Goal: Task Accomplishment & Management: Use online tool/utility

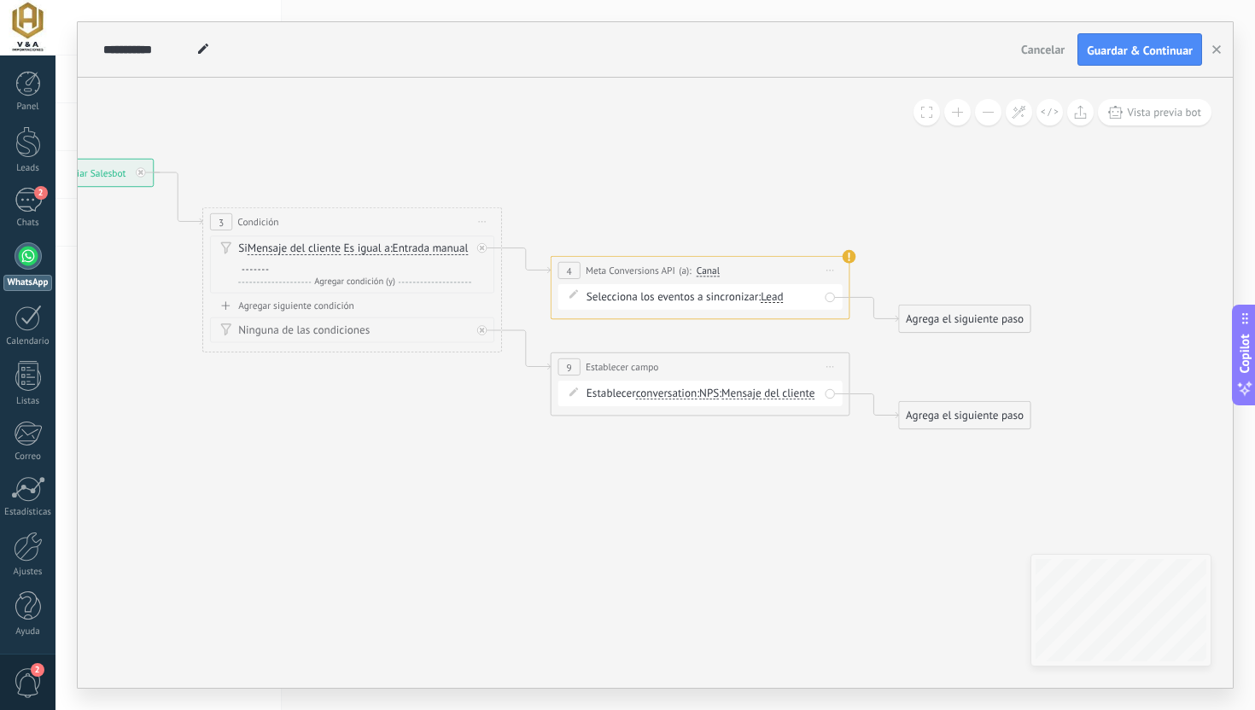
click at [776, 300] on div "Lead" at bounding box center [771, 296] width 22 height 11
click at [767, 205] on icon at bounding box center [503, 295] width 1701 height 1021
click at [710, 395] on span "NPS" at bounding box center [709, 393] width 20 height 12
click at [710, 395] on button "NPS" at bounding box center [784, 393] width 187 height 27
click at [677, 397] on span "conversation" at bounding box center [666, 393] width 61 height 12
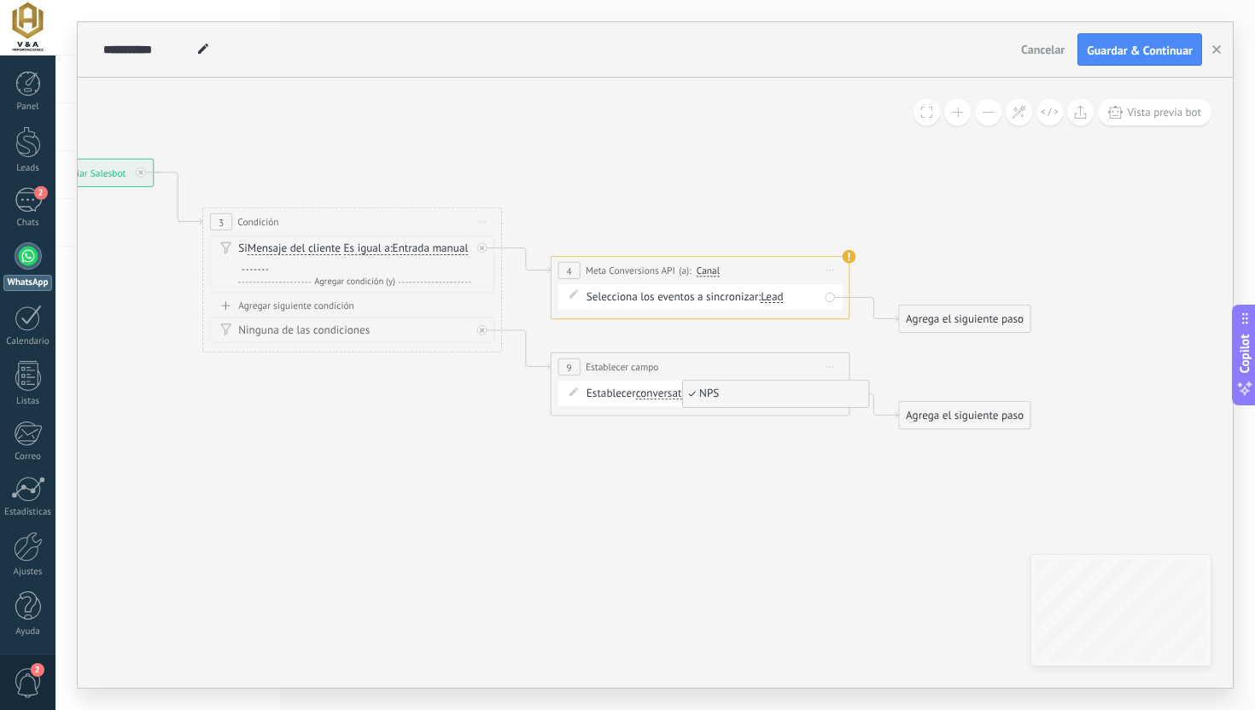
click at [677, 397] on button "conversation" at bounding box center [721, 393] width 187 height 27
click at [682, 479] on span "lead" at bounding box center [709, 472] width 181 height 15
click at [684, 393] on span "Presupuesto" at bounding box center [688, 393] width 58 height 12
click at [684, 393] on button "Presupuesto" at bounding box center [744, 393] width 187 height 27
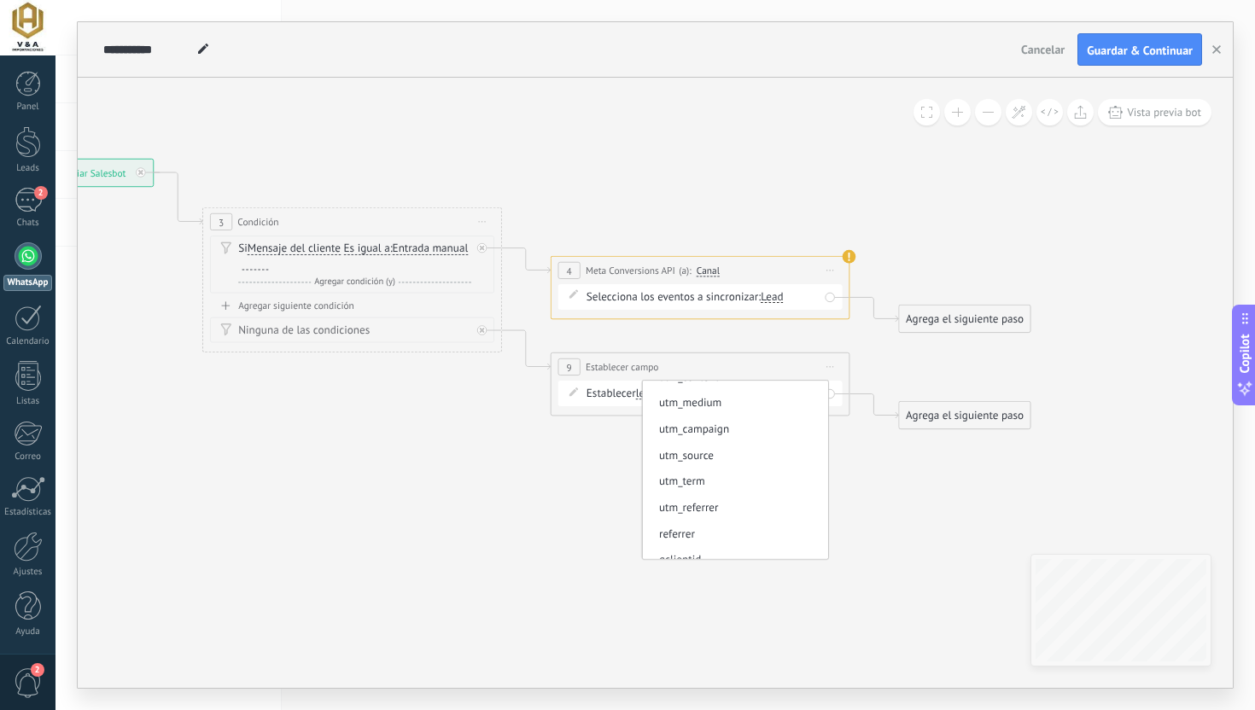
scroll to position [343, 0]
click at [694, 464] on span "utm_source" at bounding box center [732, 459] width 181 height 15
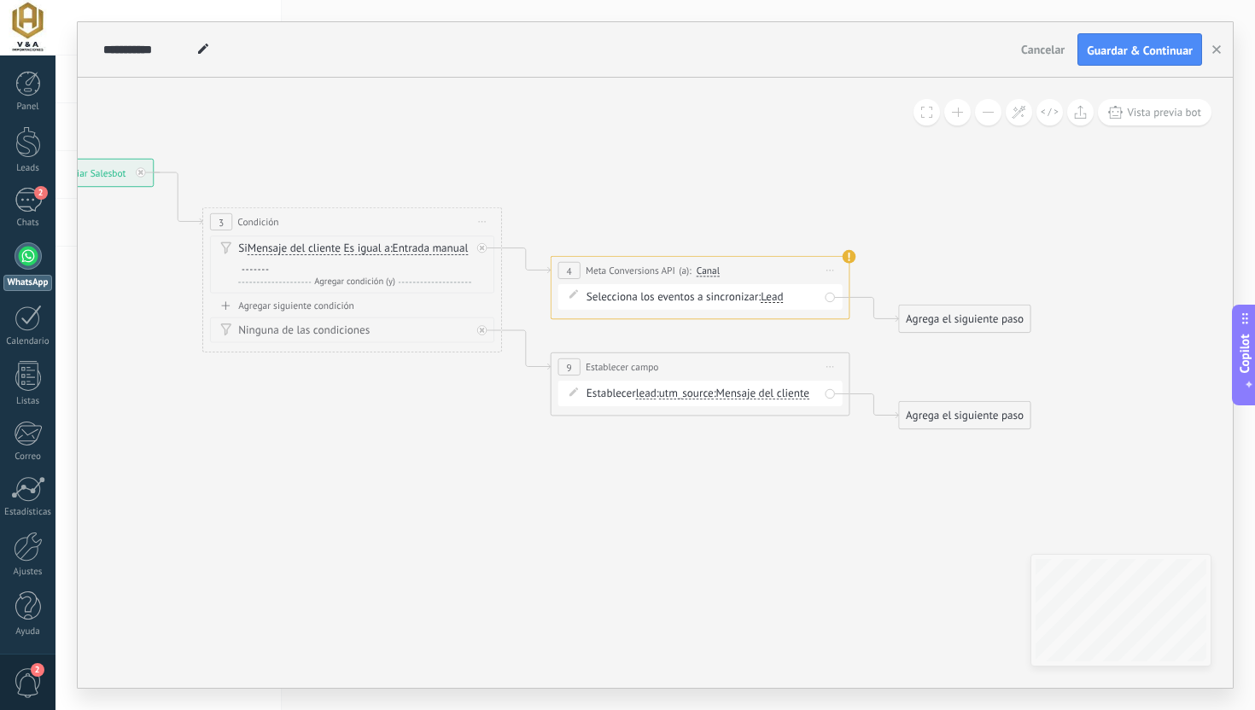
click at [757, 402] on div "Establecer lead chat contact all contacts main contact lead empresa conversatio…" at bounding box center [700, 394] width 284 height 26
click at [743, 402] on div "Establecer lead chat contact all contacts main contact lead empresa conversatio…" at bounding box center [700, 394] width 284 height 26
click at [743, 386] on span "Mensaje del cliente ... Mensaje del cliente Entrada manual Mensaje del cliente …" at bounding box center [762, 393] width 93 height 15
click at [743, 390] on span "Mensaje del cliente" at bounding box center [762, 393] width 93 height 12
click at [743, 390] on button "Mensaje del cliente" at bounding box center [801, 393] width 187 height 27
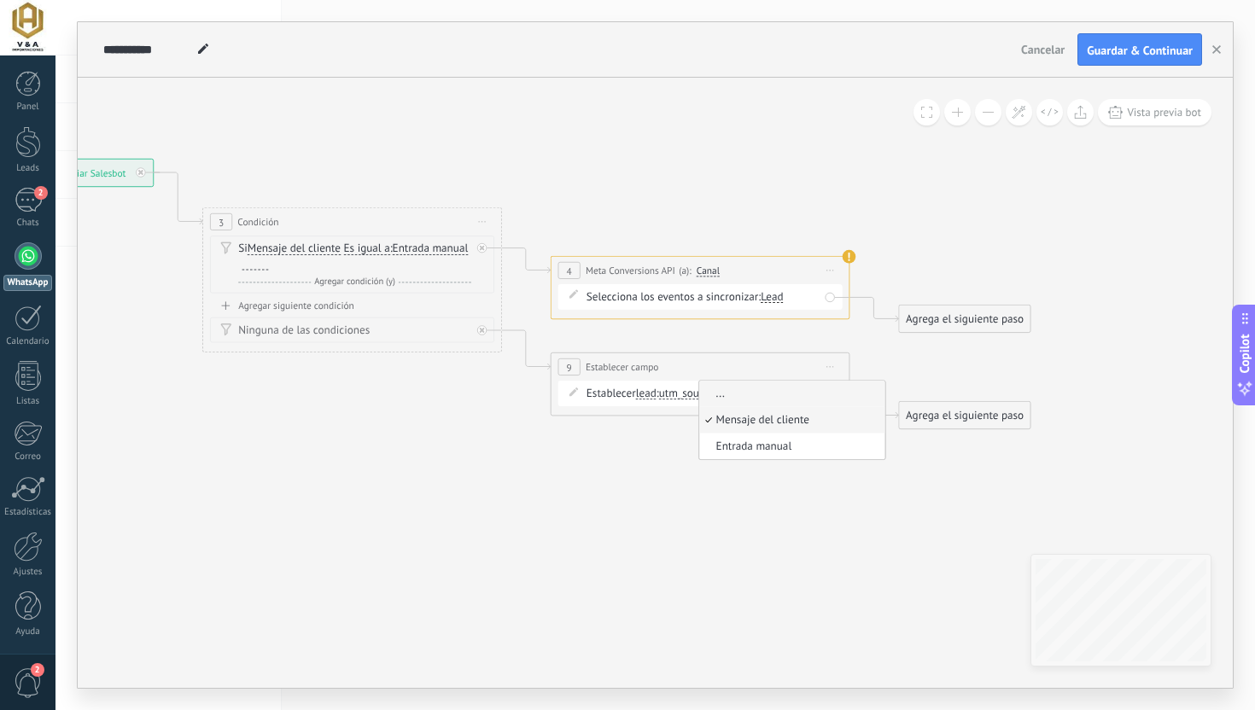
click at [730, 402] on span "..." at bounding box center [789, 394] width 181 height 15
click at [737, 400] on div "Establecer lead chat contact all contacts main contact lead empresa conversatio…" at bounding box center [702, 393] width 233 height 15
click at [725, 399] on span "..." at bounding box center [720, 393] width 9 height 12
click at [733, 399] on button "..." at bounding box center [801, 393] width 187 height 27
click at [751, 446] on span "Entrada manual" at bounding box center [789, 447] width 181 height 15
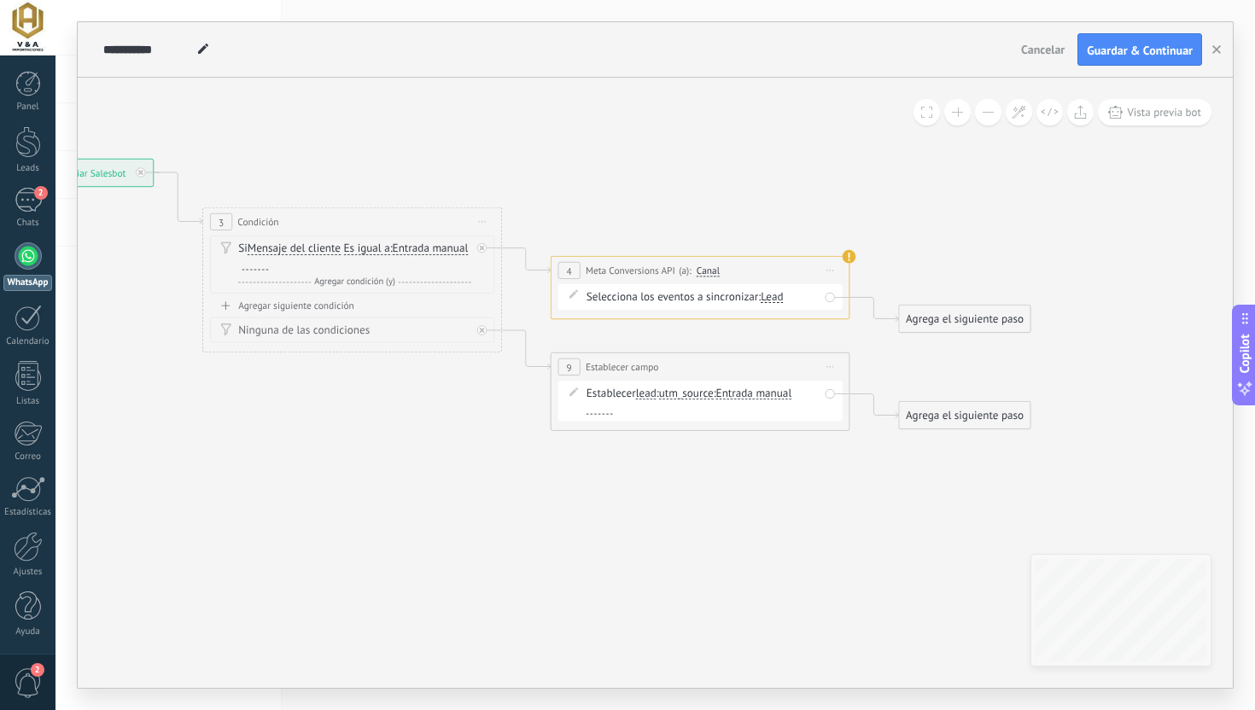
click at [590, 412] on div at bounding box center [599, 408] width 26 height 11
click at [774, 393] on span "Entrada manual" at bounding box center [754, 393] width 76 height 12
click at [774, 393] on button "Entrada manual" at bounding box center [801, 393] width 187 height 27
click at [777, 453] on span "Entrada manual" at bounding box center [789, 447] width 181 height 15
click at [393, 255] on span "Entrada manual" at bounding box center [431, 249] width 76 height 12
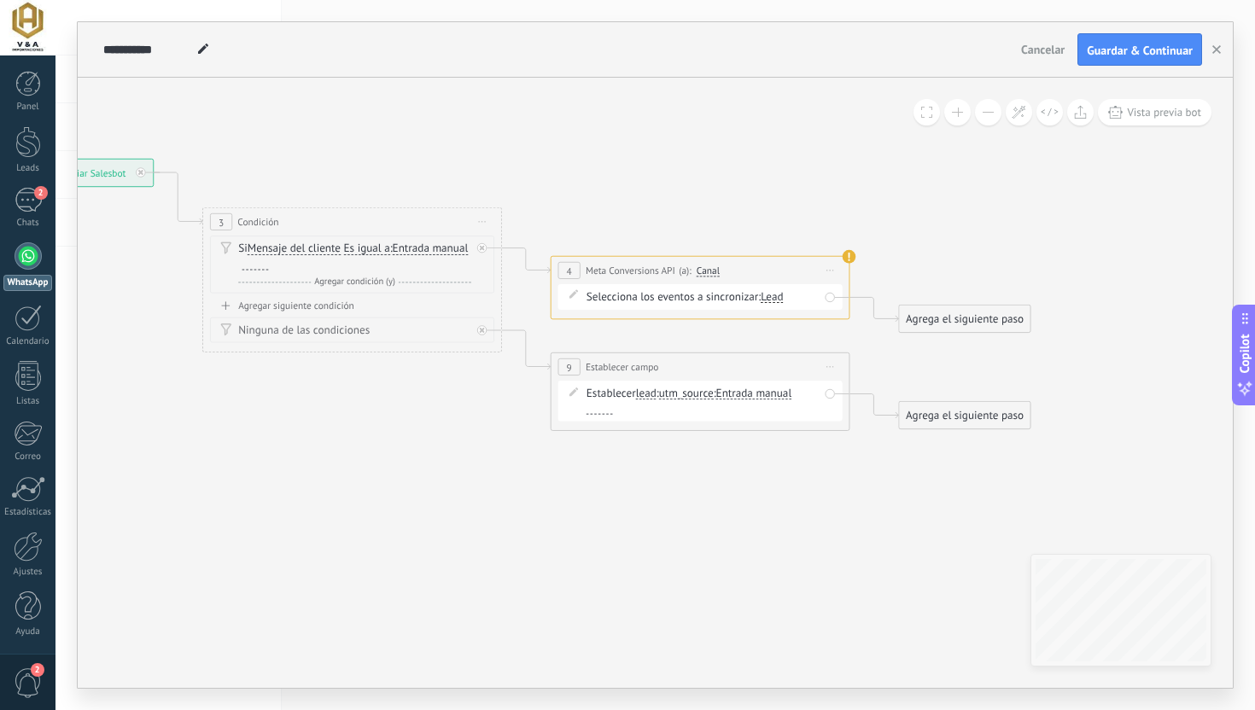
click at [385, 263] on button "Entrada manual" at bounding box center [478, 249] width 187 height 27
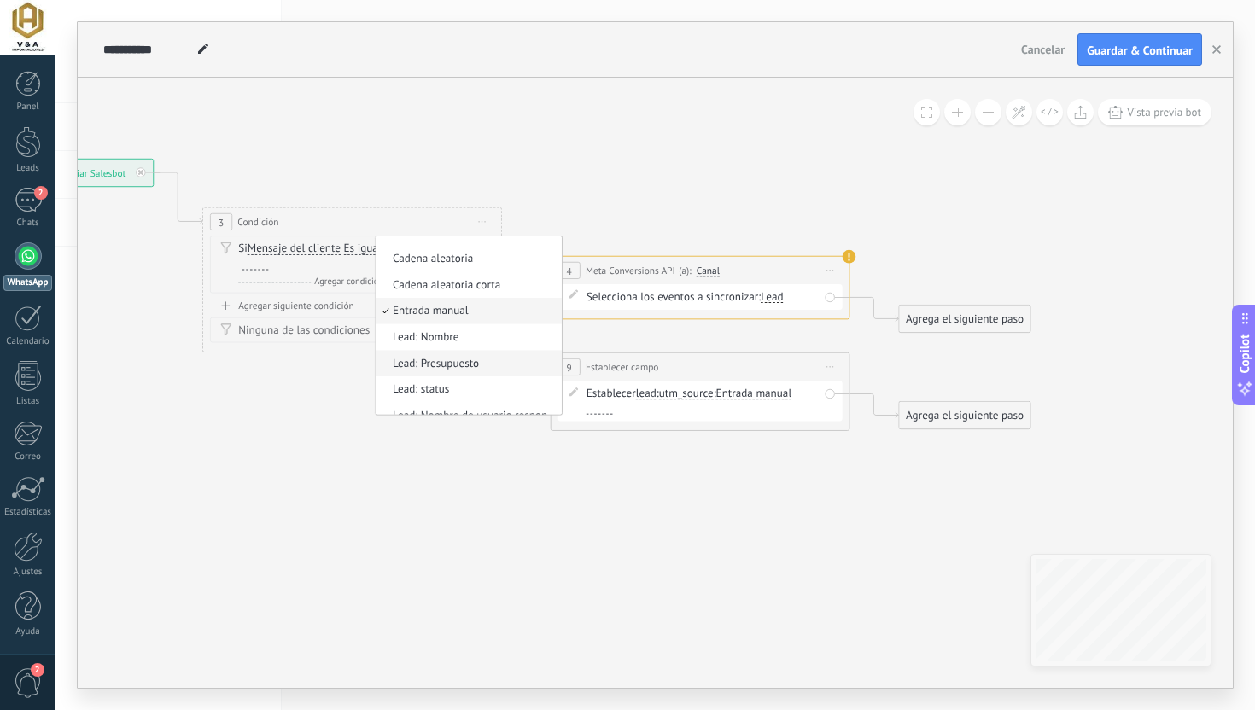
scroll to position [0, 0]
click at [627, 154] on icon at bounding box center [503, 295] width 1701 height 1021
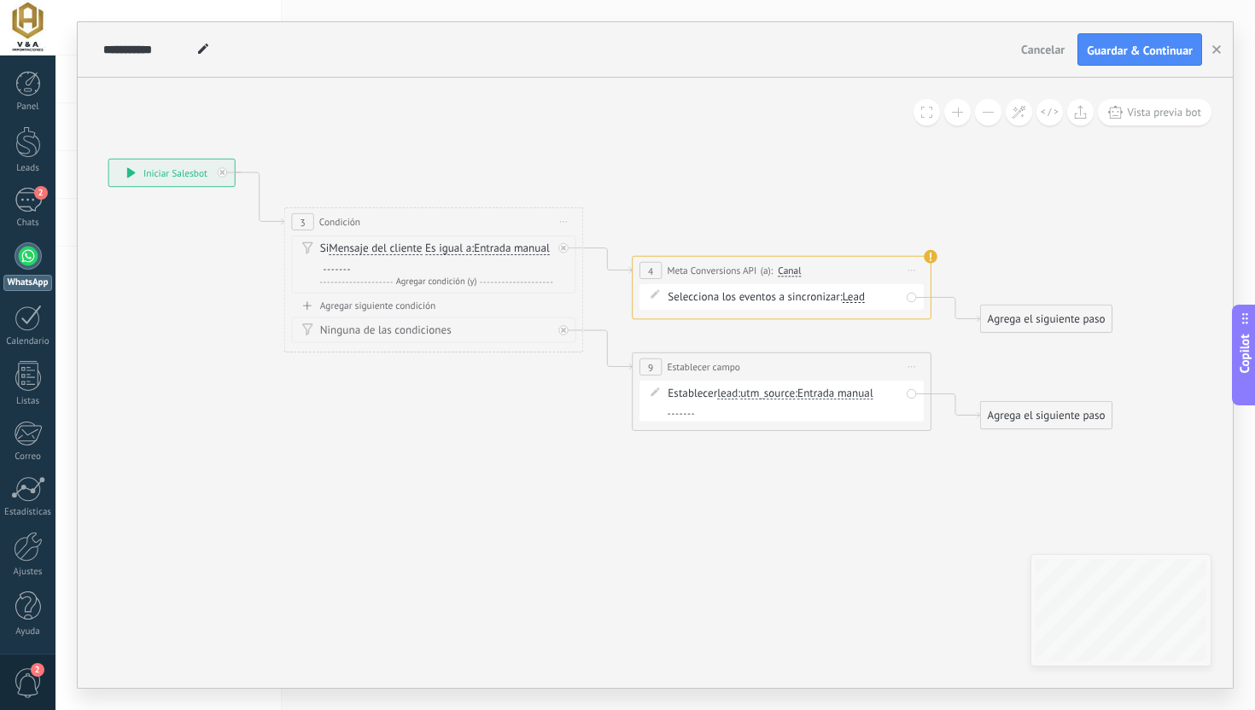
drag, startPoint x: 470, startPoint y: 169, endPoint x: 638, endPoint y: 178, distance: 167.5
click at [638, 178] on icon at bounding box center [584, 295] width 1701 height 1021
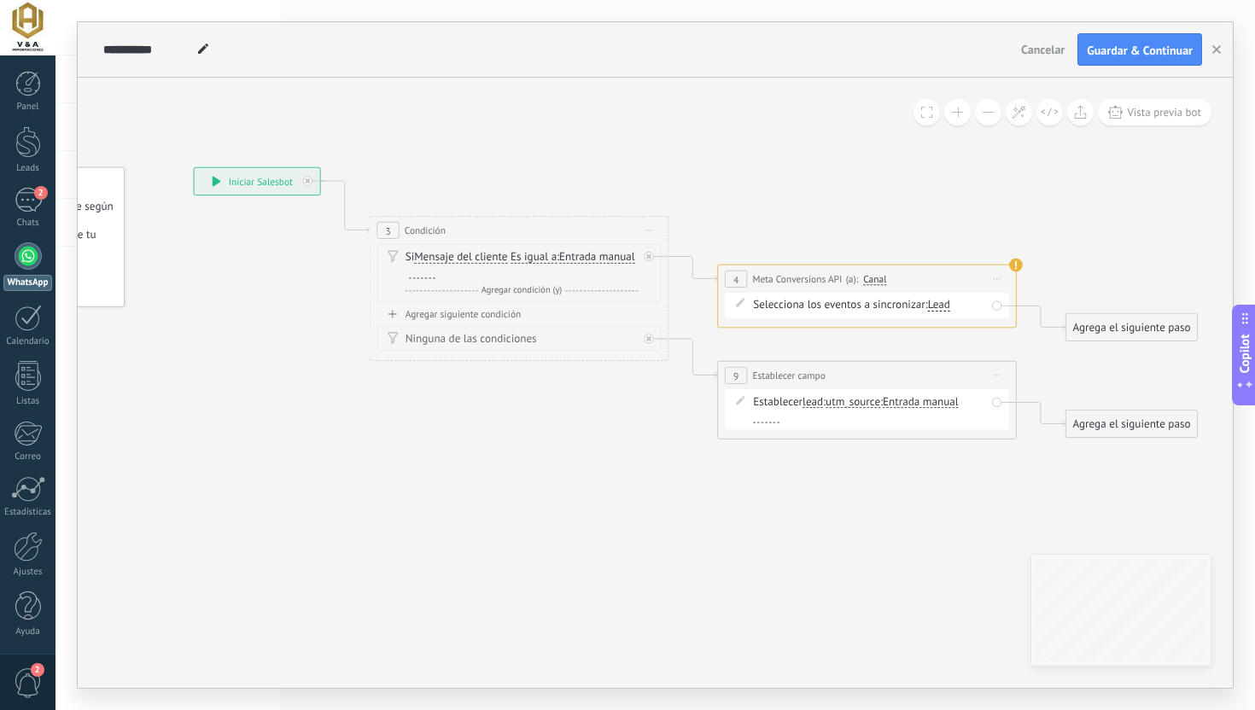
click at [435, 273] on div at bounding box center [422, 272] width 26 height 12
click at [498, 289] on span "Agregar condición (y)" at bounding box center [521, 289] width 88 height 11
click at [651, 302] on icon at bounding box center [648, 303] width 8 height 9
click at [435, 277] on div at bounding box center [422, 272] width 26 height 12
click at [680, 218] on icon at bounding box center [669, 303] width 1701 height 1021
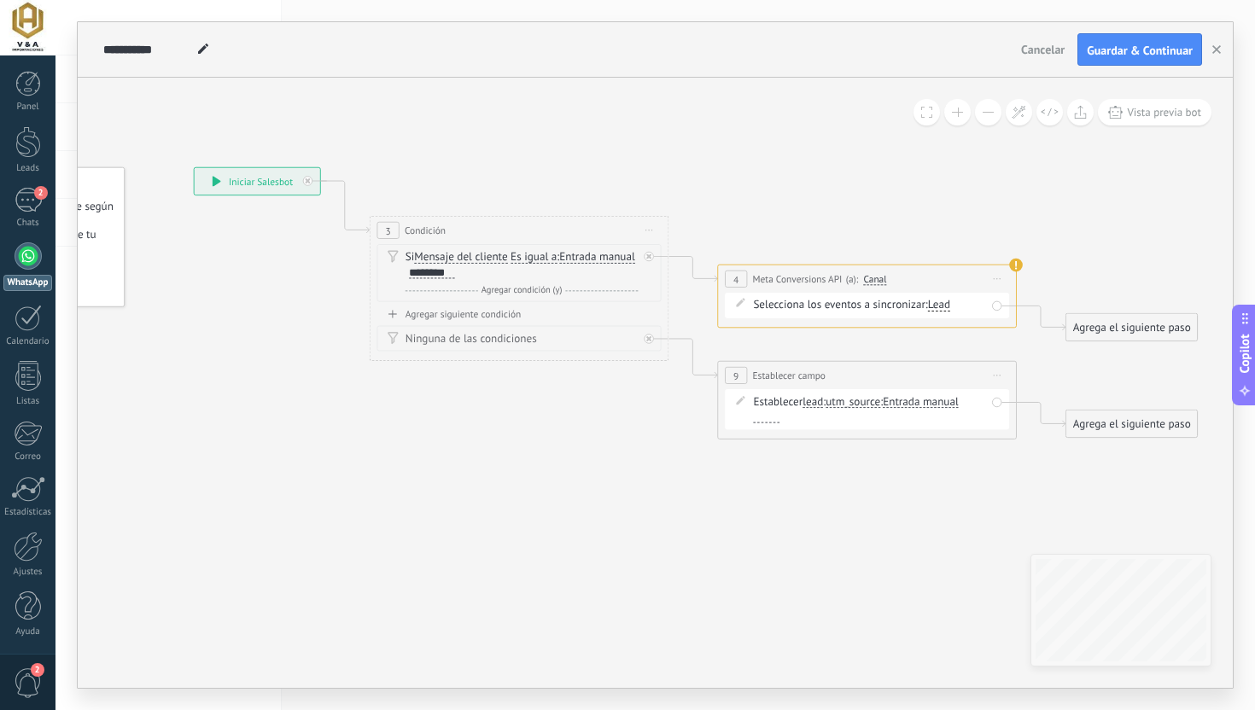
click at [783, 232] on icon at bounding box center [669, 303] width 1701 height 1021
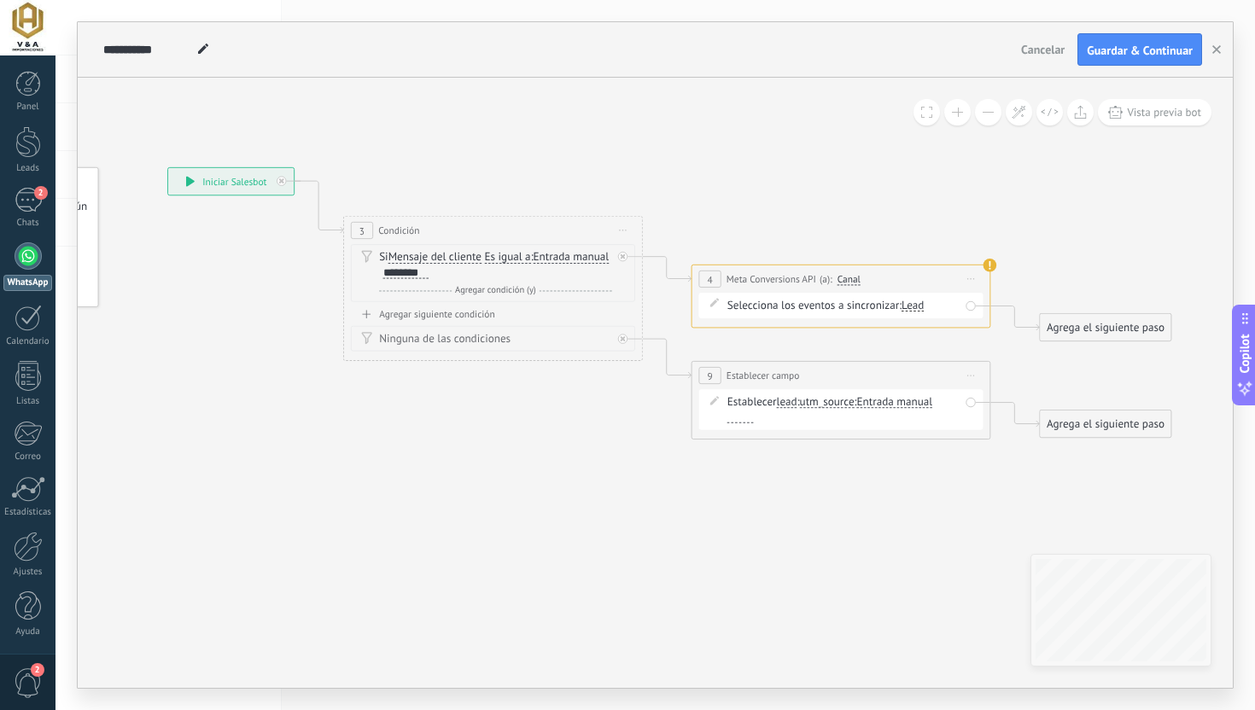
drag, startPoint x: 865, startPoint y: 245, endPoint x: 703, endPoint y: 239, distance: 161.4
click at [703, 239] on icon at bounding box center [643, 303] width 1701 height 1021
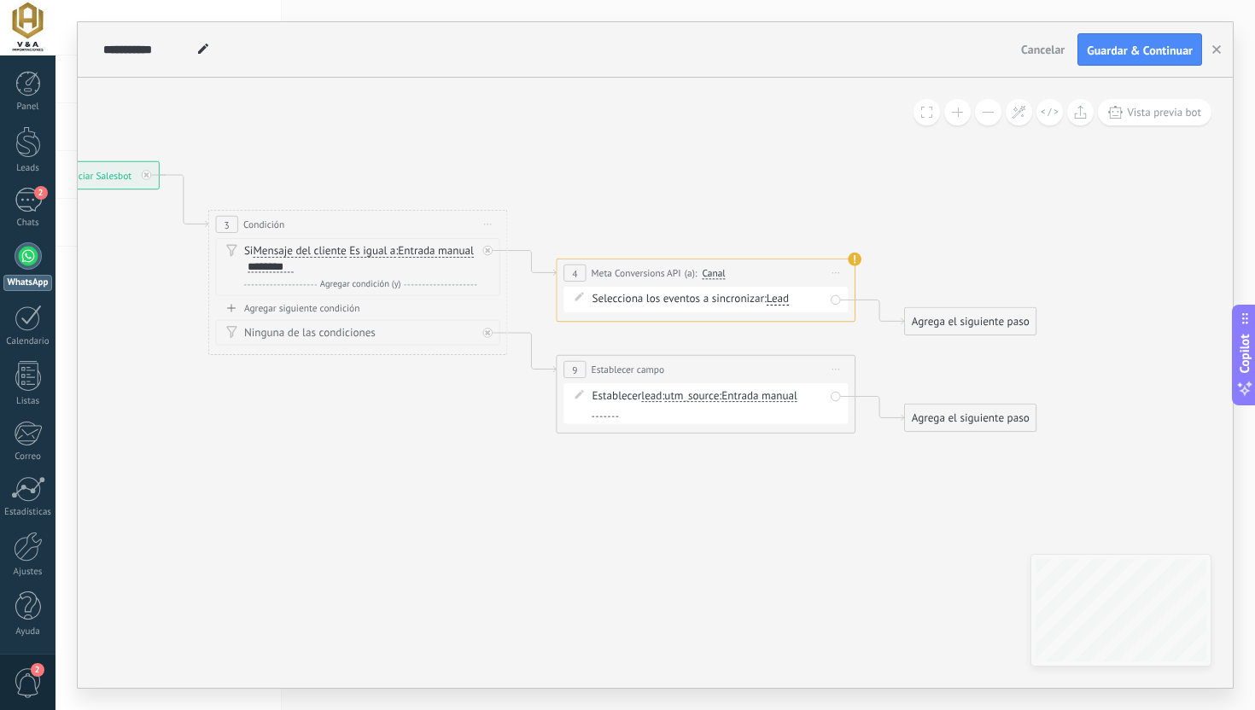
click at [781, 302] on div "Lead" at bounding box center [777, 299] width 22 height 11
click at [753, 185] on icon at bounding box center [509, 297] width 1701 height 1021
click at [783, 298] on div "Lead" at bounding box center [777, 299] width 22 height 11
click at [661, 299] on span "Selecciona los eventos a sincronizar:" at bounding box center [678, 299] width 174 height 15
click at [836, 271] on span "Iniciar vista previa aquí Cambiar nombre Duplicar [GEOGRAPHIC_DATA]" at bounding box center [836, 272] width 24 height 21
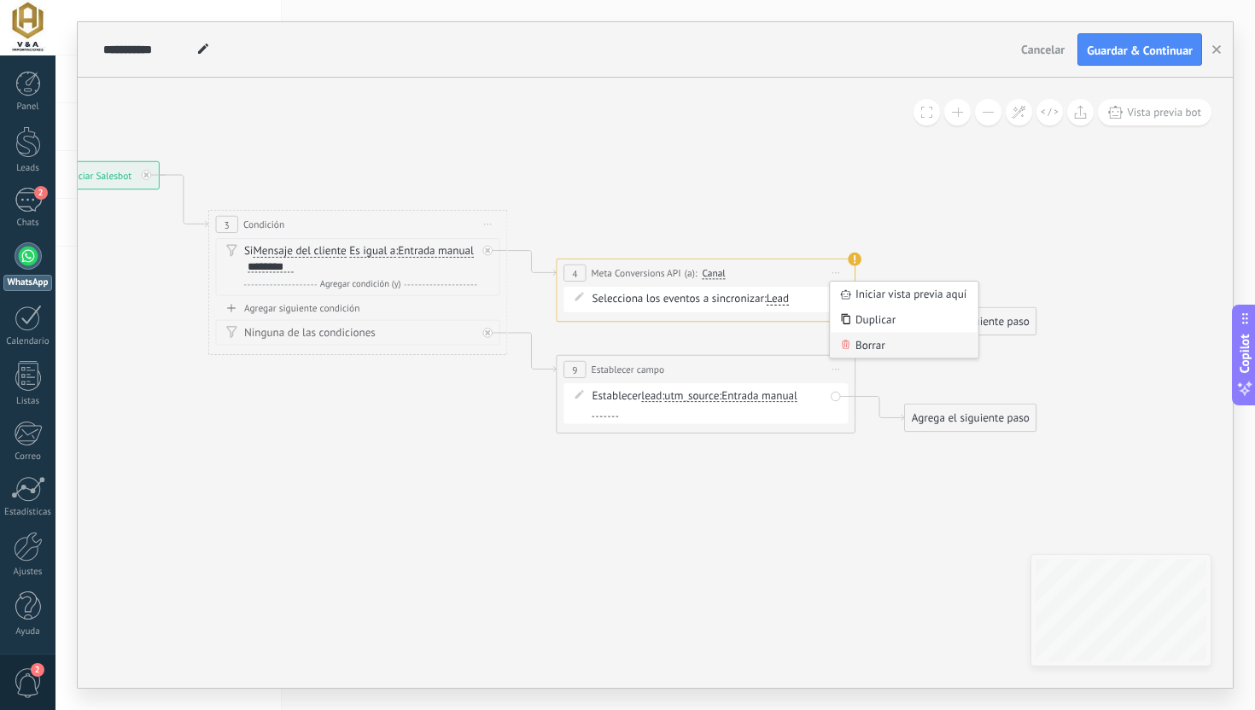
click at [847, 341] on icon at bounding box center [846, 344] width 8 height 9
click at [633, 263] on div "Agrega el siguiente paso" at bounding box center [621, 265] width 131 height 25
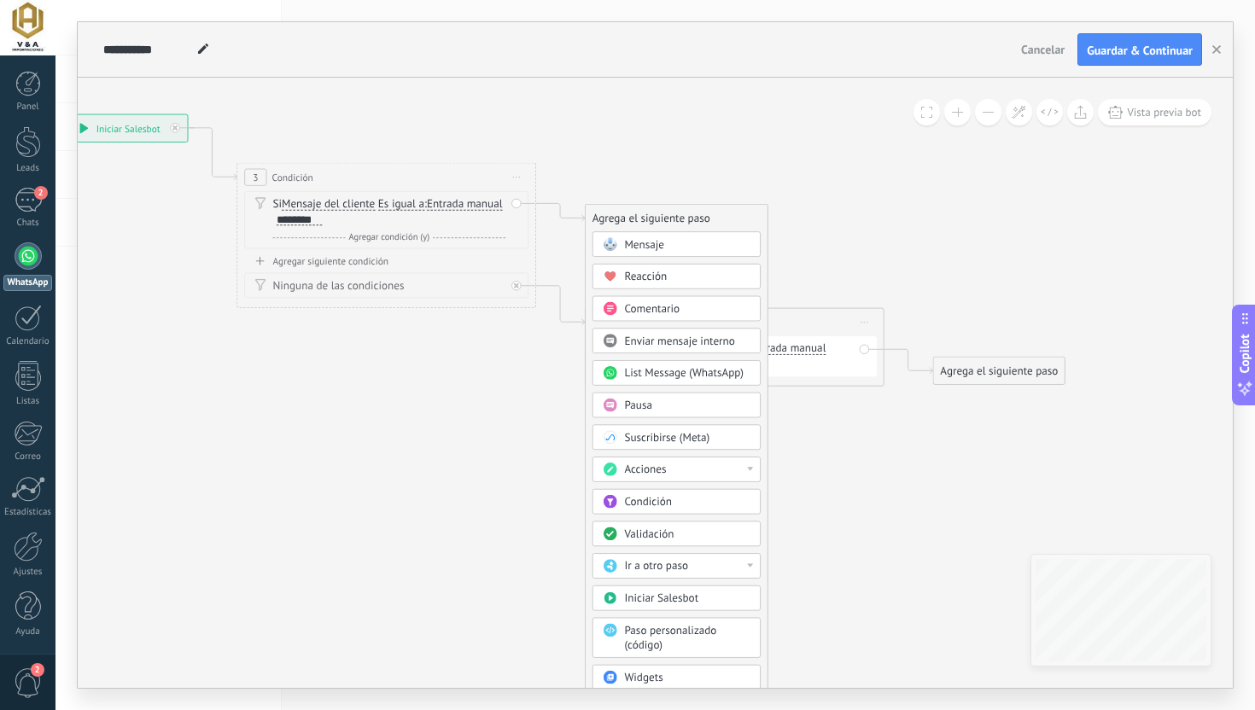
click at [647, 563] on span "Ir a otro paso" at bounding box center [656, 566] width 64 height 15
click at [709, 573] on div "9: Establecer campo" at bounding box center [676, 567] width 166 height 26
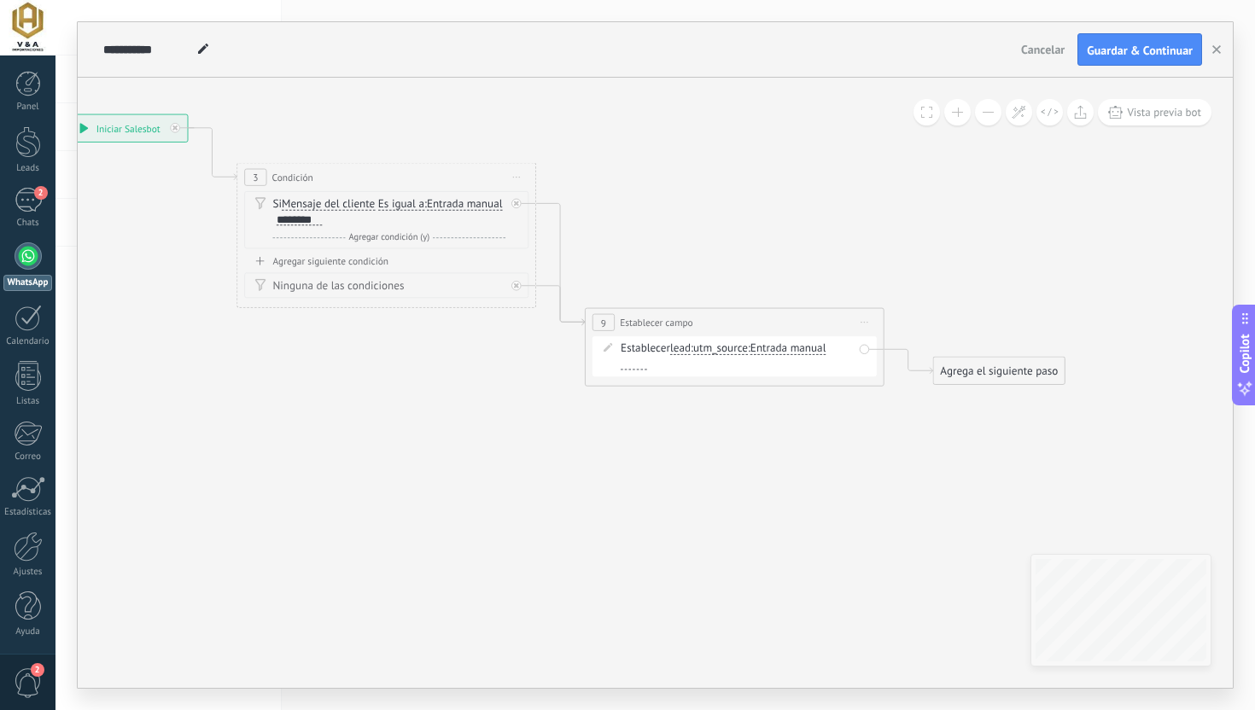
click at [615, 321] on div "**********" at bounding box center [734, 322] width 298 height 27
click at [601, 321] on span "9" at bounding box center [603, 323] width 5 height 13
click at [512, 199] on div at bounding box center [519, 199] width 17 height 18
click at [621, 206] on div "Agrega el siguiente paso" at bounding box center [650, 218] width 131 height 25
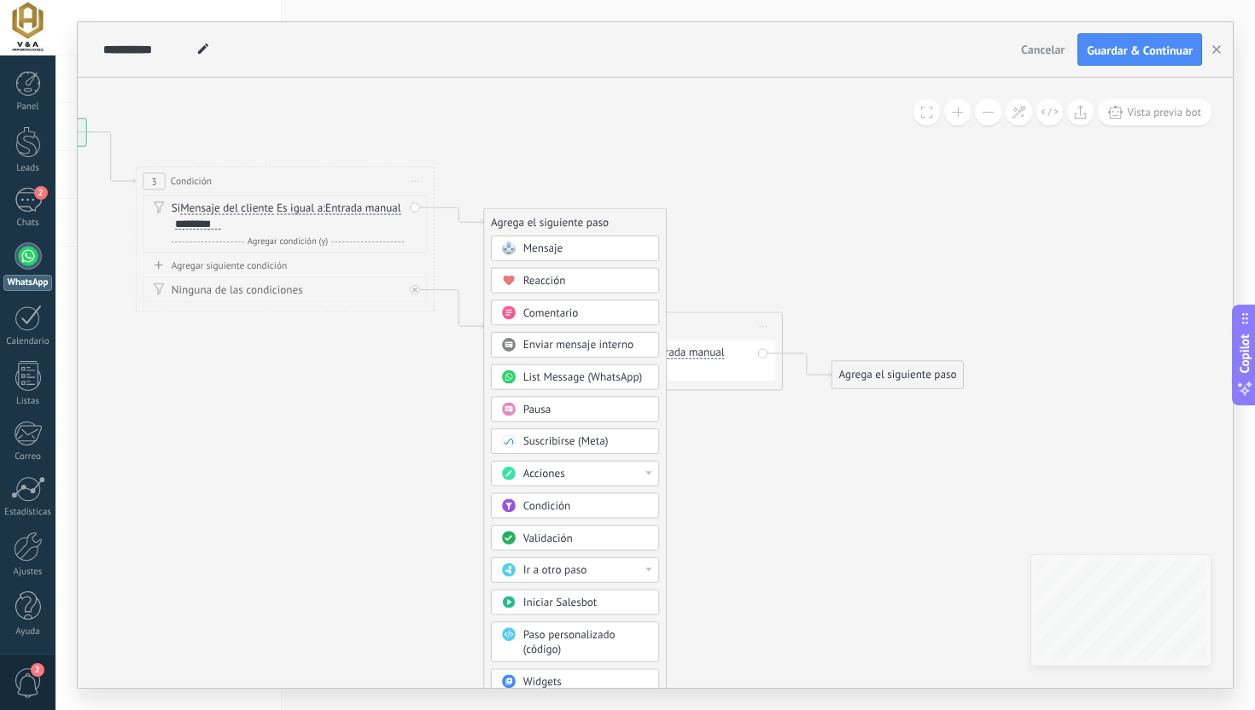
click at [537, 309] on span "Comentario" at bounding box center [550, 313] width 55 height 15
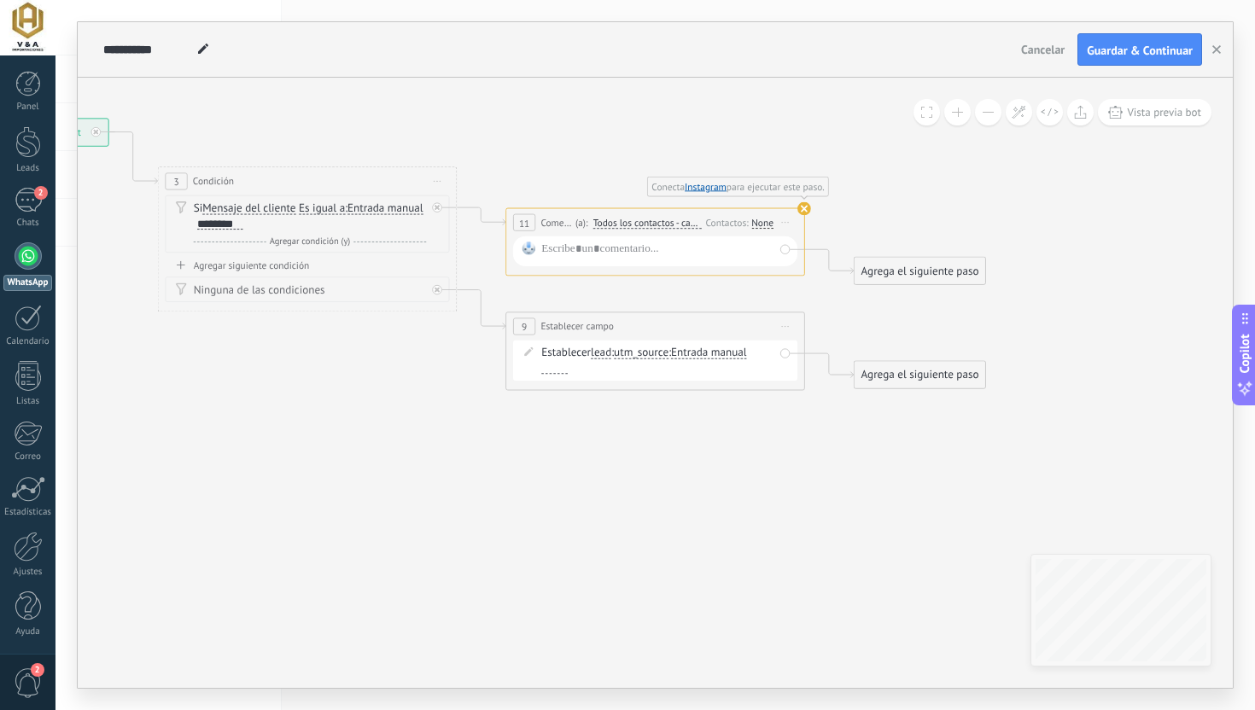
click at [801, 207] on use at bounding box center [804, 209] width 14 height 14
click at [783, 224] on span "Iniciar vista previa aquí Cambiar nombre Duplicar [GEOGRAPHIC_DATA]" at bounding box center [785, 222] width 24 height 21
click at [788, 322] on div "Borrar" at bounding box center [853, 320] width 148 height 26
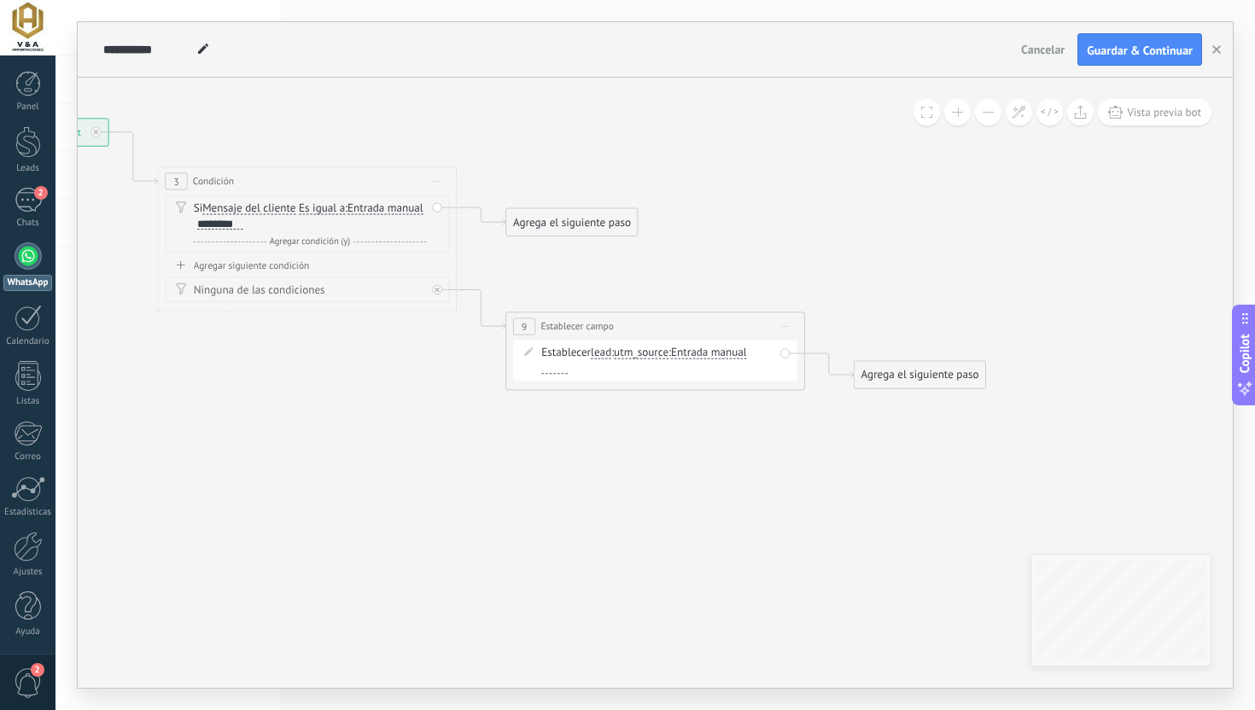
click at [580, 229] on div "Agrega el siguiente paso" at bounding box center [571, 222] width 131 height 25
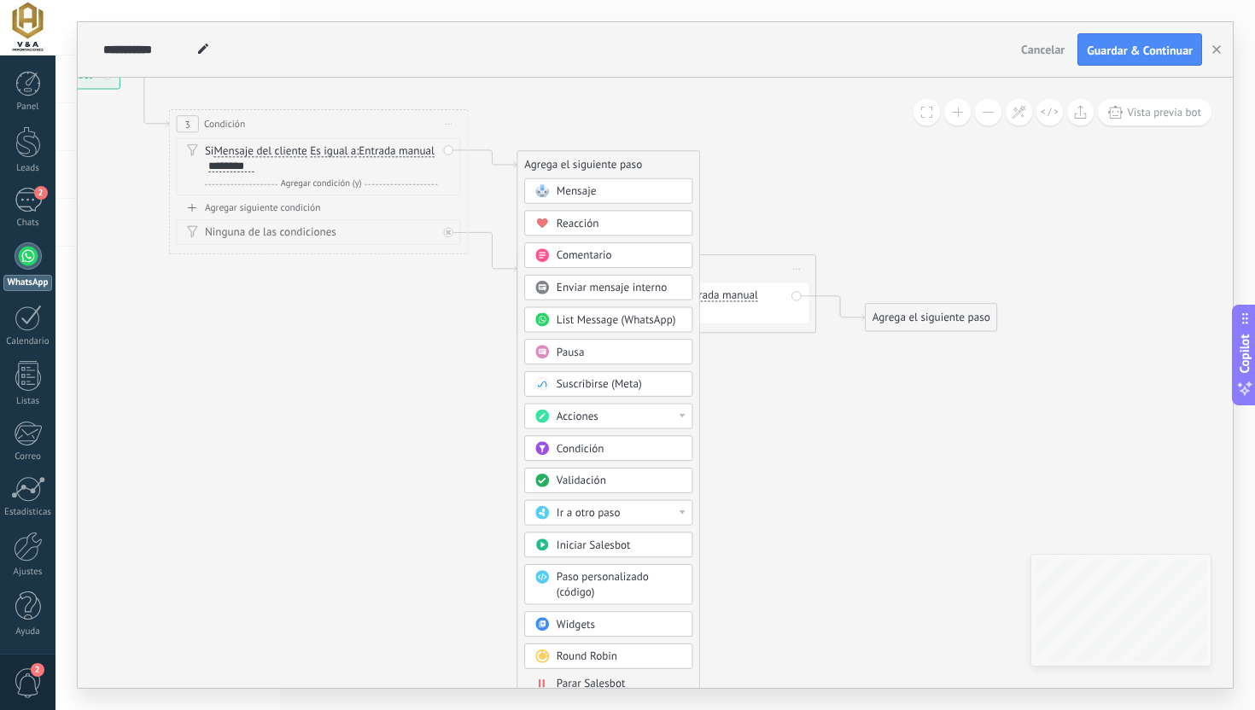
click at [588, 424] on div "Acciones" at bounding box center [618, 417] width 125 height 15
click at [598, 518] on div "Cambiar la etapa de la conversación" at bounding box center [608, 519] width 166 height 26
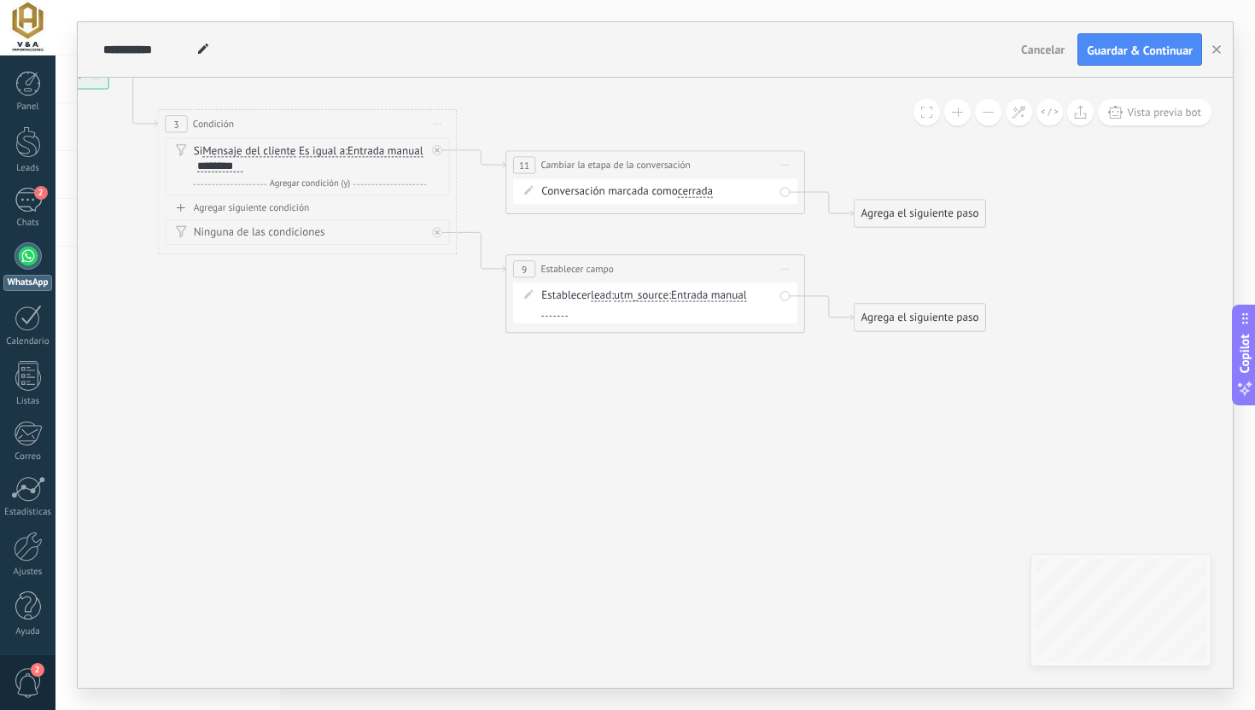
click at [707, 187] on span "cerrada" at bounding box center [695, 192] width 35 height 12
click at [707, 187] on button "cerrada" at bounding box center [763, 191] width 187 height 27
click at [599, 169] on span "Cambiar la etapa de la conversación" at bounding box center [614, 165] width 149 height 15
click at [602, 189] on div "Conversación marcada como cerrada cerrada respondida cerrada cerrada respondida" at bounding box center [657, 191] width 233 height 15
click at [532, 189] on icon at bounding box center [528, 190] width 9 height 9
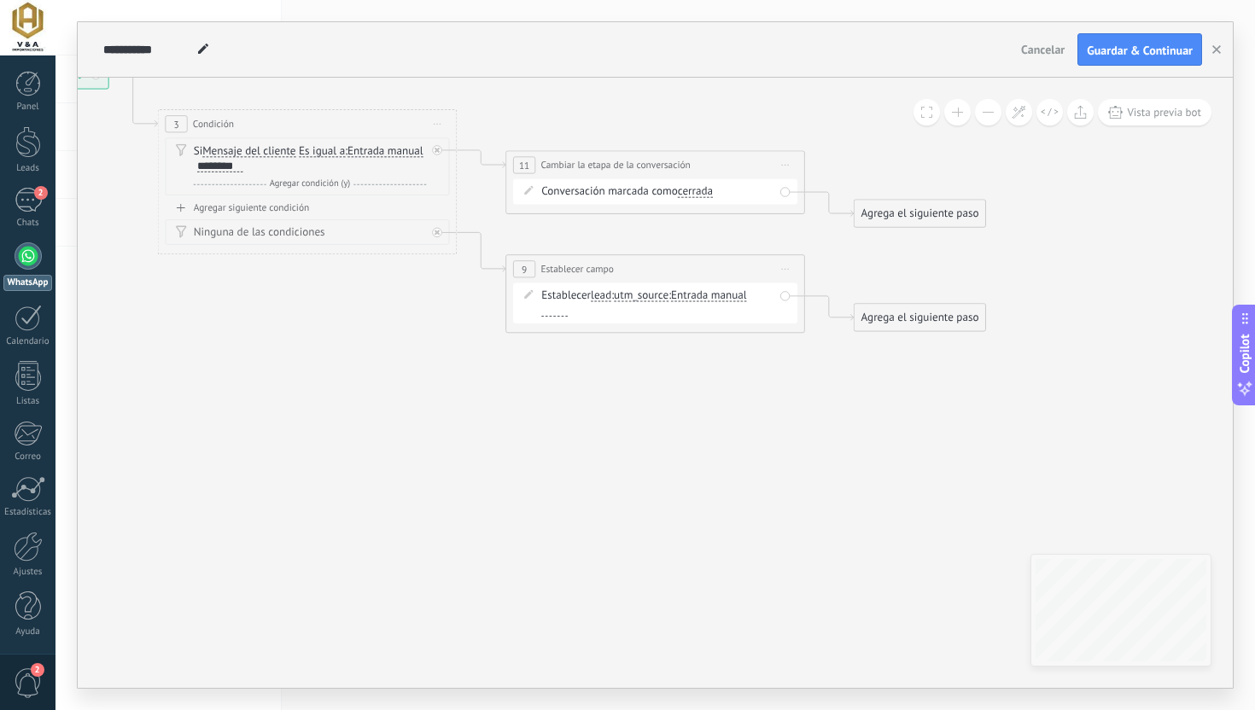
click at [532, 189] on icon at bounding box center [528, 190] width 9 height 9
click at [530, 189] on icon at bounding box center [528, 190] width 9 height 9
click at [771, 165] on div "**********" at bounding box center [655, 164] width 298 height 27
click at [777, 165] on span "Iniciar vista previa aquí Cambiar nombre Duplicar [GEOGRAPHIC_DATA]" at bounding box center [785, 164] width 24 height 21
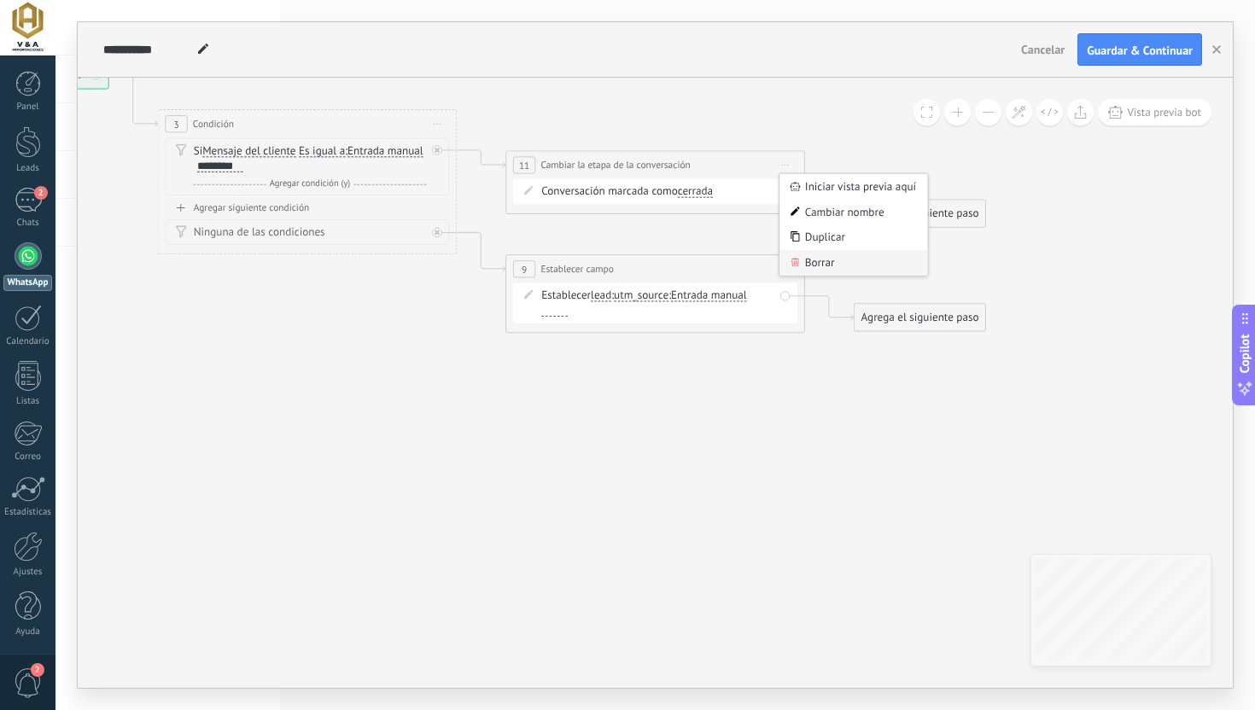
click at [807, 263] on div "Borrar" at bounding box center [853, 263] width 148 height 26
click at [556, 159] on div "Agrega el siguiente paso" at bounding box center [571, 165] width 131 height 25
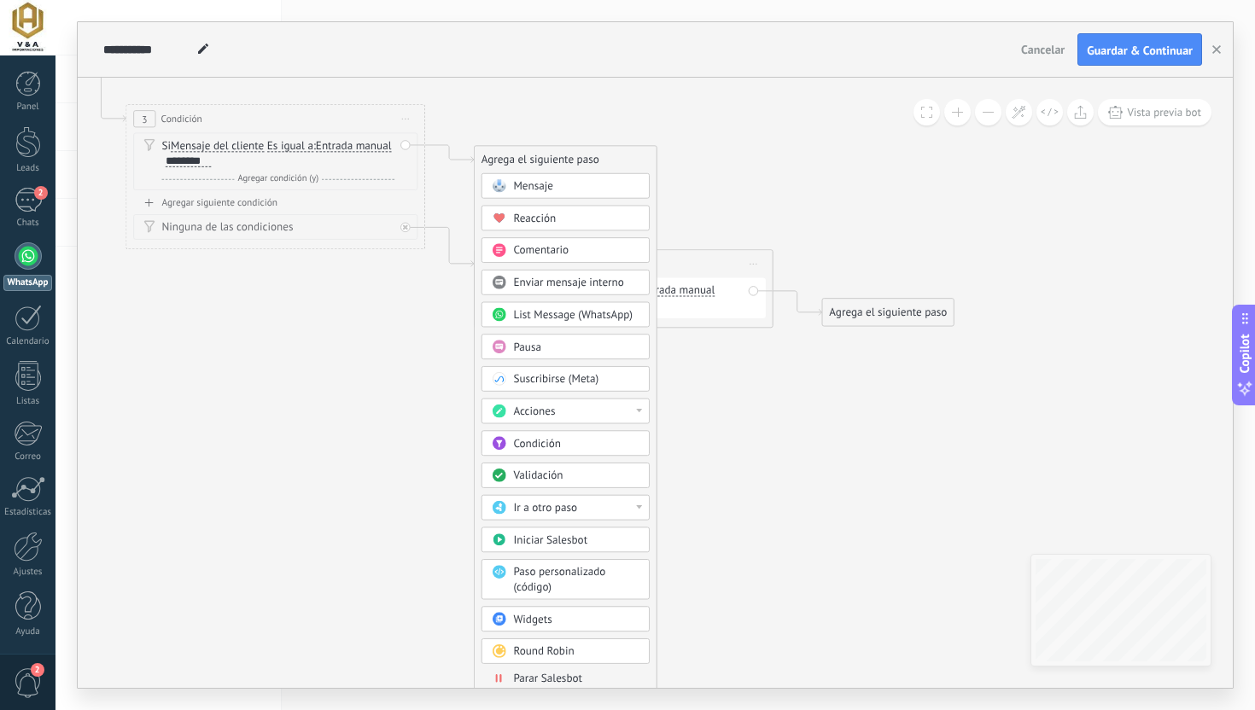
click at [555, 589] on div "Paso personalizado (código)" at bounding box center [575, 580] width 125 height 30
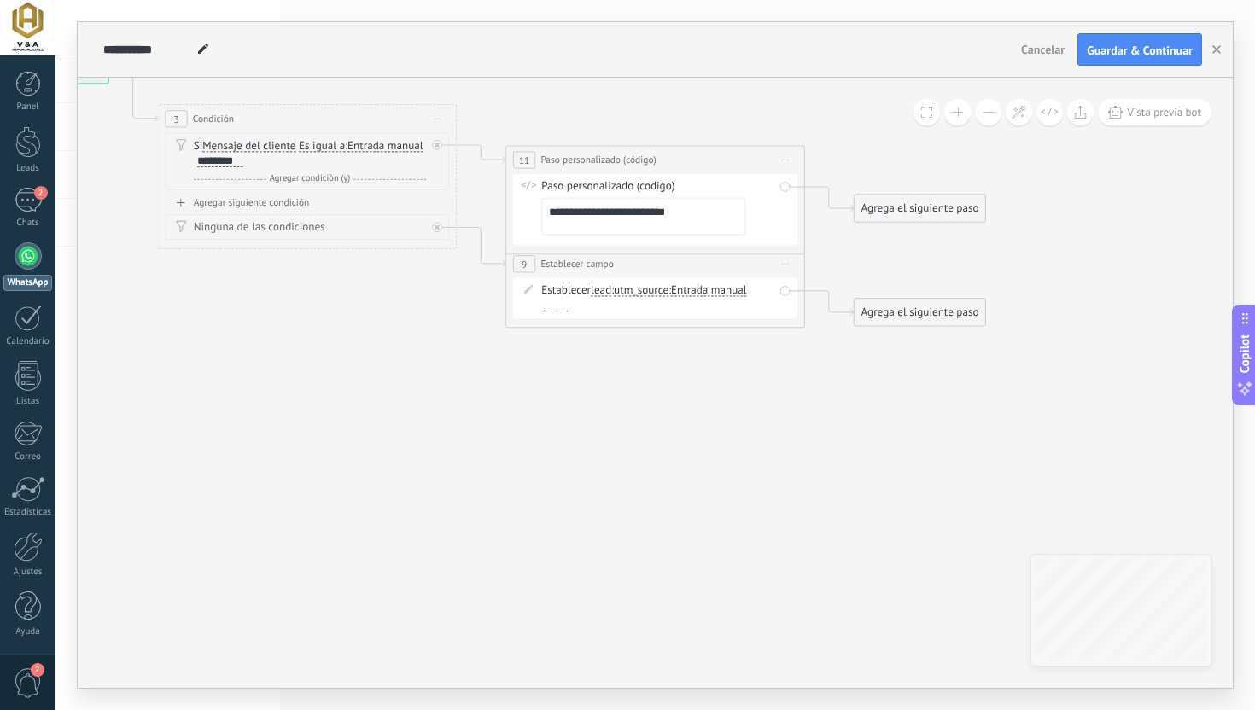
click at [631, 220] on textarea "**********" at bounding box center [643, 217] width 204 height 38
click at [627, 209] on textarea "**********" at bounding box center [643, 217] width 204 height 38
paste textarea "**********"
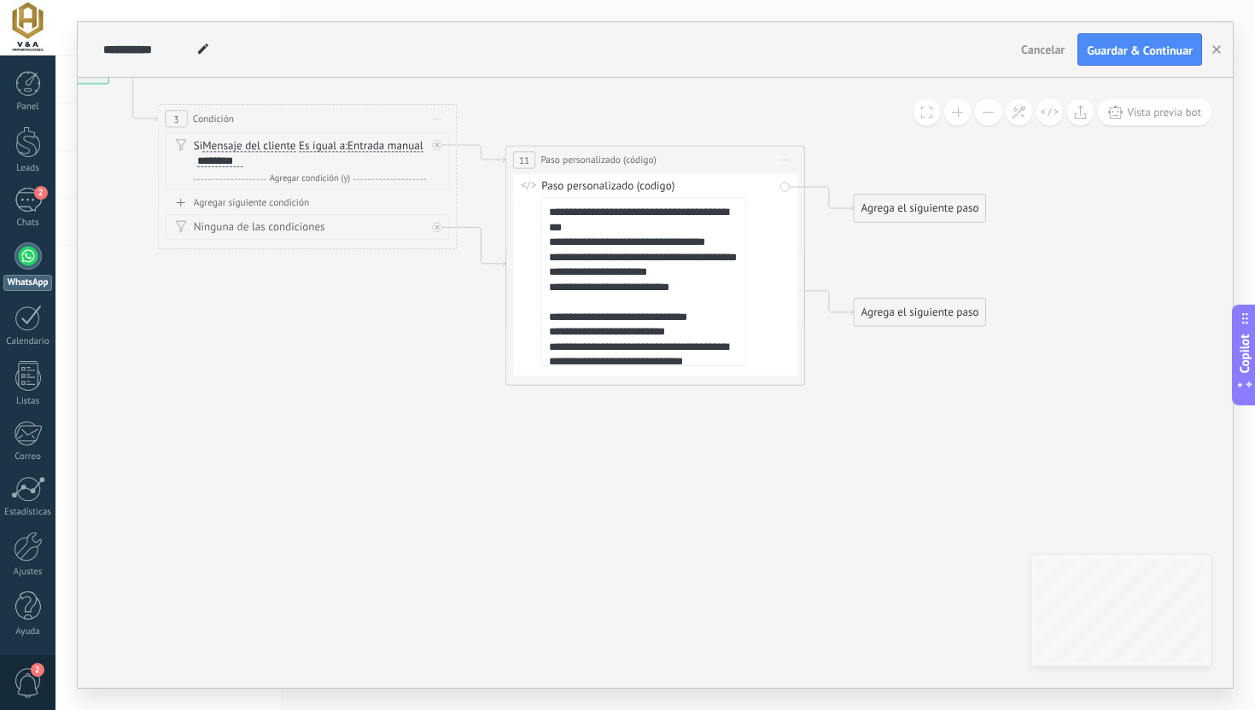
scroll to position [403, 0]
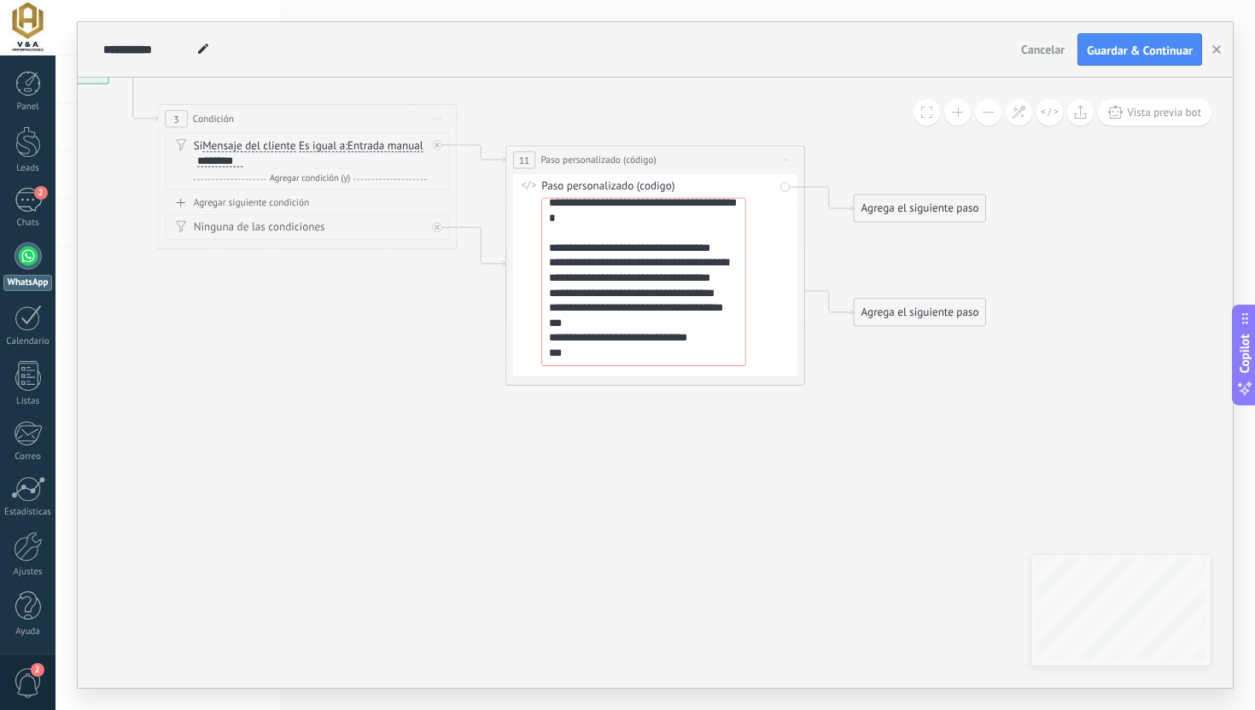
click at [790, 376] on div "**********" at bounding box center [655, 275] width 284 height 202
click at [632, 366] on textarea "**********" at bounding box center [643, 282] width 204 height 168
type textarea "**********"
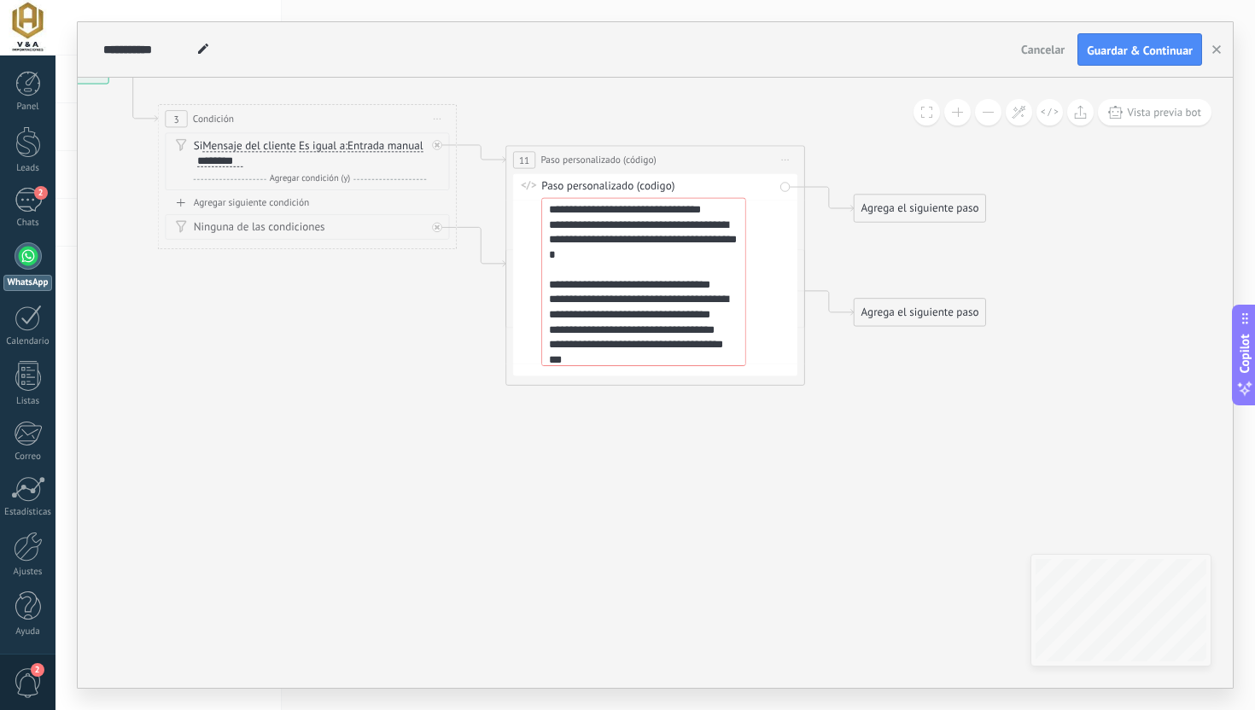
scroll to position [393, 0]
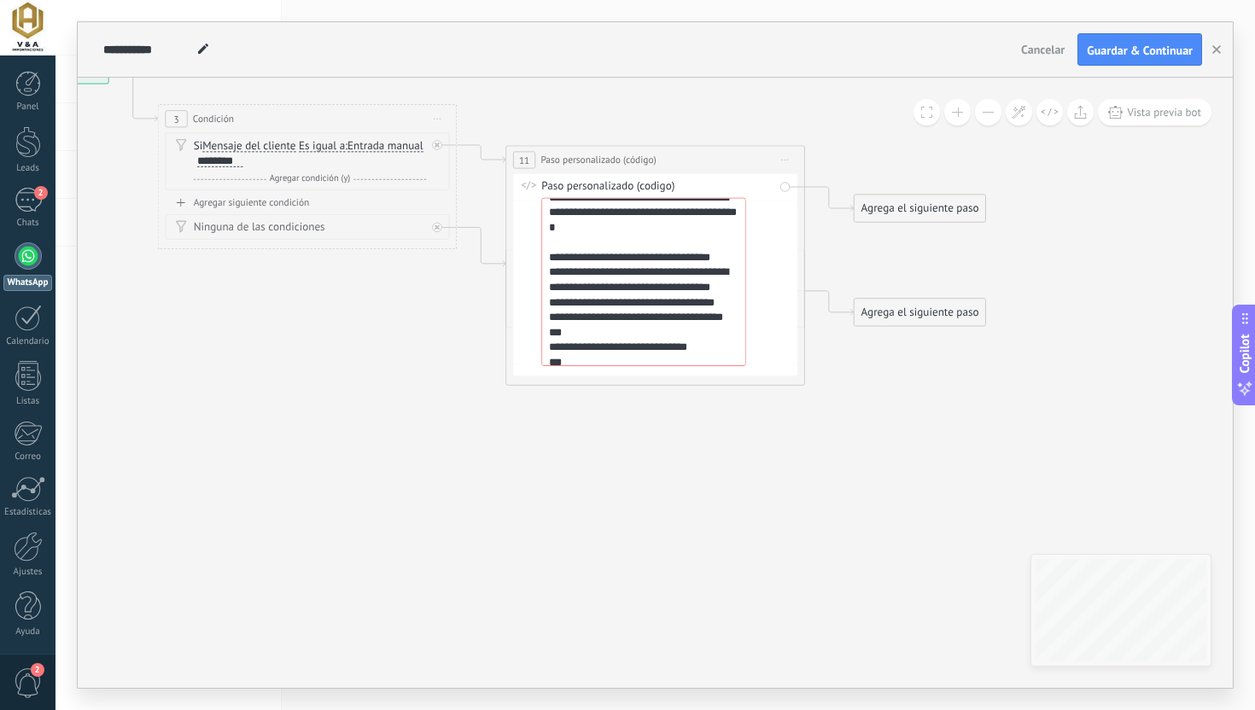
drag, startPoint x: 550, startPoint y: 211, endPoint x: 797, endPoint y: 472, distance: 359.8
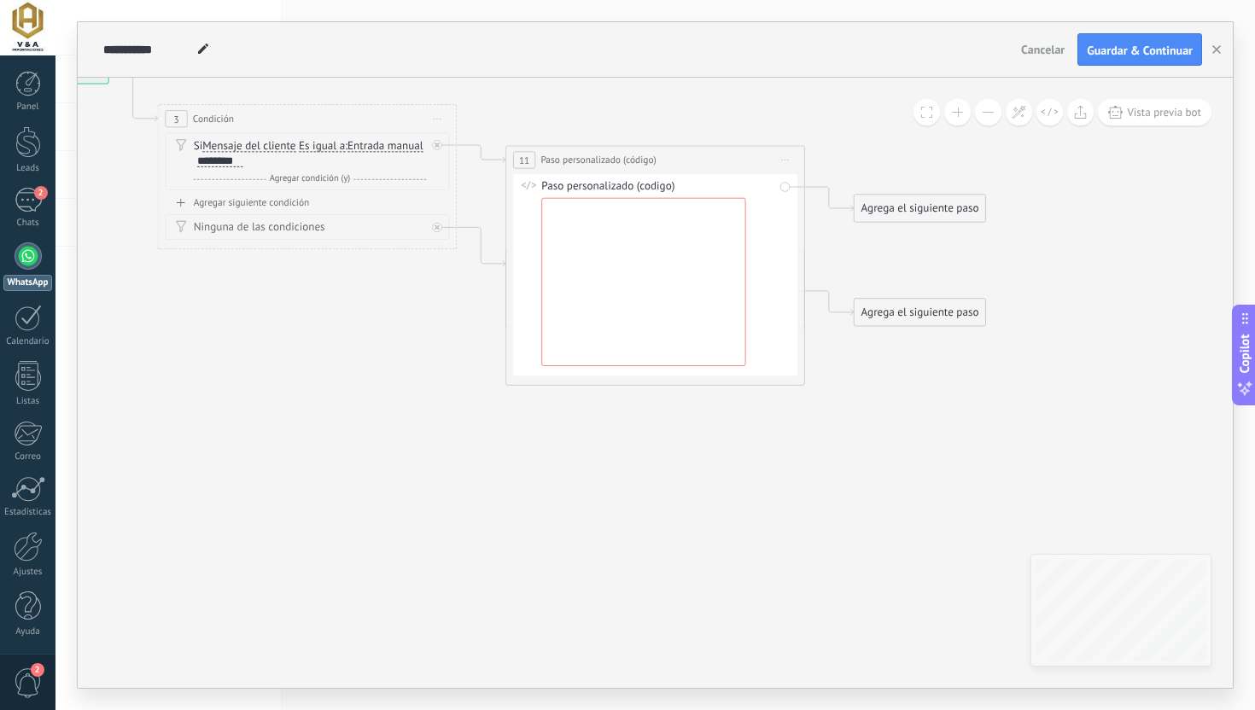
scroll to position [0, 0]
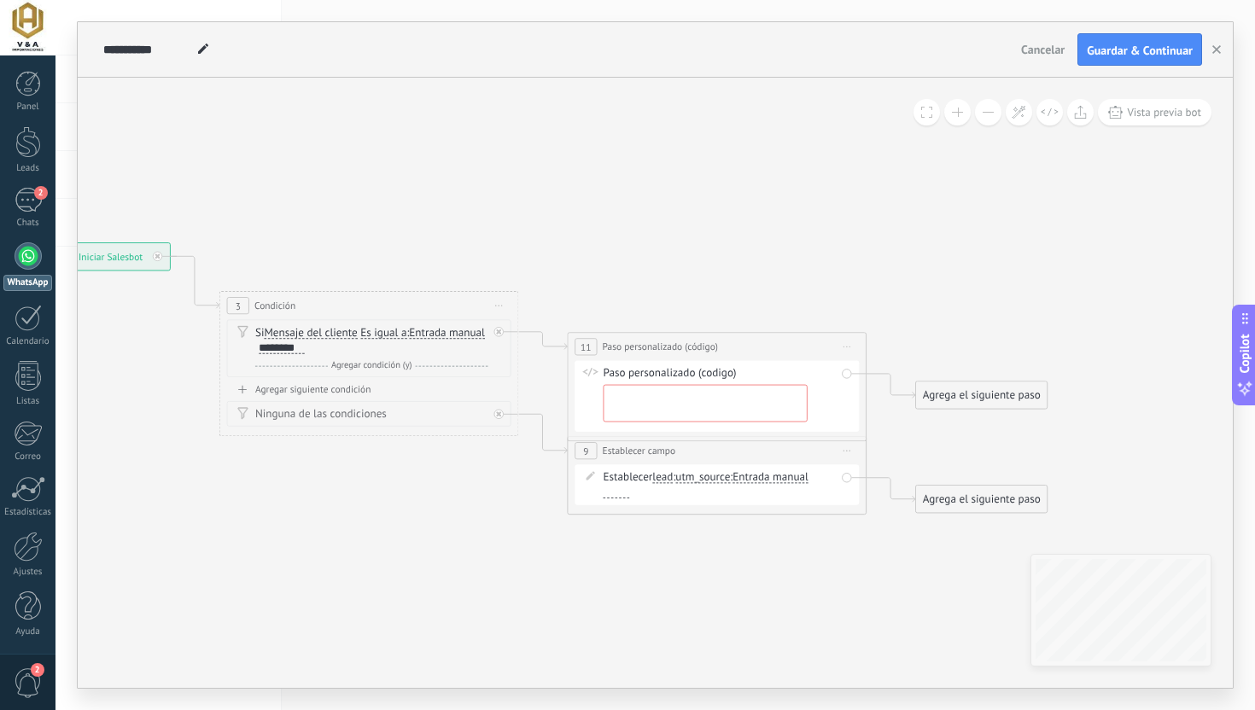
drag, startPoint x: 939, startPoint y: 368, endPoint x: 900, endPoint y: 341, distance: 46.6
click at [900, 342] on icon at bounding box center [520, 379] width 1701 height 1021
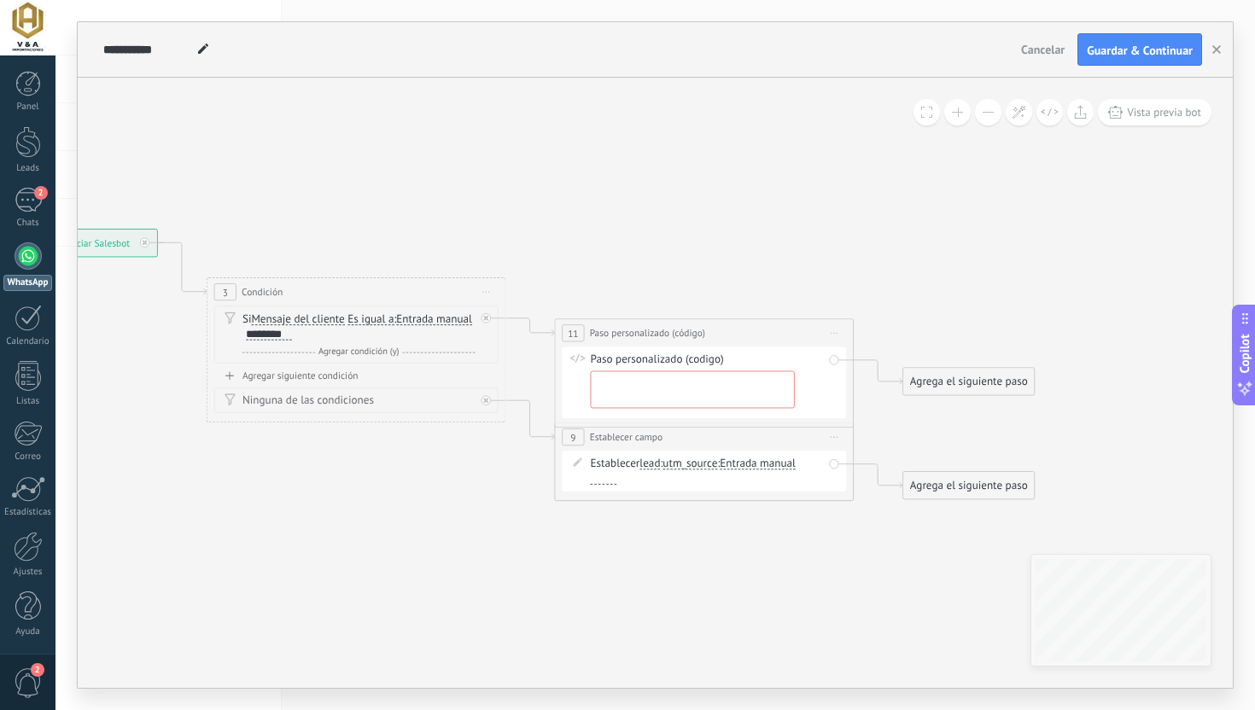
click at [832, 331] on span "Iniciar vista previa aquí Cambiar nombre Duplicar [GEOGRAPHIC_DATA]" at bounding box center [834, 333] width 24 height 21
click at [852, 418] on div "Borrar" at bounding box center [902, 431] width 148 height 26
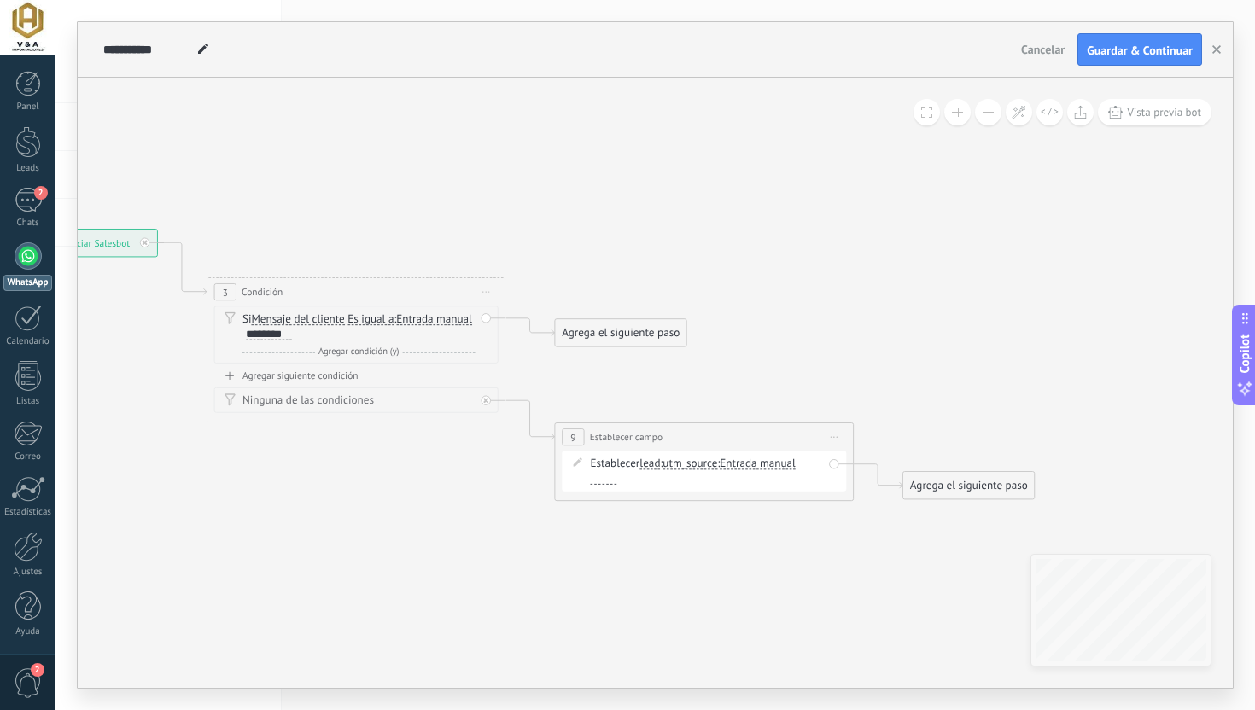
click at [630, 331] on div "Agrega el siguiente paso" at bounding box center [620, 333] width 131 height 25
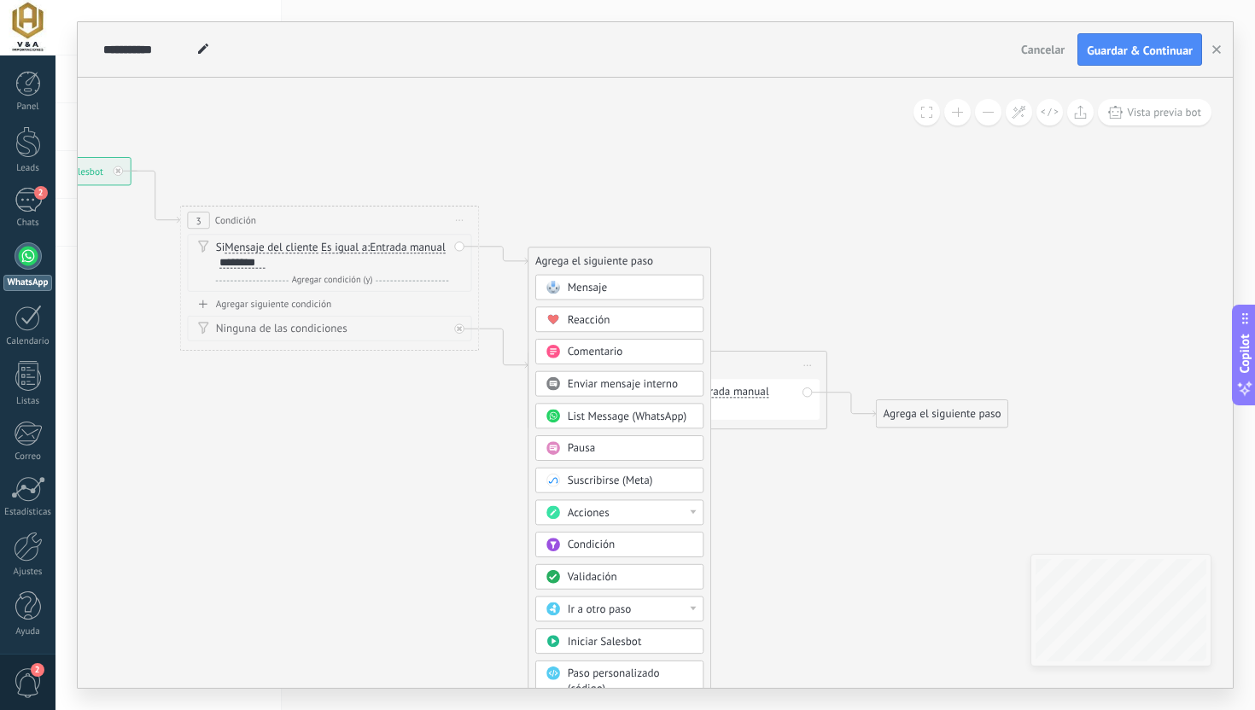
click at [644, 515] on div "Acciones" at bounding box center [630, 513] width 125 height 15
click at [638, 644] on div "Meta Conversions API" at bounding box center [619, 645] width 166 height 26
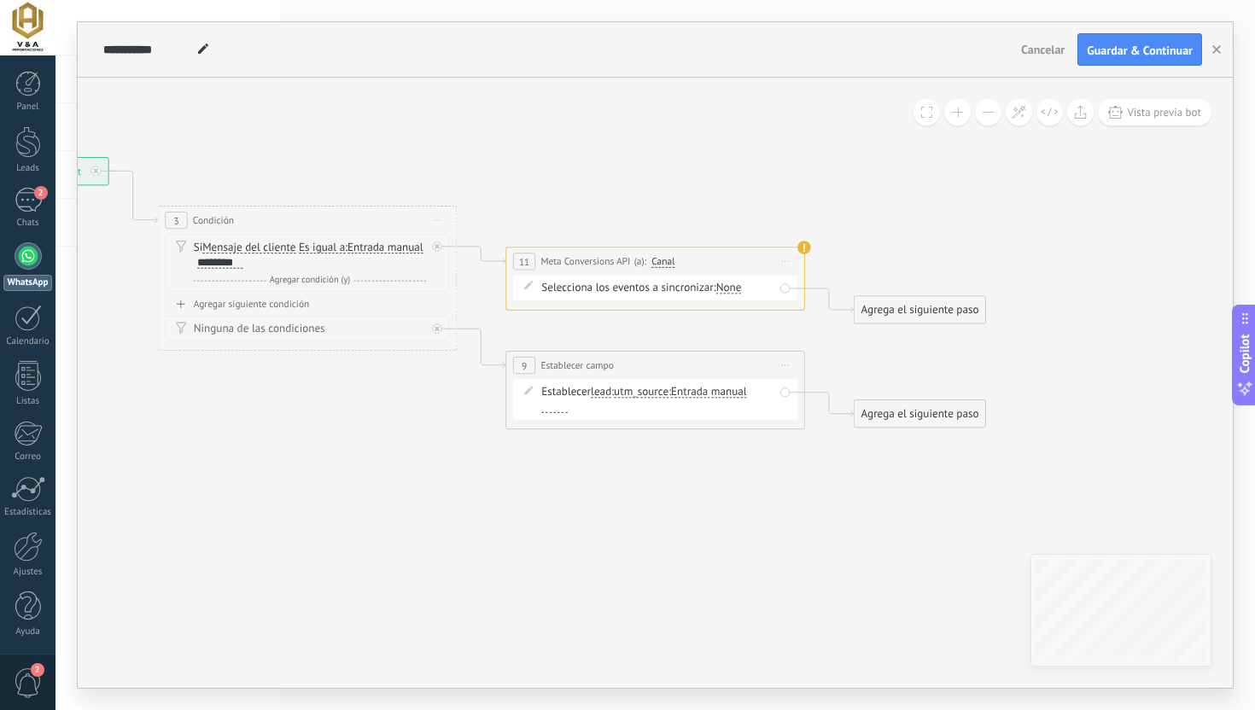
click at [733, 289] on div "None" at bounding box center [729, 288] width 26 height 12
click at [834, 260] on icon at bounding box center [457, 293] width 1701 height 1021
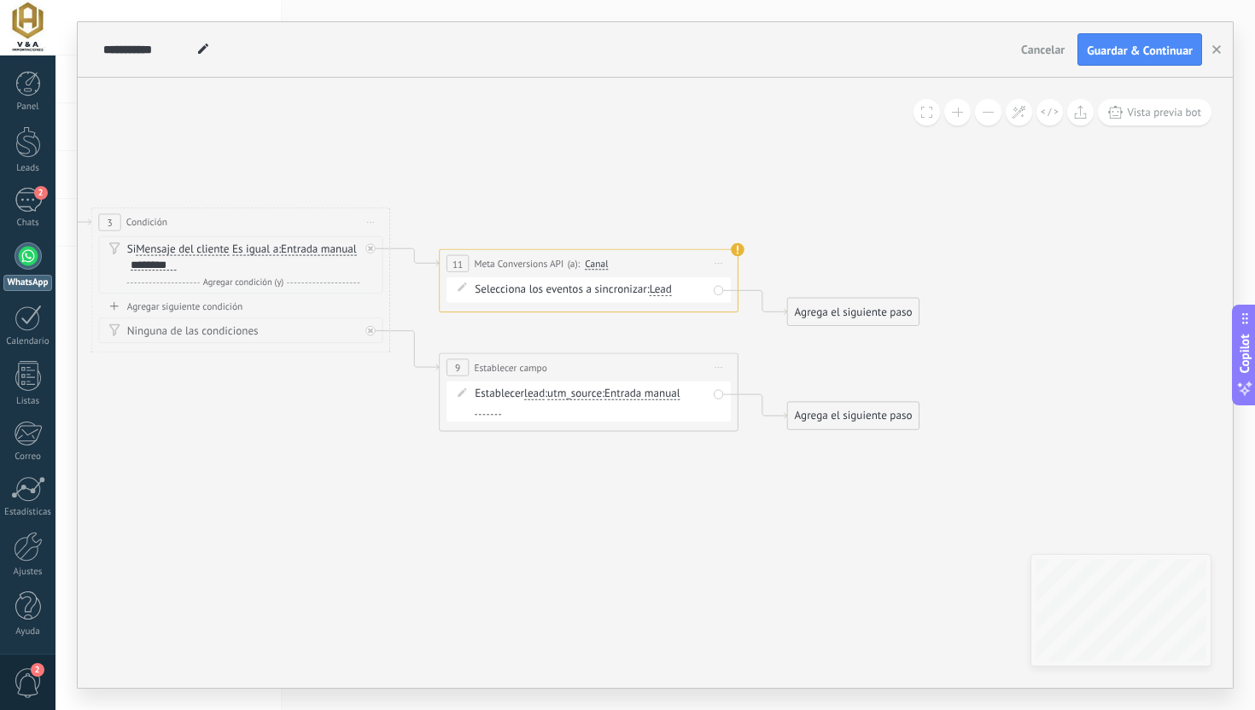
click at [598, 268] on span "Canal" at bounding box center [596, 264] width 23 height 12
click at [598, 268] on button "Canal" at bounding box center [671, 263] width 187 height 27
click at [598, 268] on span "Canal" at bounding box center [658, 263] width 181 height 13
click at [466, 291] on span at bounding box center [462, 288] width 26 height 12
click at [842, 320] on div "Agrega el siguiente paso" at bounding box center [853, 312] width 131 height 25
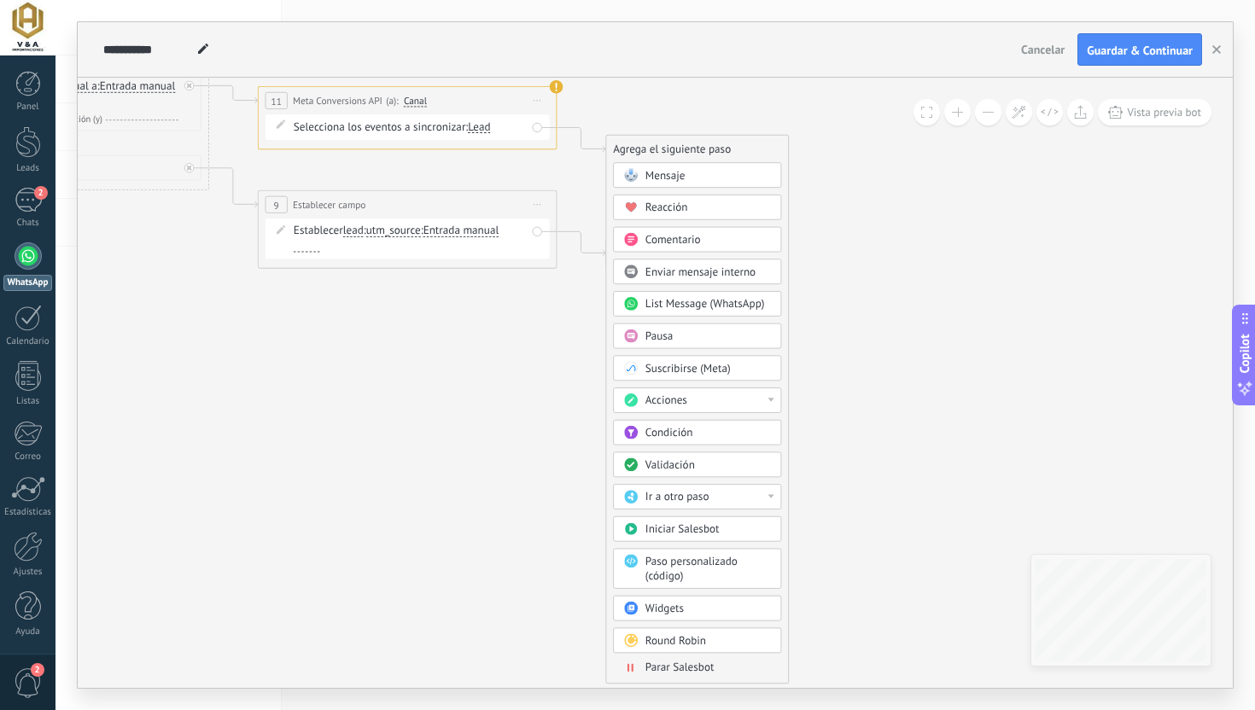
click at [720, 426] on div "Condición" at bounding box center [707, 433] width 125 height 15
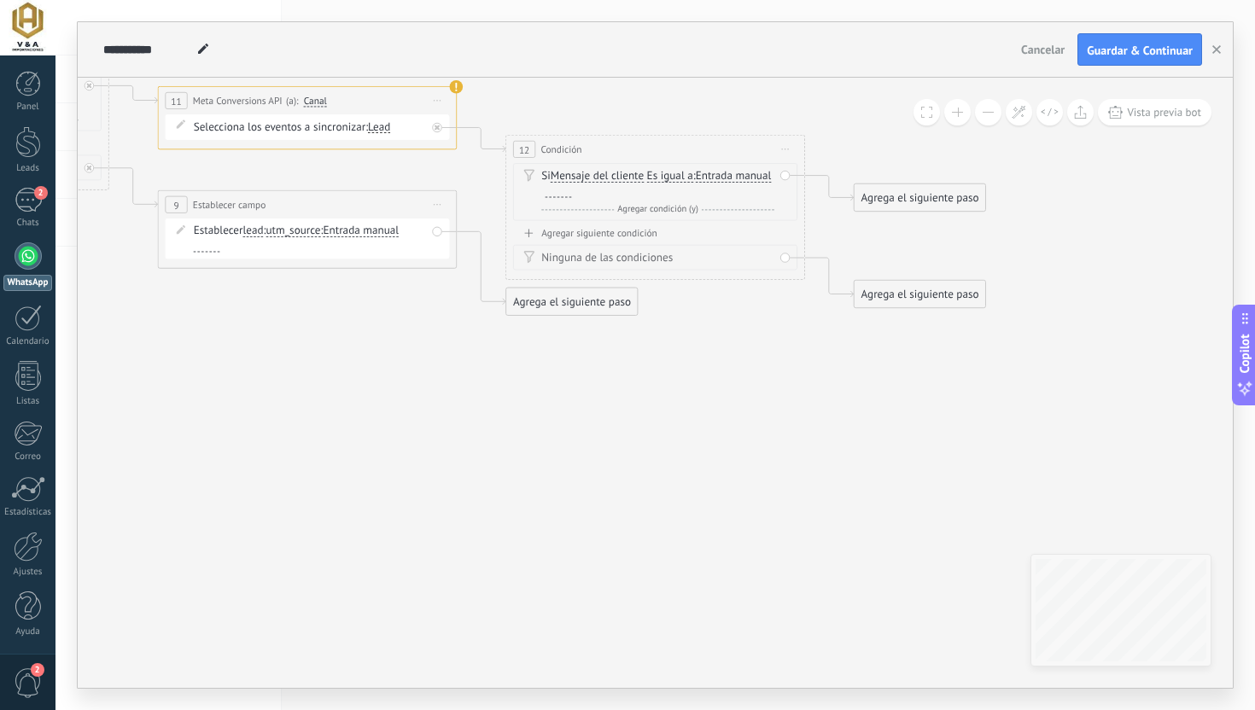
click at [610, 172] on span "Mensaje del cliente" at bounding box center [596, 177] width 93 height 12
click at [610, 172] on button "Mensaje del cliente" at bounding box center [636, 176] width 187 height 27
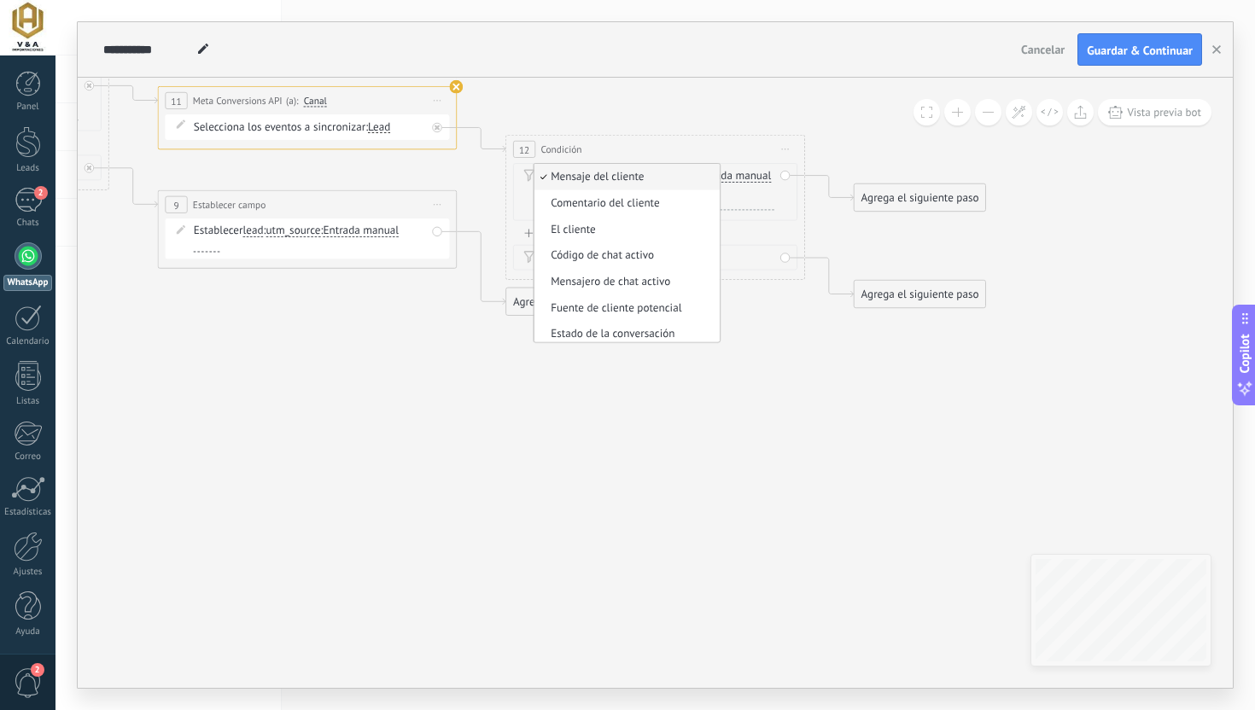
click at [455, 90] on use at bounding box center [456, 87] width 14 height 14
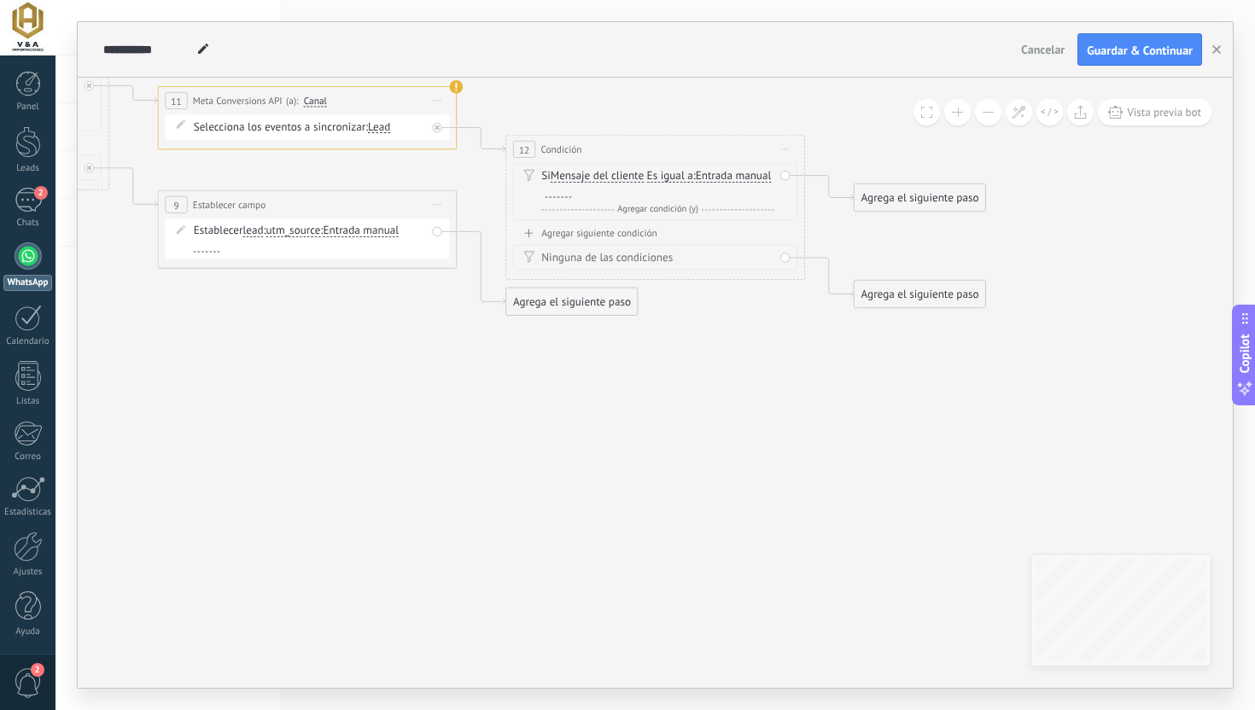
click at [583, 178] on span "Mensaje del cliente" at bounding box center [596, 177] width 93 height 12
click at [583, 178] on button "Mensaje del cliente" at bounding box center [636, 176] width 187 height 27
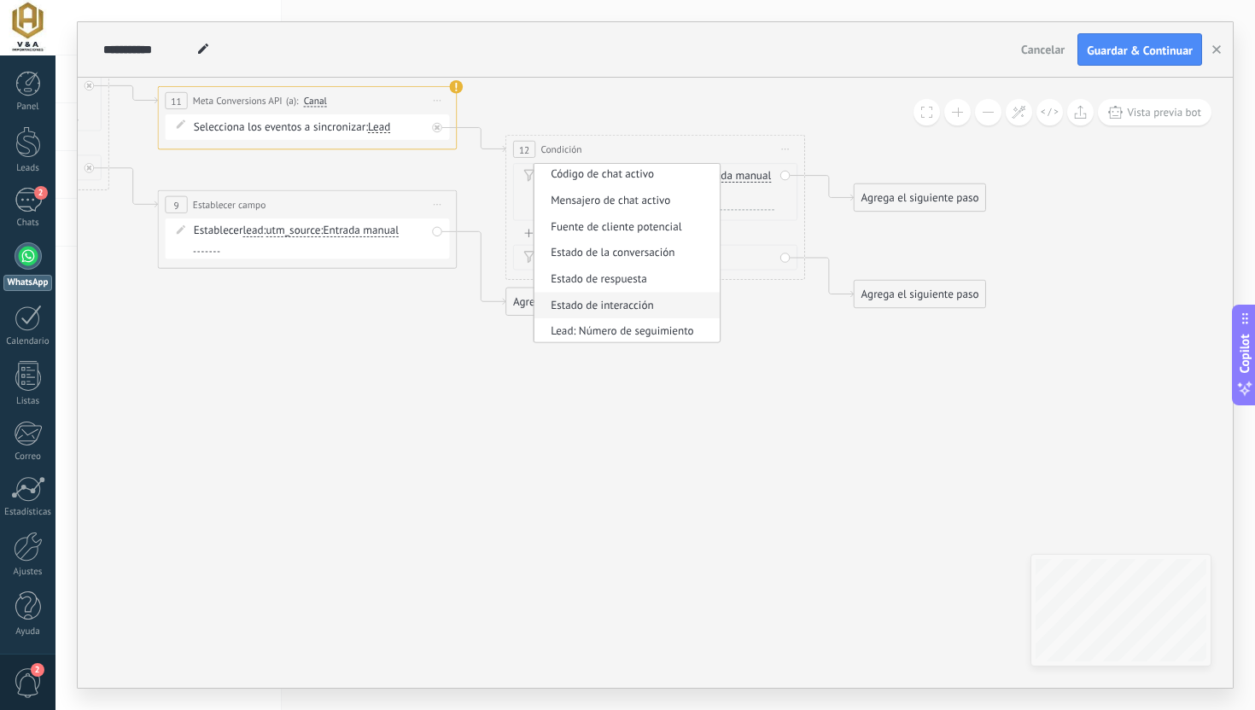
scroll to position [96, 0]
click at [649, 257] on span "Estado de la conversación" at bounding box center [624, 250] width 181 height 15
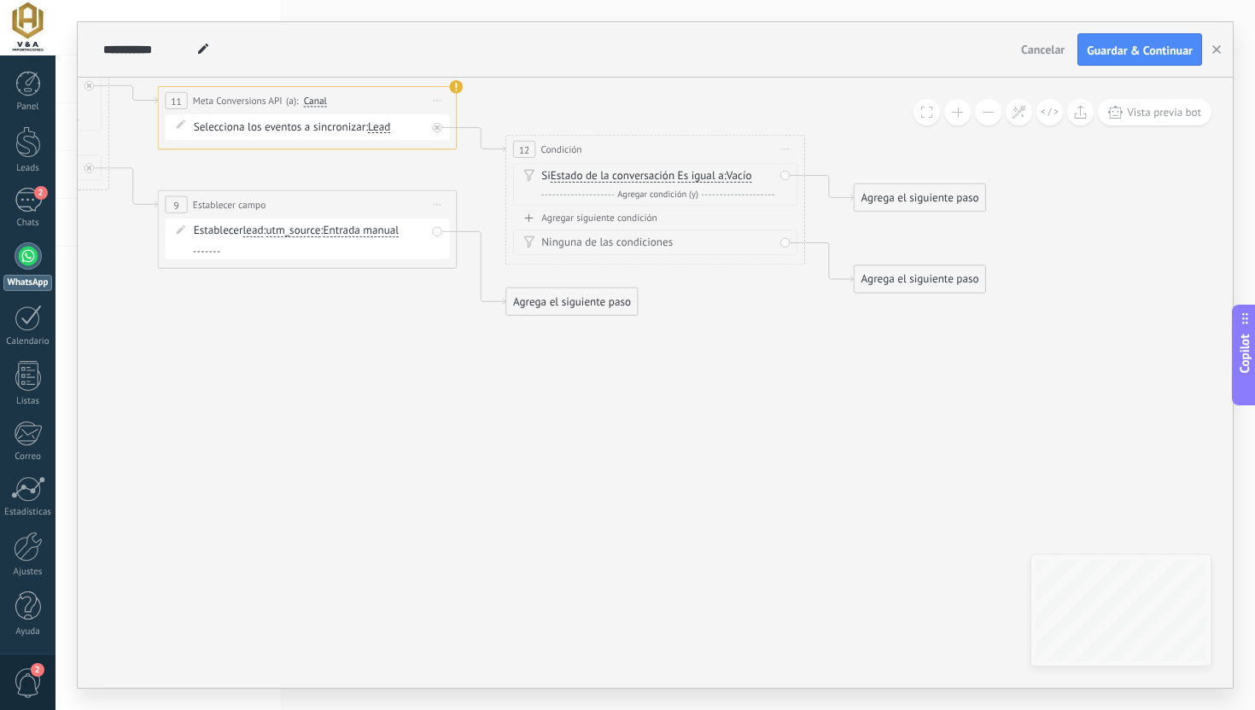
click at [744, 173] on span "Vacío" at bounding box center [739, 177] width 26 height 12
click at [744, 173] on button "Vacío" at bounding box center [812, 176] width 187 height 27
click at [697, 174] on span "Es igual a" at bounding box center [701, 177] width 46 height 12
click at [697, 174] on button "Es igual a" at bounding box center [763, 176] width 187 height 27
click at [697, 172] on span "Es igual a" at bounding box center [751, 177] width 181 height 15
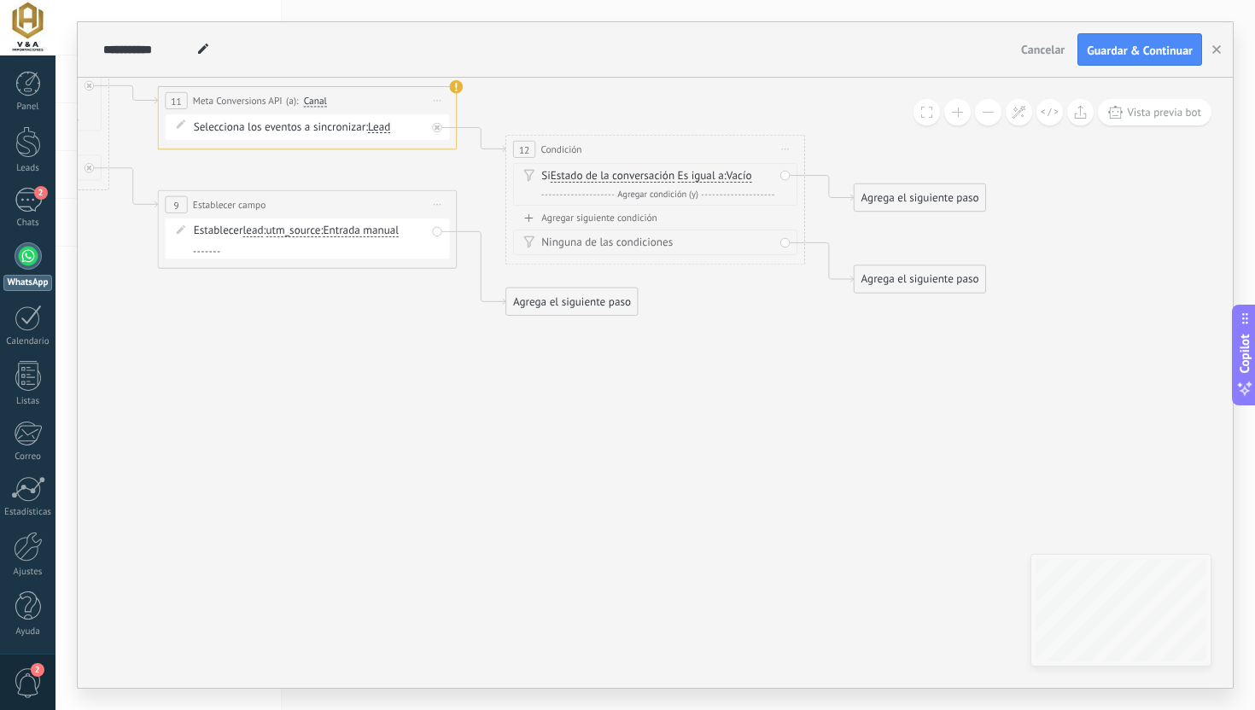
click at [697, 172] on span "Es igual a" at bounding box center [701, 177] width 46 height 12
click at [697, 172] on button "Es igual a" at bounding box center [763, 176] width 187 height 27
click at [749, 143] on div "12 Condición ********* Iniciar vista previa aquí Cambiar nombre Duplicar Borrar" at bounding box center [655, 149] width 298 height 27
click at [749, 176] on span "Vacío" at bounding box center [739, 177] width 26 height 12
click at [749, 176] on button "Vacío" at bounding box center [812, 176] width 187 height 27
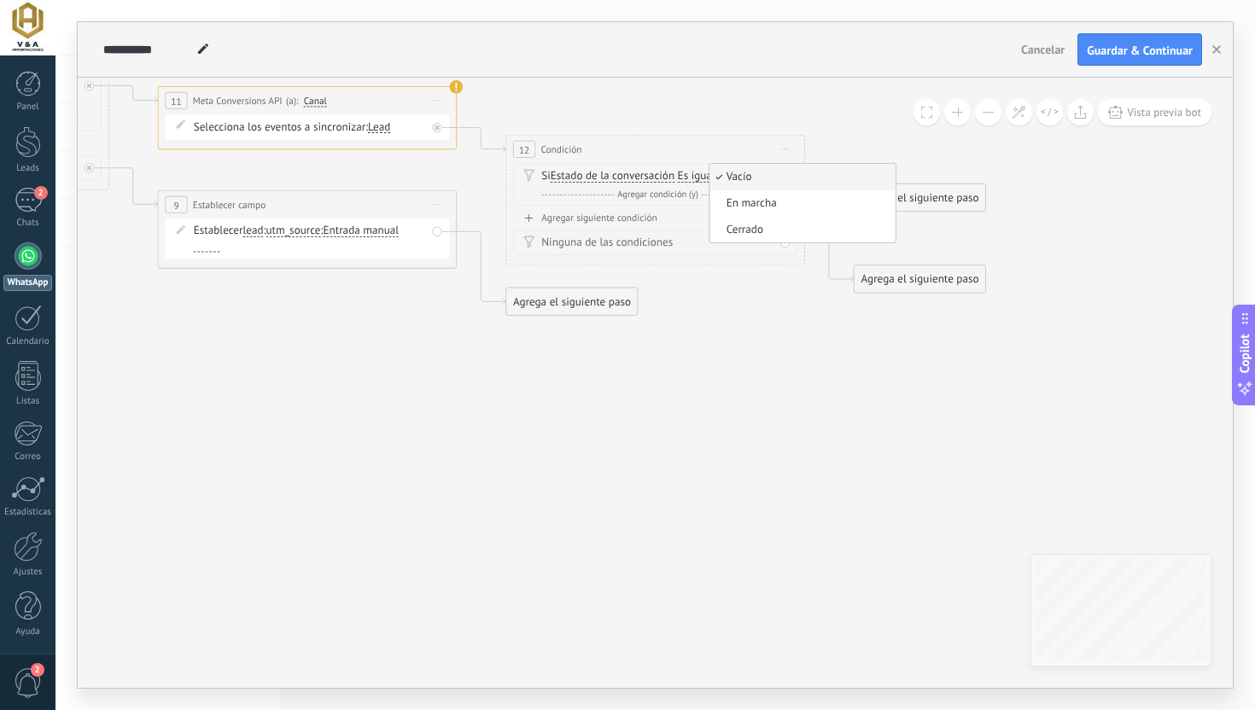
click at [744, 166] on li "Vacío" at bounding box center [801, 177] width 185 height 26
click at [620, 177] on span "Estado de la conversación" at bounding box center [612, 177] width 124 height 12
click at [620, 177] on button "Estado de la conversación" at bounding box center [636, 176] width 187 height 27
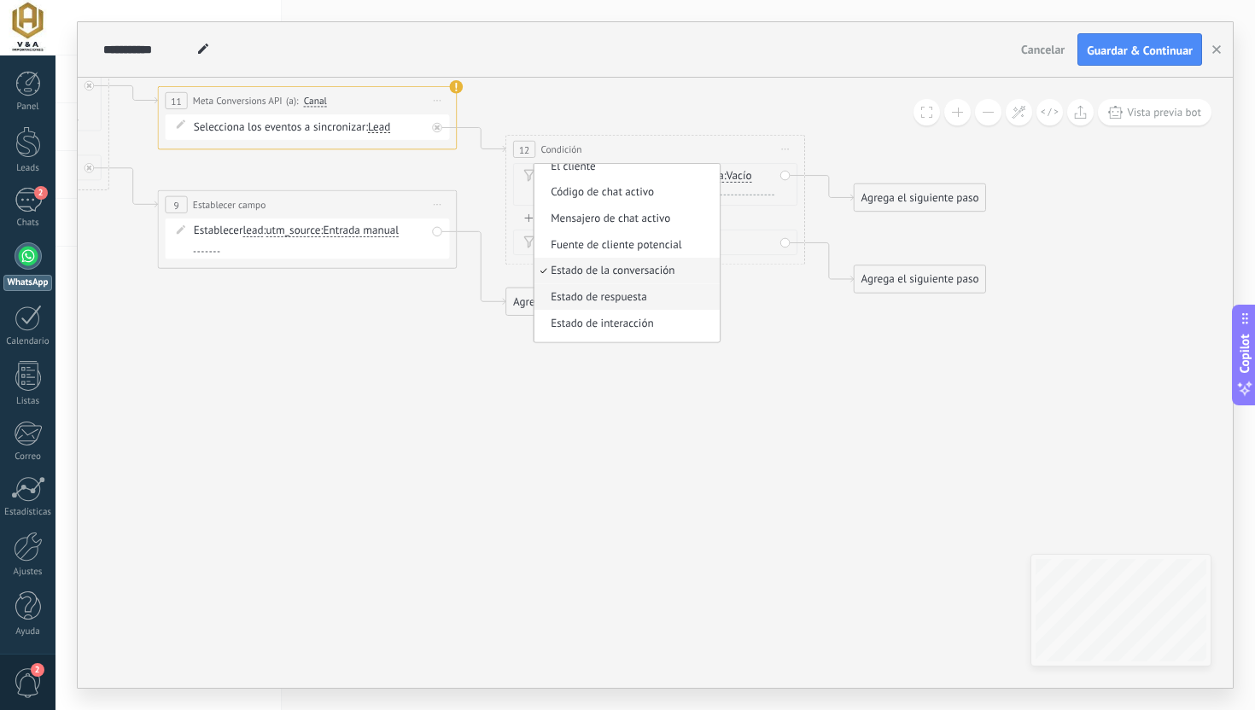
click at [595, 296] on span "Estado de respuesta" at bounding box center [624, 296] width 181 height 15
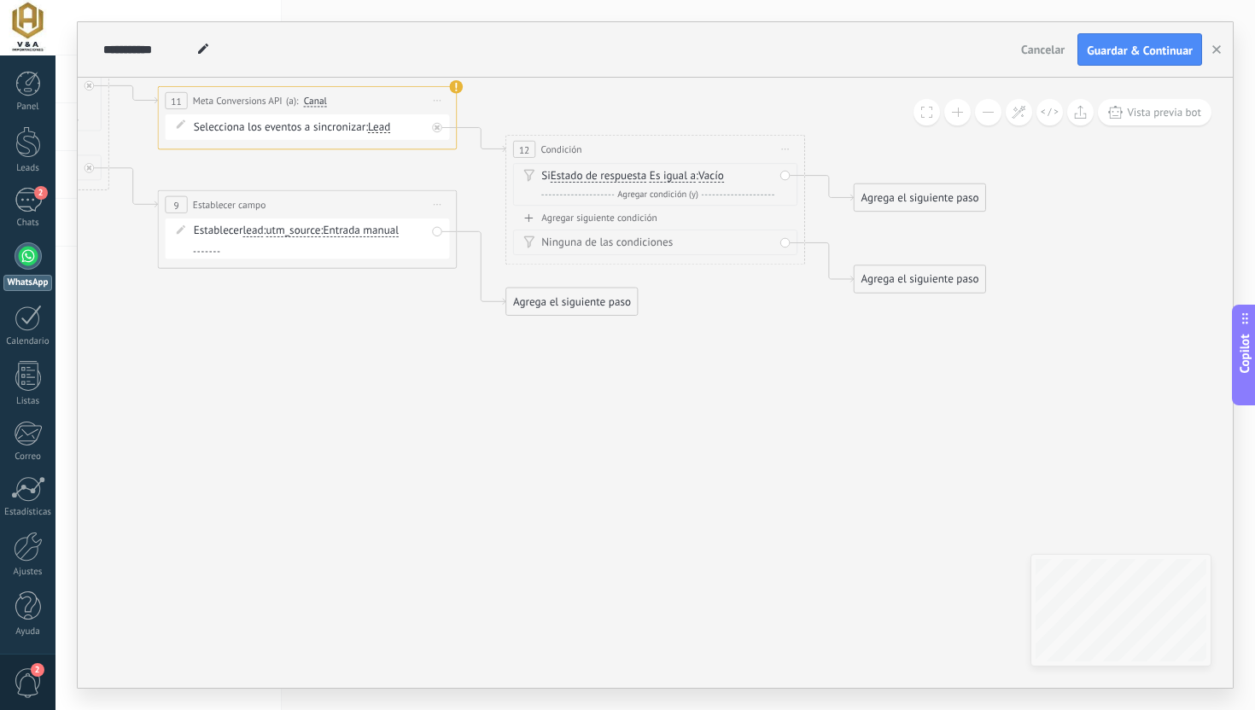
click at [684, 169] on span "Es igual a Es igual a No es igual Contiene Es igual a Es igual a No es igual Co…" at bounding box center [672, 176] width 46 height 15
click at [708, 171] on span "Vacío" at bounding box center [711, 177] width 26 height 12
click at [708, 171] on button "Vacío" at bounding box center [783, 176] width 187 height 27
click at [708, 171] on span "Vacío" at bounding box center [772, 177] width 181 height 15
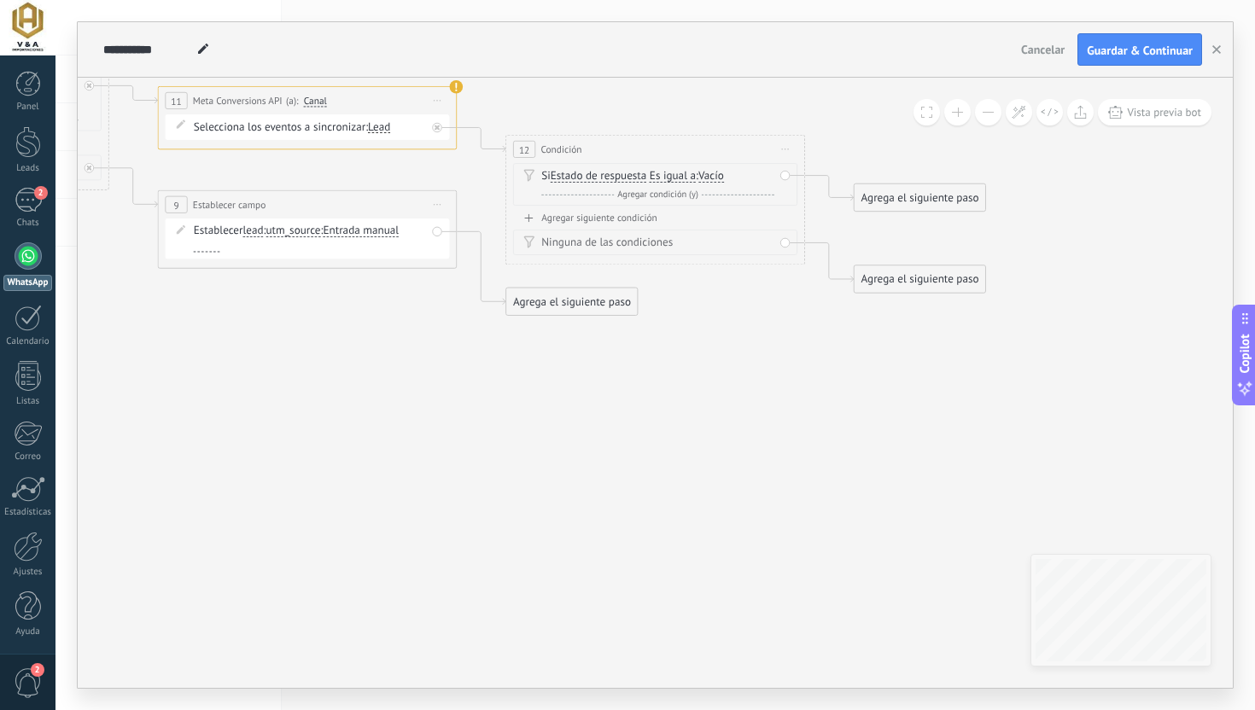
click at [632, 177] on span "Estado de respuesta" at bounding box center [598, 177] width 96 height 12
click at [632, 177] on button "Estado de respuesta" at bounding box center [636, 176] width 187 height 27
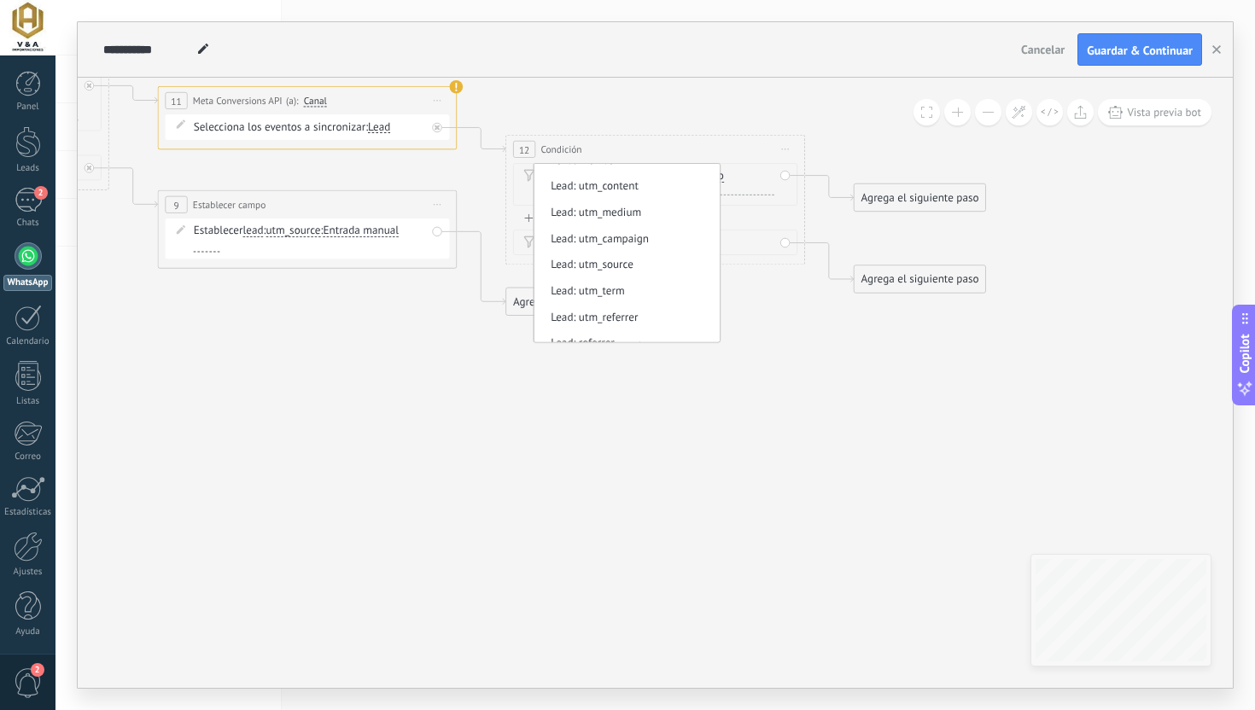
scroll to position [529, 0]
click at [663, 272] on li "Lead: utm_source" at bounding box center [626, 263] width 185 height 26
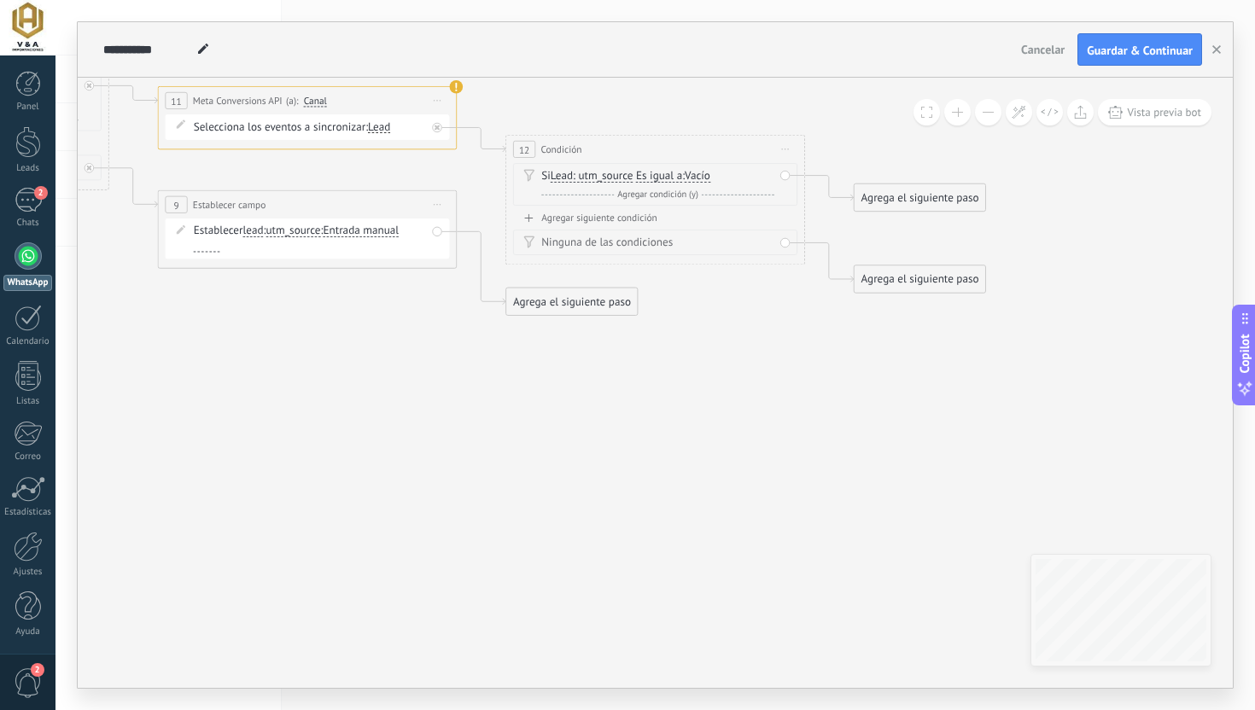
click at [675, 174] on span "Es igual a" at bounding box center [659, 177] width 46 height 12
click at [675, 174] on button "Es igual a" at bounding box center [721, 176] width 187 height 27
click at [713, 131] on icon at bounding box center [284, 156] width 2049 height 1069
click at [875, 96] on icon at bounding box center [284, 156] width 2049 height 1069
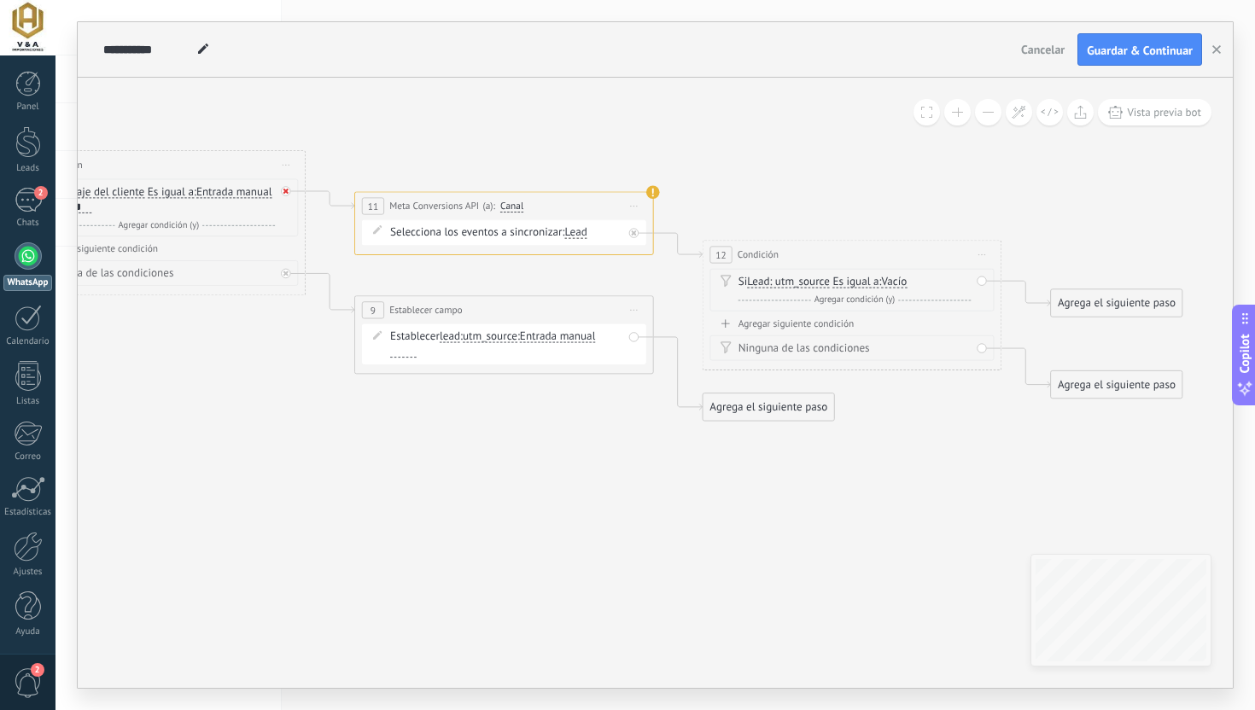
click at [287, 194] on div at bounding box center [285, 190] width 9 height 9
click at [634, 212] on span "Iniciar vista previa aquí Cambiar nombre Duplicar [GEOGRAPHIC_DATA]" at bounding box center [634, 205] width 24 height 21
click at [655, 270] on div "Borrar" at bounding box center [702, 278] width 148 height 26
click at [984, 251] on span "Iniciar vista previa aquí Cambiar nombre Duplicar [GEOGRAPHIC_DATA]" at bounding box center [982, 254] width 24 height 21
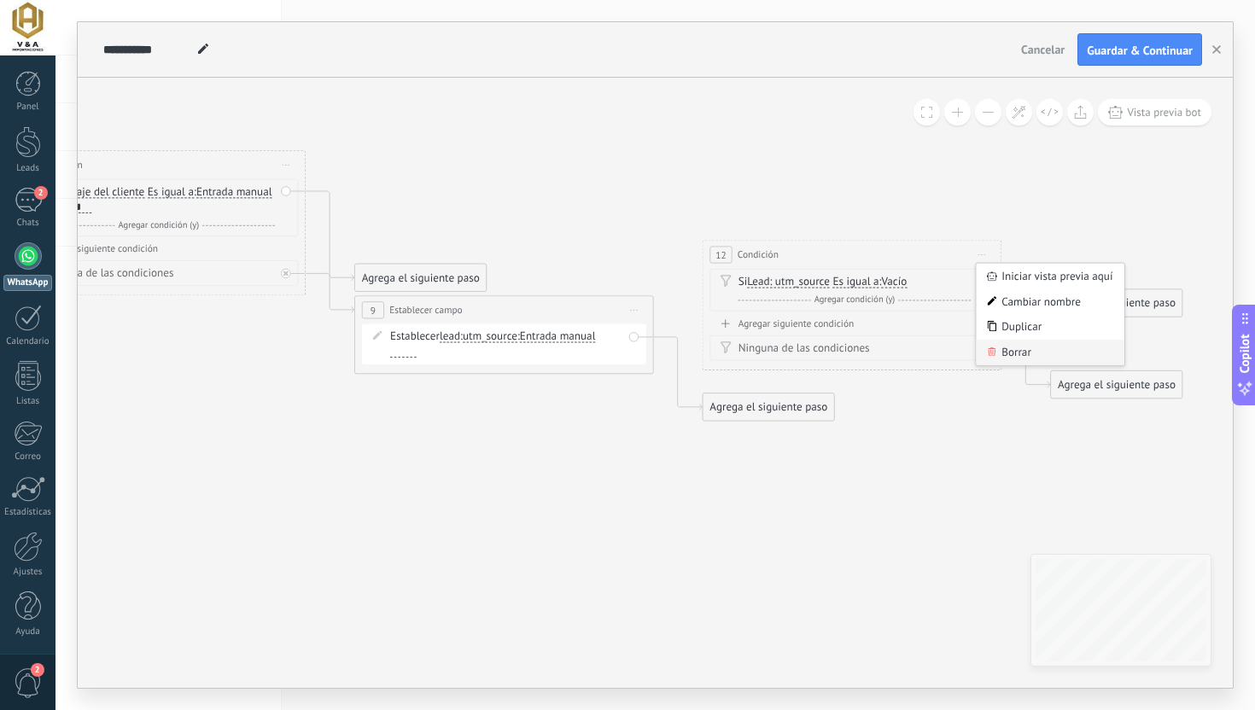
click at [987, 347] on icon at bounding box center [991, 351] width 9 height 9
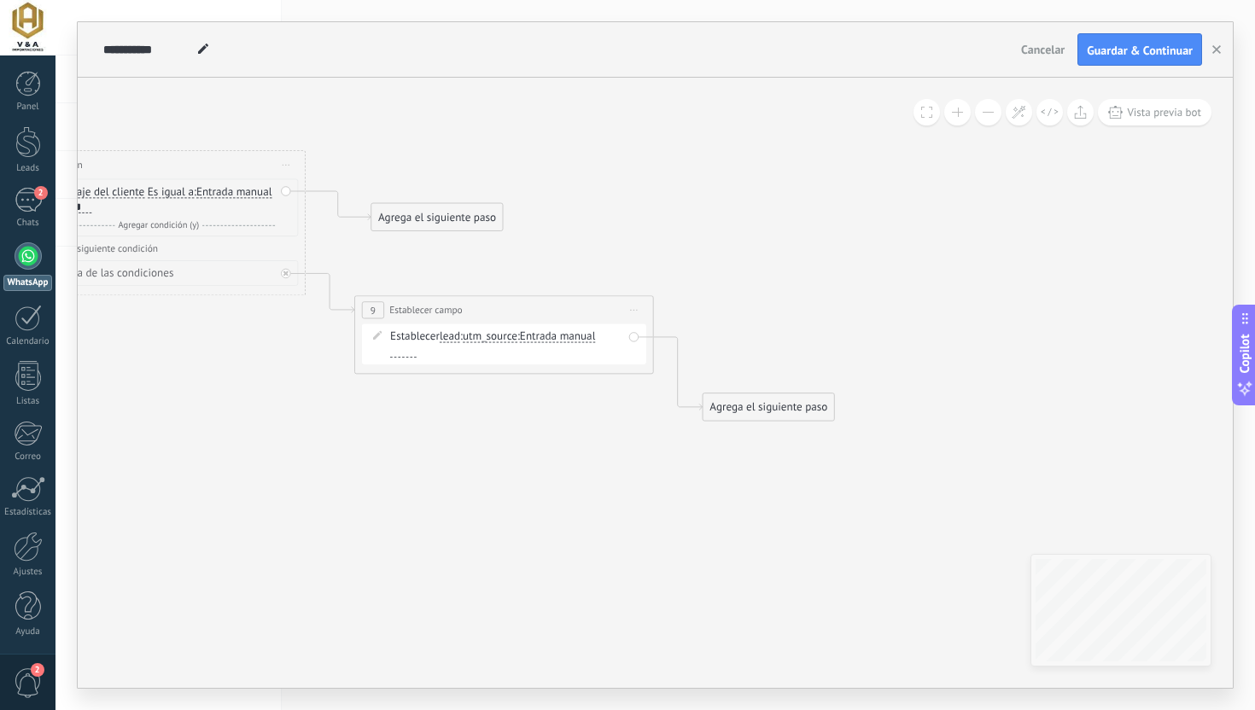
drag, startPoint x: 466, startPoint y: 277, endPoint x: 482, endPoint y: 216, distance: 63.6
click at [482, 216] on div "Agrega el siguiente paso" at bounding box center [436, 217] width 131 height 25
click at [482, 216] on div "Agrega el siguiente paso" at bounding box center [436, 216] width 131 height 25
click at [467, 207] on div "Agrega el siguiente paso" at bounding box center [436, 216] width 131 height 25
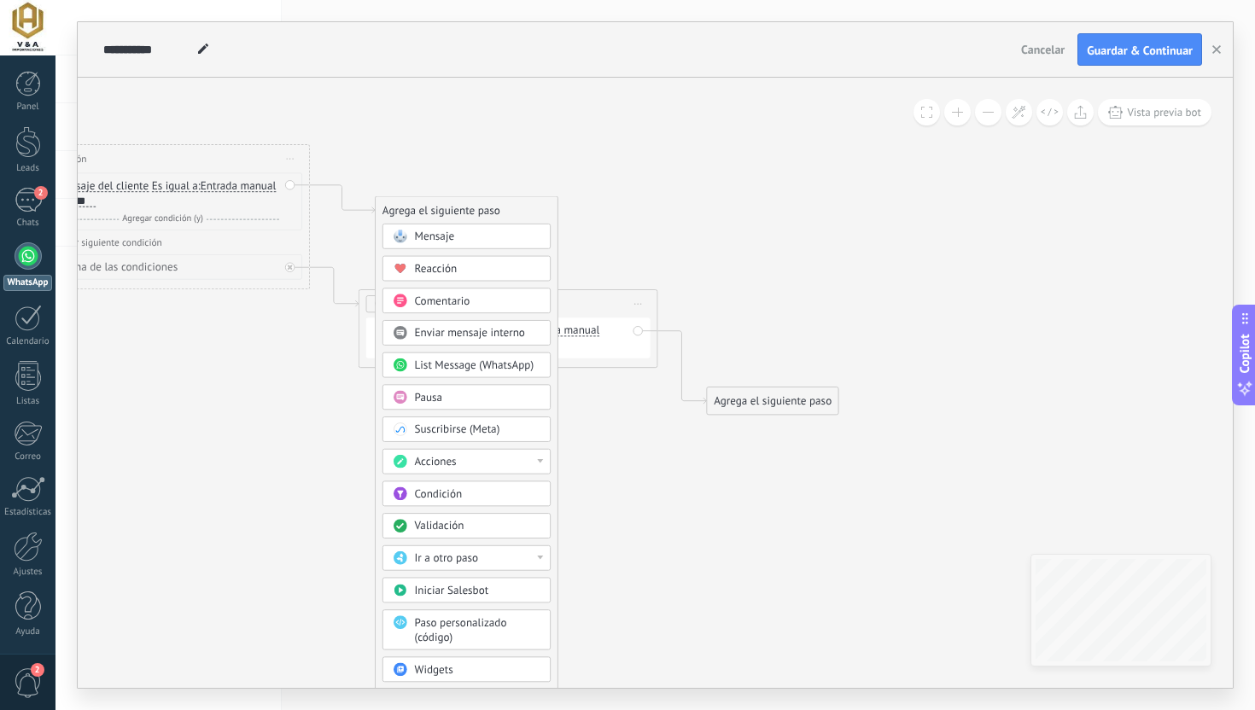
click at [473, 498] on div "Condición" at bounding box center [477, 493] width 125 height 15
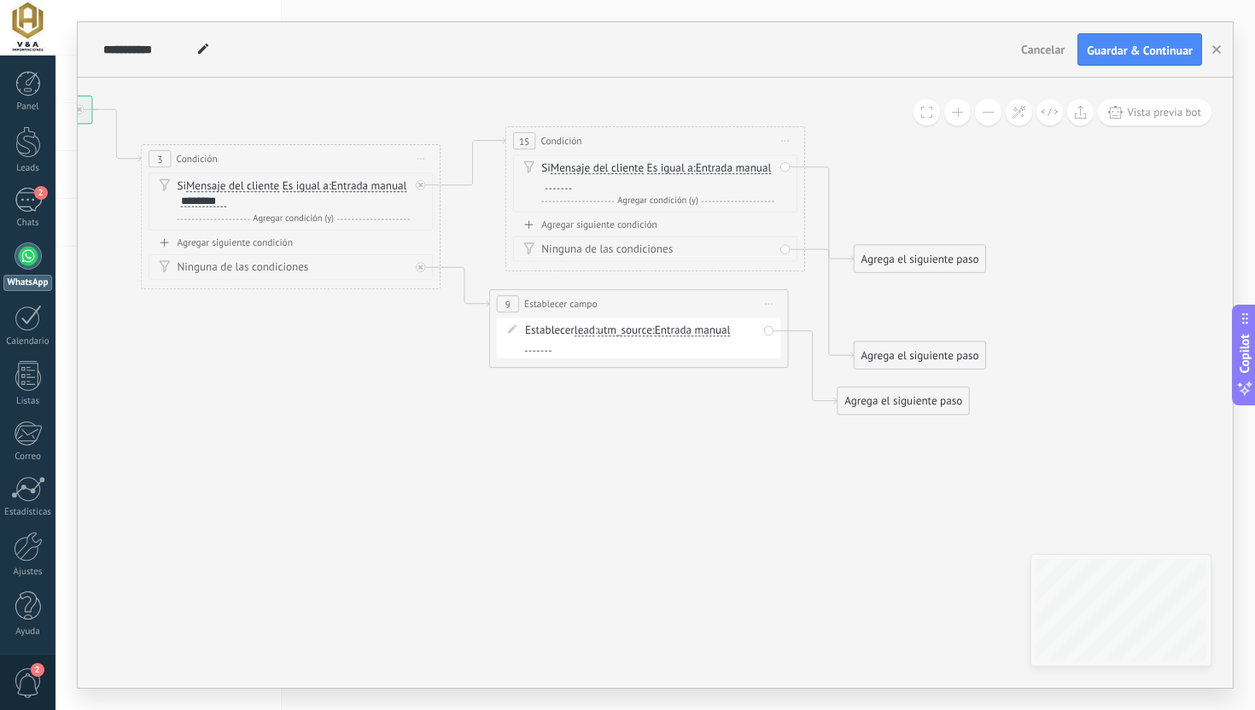
drag, startPoint x: 692, startPoint y: 214, endPoint x: 692, endPoint y: 145, distance: 69.1
click at [692, 145] on div "15 Condición ********* Iniciar vista previa aquí Cambiar nombre Duplicar Borrar" at bounding box center [655, 140] width 298 height 27
click at [665, 168] on span "Es igual a" at bounding box center [670, 168] width 46 height 12
click at [665, 168] on button "Es igual a" at bounding box center [732, 167] width 187 height 27
click at [665, 168] on span "Es igual a" at bounding box center [720, 168] width 181 height 15
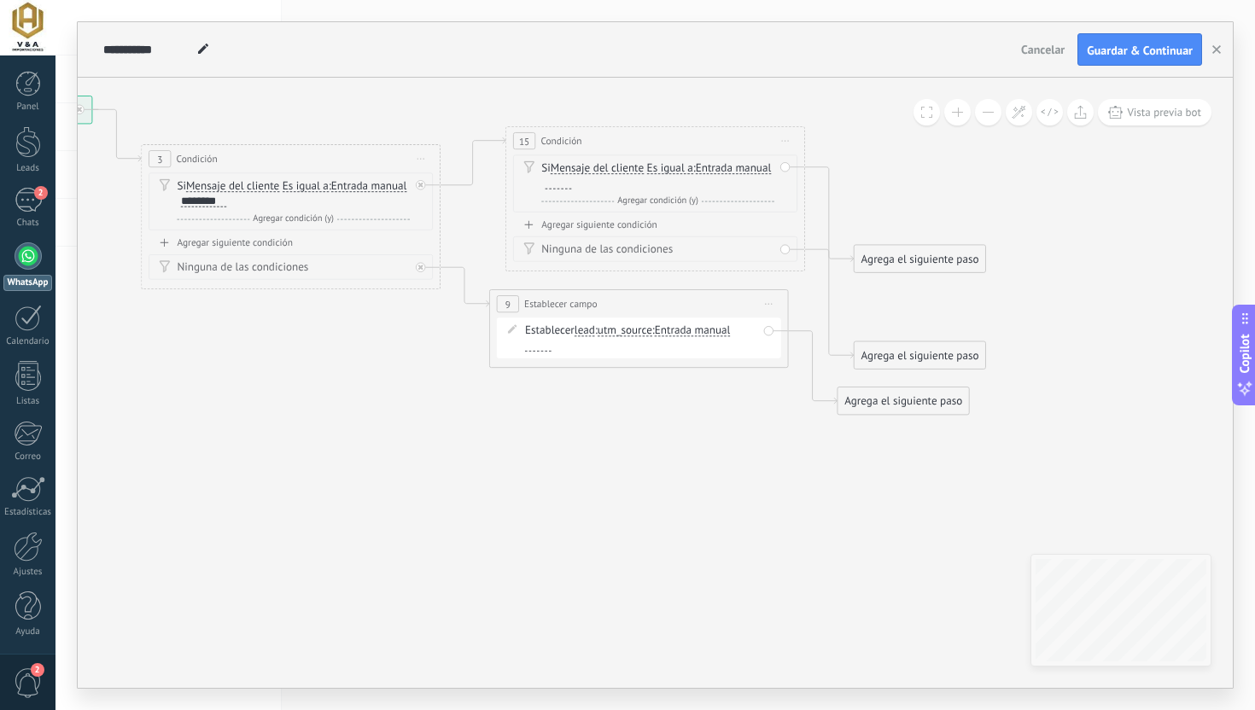
click at [665, 168] on span "Es igual a" at bounding box center [670, 168] width 46 height 12
click at [665, 168] on button "Es igual a" at bounding box center [732, 167] width 187 height 27
click at [666, 233] on li "Contiene" at bounding box center [722, 221] width 185 height 26
click at [736, 161] on span "Entrada manual Vacío Cadena aleatoria Cadena aleatoria corta Entrada manual Lea…" at bounding box center [729, 167] width 76 height 15
click at [732, 166] on span "Entrada manual" at bounding box center [729, 168] width 76 height 12
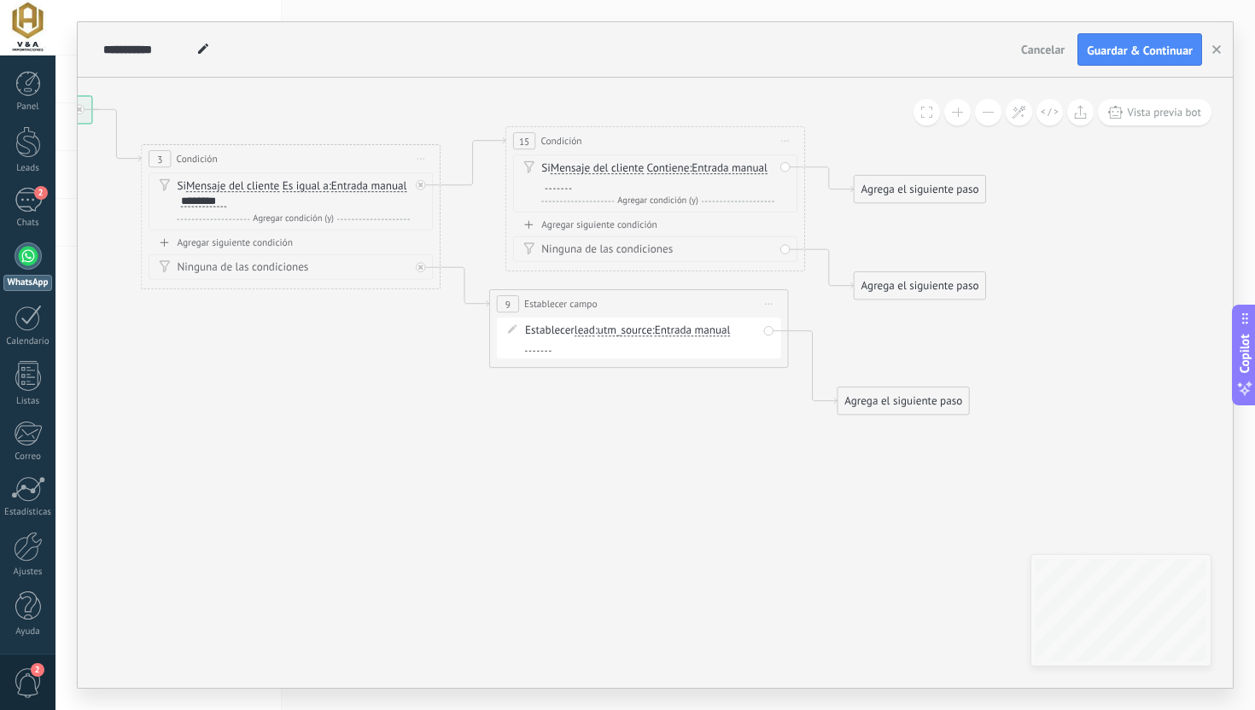
click at [732, 166] on button "Entrada manual" at bounding box center [777, 167] width 187 height 27
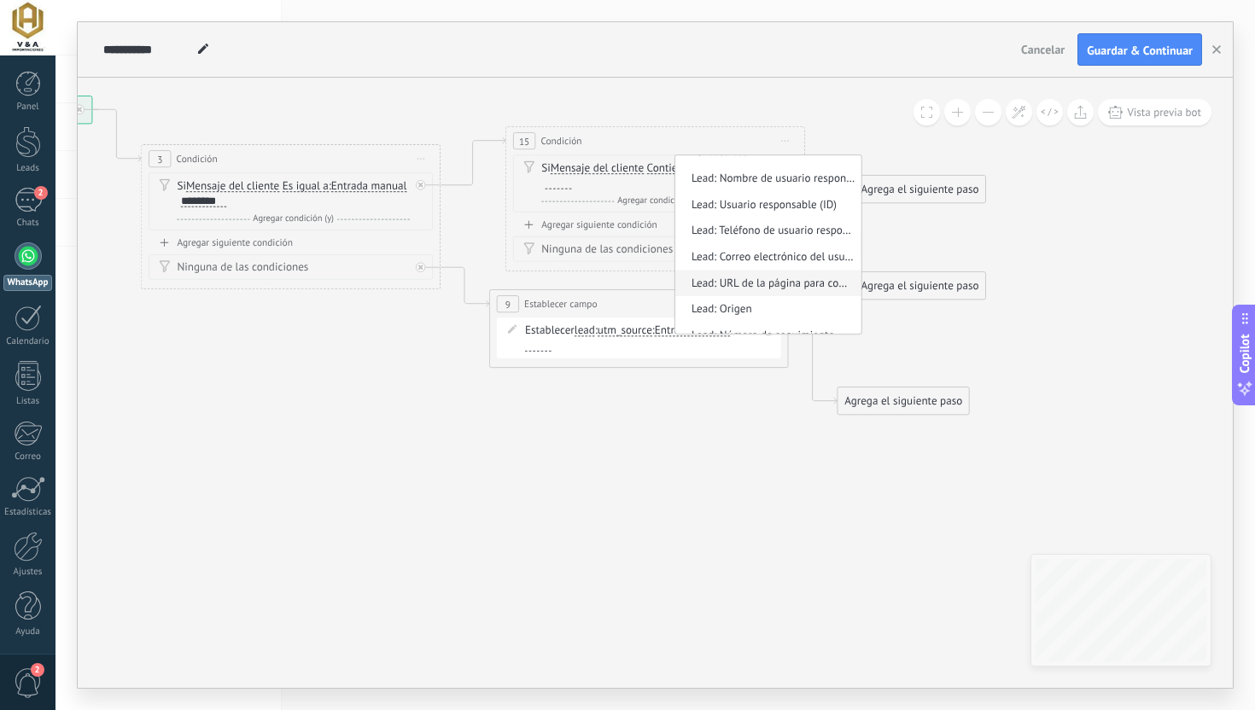
scroll to position [225, 0]
click at [775, 284] on span "Lead: Origen" at bounding box center [765, 285] width 181 height 15
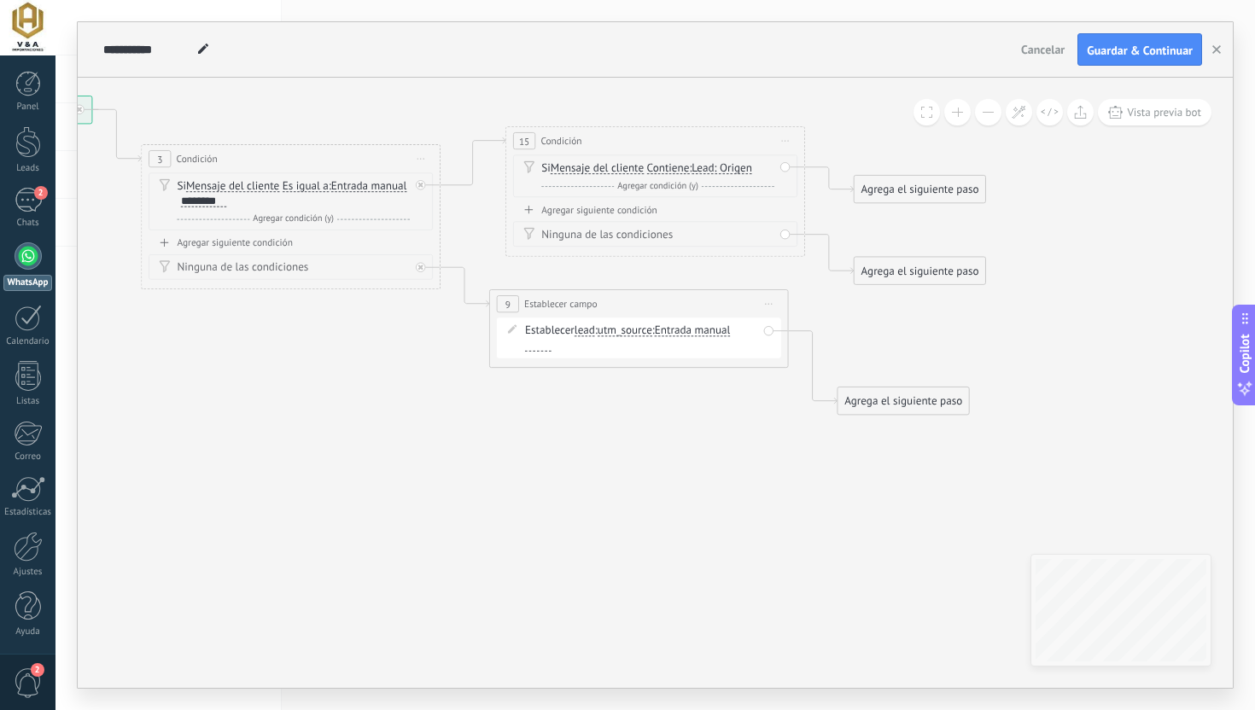
click at [730, 172] on span "Lead: Origen" at bounding box center [721, 168] width 61 height 12
click at [730, 172] on button "Lead: Origen" at bounding box center [777, 167] width 187 height 27
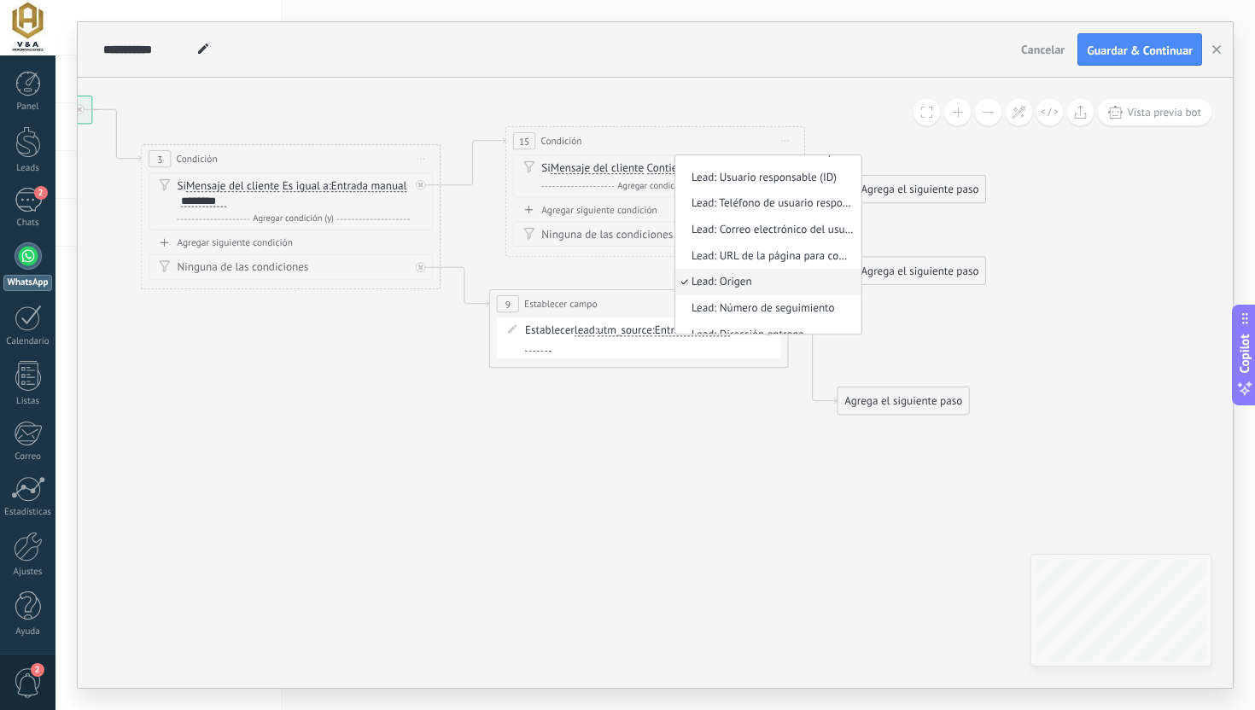
click at [742, 288] on span "Lead: Origen" at bounding box center [765, 282] width 181 height 15
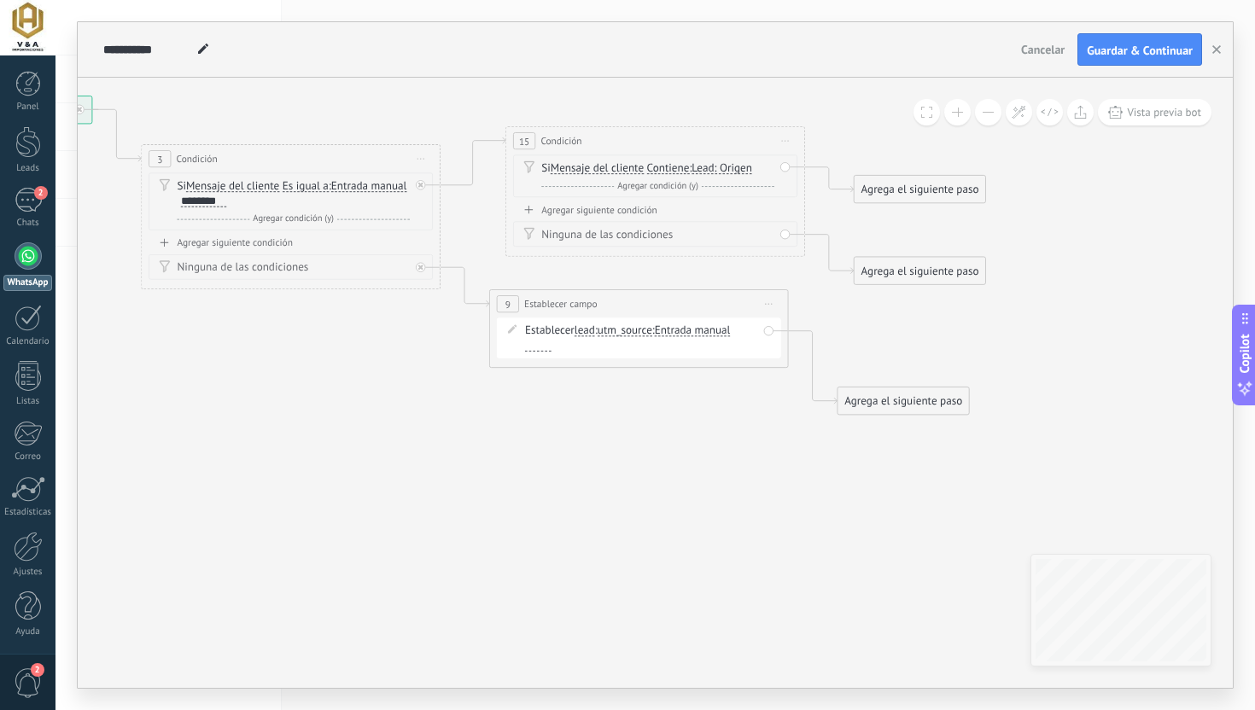
click at [649, 160] on div "Si Mensaje del cliente Mensaje del cliente Comentario del cliente El cliente Có…" at bounding box center [655, 175] width 284 height 43
click at [649, 164] on span "Contiene" at bounding box center [668, 168] width 43 height 12
click at [649, 164] on button "Contiene" at bounding box center [732, 167] width 187 height 27
click at [666, 177] on li "Es igual a" at bounding box center [722, 168] width 185 height 26
click at [789, 132] on span "Iniciar vista previa aquí Cambiar nombre Duplicar [GEOGRAPHIC_DATA]" at bounding box center [785, 140] width 24 height 21
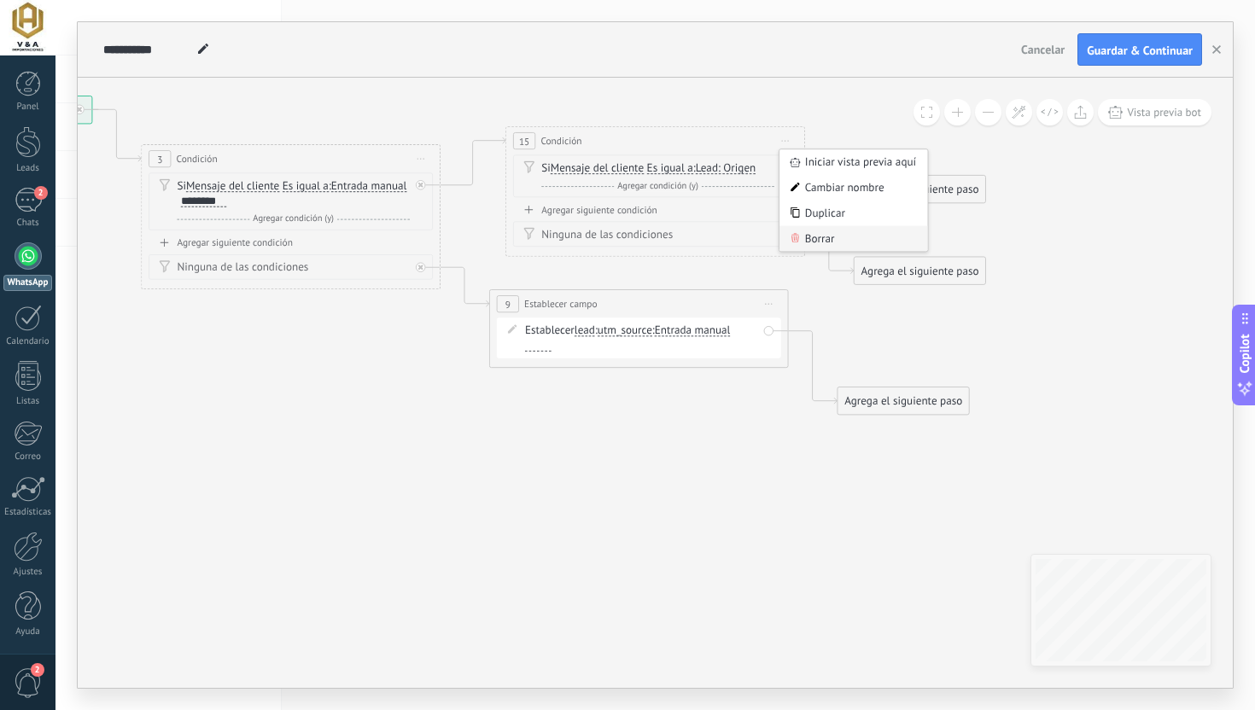
click at [808, 243] on div "Borrar" at bounding box center [853, 239] width 148 height 26
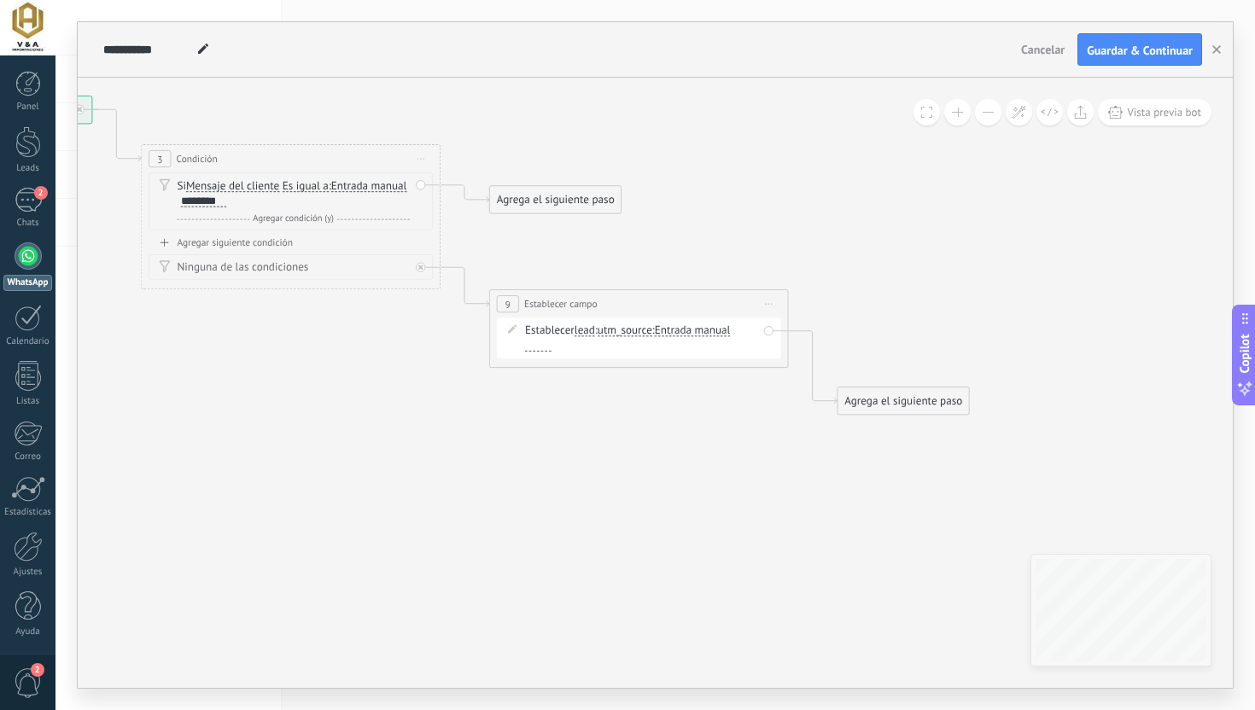
click at [520, 206] on div "Agrega el siguiente paso" at bounding box center [555, 200] width 131 height 25
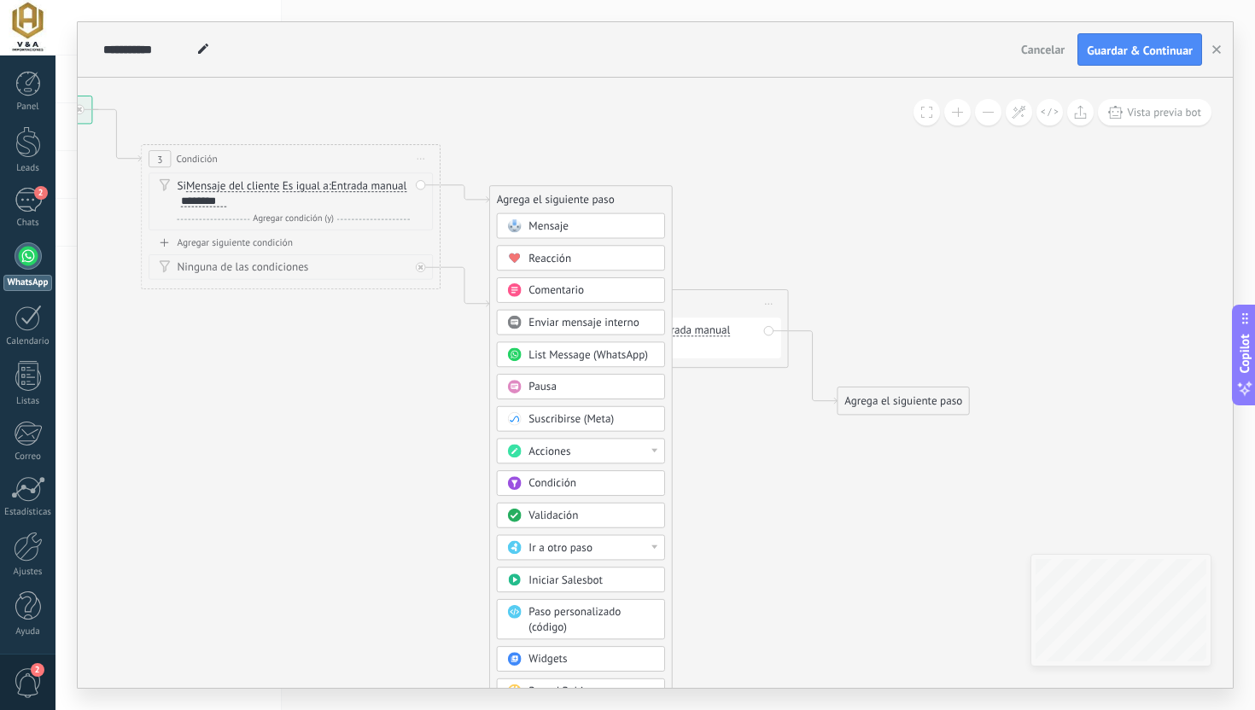
click at [583, 476] on div "Condición" at bounding box center [590, 483] width 125 height 15
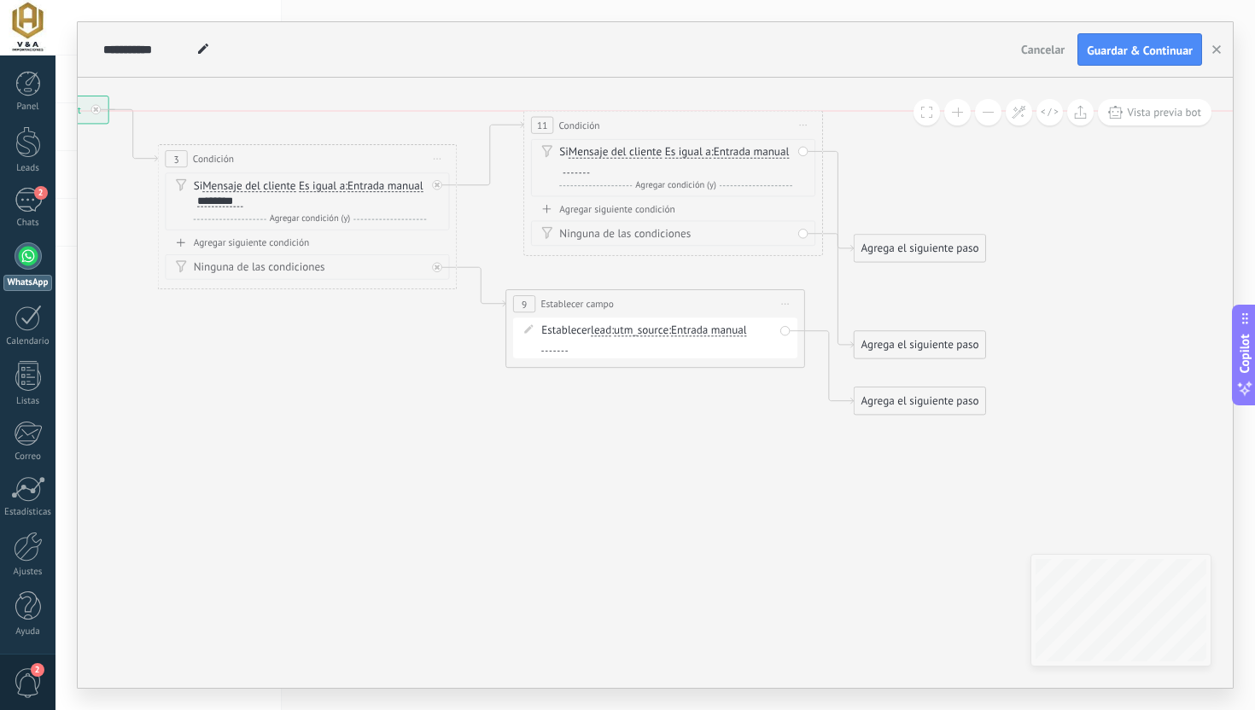
drag, startPoint x: 706, startPoint y: 199, endPoint x: 725, endPoint y: 127, distance: 74.1
click at [725, 127] on div "11 Condición ********* Iniciar vista previa aquí Cambiar nombre Duplicar Borrar" at bounding box center [673, 124] width 298 height 27
click at [641, 158] on span "Mensaje del cliente" at bounding box center [614, 153] width 93 height 12
click at [641, 158] on button "Mensaje del cliente" at bounding box center [654, 152] width 187 height 27
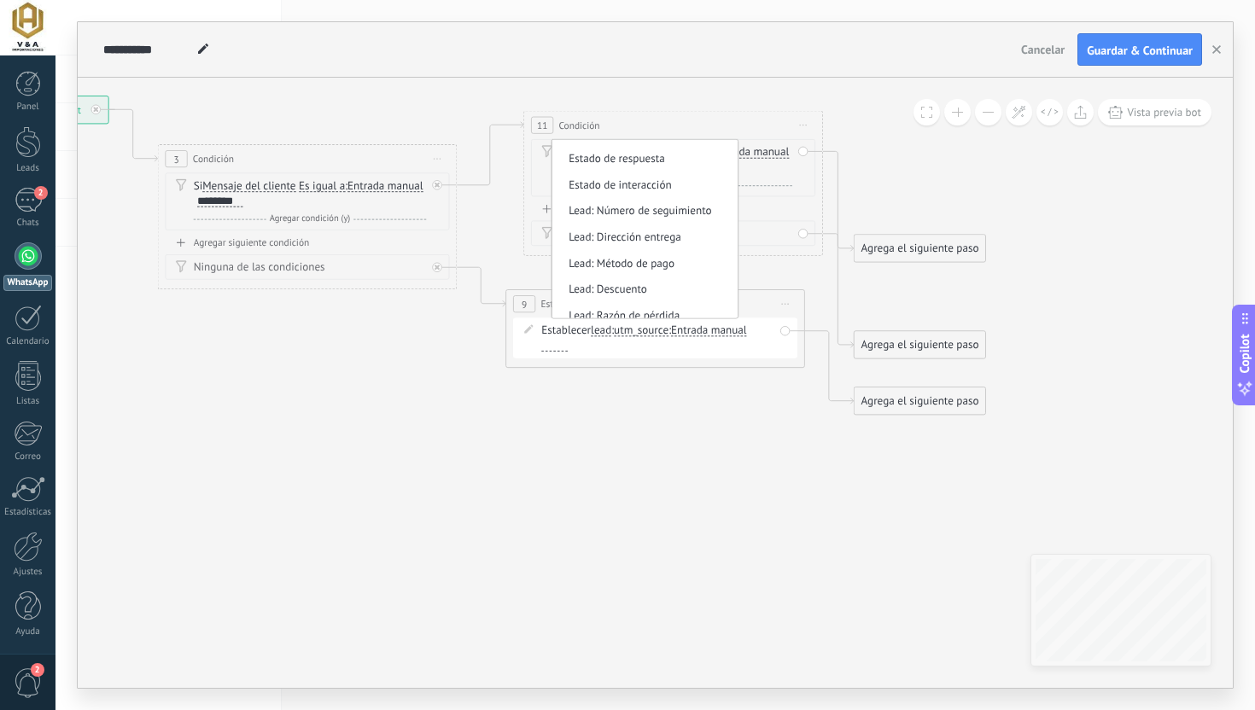
scroll to position [201, 0]
click at [510, 223] on icon at bounding box center [457, 256] width 1701 height 1069
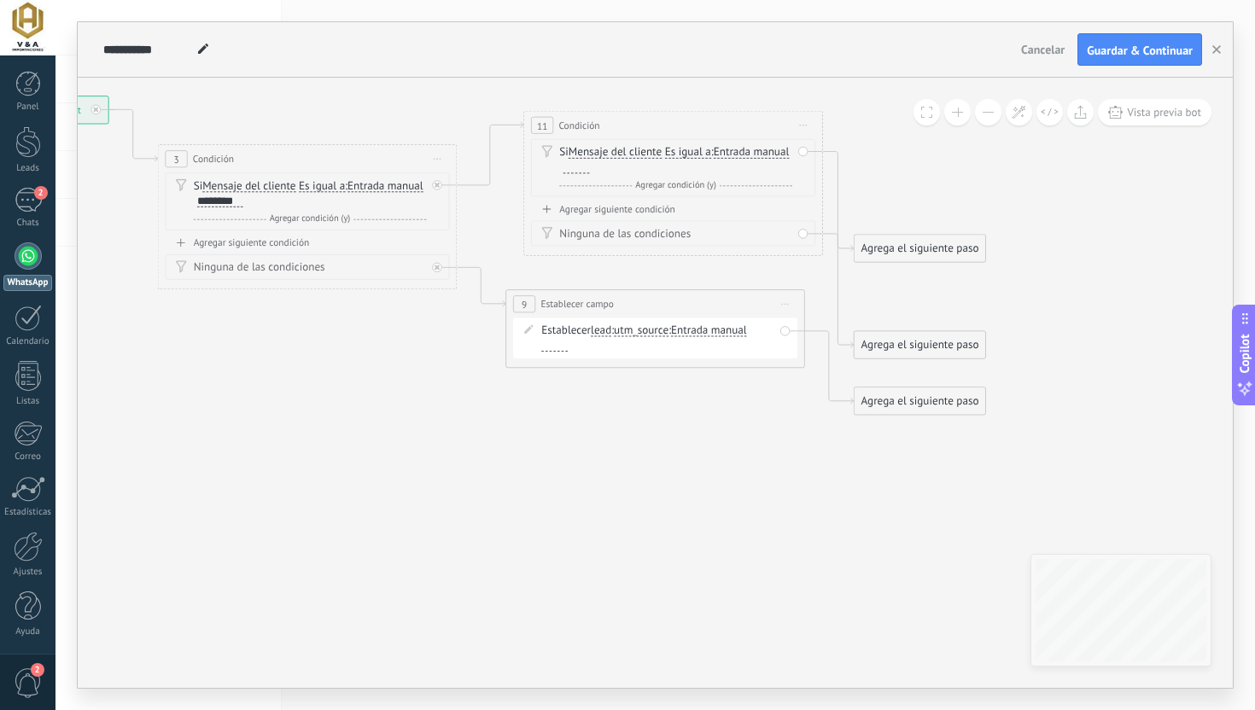
click at [804, 130] on span "Iniciar vista previa aquí Cambiar nombre Duplicar [GEOGRAPHIC_DATA]" at bounding box center [803, 124] width 24 height 21
click at [815, 225] on icon at bounding box center [813, 222] width 8 height 9
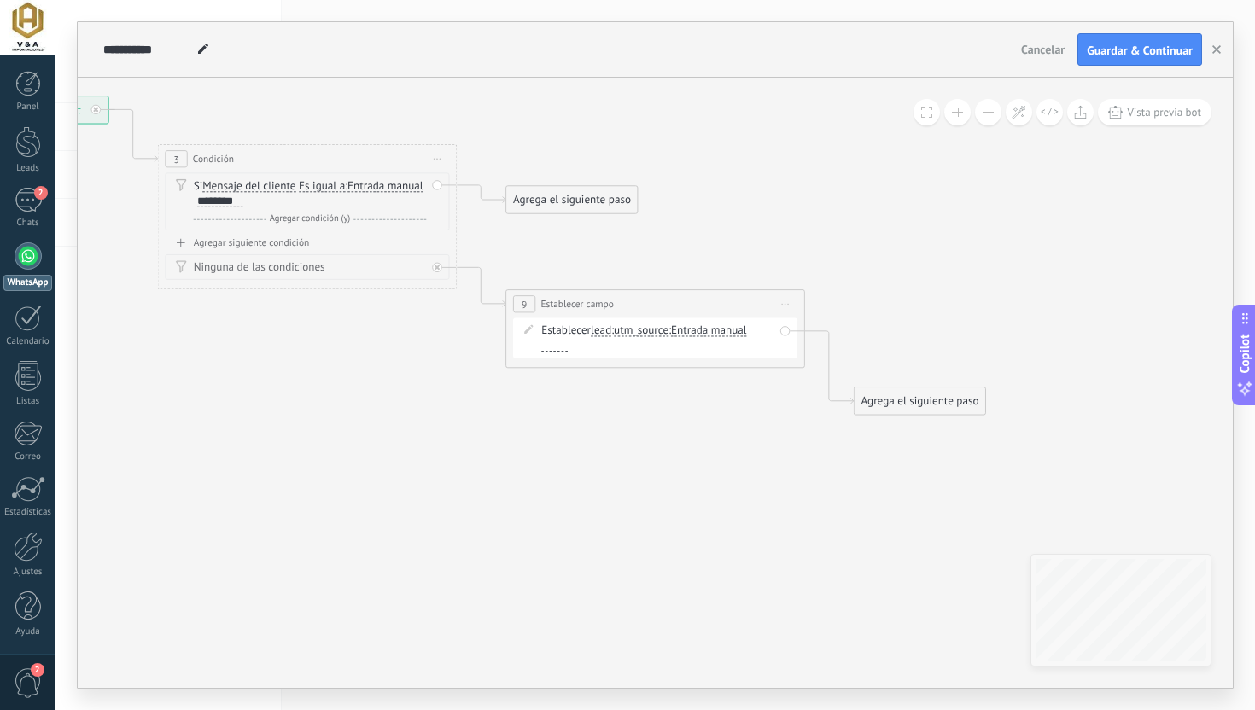
click at [550, 196] on div "Agrega el siguiente paso" at bounding box center [571, 200] width 131 height 25
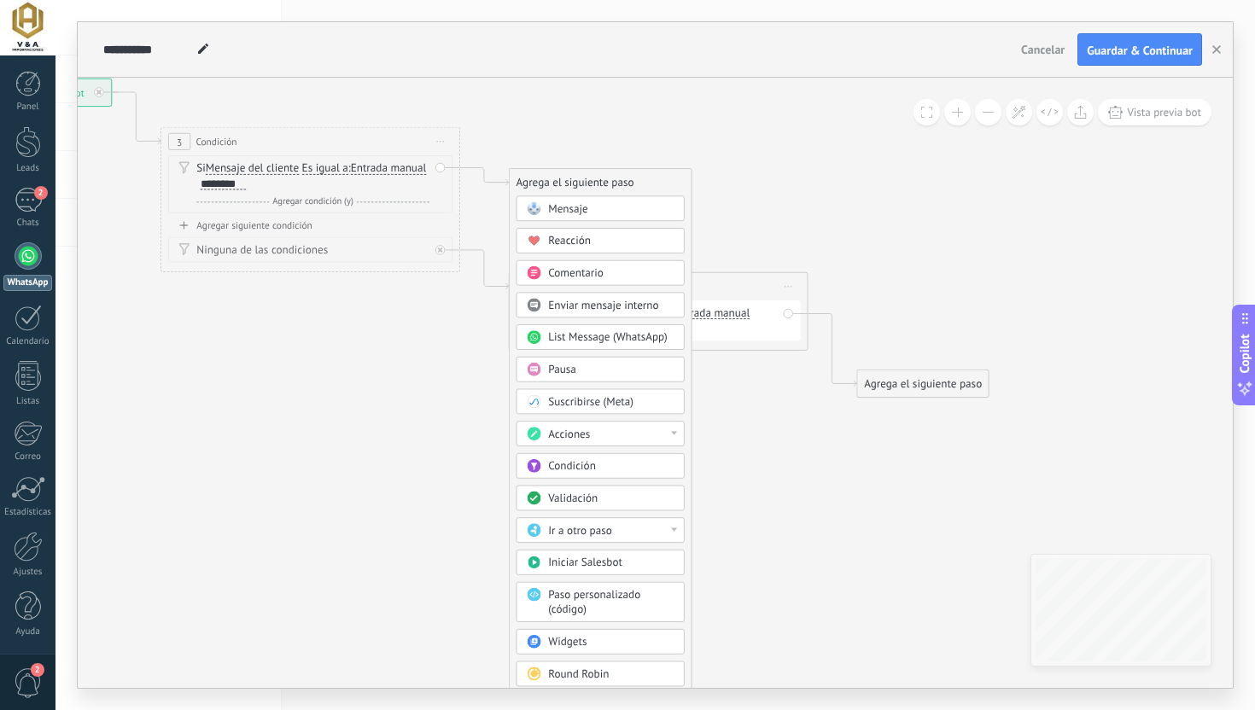
click at [617, 442] on div "Acciones" at bounding box center [600, 434] width 168 height 26
click at [553, 538] on div "Establecer campo" at bounding box center [599, 544] width 166 height 26
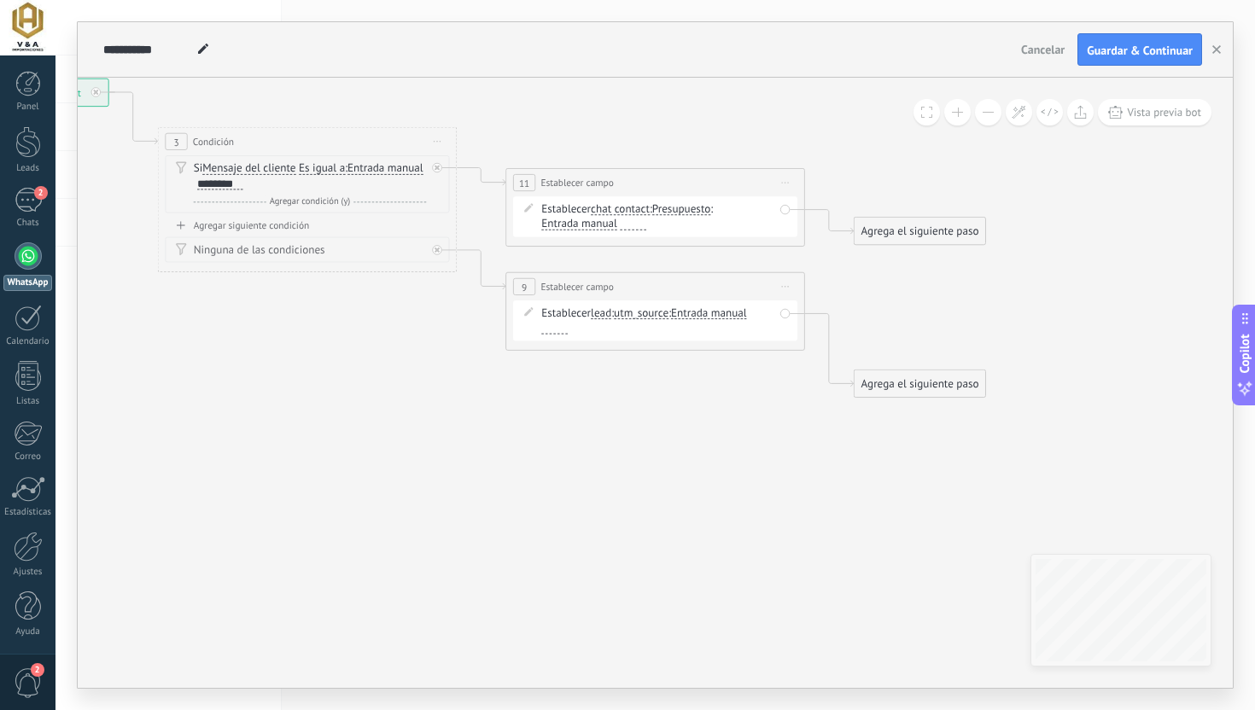
click at [629, 207] on span "chat contact" at bounding box center [620, 209] width 59 height 12
click at [629, 207] on button "chat contact" at bounding box center [676, 208] width 187 height 27
click at [632, 287] on span "lead" at bounding box center [664, 288] width 181 height 15
click at [656, 212] on span "Presupuesto" at bounding box center [643, 209] width 58 height 12
click at [656, 212] on button "Presupuesto" at bounding box center [699, 208] width 187 height 27
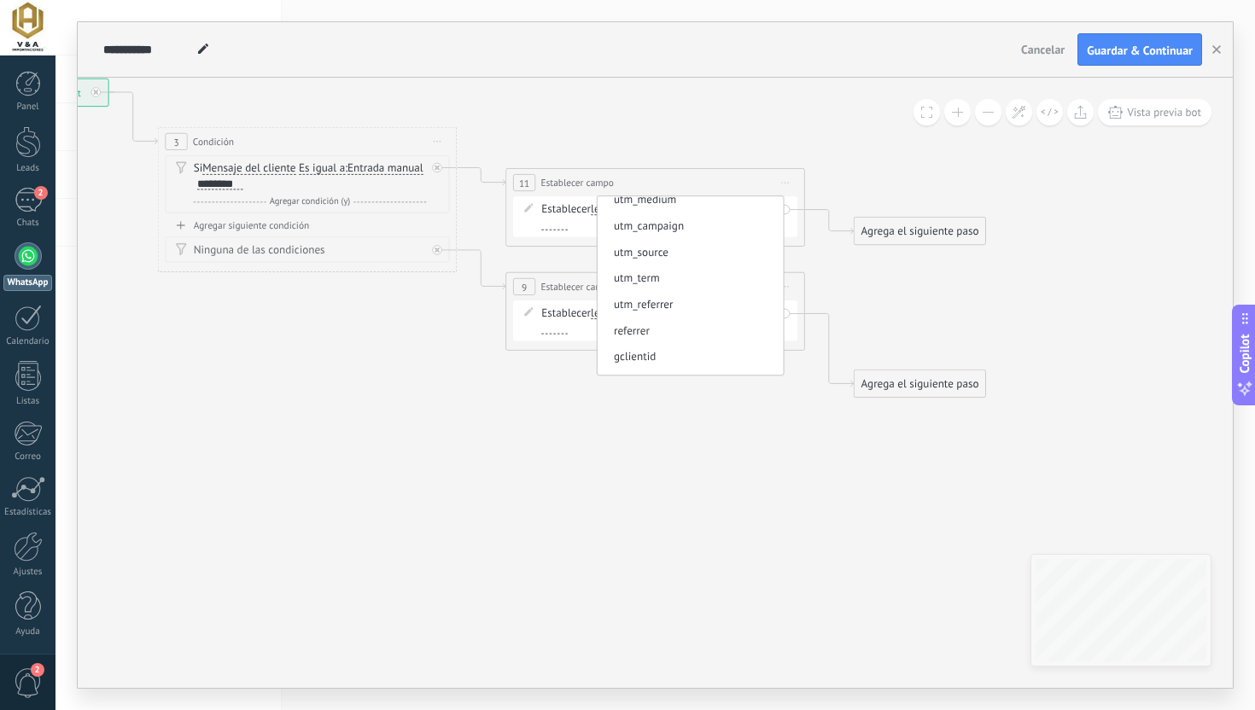
scroll to position [364, 0]
click at [658, 262] on span "utm_source" at bounding box center [687, 257] width 181 height 15
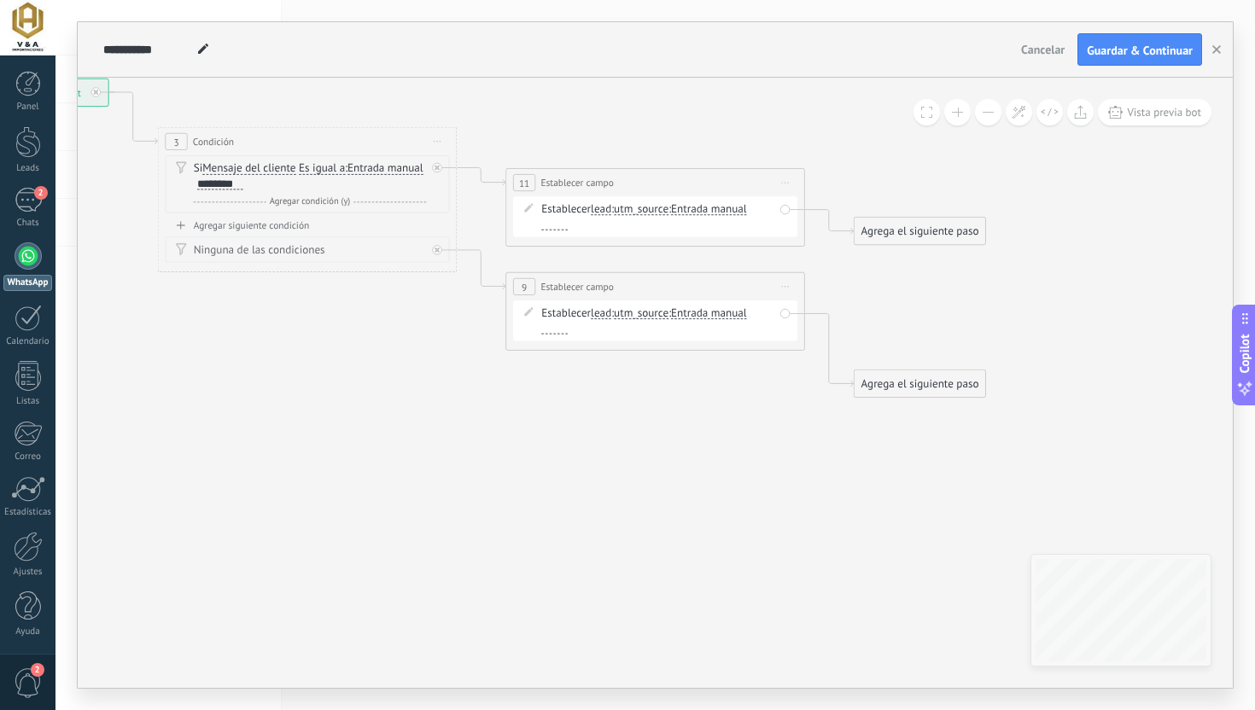
click at [716, 213] on span "Entrada manual" at bounding box center [709, 209] width 76 height 12
click at [716, 213] on button "Entrada manual" at bounding box center [756, 208] width 187 height 27
click at [720, 235] on span "Mensaje del cliente" at bounding box center [745, 236] width 181 height 15
click at [654, 200] on div "Establecer lead chat contact all contacts main contact lead empresa conversatio…" at bounding box center [655, 209] width 284 height 26
click at [650, 213] on span "utm_source" at bounding box center [641, 209] width 55 height 12
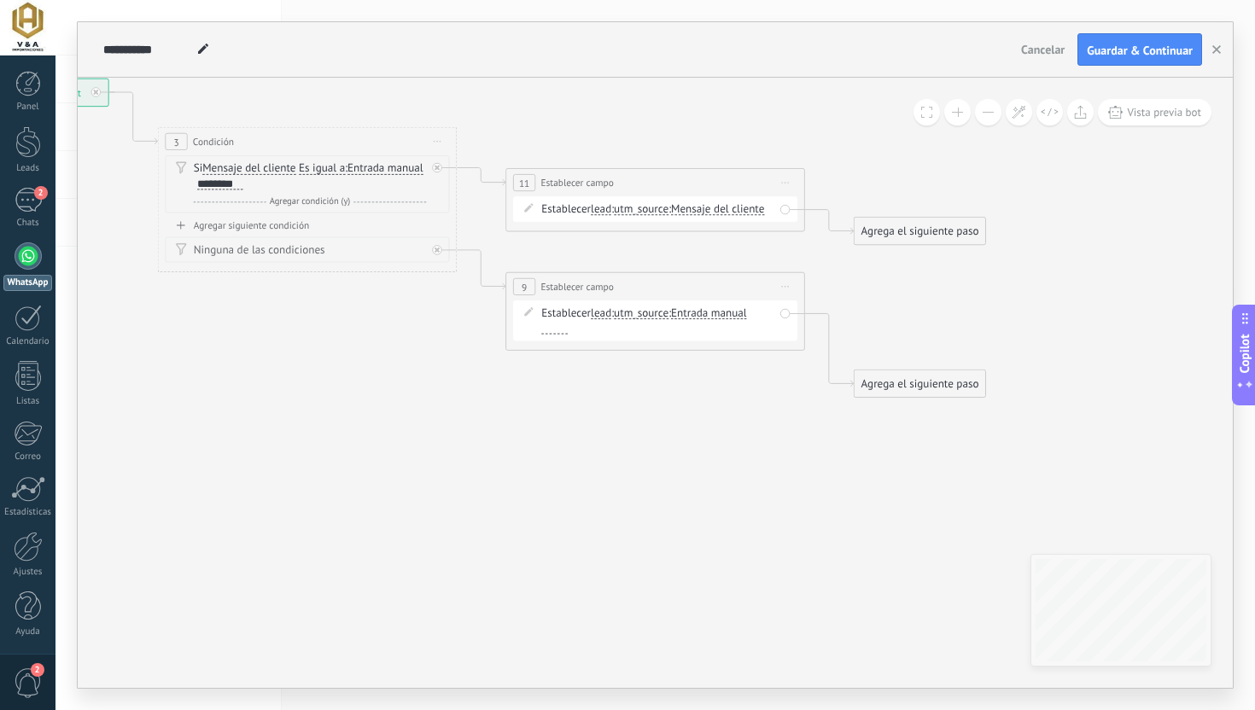
click at [650, 213] on button "utm_source" at bounding box center [699, 208] width 187 height 27
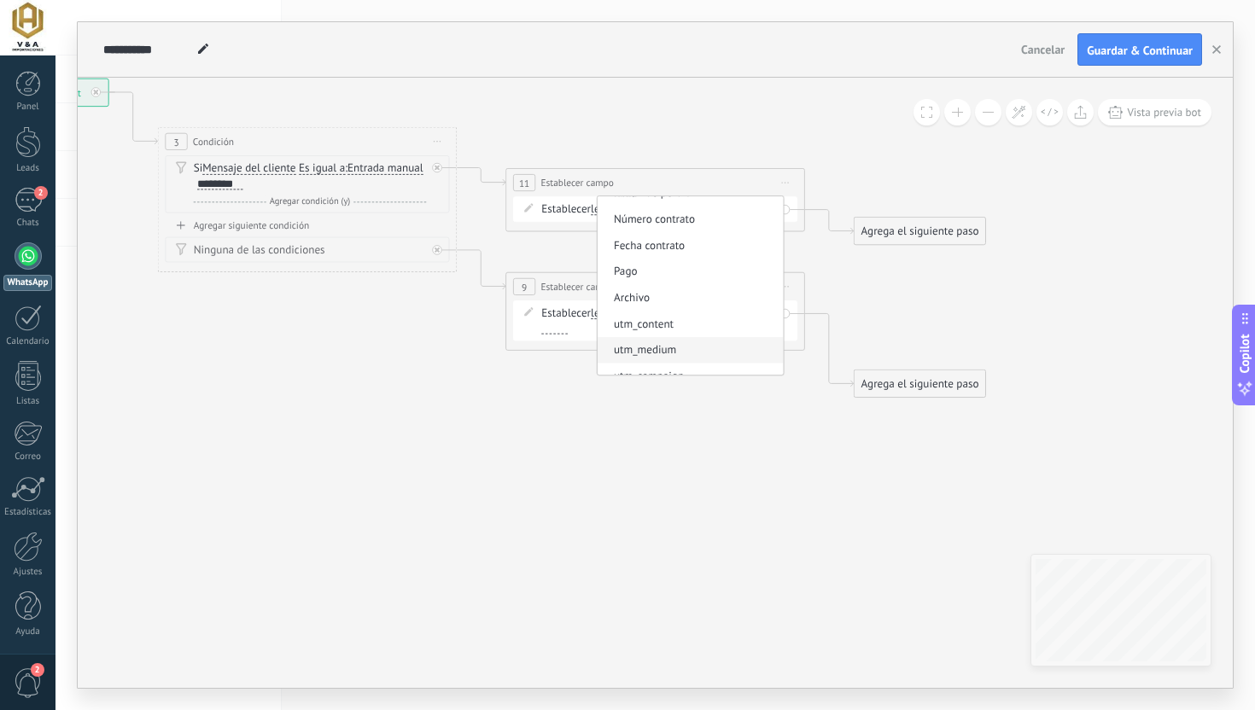
scroll to position [191, 0]
click at [649, 303] on span "Archivo" at bounding box center [687, 304] width 181 height 15
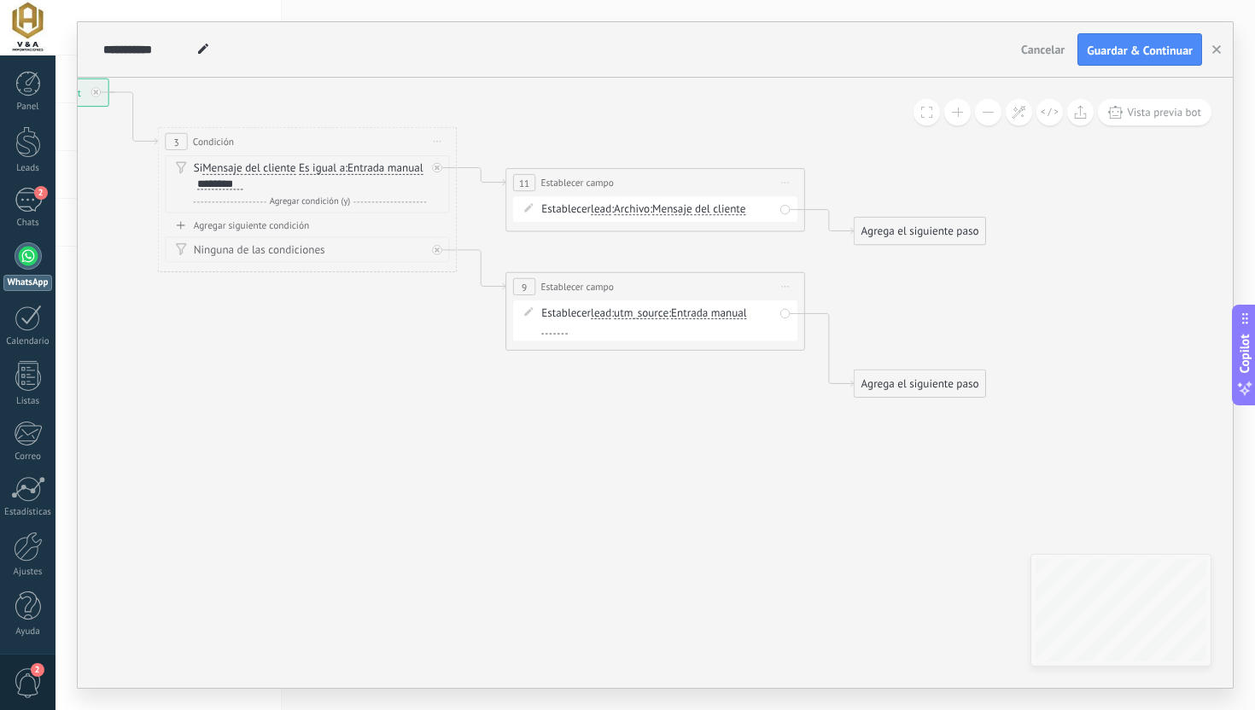
click at [705, 211] on span "Mensaje del cliente" at bounding box center [698, 209] width 93 height 12
click at [705, 211] on button "Mensaje del cliente" at bounding box center [737, 208] width 187 height 27
click at [630, 207] on span "Archivo" at bounding box center [632, 209] width 36 height 12
click at [630, 207] on button "Archivo" at bounding box center [699, 208] width 187 height 27
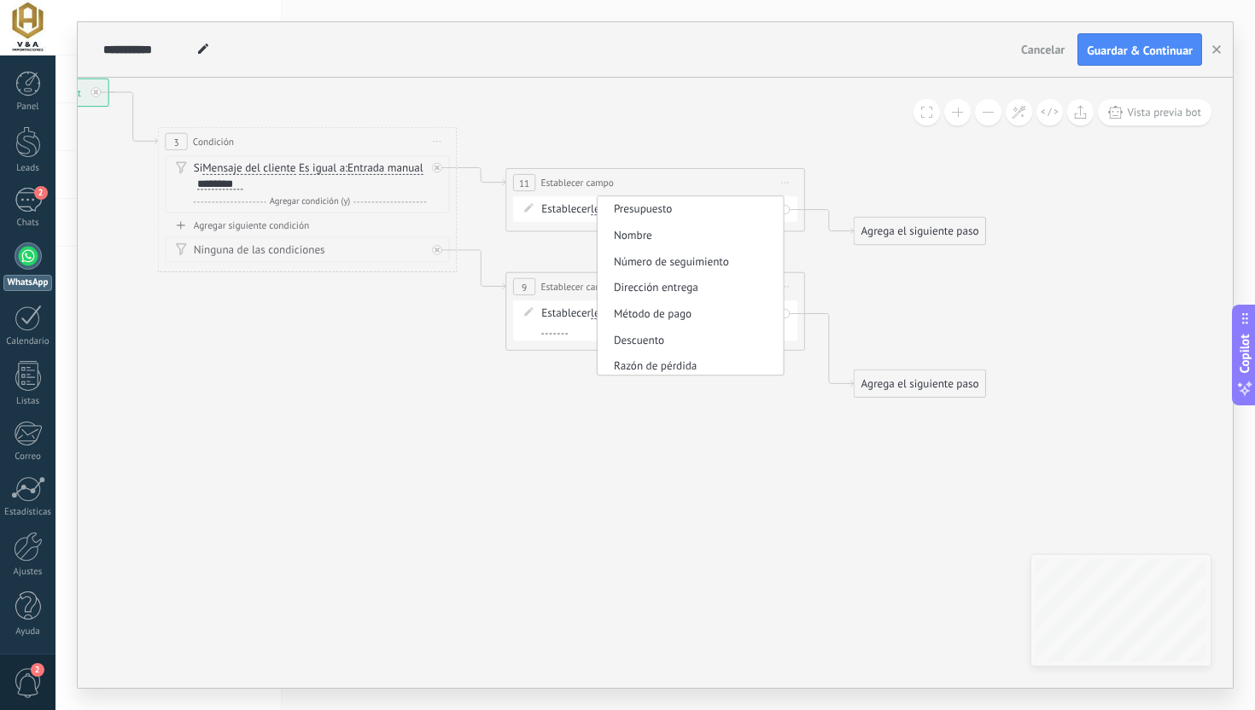
scroll to position [0, 0]
click at [646, 213] on span "Presupuesto" at bounding box center [687, 209] width 181 height 15
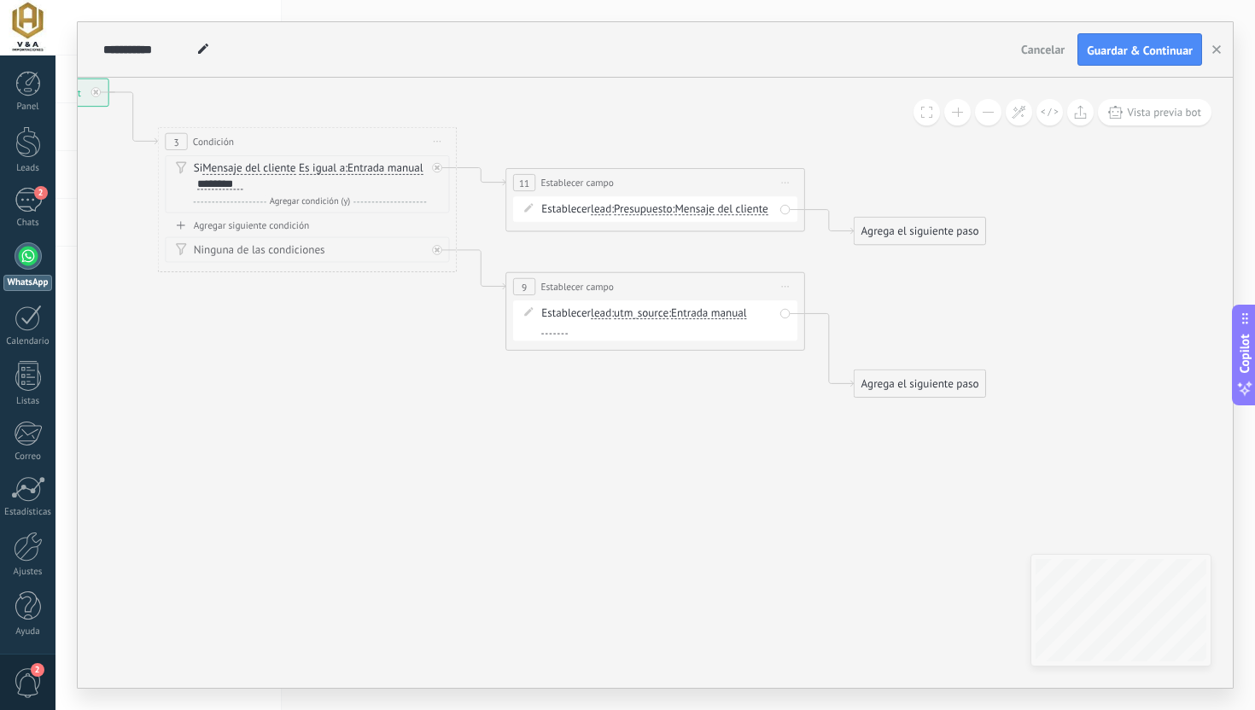
click at [674, 215] on span "Mensaje del cliente" at bounding box center [720, 209] width 93 height 12
click at [667, 218] on button "Mensaje del cliente" at bounding box center [760, 208] width 187 height 27
click at [653, 209] on span "Presupuesto" at bounding box center [643, 209] width 58 height 12
click at [653, 209] on button "Presupuesto" at bounding box center [699, 208] width 187 height 27
click at [657, 243] on span "Nombre" at bounding box center [687, 236] width 181 height 15
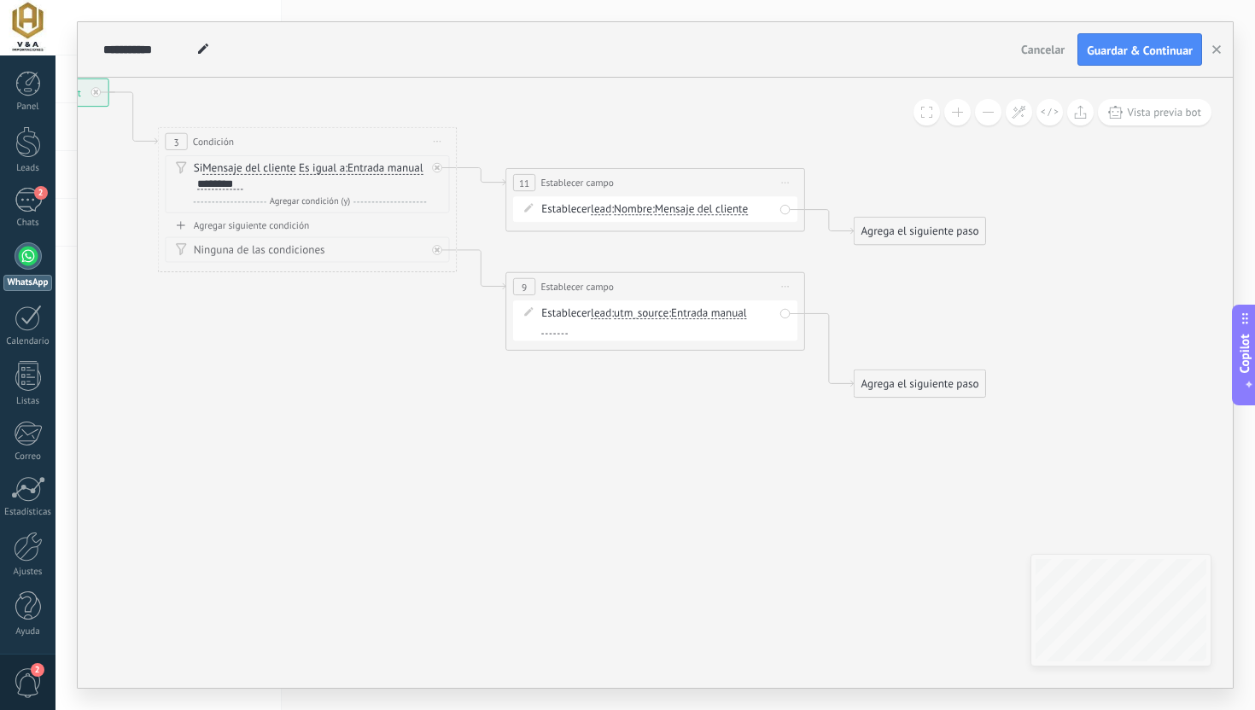
click at [690, 210] on span "Mensaje del cliente" at bounding box center [701, 209] width 93 height 12
click at [690, 210] on button "Mensaje del cliente" at bounding box center [740, 208] width 187 height 27
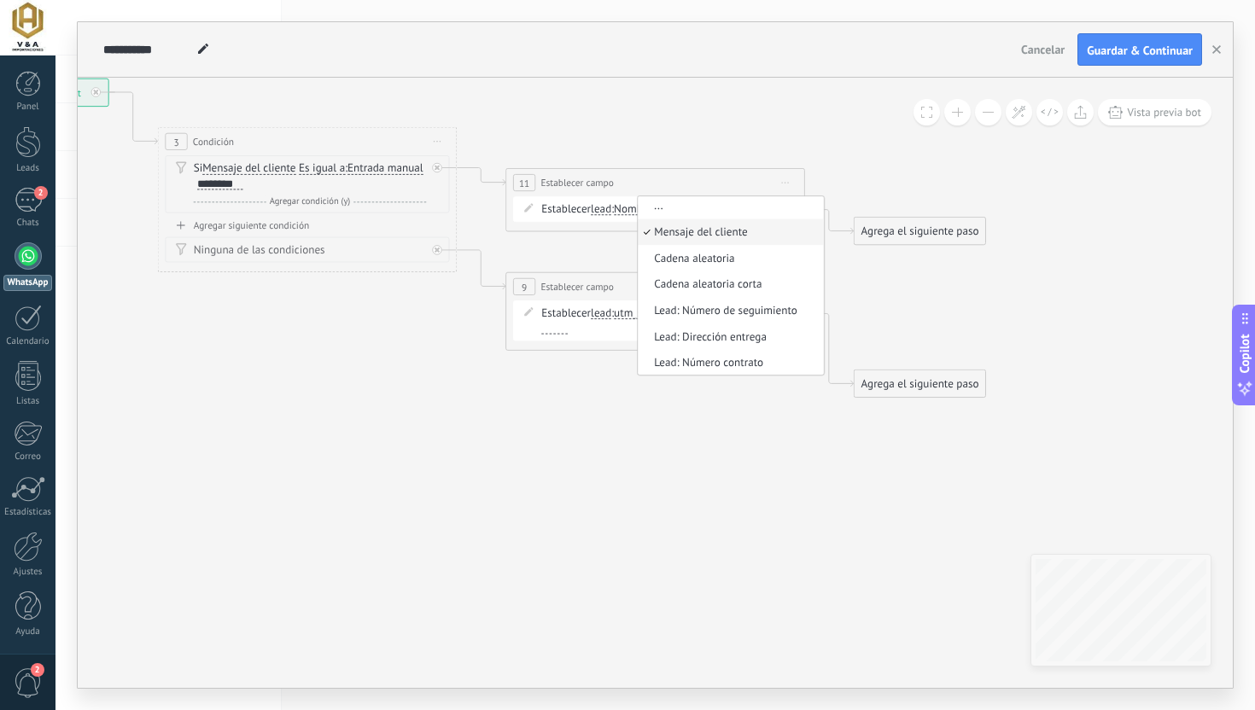
scroll to position [36, 0]
click at [685, 313] on span "Lead: Dirección entrega" at bounding box center [728, 309] width 181 height 15
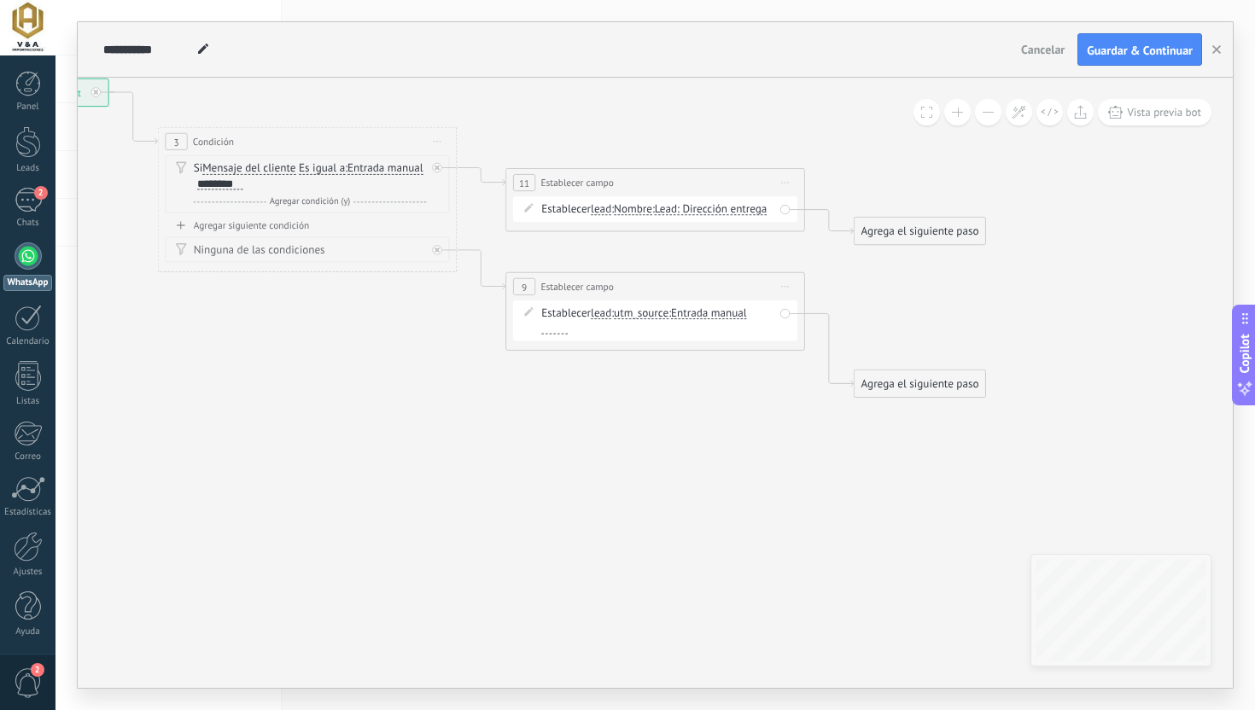
click at [655, 215] on span "Lead: Dirección entrega" at bounding box center [711, 209] width 113 height 12
click at [647, 223] on button "Lead: Dirección entrega" at bounding box center [740, 208] width 187 height 27
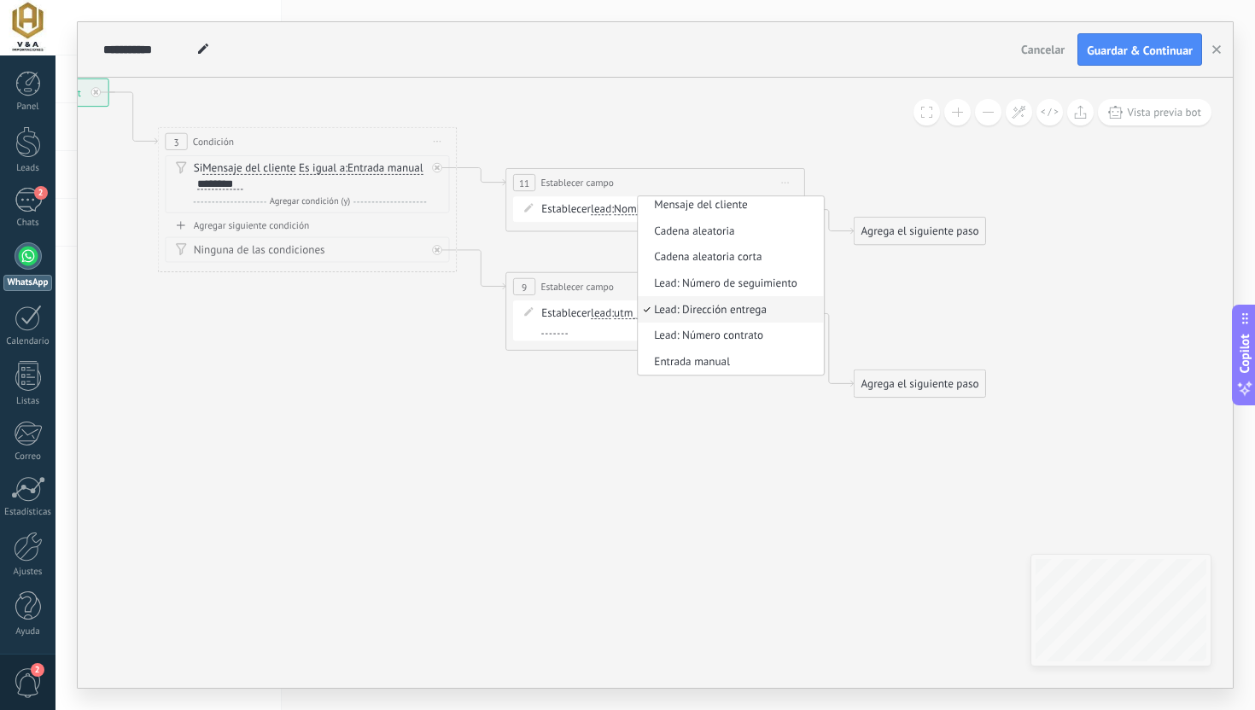
click at [638, 317] on span "Lead: Dirección entrega" at bounding box center [728, 309] width 181 height 15
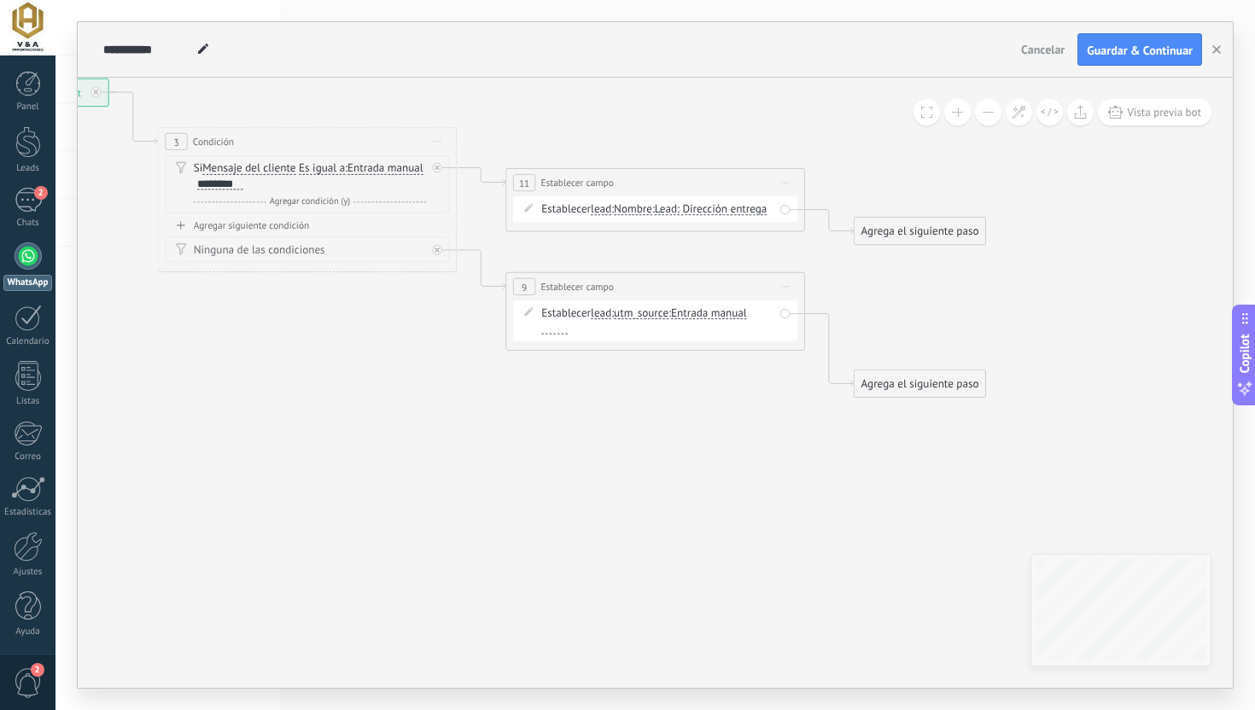
click at [699, 271] on icon at bounding box center [457, 239] width 1701 height 1069
click at [642, 207] on span "Nombre" at bounding box center [633, 209] width 38 height 12
click at [642, 207] on button "Nombre" at bounding box center [699, 208] width 187 height 27
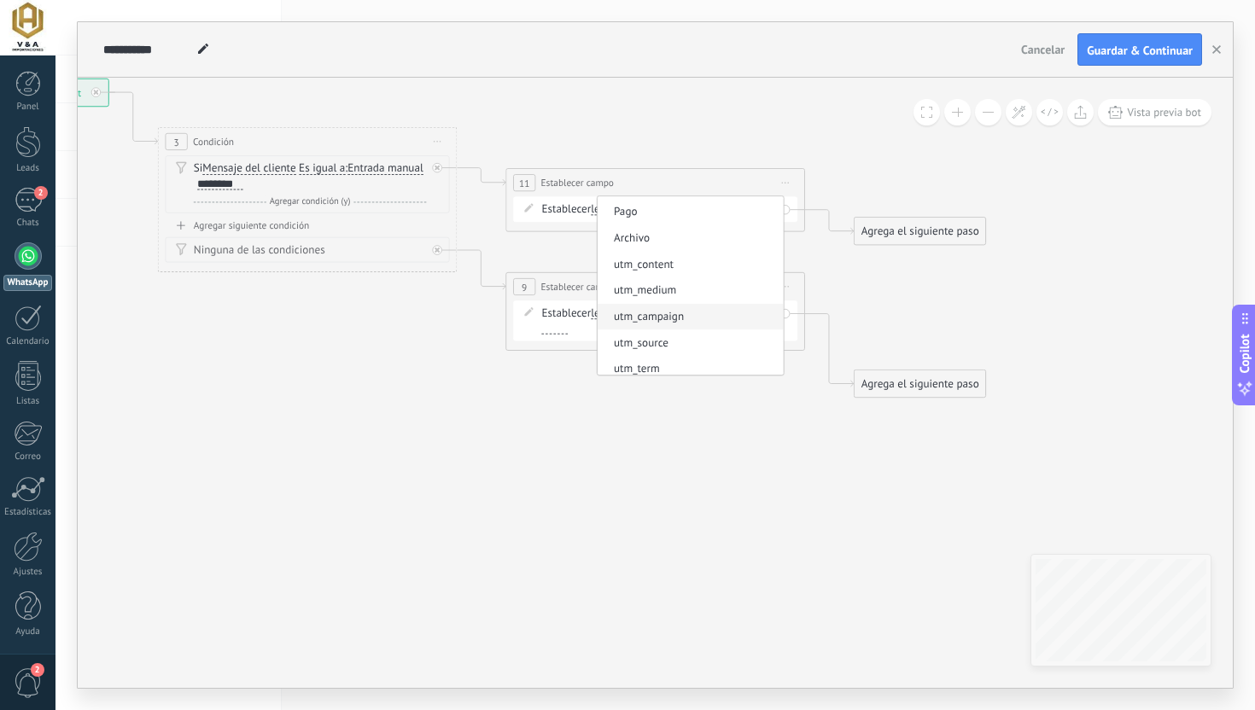
scroll to position [327, 0]
click at [668, 294] on span "utm_source" at bounding box center [687, 289] width 181 height 15
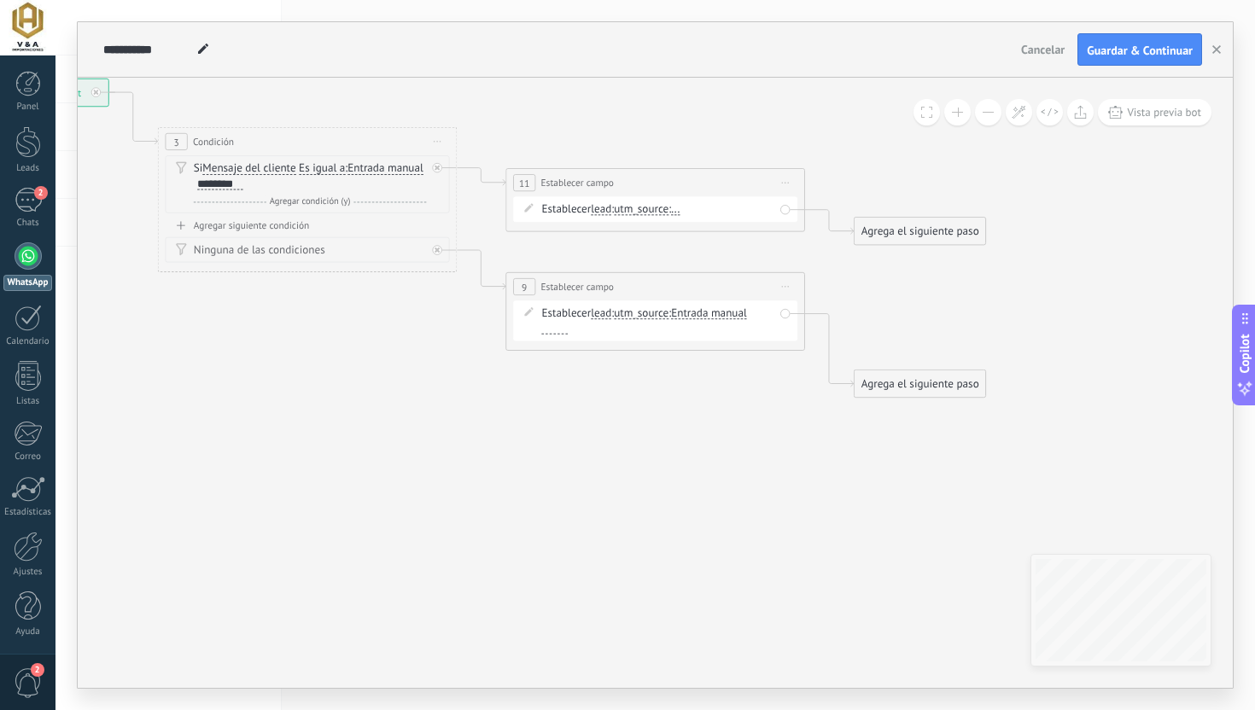
click at [678, 211] on div "Establecer lead chat contact all contacts main contact lead empresa conversatio…" at bounding box center [657, 209] width 233 height 15
click at [679, 208] on span "..." at bounding box center [675, 209] width 9 height 12
click at [684, 208] on button "..." at bounding box center [756, 208] width 187 height 27
click at [727, 273] on li "Entrada manual" at bounding box center [747, 262] width 185 height 26
click at [548, 227] on div at bounding box center [554, 223] width 26 height 11
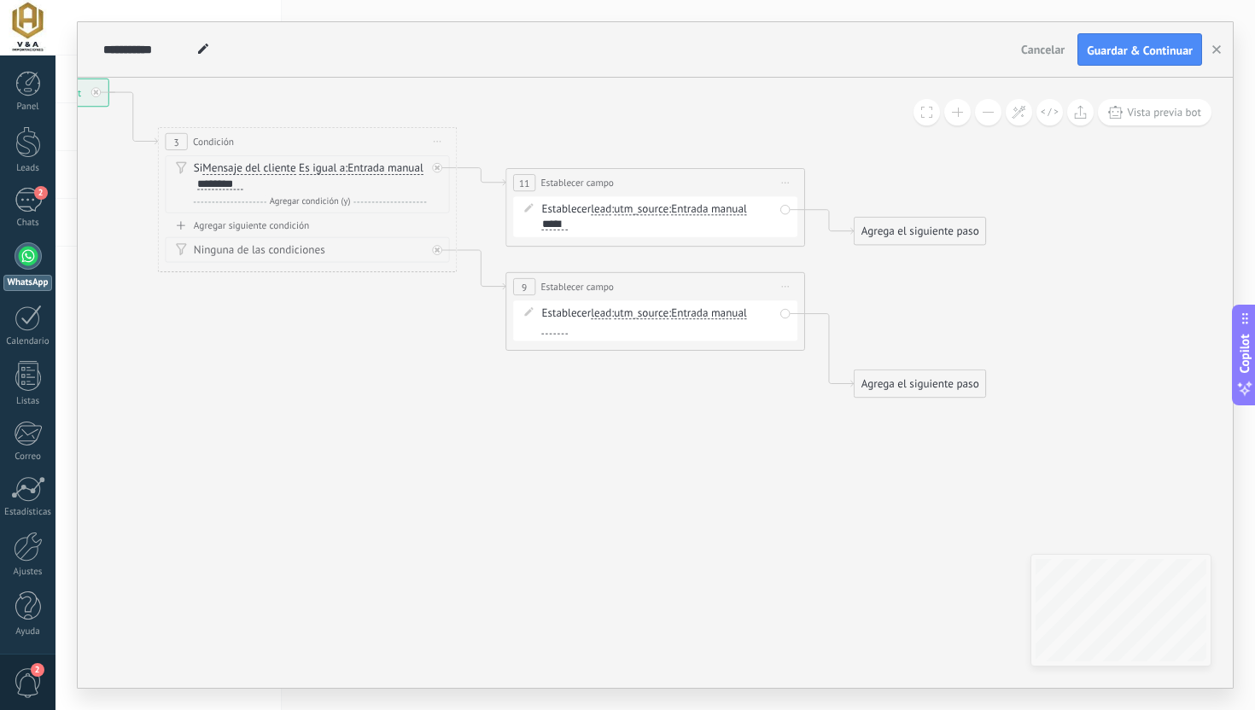
click at [883, 157] on icon at bounding box center [457, 239] width 1701 height 1069
click at [884, 230] on div "Agrega el siguiente paso" at bounding box center [919, 231] width 131 height 25
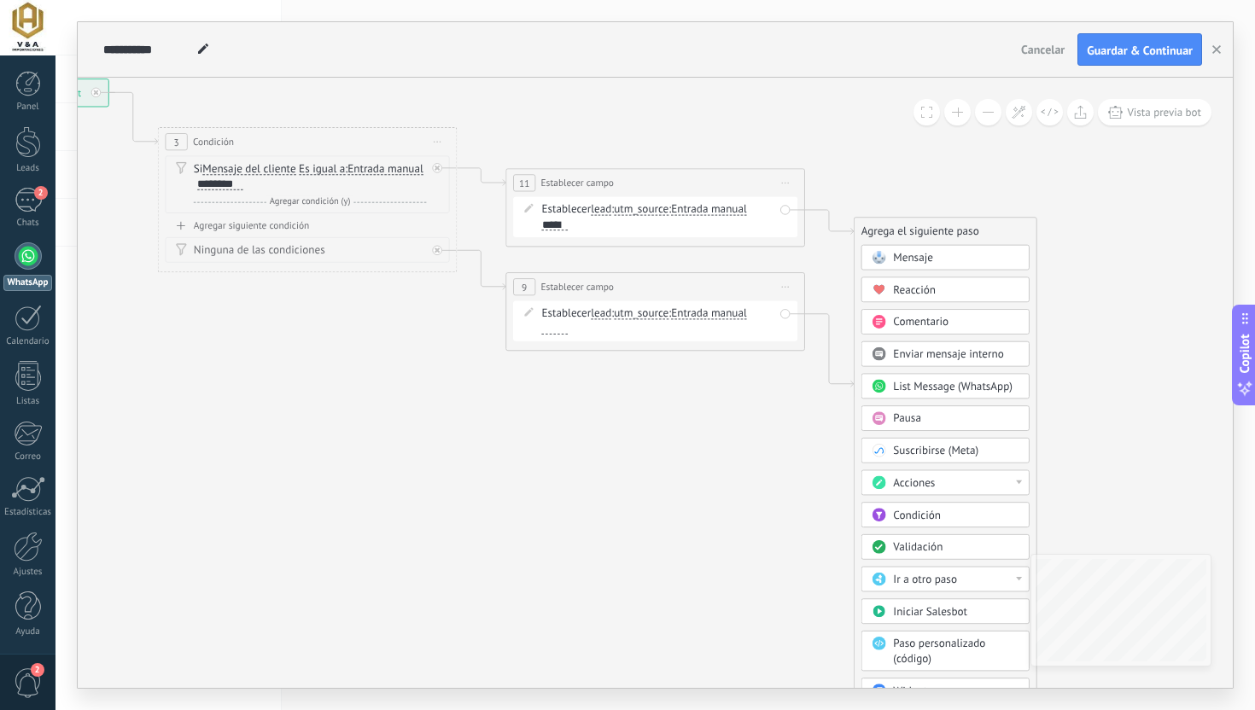
click at [860, 183] on icon at bounding box center [457, 239] width 1701 height 1069
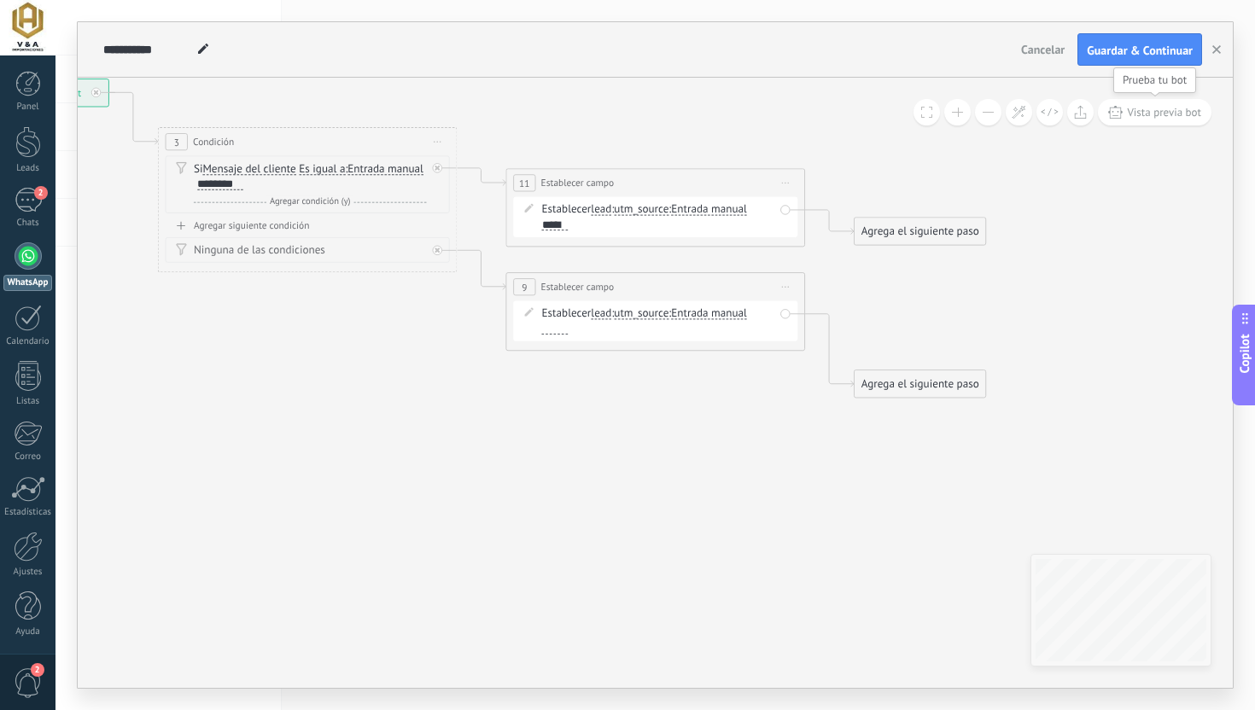
click at [1121, 122] on button "Vista previa bot" at bounding box center [1155, 112] width 114 height 26
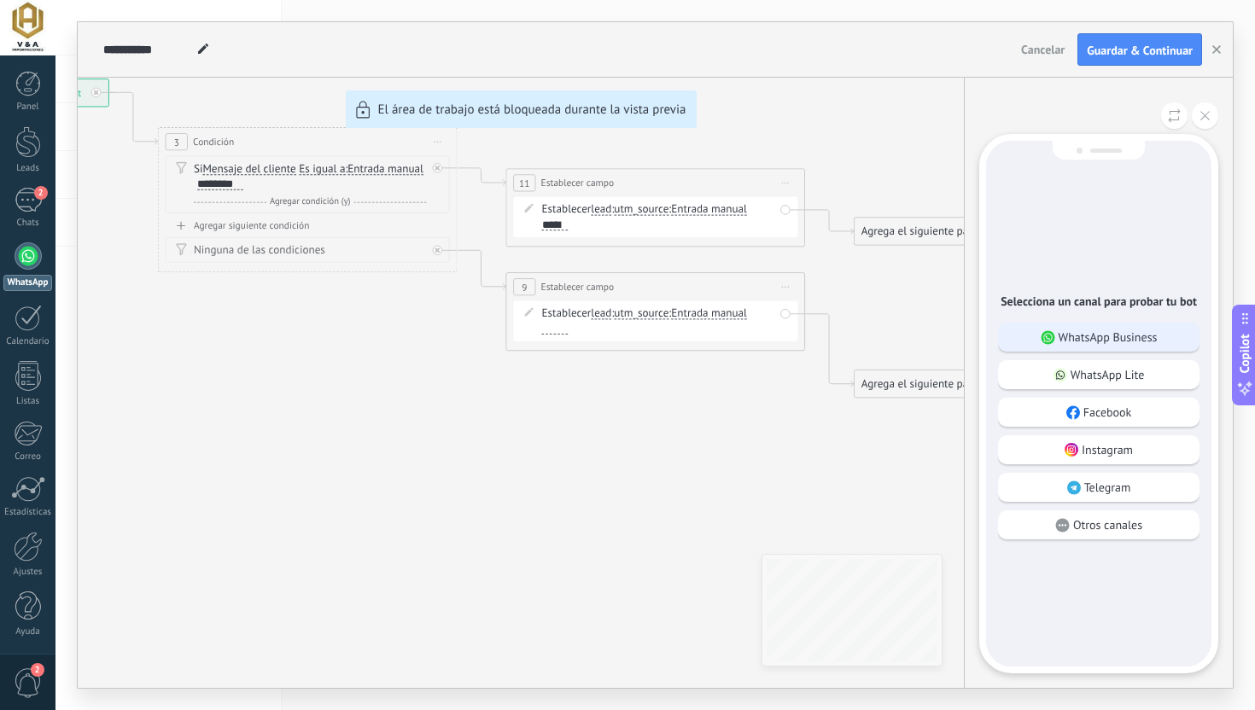
click at [1069, 332] on p "WhatsApp Business" at bounding box center [1107, 336] width 99 height 15
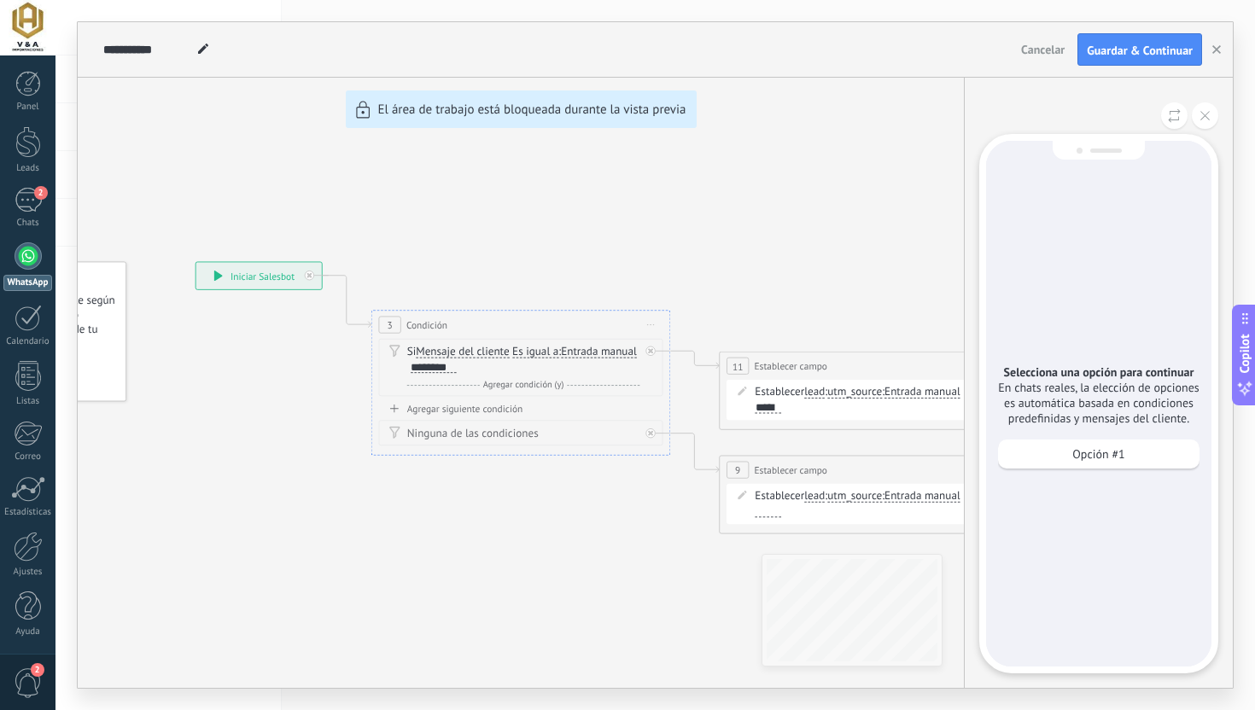
click at [1070, 469] on div "Opción #1" at bounding box center [1098, 459] width 201 height 38
click at [1070, 462] on div "Opción #1" at bounding box center [1098, 454] width 201 height 29
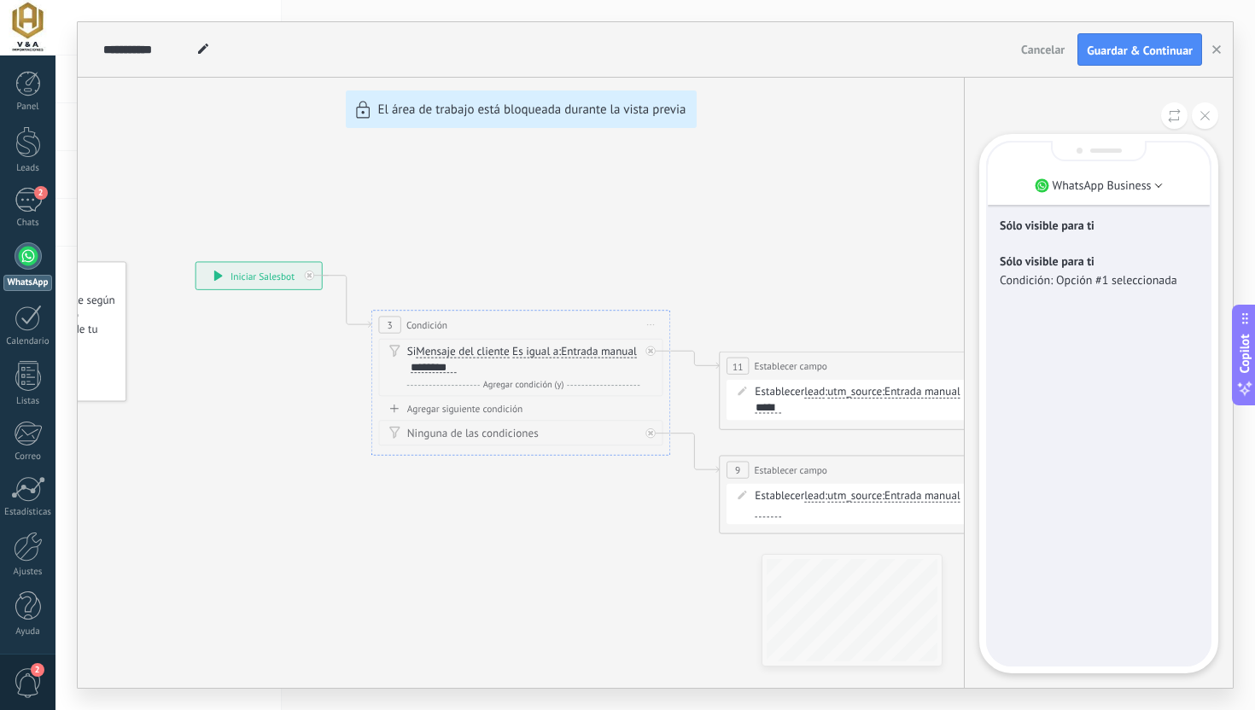
click at [1063, 286] on p "Condición: Opción #1 seleccionada" at bounding box center [1098, 279] width 198 height 15
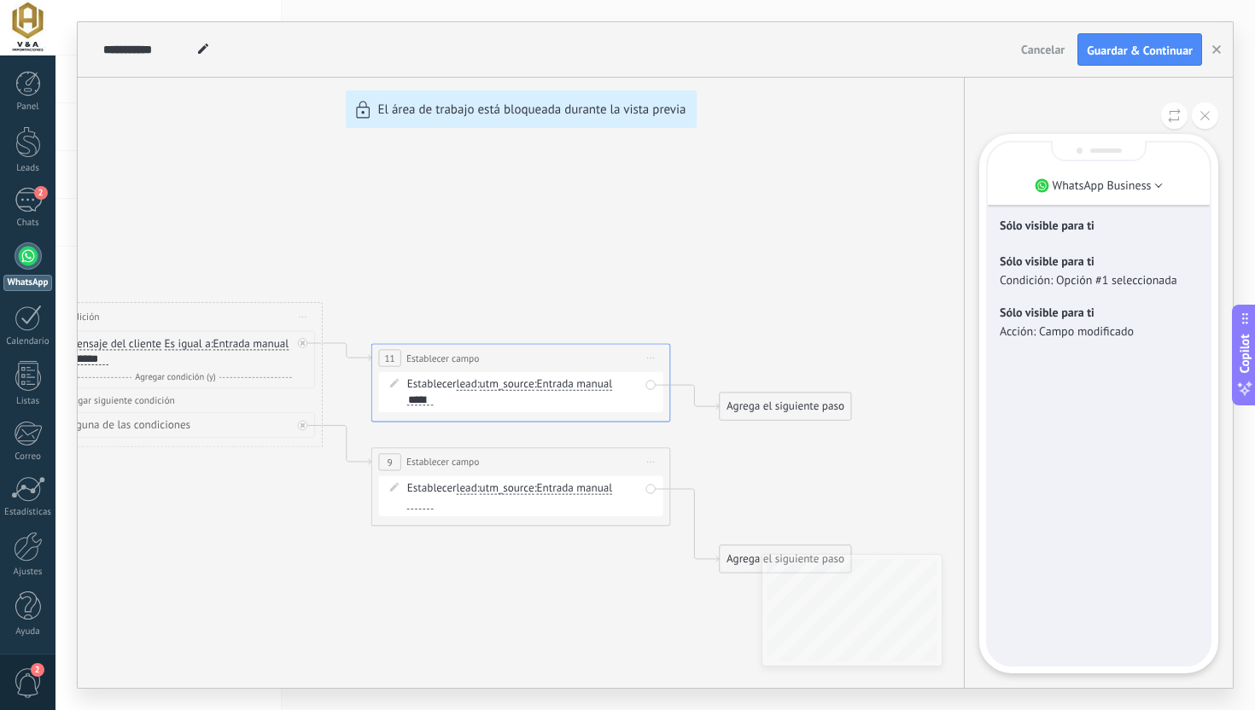
drag, startPoint x: 644, startPoint y: 329, endPoint x: 853, endPoint y: 315, distance: 209.6
click at [854, 316] on div "**********" at bounding box center [655, 355] width 1155 height 666
click at [1041, 335] on p "Acción: Campo modificado" at bounding box center [1098, 330] width 198 height 15
click at [1008, 329] on p "Acción: Campo modificado" at bounding box center [1098, 330] width 198 height 15
click at [1088, 273] on p "Condición: Opción #1 seleccionada" at bounding box center [1098, 279] width 198 height 15
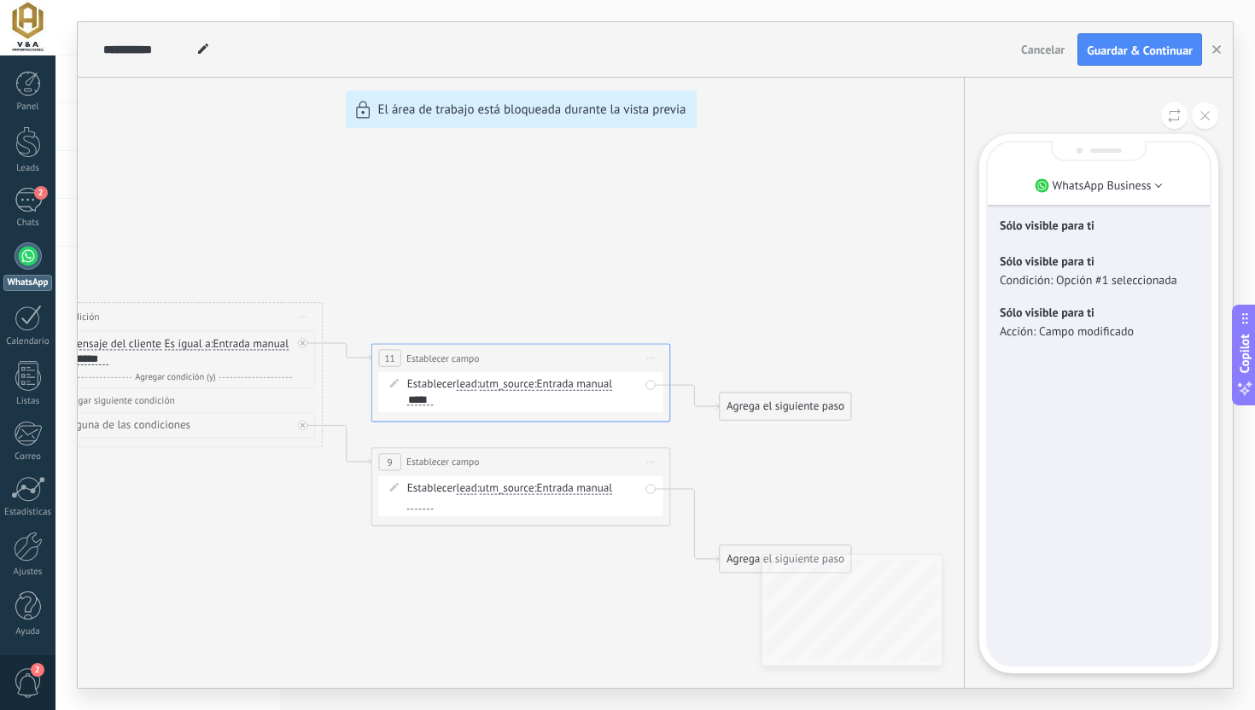
drag, startPoint x: 775, startPoint y: 328, endPoint x: 901, endPoint y: 344, distance: 127.3
click at [901, 344] on div "**********" at bounding box center [655, 355] width 1155 height 666
drag, startPoint x: 498, startPoint y: 137, endPoint x: 614, endPoint y: 107, distance: 120.1
click at [614, 107] on div "**********" at bounding box center [655, 355] width 1155 height 666
drag, startPoint x: 504, startPoint y: 185, endPoint x: 702, endPoint y: 207, distance: 199.2
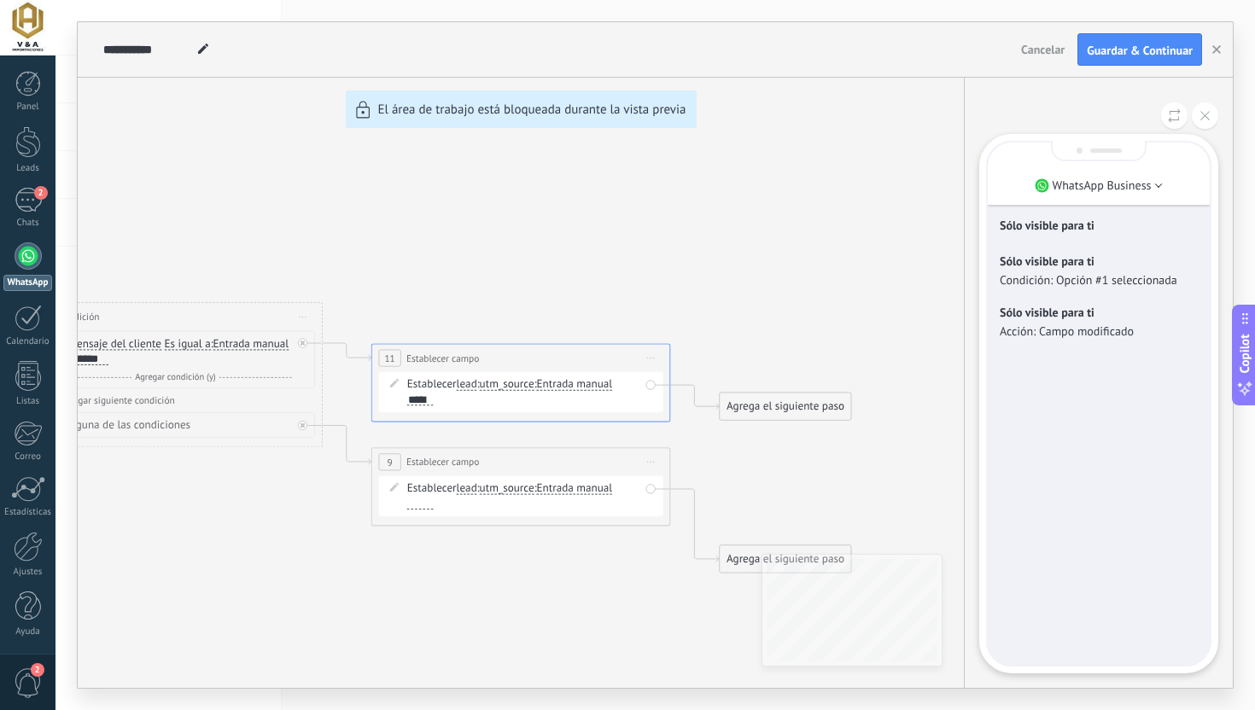
click at [708, 207] on div "**********" at bounding box center [655, 355] width 1155 height 666
click at [1049, 52] on span "Cancelar" at bounding box center [1043, 49] width 44 height 15
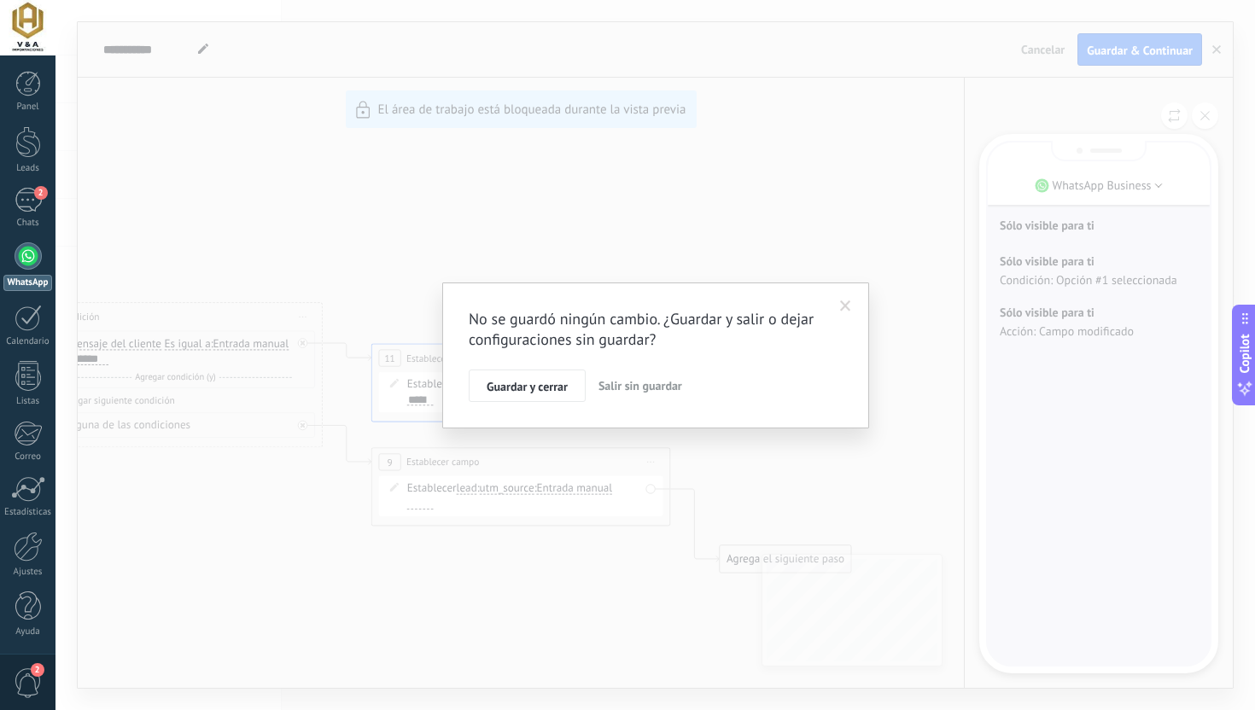
click at [644, 387] on span "Salir sin guardar" at bounding box center [640, 385] width 84 height 15
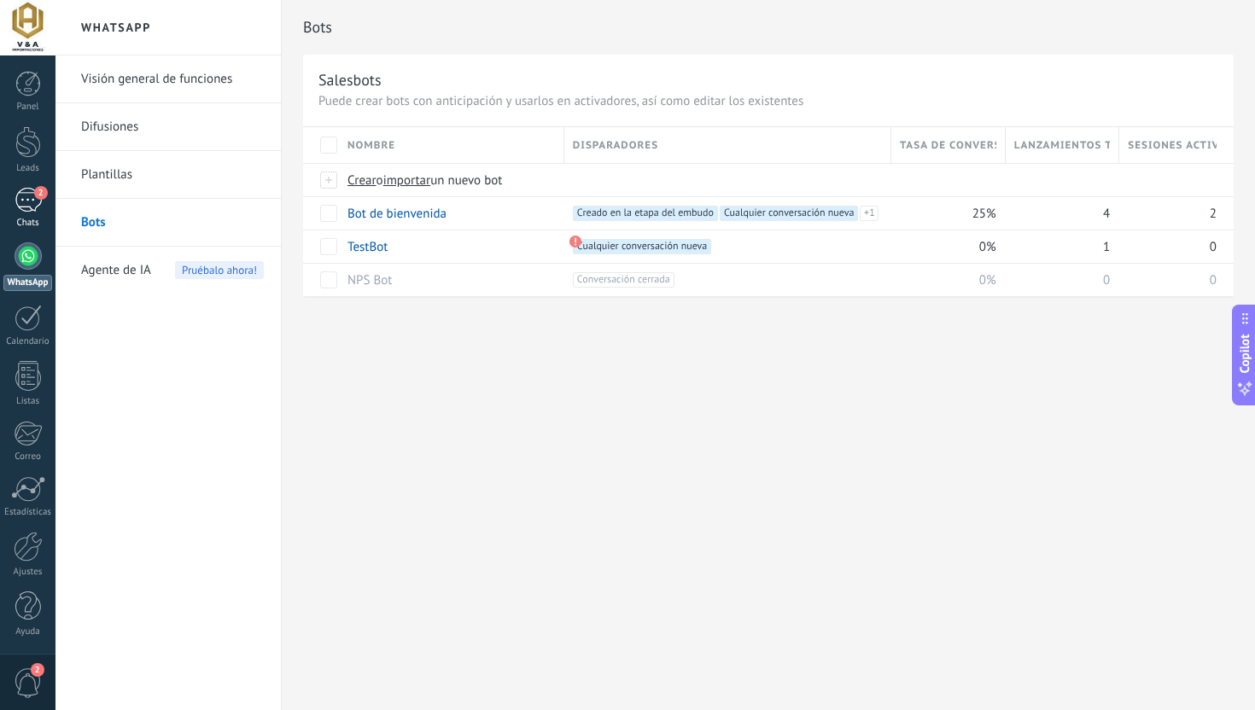
click at [28, 207] on div "2" at bounding box center [28, 200] width 27 height 25
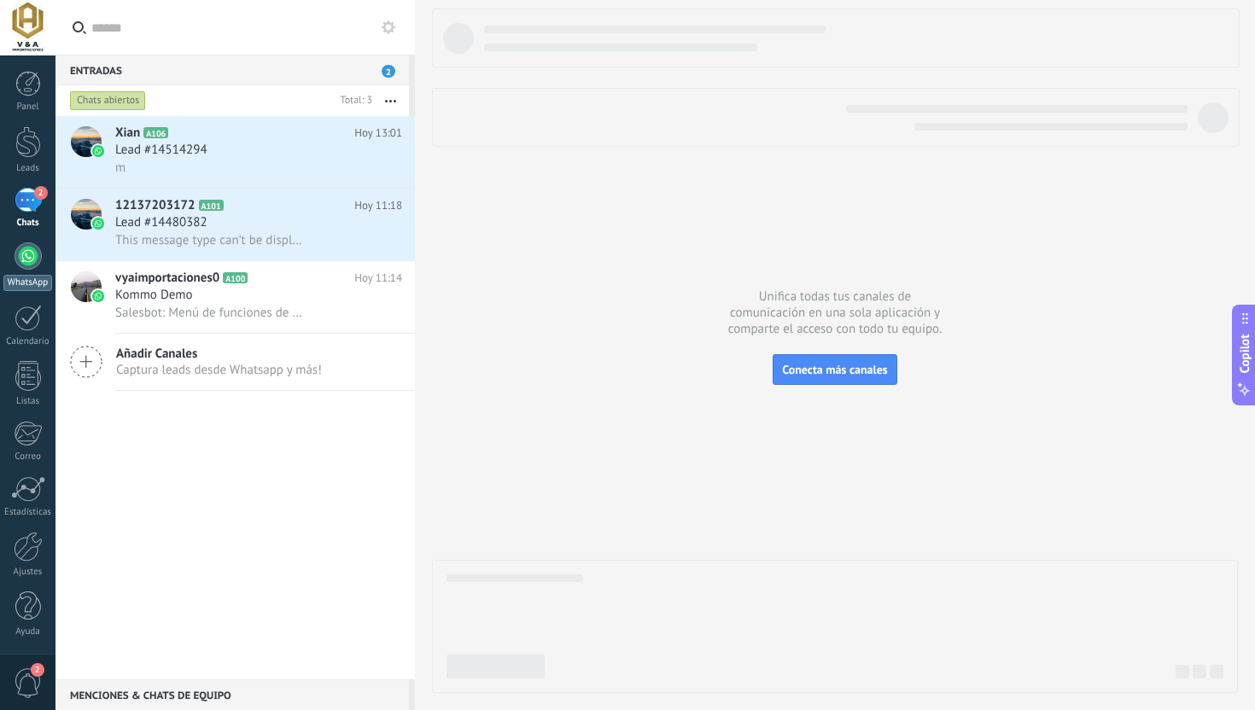
click at [33, 259] on div at bounding box center [28, 255] width 27 height 27
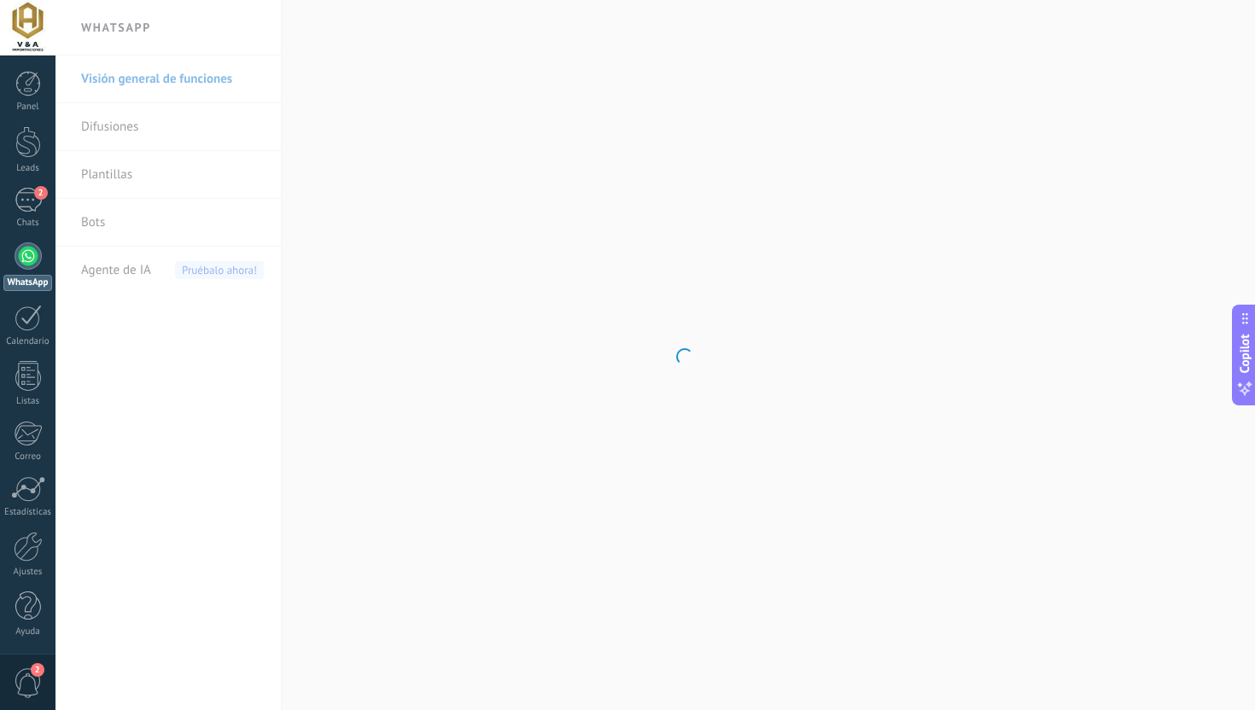
click at [105, 221] on body ".abecls-1,.abecls-2{fill-rule:evenodd}.abecls-2{fill:#fff} .abhcls-1{fill:none}…" at bounding box center [627, 355] width 1255 height 710
click at [90, 224] on body ".abecls-1,.abecls-2{fill-rule:evenodd}.abecls-2{fill:#fff} .abhcls-1{fill:none}…" at bounding box center [627, 355] width 1255 height 710
click at [90, 224] on link "Bots" at bounding box center [172, 223] width 183 height 48
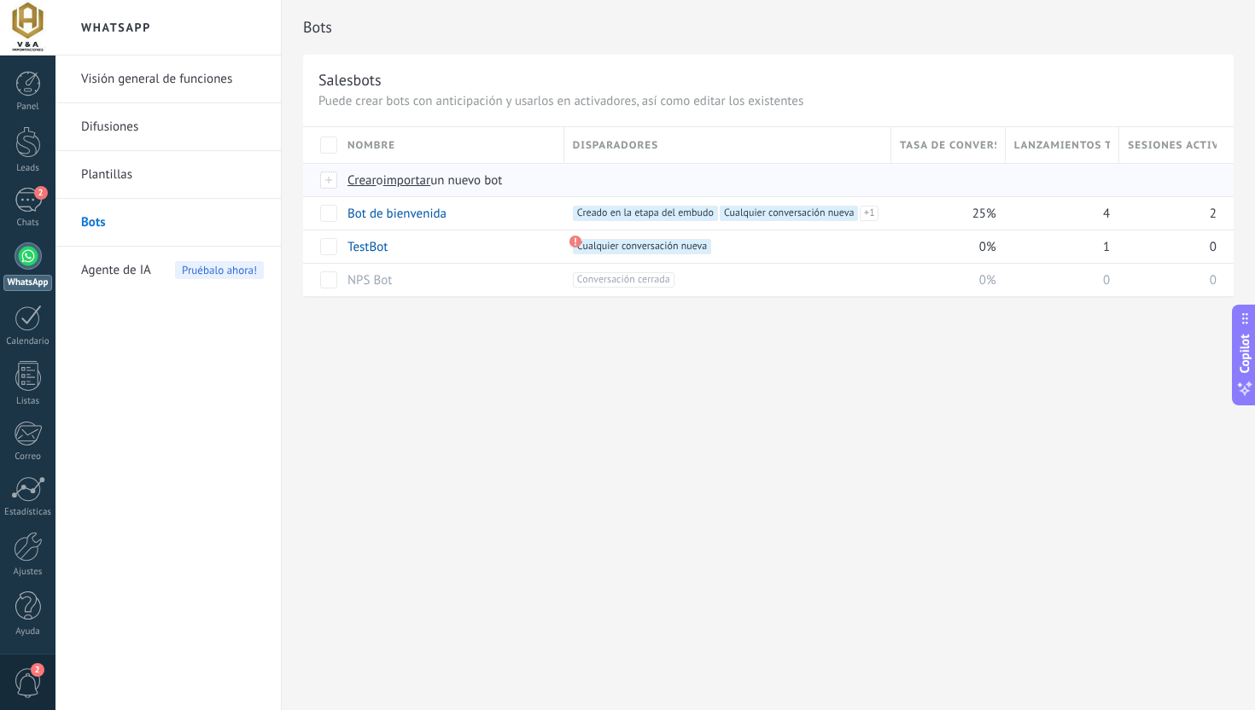
click at [359, 180] on span "Crear" at bounding box center [361, 180] width 29 height 16
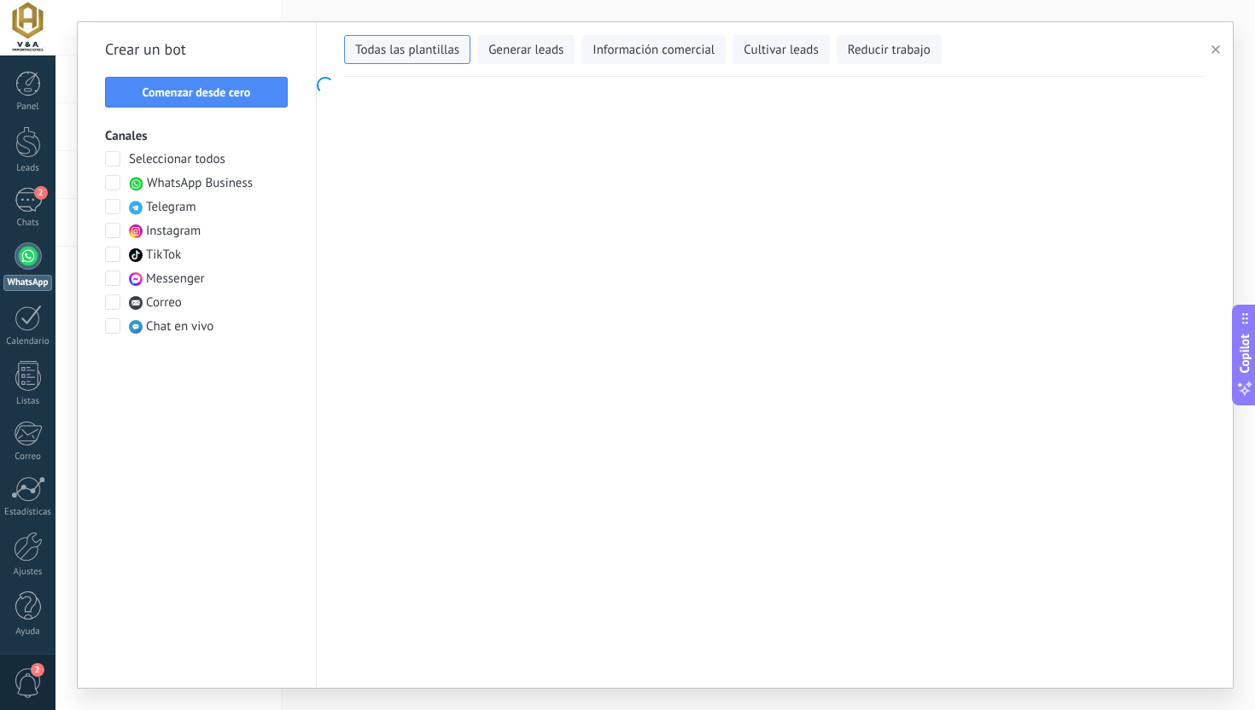
type input "**********"
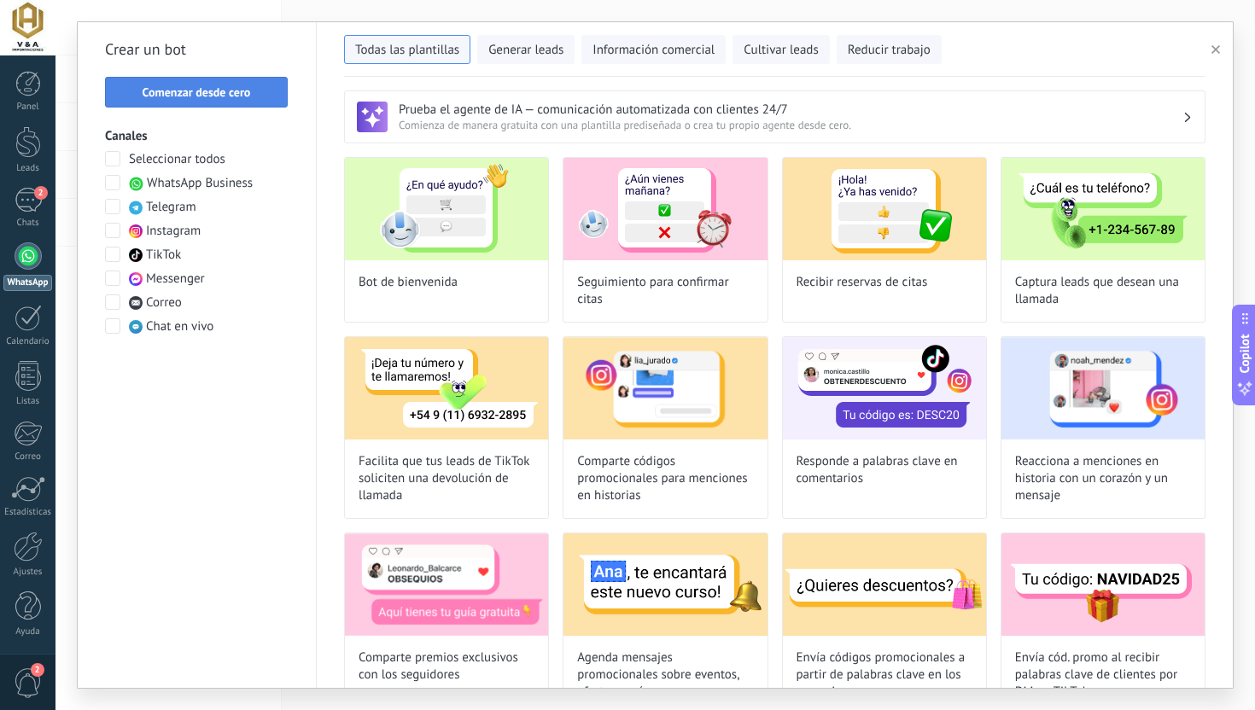
click at [245, 97] on span "Comenzar desde cero" at bounding box center [197, 92] width 108 height 12
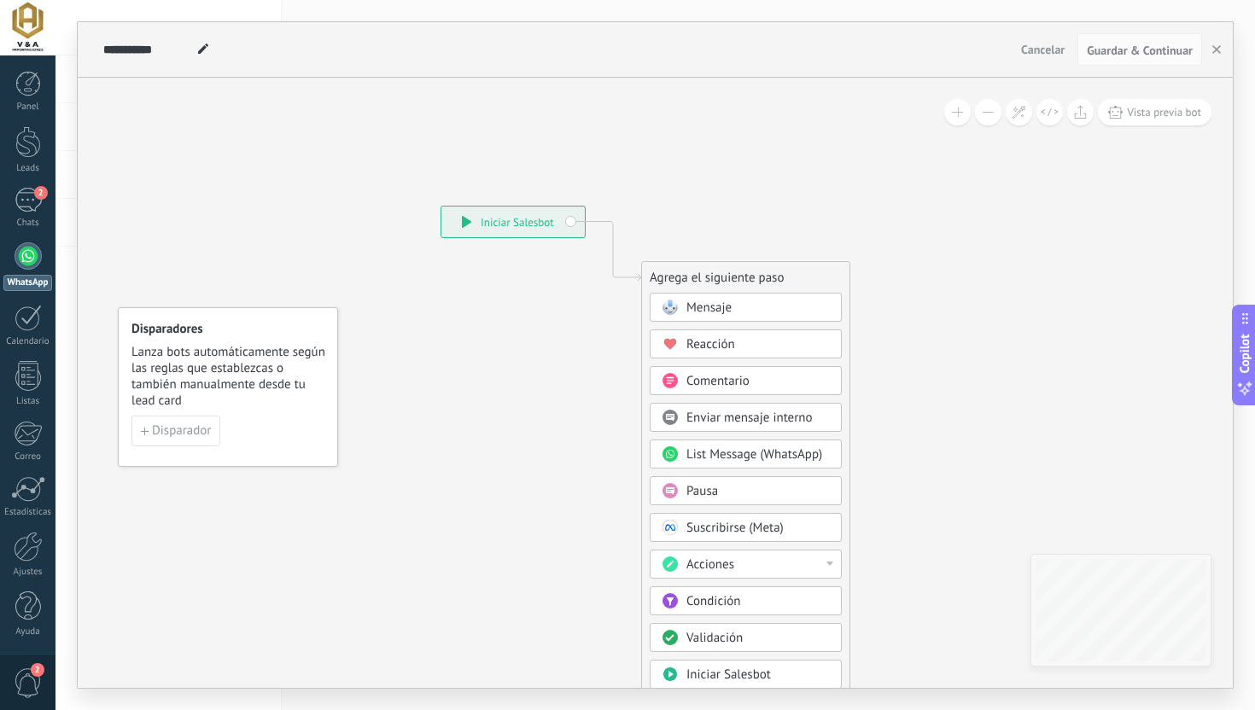
drag, startPoint x: 245, startPoint y: 234, endPoint x: 223, endPoint y: 341, distance: 109.8
click at [223, 337] on h4 "Disparadores" at bounding box center [228, 329] width 195 height 16
click at [223, 341] on h4 "Disparadores" at bounding box center [229, 334] width 195 height 16
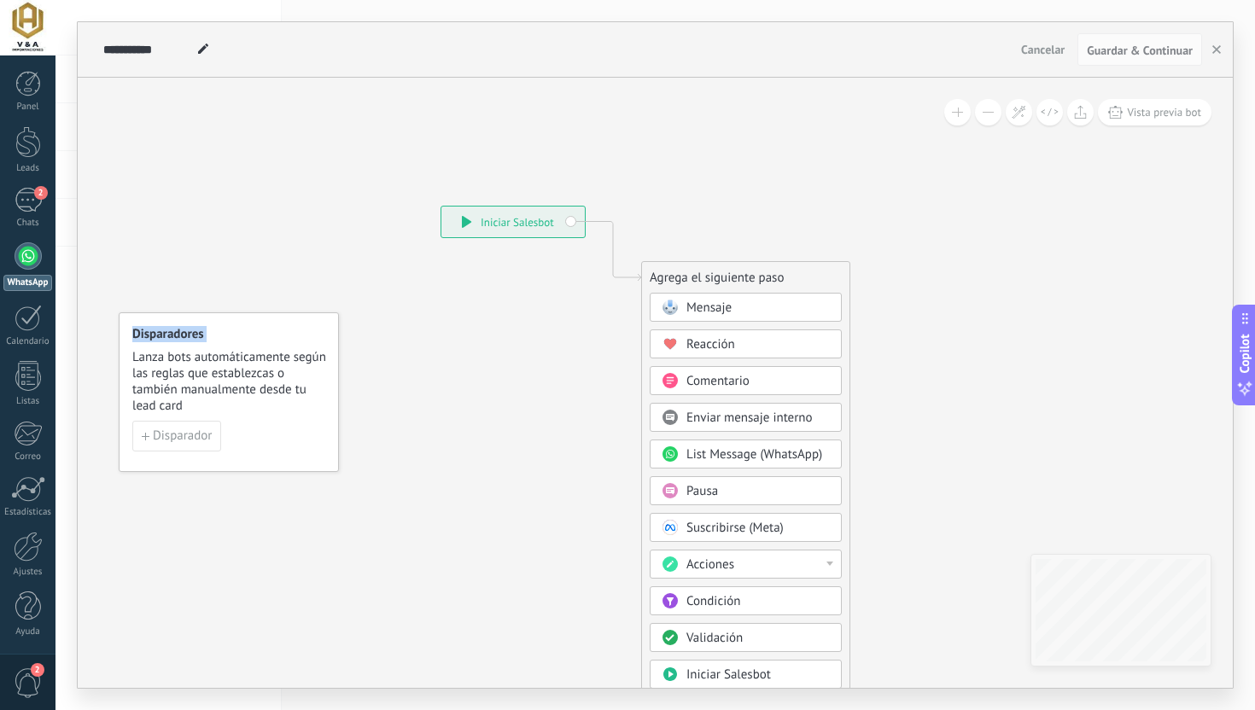
click at [223, 341] on h4 "Disparadores" at bounding box center [229, 334] width 195 height 16
click at [335, 316] on div "Disparadores Lanza bots automáticamente según las reglas que establezcas o tamb…" at bounding box center [229, 392] width 220 height 160
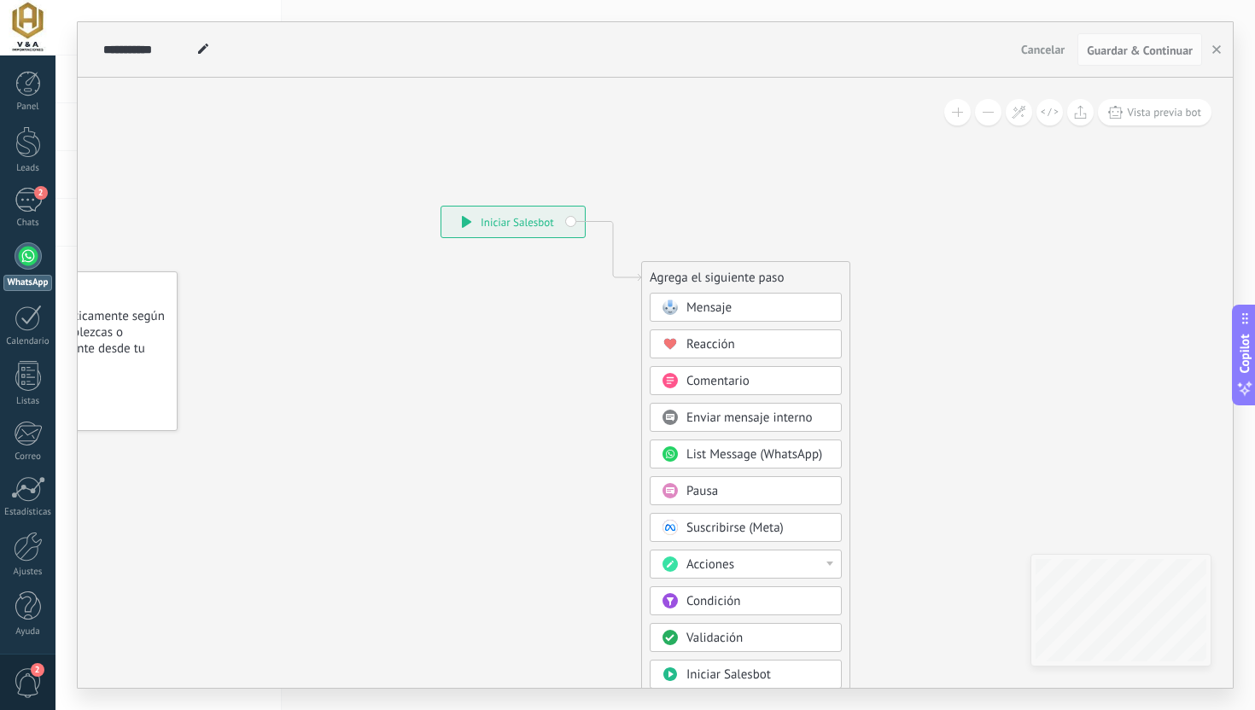
drag, startPoint x: 319, startPoint y: 324, endPoint x: 158, endPoint y: 284, distance: 166.2
click at [158, 283] on div "Disparadores Lanza bots automáticamente según las reglas que establezcas o tamb…" at bounding box center [67, 351] width 220 height 160
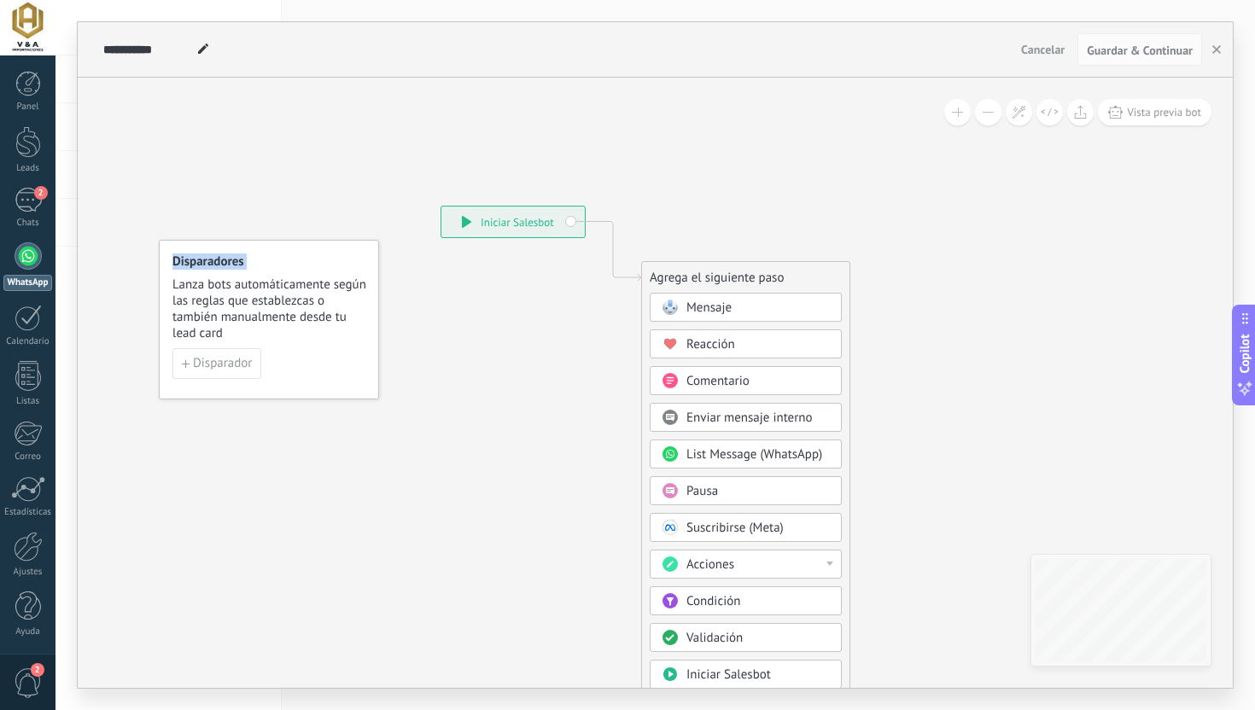
drag, startPoint x: 153, startPoint y: 282, endPoint x: 356, endPoint y: 248, distance: 205.8
click at [356, 248] on div "Disparadores Lanza bots automáticamente según las reglas que establezcas o tamb…" at bounding box center [269, 320] width 220 height 160
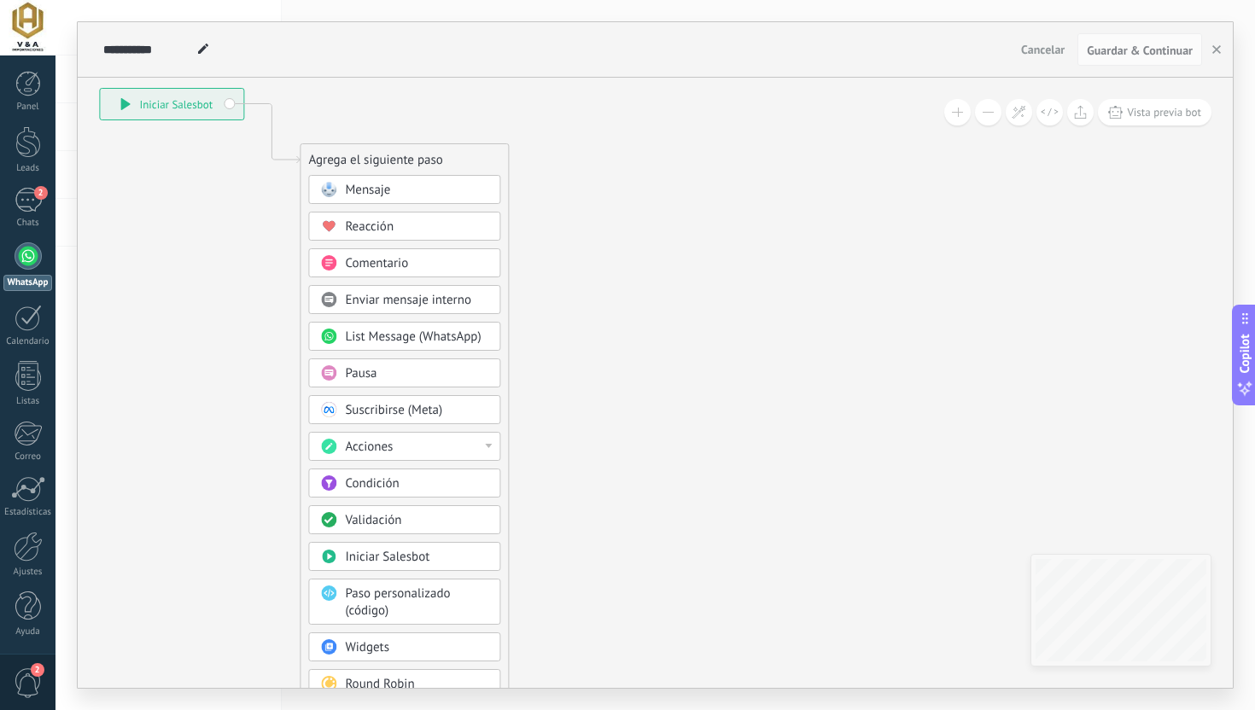
click at [402, 451] on div "Acciones" at bounding box center [416, 447] width 143 height 17
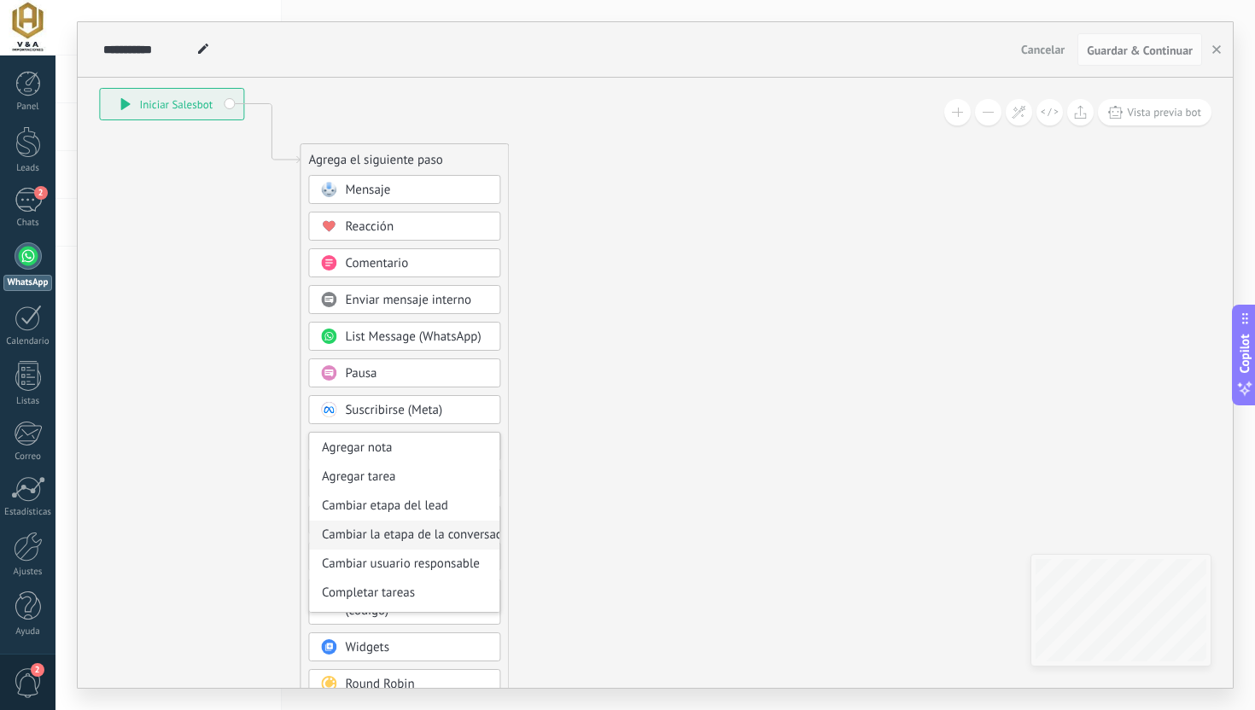
scroll to position [29, 0]
click at [565, 428] on icon at bounding box center [245, 397] width 1147 height 1473
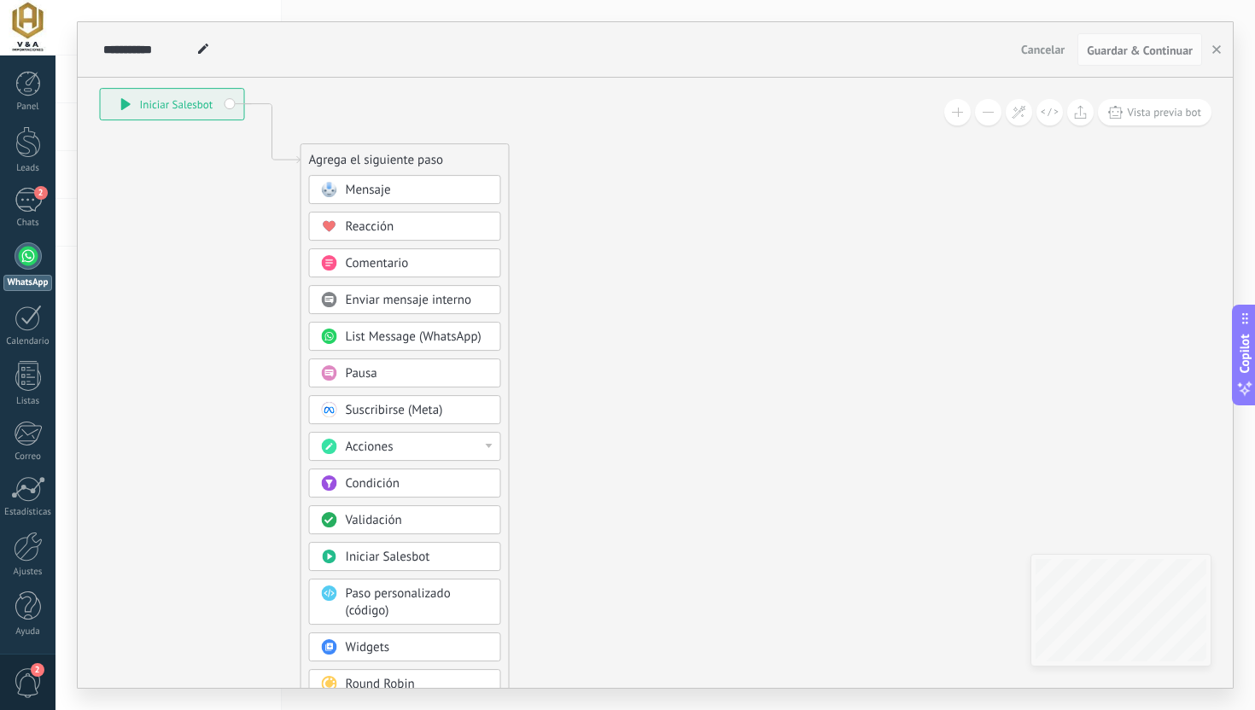
click at [439, 481] on div "Condición" at bounding box center [417, 483] width 143 height 17
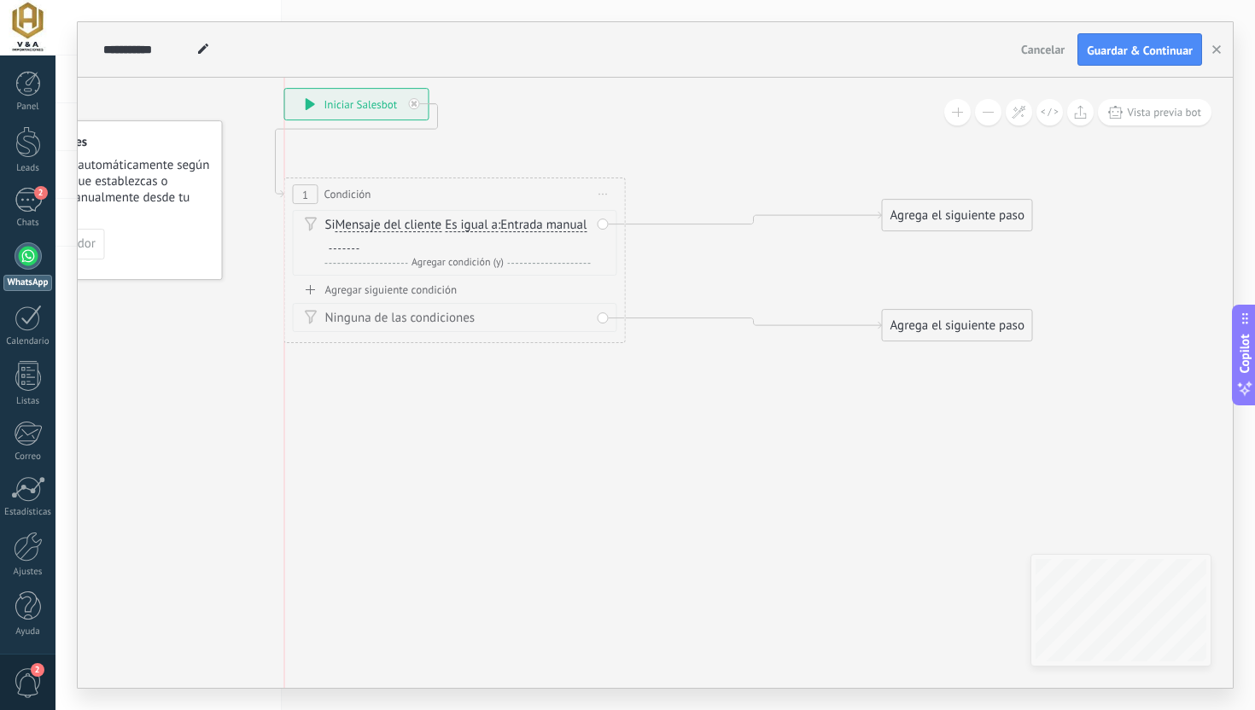
drag, startPoint x: 565, startPoint y: 163, endPoint x: 352, endPoint y: 195, distance: 215.0
click at [352, 195] on span "Condición" at bounding box center [347, 194] width 47 height 16
drag, startPoint x: 352, startPoint y: 195, endPoint x: 340, endPoint y: 199, distance: 13.2
click at [340, 199] on span "Condición" at bounding box center [323, 195] width 47 height 16
click at [406, 108] on div "**********" at bounding box center [356, 104] width 143 height 31
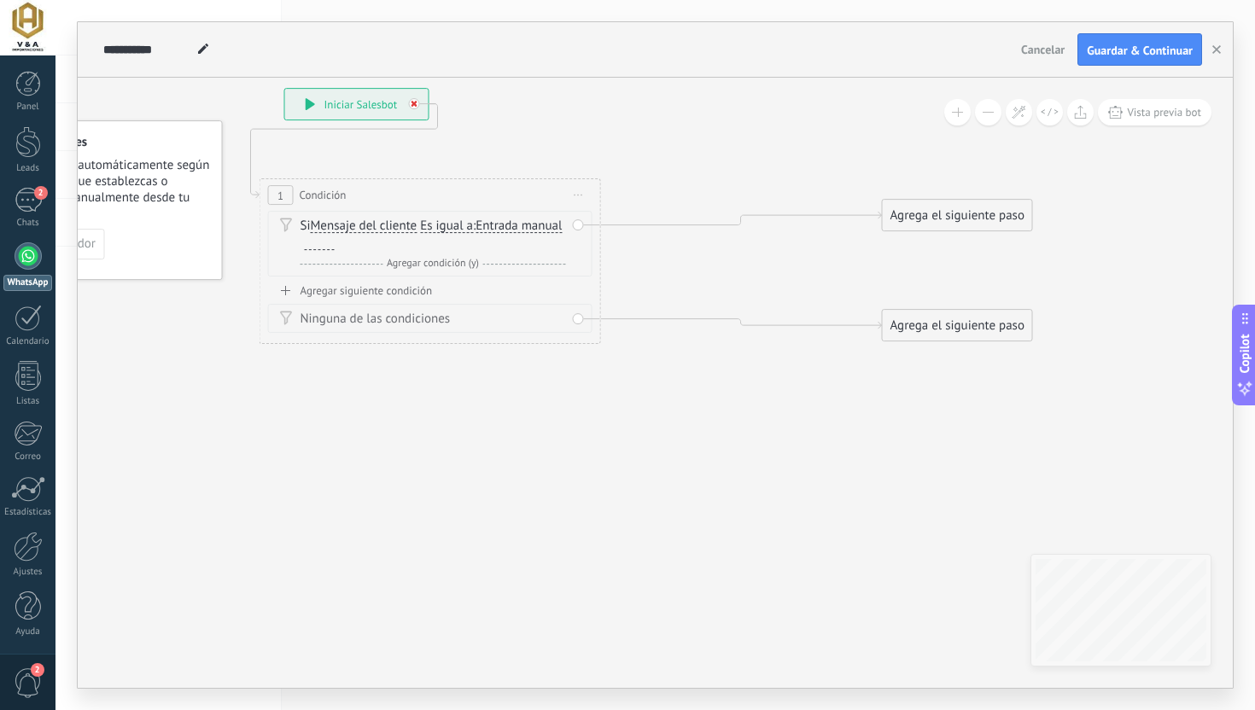
click at [409, 108] on div at bounding box center [419, 99] width 20 height 20
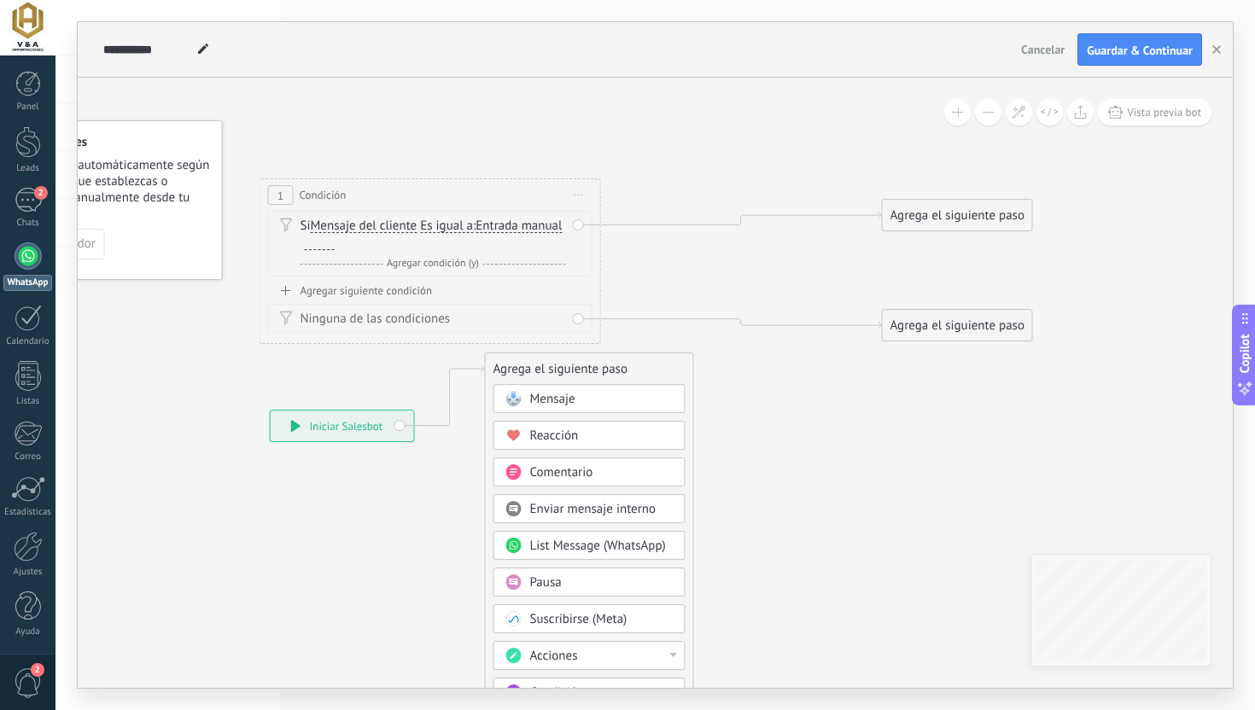
drag, startPoint x: 387, startPoint y: 102, endPoint x: 376, endPoint y: 422, distance: 320.2
click at [376, 422] on div "**********" at bounding box center [342, 426] width 143 height 31
click at [487, 199] on div "1 Condición ********* Iniciar vista previa aquí Cambiar nombre Duplicar Borrar" at bounding box center [430, 195] width 340 height 32
click at [286, 191] on div "1" at bounding box center [281, 195] width 26 height 20
click at [576, 195] on icon at bounding box center [578, 196] width 9 height 2
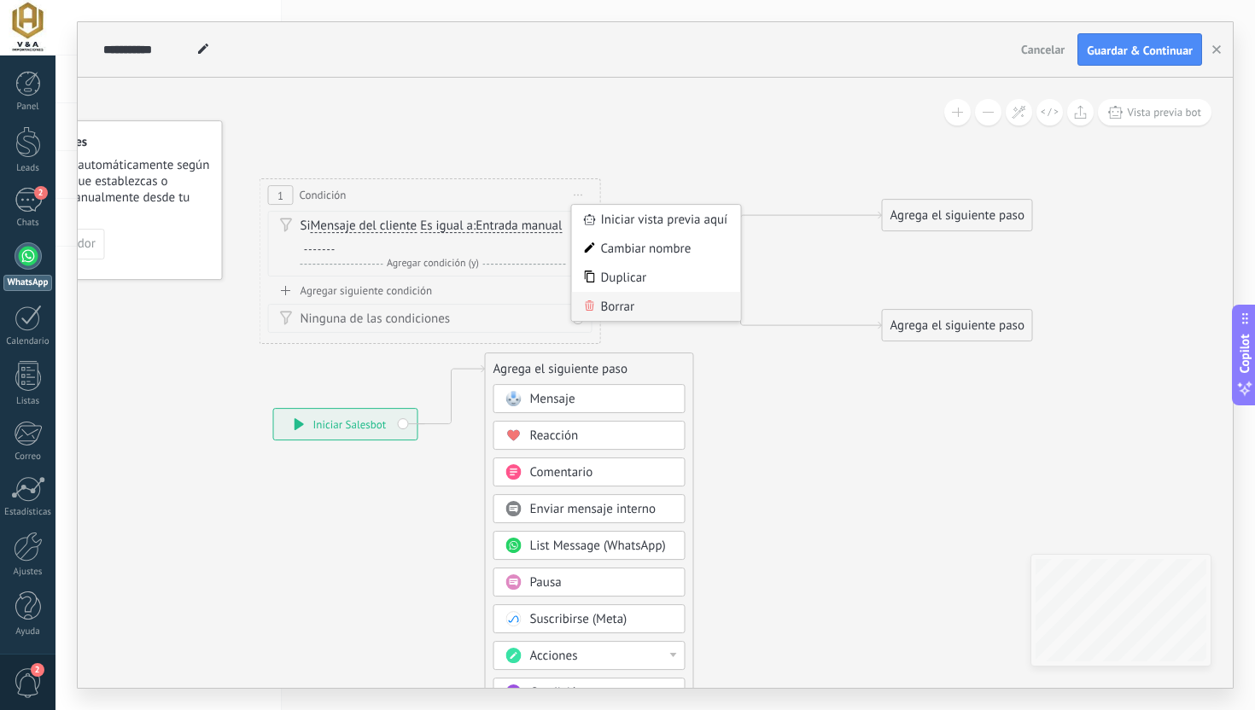
click at [600, 305] on div "Borrar" at bounding box center [656, 306] width 169 height 29
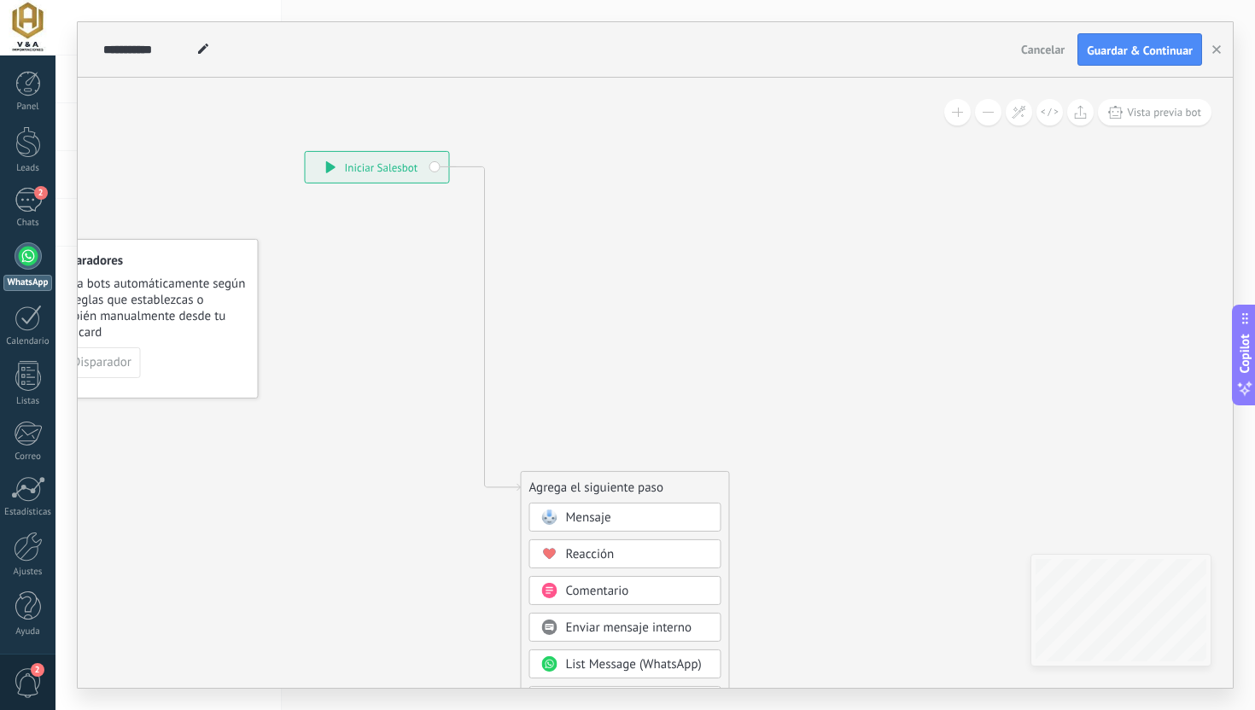
drag, startPoint x: 405, startPoint y: 542, endPoint x: 368, endPoint y: 153, distance: 390.9
click at [368, 153] on div "**********" at bounding box center [377, 167] width 143 height 31
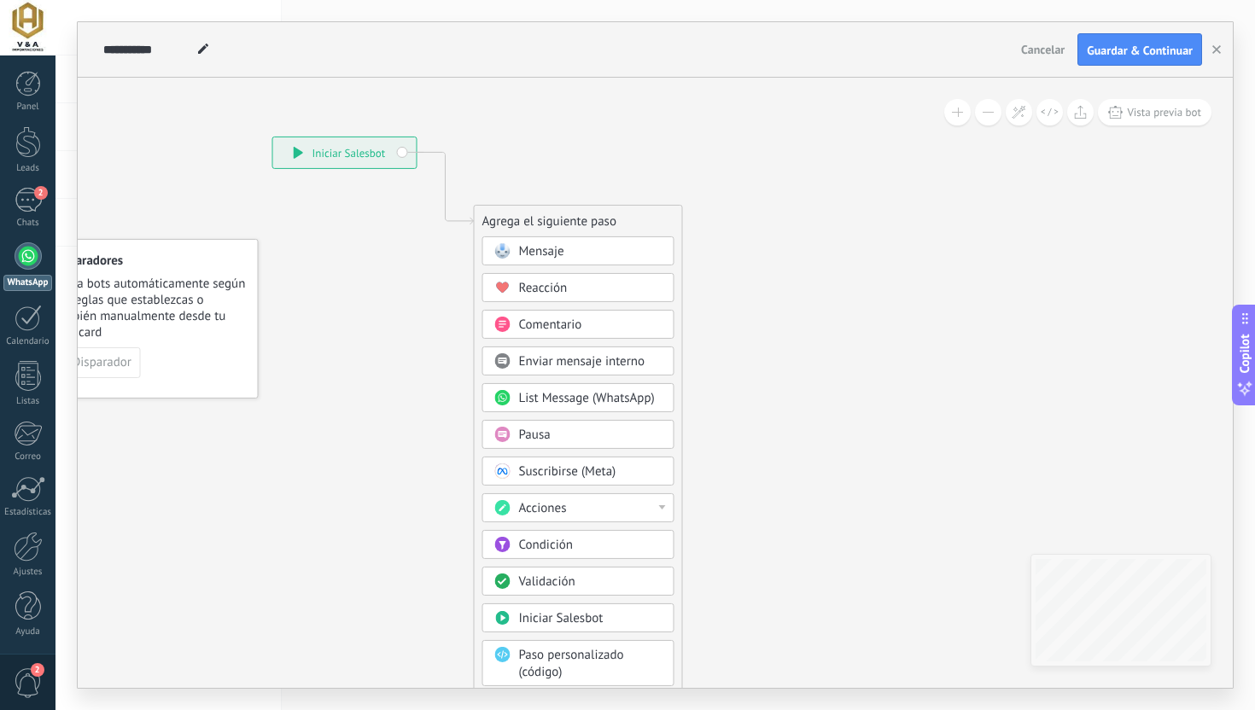
drag, startPoint x: 594, startPoint y: 485, endPoint x: 548, endPoint y: 218, distance: 270.2
click at [548, 218] on div "Agrega el siguiente paso" at bounding box center [578, 221] width 207 height 28
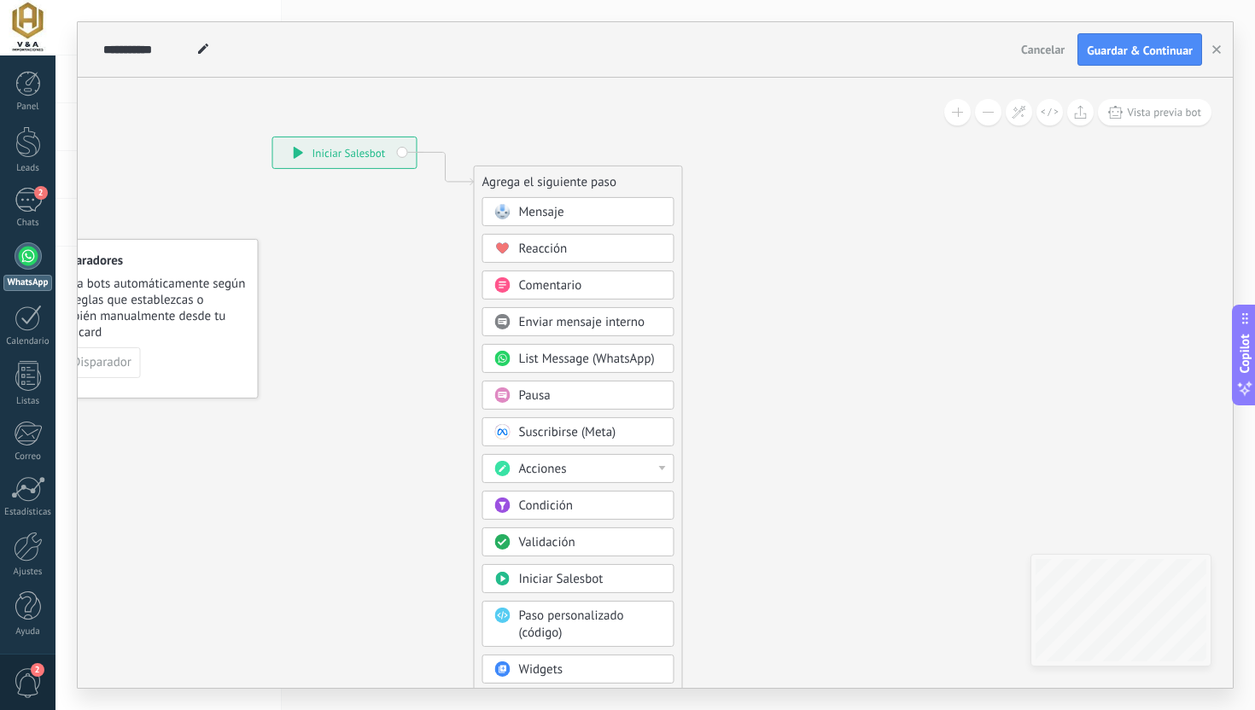
drag, startPoint x: 548, startPoint y: 218, endPoint x: 552, endPoint y: 104, distance: 114.4
click at [552, 168] on div "Agrega el siguiente paso" at bounding box center [578, 182] width 207 height 28
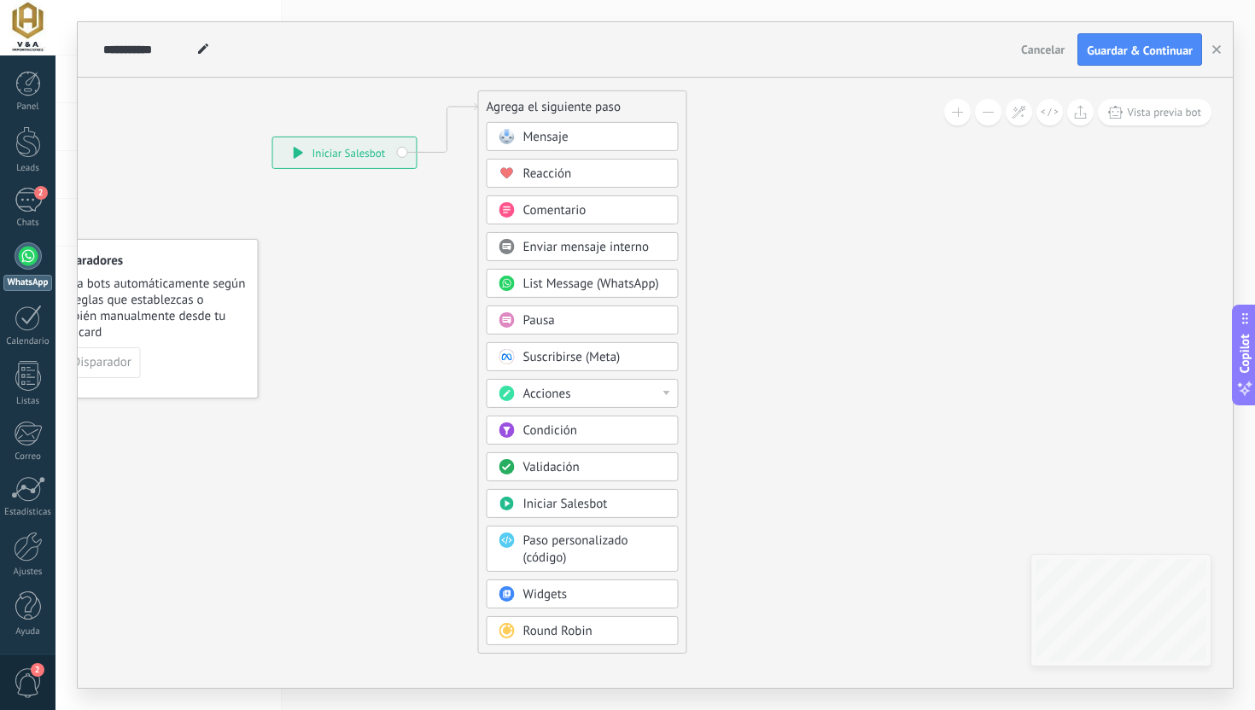
click at [594, 441] on div "Condición" at bounding box center [582, 430] width 192 height 29
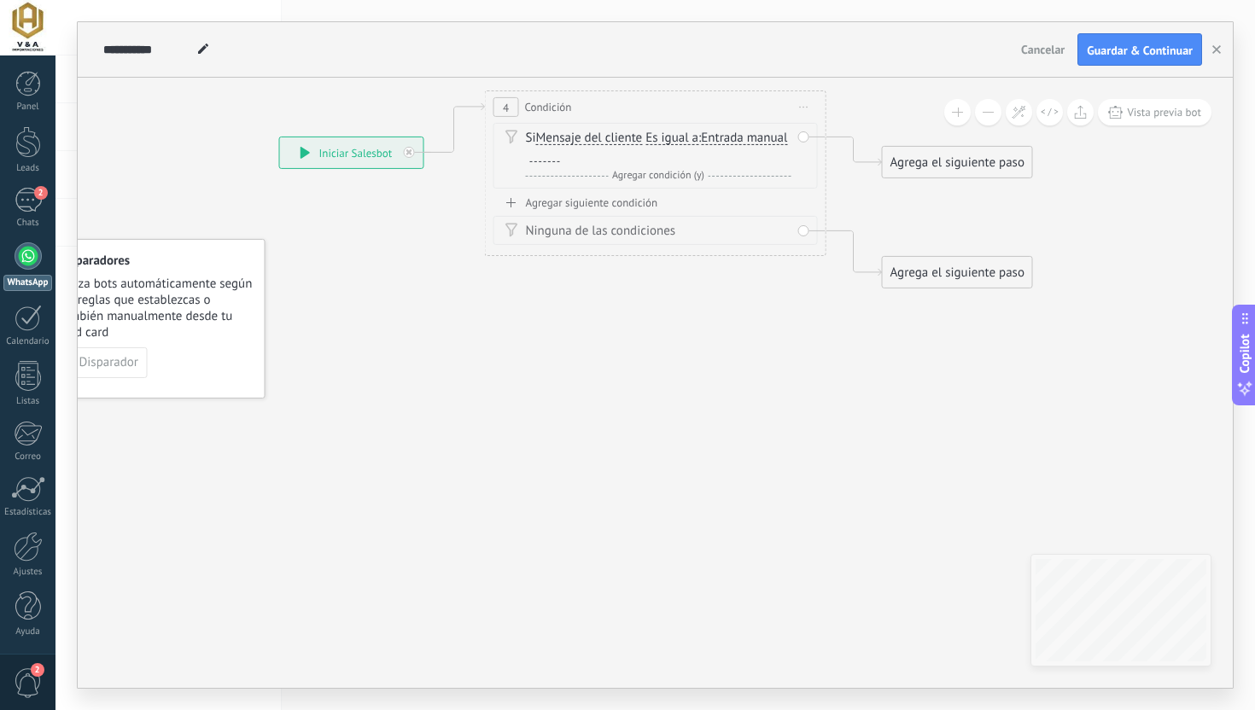
click at [620, 132] on span "Mensaje del cliente" at bounding box center [589, 138] width 107 height 14
click at [620, 132] on button "Mensaje del cliente" at bounding box center [633, 138] width 213 height 31
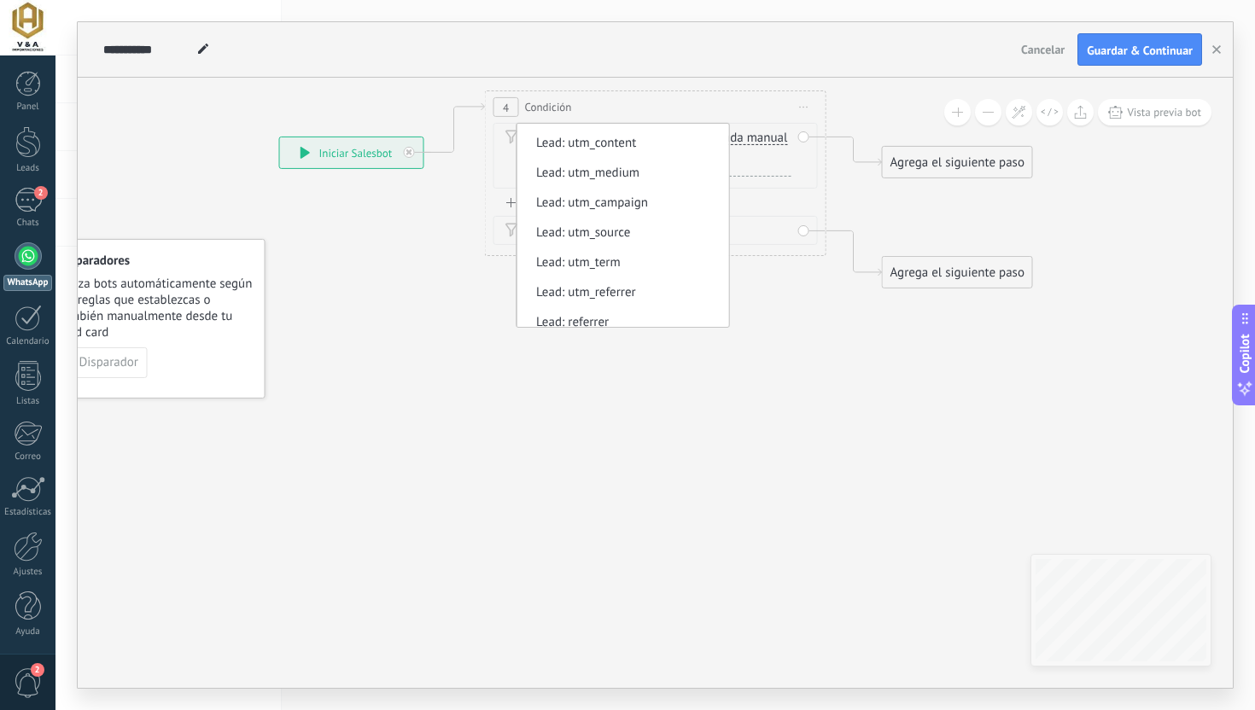
scroll to position [544, 0]
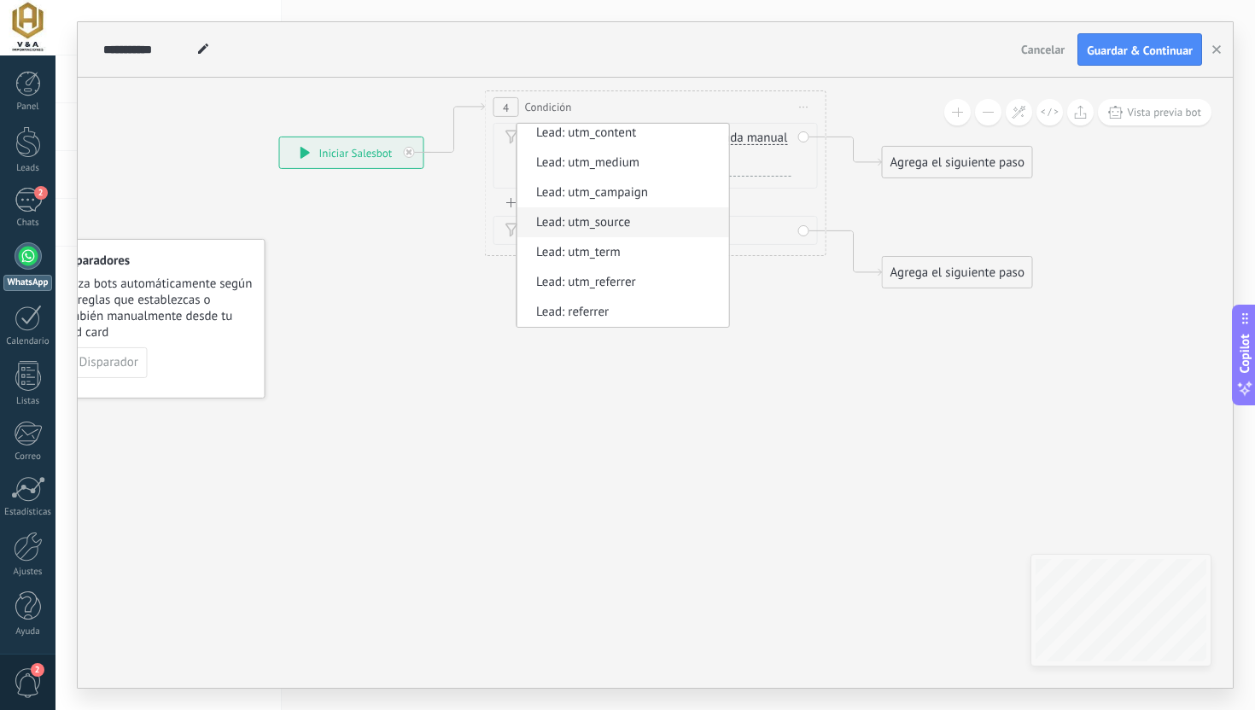
click at [600, 224] on span "Lead: utm_source" at bounding box center [620, 222] width 207 height 17
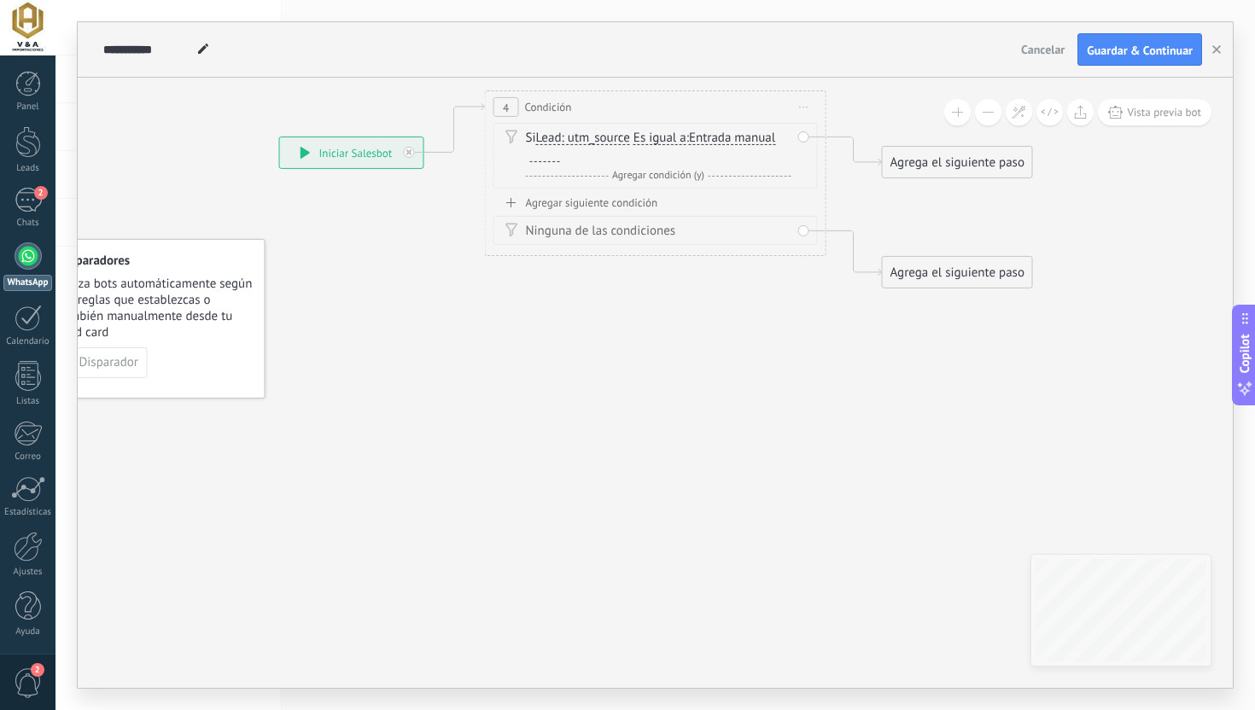
click at [731, 140] on span "Entrada manual" at bounding box center [732, 138] width 86 height 14
click at [731, 140] on button "Entrada manual" at bounding box center [786, 138] width 213 height 31
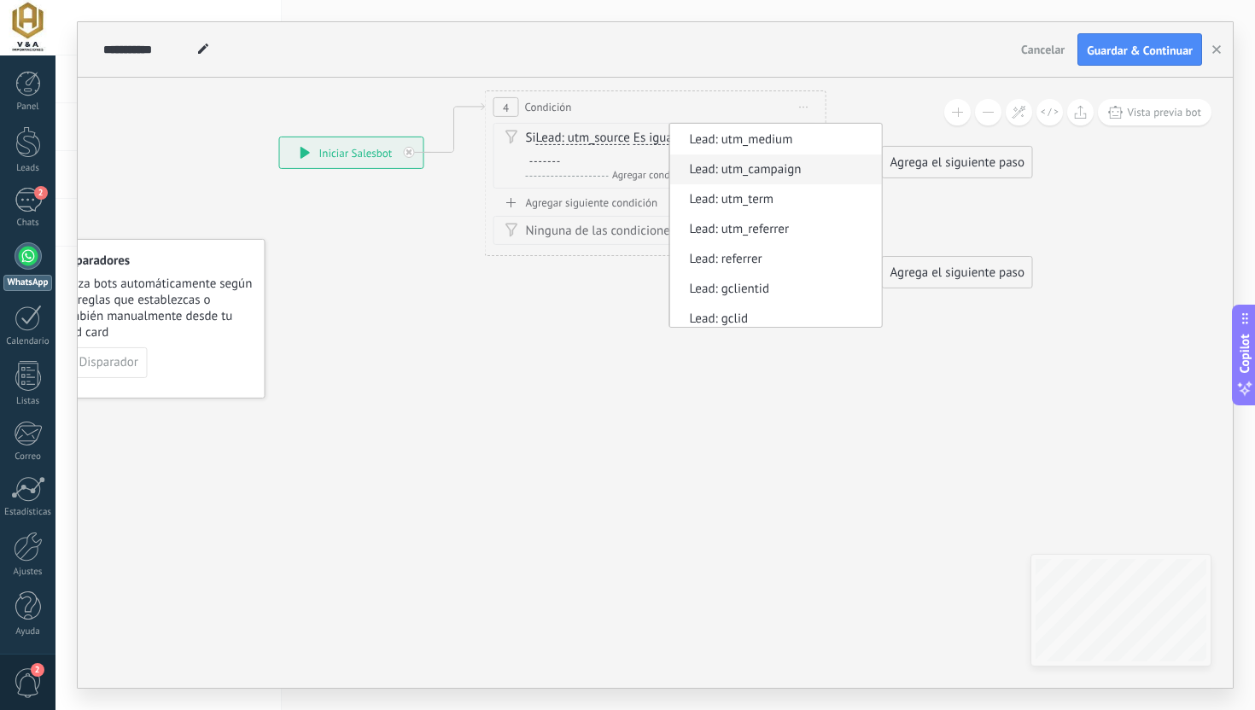
scroll to position [155, 0]
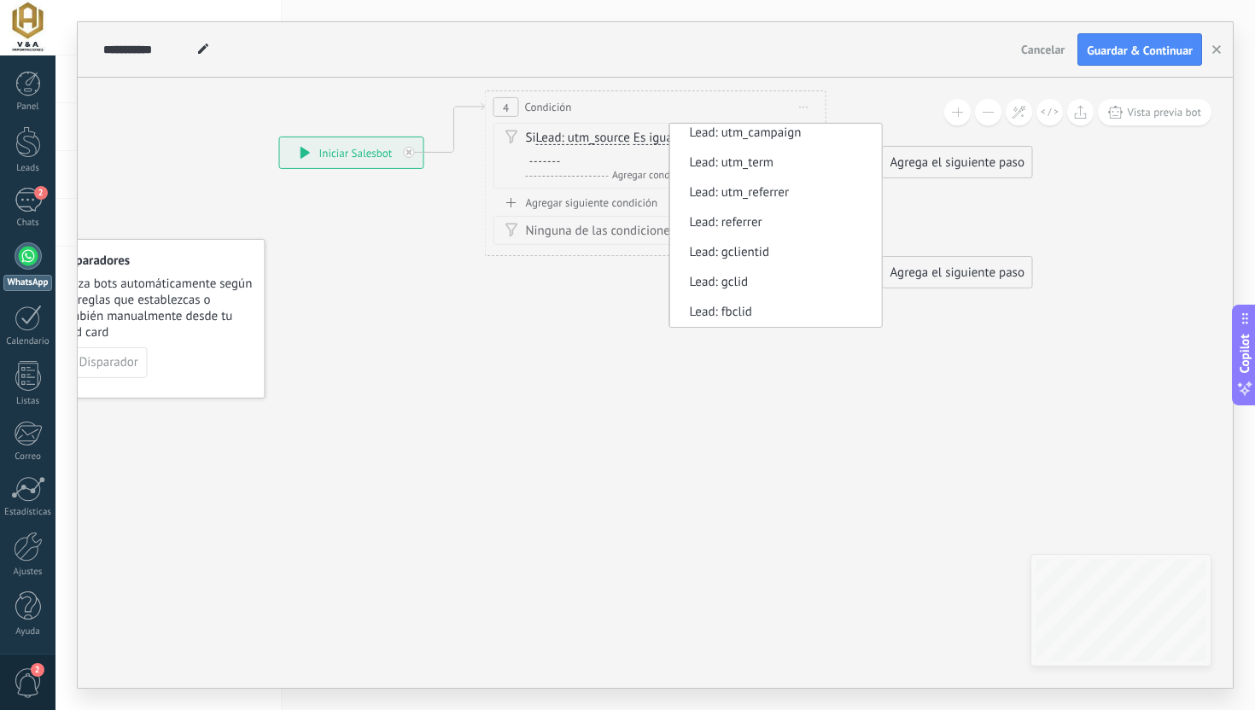
click at [610, 329] on icon at bounding box center [626, 190] width 1549 height 1052
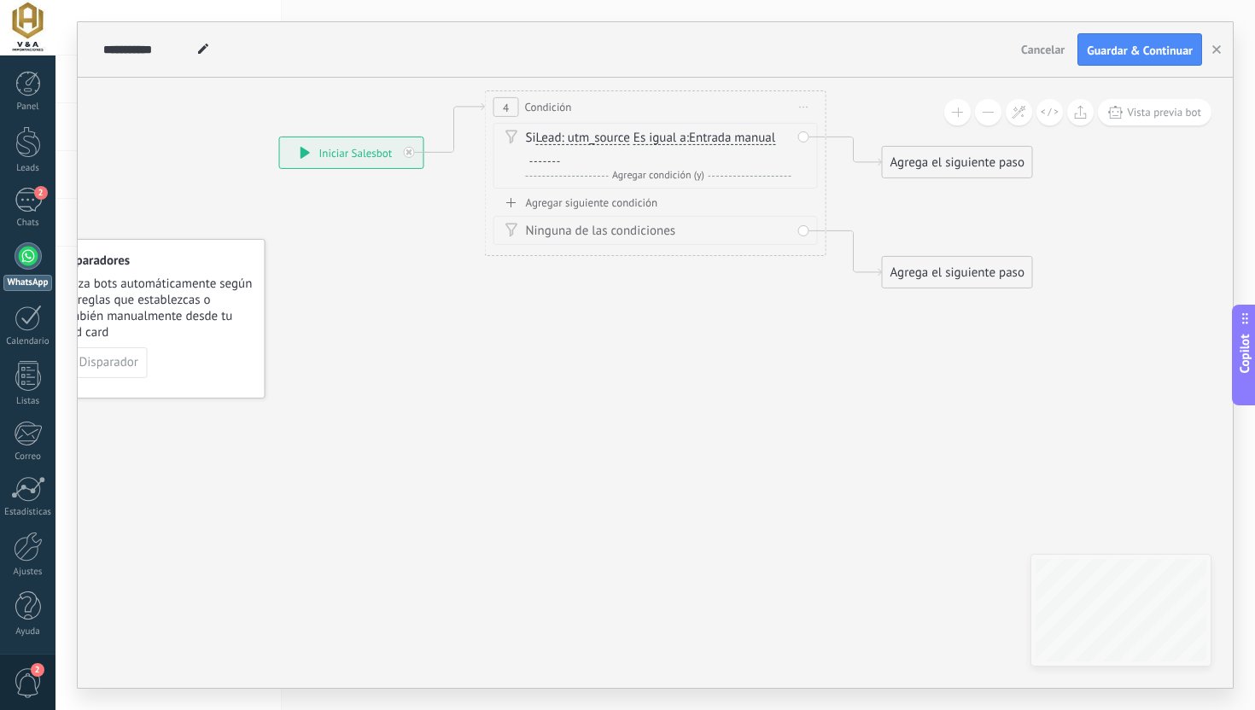
click at [611, 141] on span "Lead: utm_source" at bounding box center [583, 138] width 94 height 14
click at [611, 141] on button "Lead: utm_source" at bounding box center [633, 138] width 213 height 31
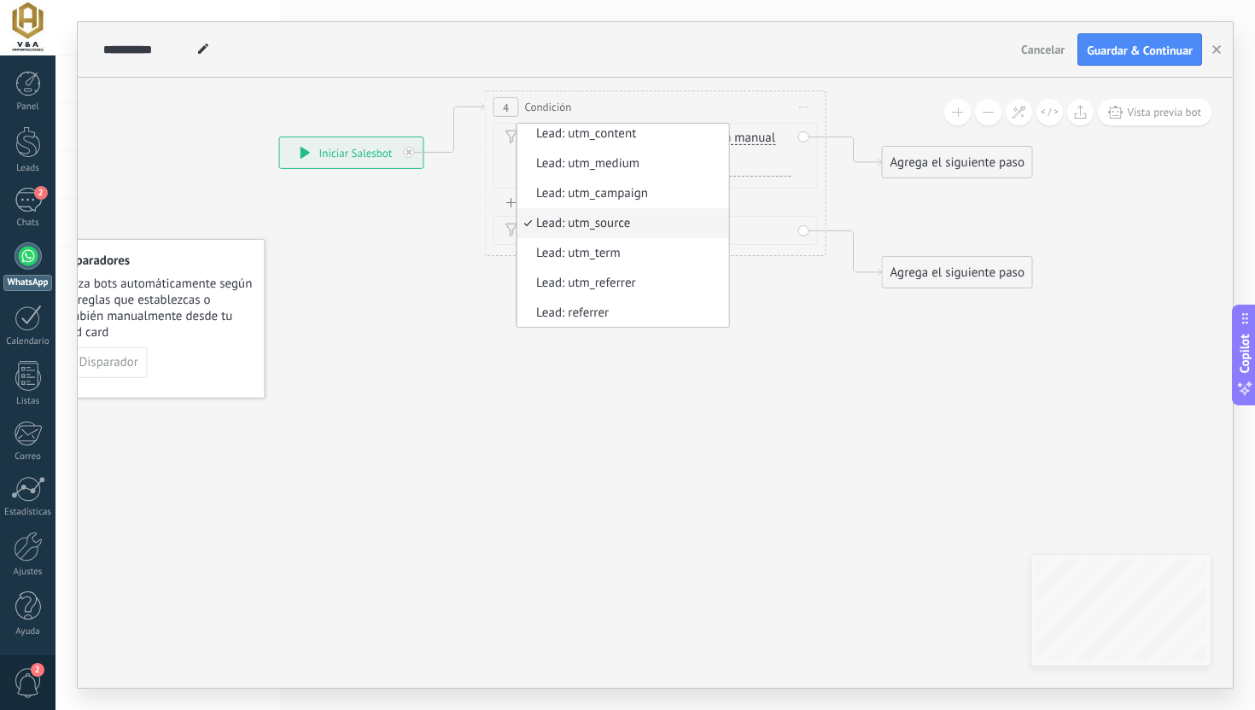
scroll to position [0, 0]
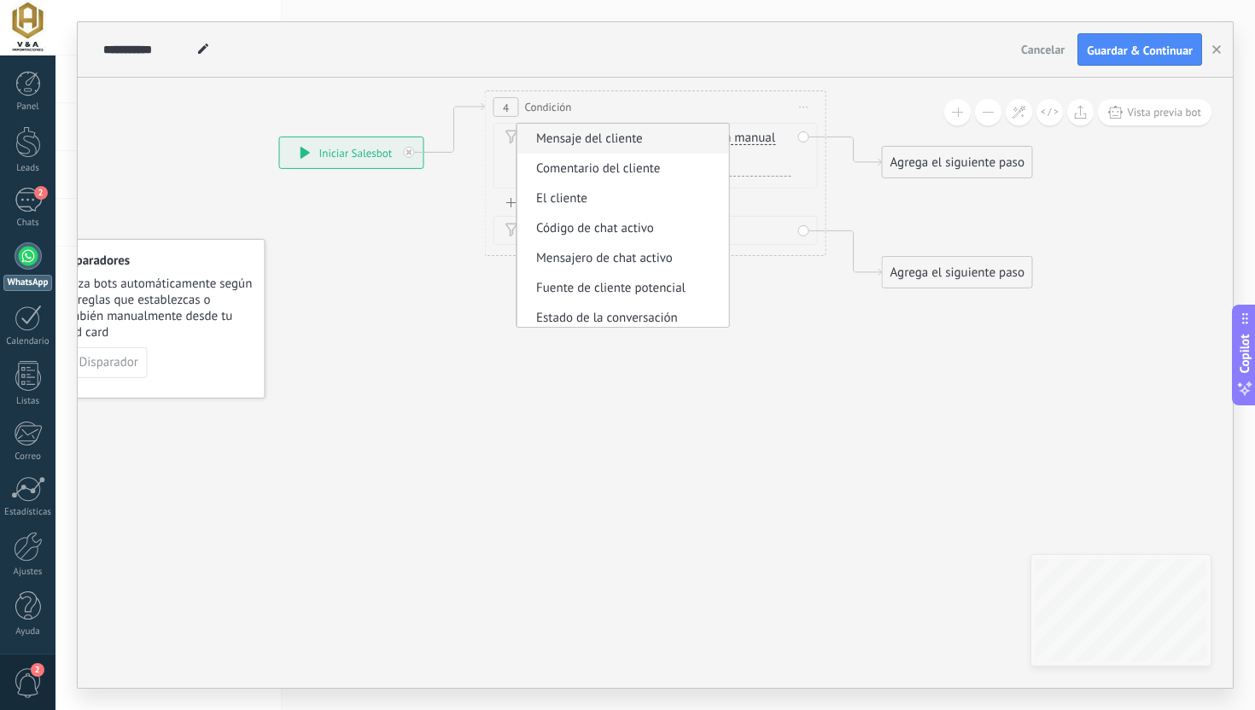
click at [616, 148] on li "Mensaje del cliente" at bounding box center [623, 139] width 212 height 30
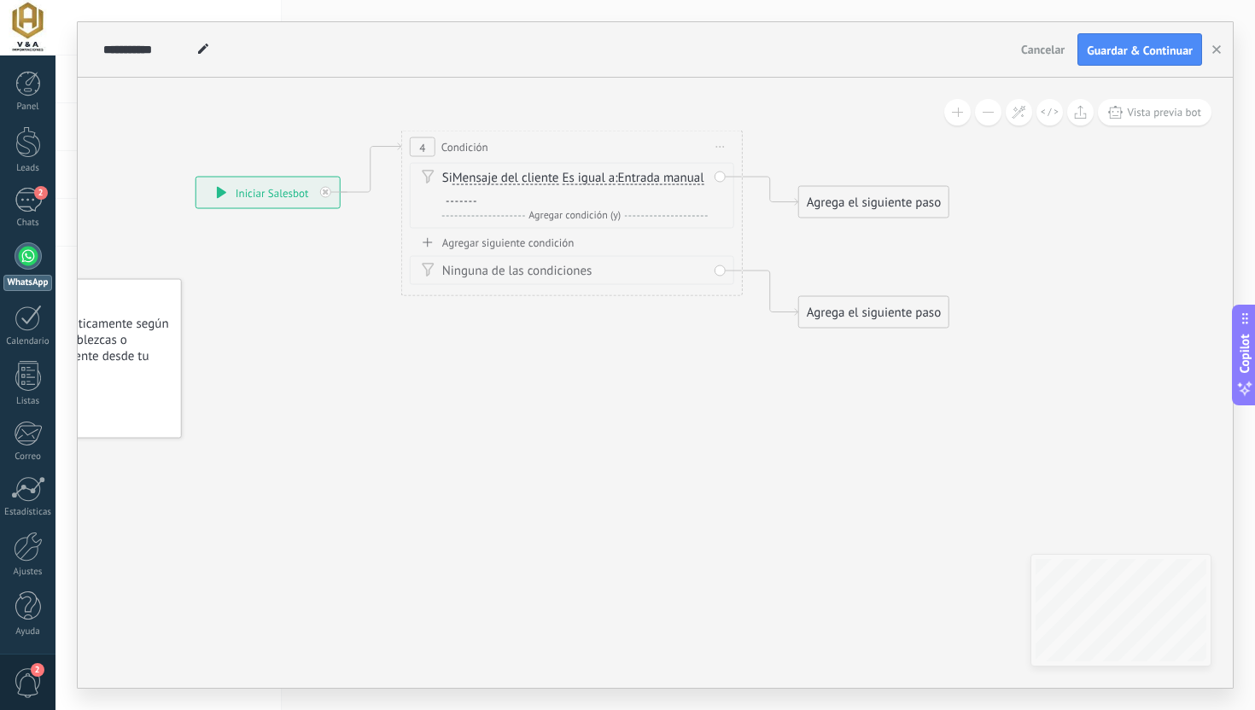
drag, startPoint x: 427, startPoint y: 186, endPoint x: 341, endPoint y: 220, distance: 91.9
click at [341, 220] on icon at bounding box center [543, 230] width 1549 height 1052
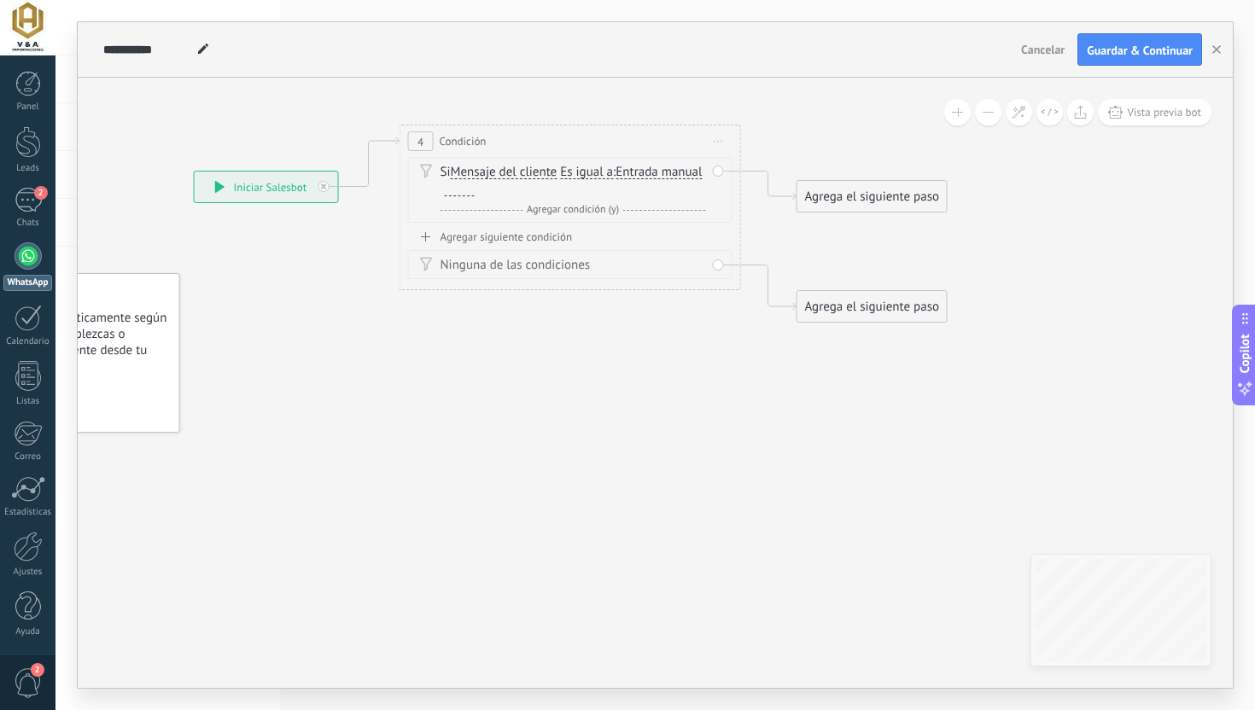
drag, startPoint x: 511, startPoint y: 388, endPoint x: 477, endPoint y: 387, distance: 34.1
click at [482, 388] on icon at bounding box center [541, 224] width 1549 height 1052
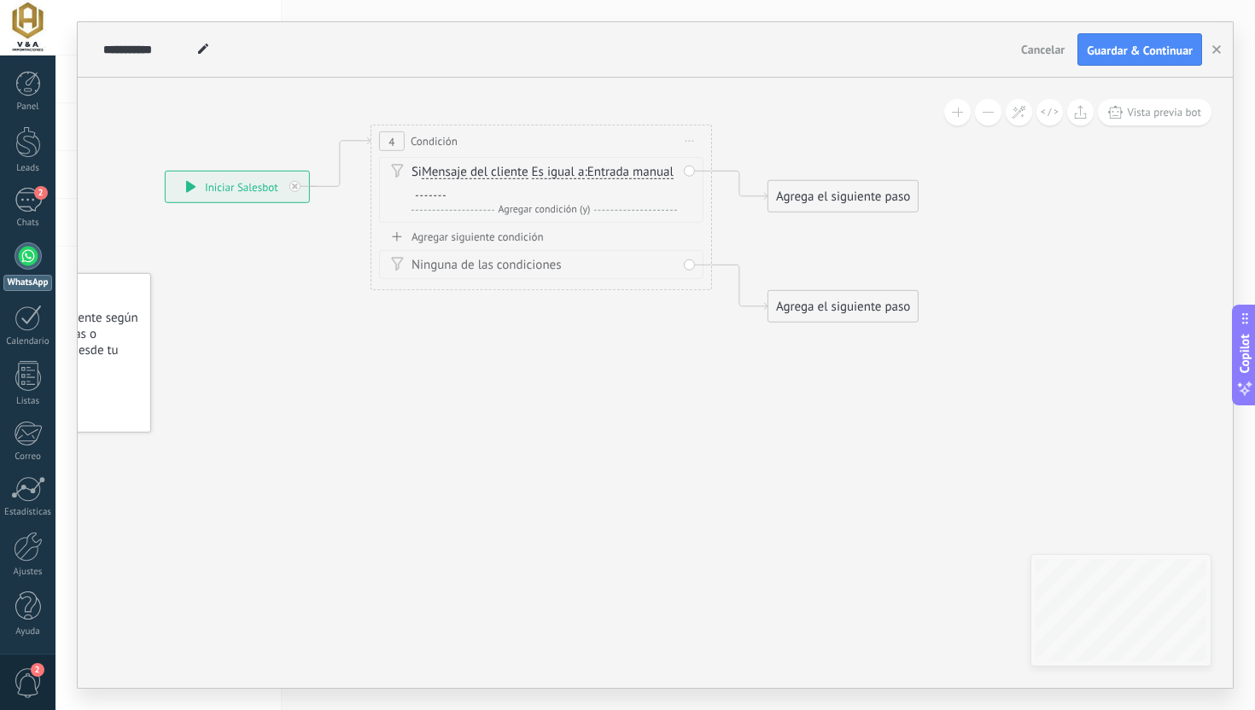
click at [587, 179] on span "Entrada manual" at bounding box center [630, 173] width 86 height 14
click at [579, 188] on button "Entrada manual" at bounding box center [685, 172] width 213 height 31
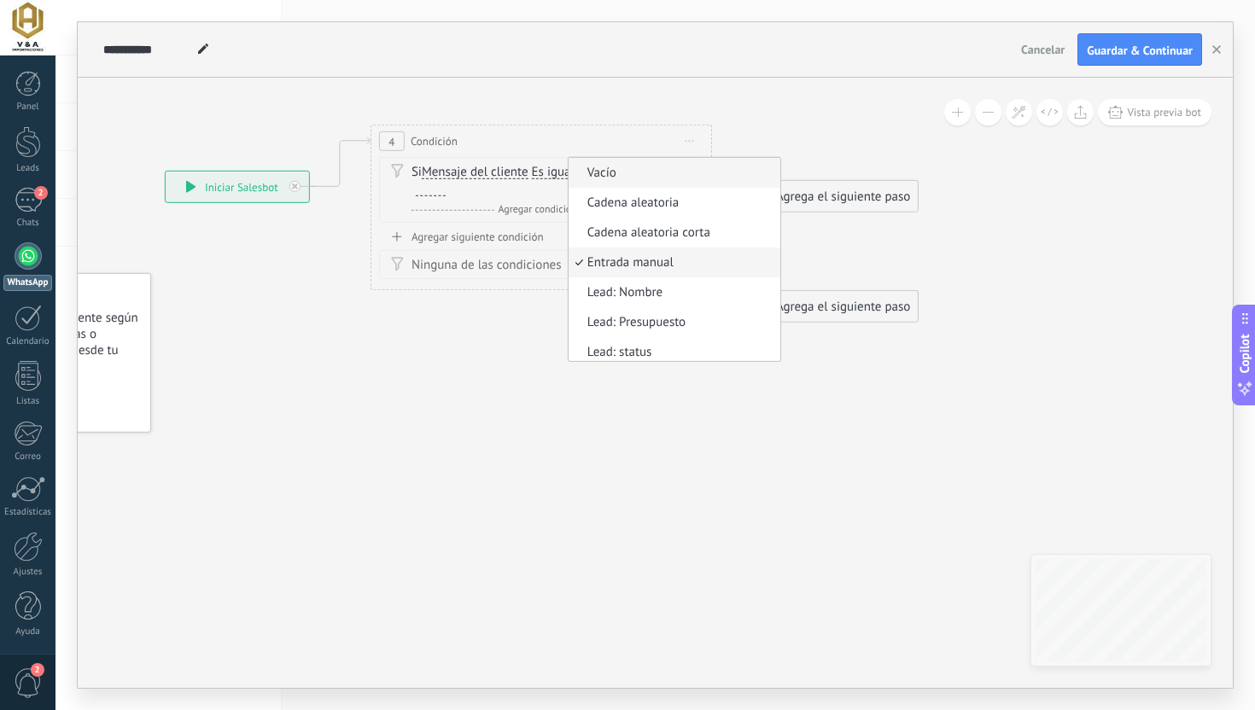
click at [591, 182] on span "Vacío" at bounding box center [671, 173] width 207 height 17
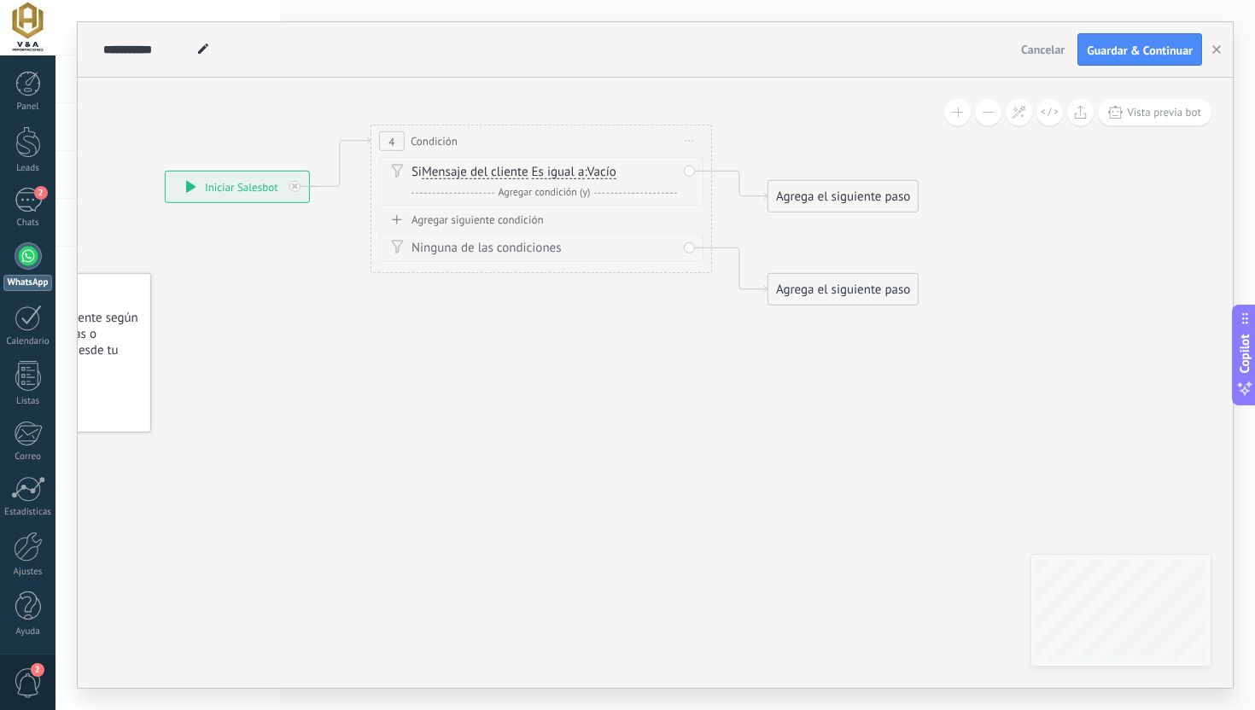
click at [568, 175] on span "Es igual a" at bounding box center [558, 173] width 53 height 14
click at [568, 175] on button "Es igual a" at bounding box center [629, 172] width 213 height 31
click at [570, 234] on span "Contiene" at bounding box center [616, 232] width 207 height 17
click at [601, 177] on span "Vacío" at bounding box center [597, 173] width 29 height 14
click at [601, 177] on button "Vacío" at bounding box center [680, 172] width 213 height 31
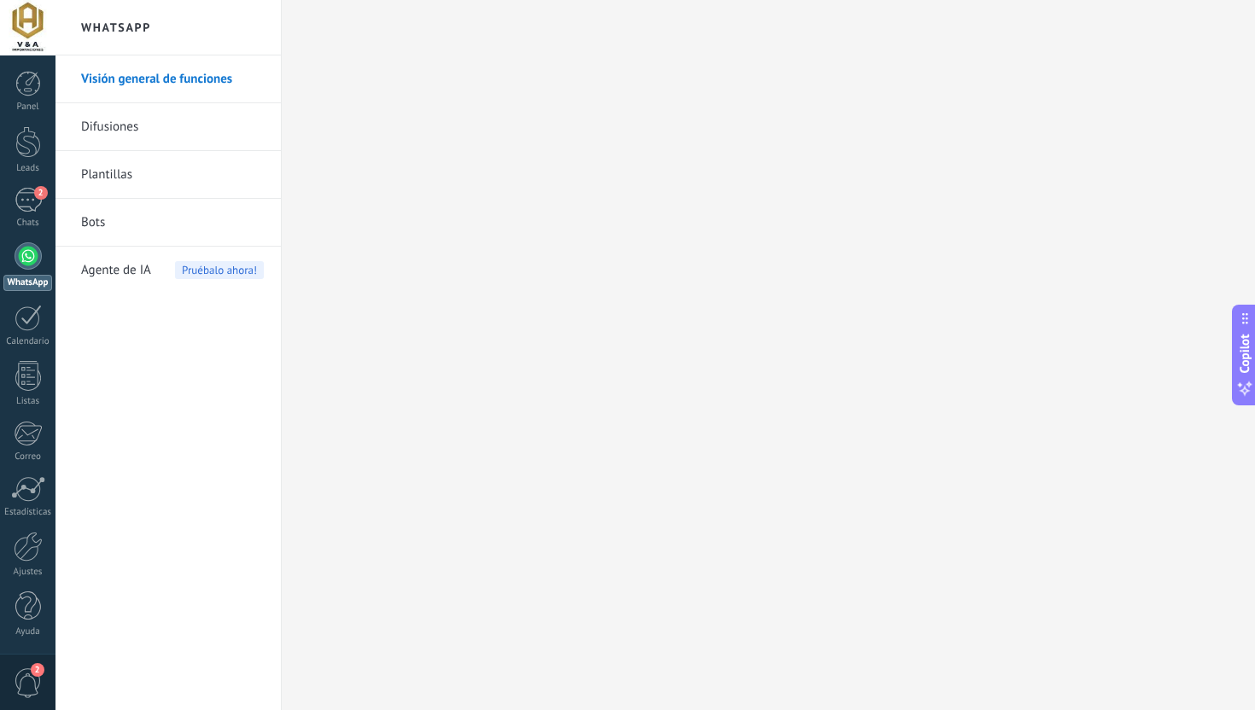
click at [188, 134] on link "Difusiones" at bounding box center [172, 127] width 183 height 48
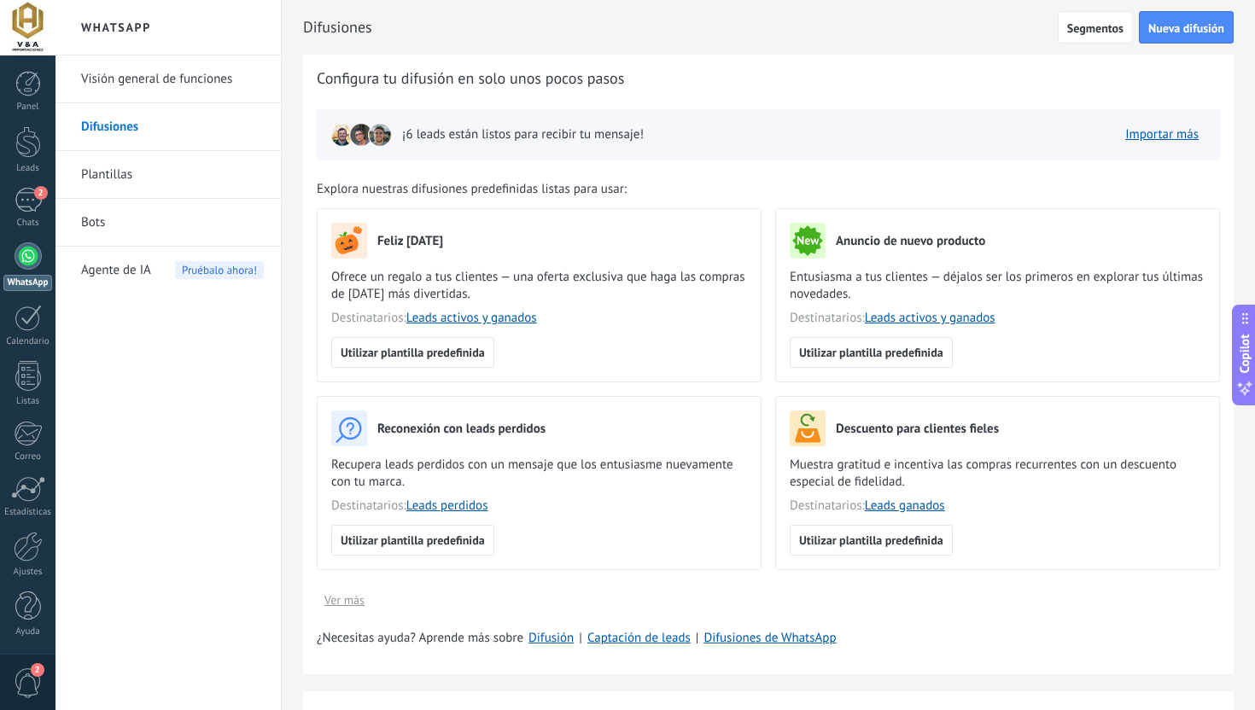
click at [189, 43] on h2 "WhatsApp" at bounding box center [168, 27] width 183 height 55
click at [188, 67] on link "Visión general de funciones" at bounding box center [172, 79] width 183 height 48
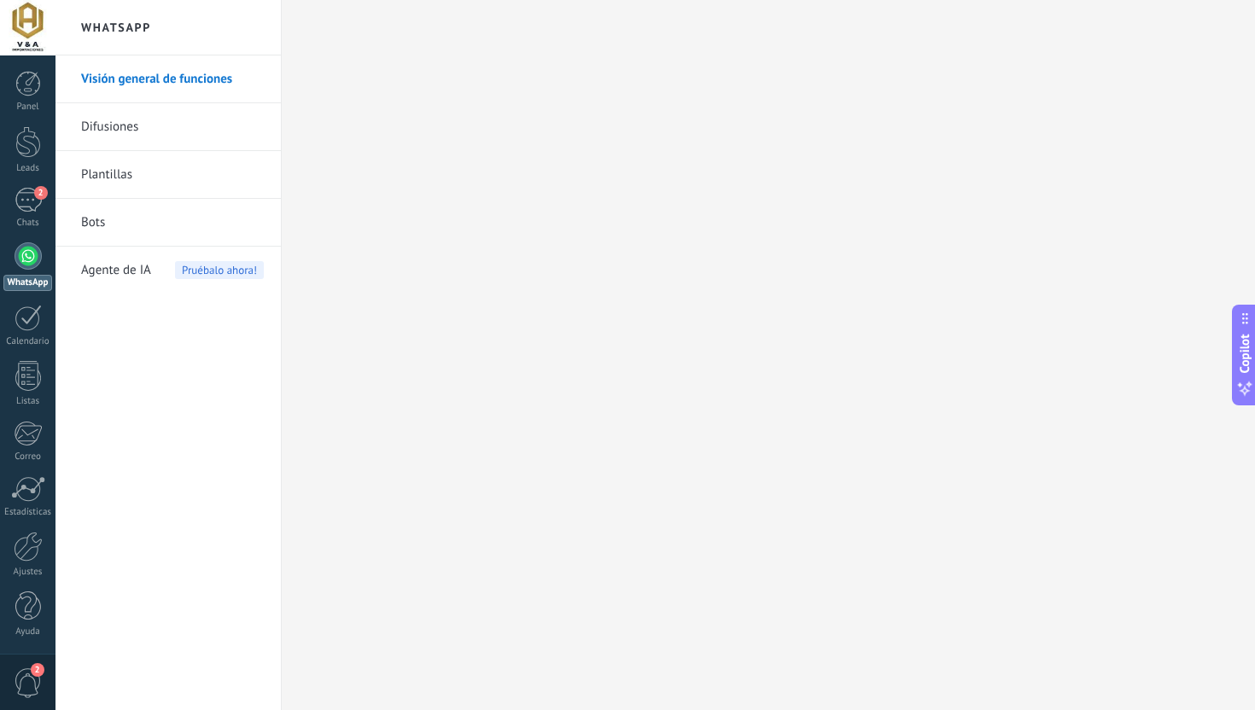
click at [165, 137] on link "Difusiones" at bounding box center [172, 127] width 183 height 48
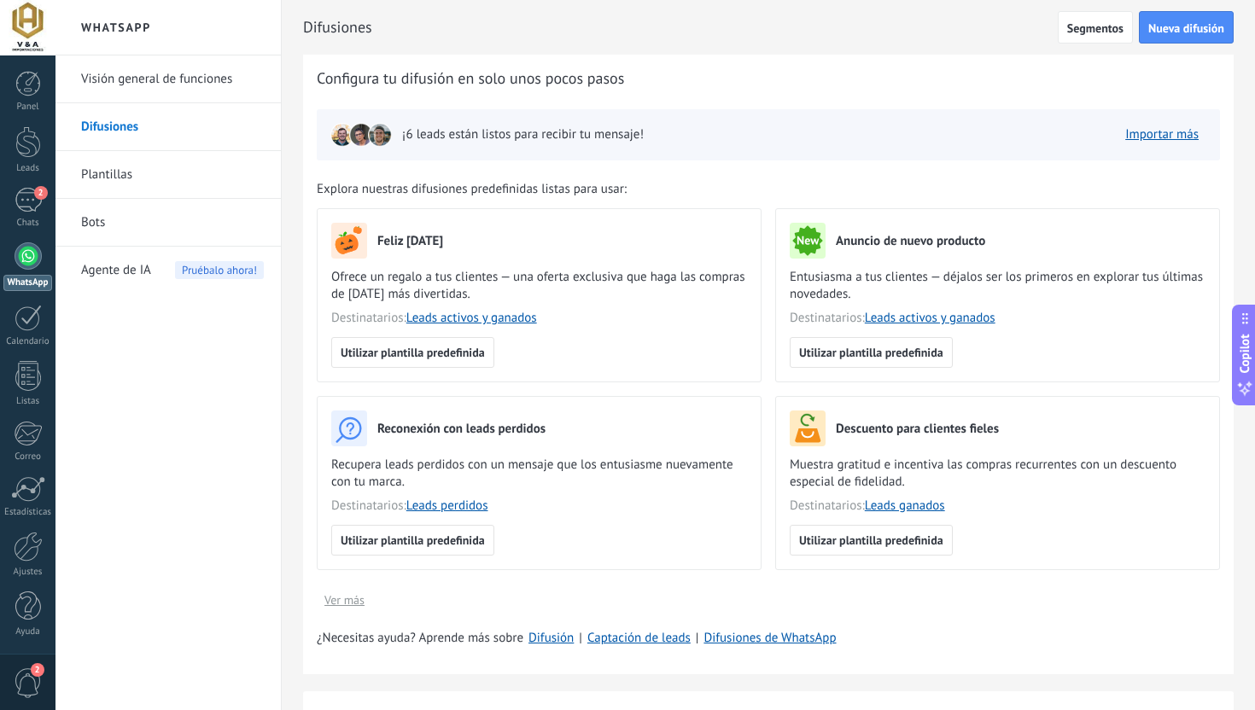
click at [137, 167] on link "Plantillas" at bounding box center [172, 175] width 183 height 48
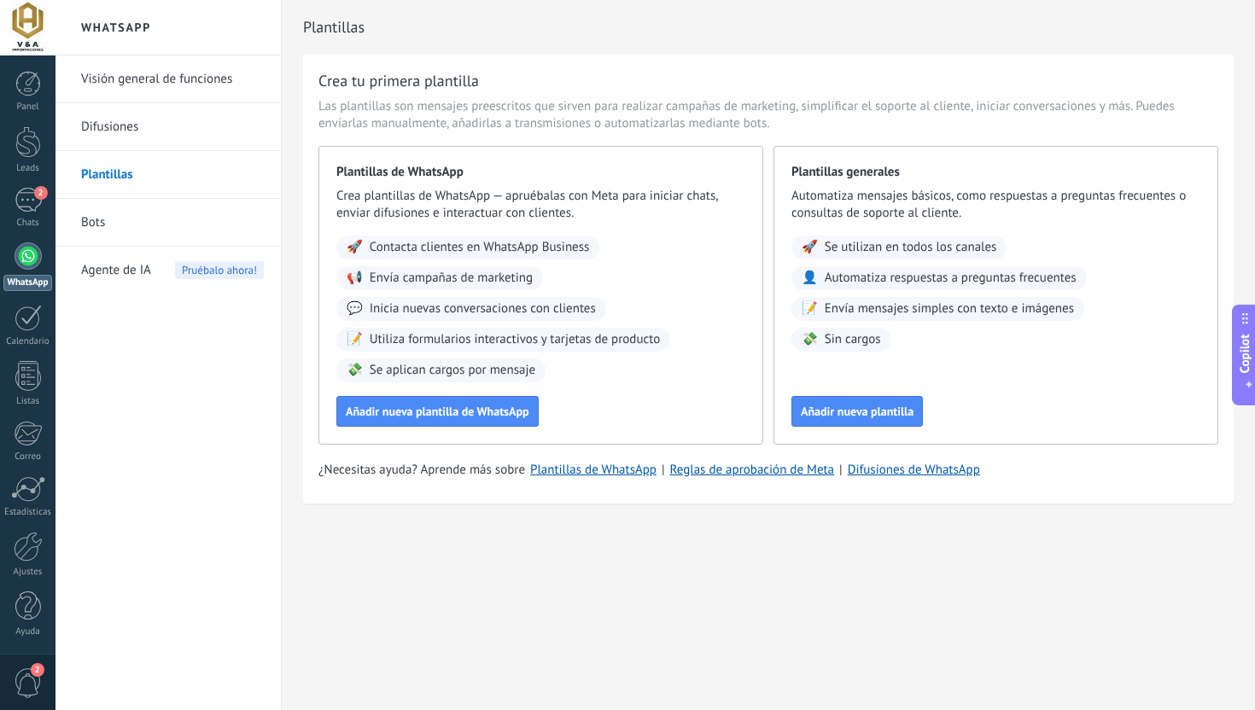
click at [246, 211] on link "Bots" at bounding box center [172, 223] width 183 height 48
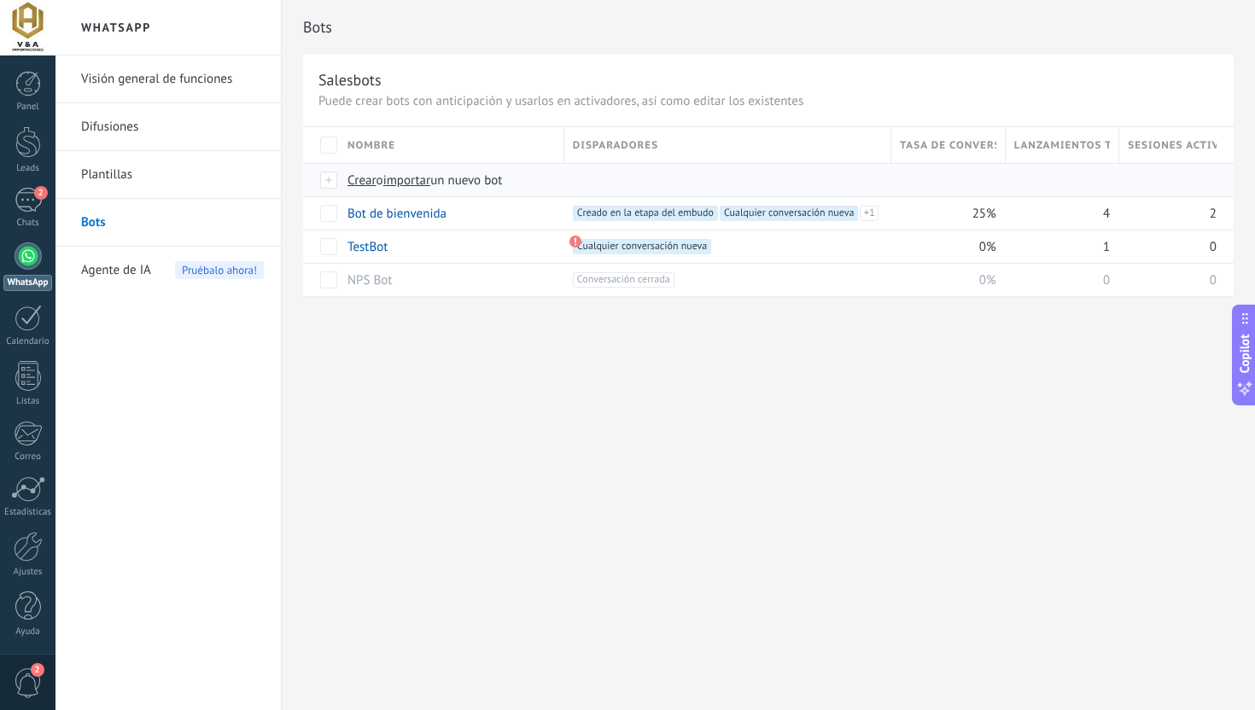
click at [361, 183] on span "Crear" at bounding box center [361, 180] width 29 height 16
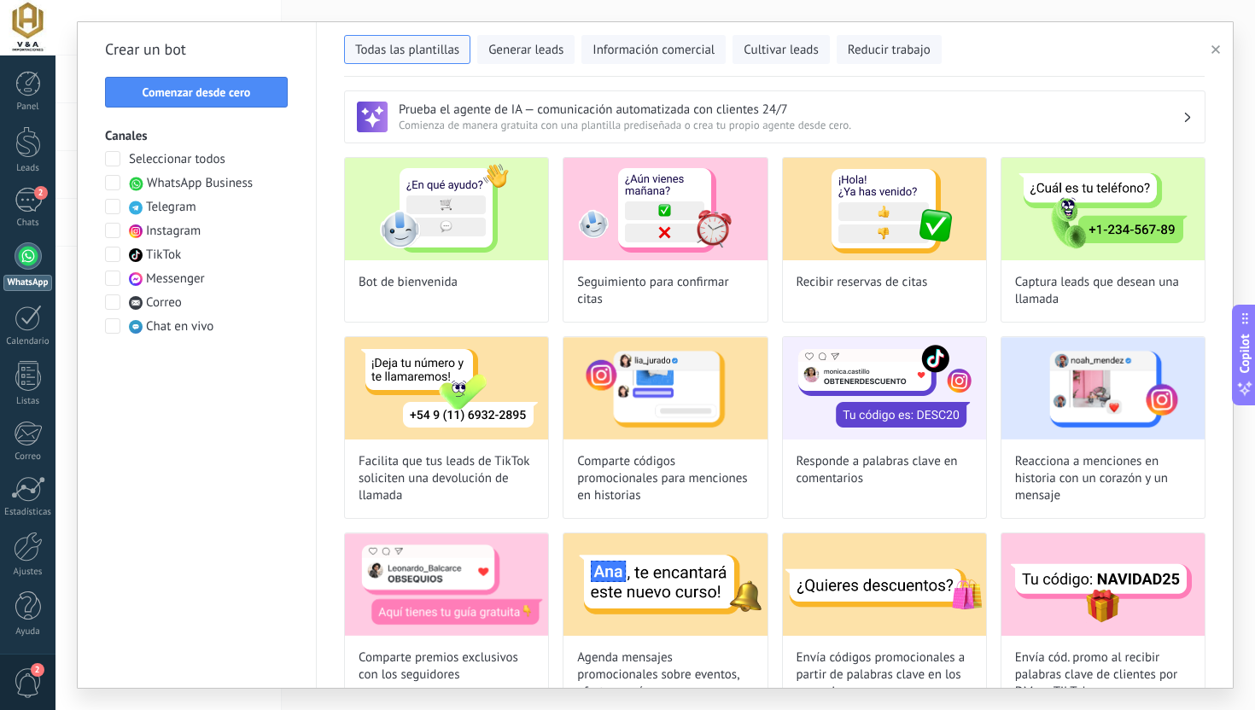
click at [162, 162] on span "Seleccionar todos" at bounding box center [177, 159] width 96 height 17
click at [206, 90] on span "Comenzar desde cero" at bounding box center [197, 92] width 108 height 12
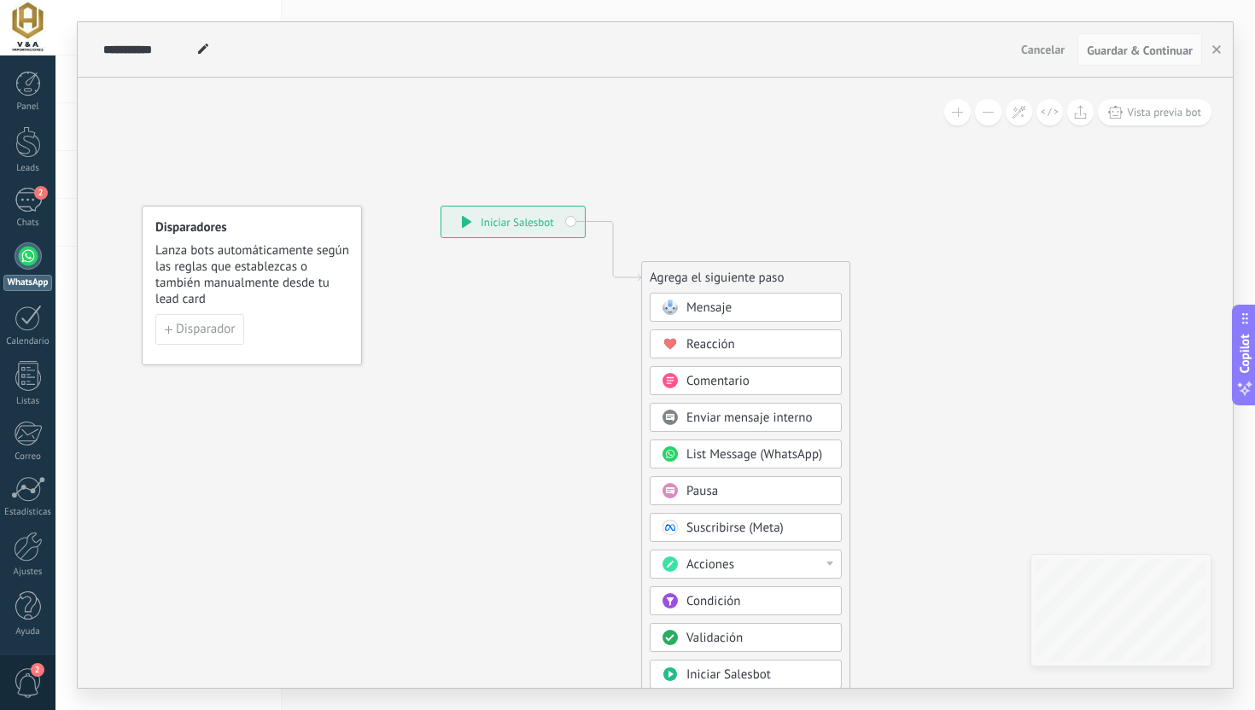
click at [783, 597] on div "Condición" at bounding box center [757, 601] width 143 height 17
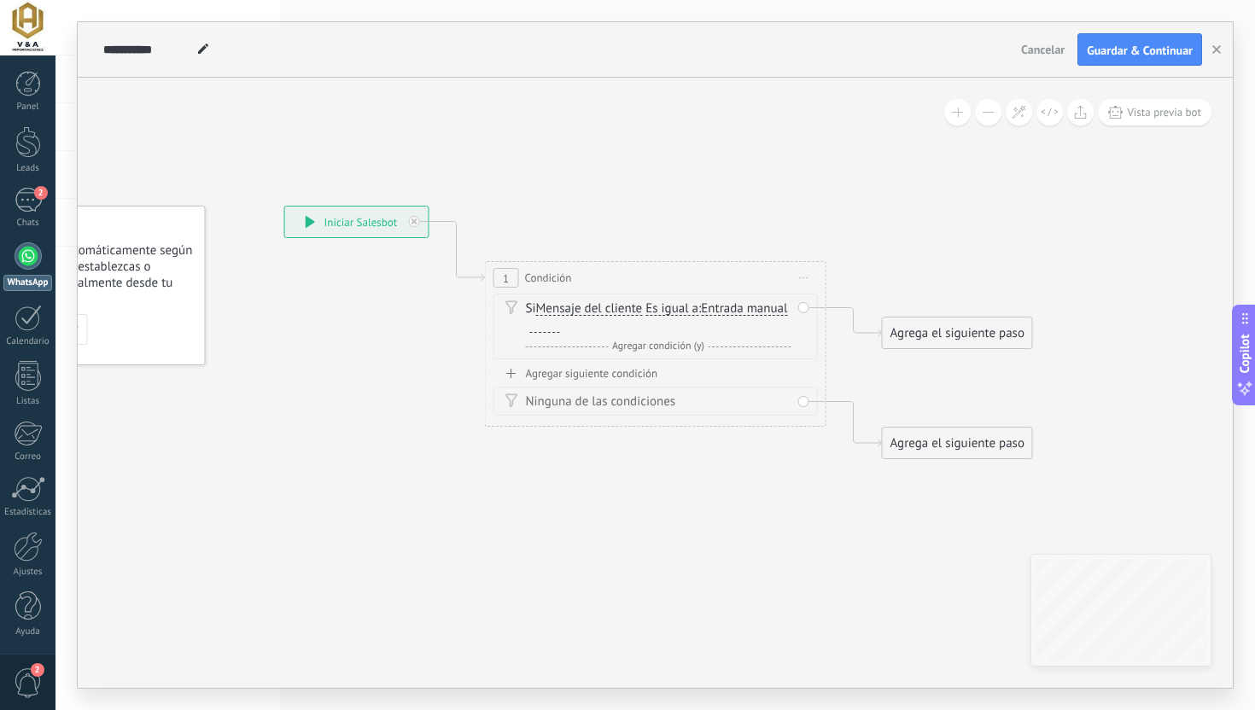
click at [701, 316] on span "Entrada manual" at bounding box center [744, 309] width 86 height 14
click at [692, 320] on button "Entrada manual" at bounding box center [798, 309] width 213 height 31
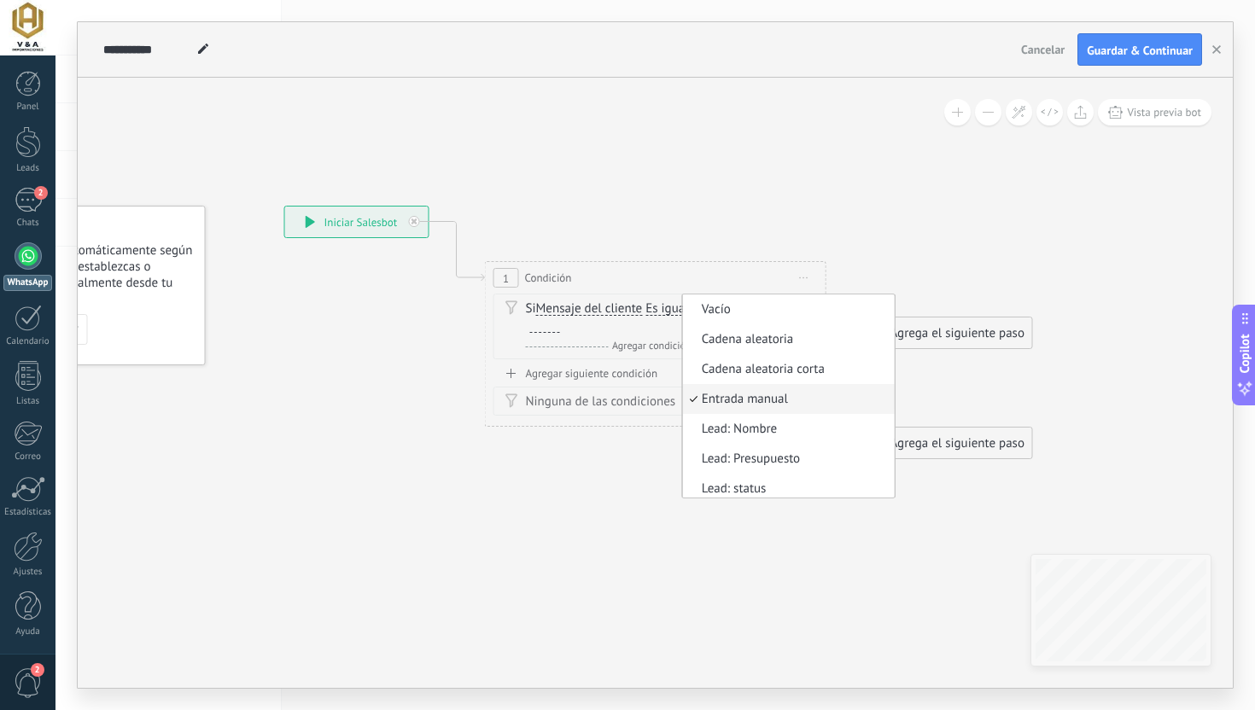
click at [737, 214] on icon at bounding box center [629, 333] width 1544 height 1108
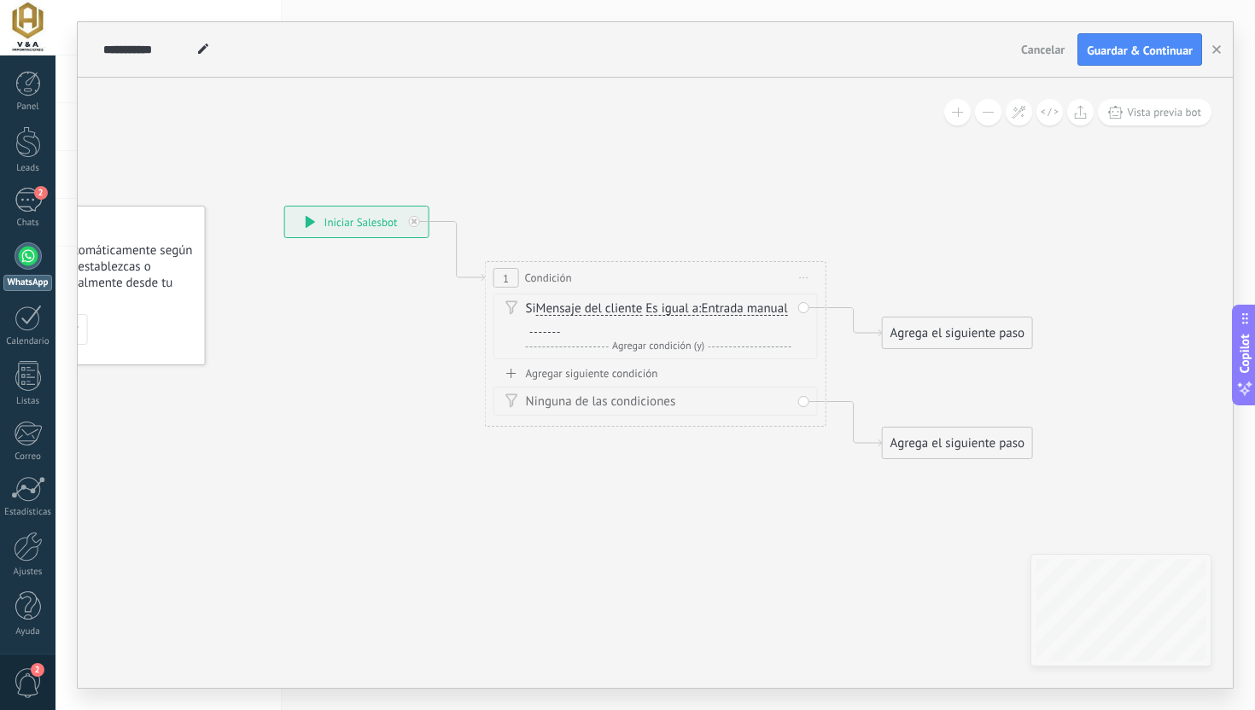
click at [638, 308] on span "Mensaje del cliente" at bounding box center [589, 309] width 107 height 14
click at [638, 308] on button "Mensaje del cliente" at bounding box center [633, 309] width 213 height 31
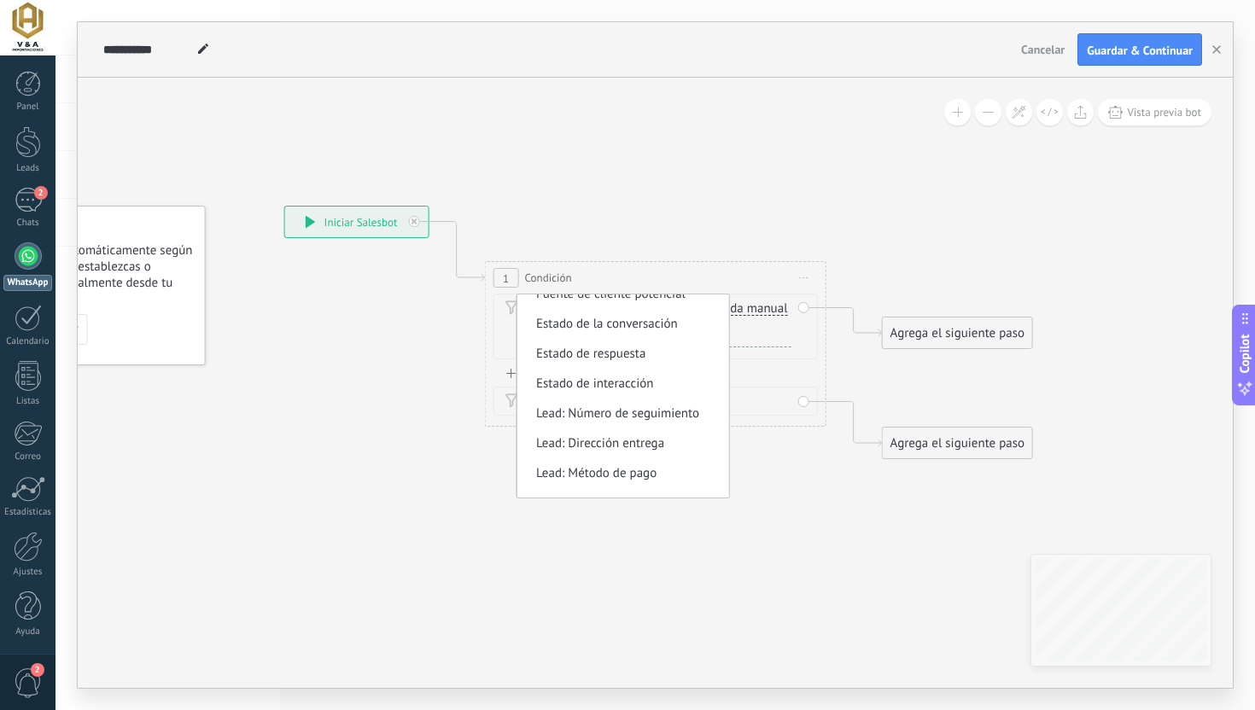
scroll to position [161, 0]
click at [639, 396] on li "Estado de interacción" at bounding box center [623, 387] width 212 height 30
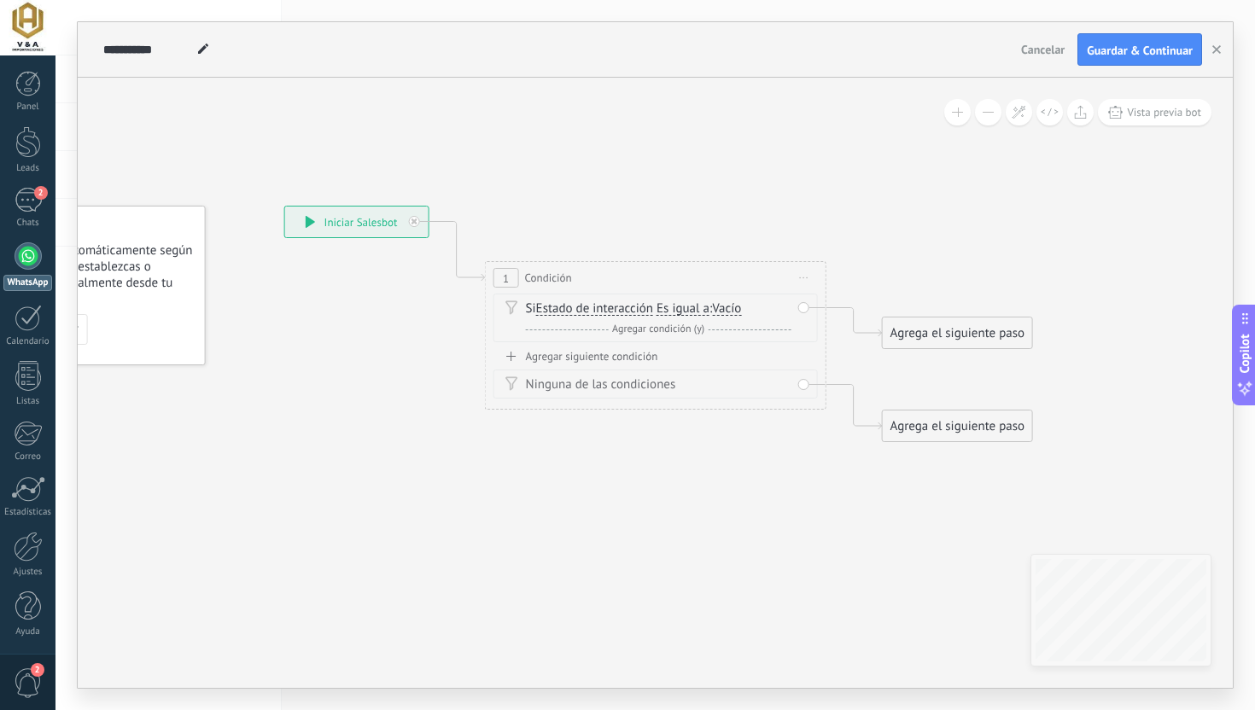
click at [725, 312] on span "Vacío" at bounding box center [726, 309] width 29 height 14
click at [725, 312] on button "Vacío" at bounding box center [809, 309] width 213 height 31
click at [726, 335] on span "Conversación Entrante" at bounding box center [796, 339] width 207 height 17
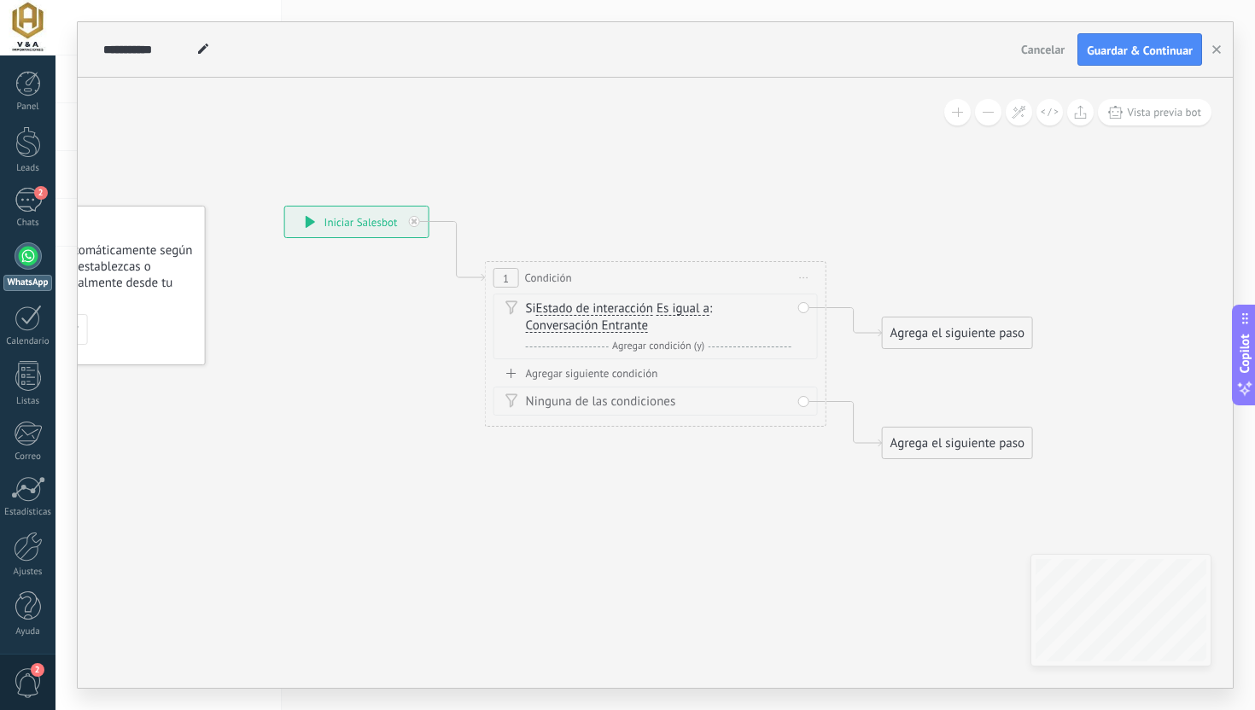
click at [621, 331] on span "Conversación Entrante" at bounding box center [587, 326] width 122 height 14
click at [621, 331] on button "Conversación Entrante" at bounding box center [623, 326] width 213 height 31
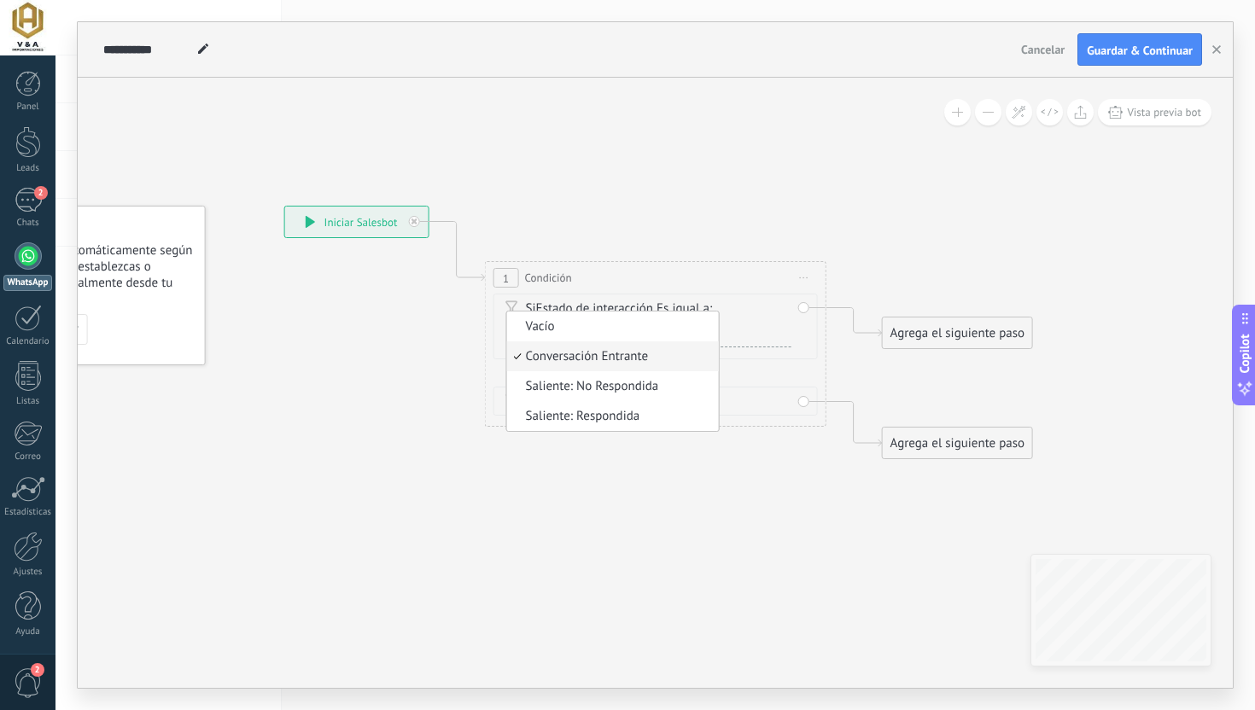
click at [627, 355] on span "Conversación Entrante" at bounding box center [610, 356] width 207 height 17
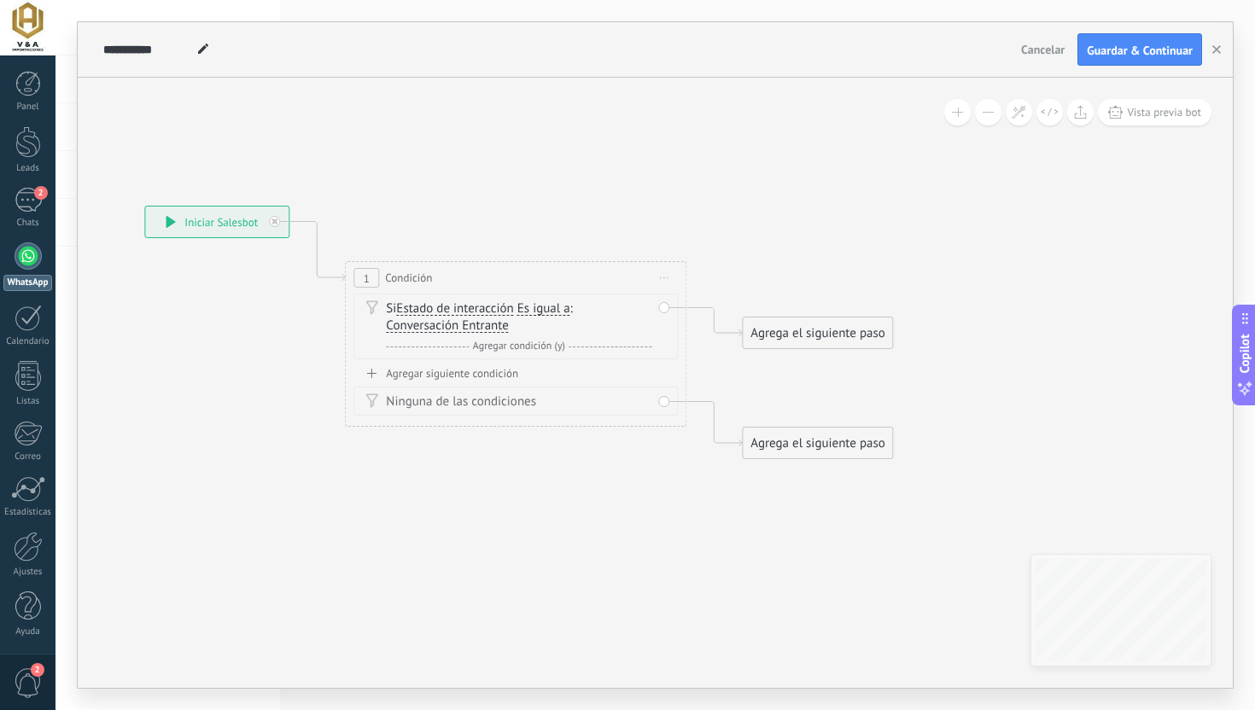
drag, startPoint x: 889, startPoint y: 224, endPoint x: 655, endPoint y: 221, distance: 233.9
click at [657, 221] on icon at bounding box center [490, 333] width 1544 height 1108
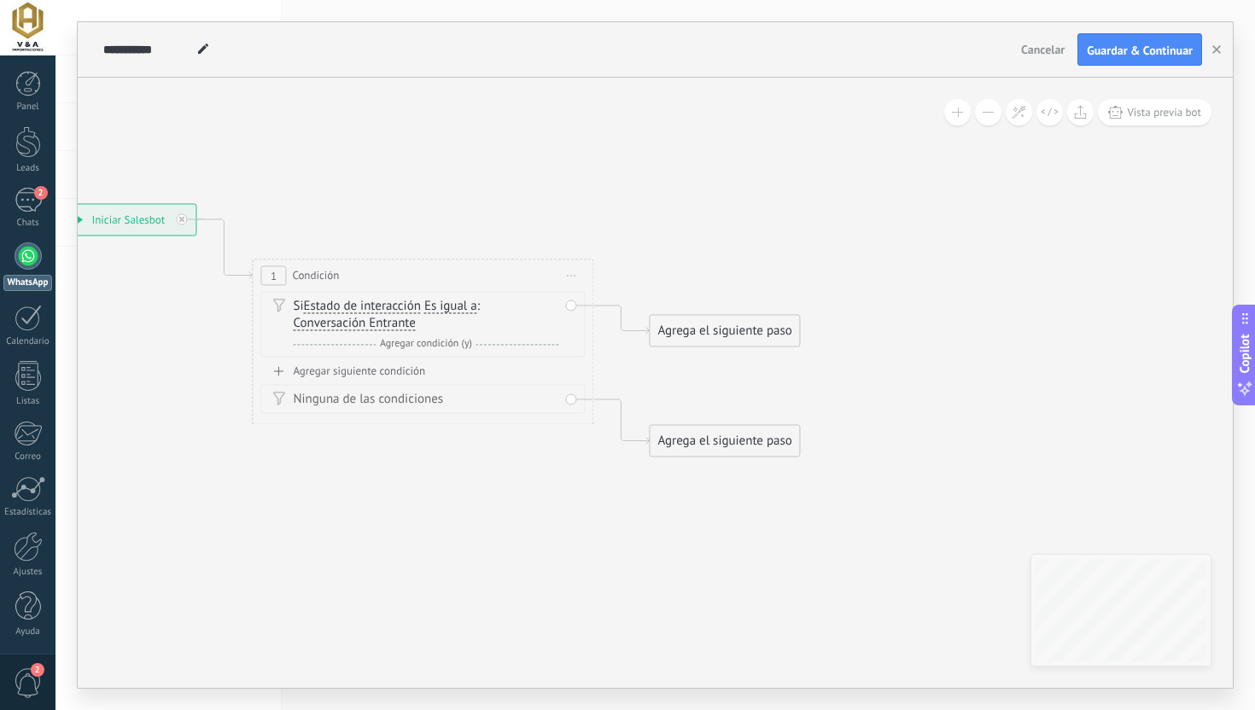
click at [685, 326] on div "Agrega el siguiente paso" at bounding box center [723, 331] width 149 height 28
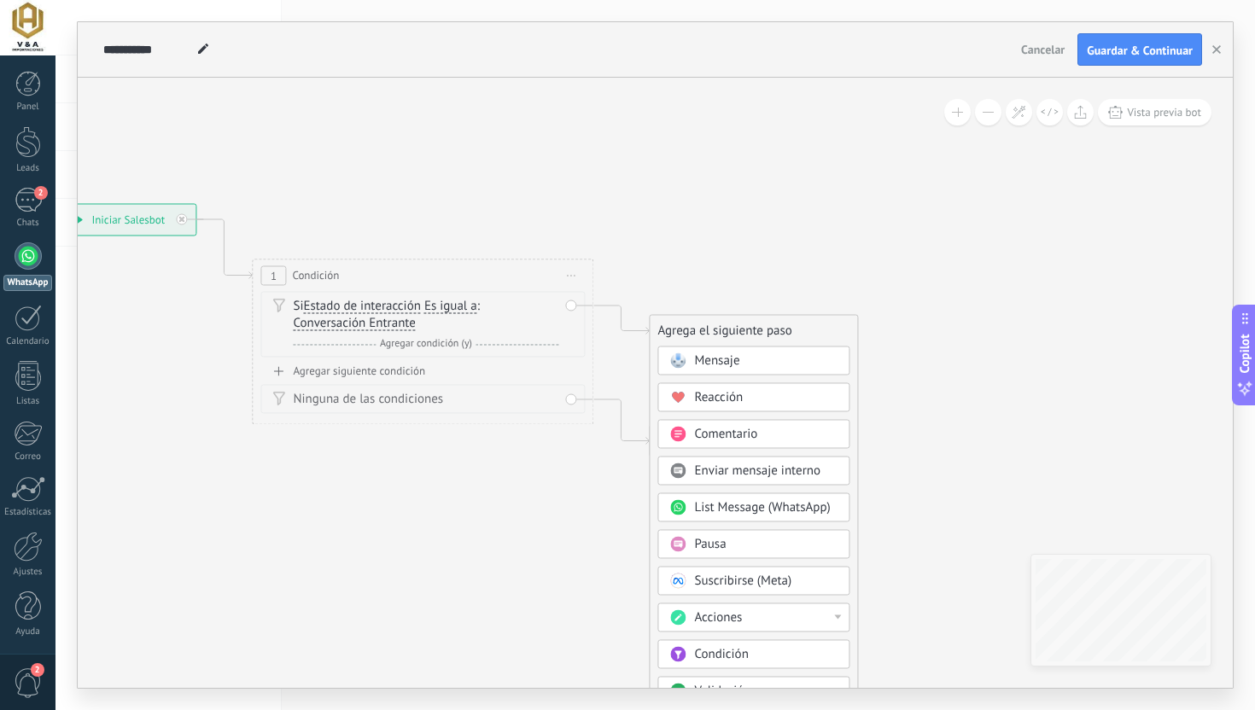
click at [708, 626] on span "Acciones" at bounding box center [718, 617] width 48 height 16
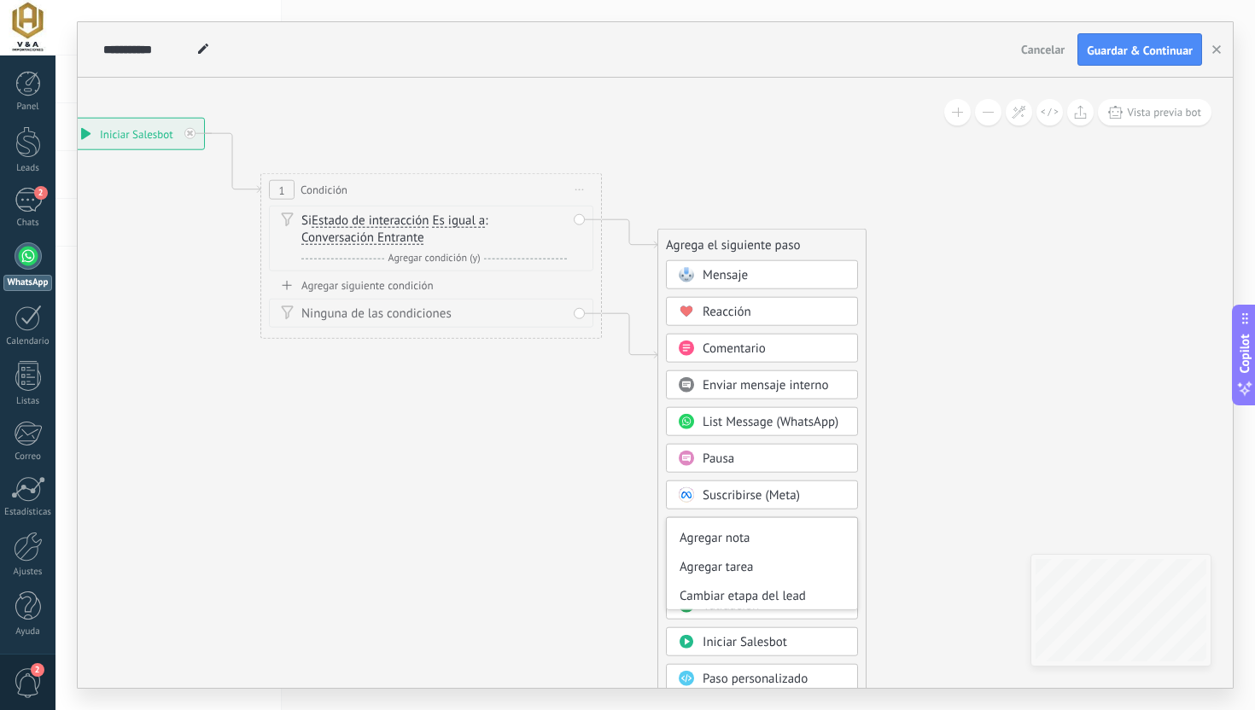
scroll to position [0, 0]
click at [589, 558] on icon at bounding box center [405, 245] width 1544 height 1108
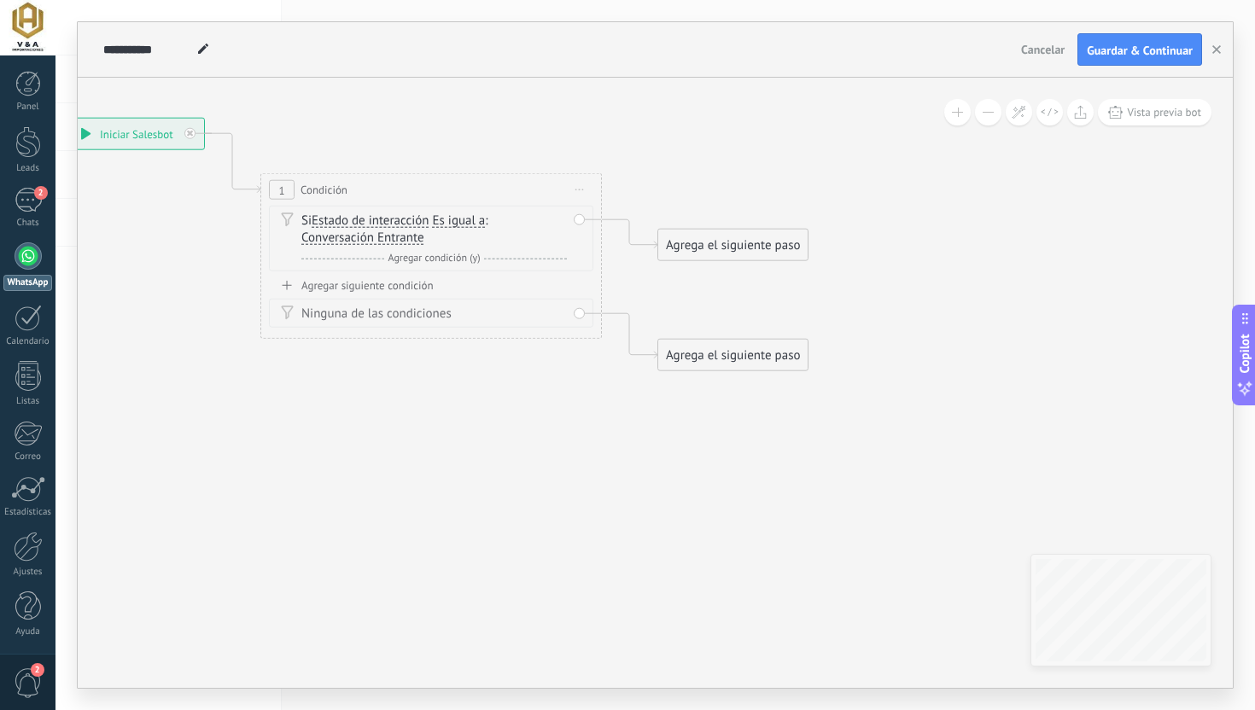
click at [716, 233] on div "Agrega el siguiente paso" at bounding box center [732, 245] width 149 height 28
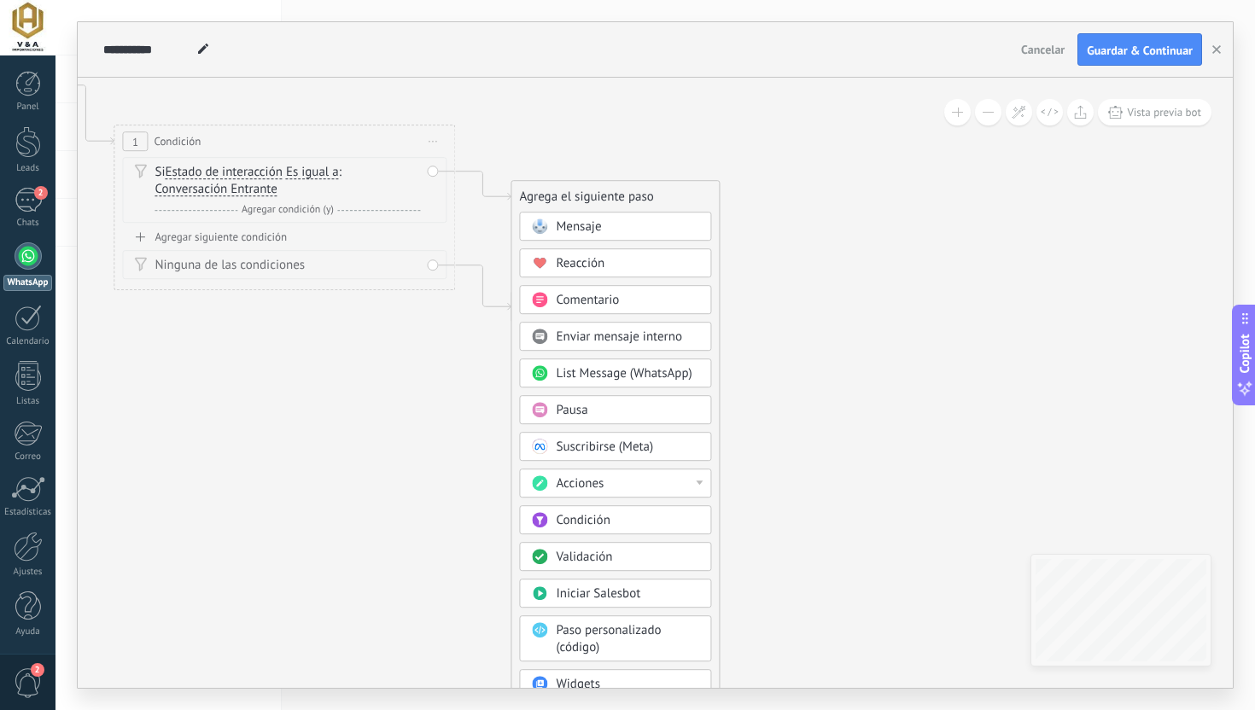
click at [649, 555] on div "Validación" at bounding box center [627, 557] width 143 height 17
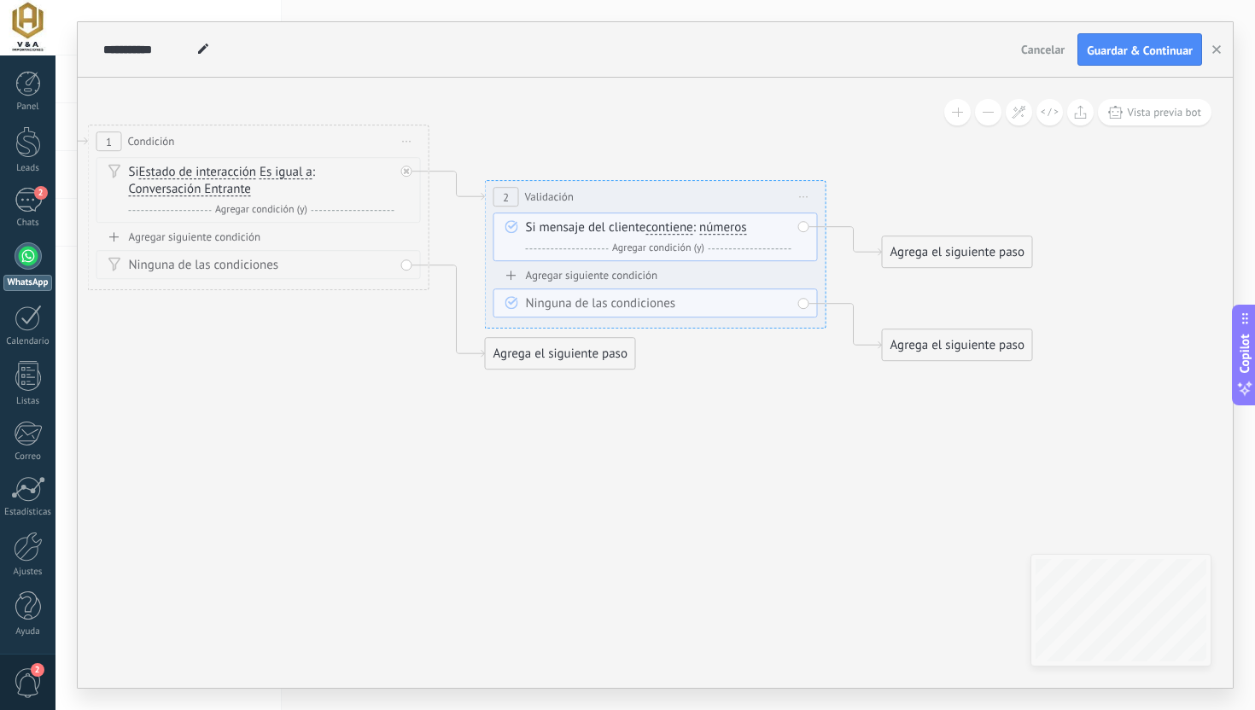
click at [582, 234] on div "Si mensaje del cliente contiene es igual a no es igual contiene no contiene tie…" at bounding box center [658, 238] width 265 height 38
click at [687, 231] on span "contiene" at bounding box center [669, 228] width 47 height 14
click at [687, 231] on button "contiene" at bounding box center [744, 228] width 213 height 31
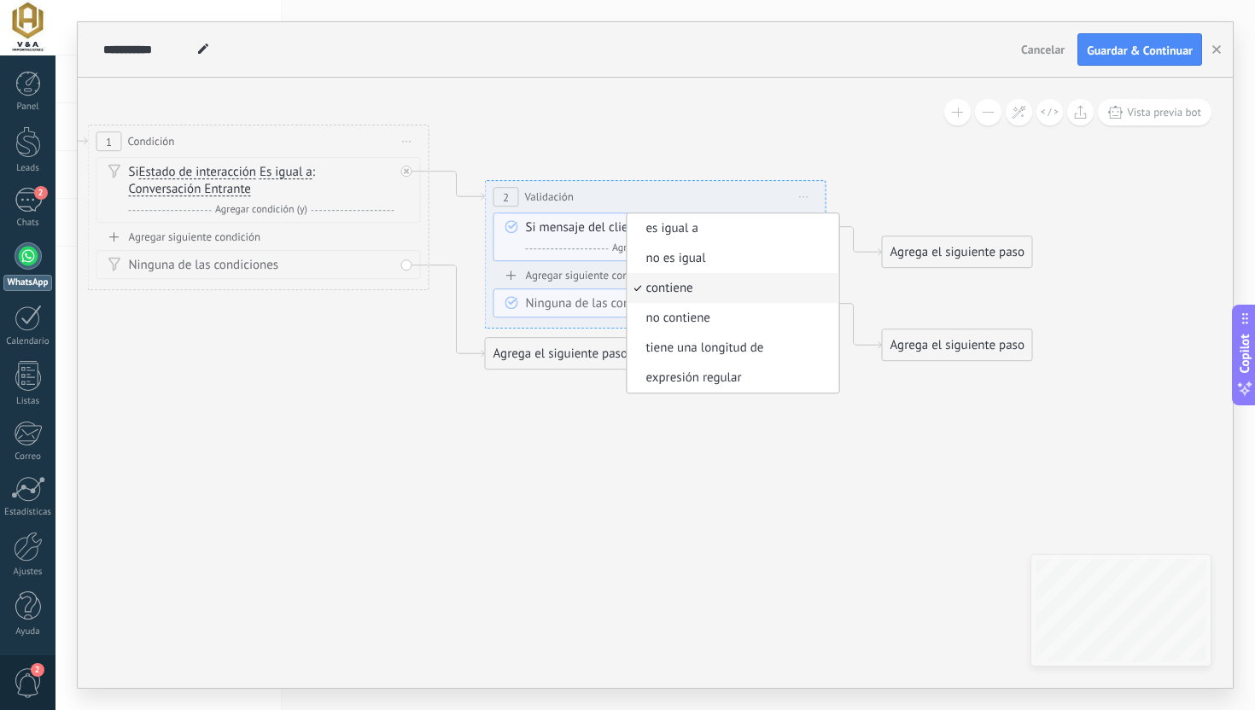
click at [686, 283] on span "contiene" at bounding box center [730, 288] width 207 height 17
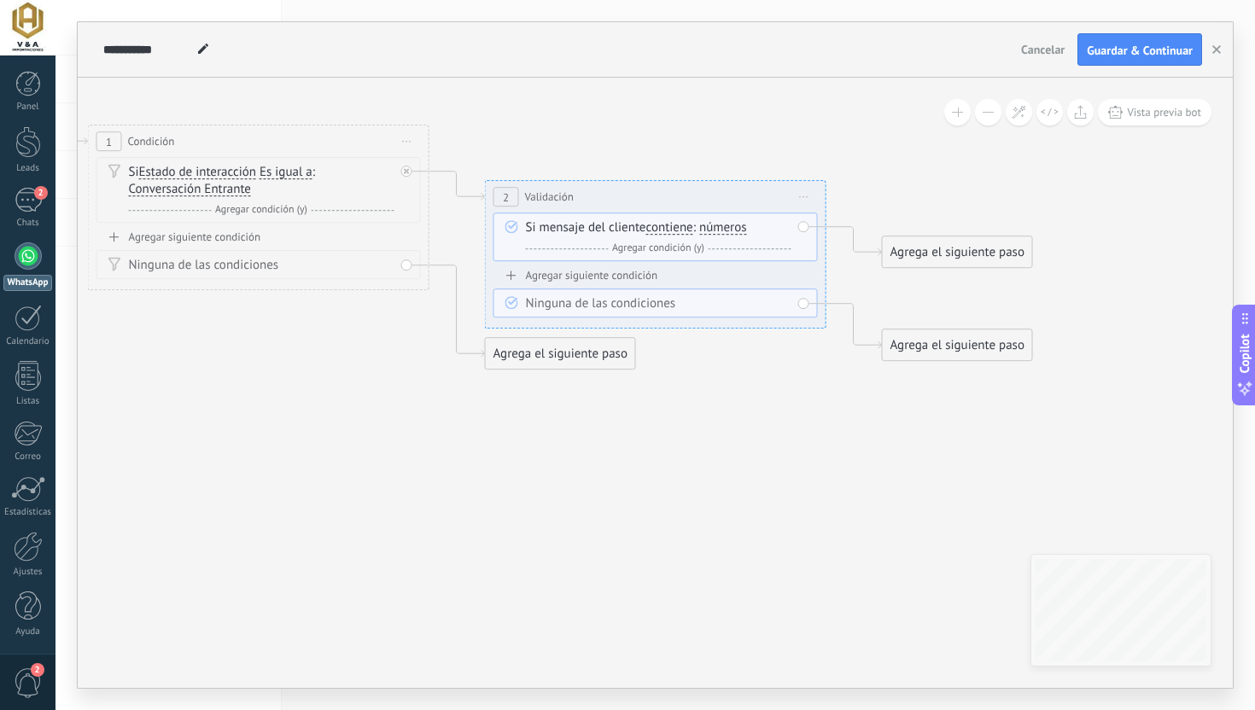
click at [723, 230] on span "números" at bounding box center [723, 228] width 48 height 14
click at [723, 230] on button "números" at bounding box center [796, 228] width 213 height 31
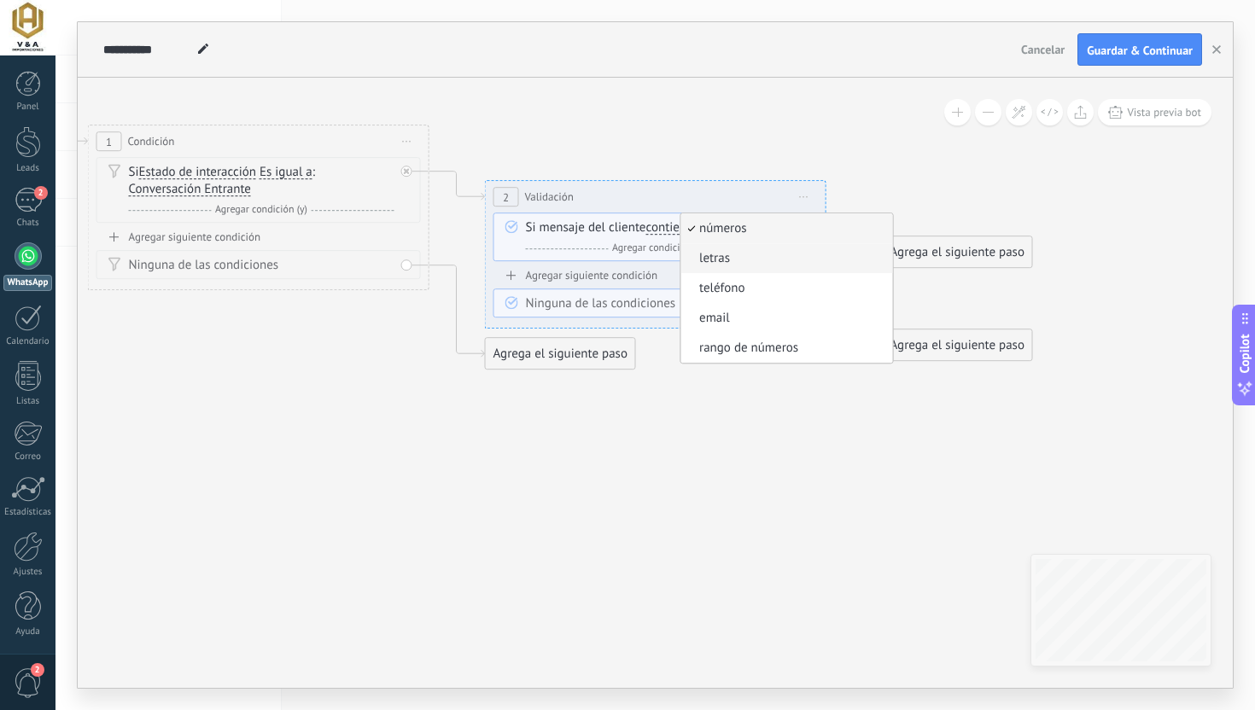
click at [709, 258] on span "letras" at bounding box center [783, 258] width 207 height 17
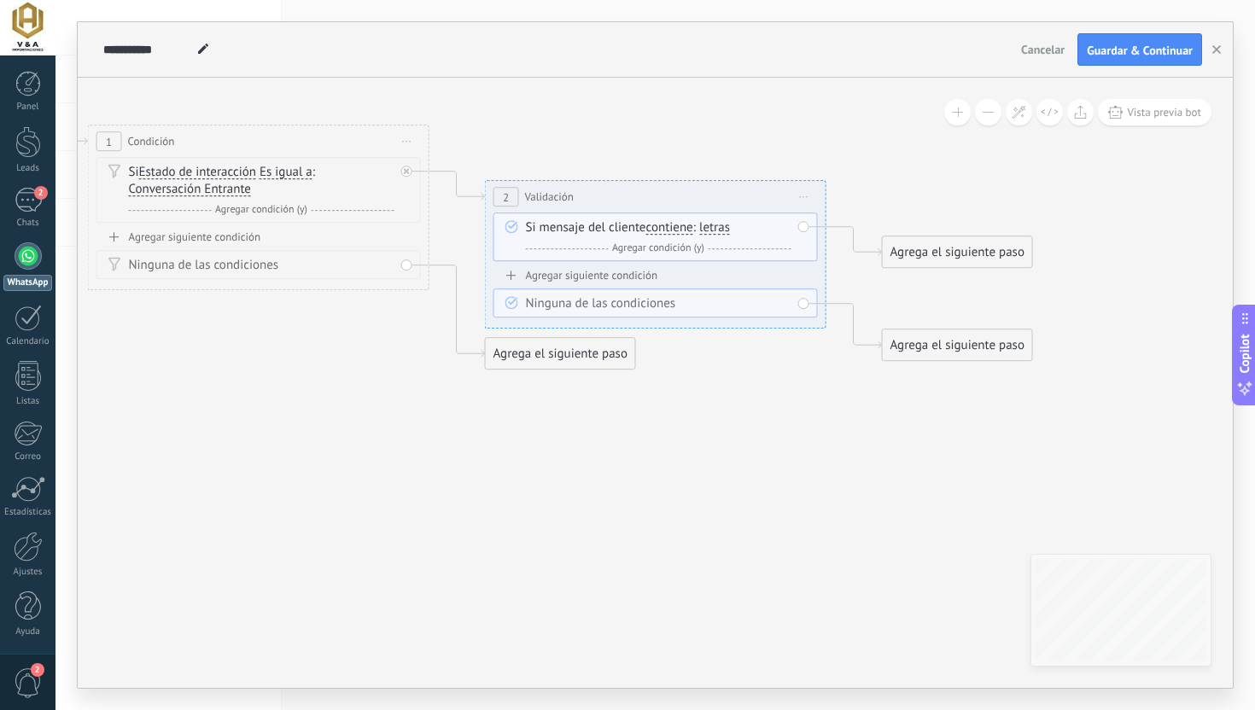
click at [592, 246] on div "Y Agregar condición (y)" at bounding box center [658, 248] width 265 height 17
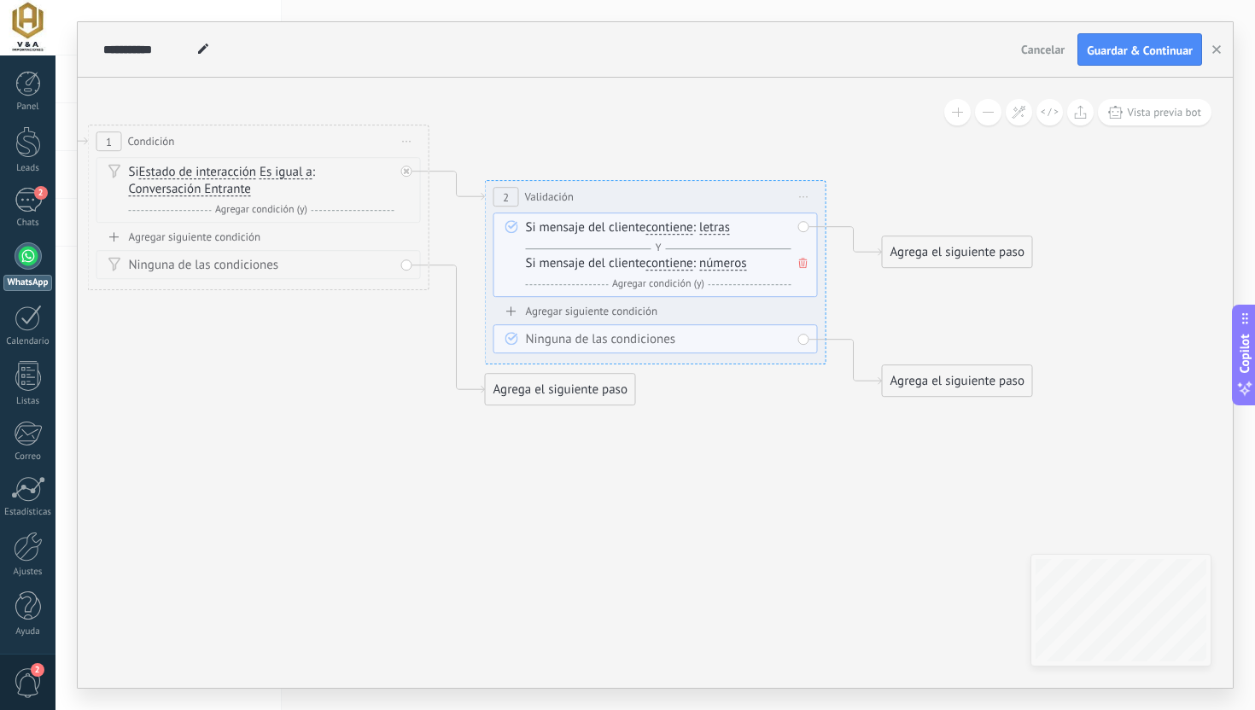
click at [795, 257] on span at bounding box center [803, 262] width 17 height 19
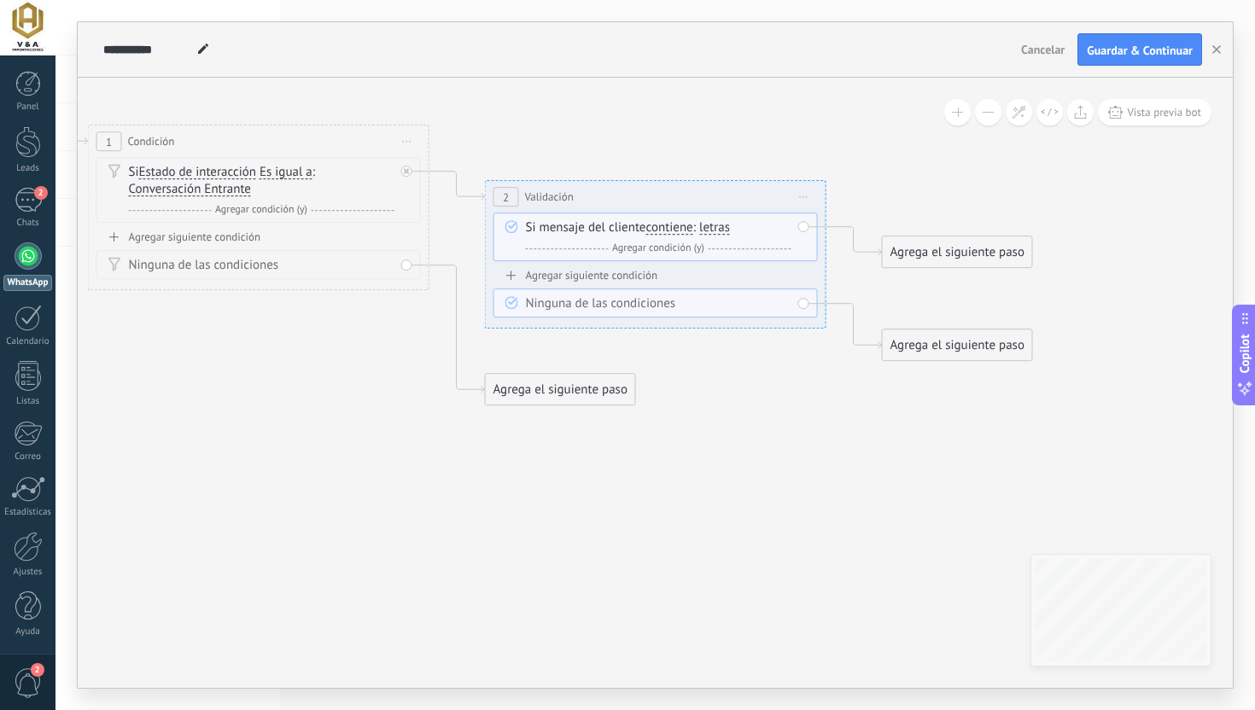
click at [812, 191] on span "Iniciar vista previa aquí Cambiar nombre Duplicar [GEOGRAPHIC_DATA]" at bounding box center [803, 196] width 27 height 25
click at [819, 309] on icon at bounding box center [815, 307] width 10 height 10
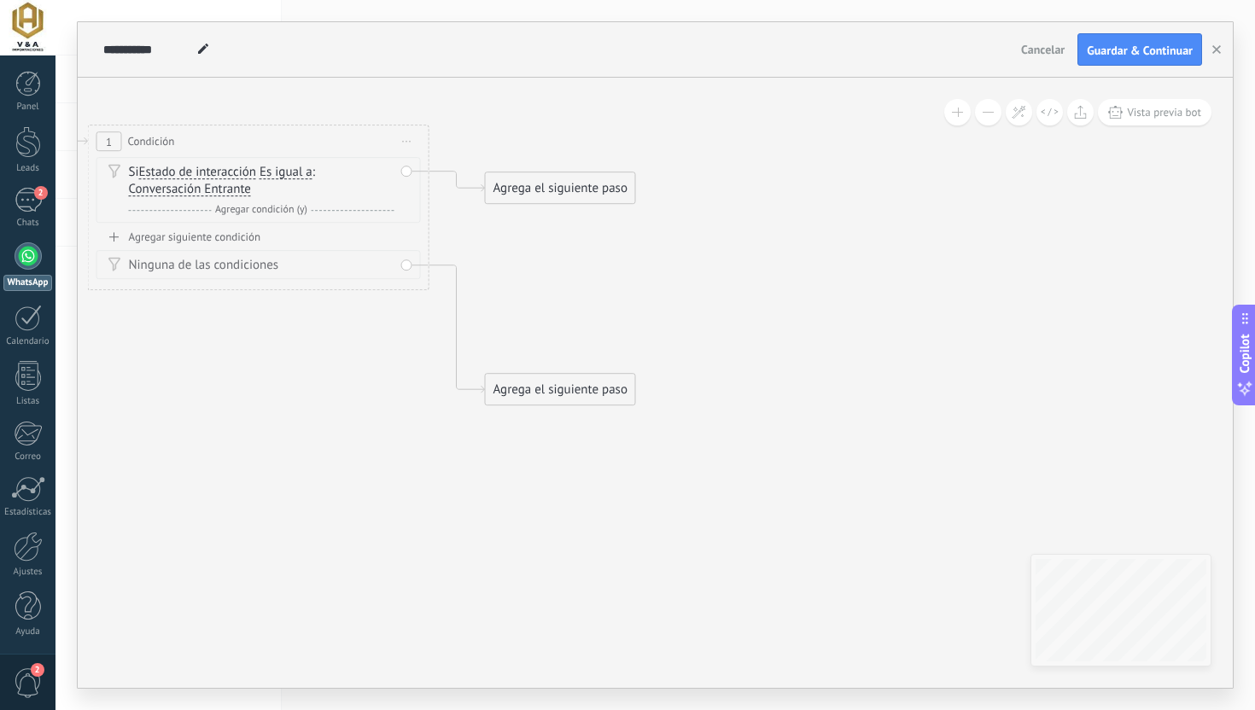
click at [510, 181] on div "Agrega el siguiente paso" at bounding box center [560, 188] width 149 height 28
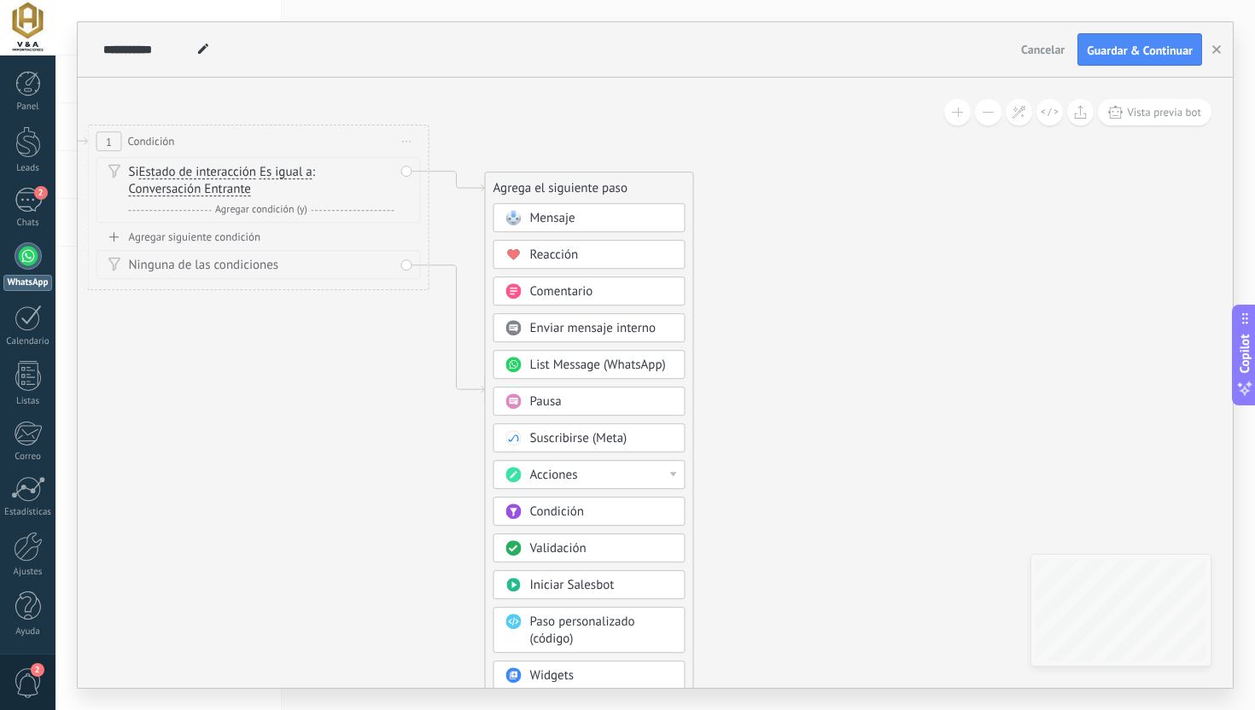
click at [413, 180] on div "Si Estado de interacción Mensaje del cliente Comentario del cliente El cliente …" at bounding box center [258, 190] width 324 height 66
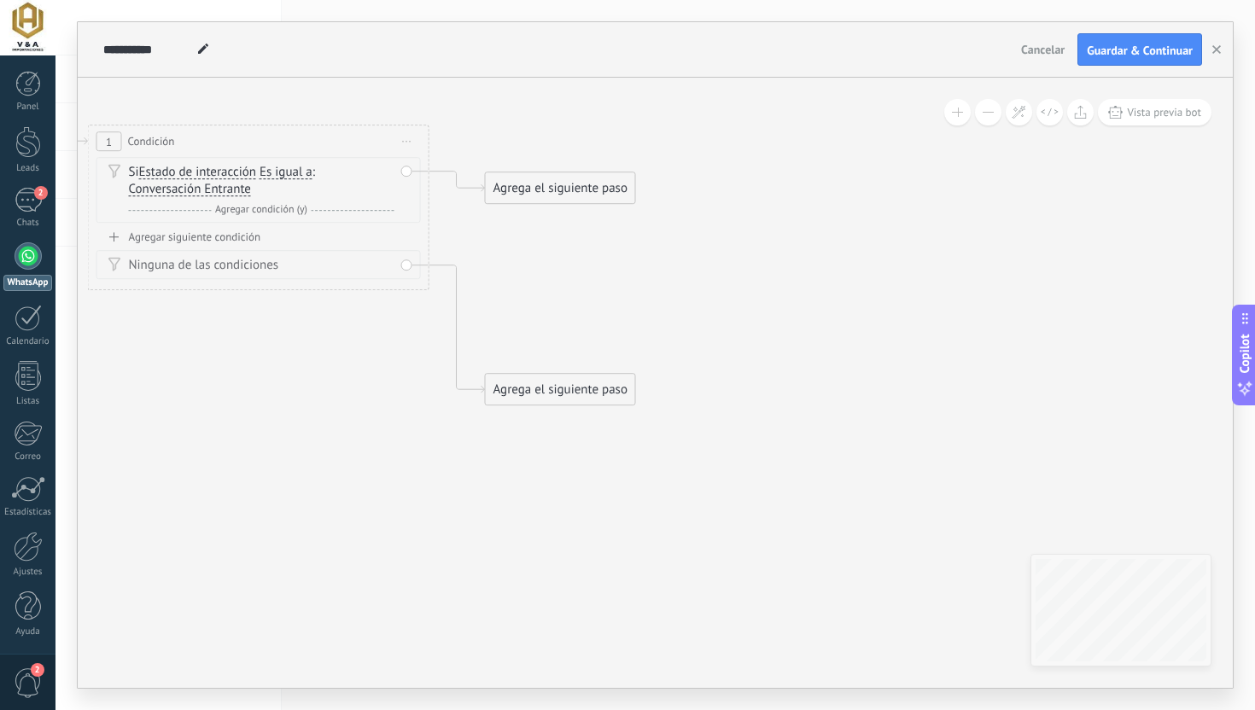
click at [409, 143] on span "Iniciar vista previa aquí Cambiar nombre Duplicar [GEOGRAPHIC_DATA]" at bounding box center [406, 141] width 27 height 25
click at [428, 253] on div "Borrar" at bounding box center [484, 252] width 169 height 29
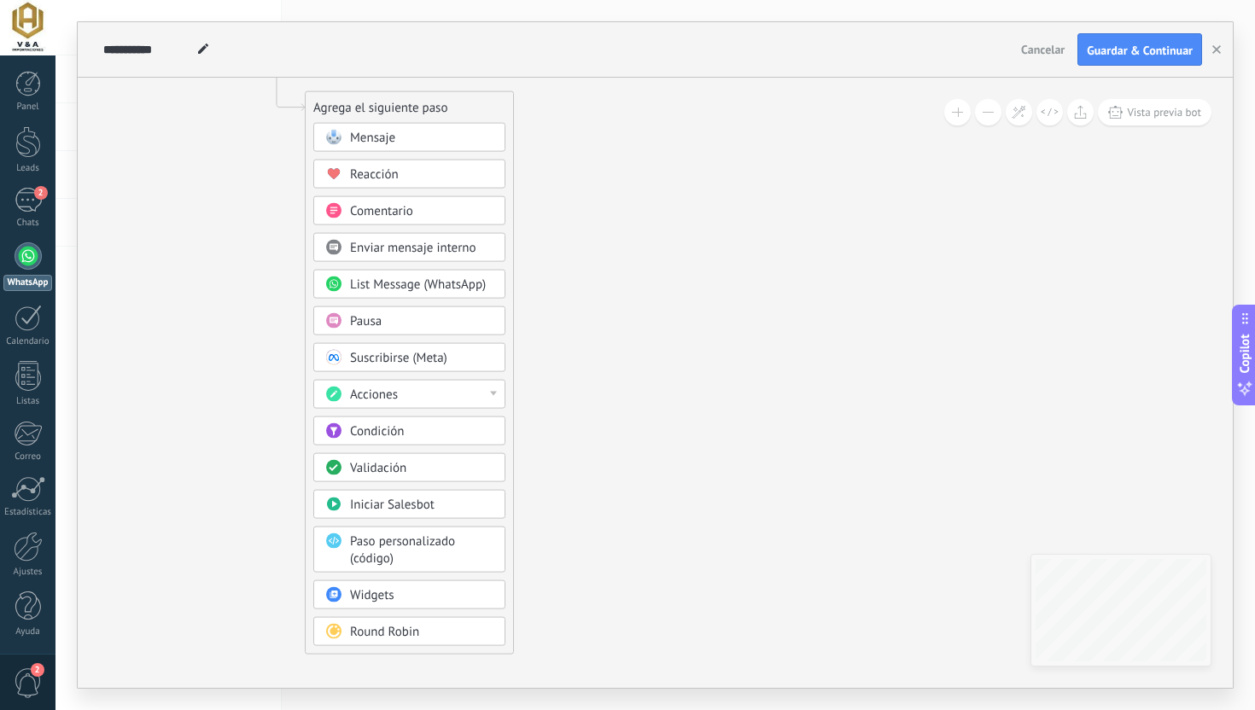
click at [403, 394] on div "Acciones" at bounding box center [421, 395] width 143 height 17
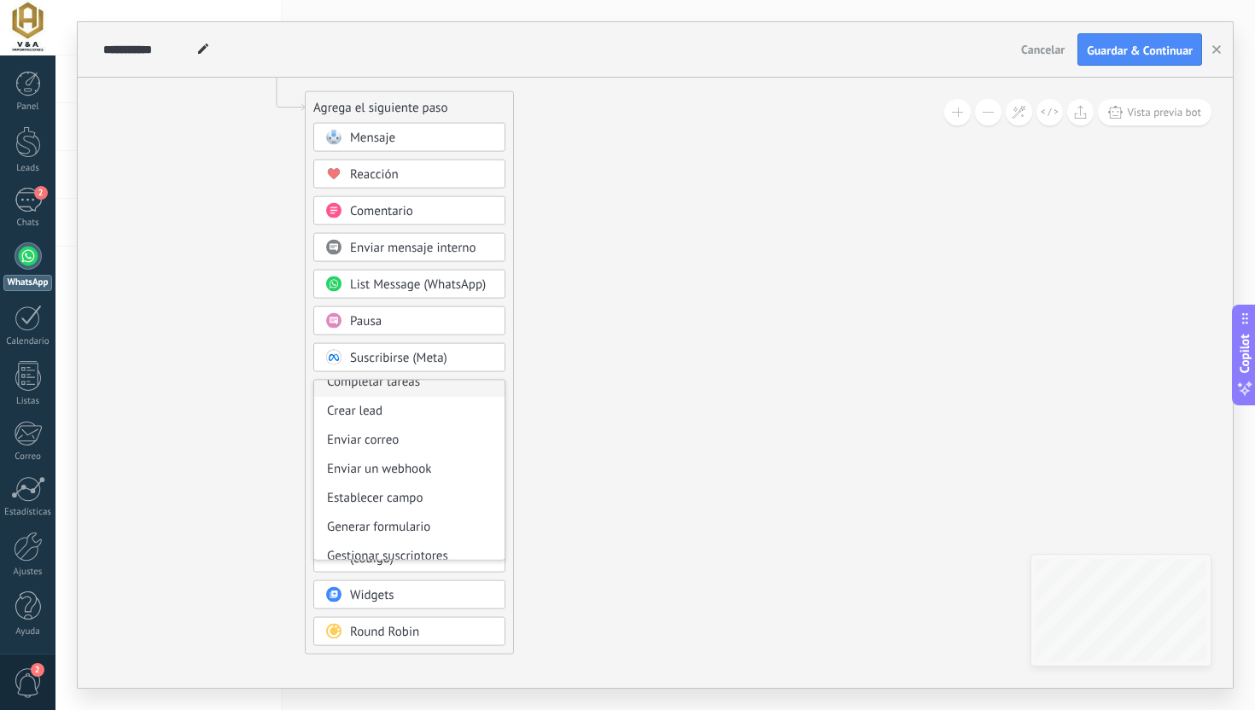
scroll to position [227, 0]
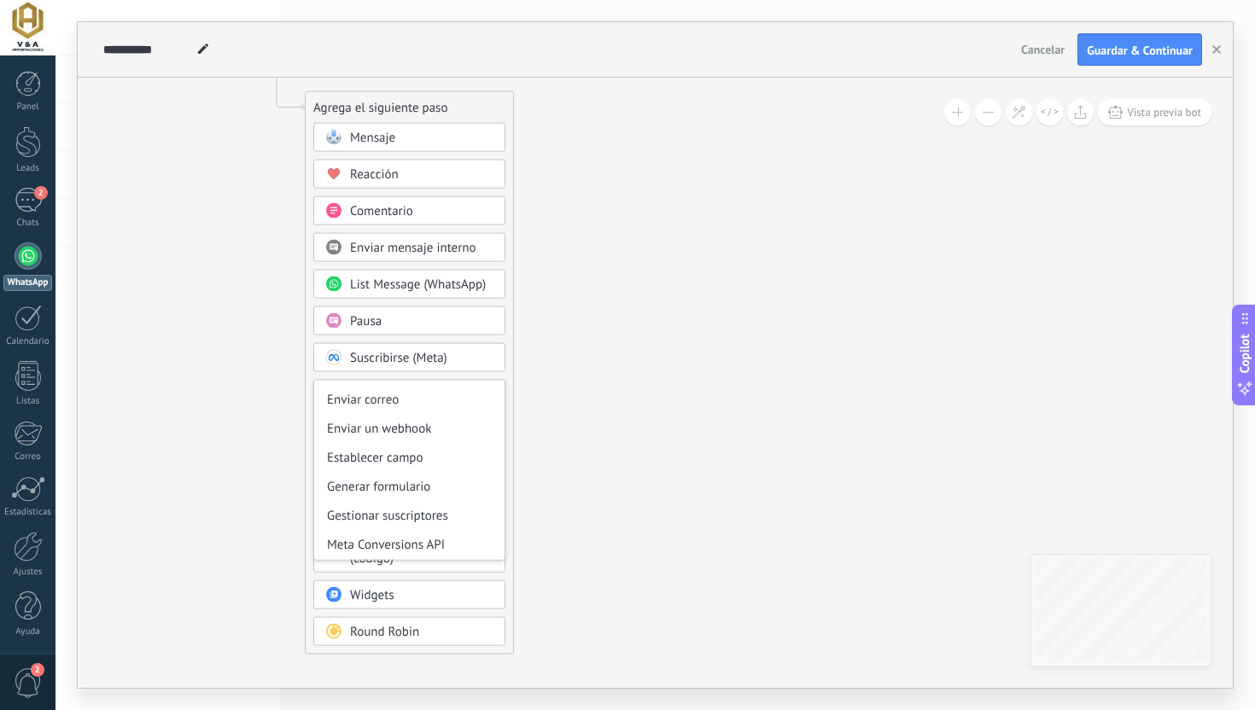
click at [419, 466] on div "Establecer campo" at bounding box center [409, 458] width 190 height 29
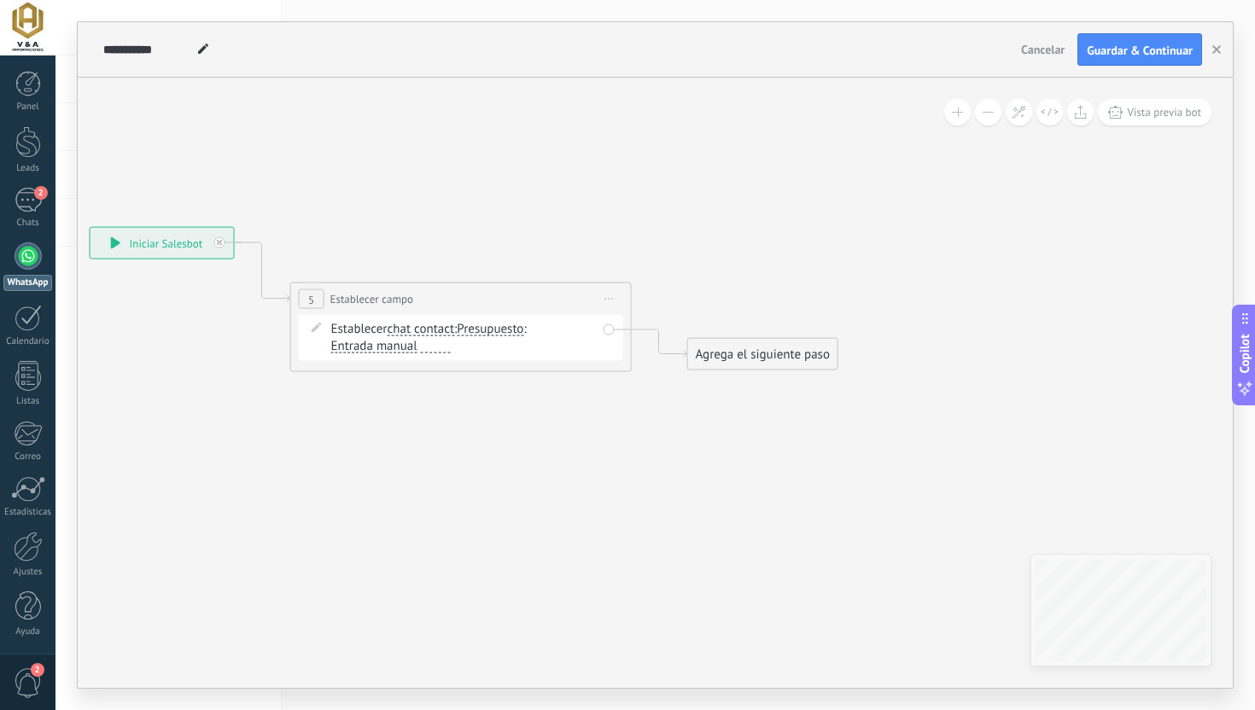
click at [447, 328] on span "chat contact" at bounding box center [420, 330] width 67 height 14
click at [447, 328] on button "chat contact" at bounding box center [484, 329] width 213 height 31
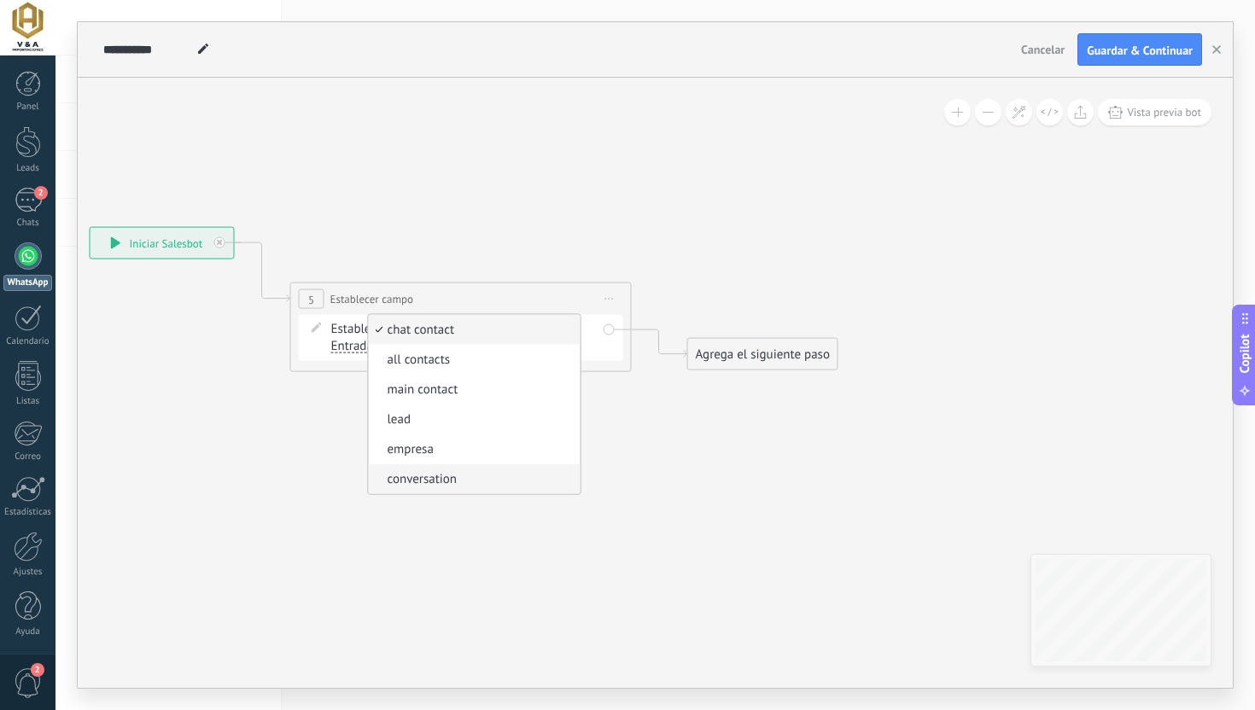
click at [436, 482] on span "conversation" at bounding box center [471, 479] width 207 height 17
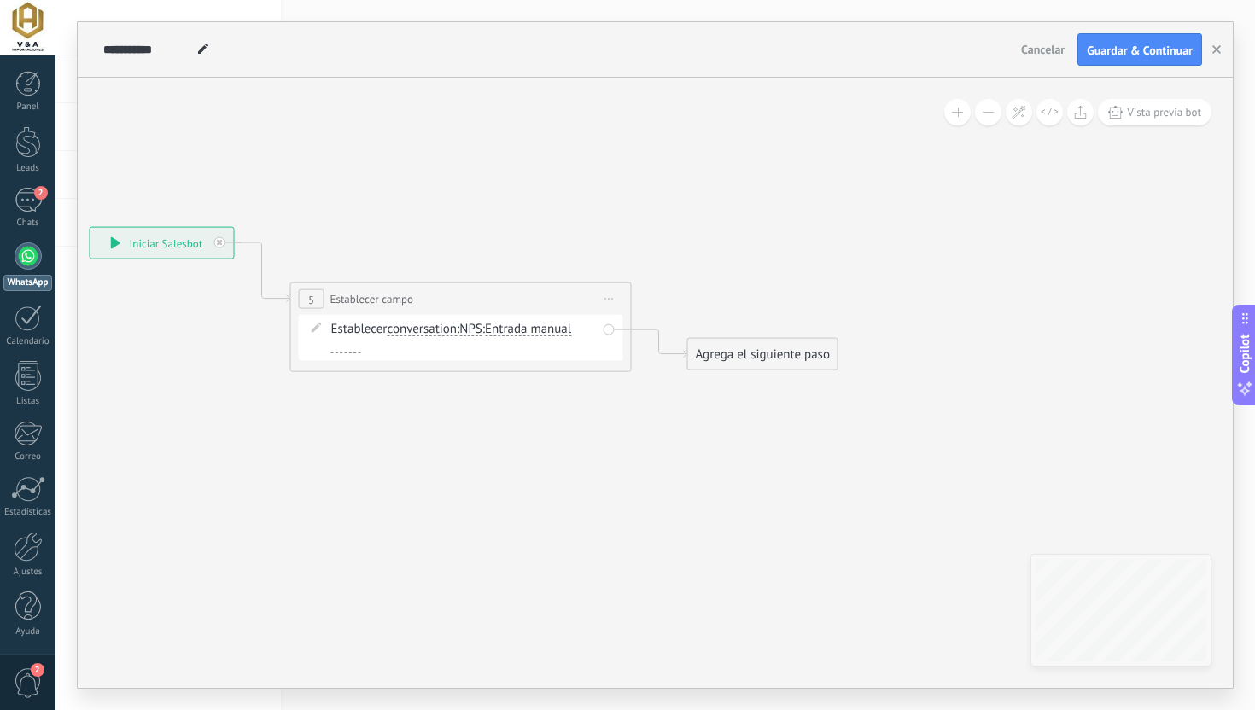
click at [478, 335] on span "NPS" at bounding box center [470, 330] width 22 height 14
click at [478, 335] on button "NPS" at bounding box center [557, 329] width 213 height 31
click at [478, 335] on span "NPS" at bounding box center [543, 330] width 207 height 17
click at [519, 329] on span "Entrada manual" at bounding box center [528, 330] width 86 height 14
click at [519, 329] on button "Entrada manual" at bounding box center [582, 329] width 213 height 31
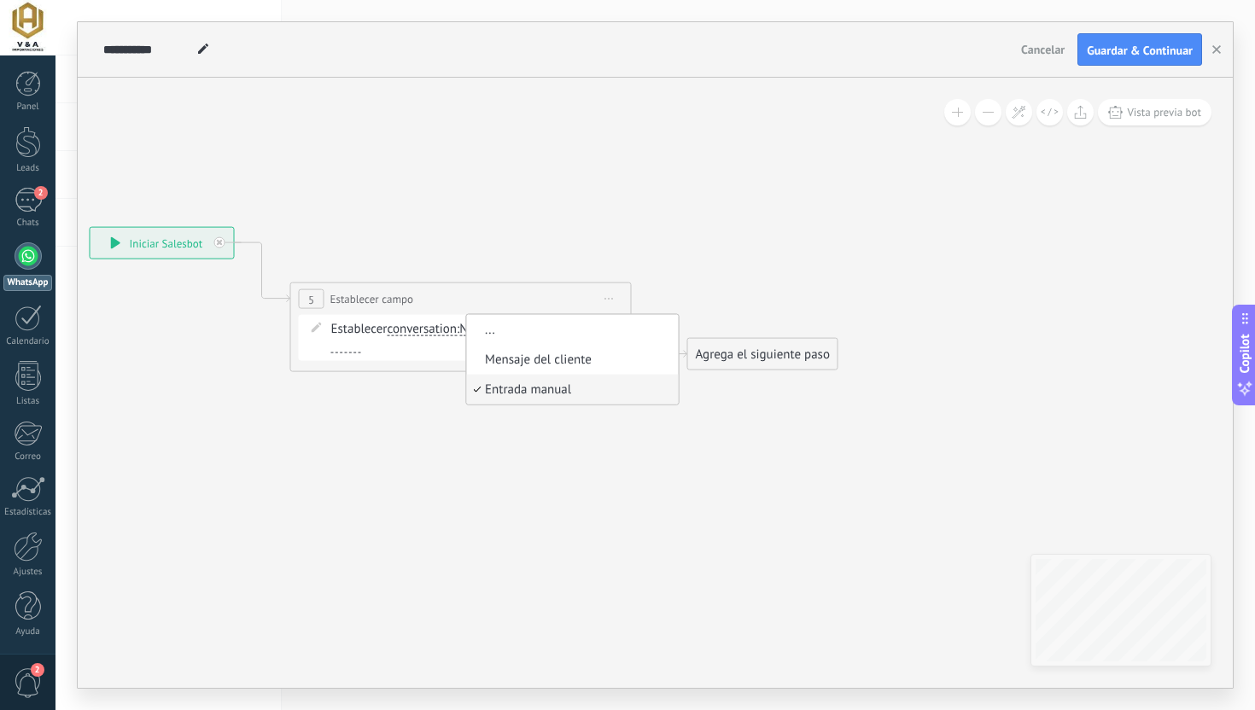
click at [350, 368] on div "**********" at bounding box center [460, 327] width 341 height 90
click at [434, 322] on span "conversation chat contact all contacts main contact lead empresa conversation c…" at bounding box center [422, 329] width 70 height 16
click at [434, 329] on span "conversation" at bounding box center [422, 330] width 70 height 14
click at [434, 329] on button "conversation" at bounding box center [484, 329] width 213 height 31
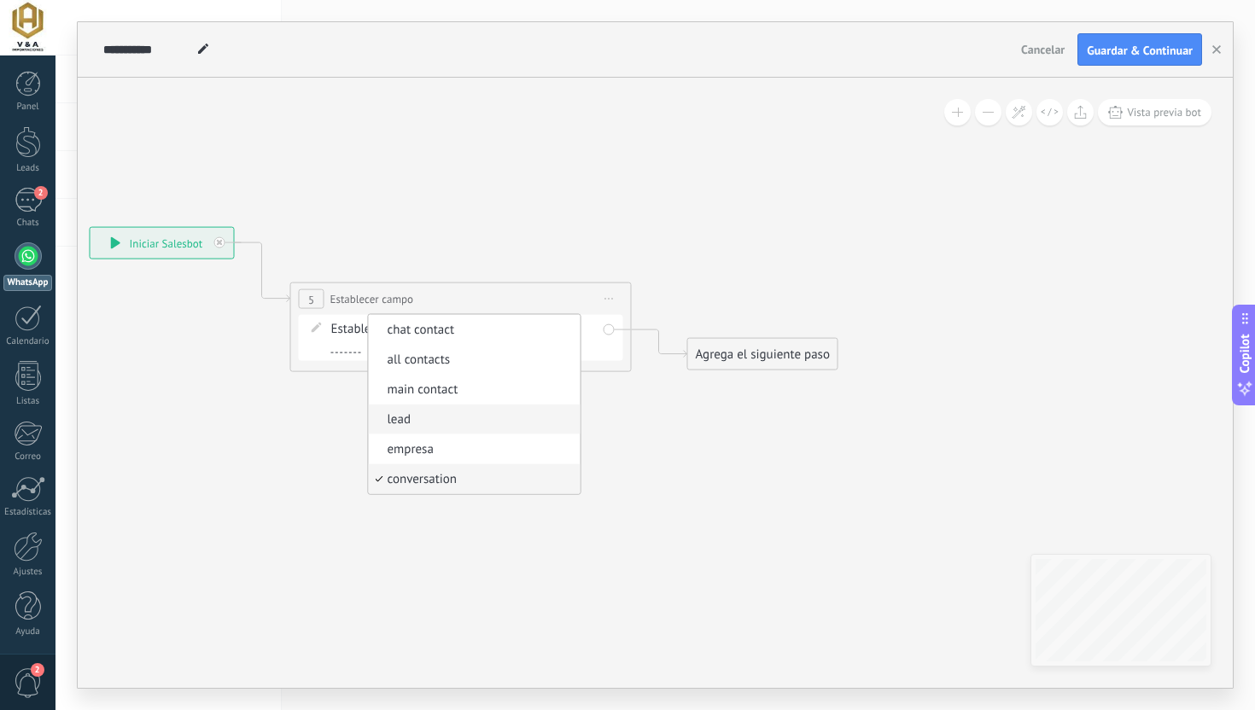
click at [422, 431] on li "lead" at bounding box center [474, 420] width 212 height 30
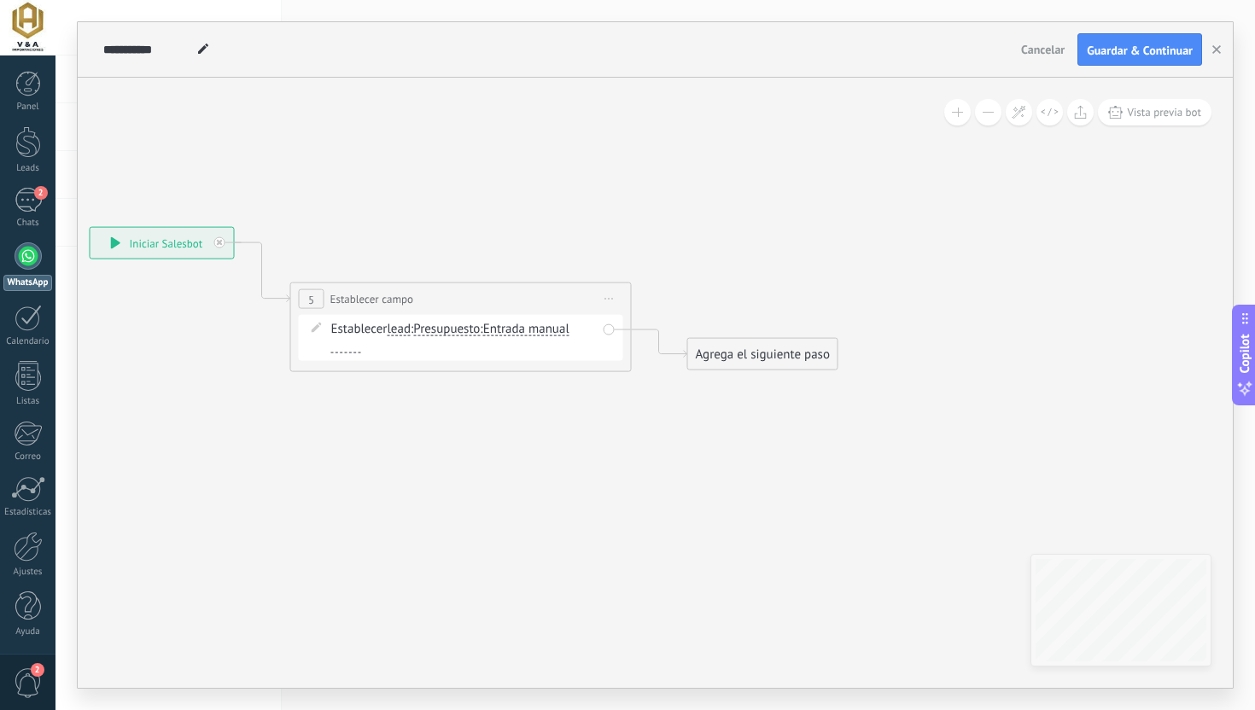
click at [475, 330] on span "Presupuesto" at bounding box center [446, 330] width 67 height 14
click at [475, 330] on button "Presupuesto" at bounding box center [511, 329] width 213 height 31
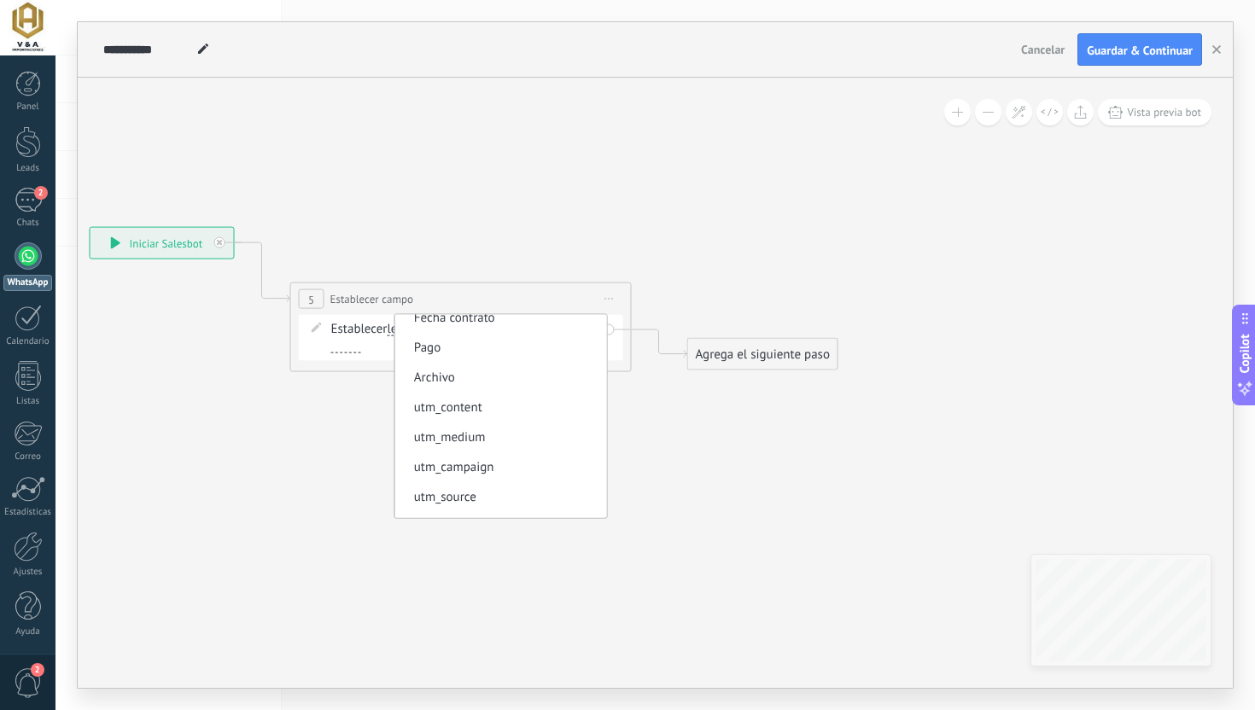
scroll to position [297, 0]
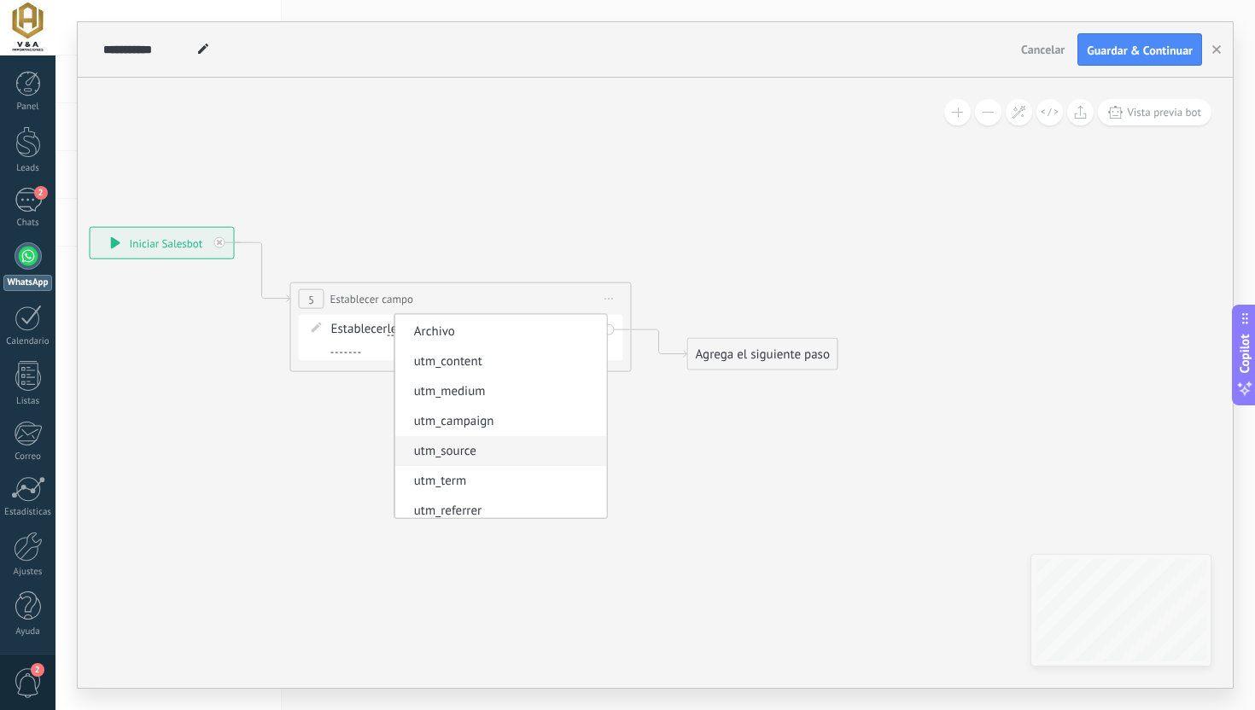
click at [503, 446] on span "utm_source" at bounding box center [497, 451] width 207 height 17
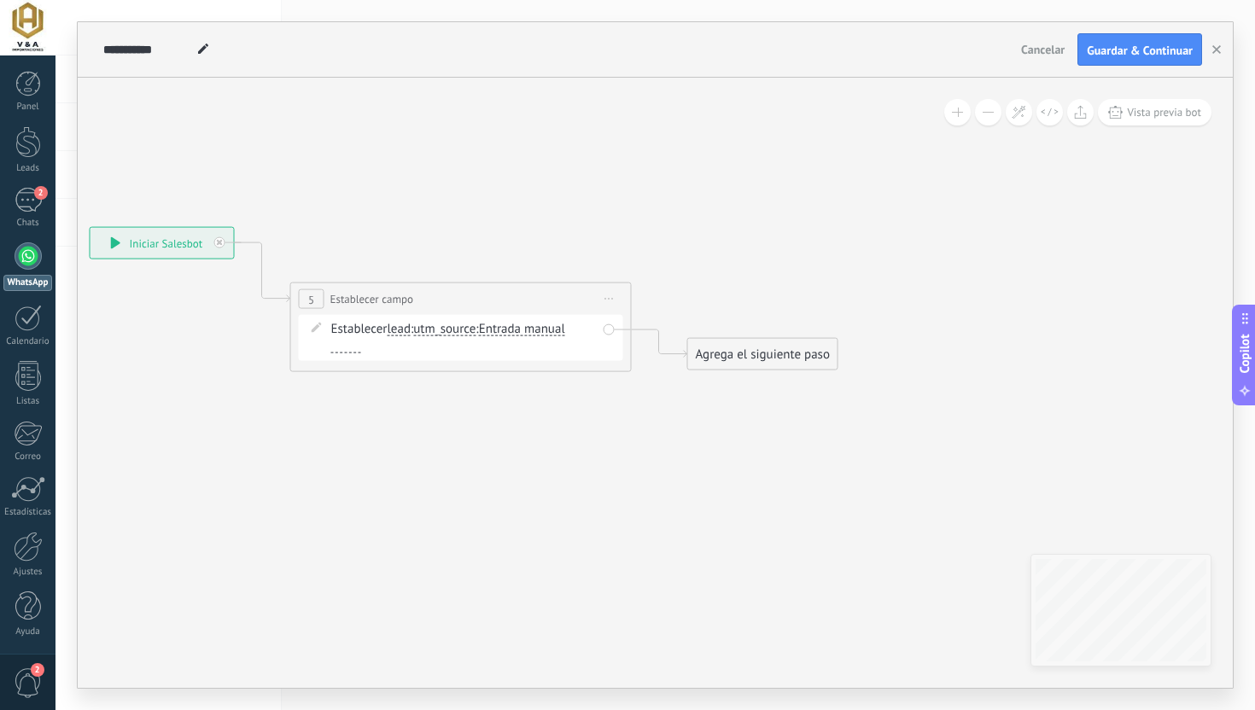
click at [540, 405] on icon at bounding box center [435, 299] width 1544 height 999
click at [529, 336] on span "Entrada manual ... Mensaje del cliente Entrada manual Entrada manual ... Mensaj…" at bounding box center [522, 329] width 86 height 16
click at [527, 329] on span "Entrada manual" at bounding box center [522, 330] width 86 height 14
click at [527, 329] on button "Entrada manual" at bounding box center [576, 329] width 213 height 31
click at [541, 416] on icon at bounding box center [435, 299] width 1544 height 999
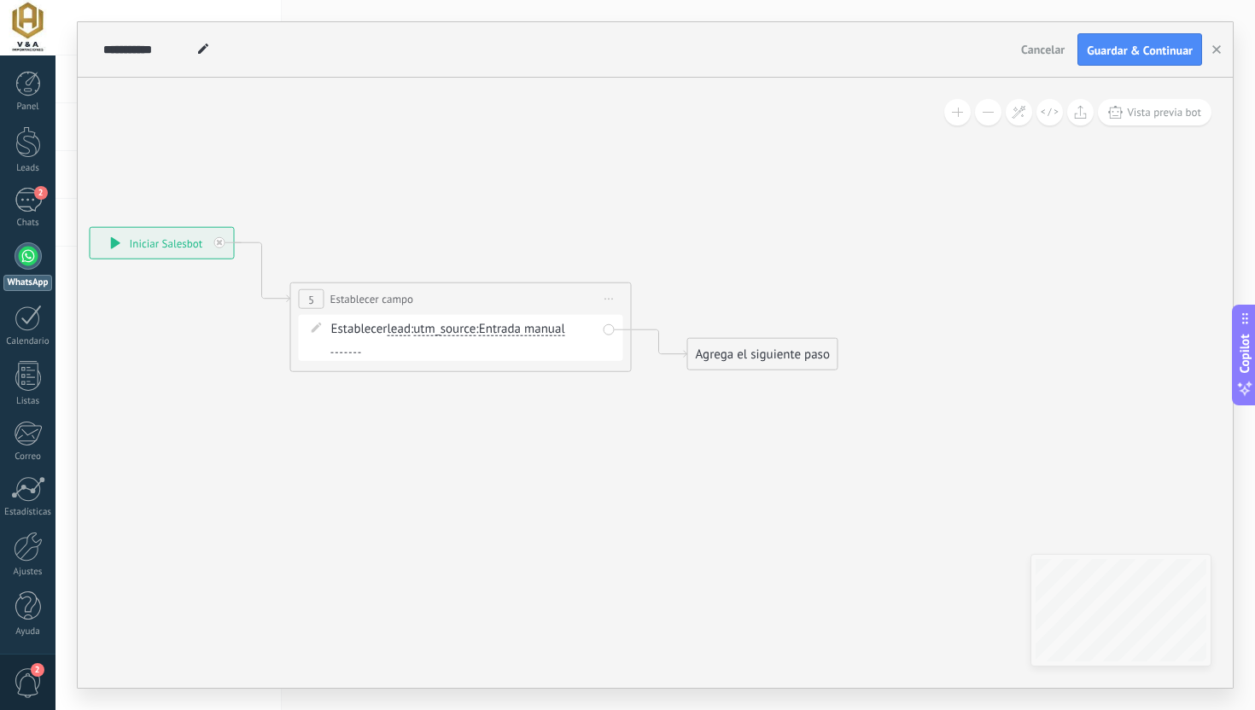
click at [468, 333] on span "utm_source" at bounding box center [444, 330] width 62 height 14
click at [468, 333] on button "utm_source" at bounding box center [511, 329] width 213 height 31
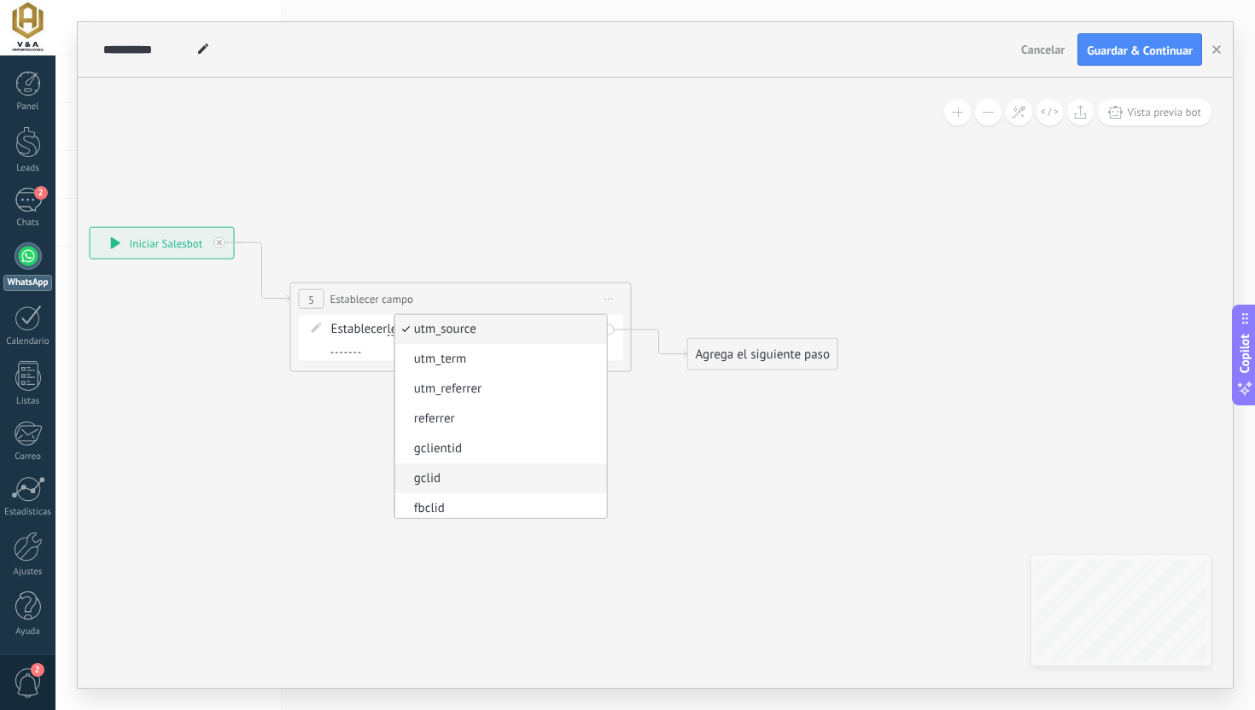
scroll to position [424, 0]
click at [481, 512] on span "fbclid" at bounding box center [497, 503] width 207 height 17
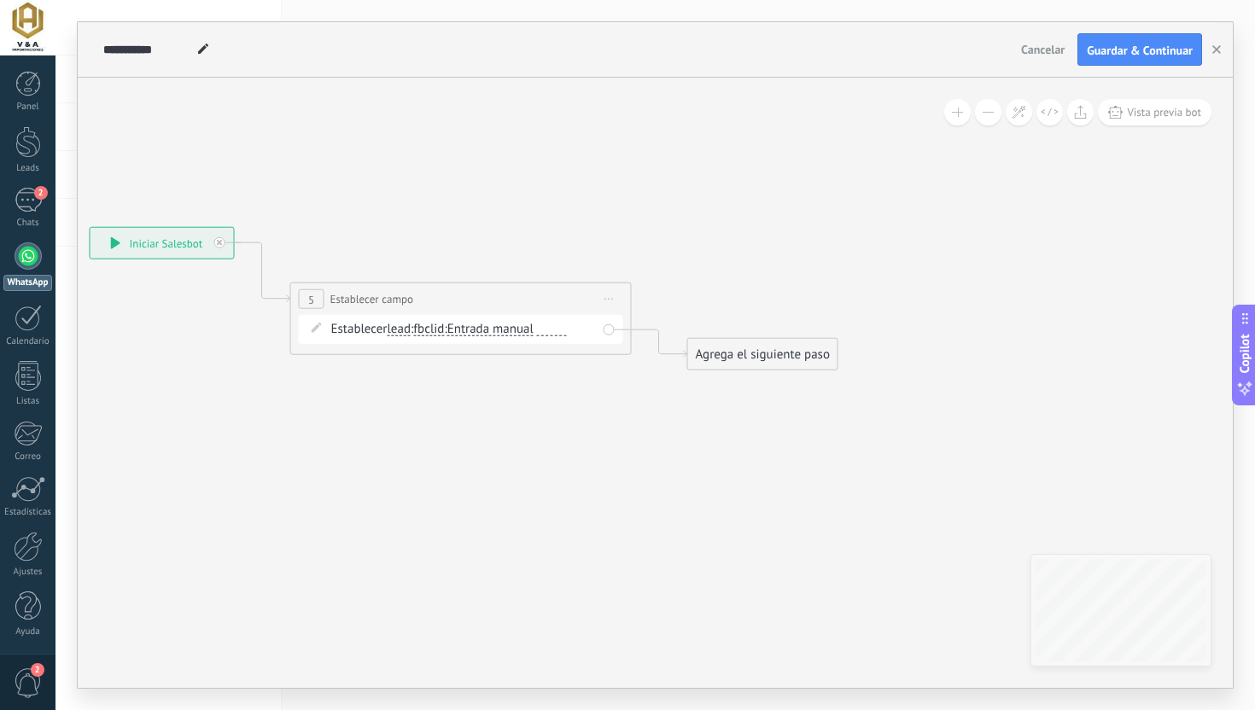
click at [518, 325] on span "Entrada manual" at bounding box center [490, 330] width 86 height 14
click at [518, 325] on button "Entrada manual" at bounding box center [545, 329] width 213 height 31
click at [506, 362] on span "Mensaje del cliente" at bounding box center [531, 360] width 207 height 17
click at [422, 336] on span "fbclid Presupuesto Nombre Número de seguimiento Dirección entrega Método de pag…" at bounding box center [428, 329] width 31 height 16
click at [434, 328] on span "fbclid" at bounding box center [428, 330] width 31 height 14
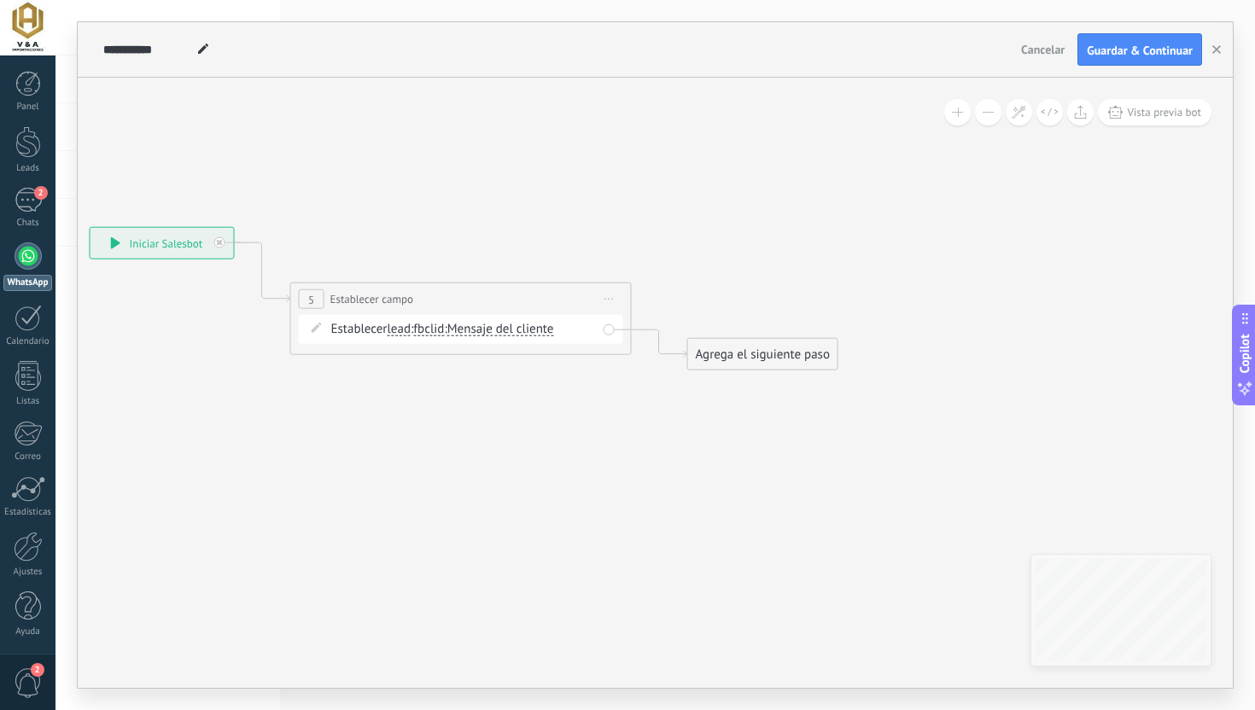
click at [434, 328] on button "fbclid" at bounding box center [511, 329] width 213 height 31
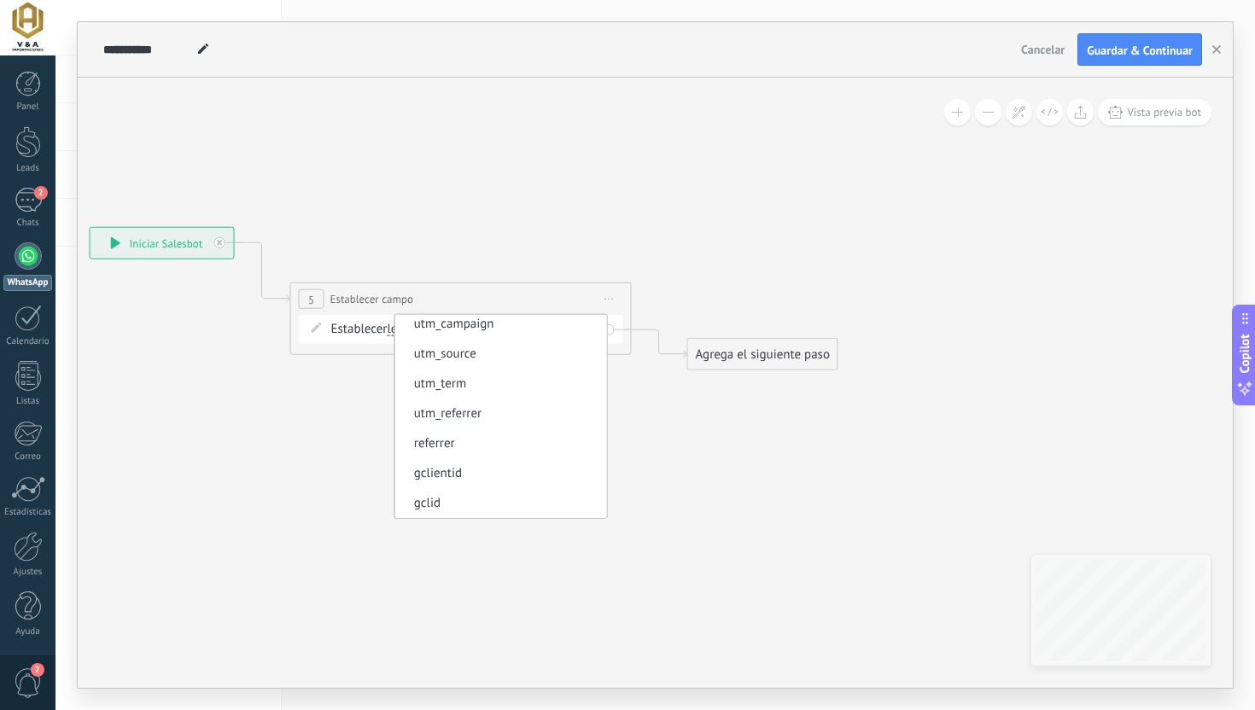
scroll to position [363, 0]
click at [461, 386] on span "utm_source" at bounding box center [497, 385] width 207 height 17
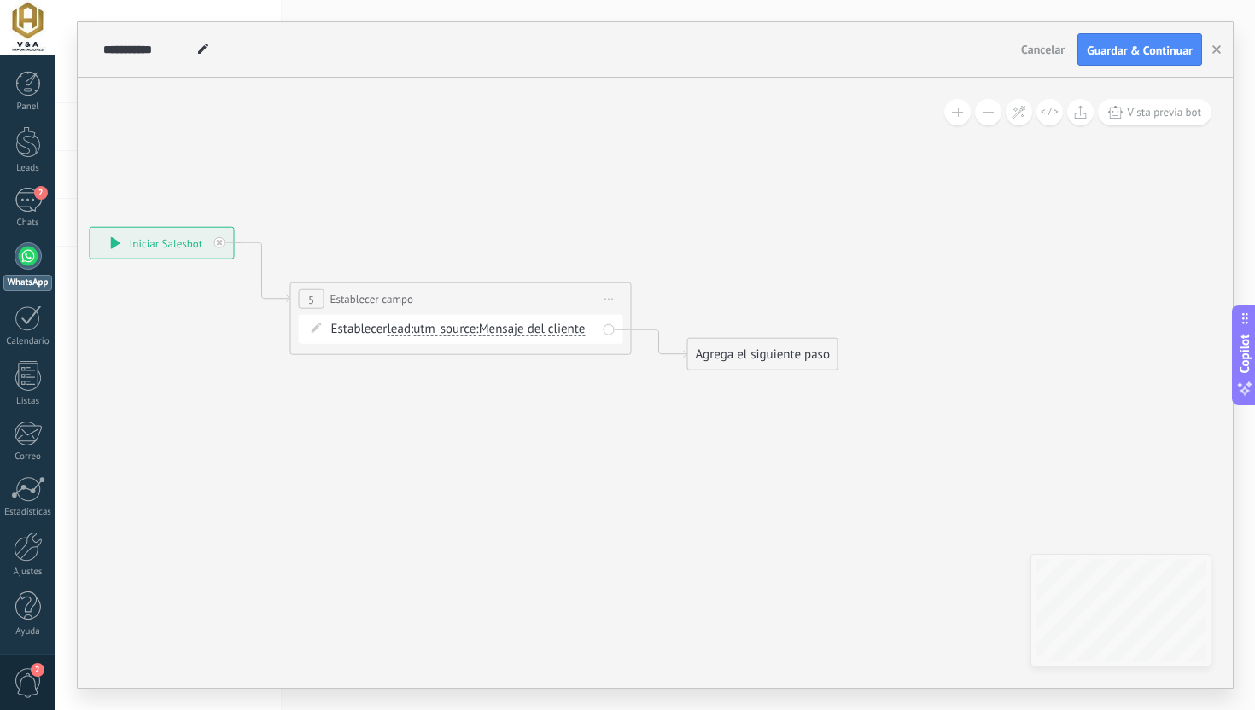
click at [532, 335] on span "Mensaje del cliente" at bounding box center [532, 330] width 107 height 14
click at [532, 335] on button "Mensaje del cliente" at bounding box center [576, 329] width 213 height 31
click at [533, 364] on span "Mensaje del cliente" at bounding box center [563, 360] width 207 height 17
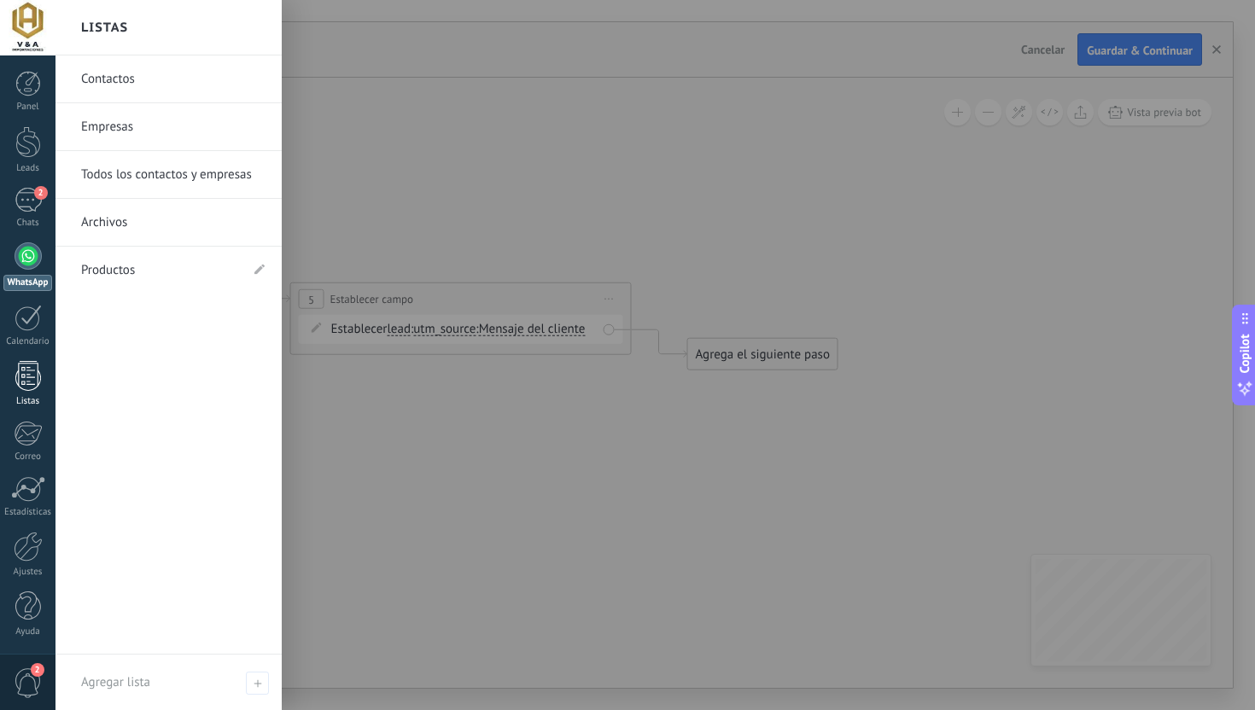
click at [23, 391] on link "Listas" at bounding box center [27, 384] width 55 height 46
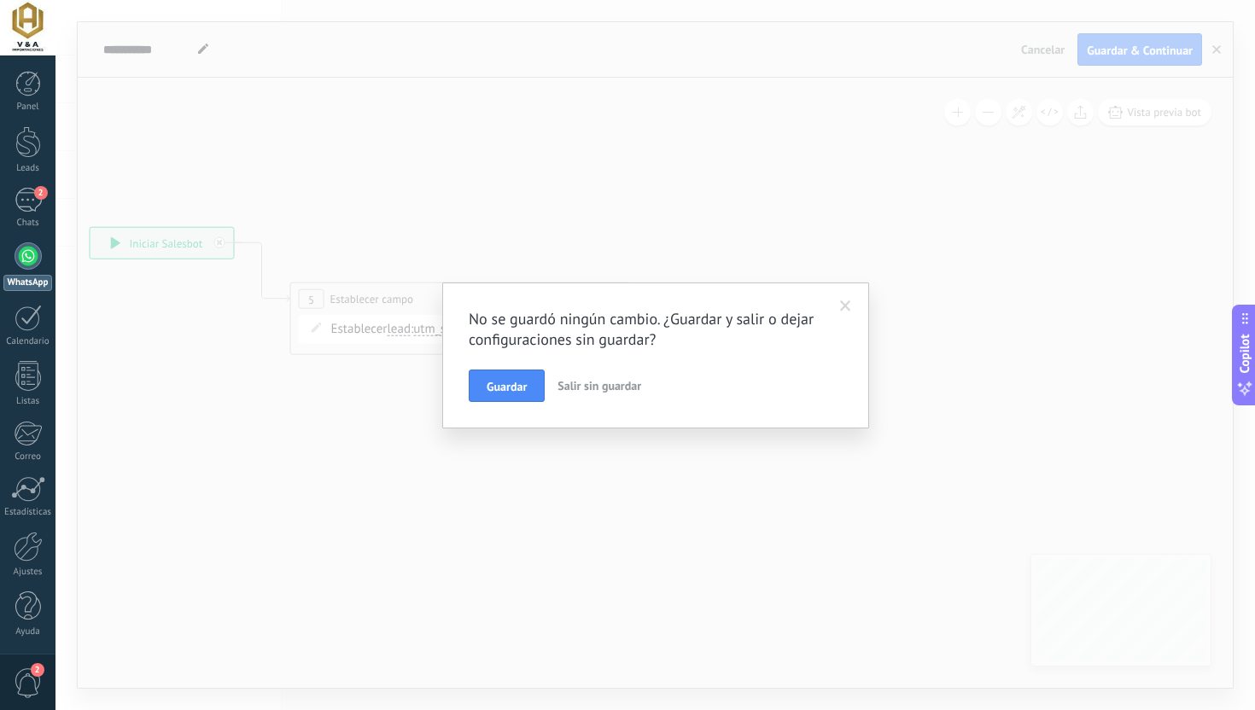
click at [597, 384] on span "Salir sin guardar" at bounding box center [599, 385] width 84 height 15
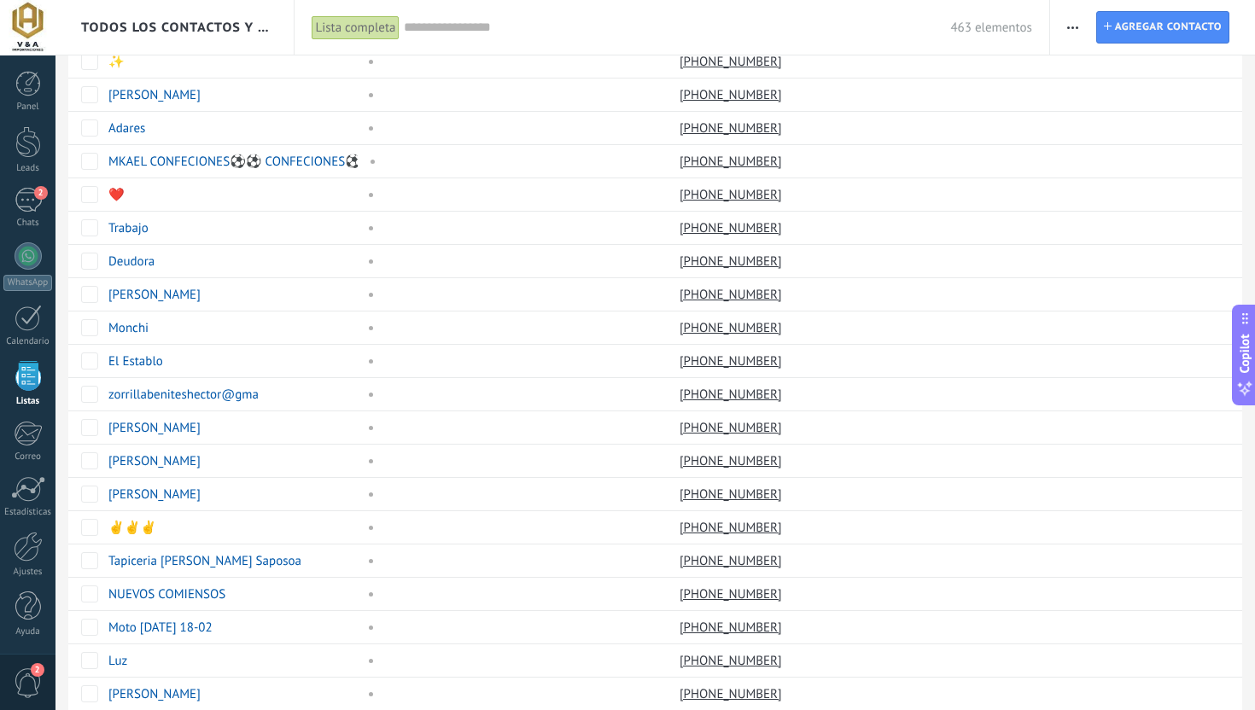
scroll to position [1114, 0]
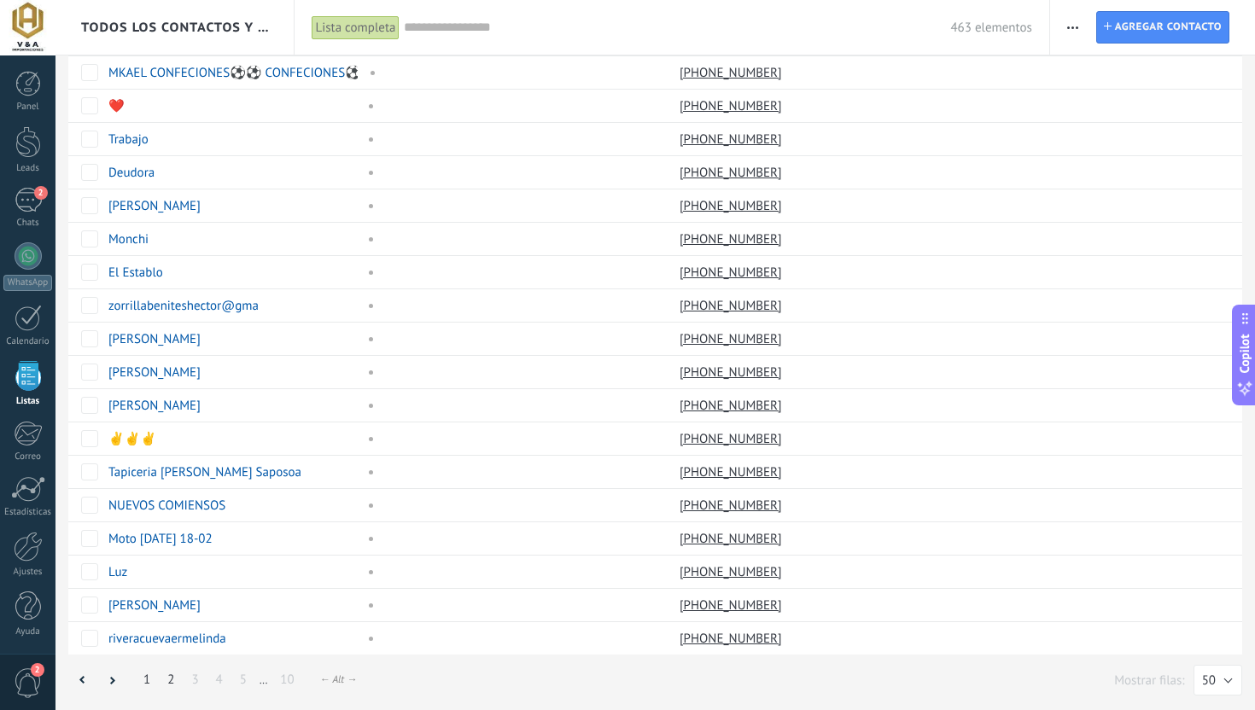
click at [170, 677] on link "2" at bounding box center [171, 679] width 24 height 33
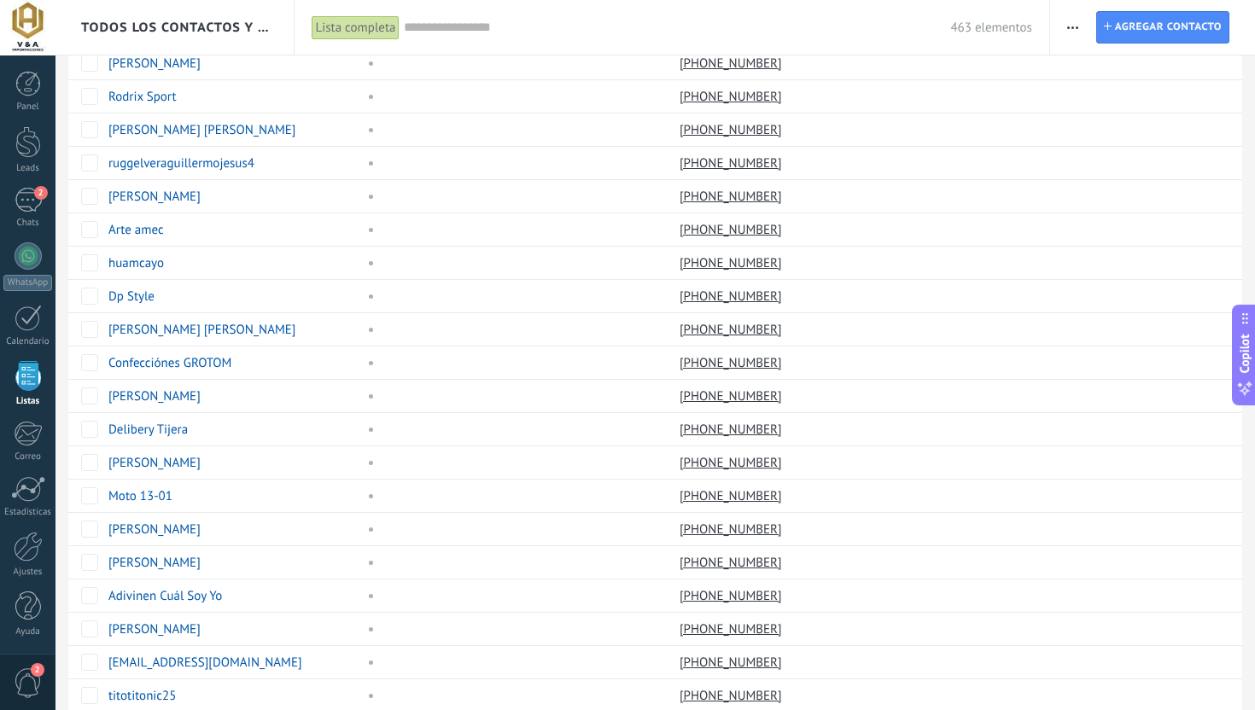
scroll to position [1114, 0]
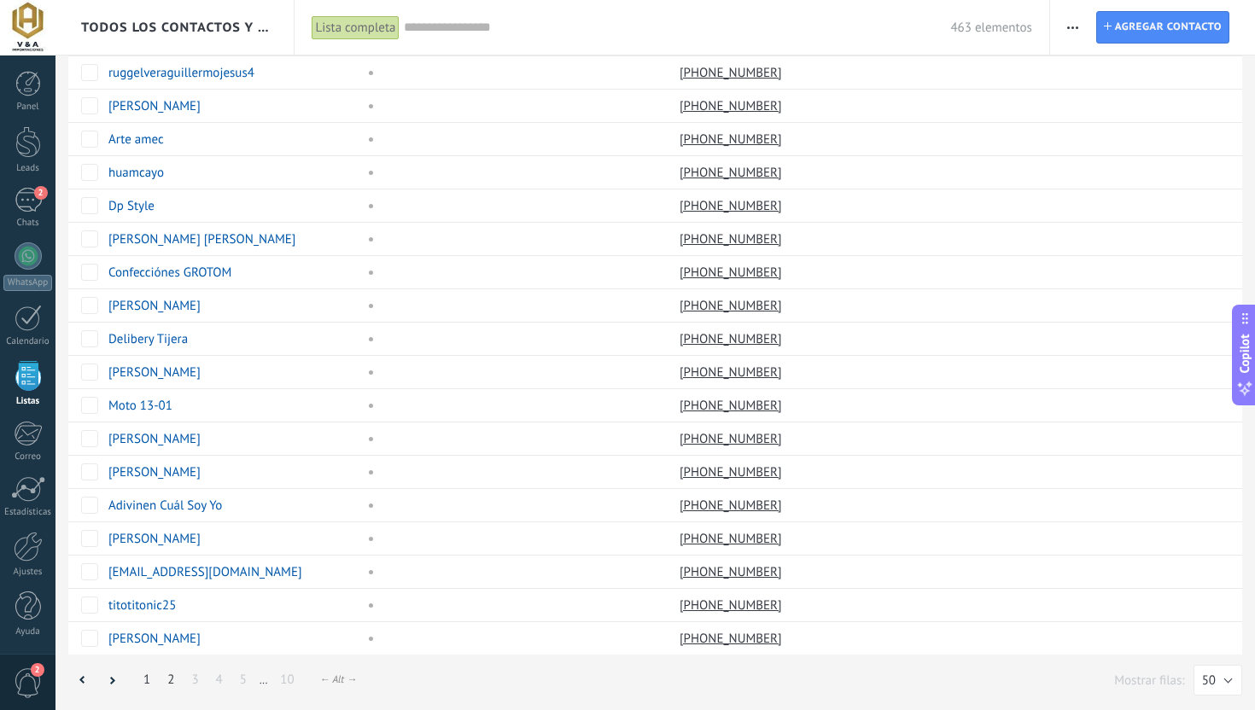
click at [144, 680] on link "1" at bounding box center [147, 679] width 24 height 33
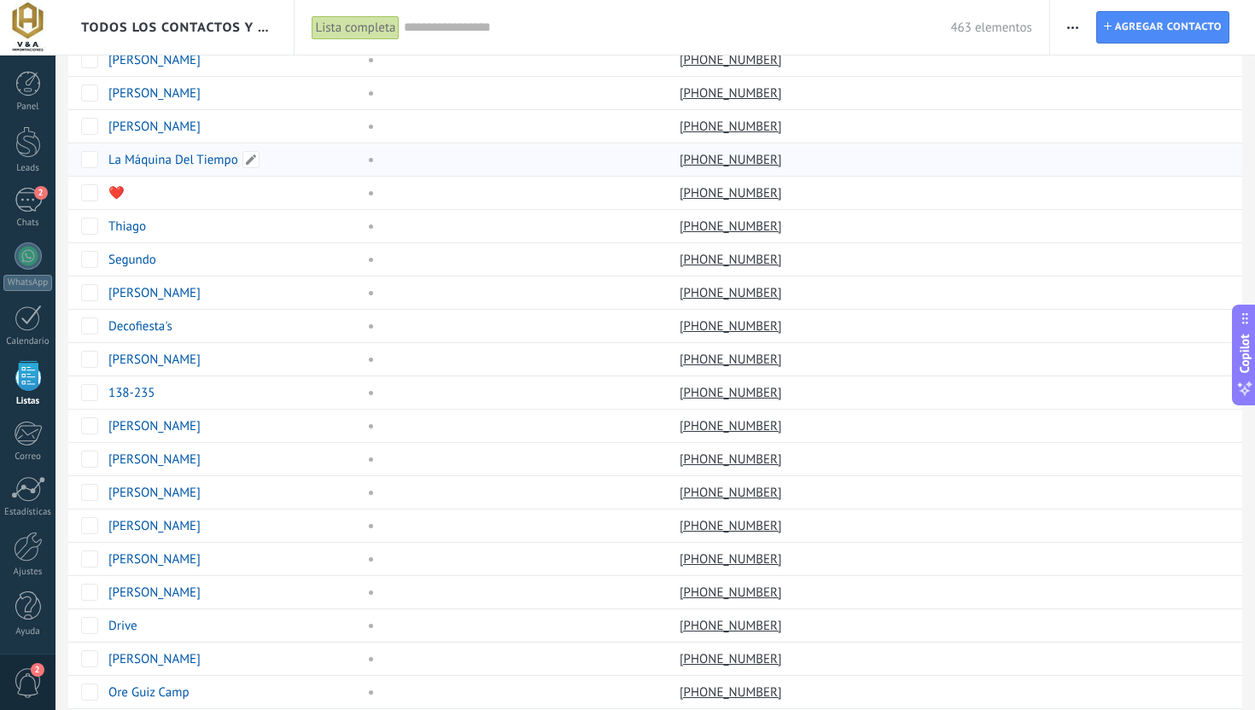
scroll to position [304, 0]
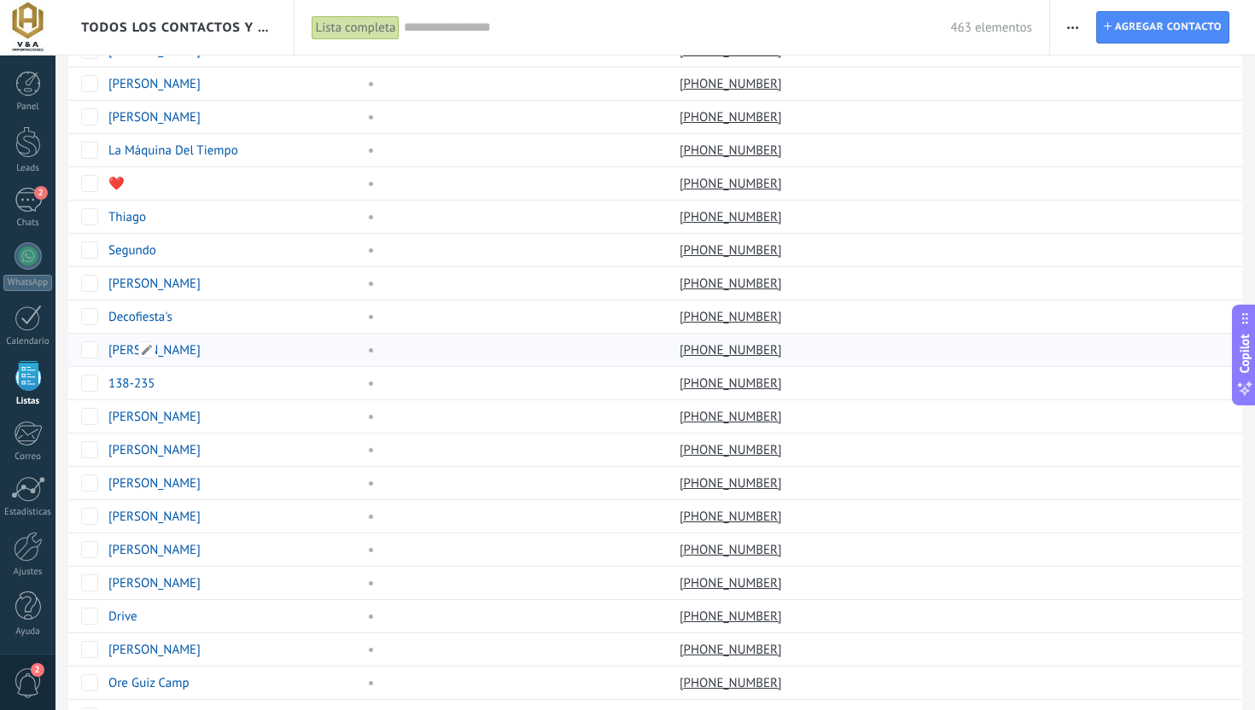
click at [115, 354] on link "Yudy" at bounding box center [154, 350] width 92 height 16
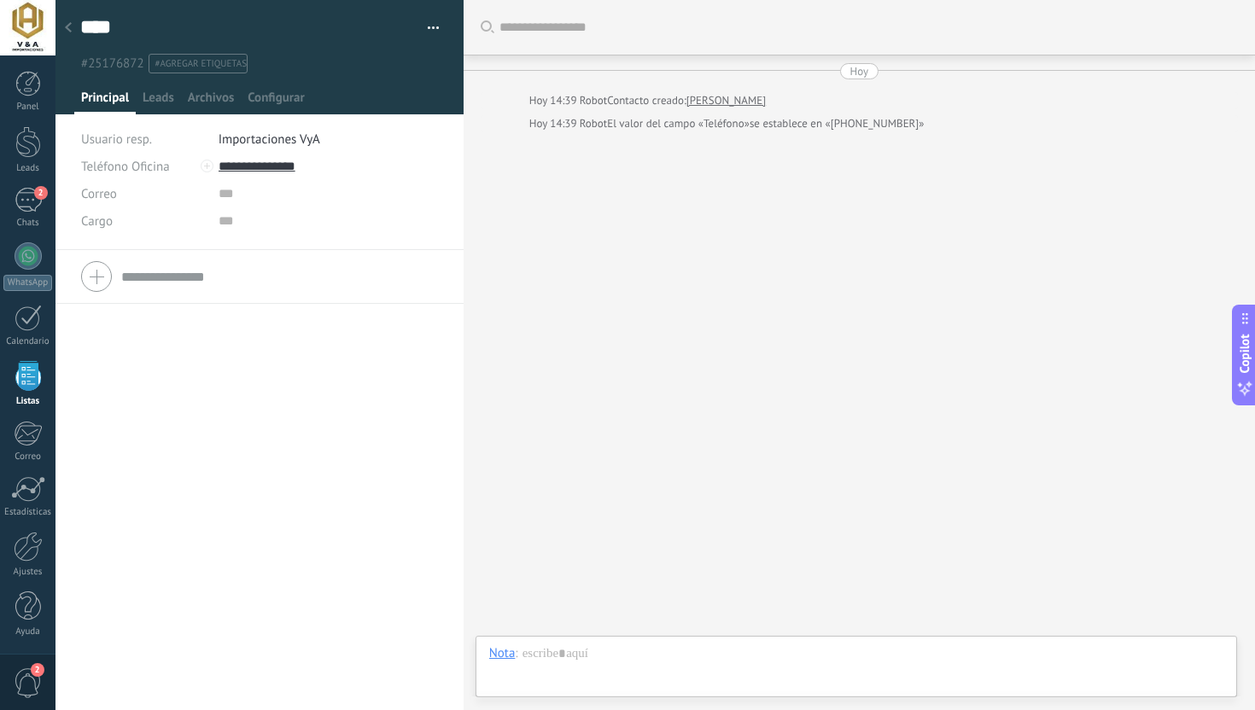
click at [75, 26] on div at bounding box center [68, 28] width 24 height 33
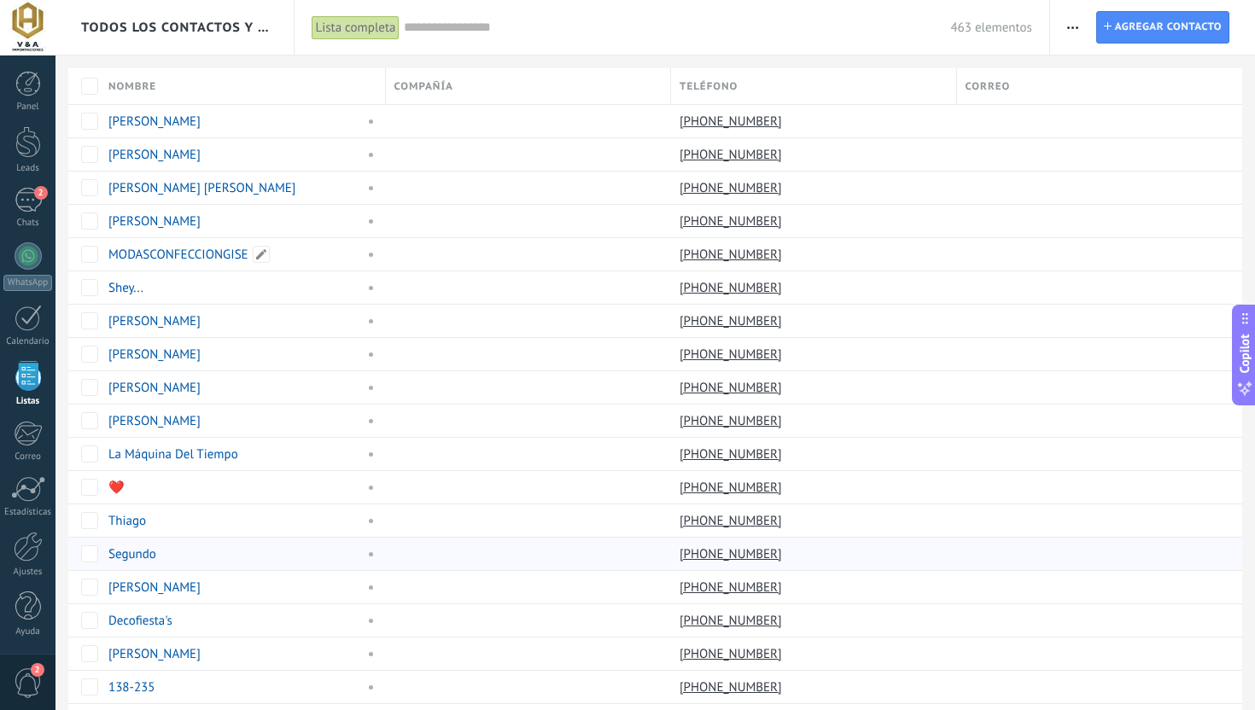
scroll to position [1114, 0]
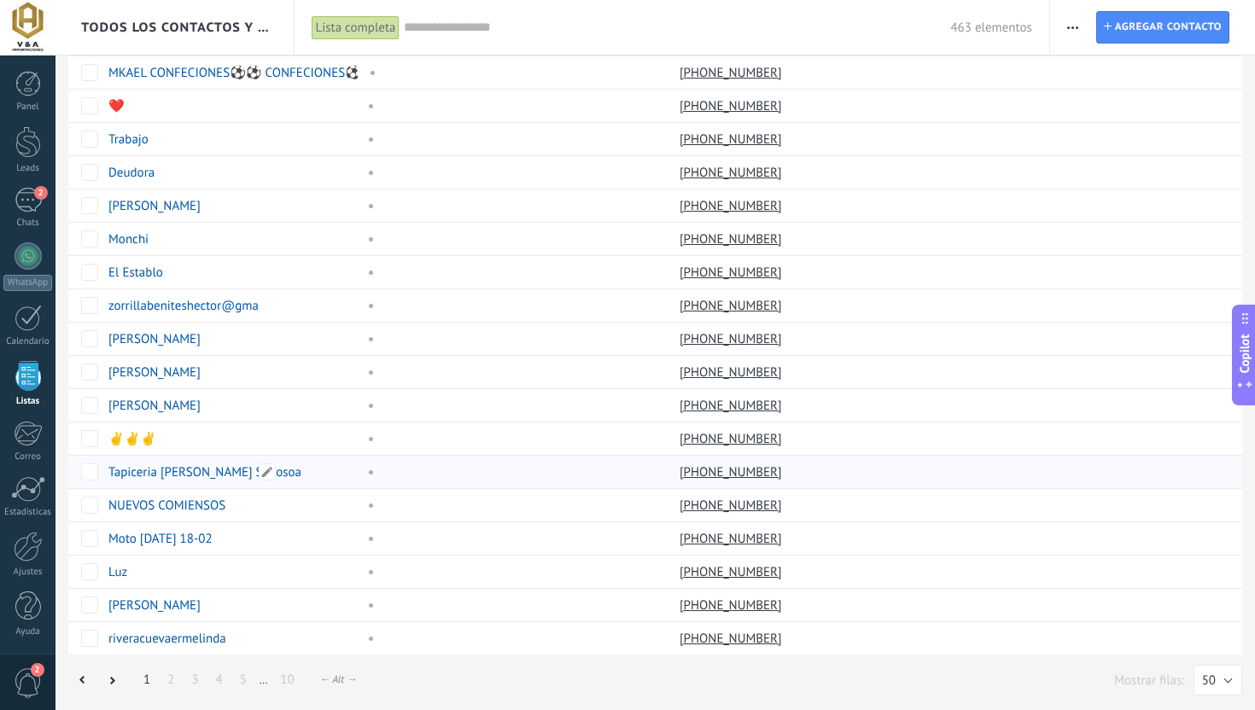
click at [177, 474] on link "Tapiceria Reynoso Saposoa" at bounding box center [204, 472] width 193 height 16
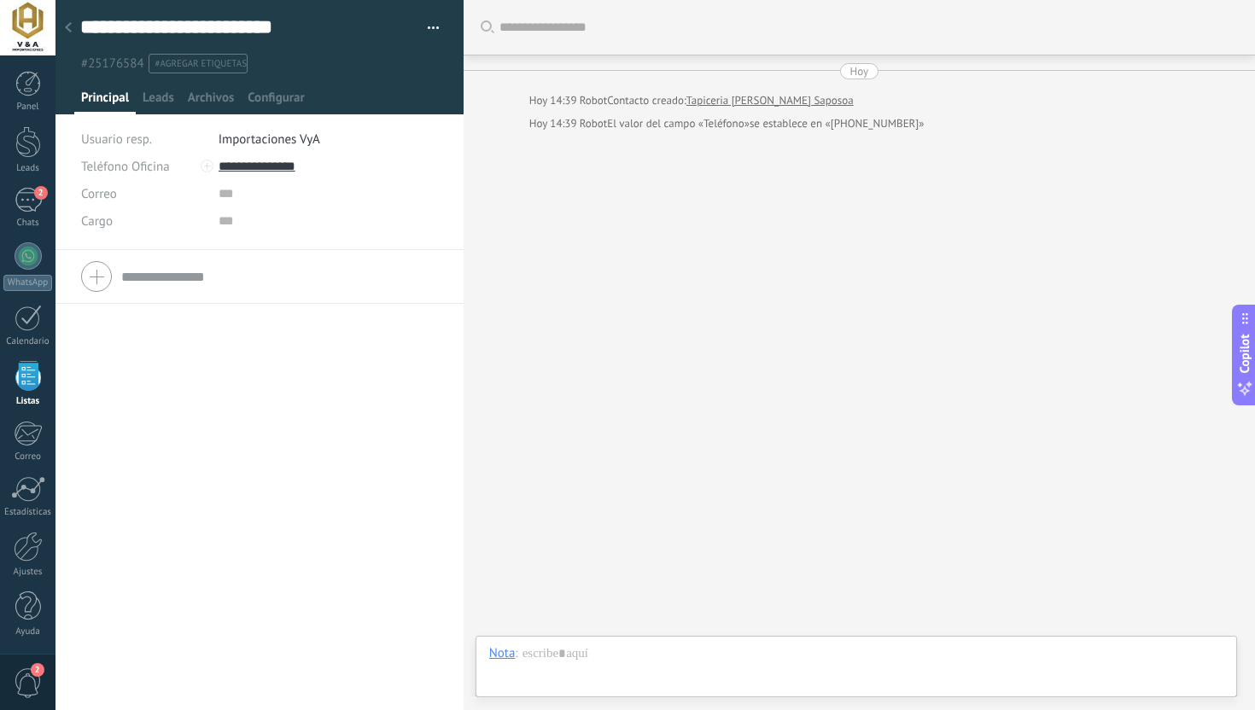
click at [74, 29] on div at bounding box center [68, 28] width 24 height 33
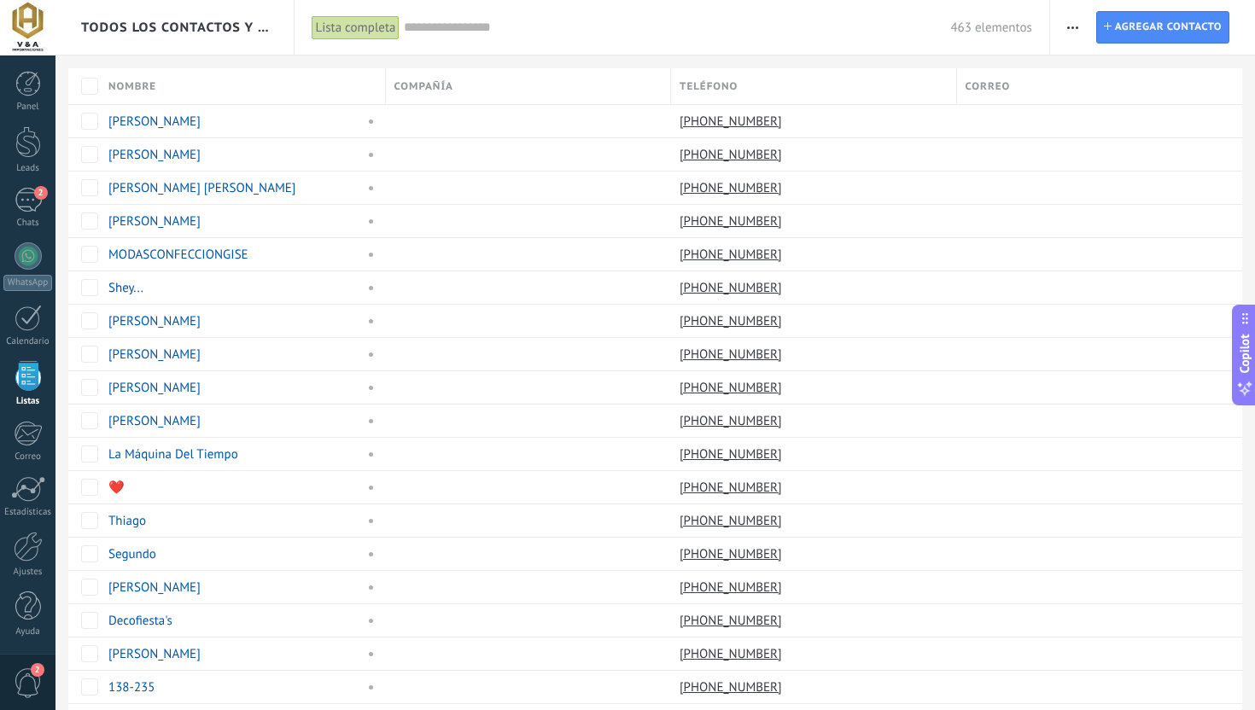
scroll to position [1114, 0]
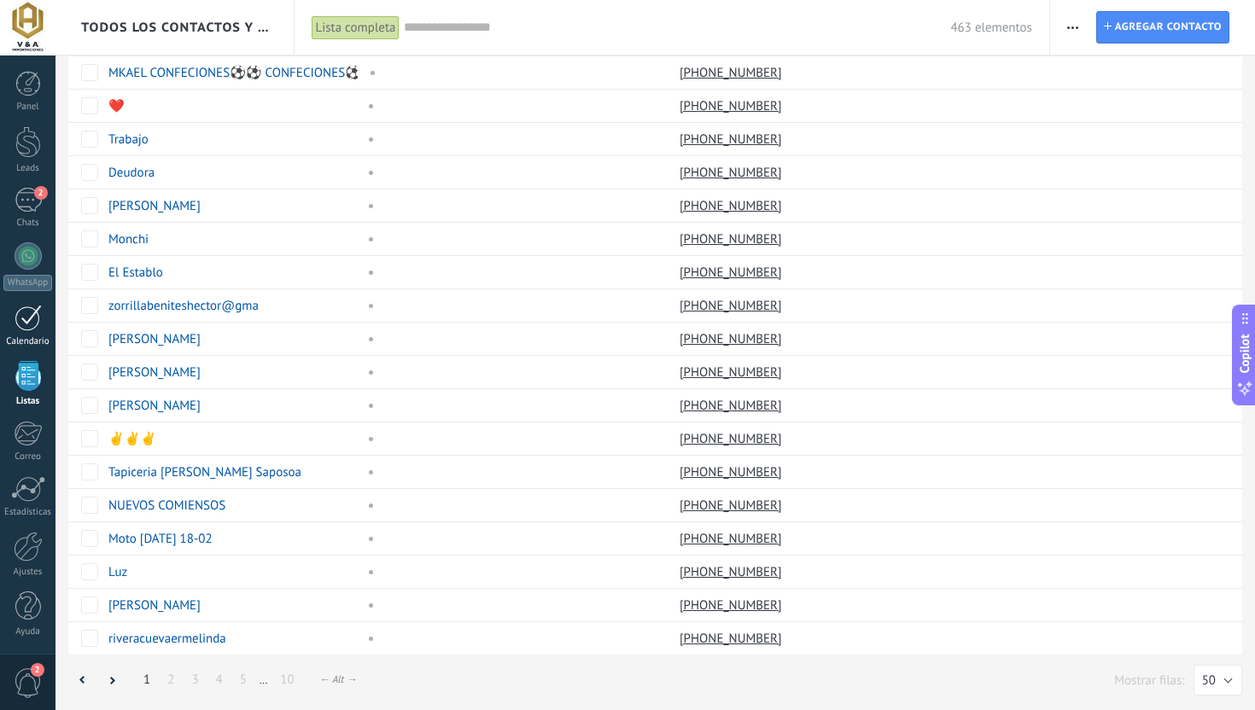
click at [40, 310] on div at bounding box center [28, 318] width 27 height 26
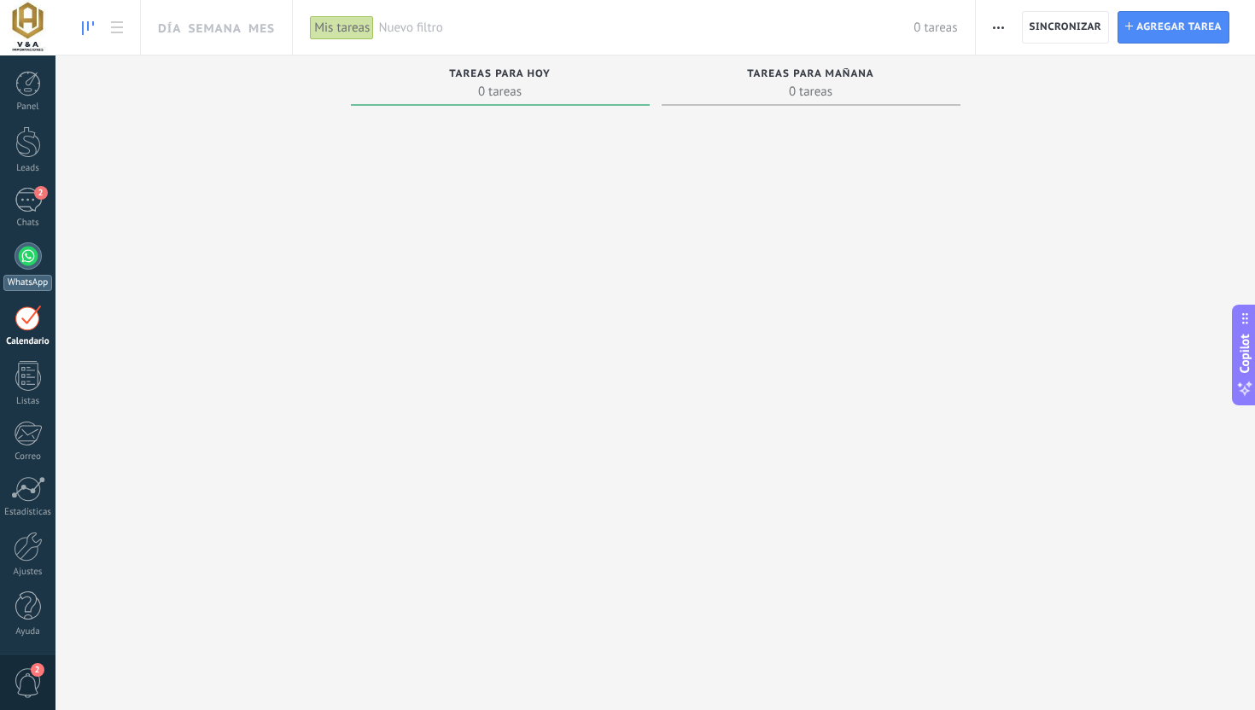
click at [31, 282] on div "WhatsApp" at bounding box center [27, 283] width 49 height 16
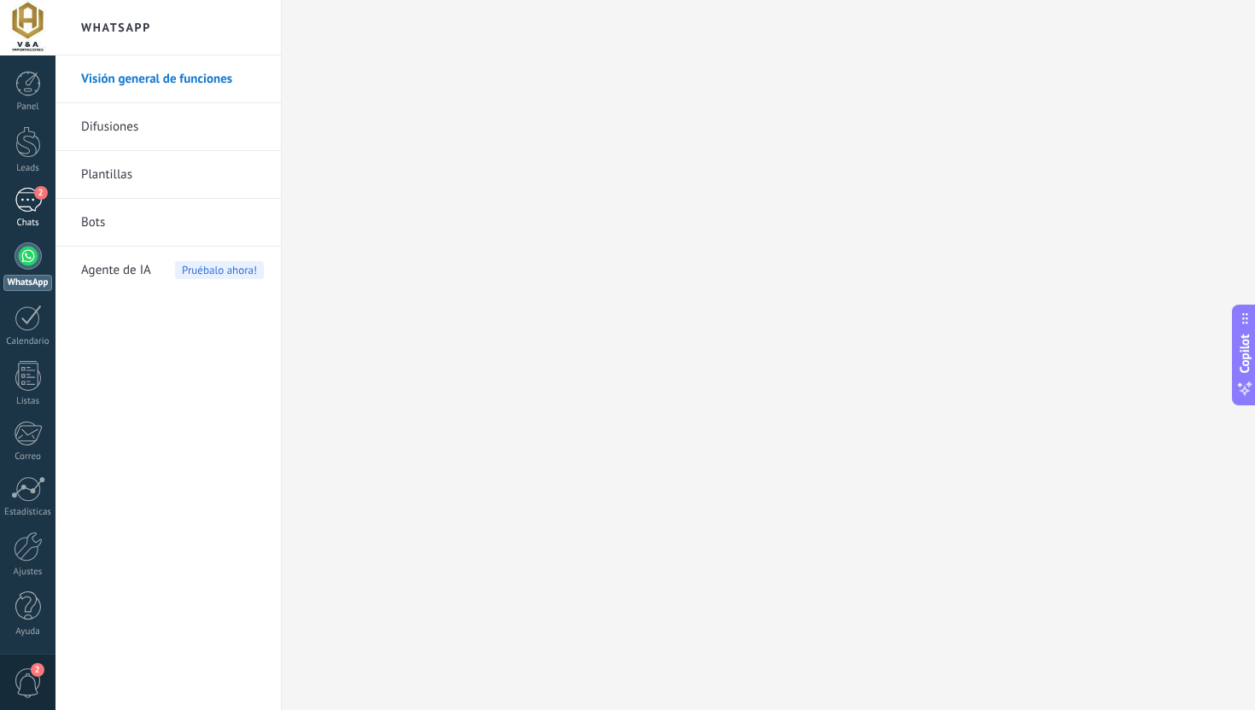
click at [22, 201] on div "2" at bounding box center [28, 200] width 27 height 25
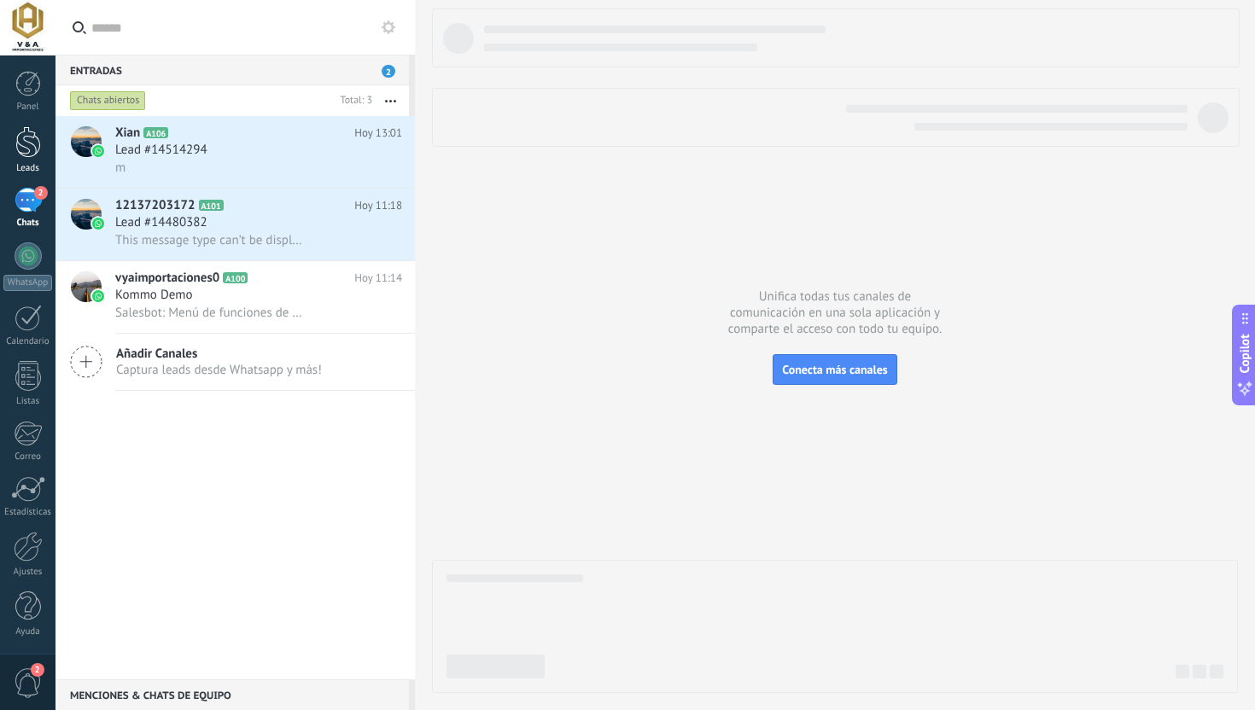
click at [27, 163] on div "Leads" at bounding box center [28, 168] width 50 height 11
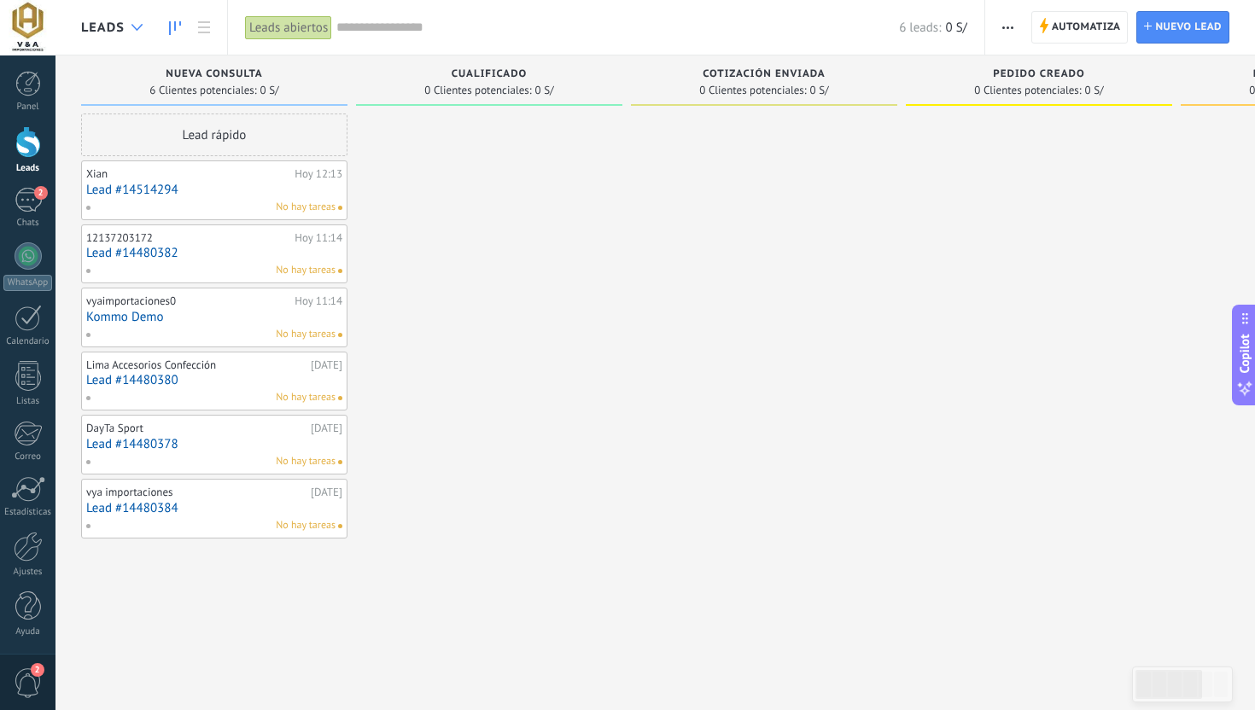
click at [146, 27] on div at bounding box center [137, 27] width 28 height 33
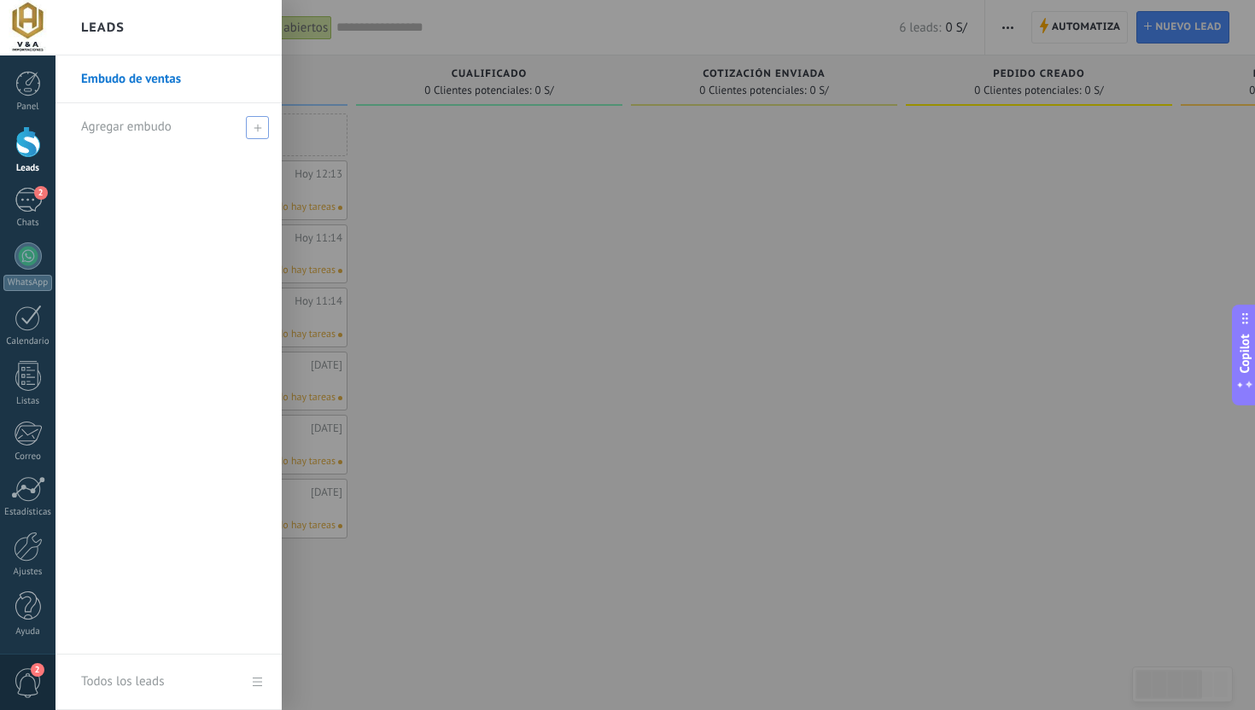
click at [256, 129] on icon at bounding box center [257, 128] width 8 height 8
click at [198, 133] on input "text" at bounding box center [161, 127] width 160 height 27
click at [142, 694] on div "Todos los leads" at bounding box center [122, 682] width 83 height 48
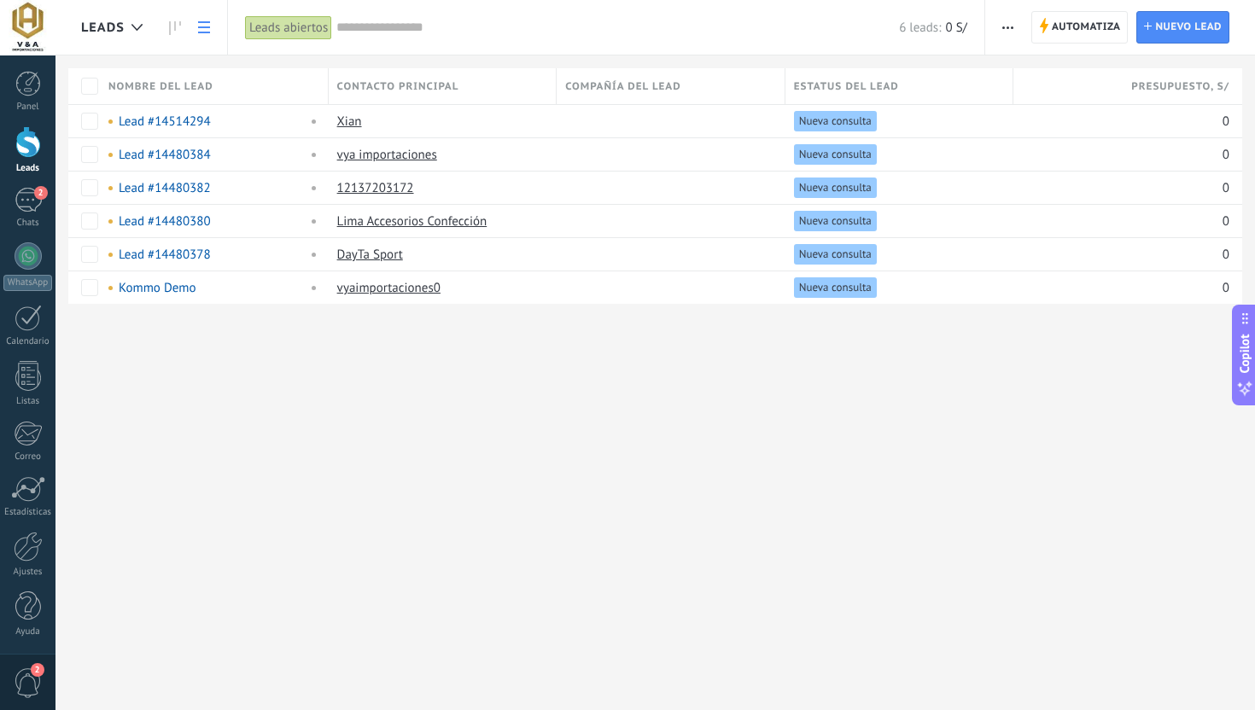
click at [278, 31] on div "Leads abiertos" at bounding box center [288, 27] width 87 height 25
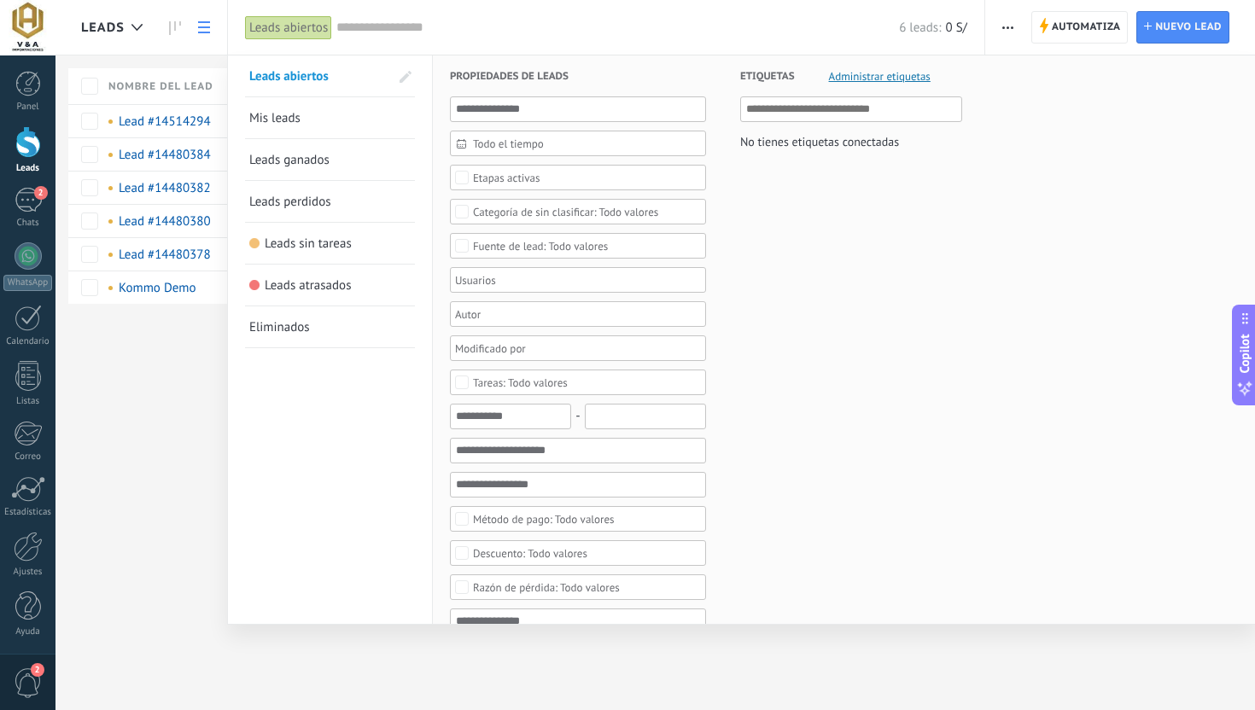
click at [300, 119] on span "Mis leads" at bounding box center [274, 118] width 51 height 16
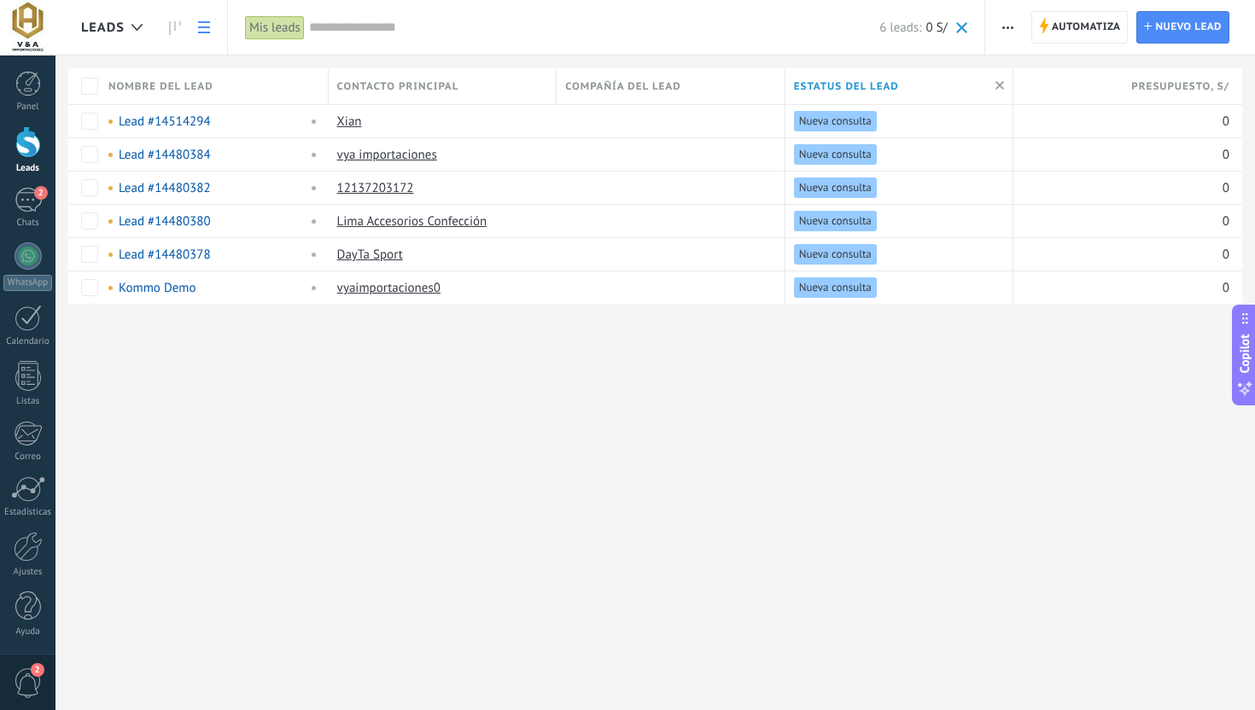
click at [282, 21] on div "Mis leads" at bounding box center [275, 27] width 60 height 25
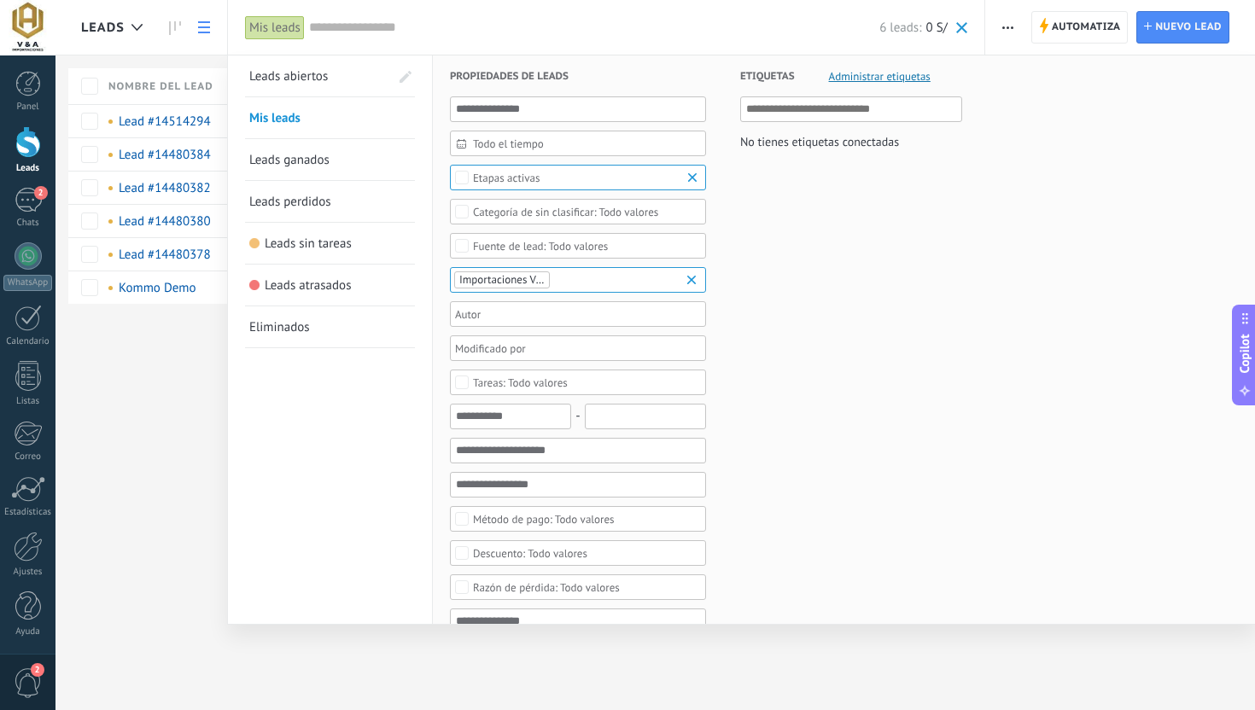
click at [131, 22] on div at bounding box center [627, 355] width 1255 height 710
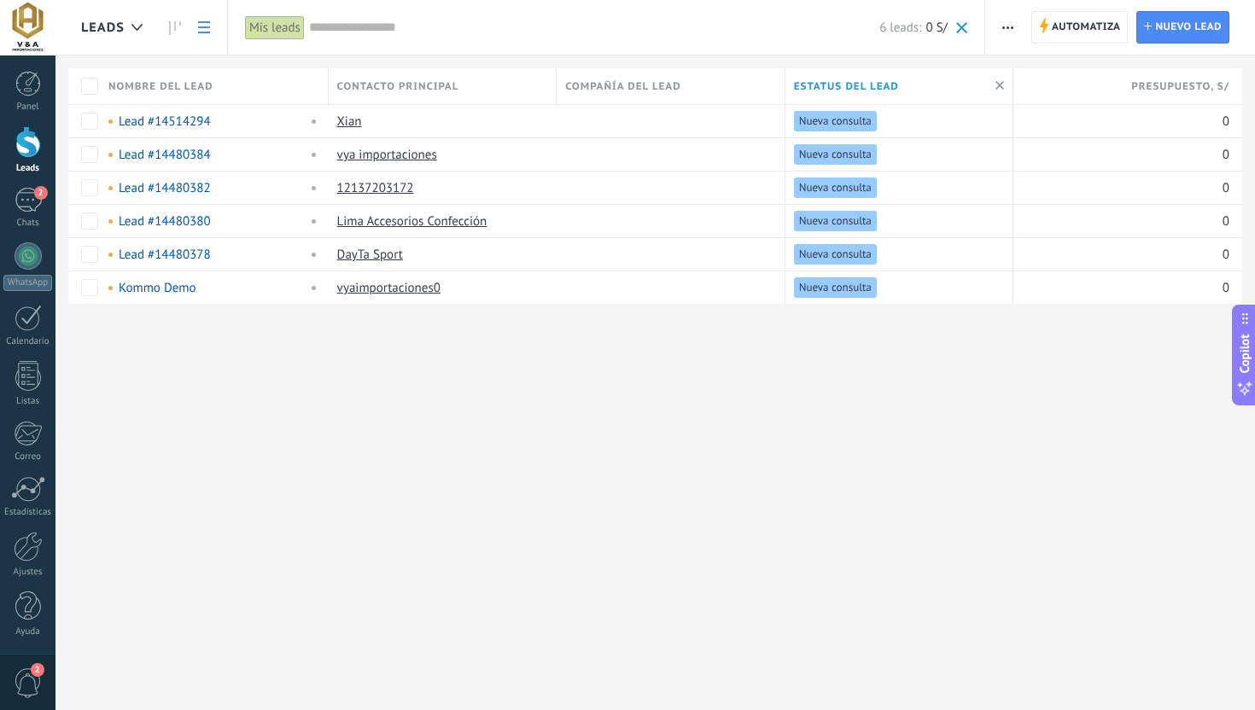
click at [131, 22] on div at bounding box center [137, 27] width 28 height 33
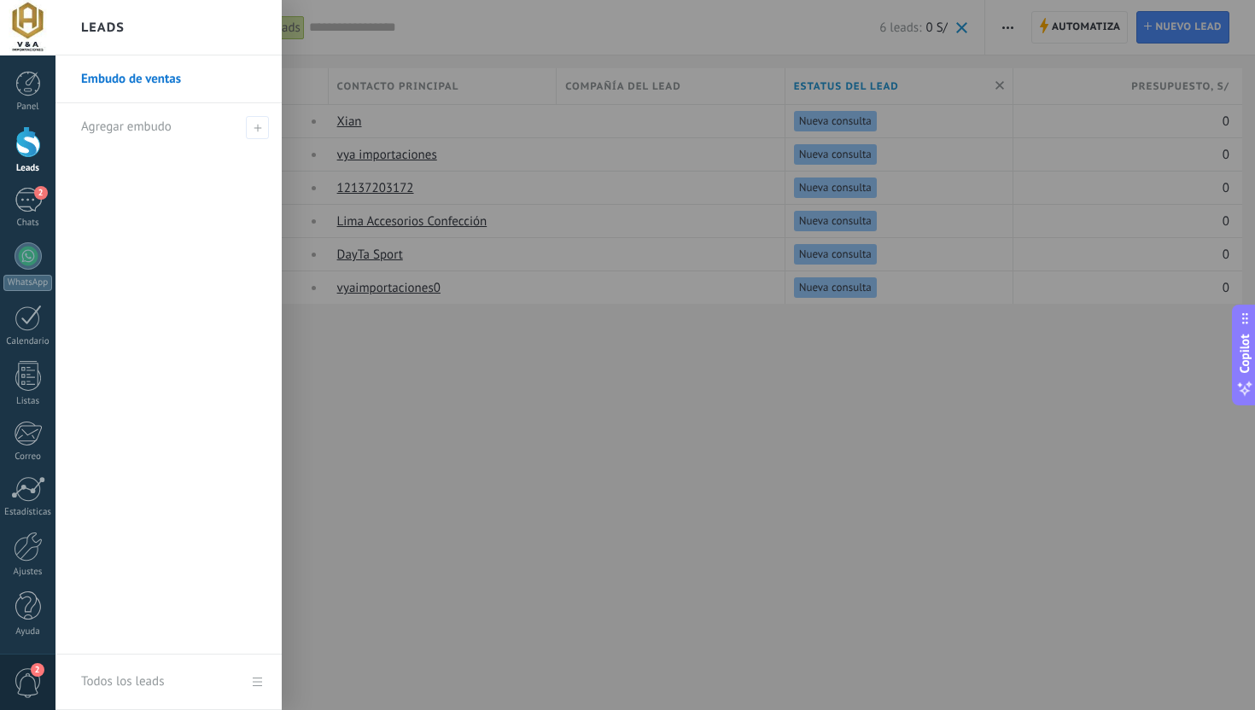
click at [332, 119] on div at bounding box center [682, 355] width 1255 height 710
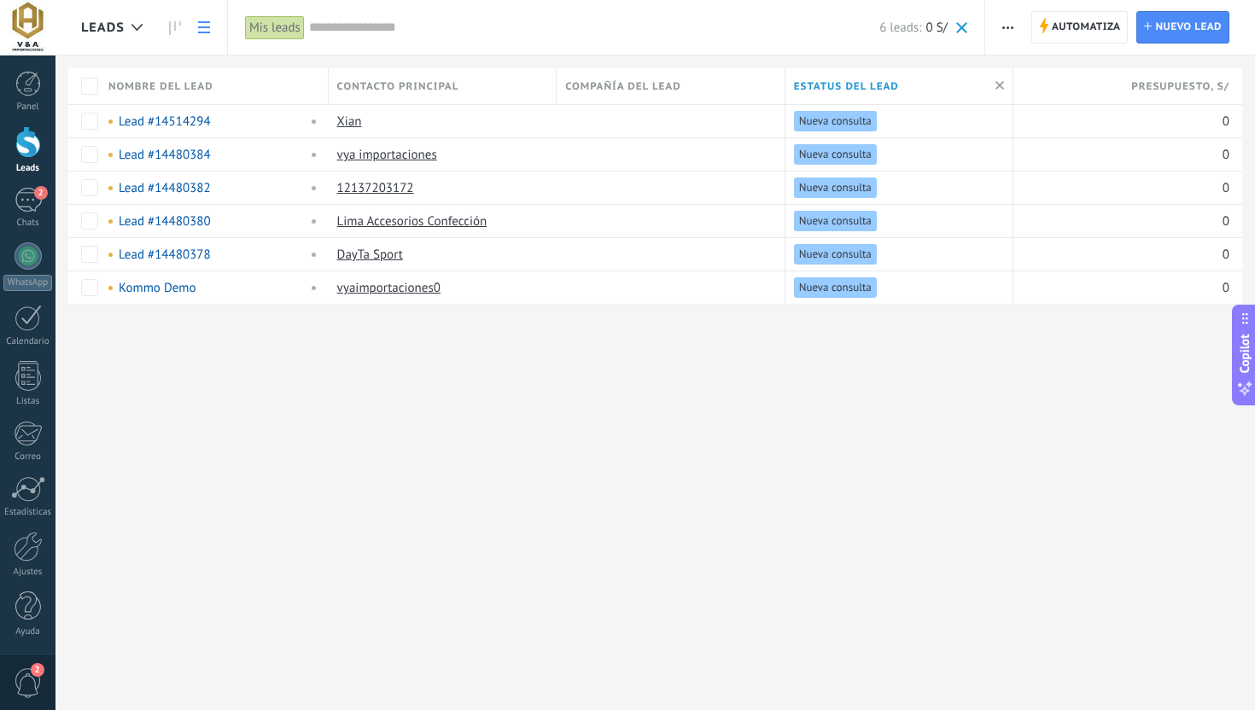
click at [206, 23] on icon at bounding box center [204, 27] width 12 height 12
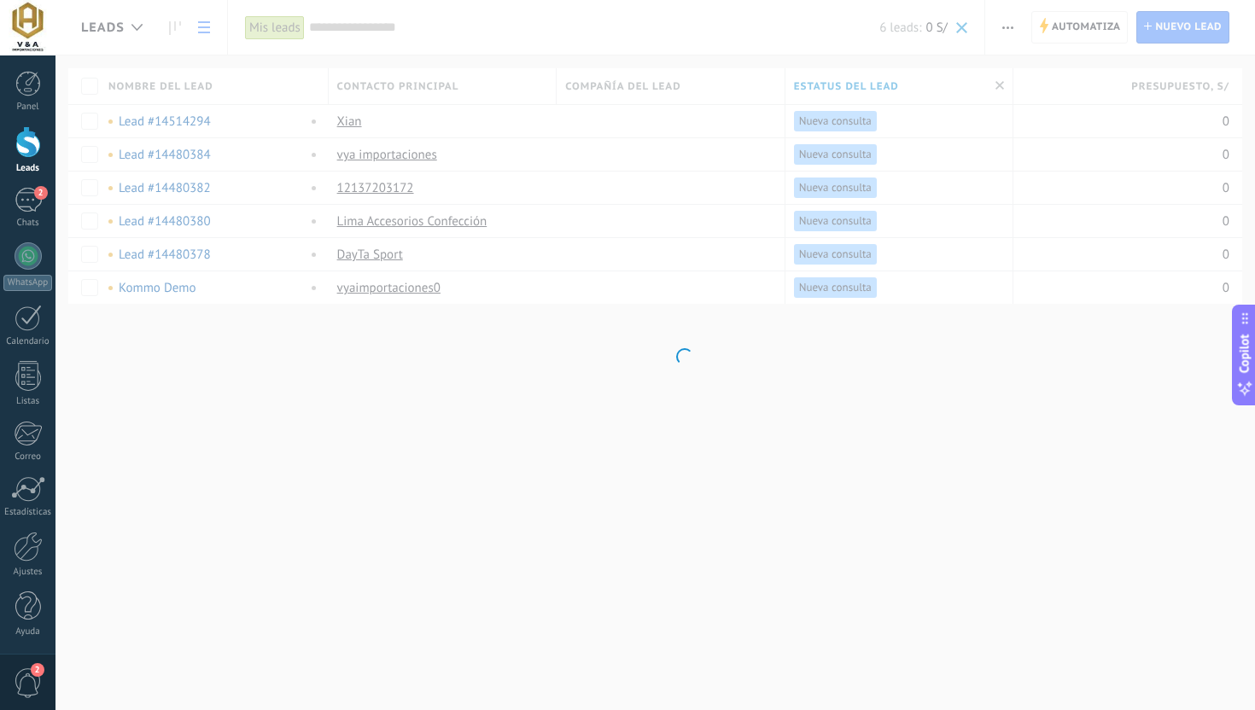
click at [174, 26] on body ".abecls-1,.abecls-2{fill-rule:evenodd}.abecls-2{fill:#fff} .abhcls-1{fill:none}…" at bounding box center [627, 355] width 1255 height 710
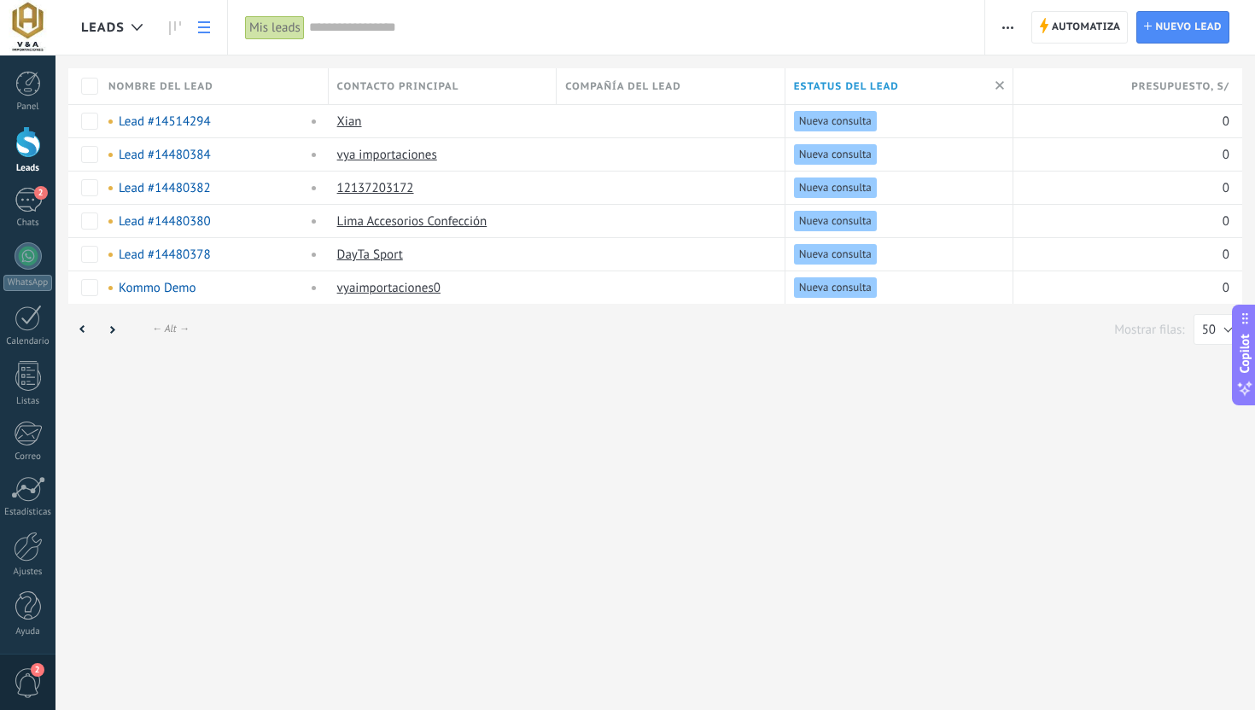
click at [174, 26] on use at bounding box center [175, 28] width 12 height 14
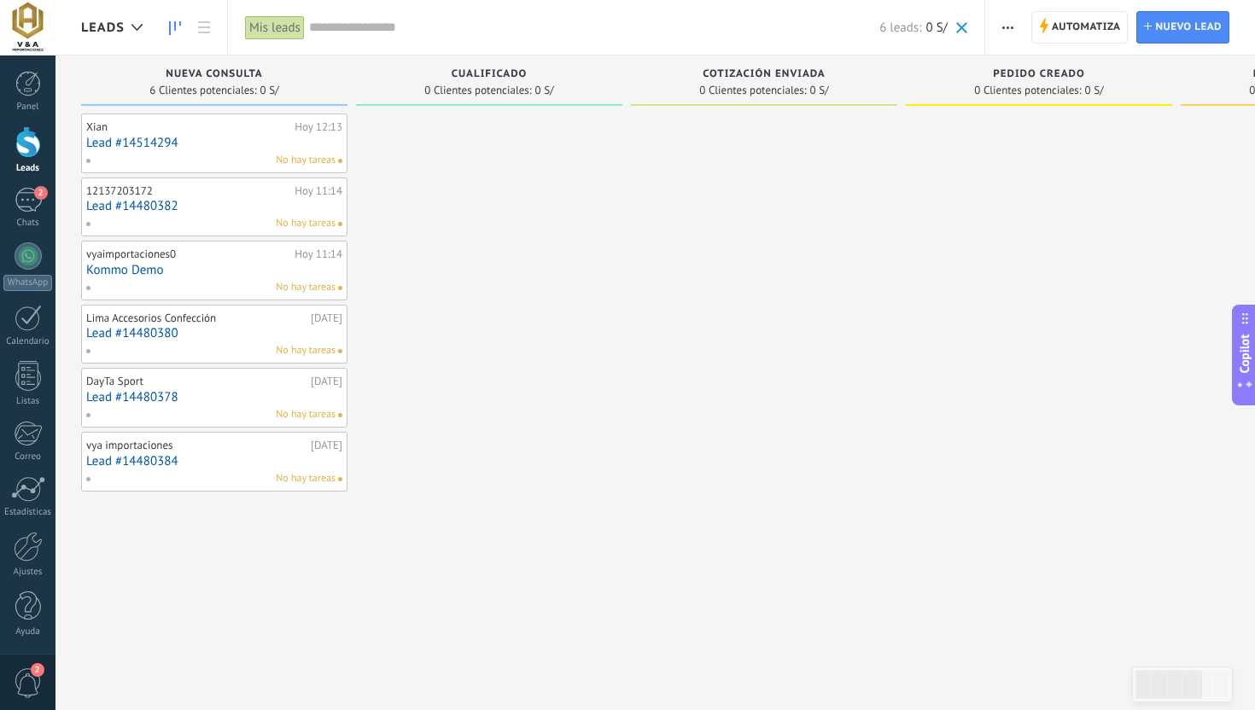
click at [370, 104] on span at bounding box center [489, 105] width 266 height 2
click at [362, 96] on div "Cualificado 0 Clientes potenciales: 0 S/" at bounding box center [489, 80] width 266 height 50
click at [249, 90] on span "6 Clientes potenciales:" at bounding box center [202, 90] width 107 height 10
click at [1007, 29] on span "button" at bounding box center [1007, 27] width 11 height 32
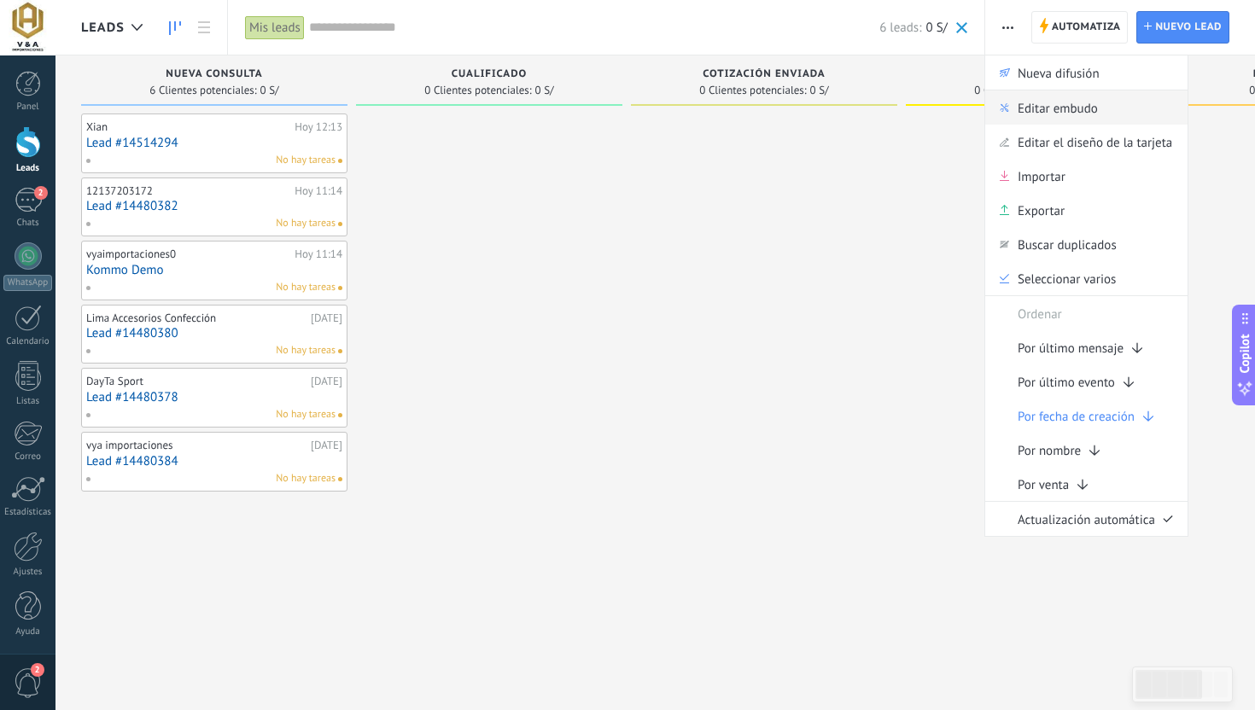
click at [1036, 107] on span "Editar embudo" at bounding box center [1057, 107] width 80 height 34
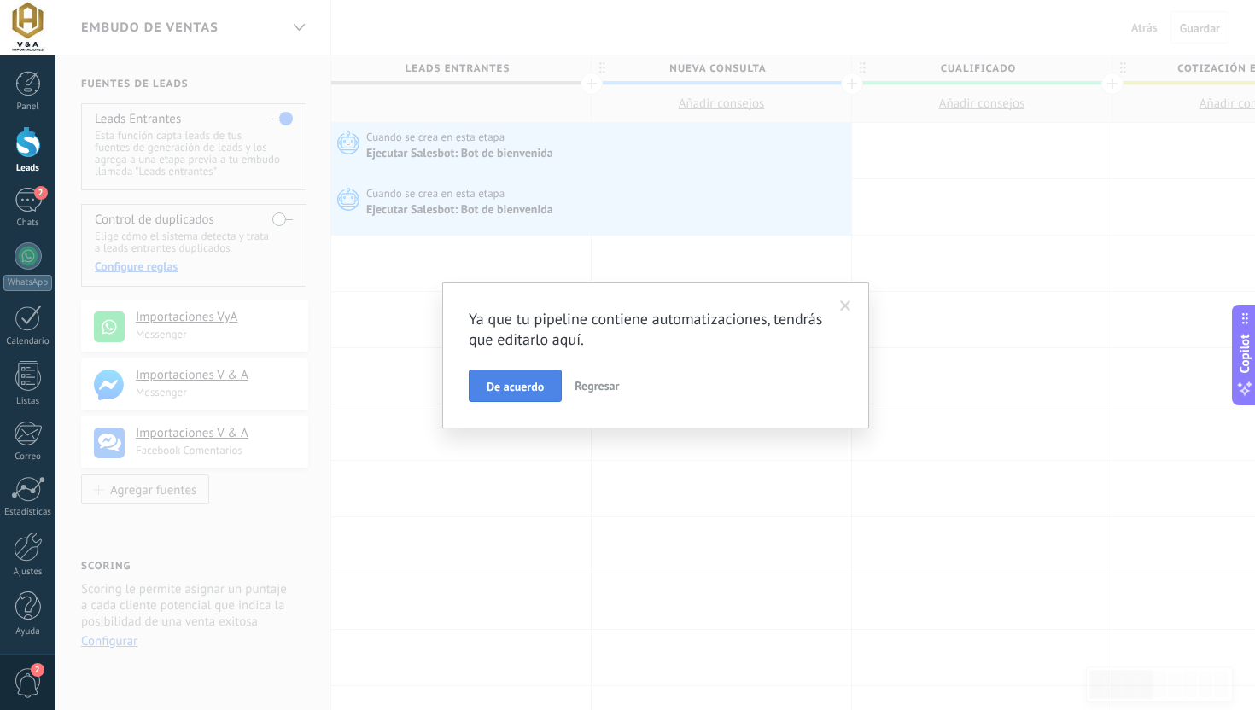
click at [552, 379] on button "De acuerdo" at bounding box center [515, 386] width 93 height 32
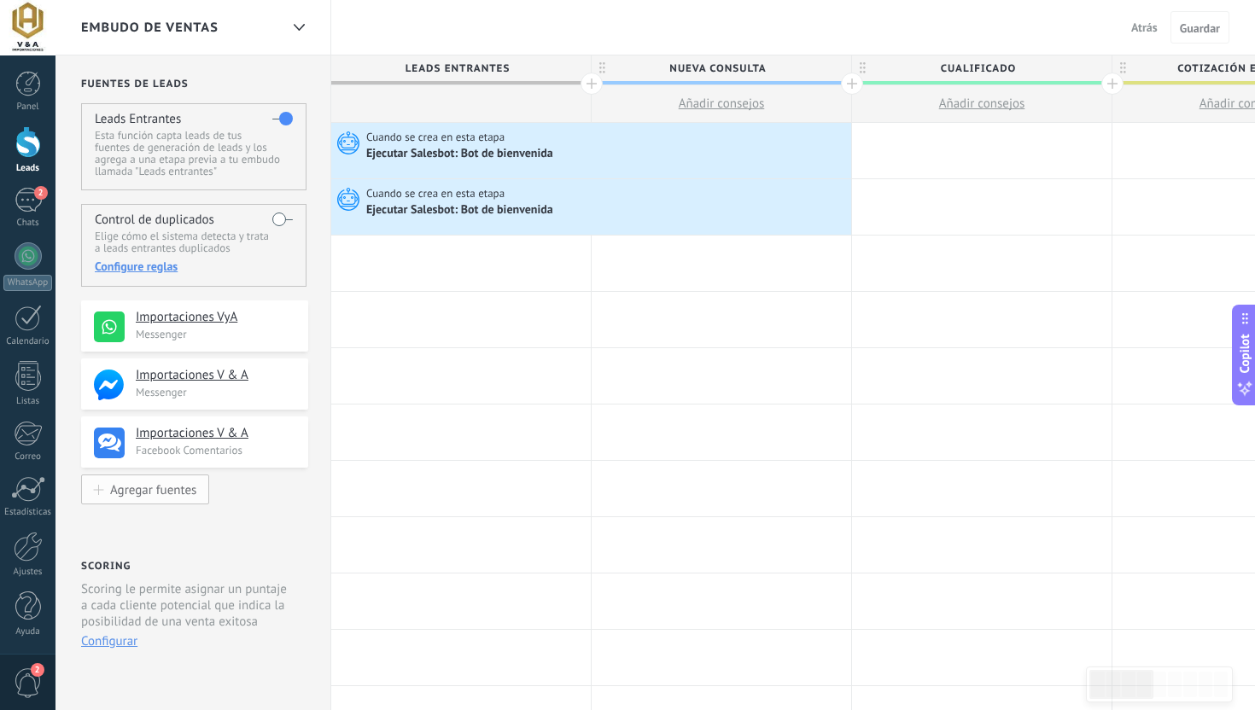
click at [169, 492] on div "Agregar fuentes" at bounding box center [153, 489] width 86 height 15
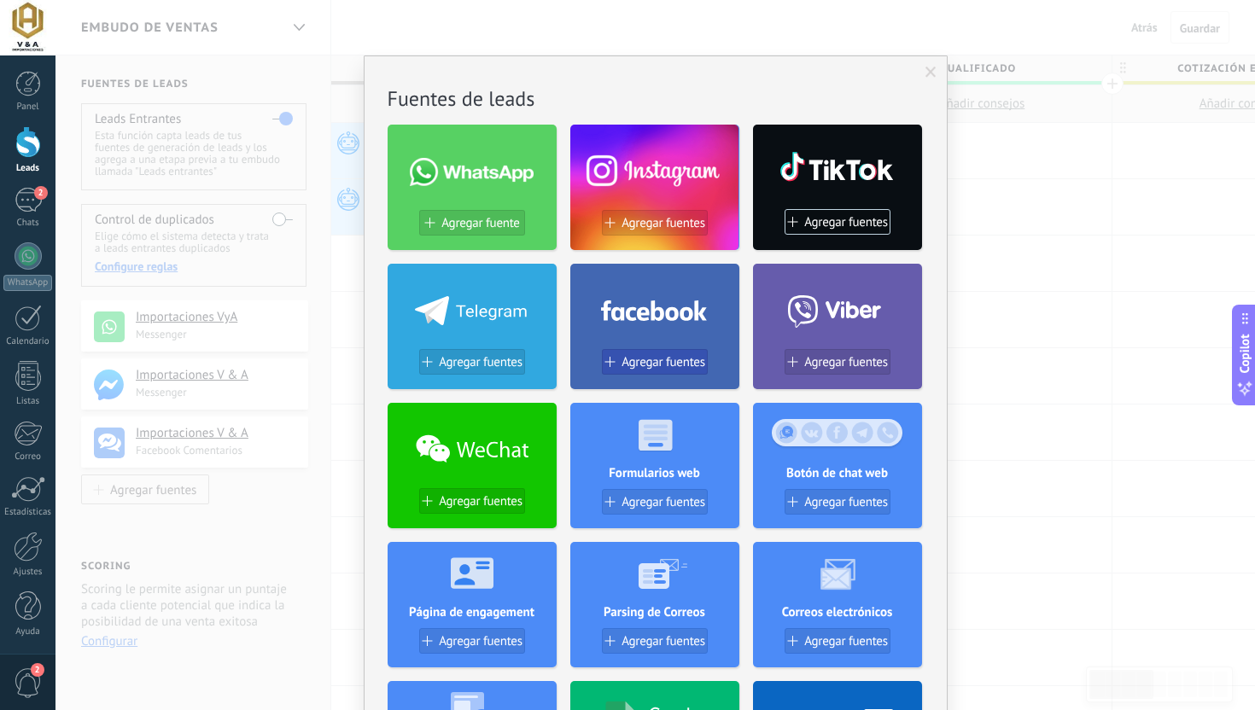
click at [668, 362] on span "Agregar fuentes" at bounding box center [663, 362] width 84 height 15
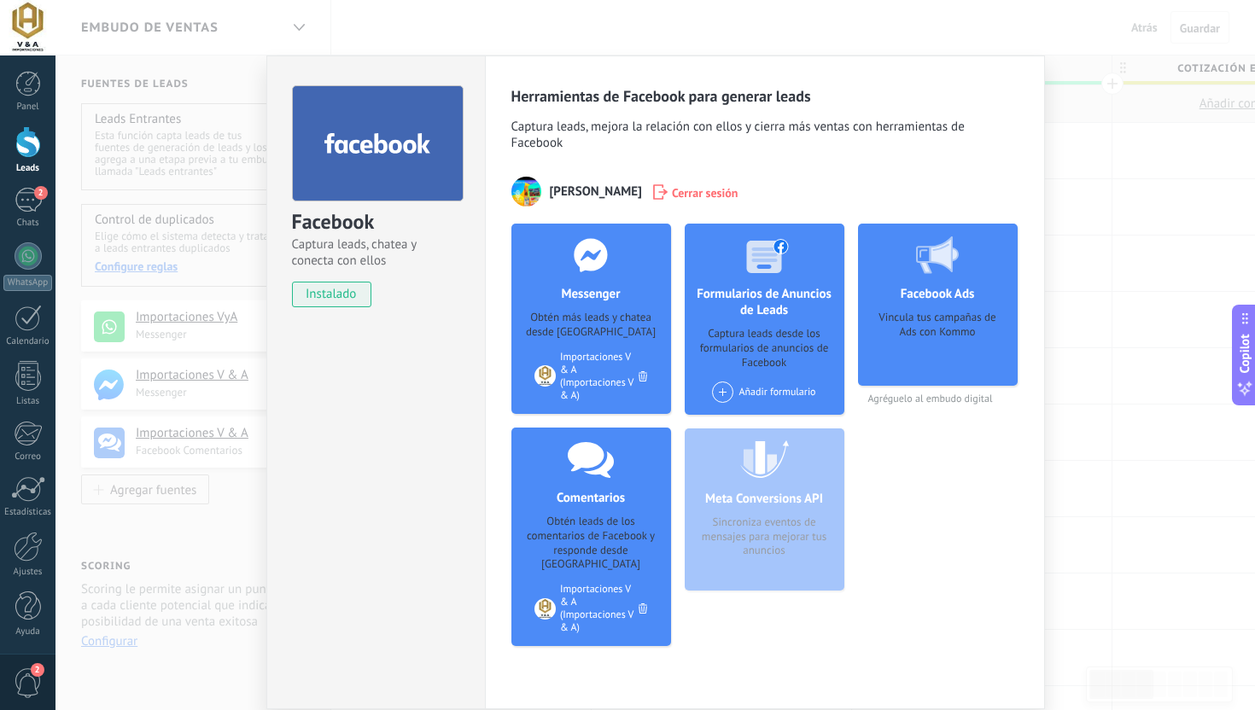
click at [181, 353] on div "Facebook Captura leads, chatea y conecta con ellos instalado Desinstalar Herram…" at bounding box center [654, 355] width 1199 height 710
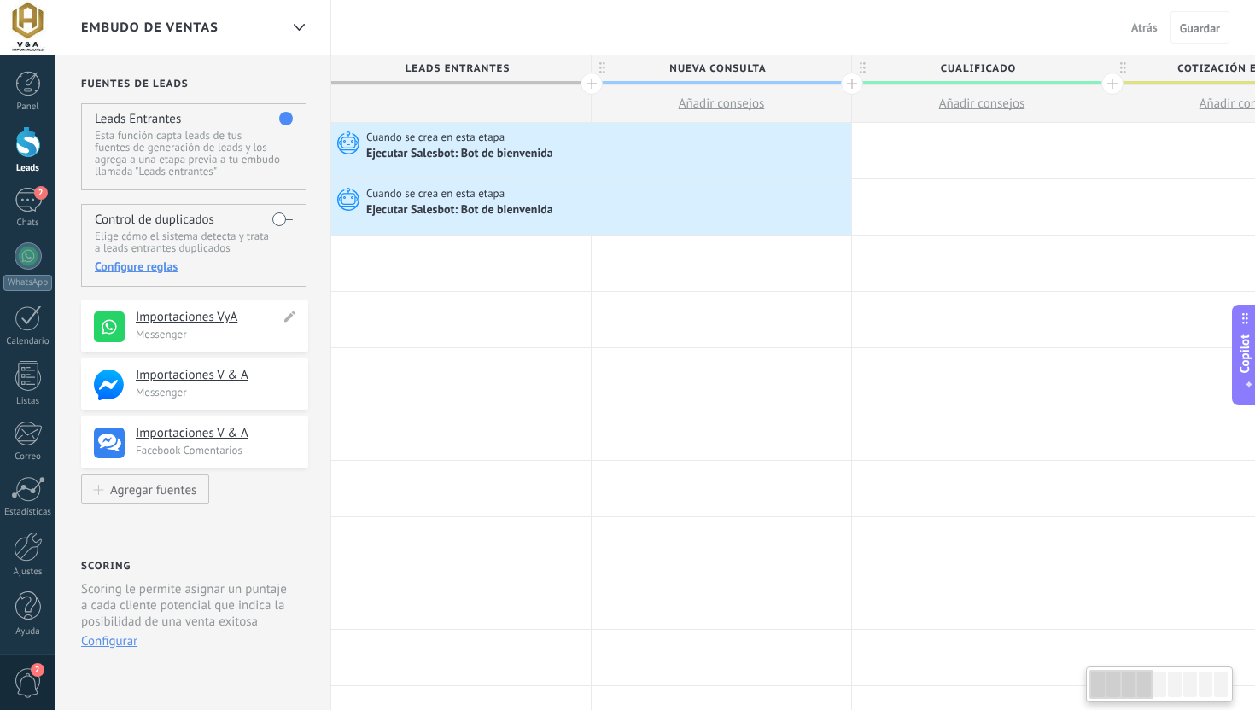
click at [183, 343] on div "**********" at bounding box center [194, 325] width 227 height 51
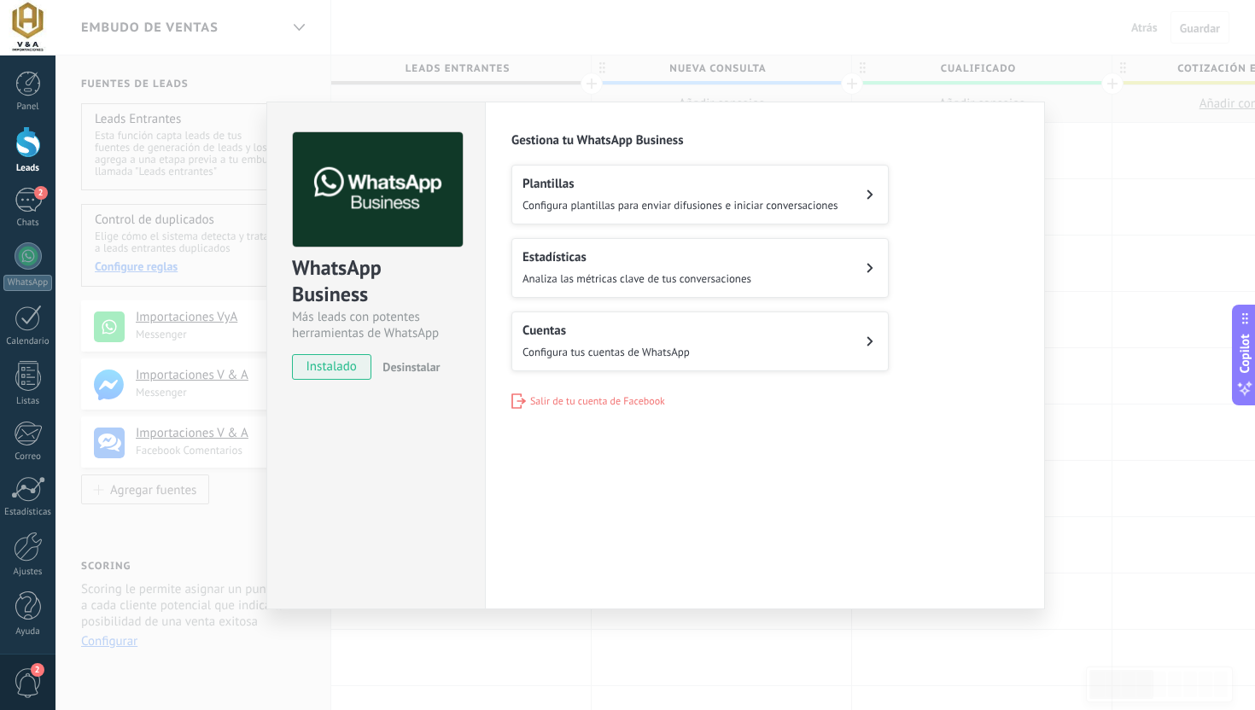
click at [686, 198] on span "Configura plantillas para enviar difusiones e iniciar conversaciones" at bounding box center [680, 205] width 316 height 15
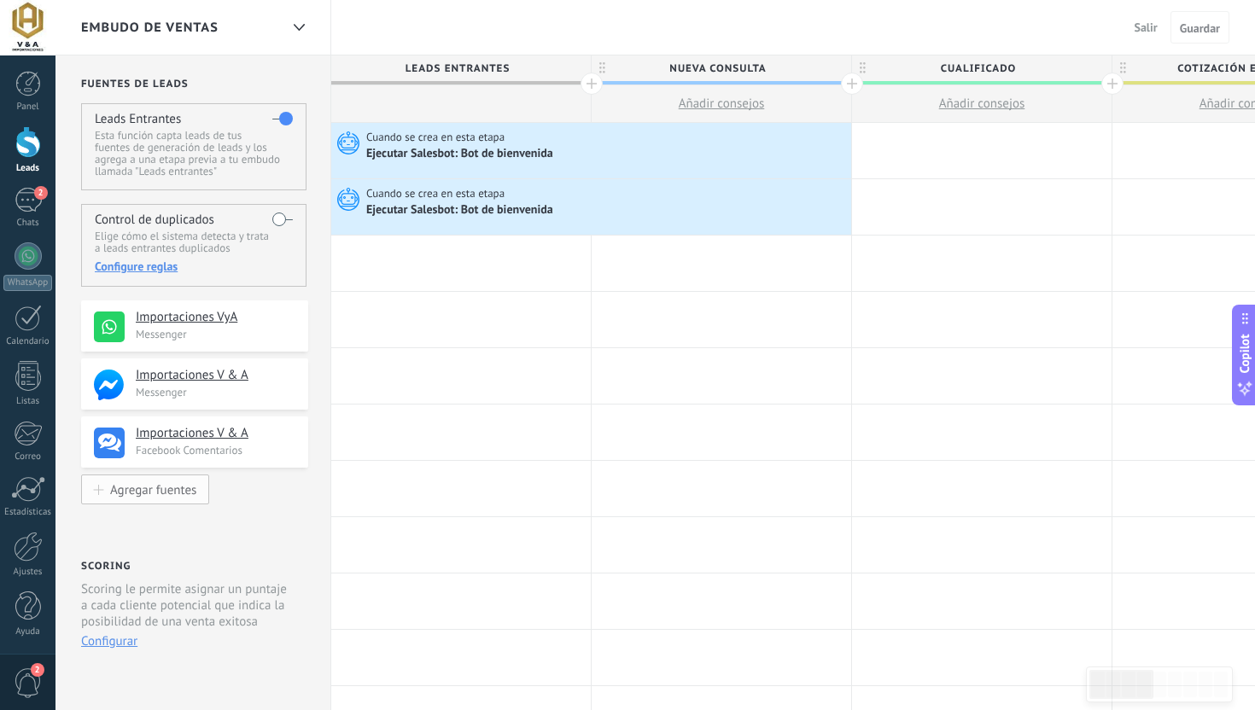
click at [154, 486] on div "Agregar fuentes" at bounding box center [153, 489] width 86 height 15
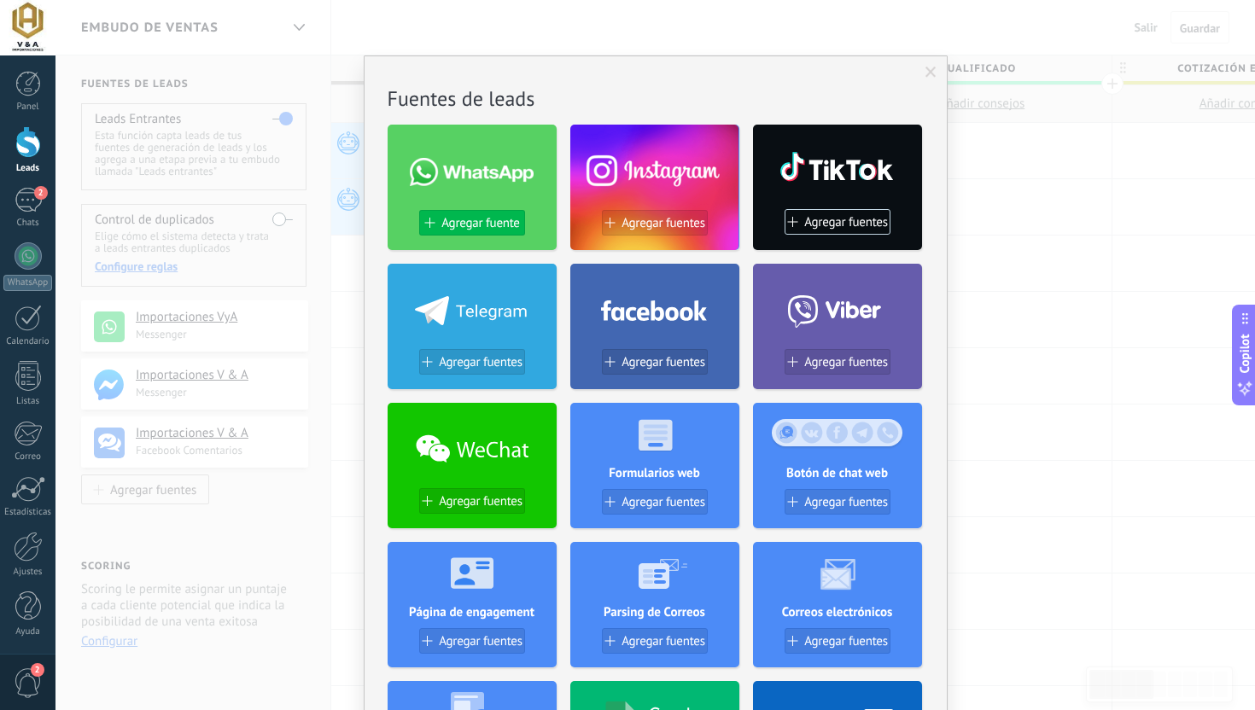
click at [485, 216] on span "Agregar fuente" at bounding box center [480, 223] width 78 height 15
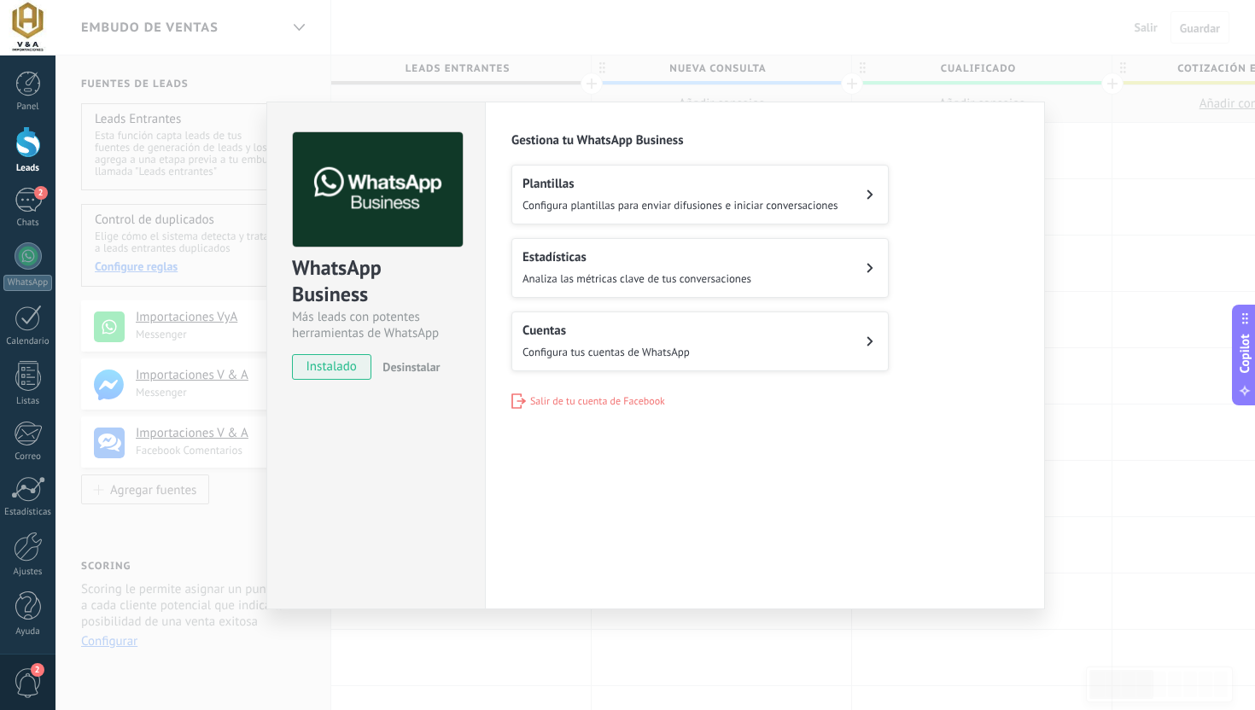
click at [708, 205] on span "Configura plantillas para enviar difusiones e iniciar conversaciones" at bounding box center [680, 205] width 316 height 15
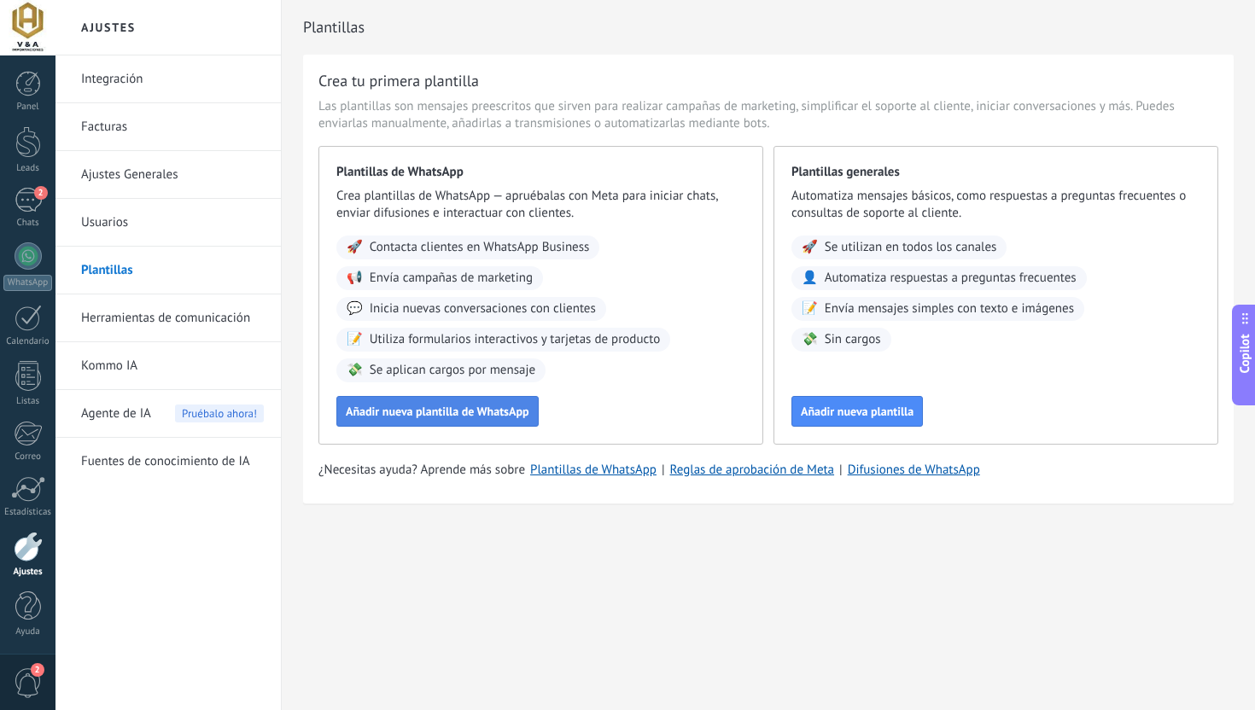
click at [480, 411] on span "Añadir nueva plantilla de WhatsApp" at bounding box center [437, 411] width 183 height 12
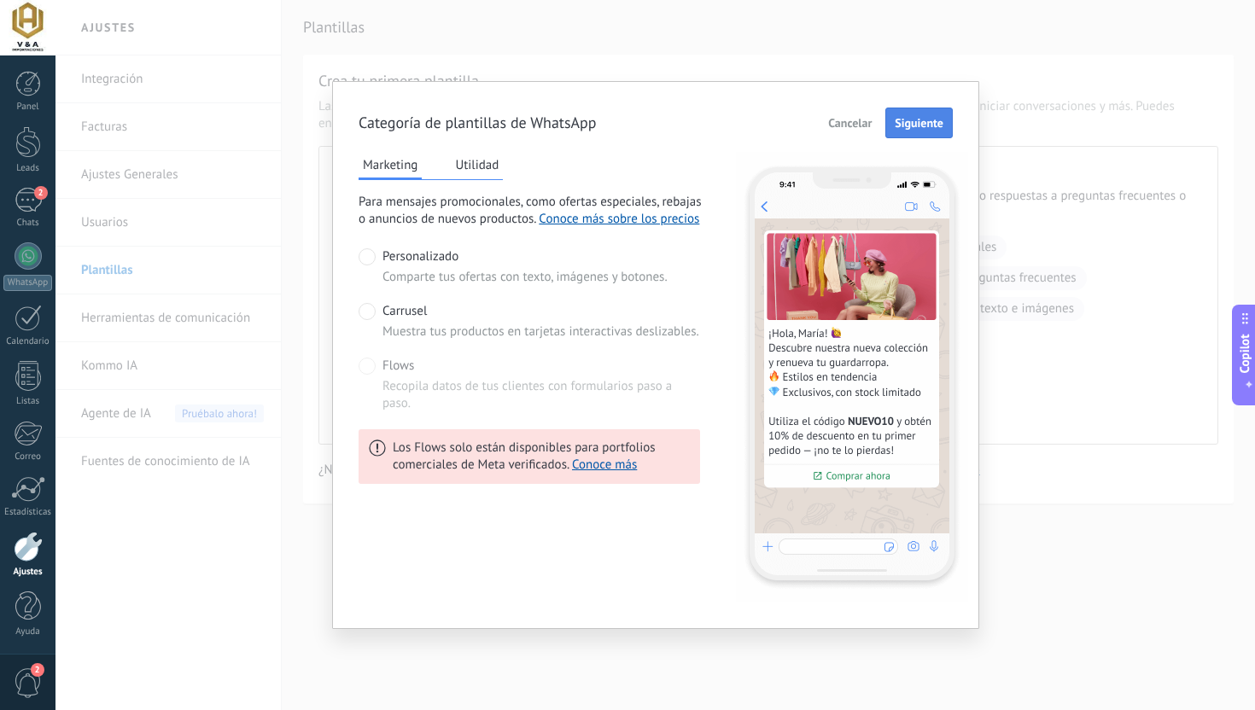
click at [933, 113] on button "Siguiente" at bounding box center [918, 123] width 67 height 31
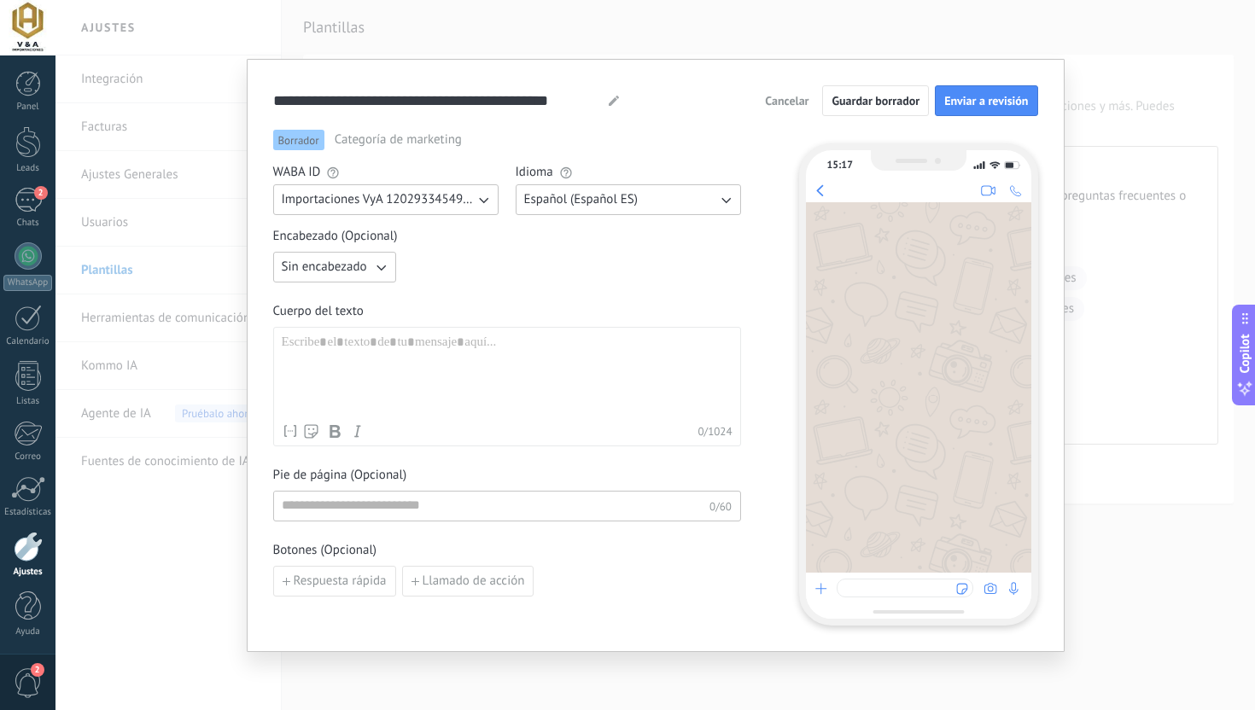
scroll to position [11, 0]
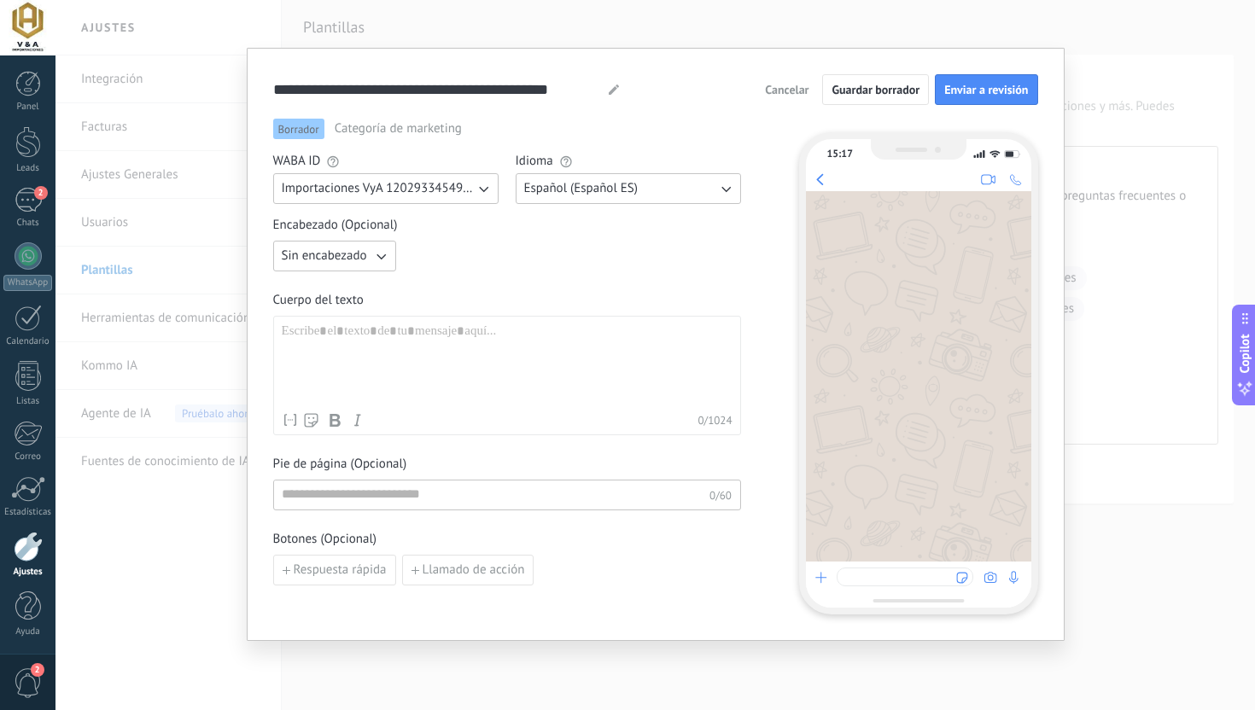
click at [387, 322] on div "Nombre del contacto Nombre Apellido Contacto ID Contacto usuario responsable Co…" at bounding box center [507, 375] width 468 height 119
click at [377, 326] on div at bounding box center [507, 363] width 451 height 81
click at [365, 347] on div "*" at bounding box center [507, 363] width 451 height 81
click at [372, 248] on icon "button" at bounding box center [380, 256] width 17 height 17
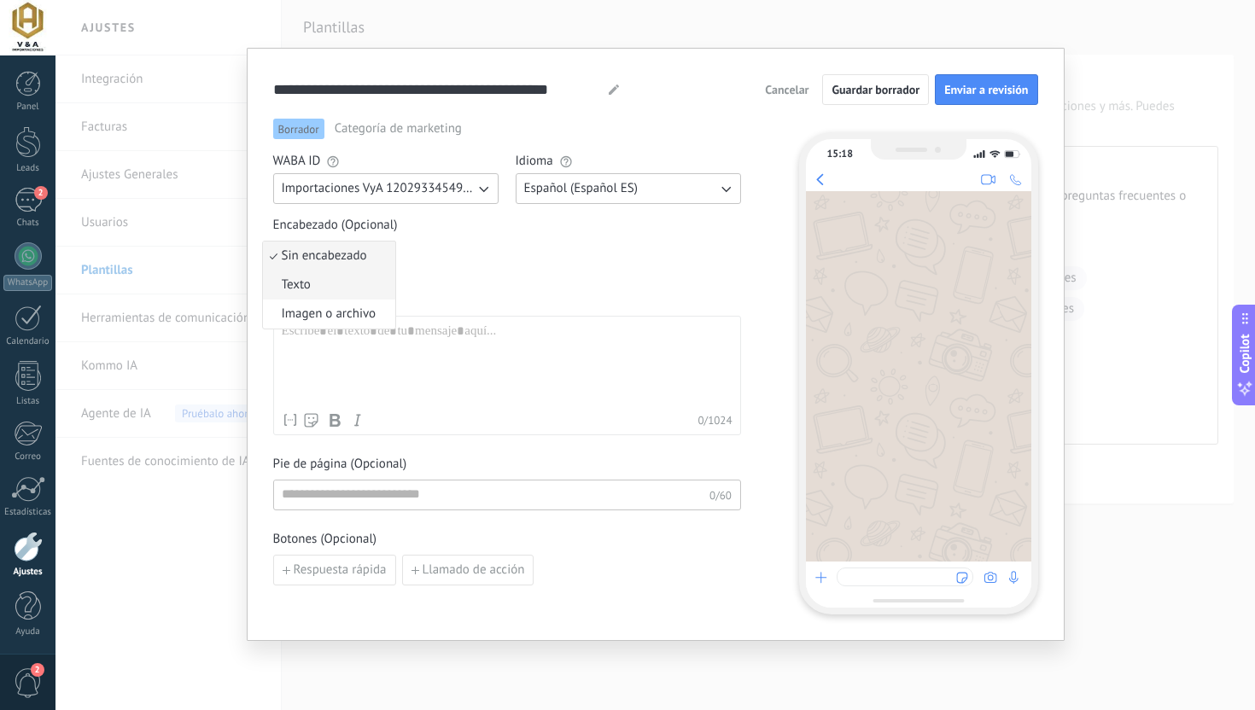
click at [364, 271] on li "Texto" at bounding box center [329, 285] width 132 height 29
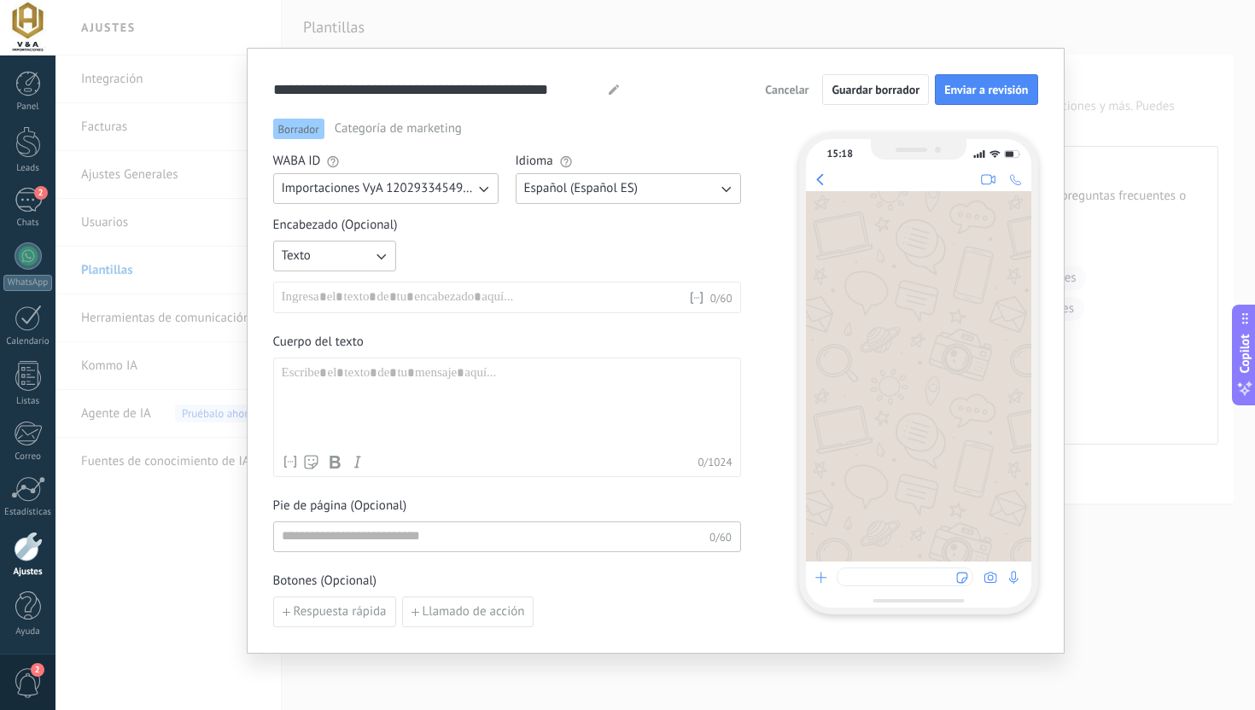
click at [547, 199] on button "Español (Español ES)" at bounding box center [627, 188] width 225 height 31
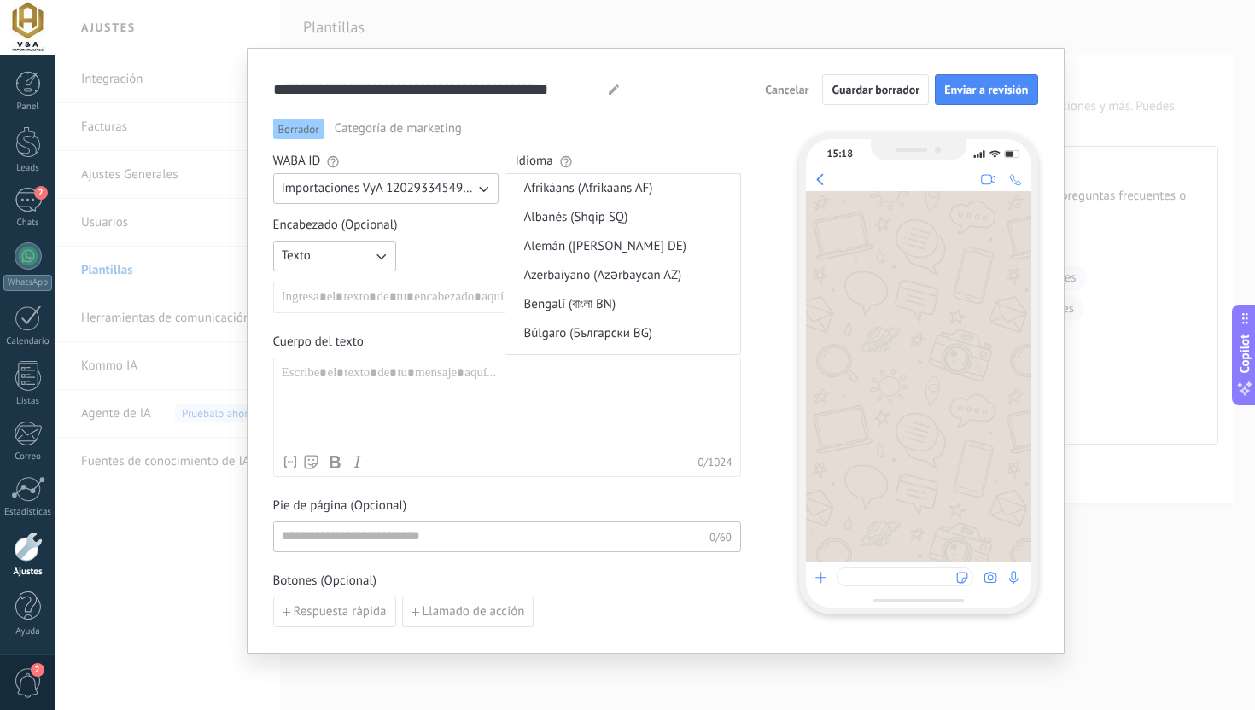
scroll to position [417, 0]
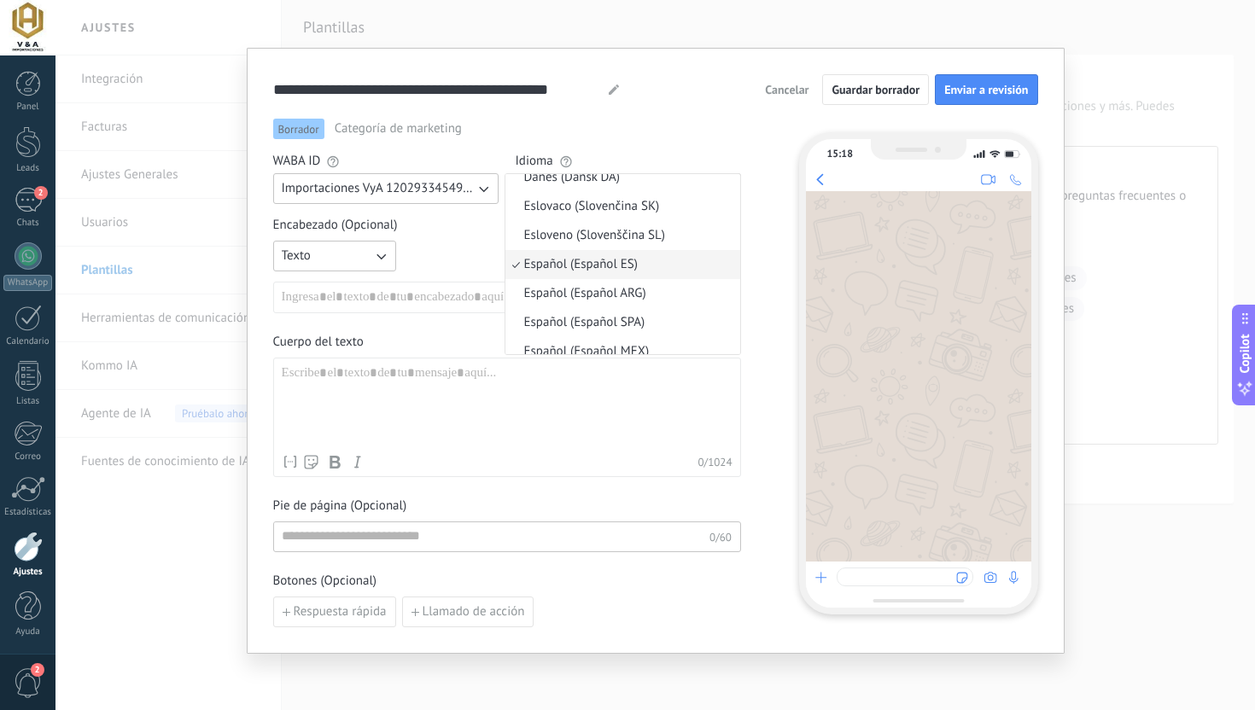
click at [463, 248] on div "Texto Nombre del contacto Nombre Apellido Contacto ID Contacto usuario responsa…" at bounding box center [507, 277] width 468 height 73
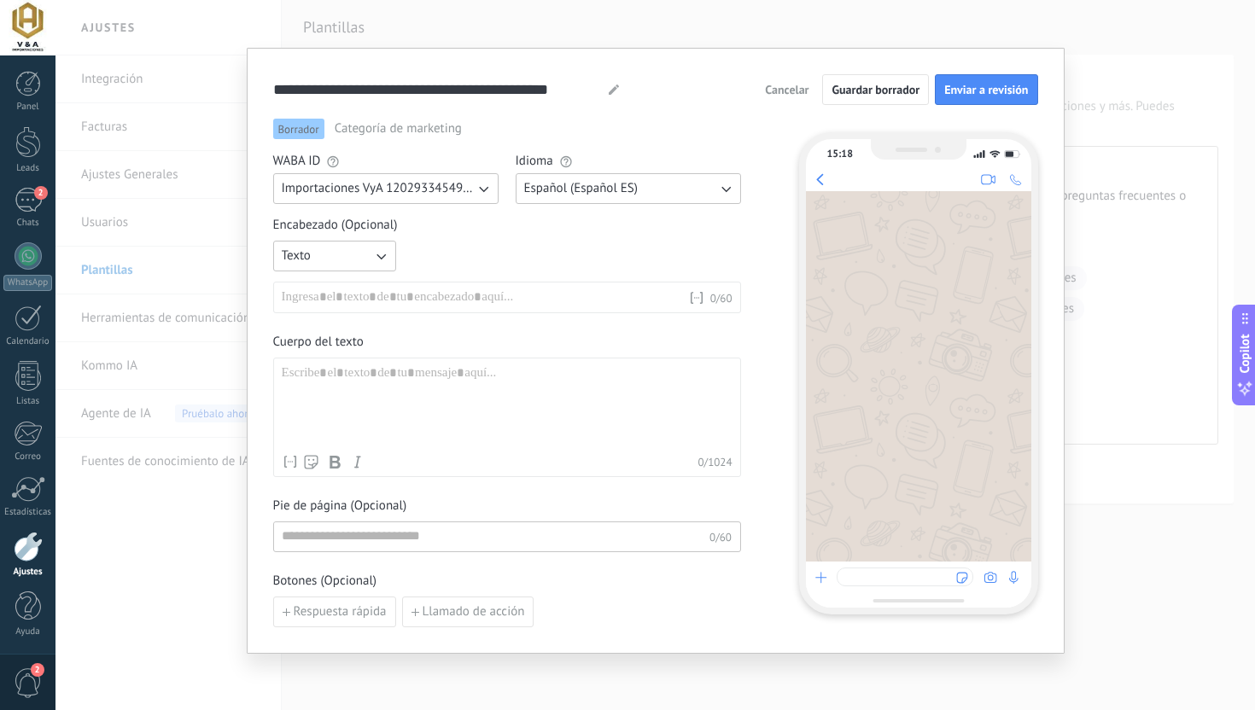
click at [463, 183] on span "Importaciones VyA 1202933454915127" at bounding box center [378, 188] width 193 height 17
click at [457, 213] on div "Borrador Categoría de marketing WABA ID Importaciones VyA 1202933454915127 Impo…" at bounding box center [507, 373] width 468 height 509
click at [414, 128] on span "Categoría de marketing" at bounding box center [398, 128] width 127 height 17
click at [341, 130] on span "Categoría de marketing" at bounding box center [398, 128] width 127 height 17
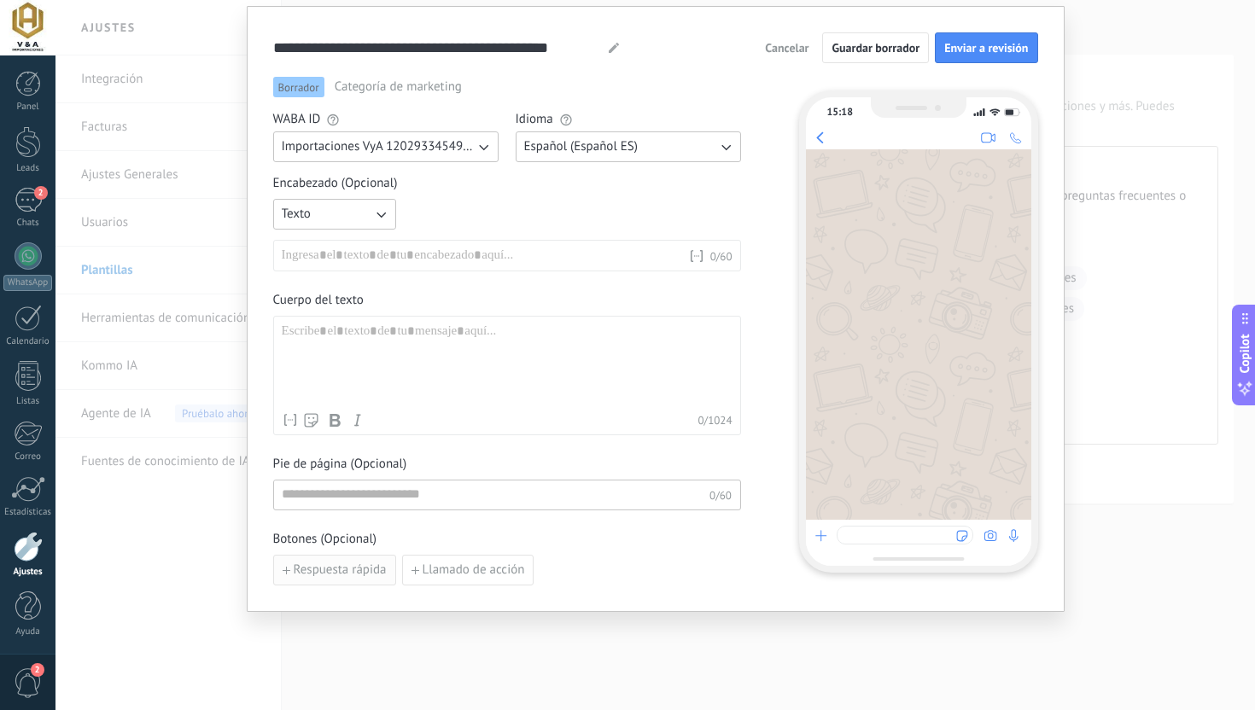
click at [353, 581] on button "Respuesta rápida" at bounding box center [334, 570] width 123 height 31
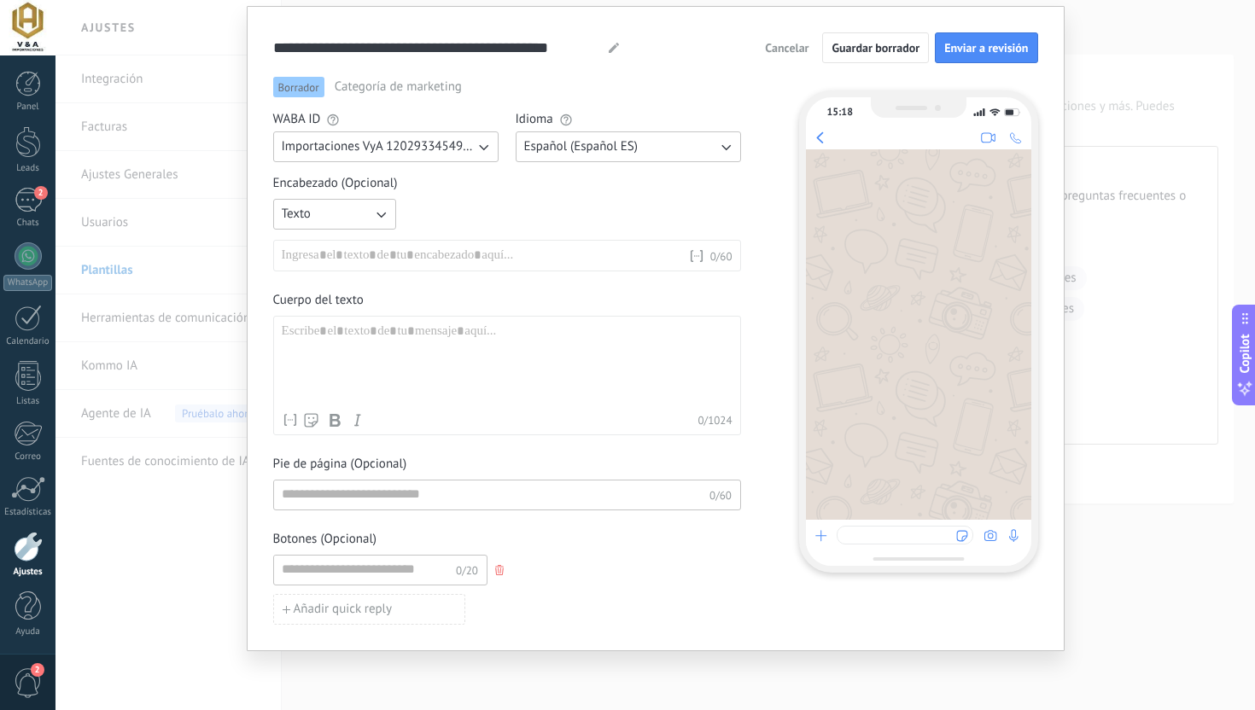
click at [407, 243] on div "Nombre del contacto Nombre Apellido Contacto ID Contacto usuario responsable Co…" at bounding box center [507, 256] width 468 height 32
click at [401, 257] on div at bounding box center [485, 256] width 406 height 17
click at [390, 347] on div at bounding box center [507, 363] width 451 height 81
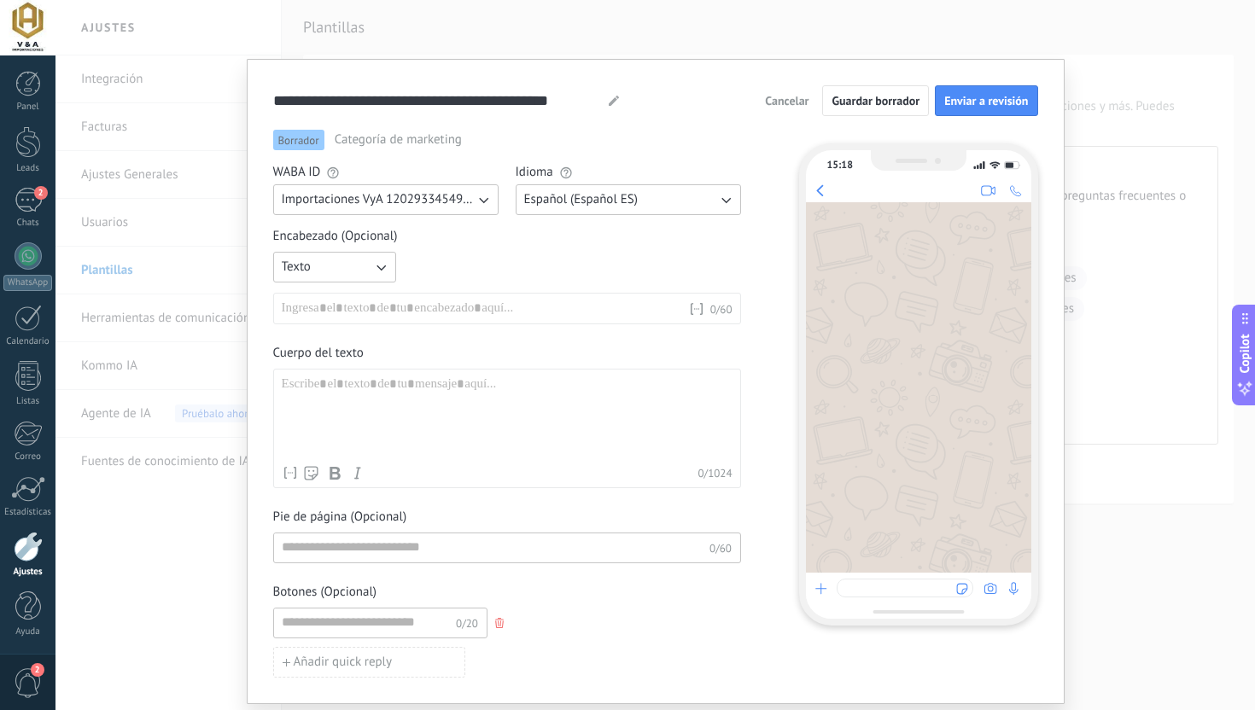
click at [685, 207] on button "Español (Español ES)" at bounding box center [627, 199] width 225 height 31
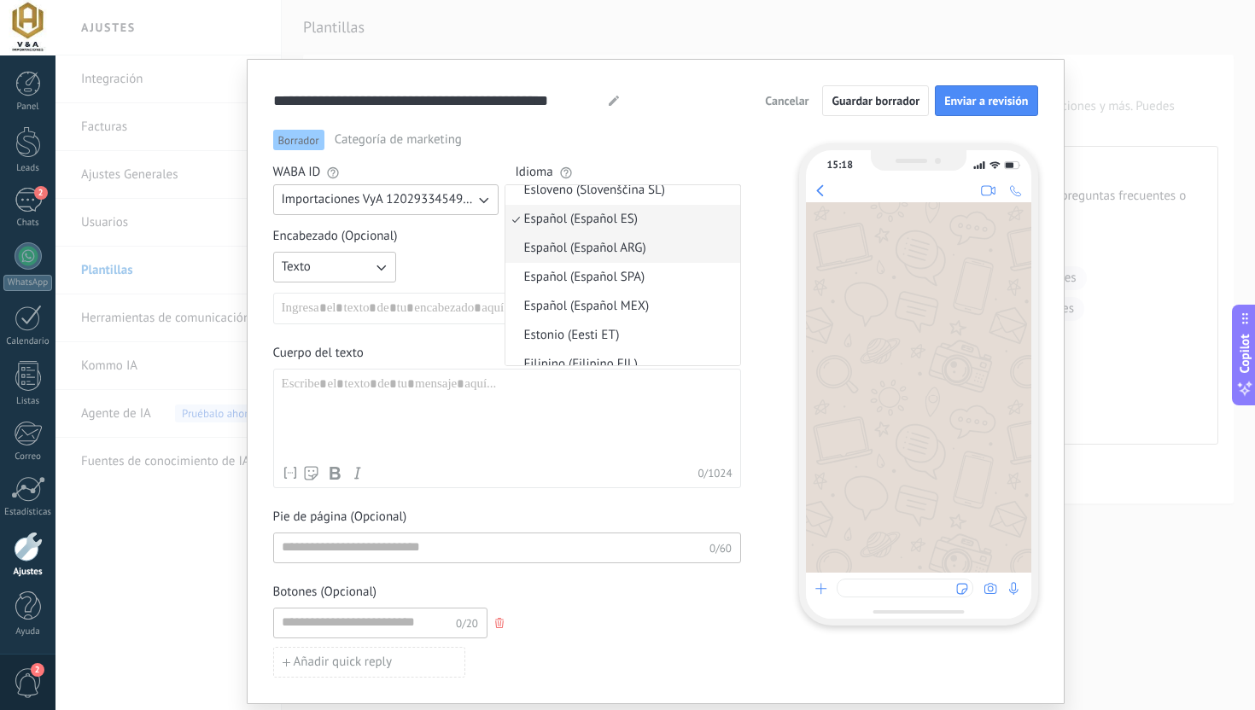
scroll to position [475, 0]
click at [653, 300] on li "Español (Español MEX)" at bounding box center [622, 305] width 235 height 29
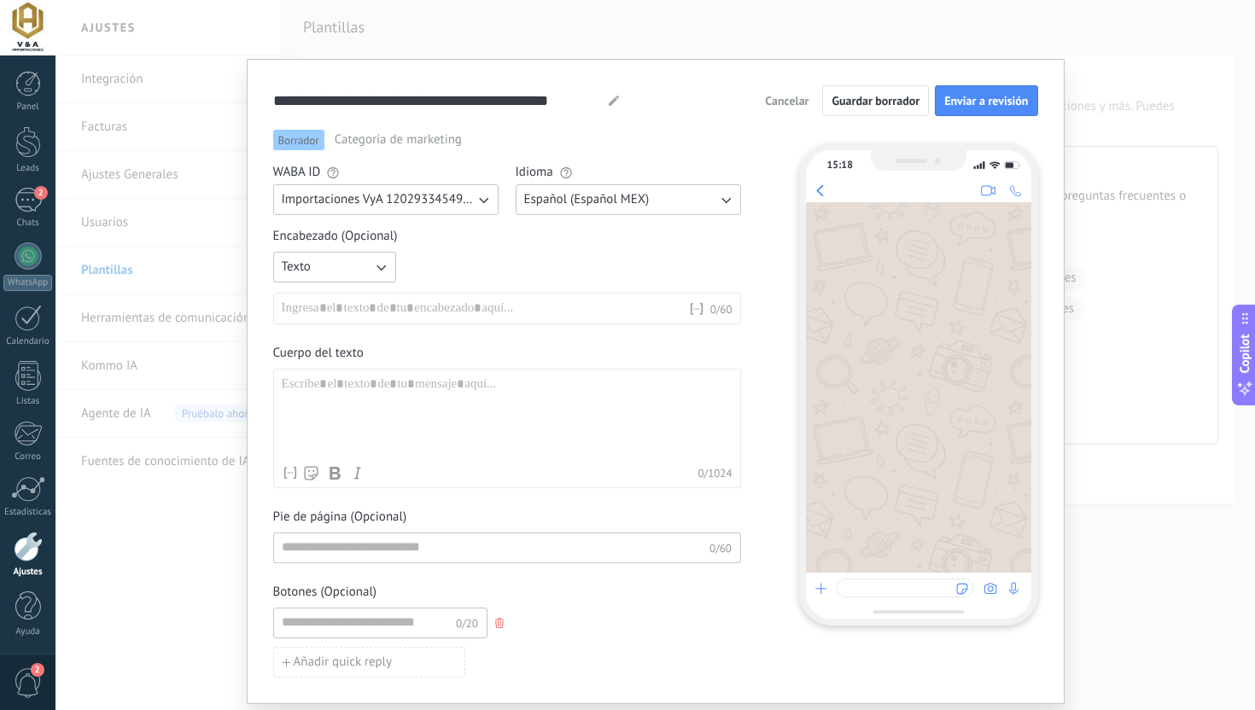
click at [690, 265] on div "Texto Nombre del contacto Nombre Apellido Contacto ID Contacto usuario responsa…" at bounding box center [507, 288] width 468 height 73
click at [520, 297] on div "Nombre del contacto Nombre Apellido Contacto ID Contacto usuario responsable Co…" at bounding box center [507, 309] width 468 height 32
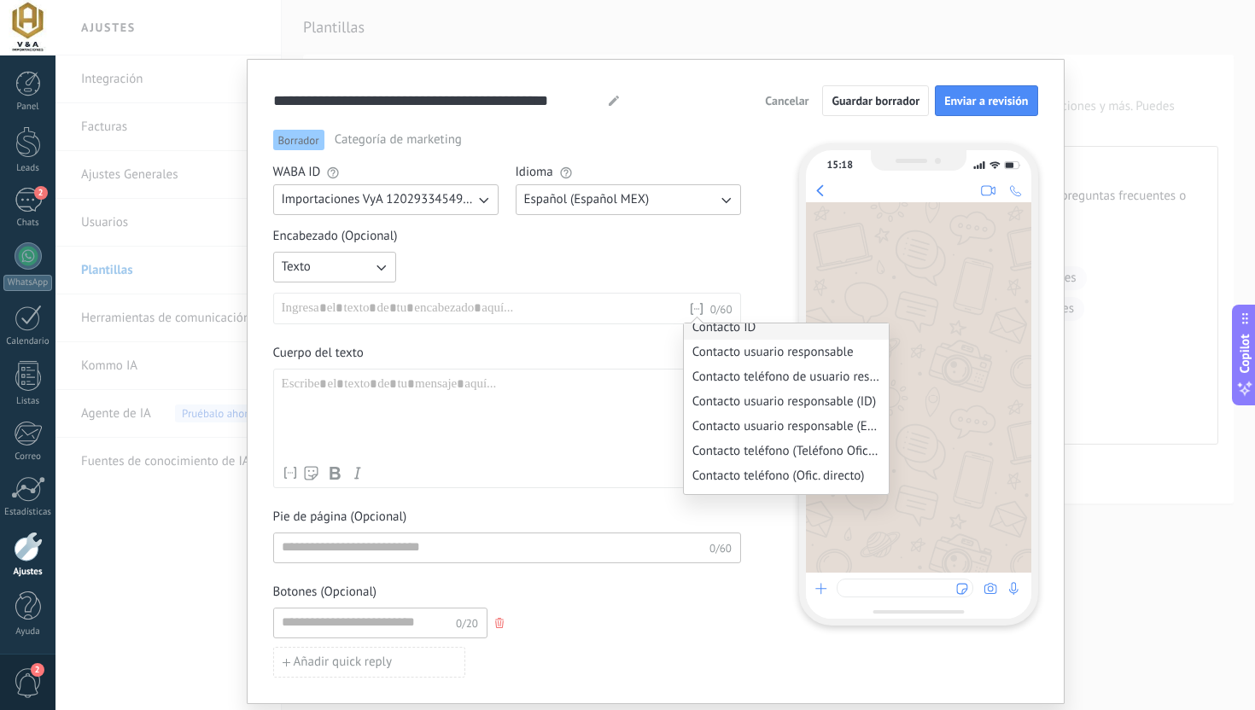
scroll to position [0, 0]
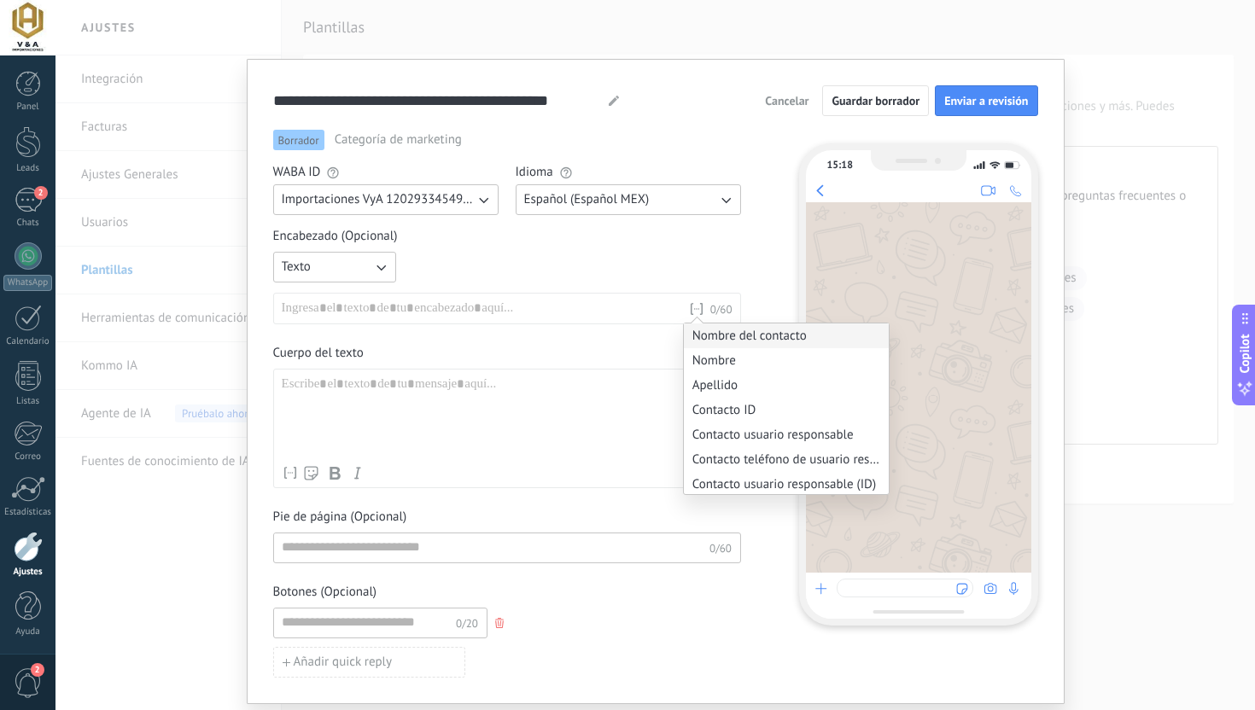
click at [743, 331] on li "Nombre del contacto" at bounding box center [786, 335] width 205 height 25
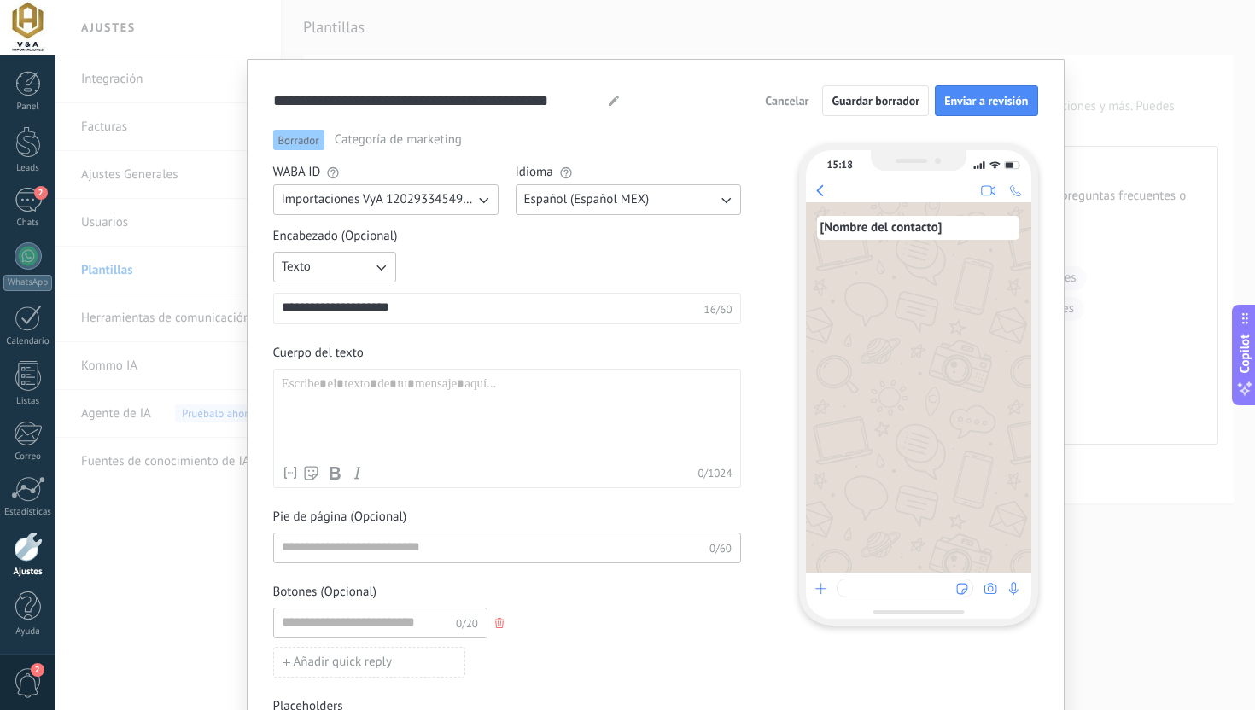
click at [712, 311] on span "16 / 60" at bounding box center [718, 309] width 28 height 13
click at [510, 393] on div at bounding box center [507, 416] width 451 height 81
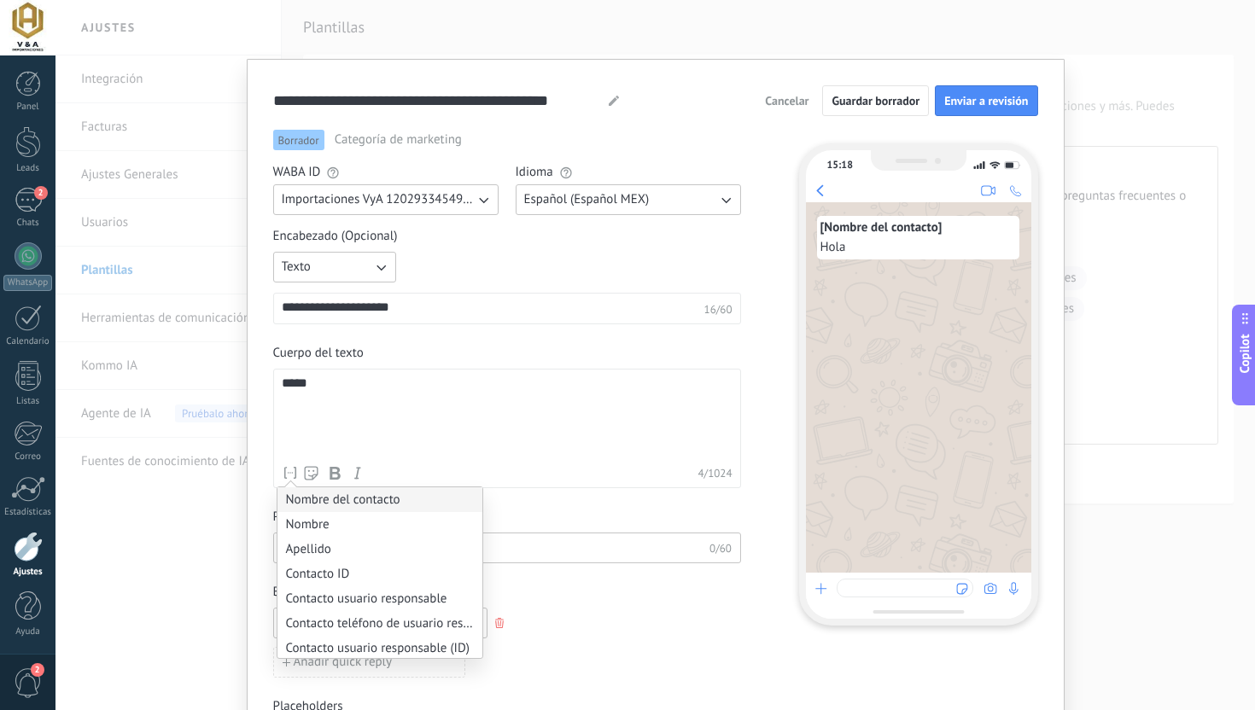
click at [303, 496] on li "Nombre del contacto" at bounding box center [379, 499] width 205 height 25
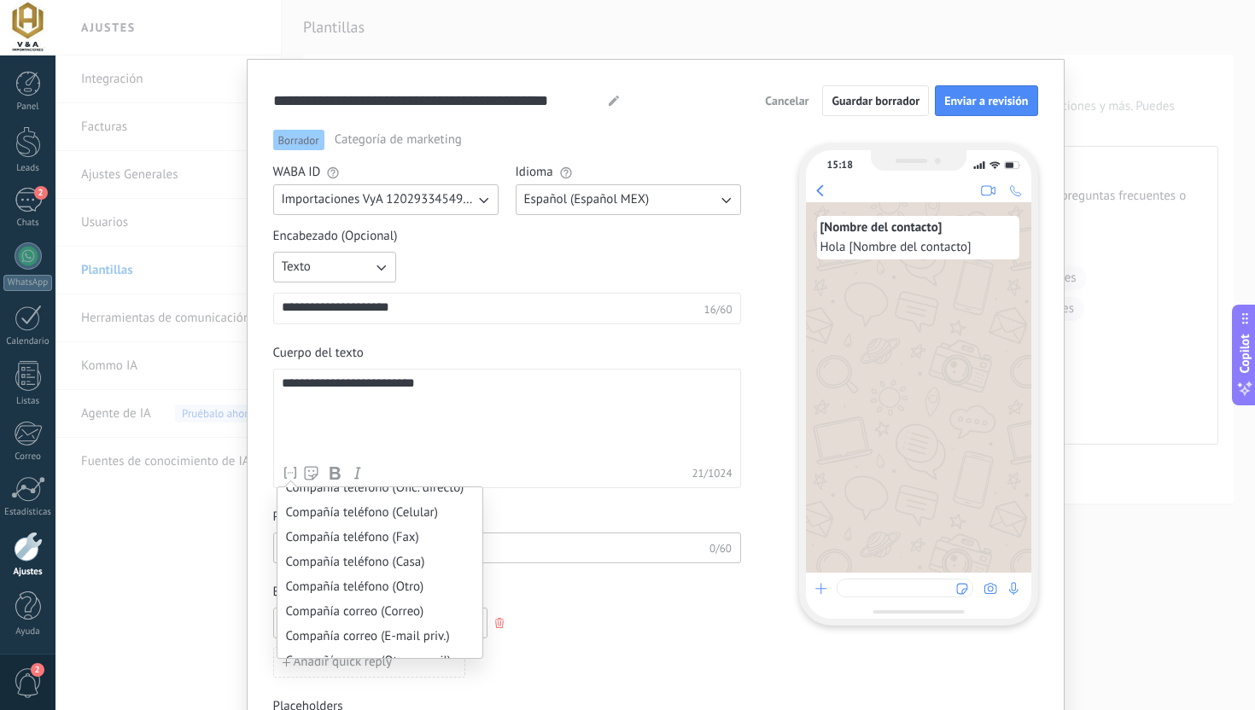
scroll to position [1818, 0]
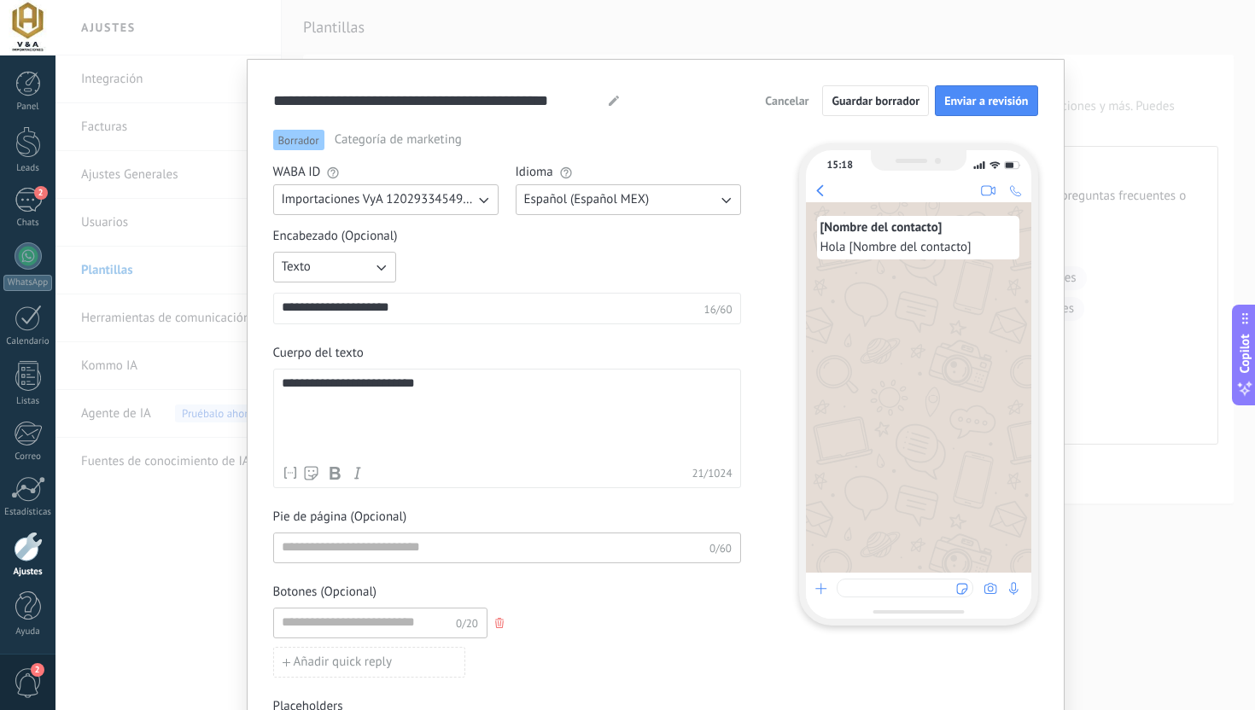
click at [448, 313] on div "**********" at bounding box center [493, 308] width 422 height 17
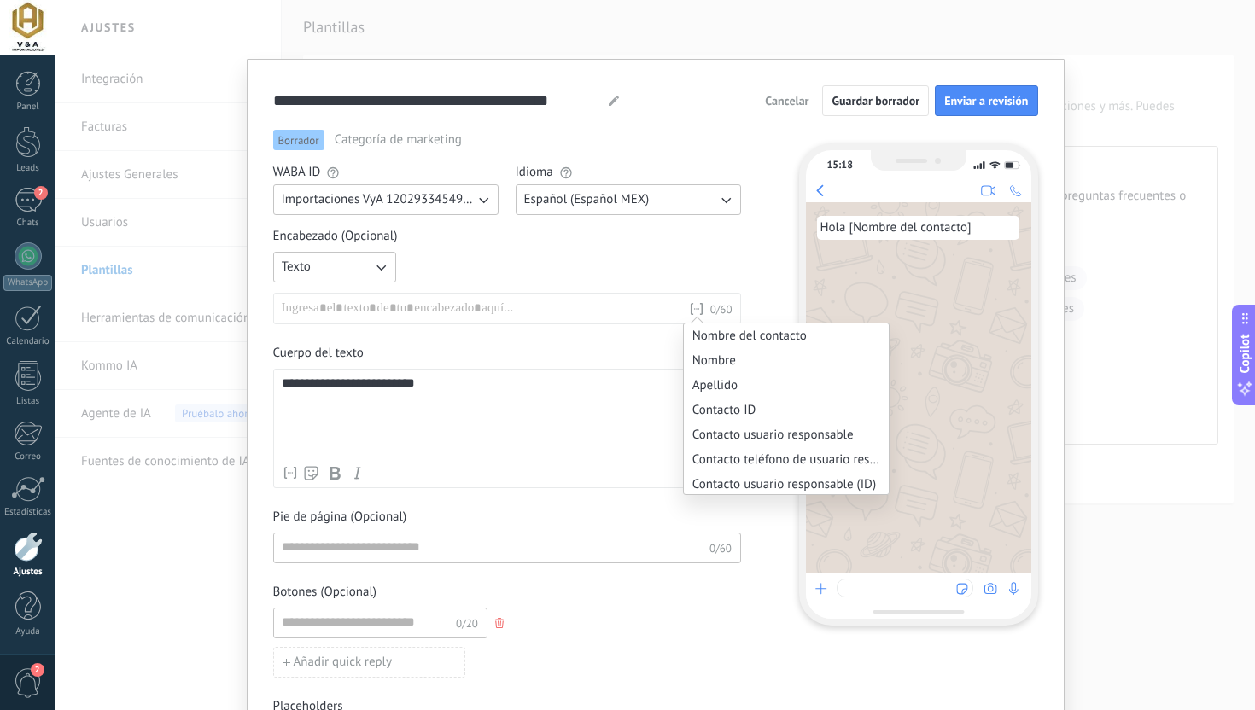
click at [694, 310] on icon at bounding box center [696, 308] width 17 height 17
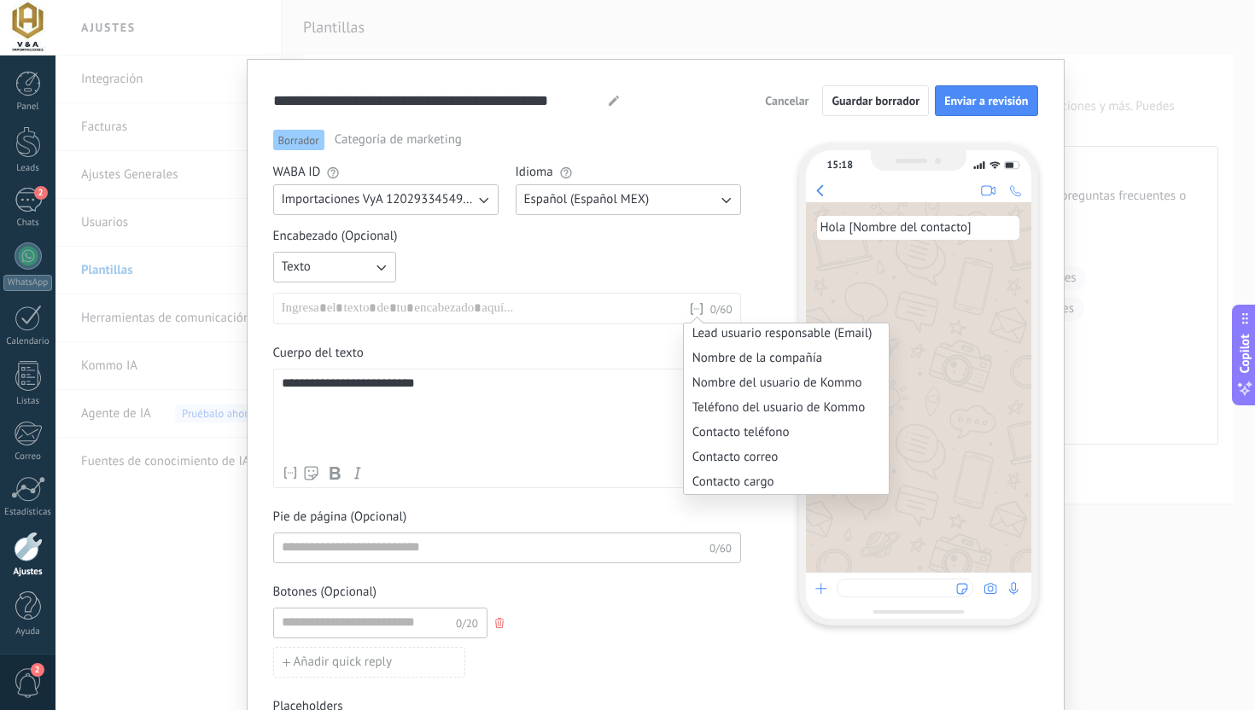
scroll to position [957, 0]
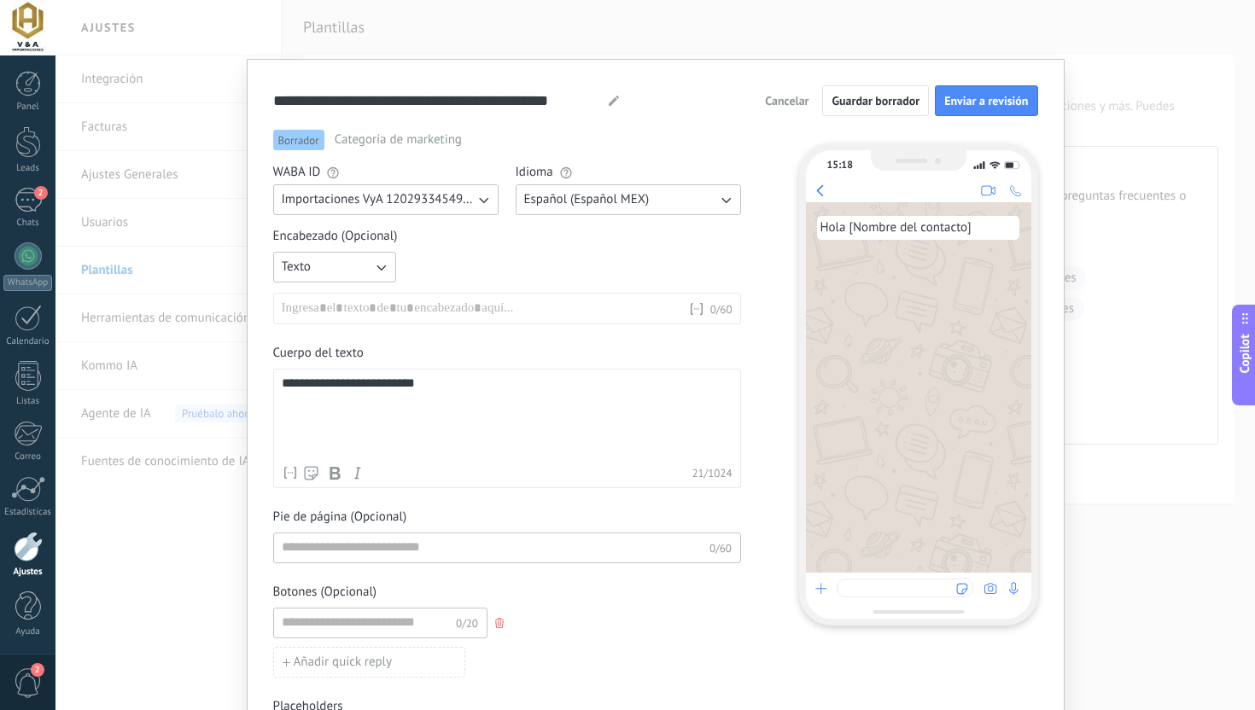
click at [583, 405] on div "**********" at bounding box center [507, 416] width 451 height 81
click at [469, 384] on div "**********" at bounding box center [507, 416] width 451 height 81
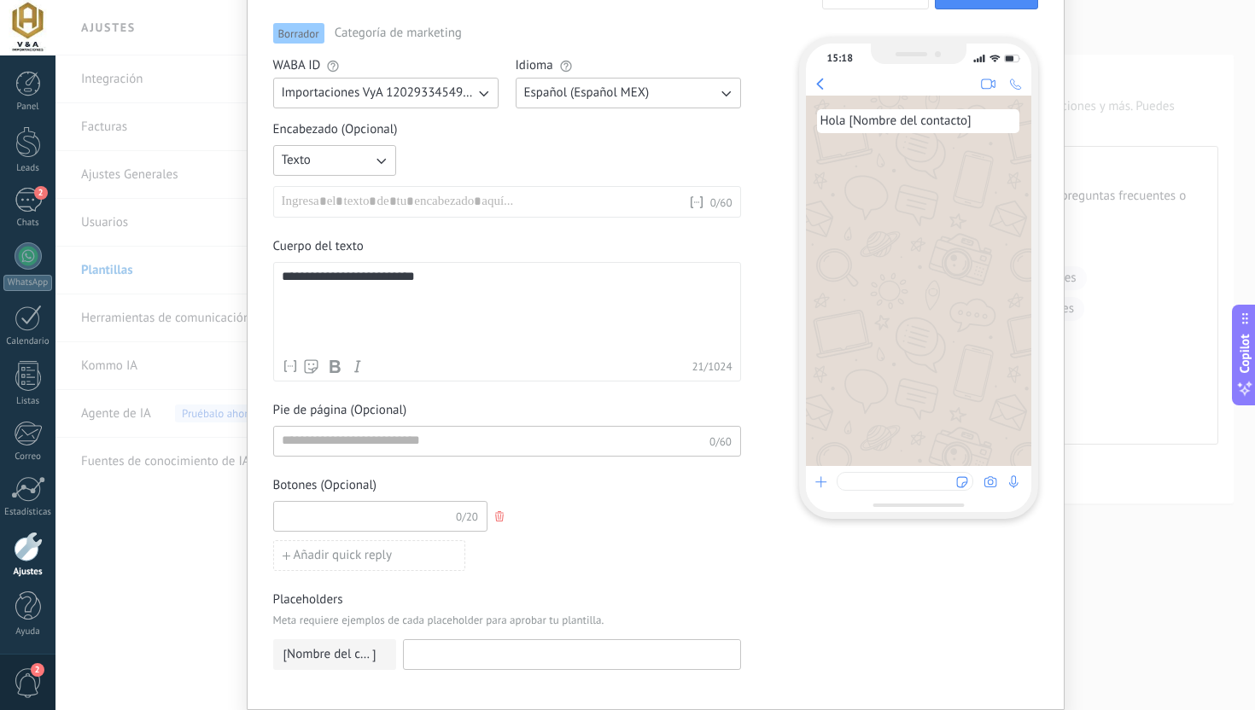
click at [388, 526] on input at bounding box center [365, 515] width 182 height 27
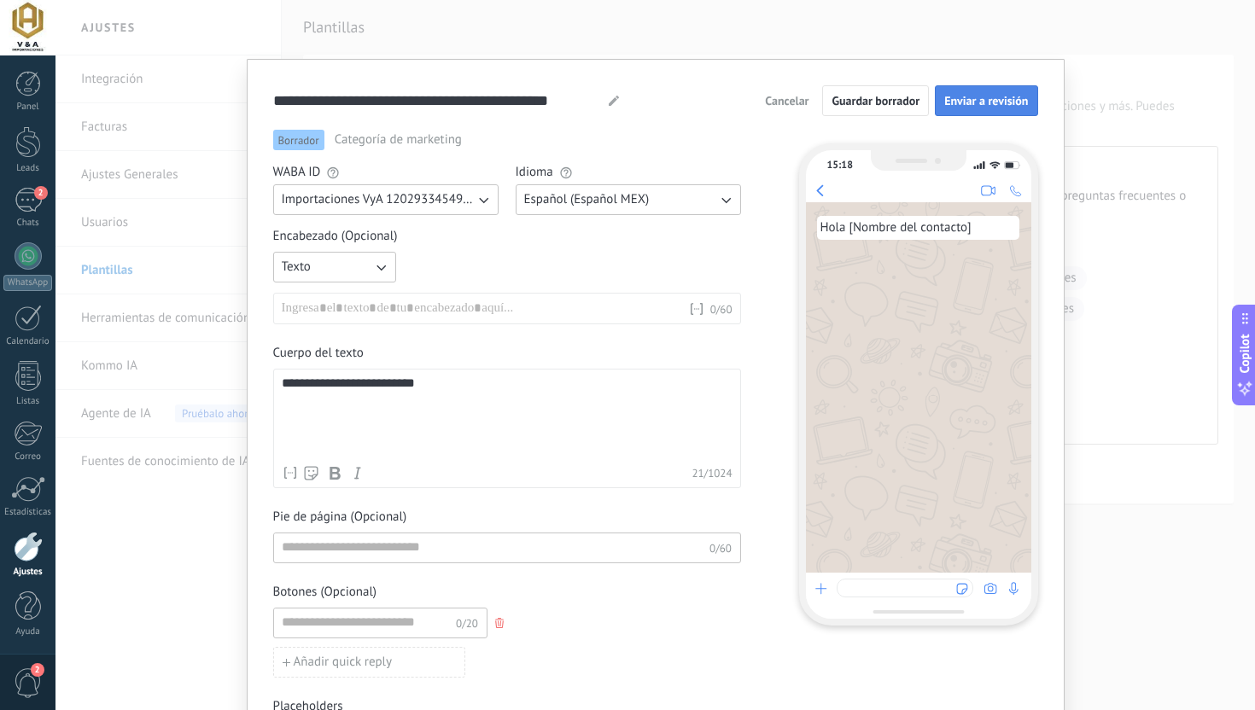
click at [972, 109] on button "Enviar a revisión" at bounding box center [986, 100] width 102 height 31
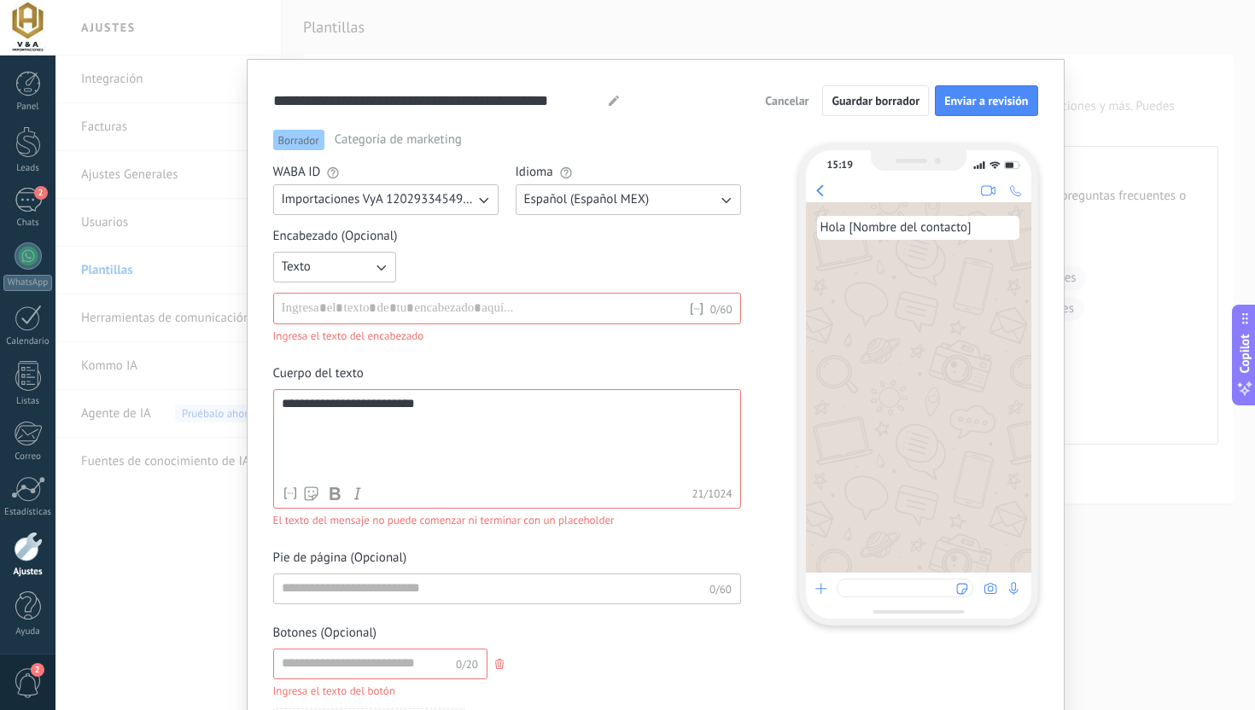
click at [542, 316] on div at bounding box center [485, 308] width 406 height 17
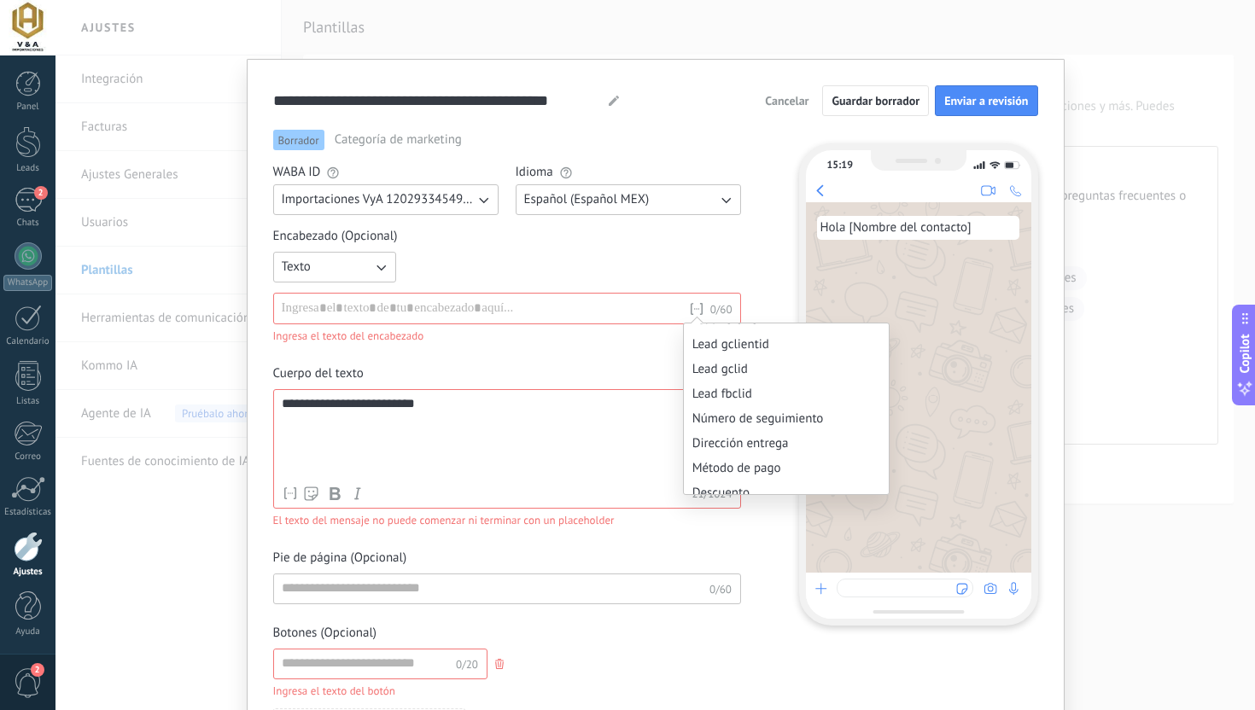
click at [688, 312] on icon at bounding box center [696, 308] width 17 height 17
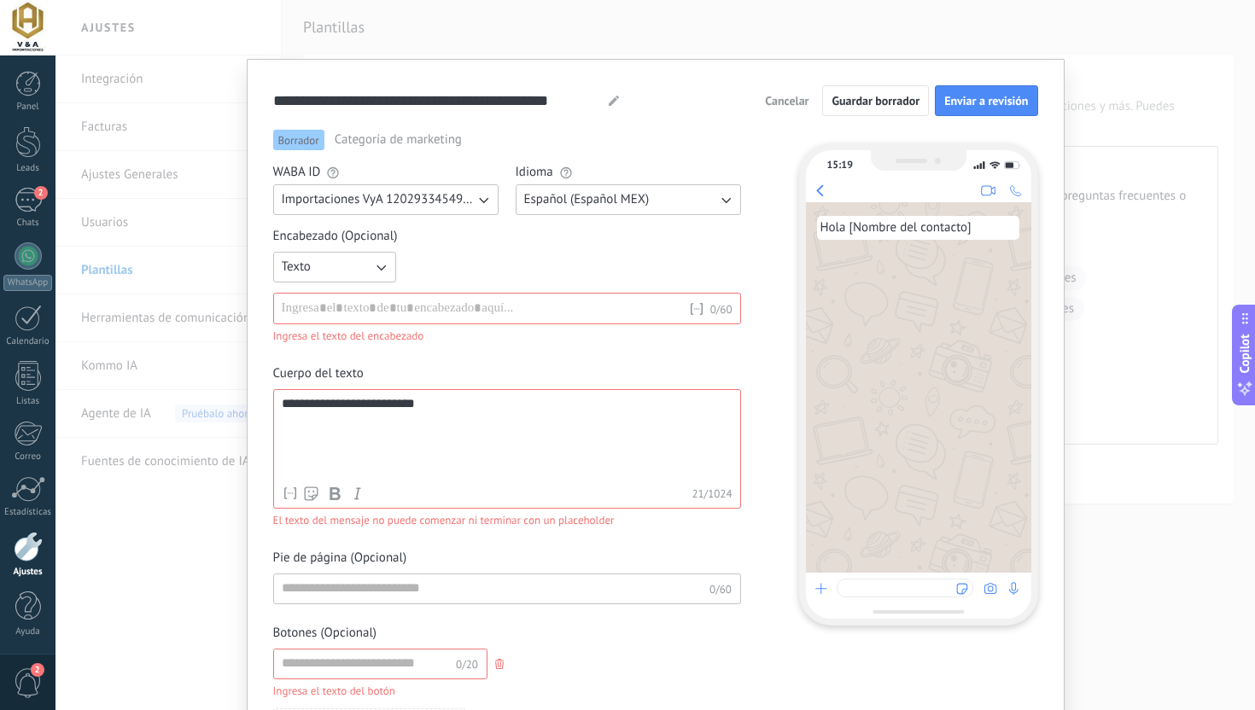
click at [712, 251] on div "Encabezado (Opcional) Texto Nombre del contacto Nombre Apellido Contacto ID Con…" at bounding box center [507, 286] width 468 height 117
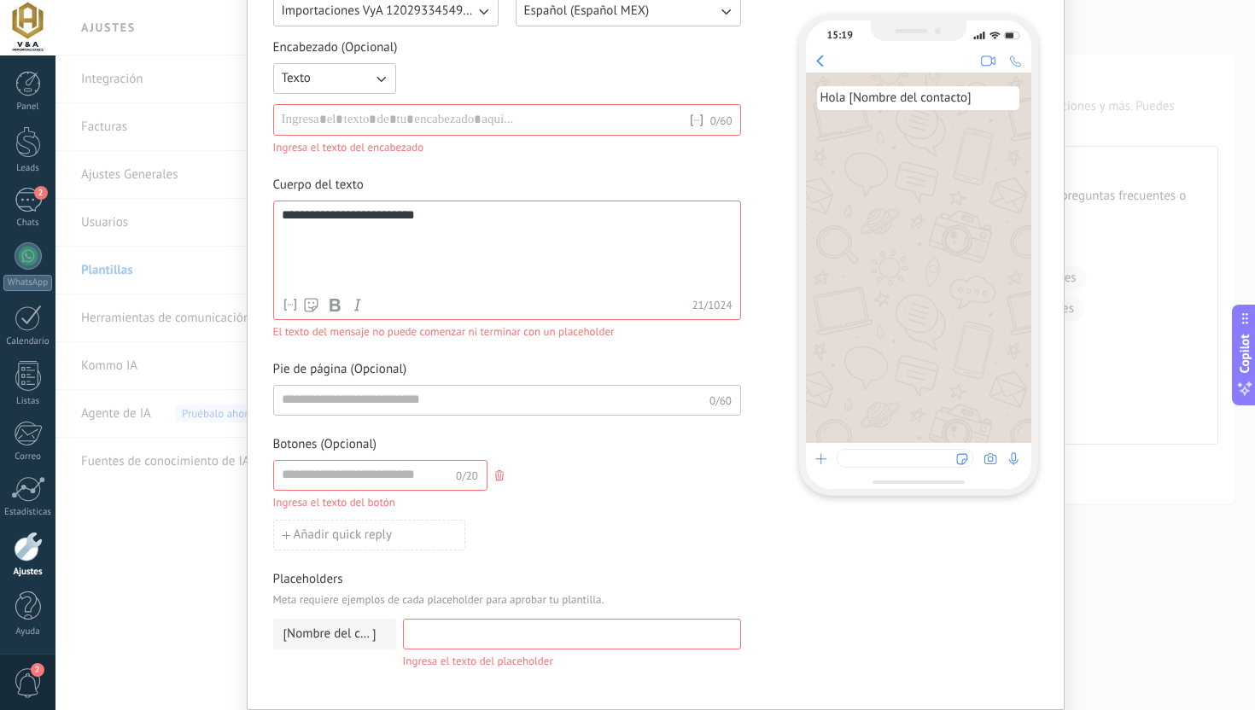
scroll to position [0, 0]
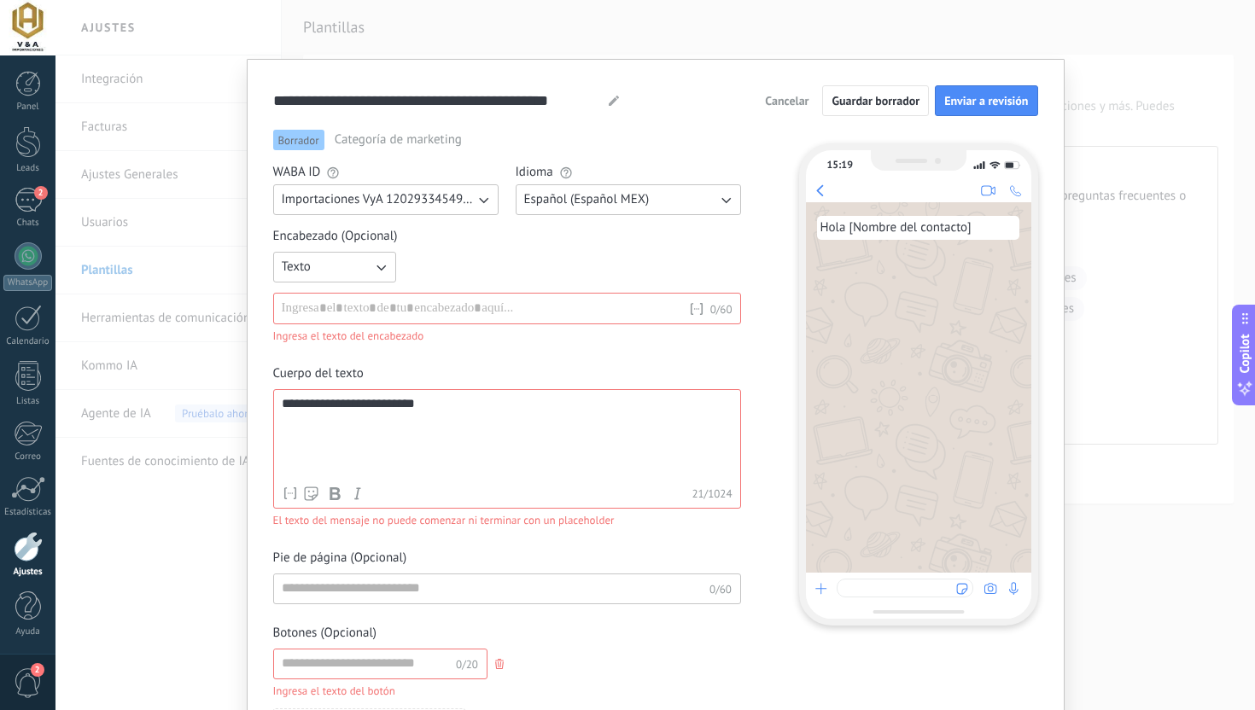
click at [785, 108] on button "Cancelar" at bounding box center [786, 101] width 59 height 26
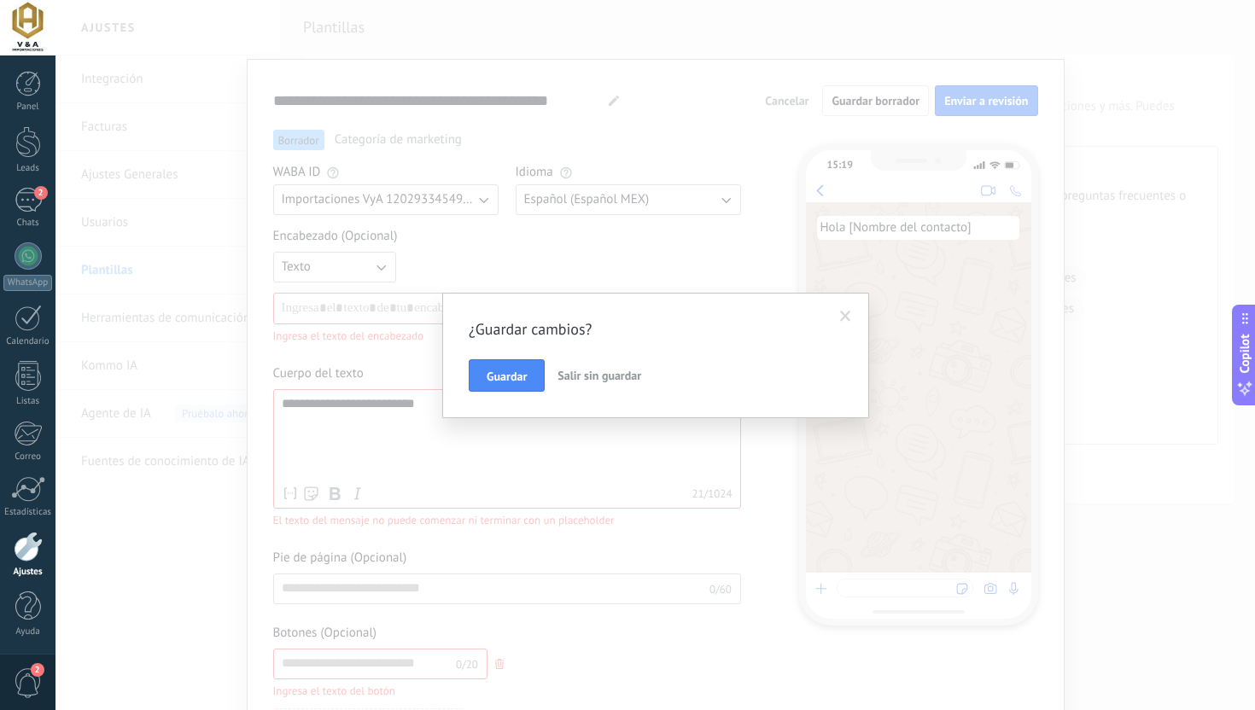
click at [581, 369] on span "Salir sin guardar" at bounding box center [599, 375] width 84 height 15
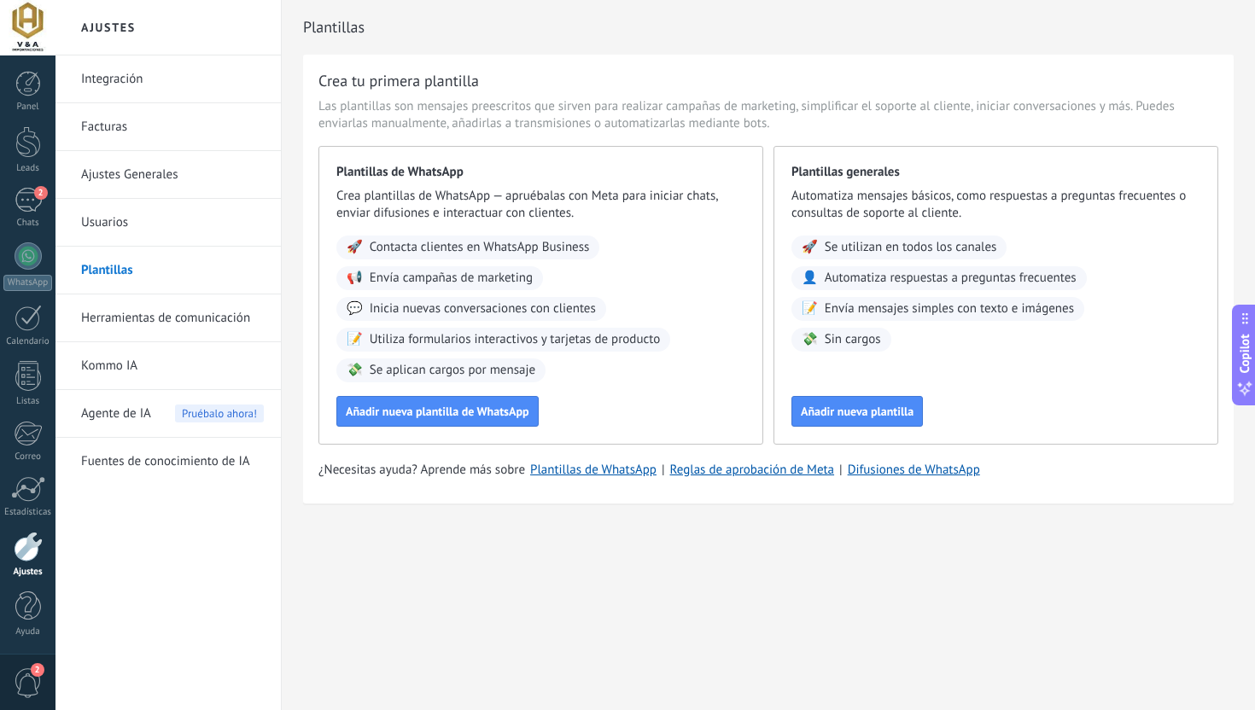
click at [154, 312] on link "Herramientas de comunicación" at bounding box center [172, 318] width 183 height 48
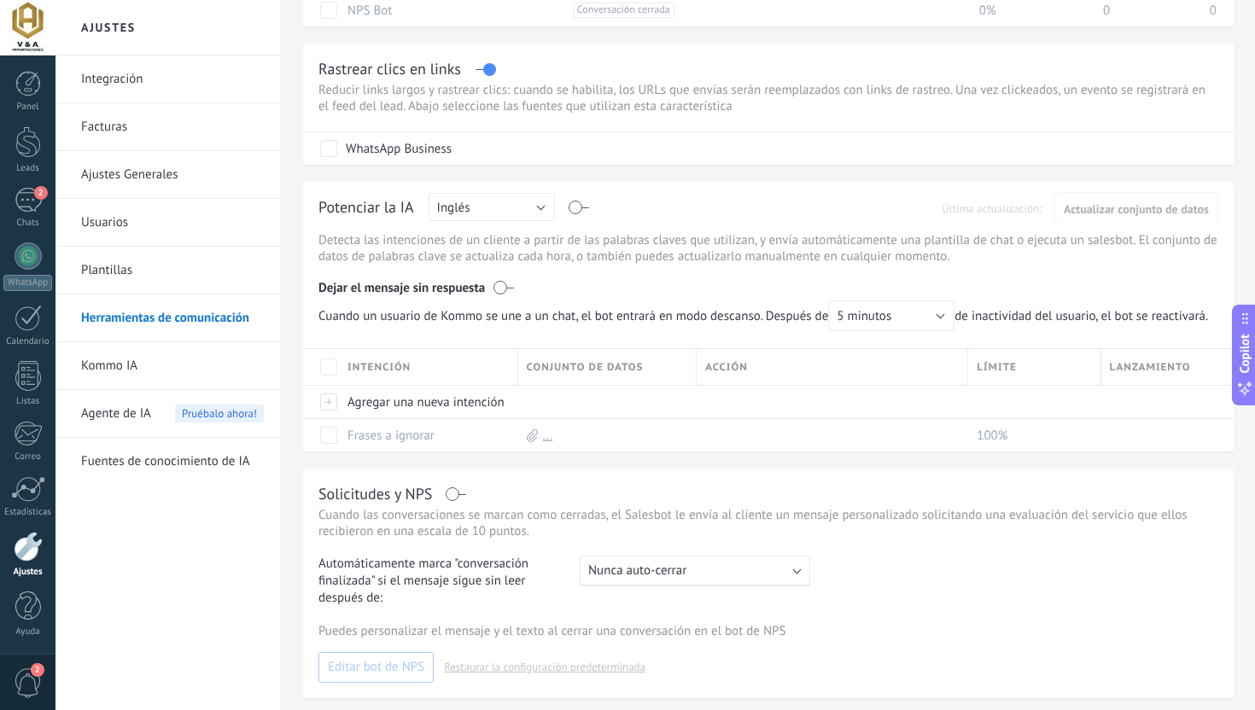
scroll to position [271, 0]
click at [521, 202] on button "Inglés" at bounding box center [491, 205] width 126 height 28
click at [504, 270] on span "Español" at bounding box center [483, 265] width 131 height 16
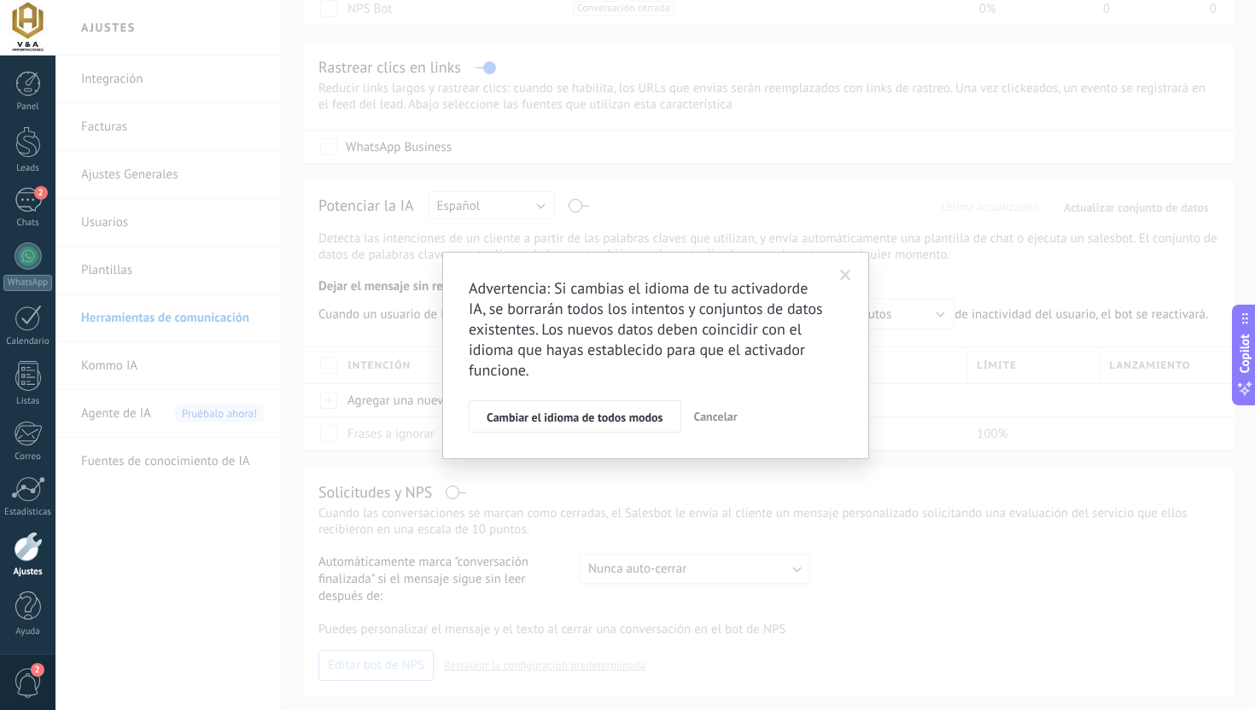
click at [843, 274] on span at bounding box center [845, 276] width 11 height 12
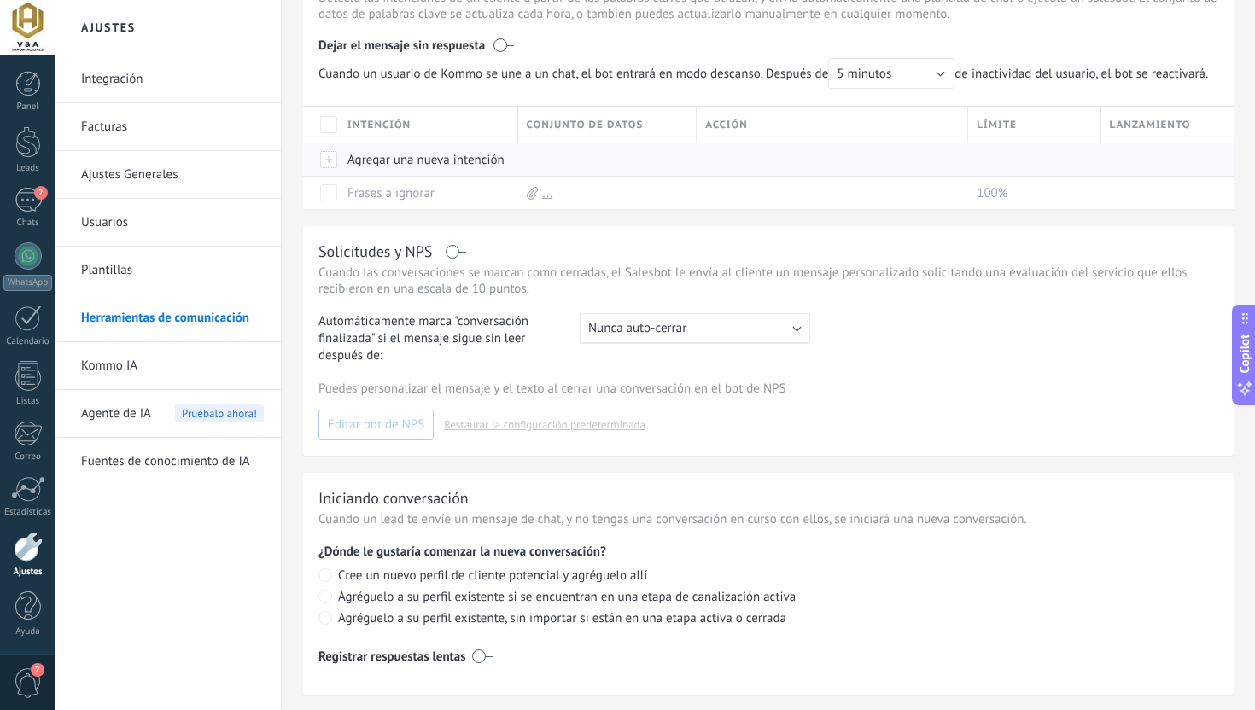
scroll to position [578, 0]
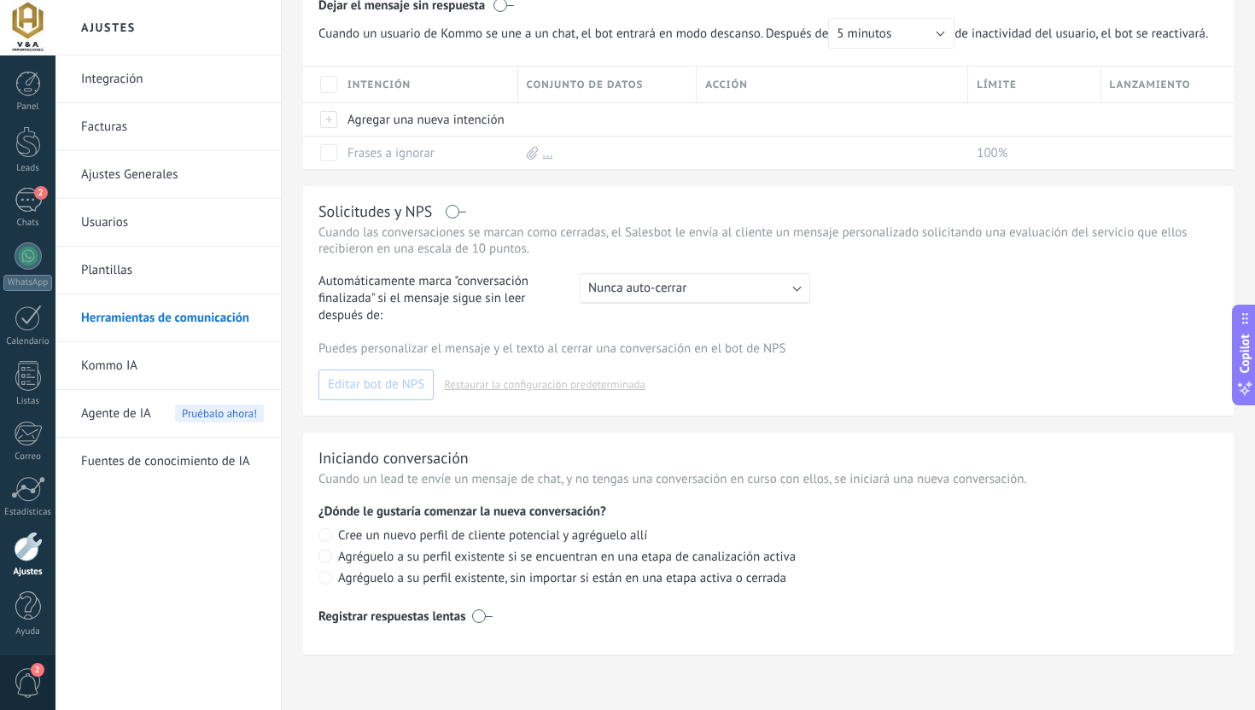
click at [183, 378] on link "Kommo IA" at bounding box center [172, 366] width 183 height 48
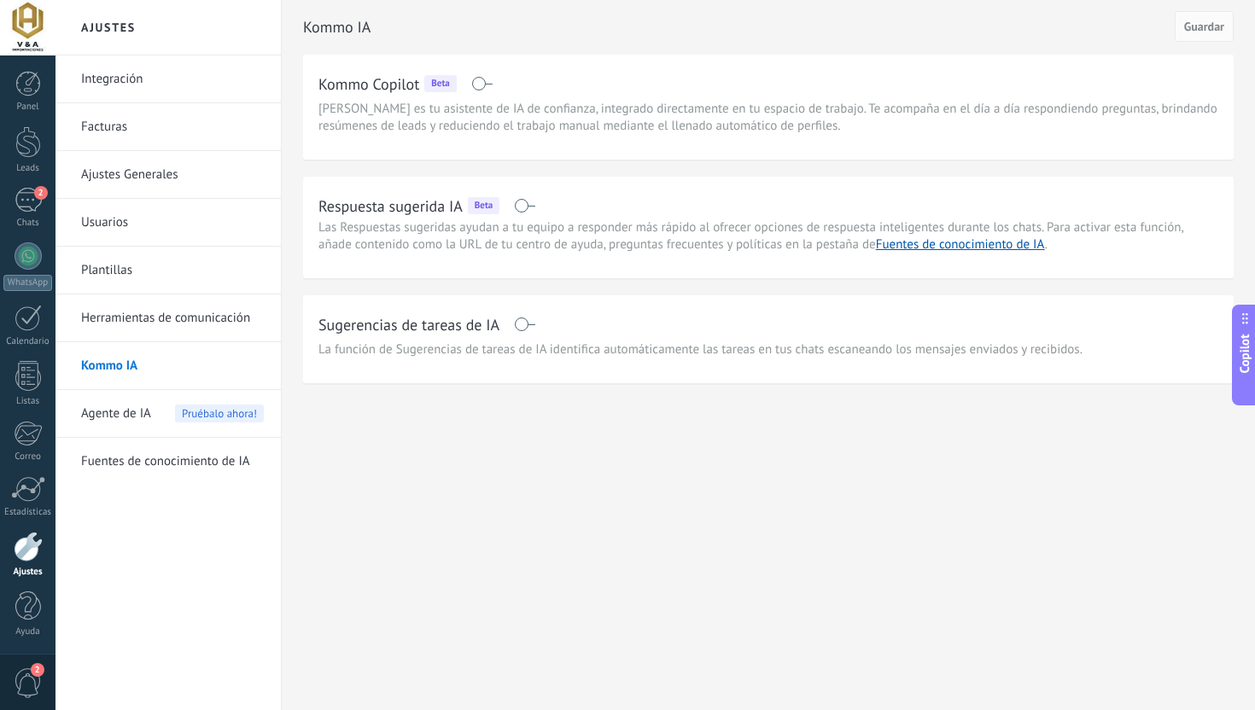
click at [187, 468] on link "Fuentes de conocimiento de IA" at bounding box center [172, 462] width 183 height 48
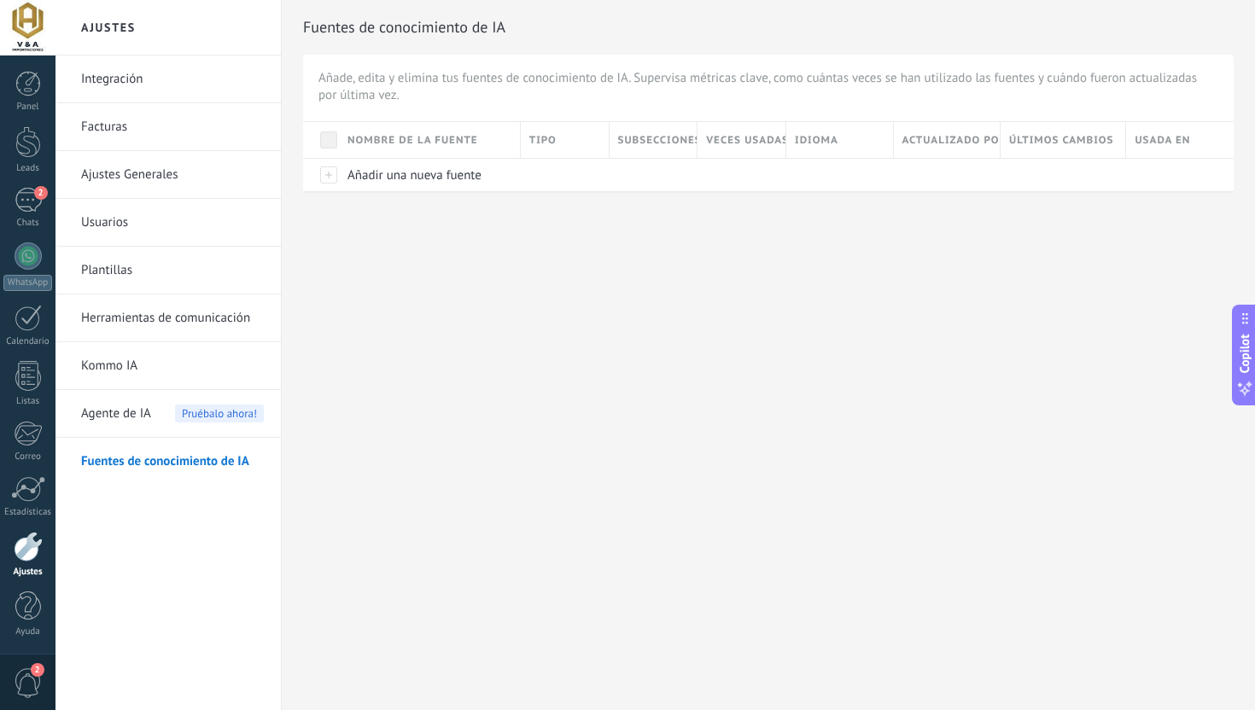
click at [178, 79] on link "Integración" at bounding box center [172, 79] width 183 height 48
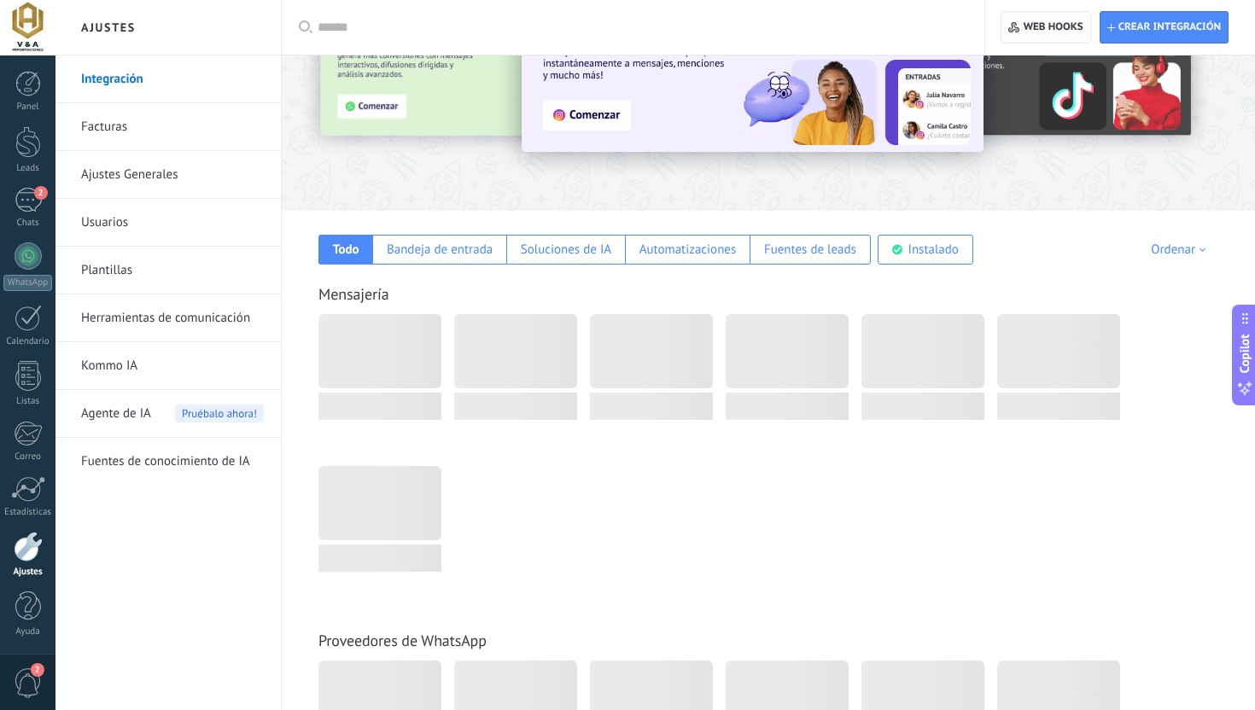
scroll to position [125, 0]
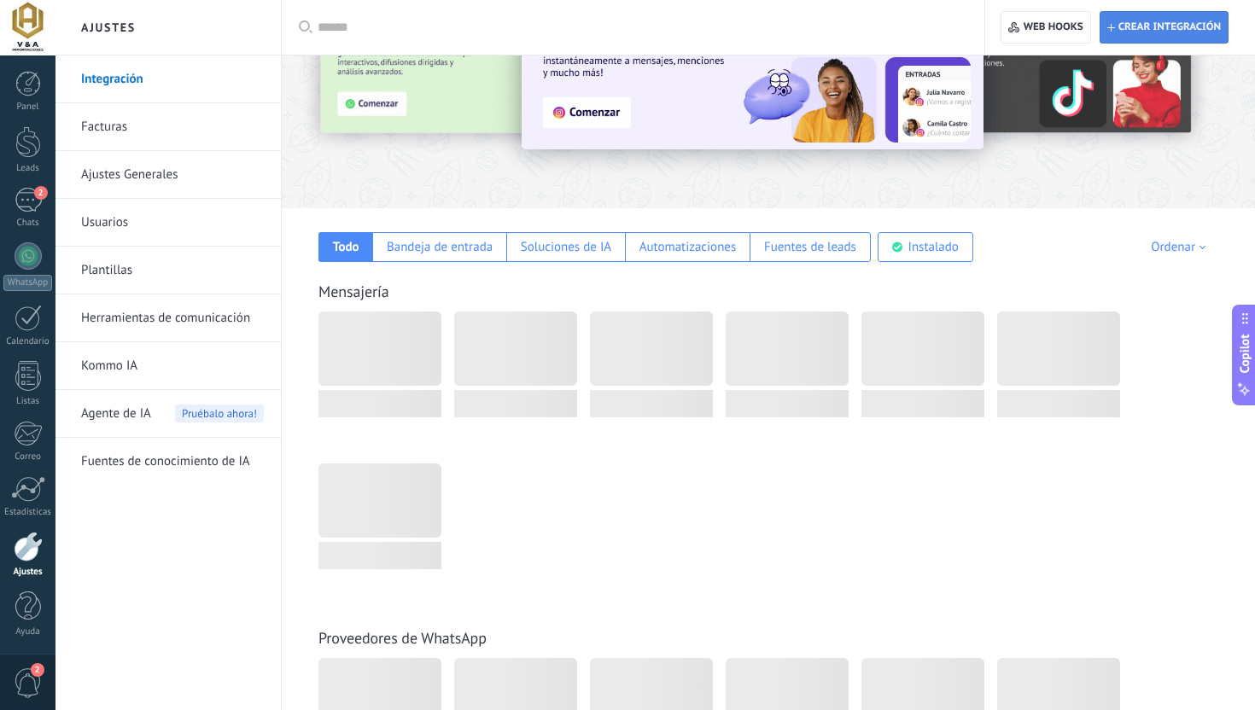
click at [1162, 30] on span "Crear integración" at bounding box center [1169, 27] width 102 height 14
type textarea "**********"
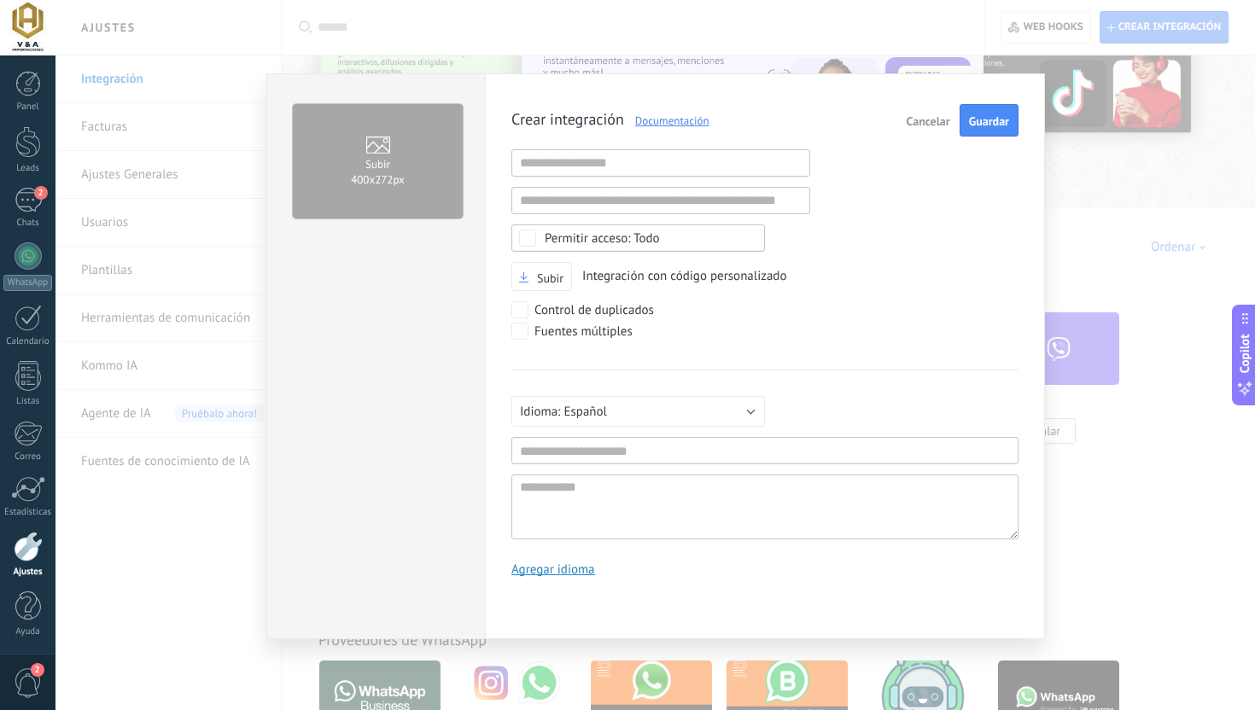
click at [620, 240] on div "Todo" at bounding box center [602, 238] width 115 height 13
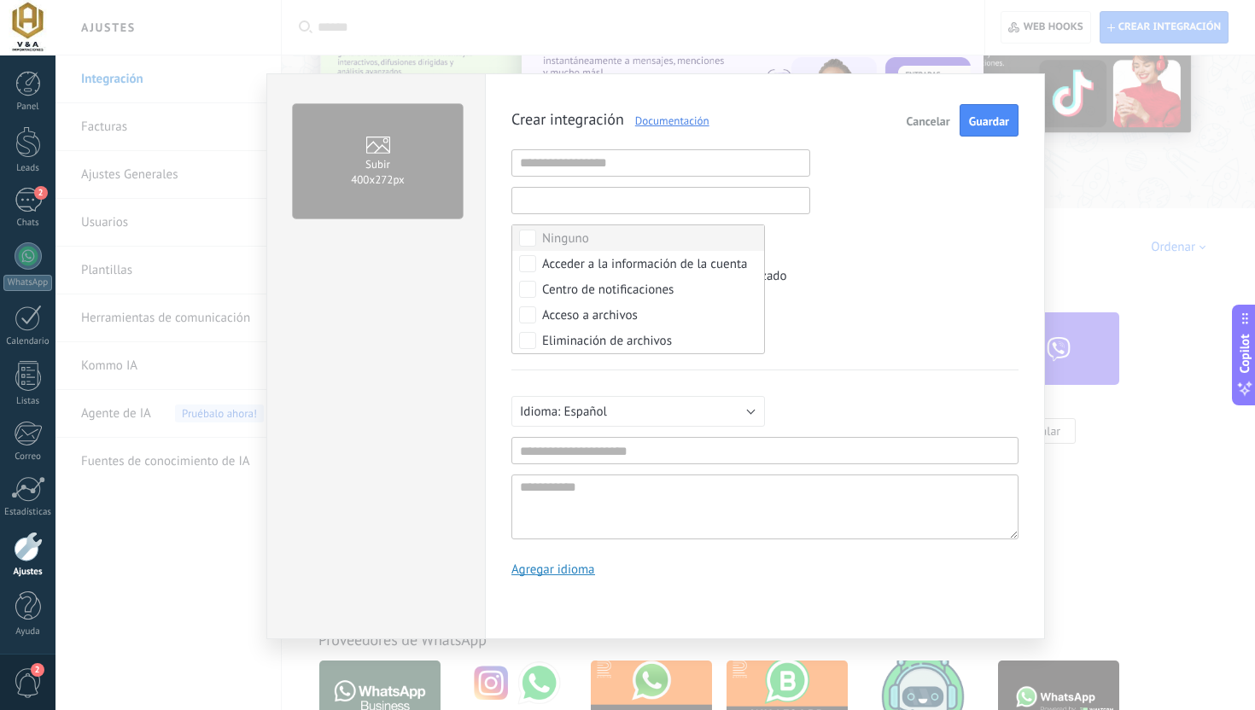
click at [644, 201] on input "text" at bounding box center [660, 200] width 299 height 27
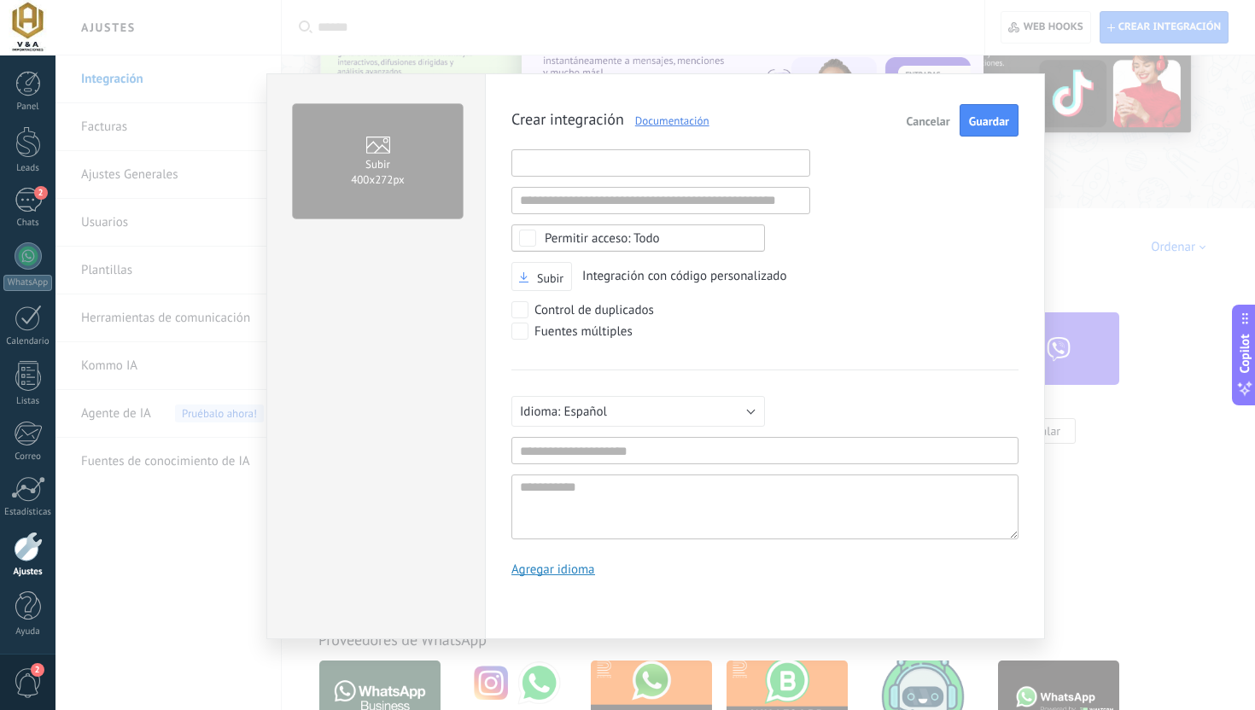
click at [638, 173] on input "text" at bounding box center [660, 162] width 299 height 27
click at [664, 241] on span "Todo" at bounding box center [644, 238] width 198 height 13
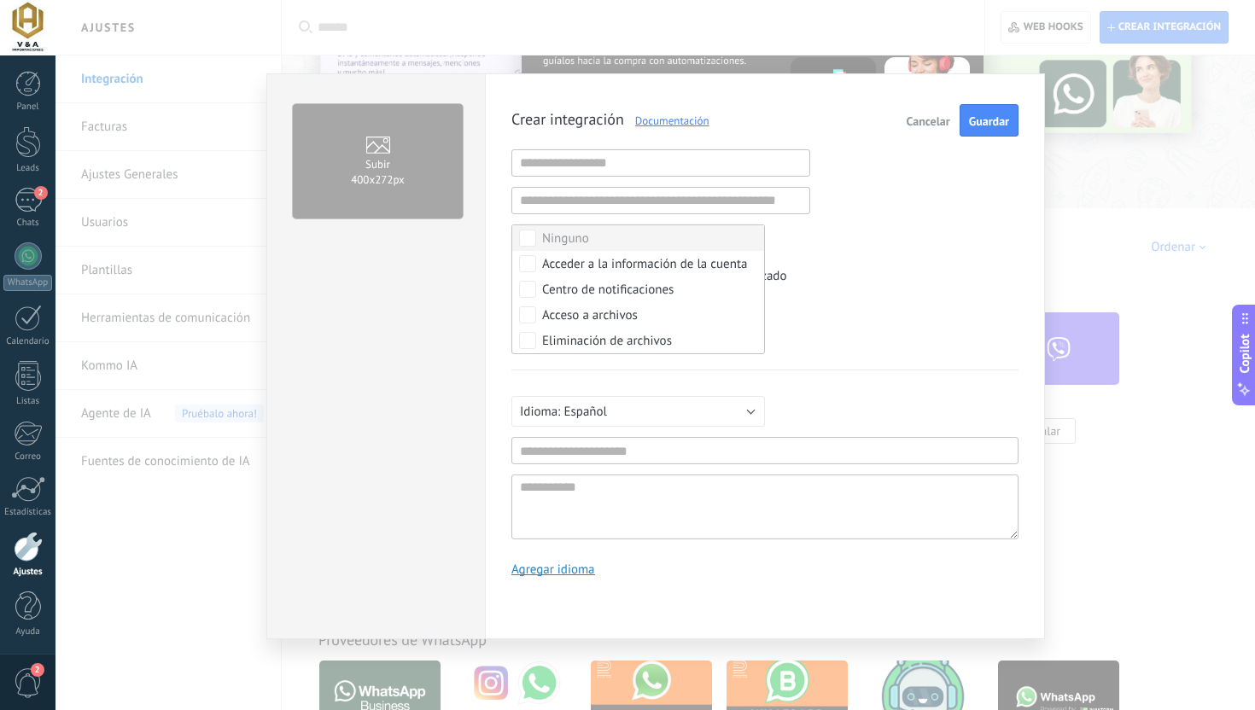
click at [806, 231] on div "Crear integración Documentación Cancelar Guardar URL inválida URL inválida Ning…" at bounding box center [764, 347] width 507 height 486
click at [603, 408] on span "Español" at bounding box center [585, 412] width 44 height 16
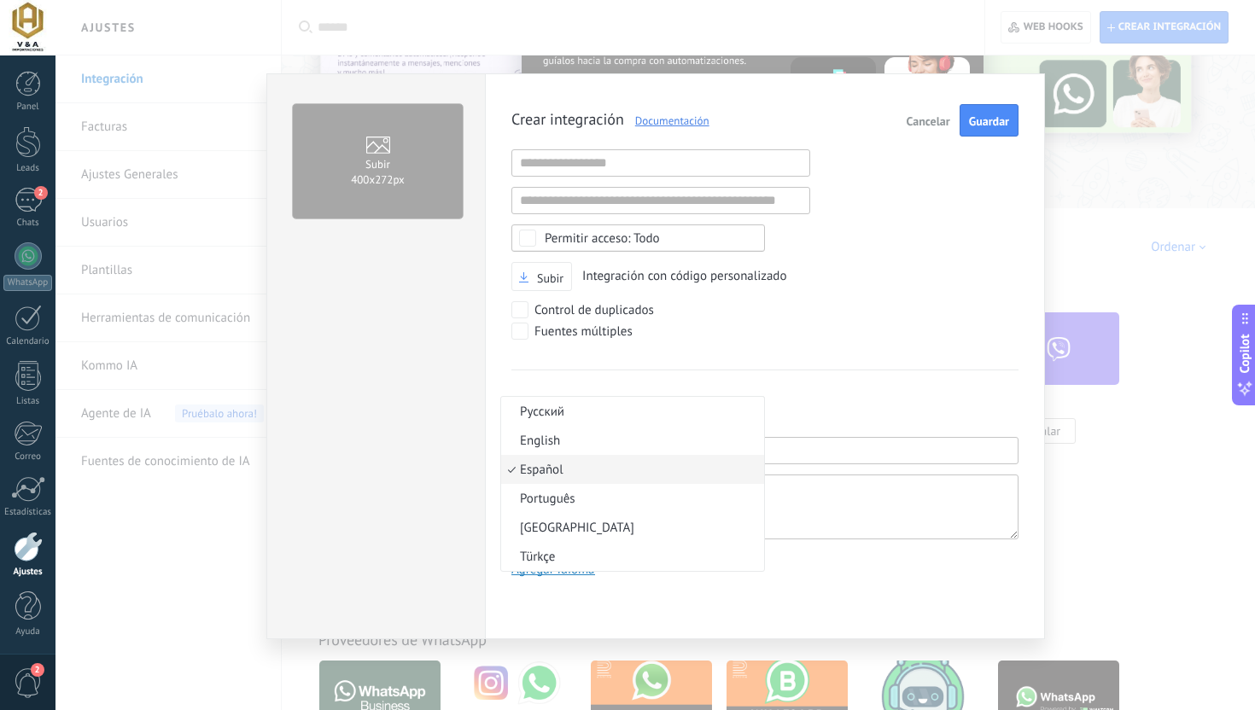
click at [774, 360] on div "Crear integración Documentación Cancelar Guardar URL inválida URL inválida Ning…" at bounding box center [764, 347] width 507 height 486
click at [739, 478] on textarea at bounding box center [764, 507] width 507 height 65
click at [916, 121] on span "Cancelar" at bounding box center [928, 121] width 44 height 12
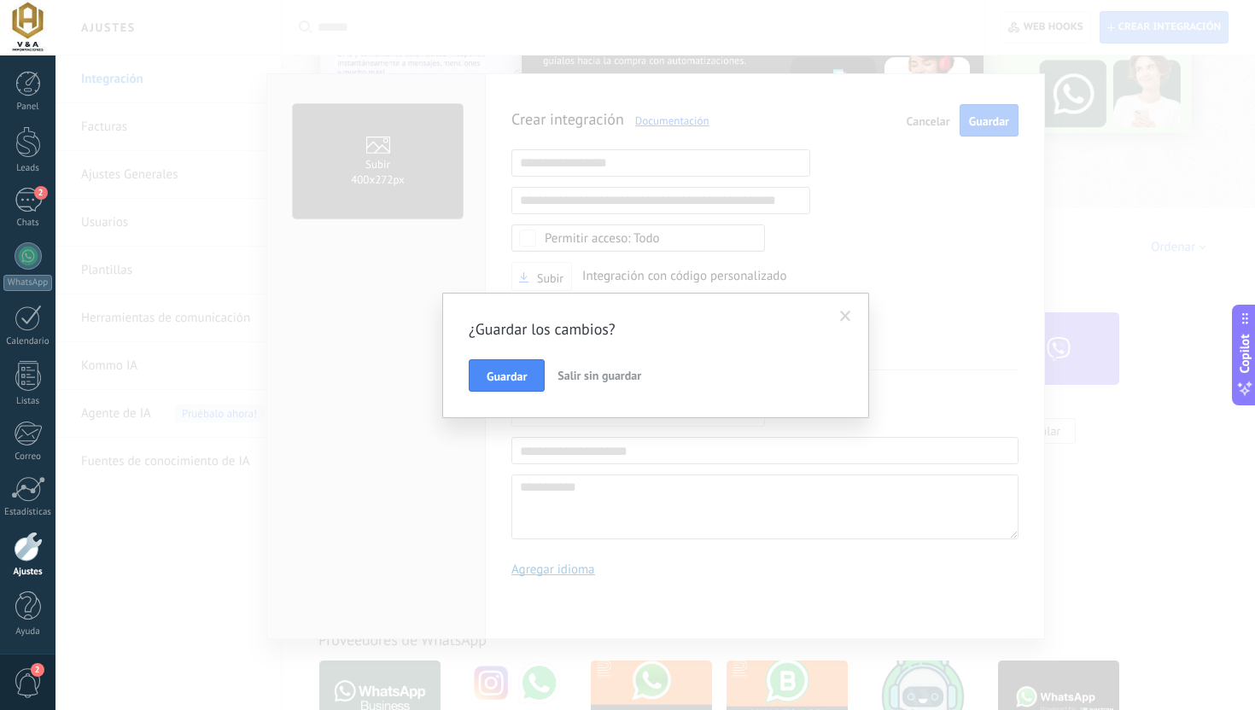
click at [597, 376] on span "Salir sin guardar" at bounding box center [599, 375] width 84 height 15
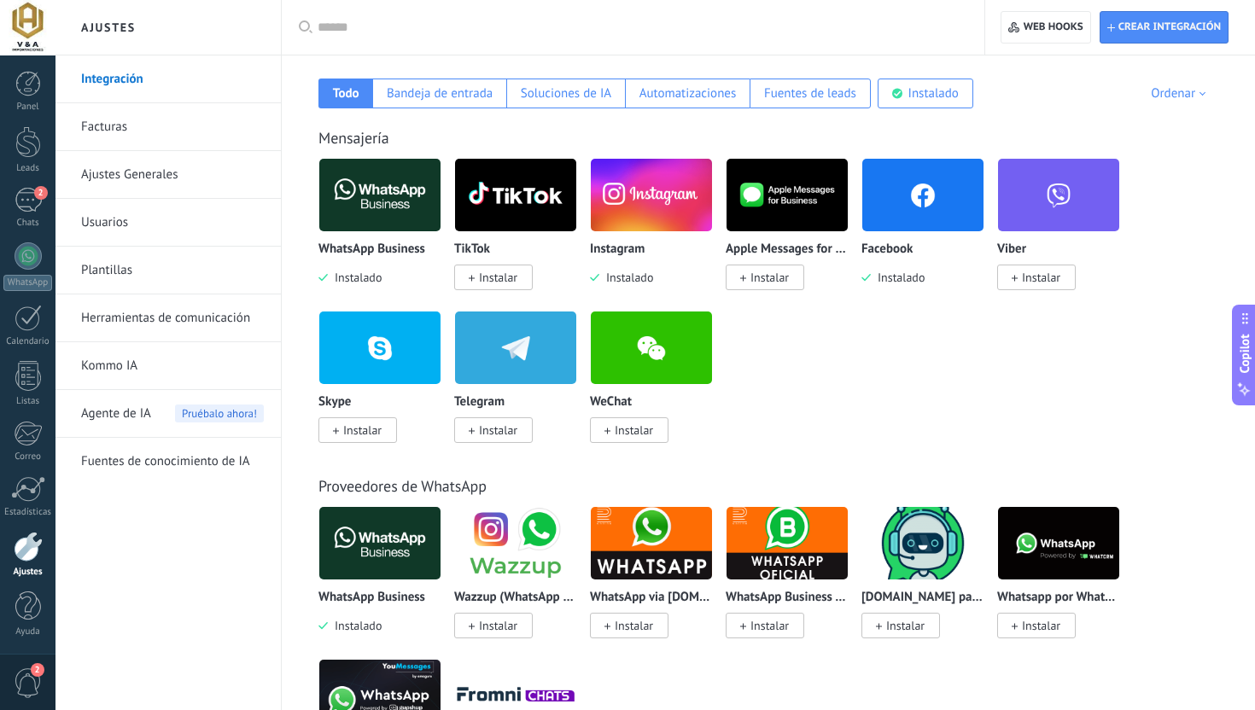
scroll to position [280, 0]
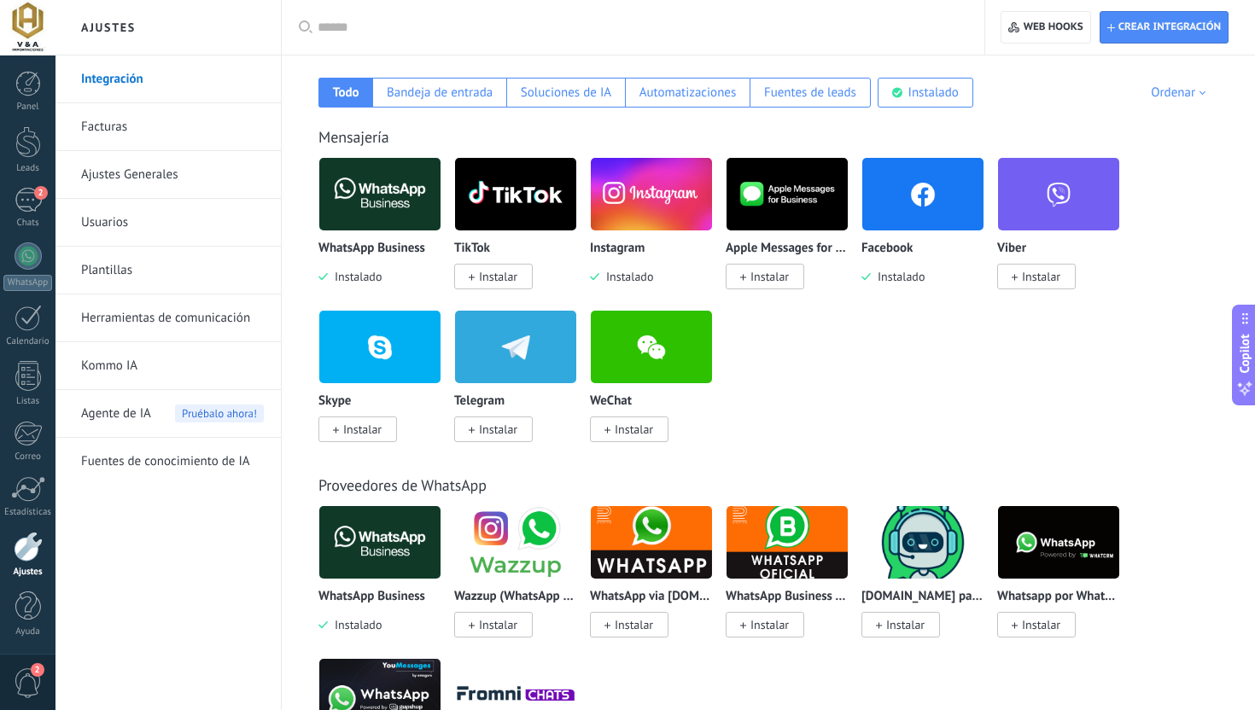
click at [360, 187] on img at bounding box center [379, 194] width 121 height 83
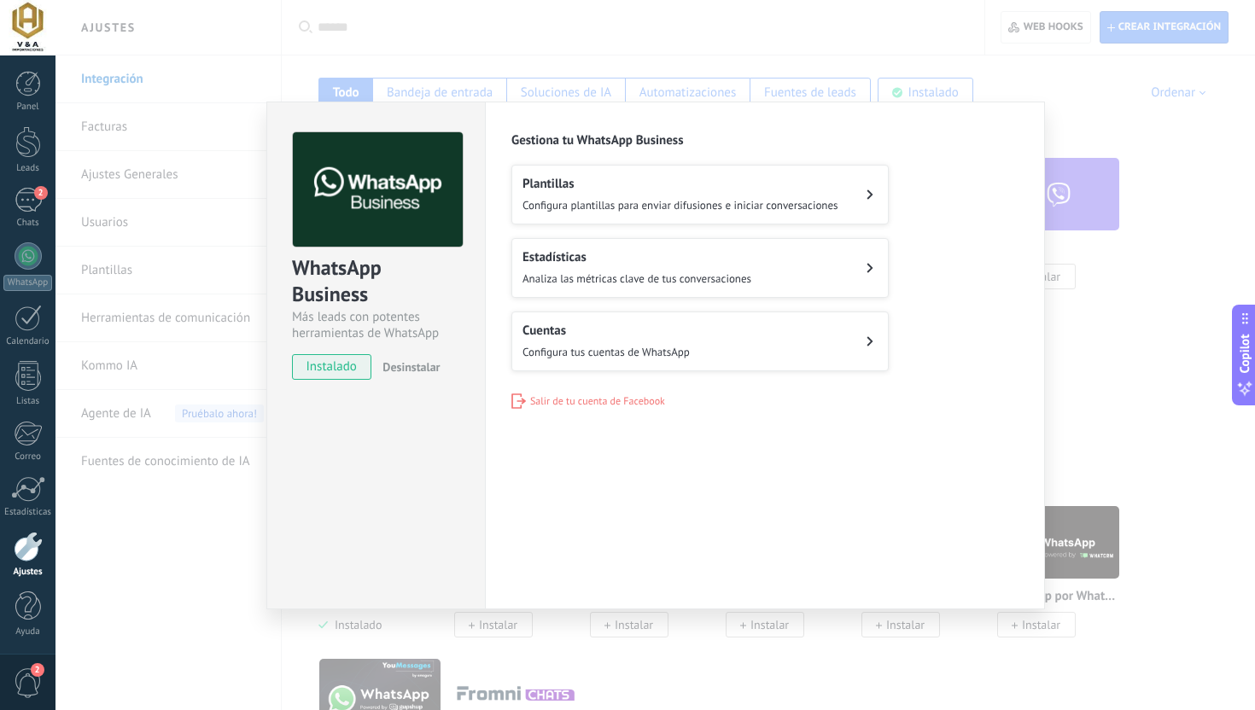
click at [1112, 131] on div "WhatsApp Business Más leads con potentes herramientas de WhatsApp instalado Des…" at bounding box center [654, 355] width 1199 height 710
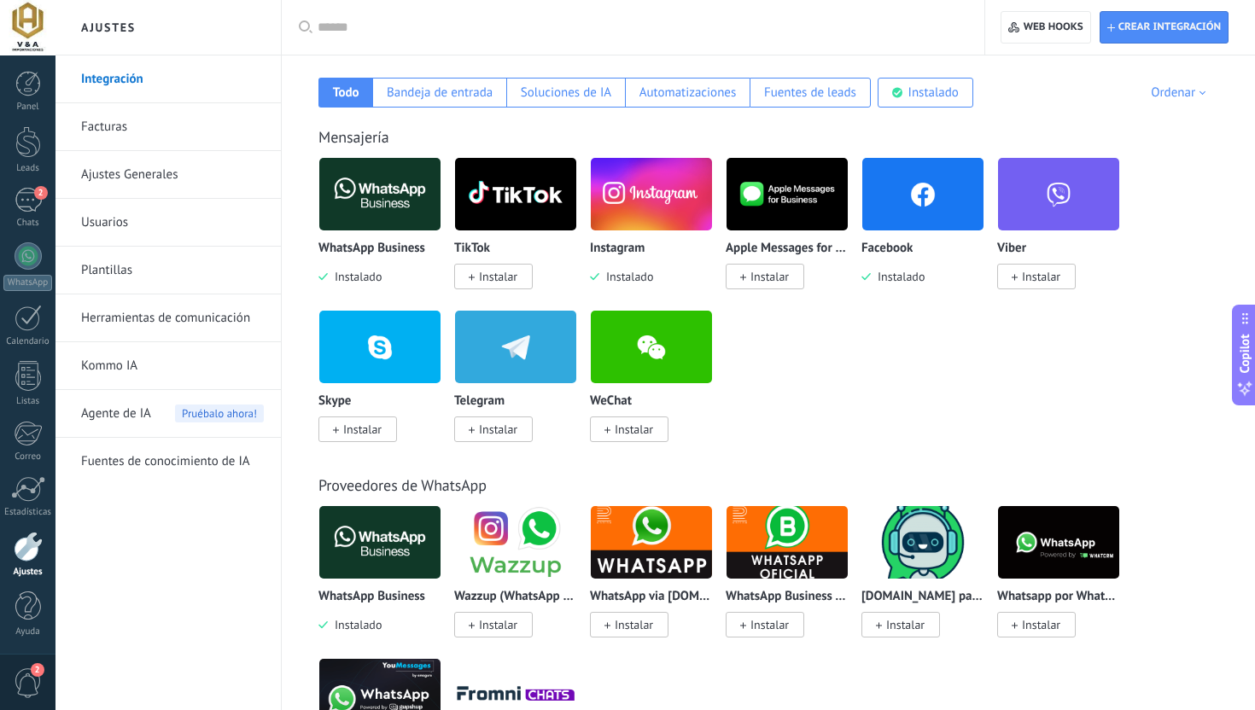
click at [937, 215] on img at bounding box center [922, 194] width 121 height 83
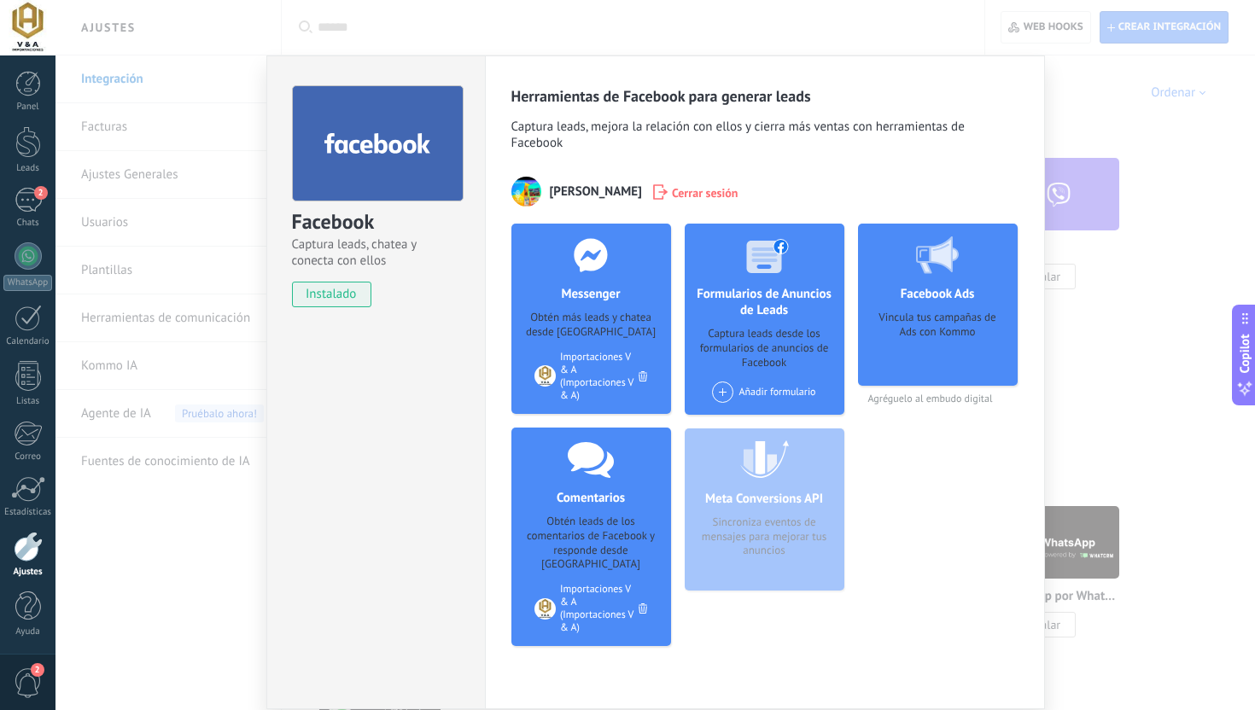
click at [933, 400] on span "Agréguelo al embudo digital" at bounding box center [938, 399] width 160 height 13
click at [1162, 377] on div "Facebook Captura leads, chatea y conecta con ellos instalado Desinstalar Herram…" at bounding box center [654, 355] width 1199 height 710
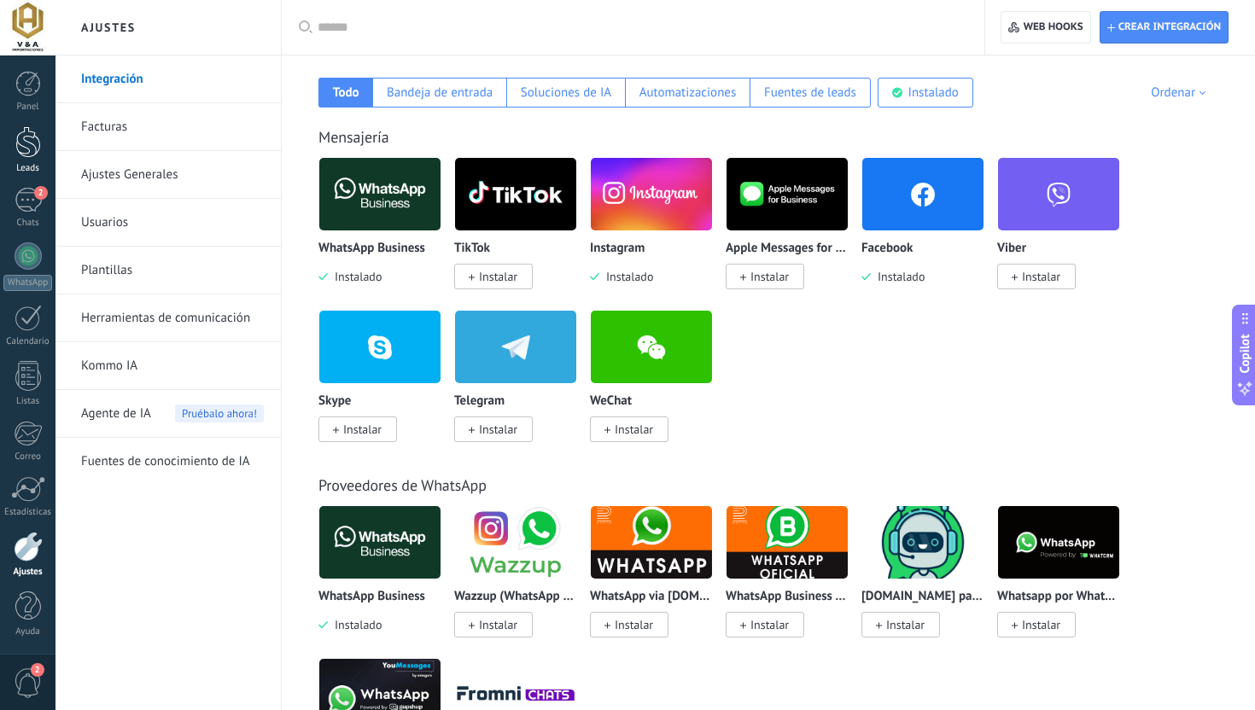
click at [32, 148] on div at bounding box center [28, 142] width 26 height 32
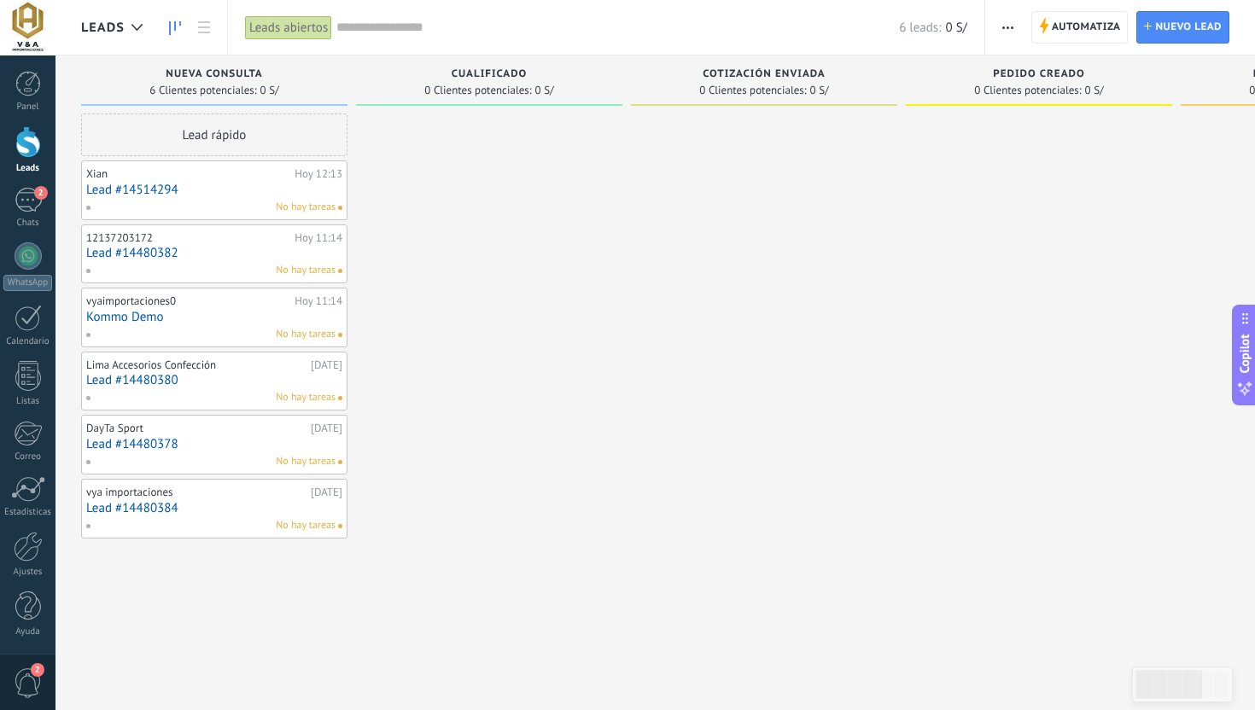
click at [204, 149] on div "Lead rápido" at bounding box center [214, 135] width 266 height 43
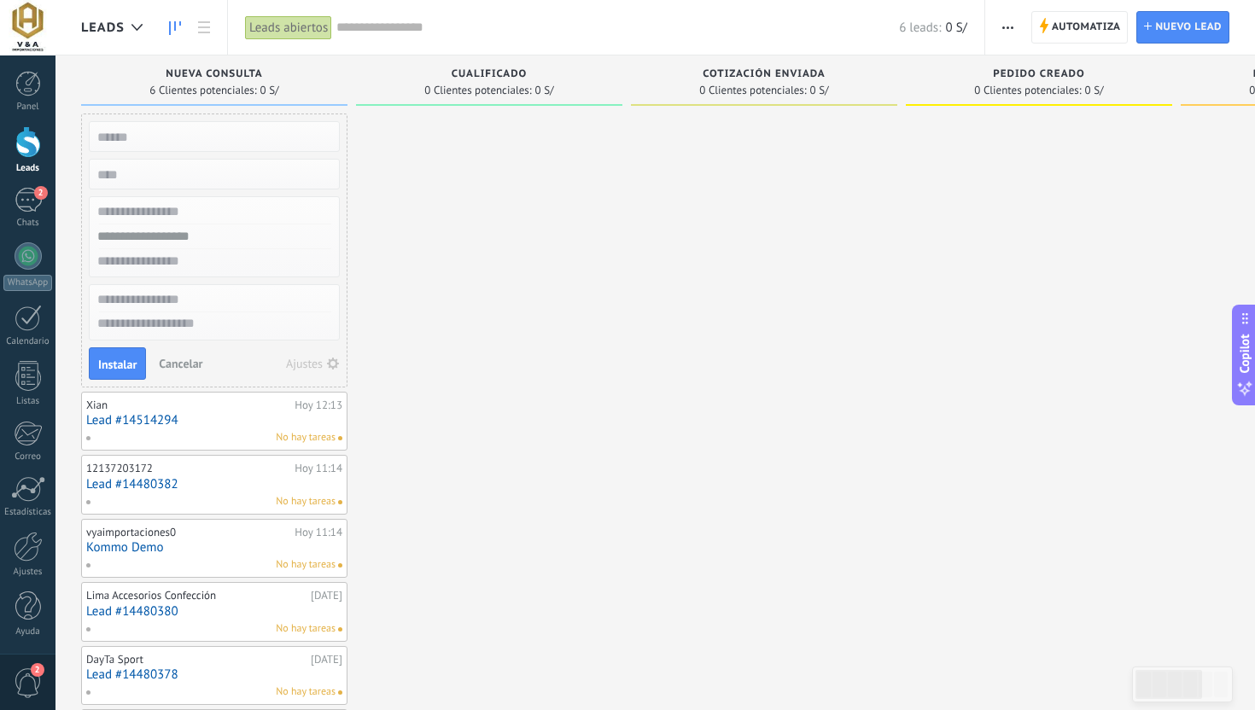
click at [174, 366] on span "Cancelar" at bounding box center [181, 363] width 44 height 15
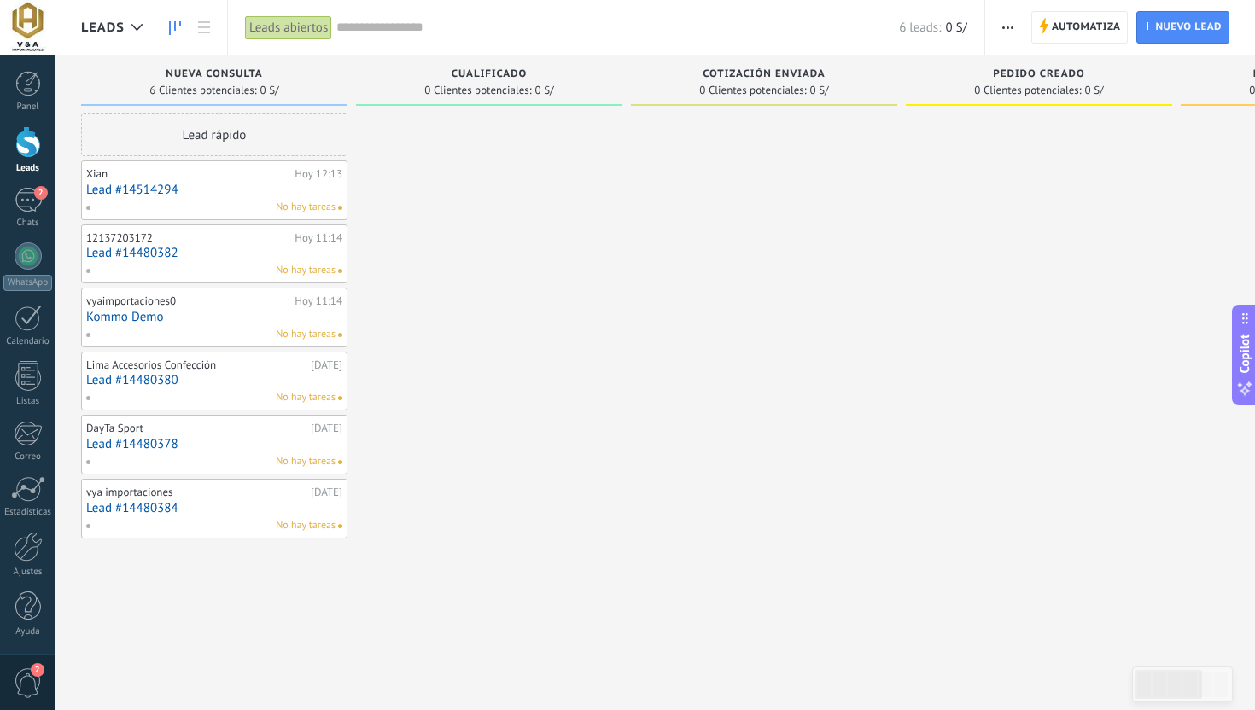
click at [1011, 18] on span "button" at bounding box center [1007, 27] width 11 height 32
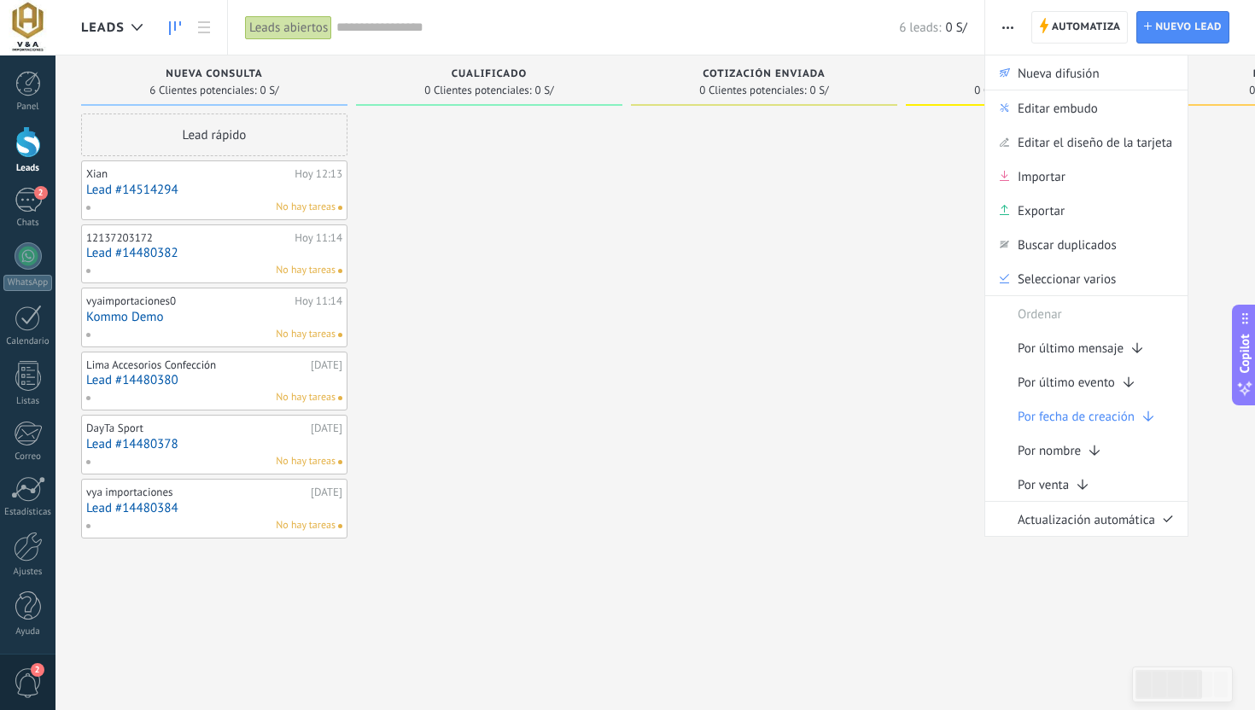
click at [1002, 32] on span "button" at bounding box center [1007, 27] width 11 height 32
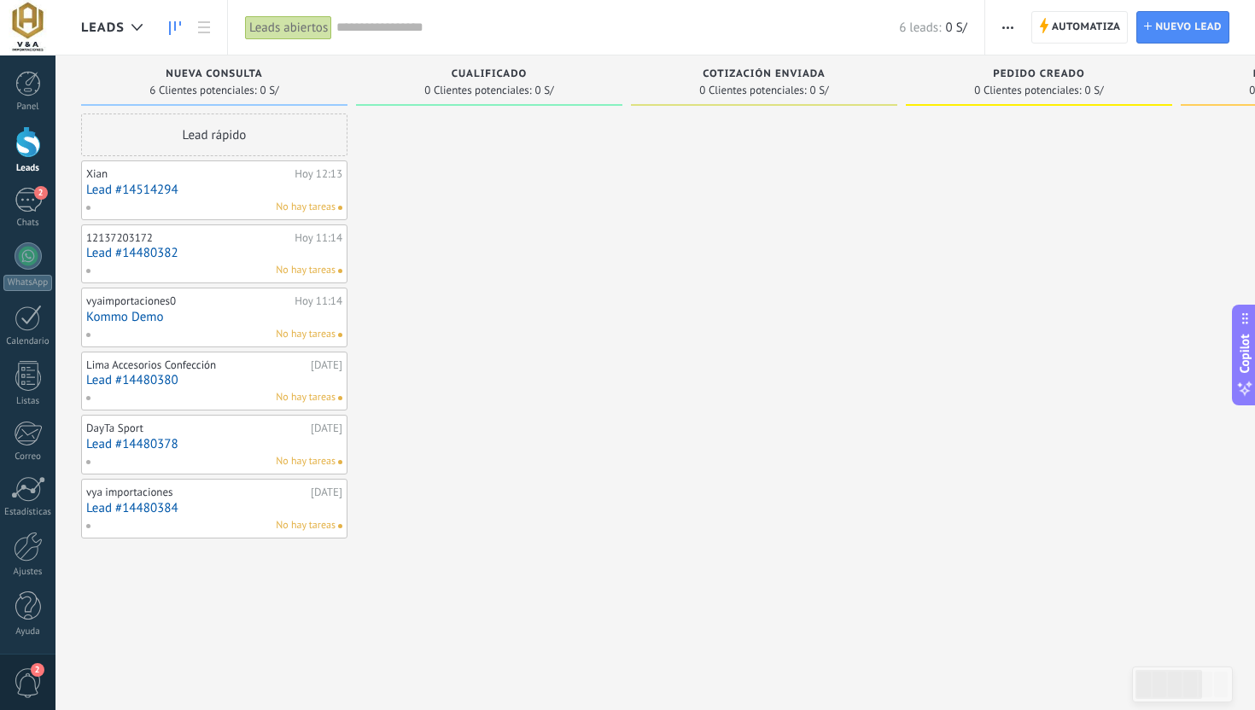
click at [1002, 32] on span "button" at bounding box center [1007, 27] width 11 height 32
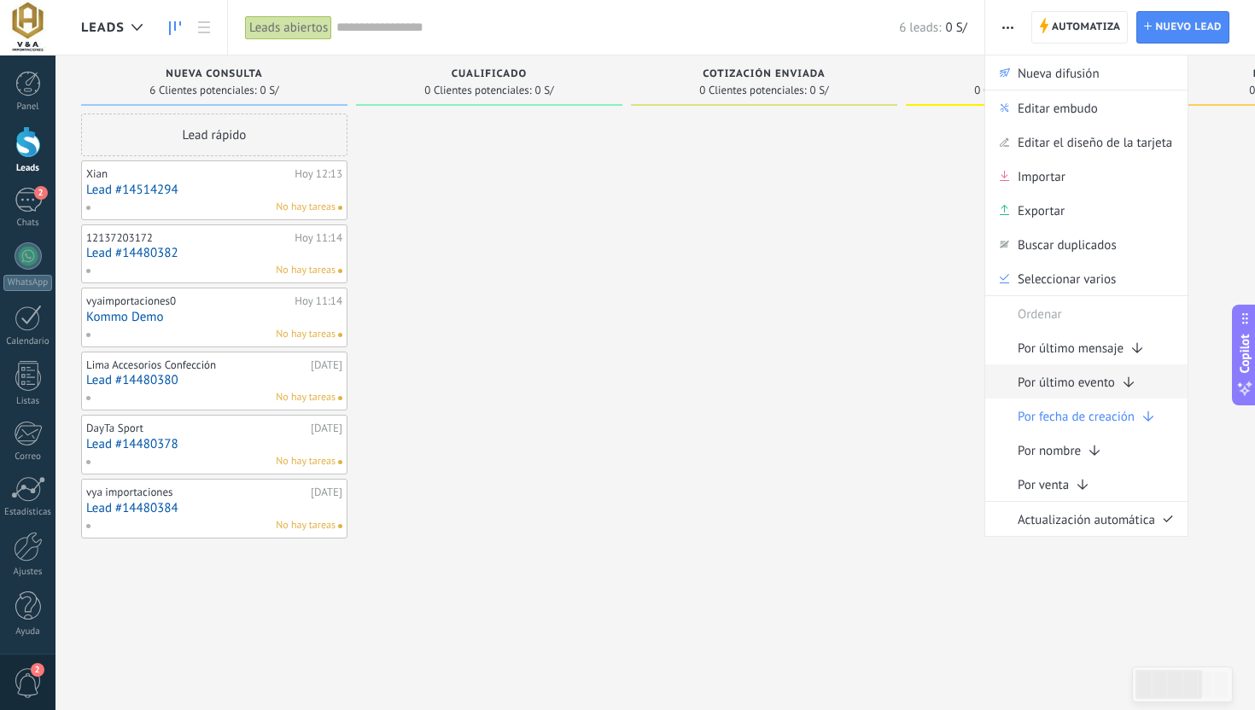
scroll to position [29, 0]
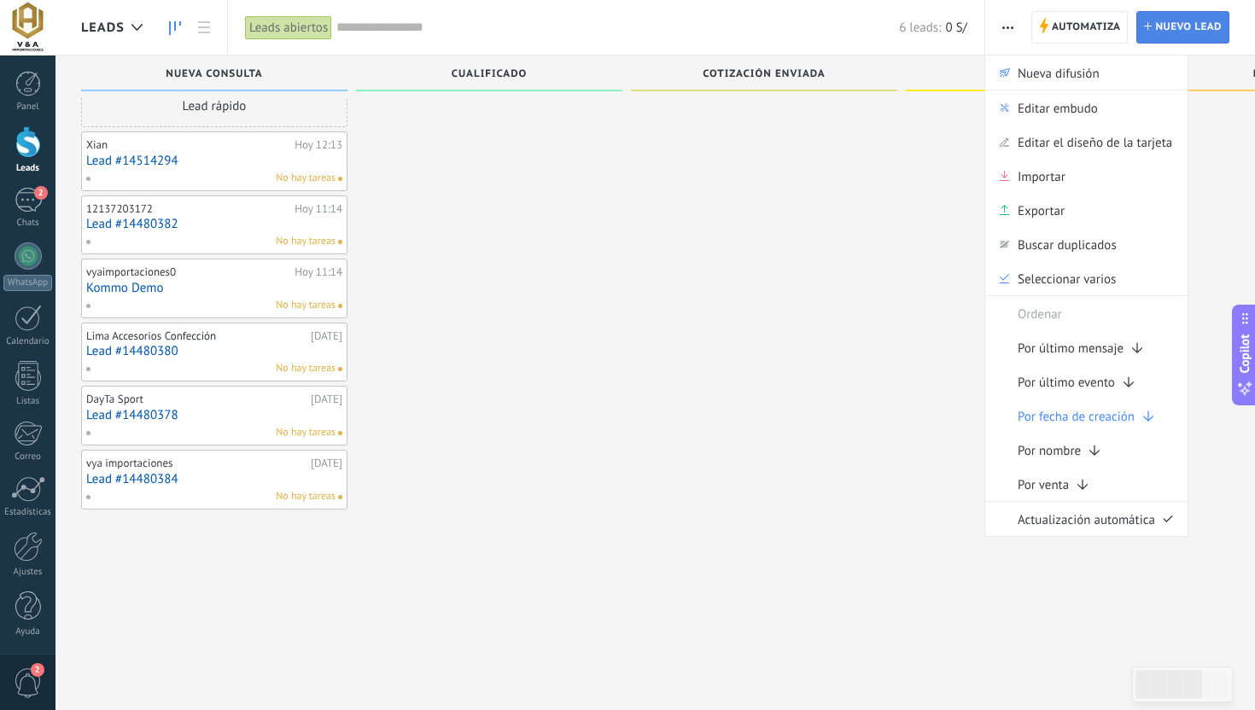
click at [1173, 24] on span "Nuevo lead" at bounding box center [1188, 27] width 67 height 31
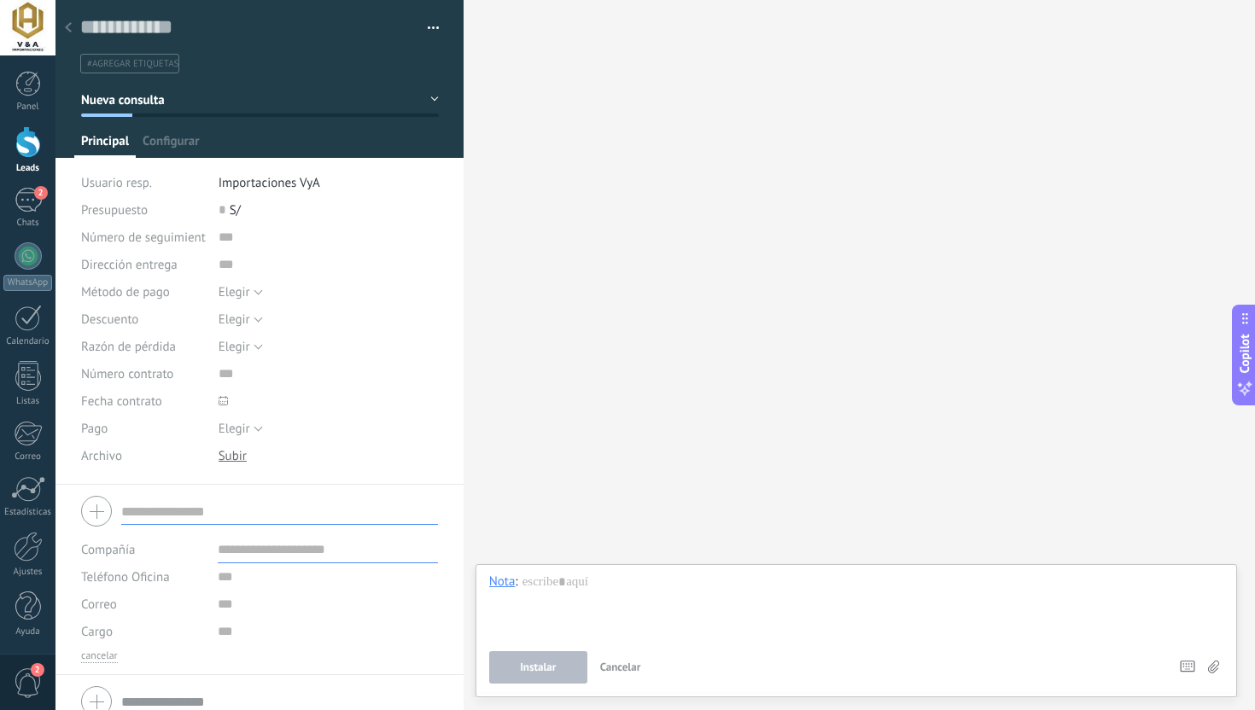
click at [65, 24] on icon at bounding box center [68, 27] width 7 height 10
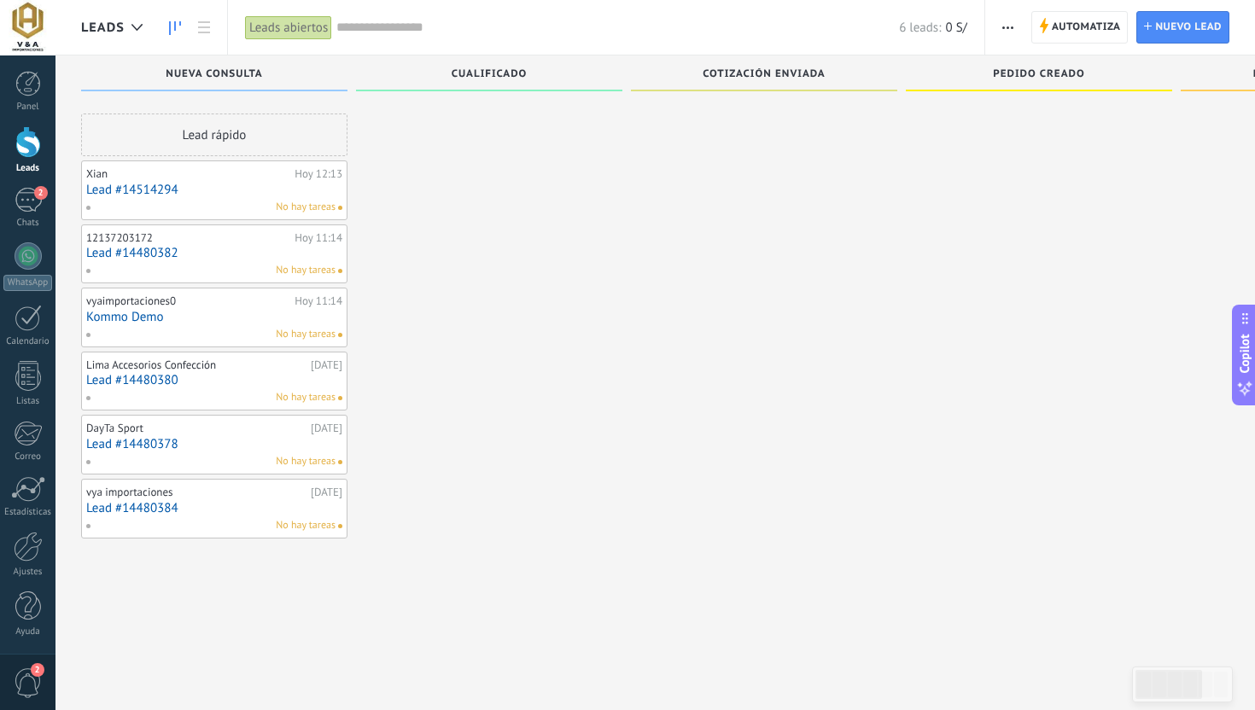
scroll to position [29, 0]
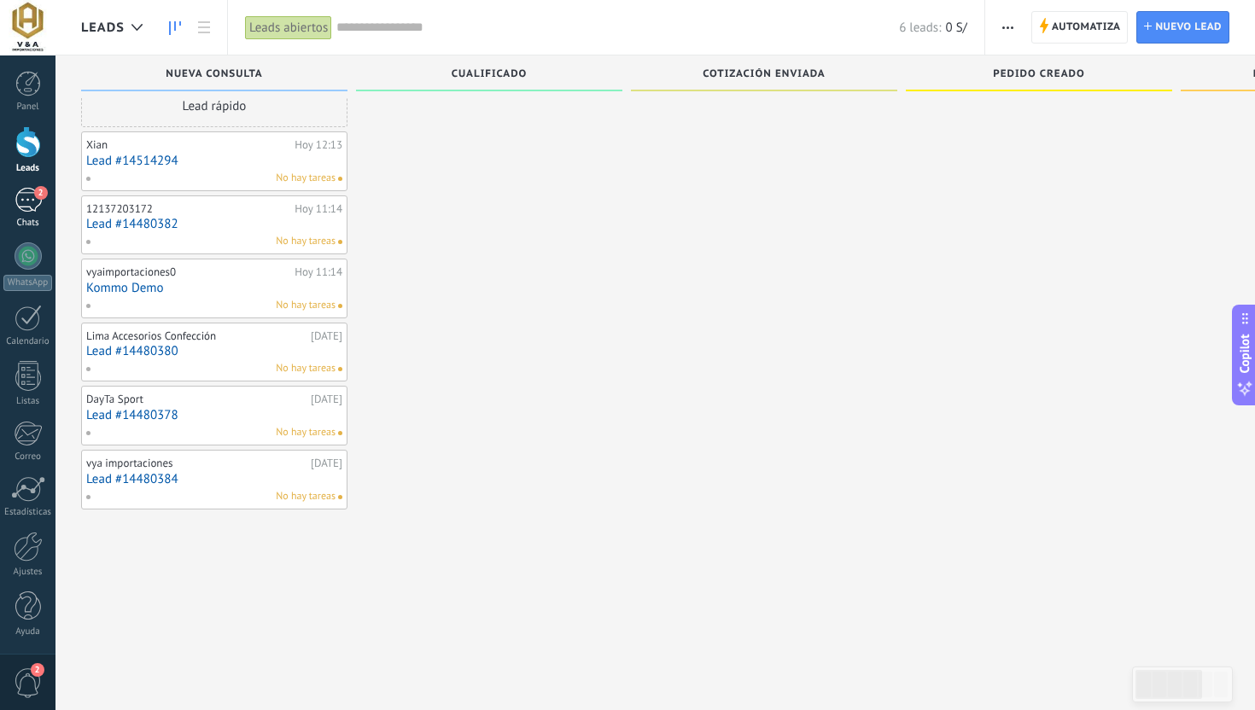
click at [27, 217] on link "2 Chats" at bounding box center [27, 208] width 55 height 41
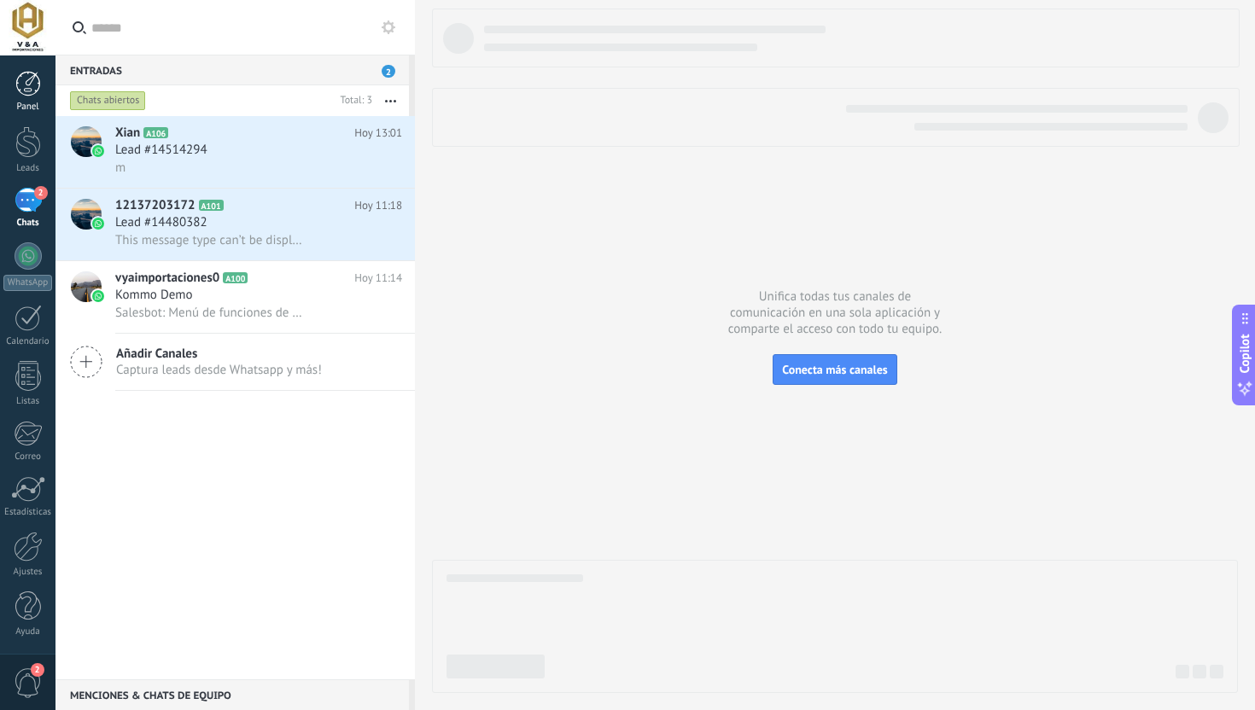
click at [40, 84] on link "Panel" at bounding box center [27, 92] width 55 height 42
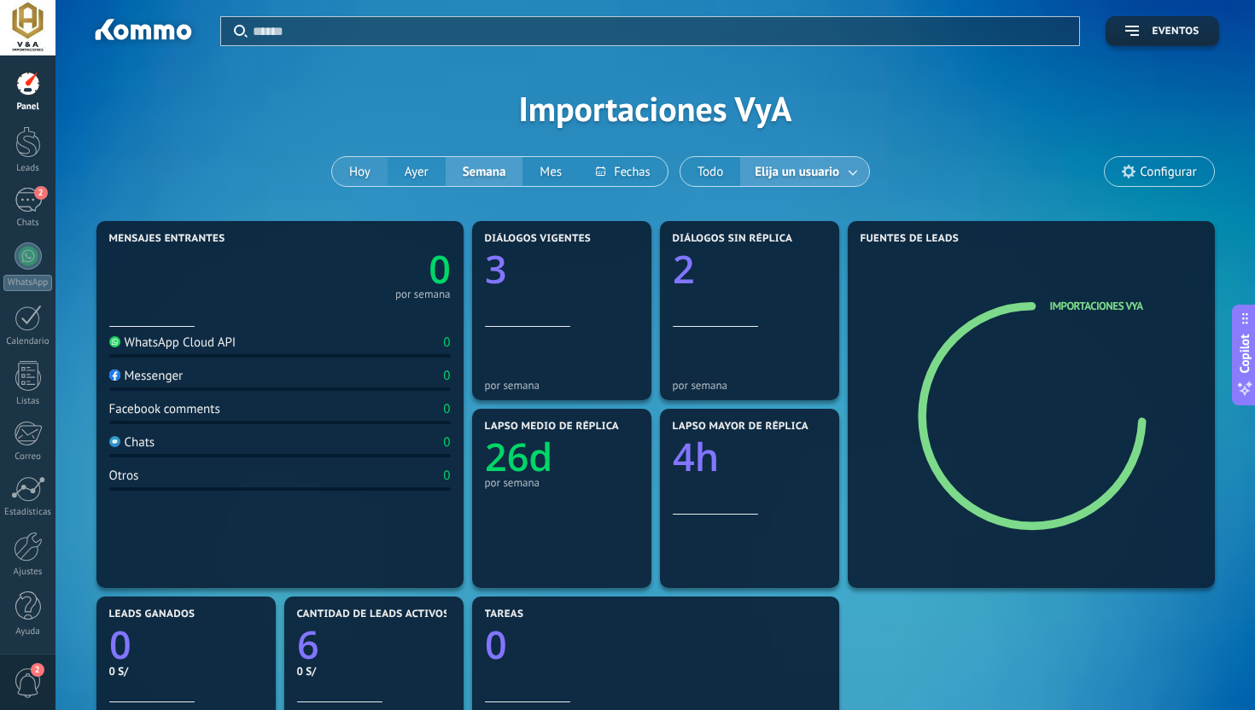
click at [356, 173] on button "Hoy" at bounding box center [359, 171] width 55 height 29
click at [1126, 167] on use at bounding box center [1128, 172] width 14 height 14
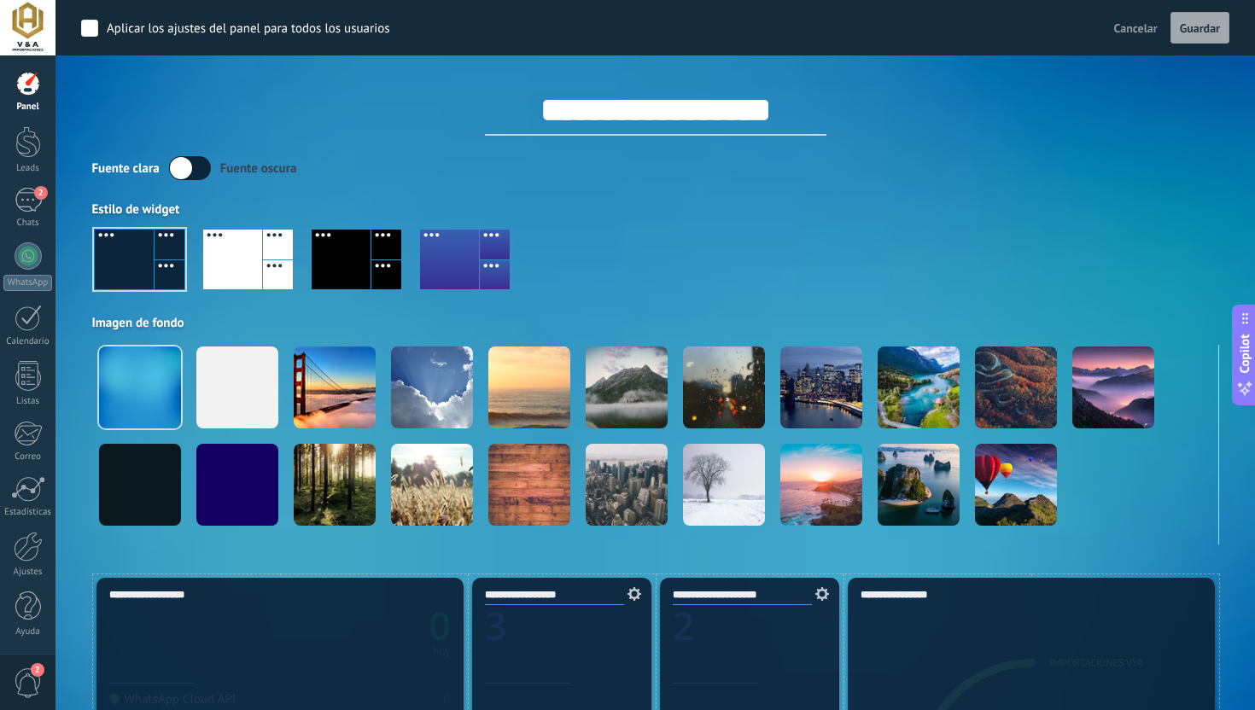
click at [1138, 37] on button "Cancelar" at bounding box center [1135, 28] width 57 height 26
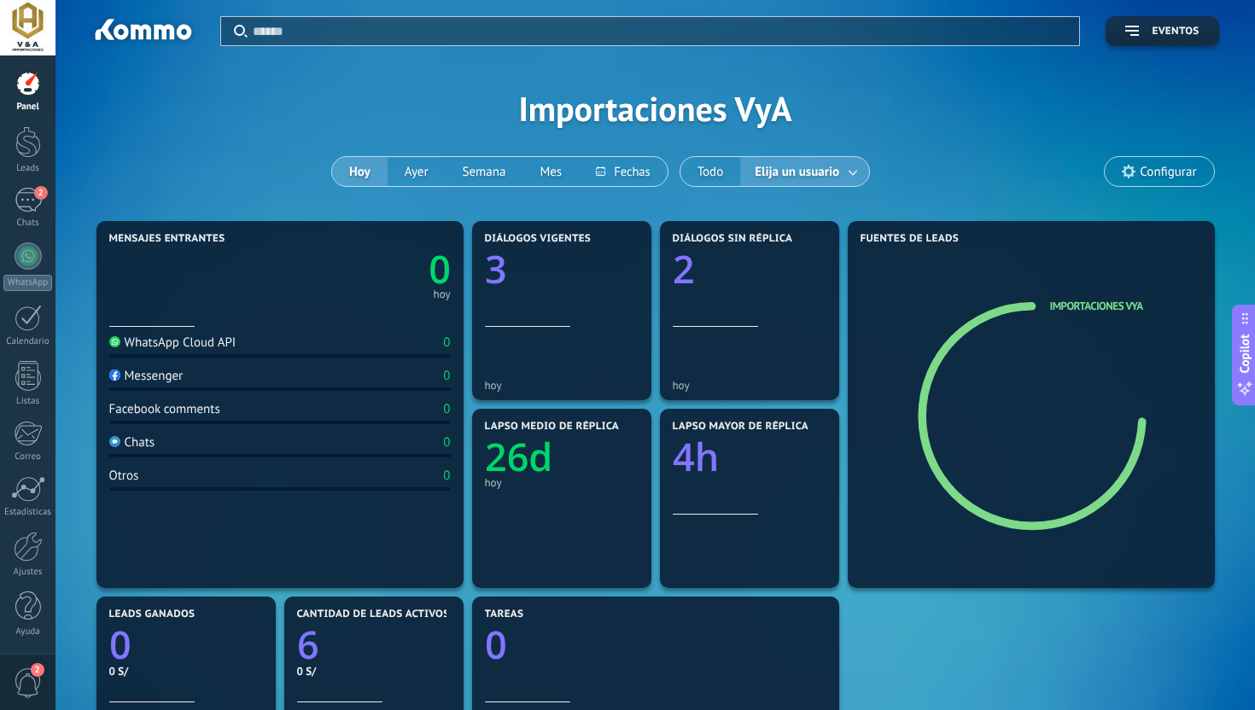
click at [1188, 43] on button "Eventos" at bounding box center [1161, 31] width 113 height 30
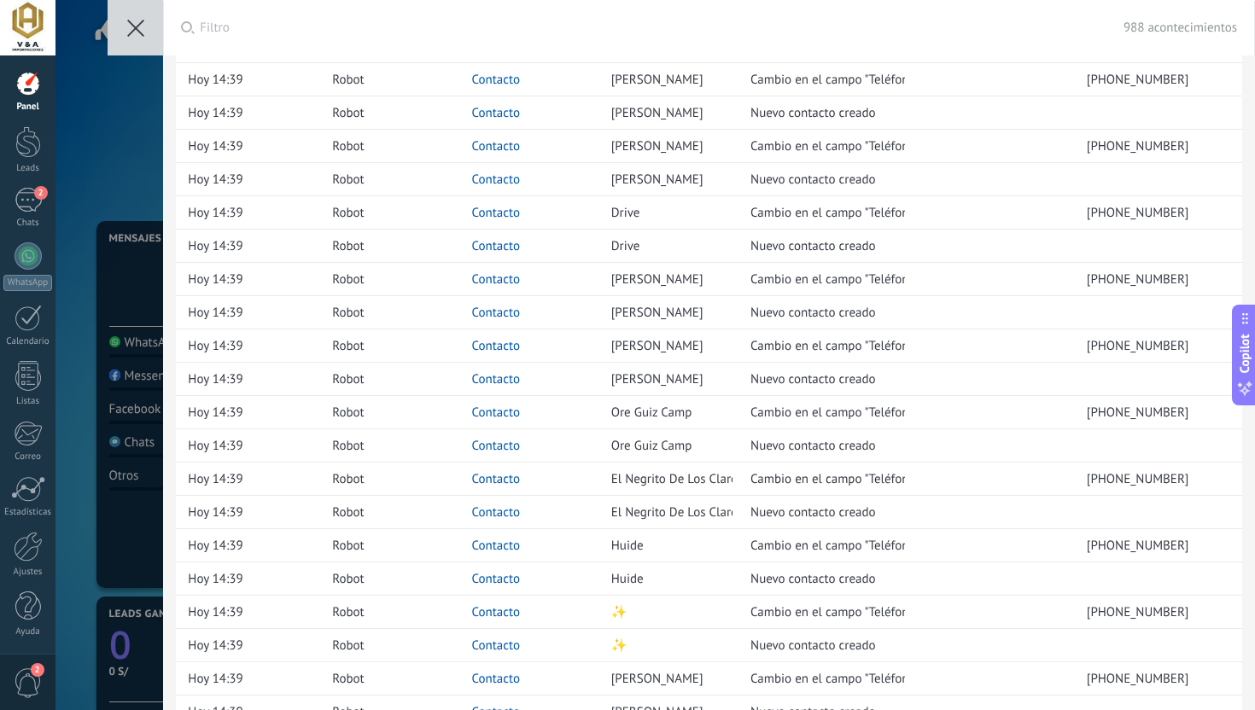
scroll to position [1459, 0]
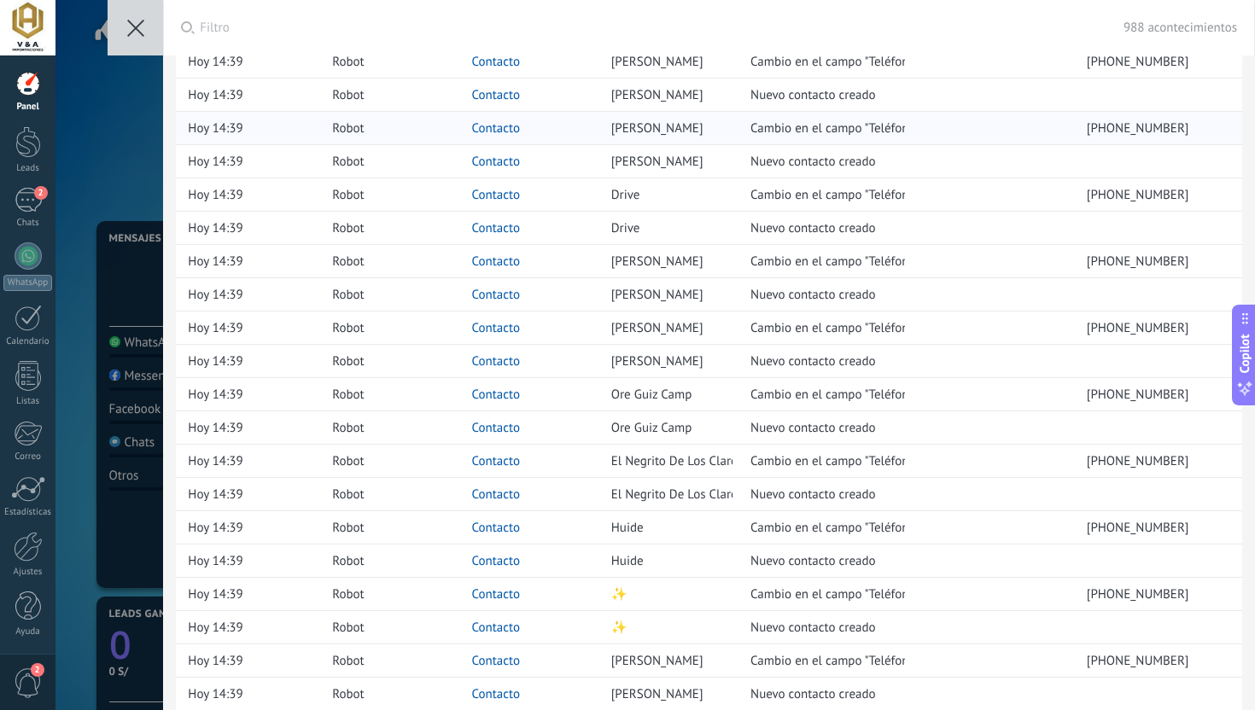
click at [704, 126] on div "Adelaida" at bounding box center [668, 128] width 131 height 32
click at [620, 127] on span "Adelaida" at bounding box center [657, 128] width 92 height 16
click at [492, 132] on link "Contacto" at bounding box center [495, 128] width 49 height 16
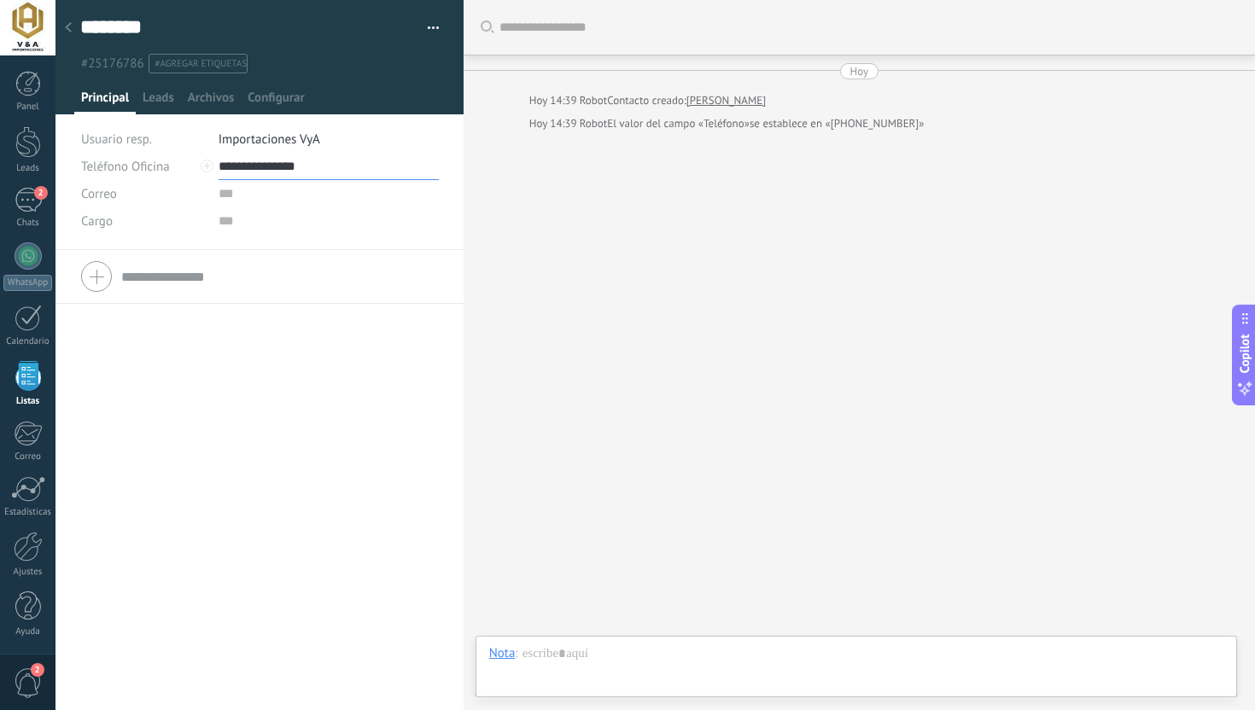
click at [269, 172] on input "**********" at bounding box center [328, 166] width 220 height 27
type input "**********"
click at [550, 198] on div "Buscar Carga más Hoy Hoy 14:39 Robot Contacto creado: Adelaida Hoy 14:39 Robot …" at bounding box center [858, 355] width 791 height 710
click at [70, 35] on div at bounding box center [68, 28] width 24 height 33
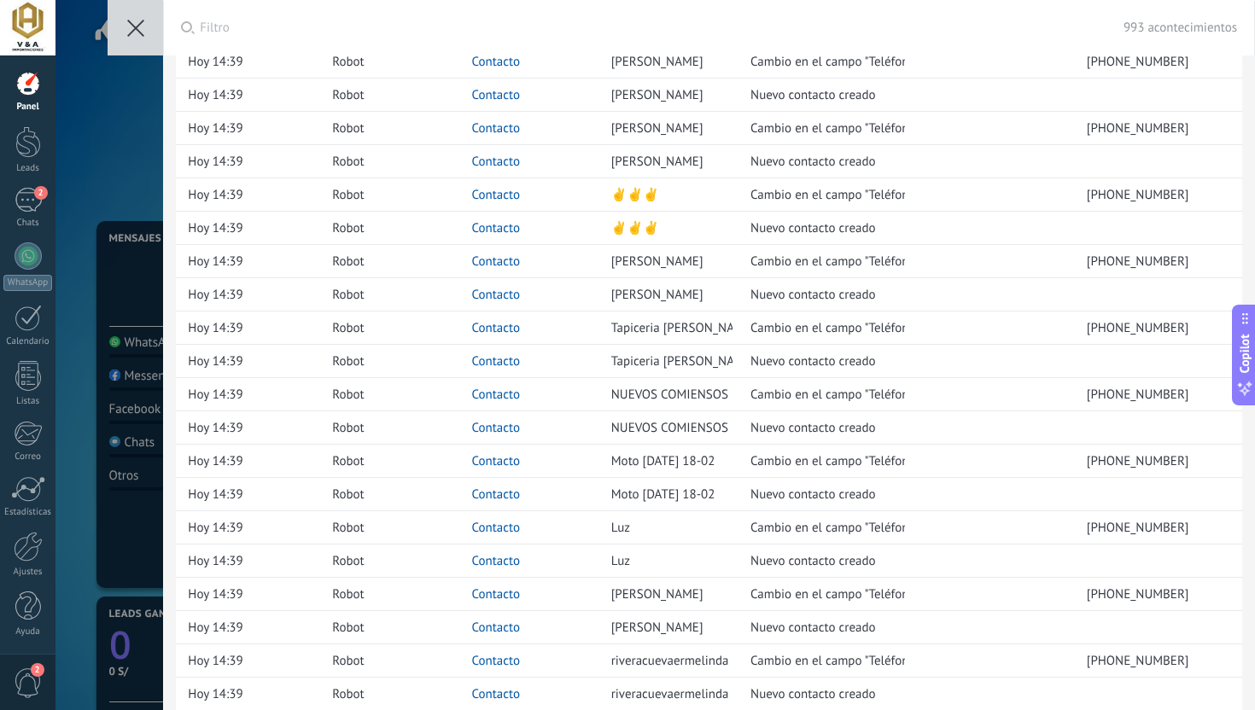
scroll to position [2940, 0]
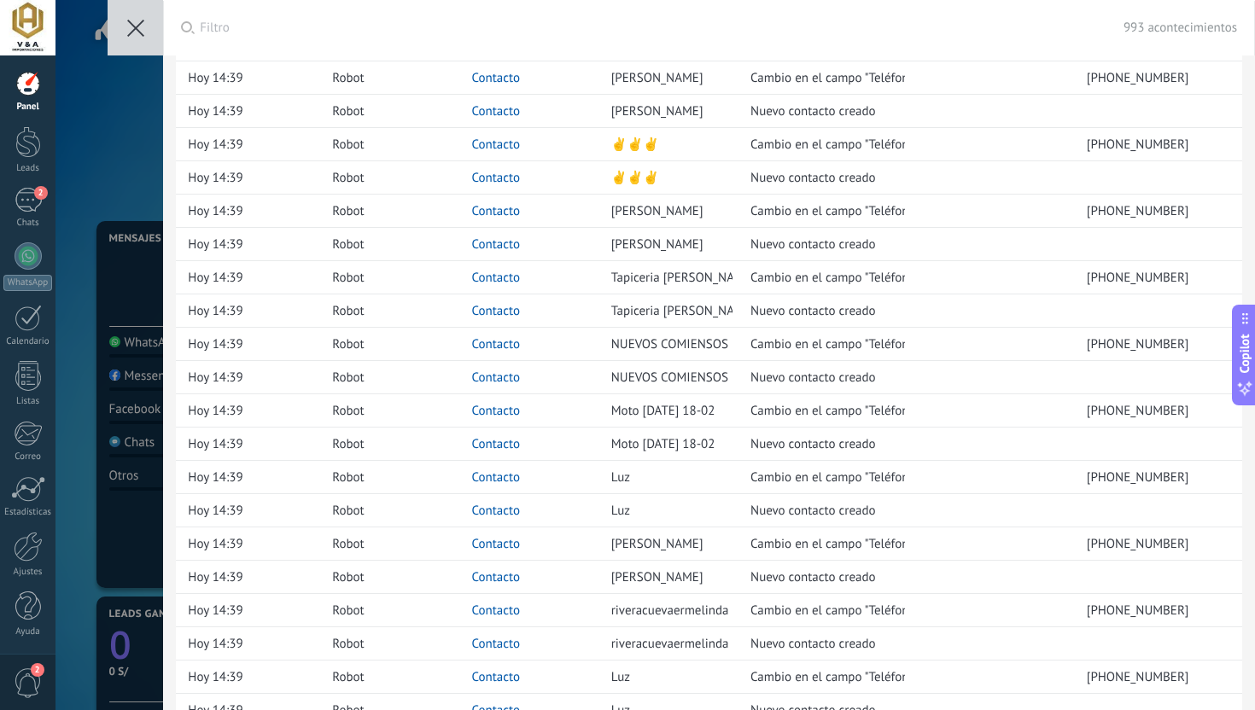
click at [148, 32] on button at bounding box center [135, 27] width 55 height 55
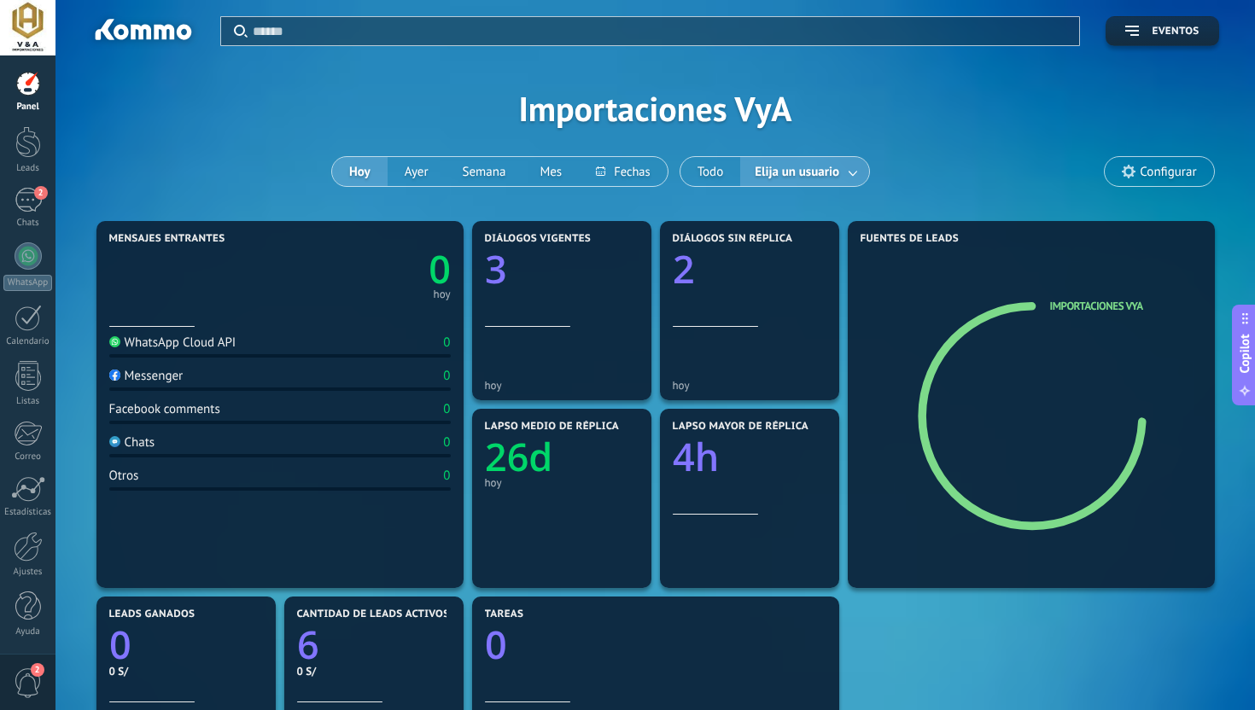
click at [859, 169] on link at bounding box center [853, 172] width 31 height 28
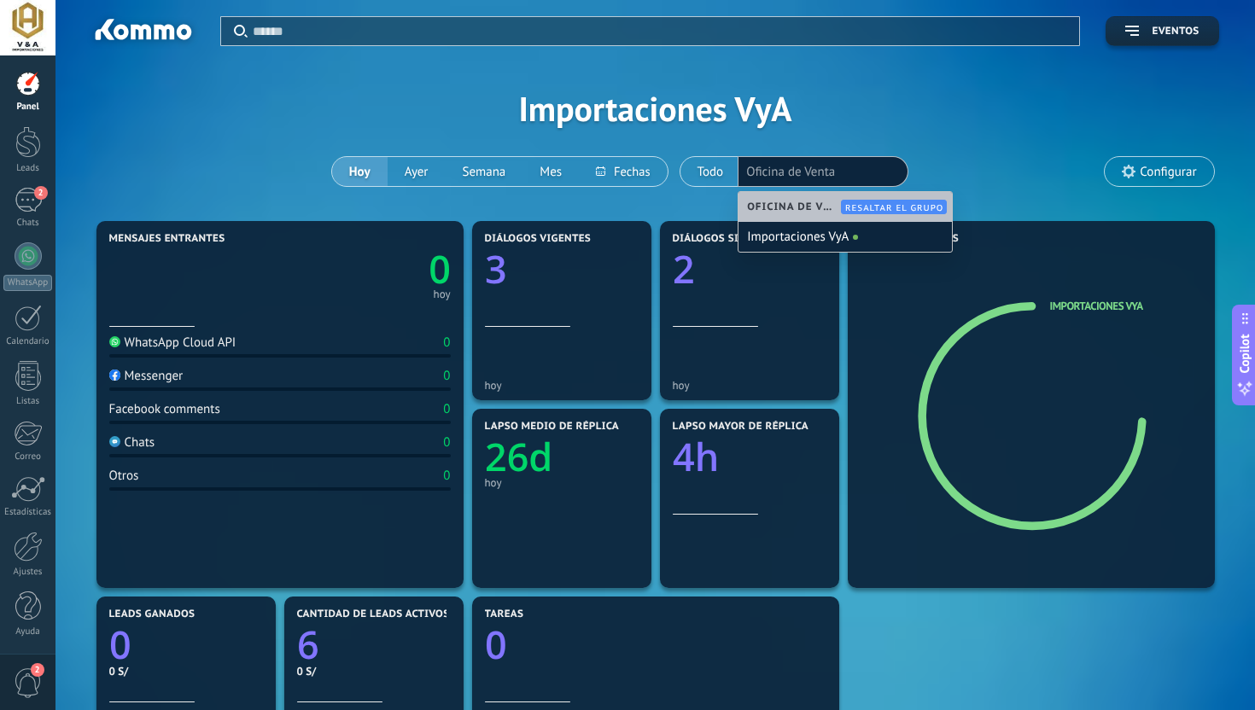
click at [858, 169] on li "Oficina de Venta" at bounding box center [823, 172] width 154 height 24
click at [815, 217] on div "Oficina de Venta Resaltar el grupo" at bounding box center [844, 207] width 213 height 30
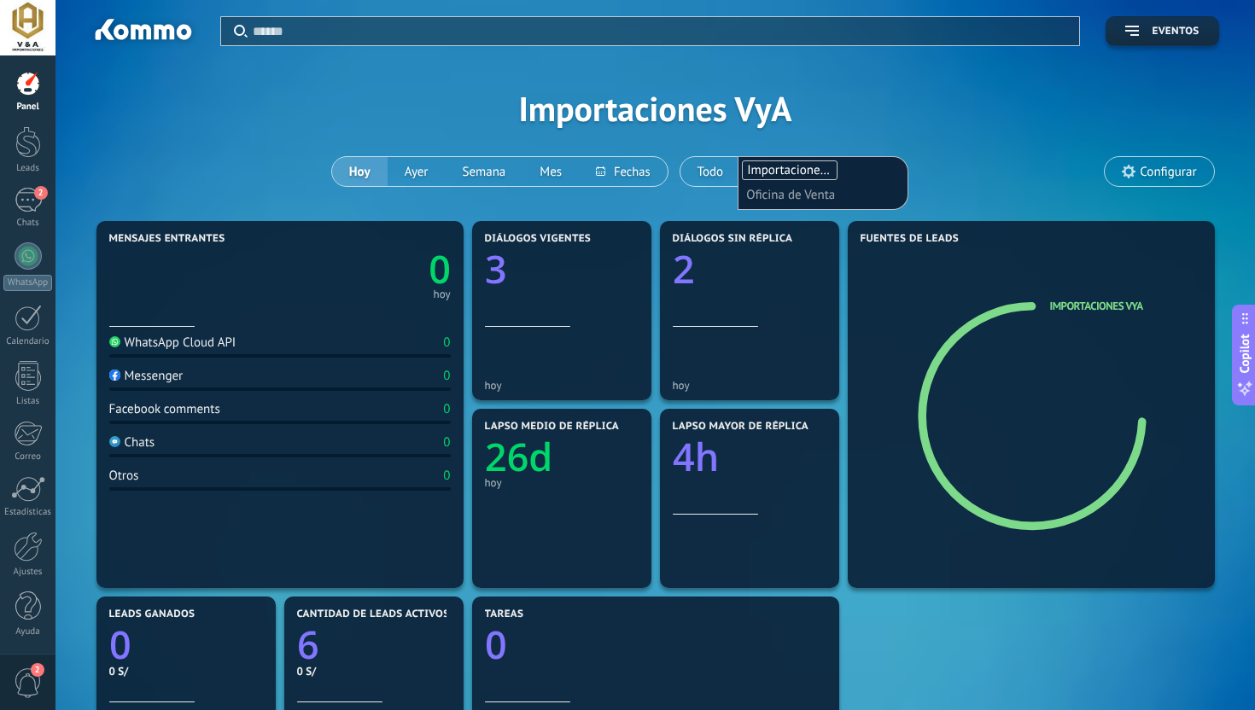
click at [783, 191] on input "text" at bounding box center [788, 195] width 85 height 24
click at [847, 171] on ul "Importaciones VyA Oficina de Venta" at bounding box center [823, 183] width 166 height 49
click at [838, 126] on div "Aplicar Eventos Importaciones VyA Hoy Ayer Semana Mes Todo Elija un usuario Imp…" at bounding box center [655, 108] width 1148 height 217
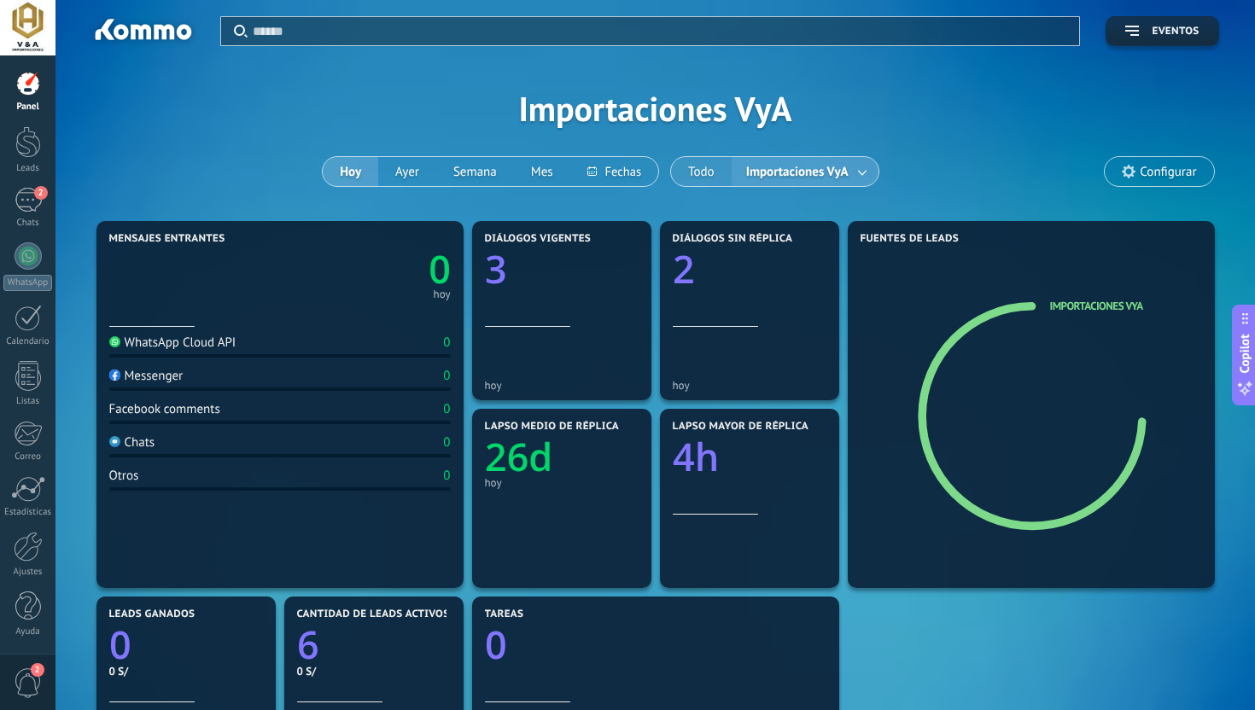
click at [701, 160] on button "Todo" at bounding box center [701, 171] width 61 height 29
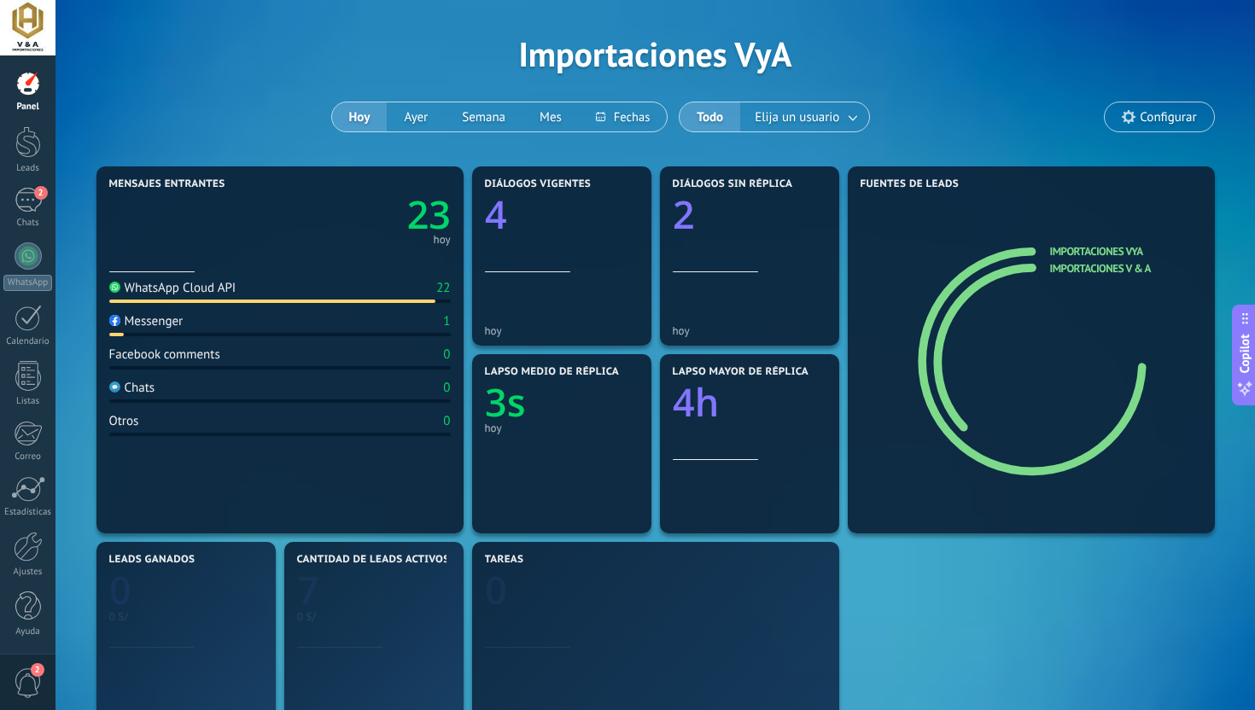
scroll to position [55, 0]
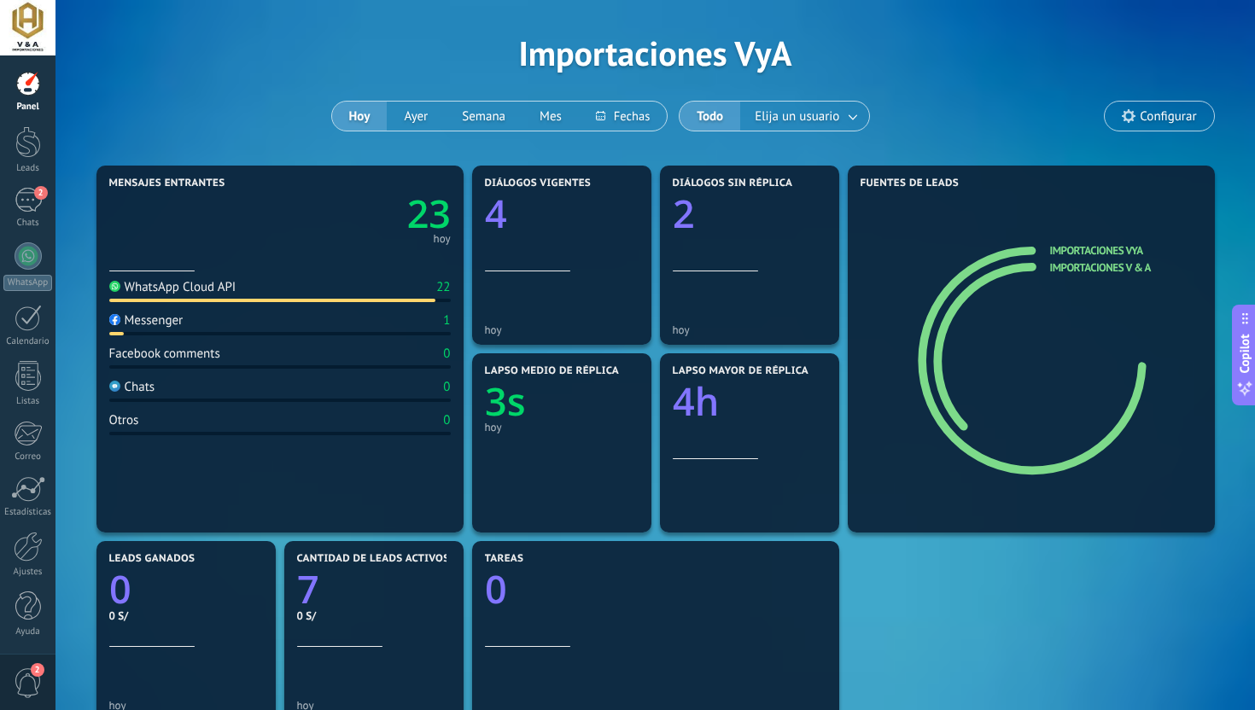
click at [445, 292] on div "22" at bounding box center [443, 287] width 14 height 16
click at [9, 200] on link "2 Chats" at bounding box center [27, 208] width 55 height 41
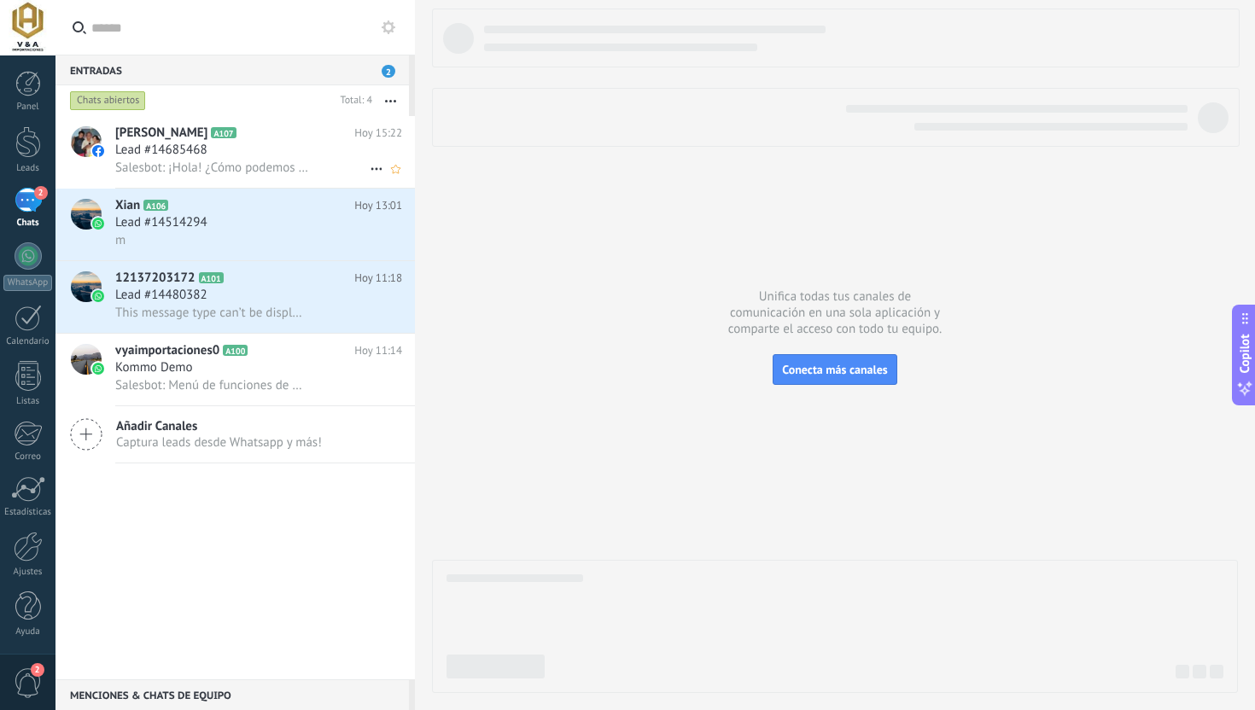
click at [210, 168] on span "Salesbot: ¡Hola! ¿Cómo podemos ayudarte?" at bounding box center [211, 168] width 193 height 16
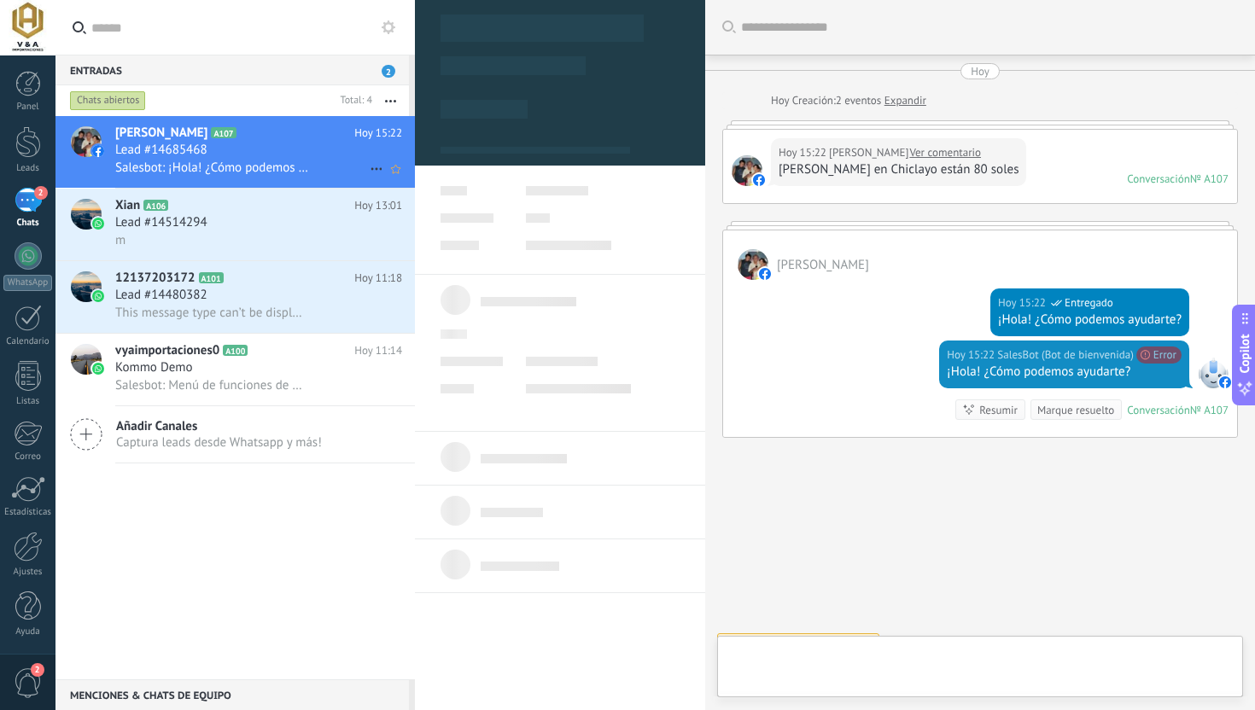
scroll to position [26, 0]
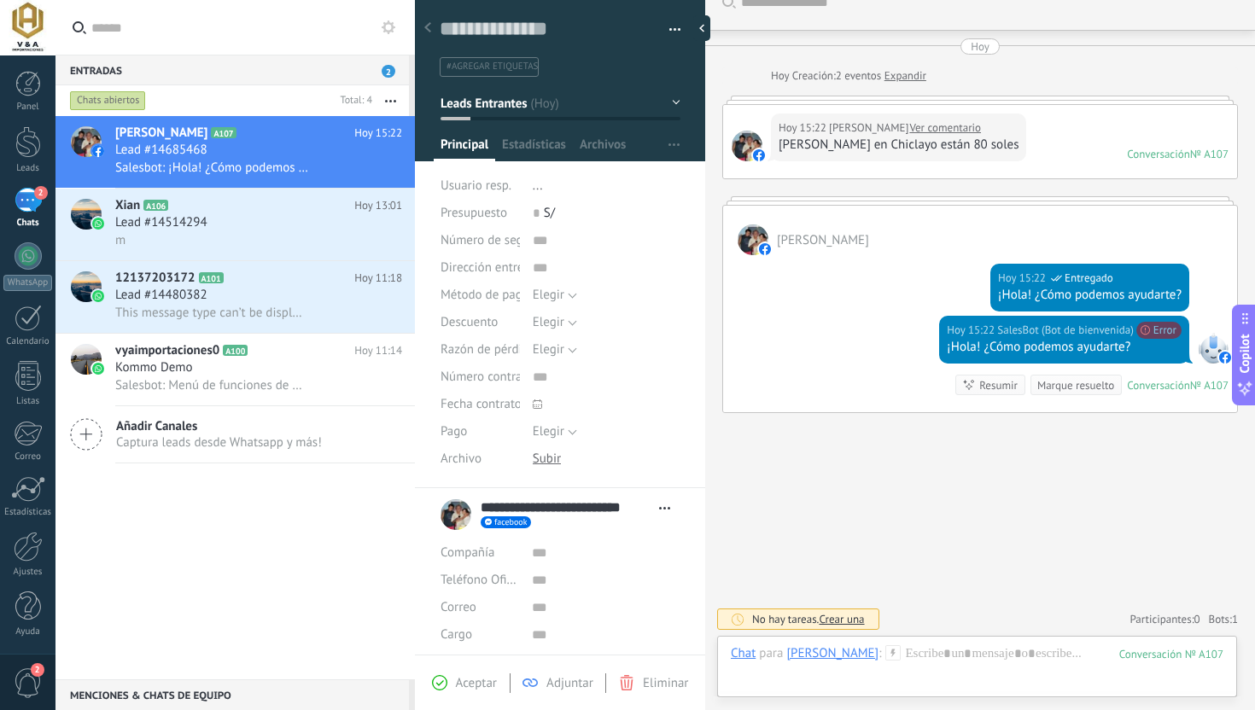
click at [657, 506] on span "Abrir detalle Copie el nombre Desatar Contacto principal" at bounding box center [664, 508] width 28 height 13
click at [824, 459] on div "Buscar Carga más Hoy Hoy Creación: 2 eventos Expandir Hoy 15:22 Karloncho Rodri…" at bounding box center [980, 343] width 550 height 736
click at [385, 102] on button "button" at bounding box center [390, 100] width 37 height 31
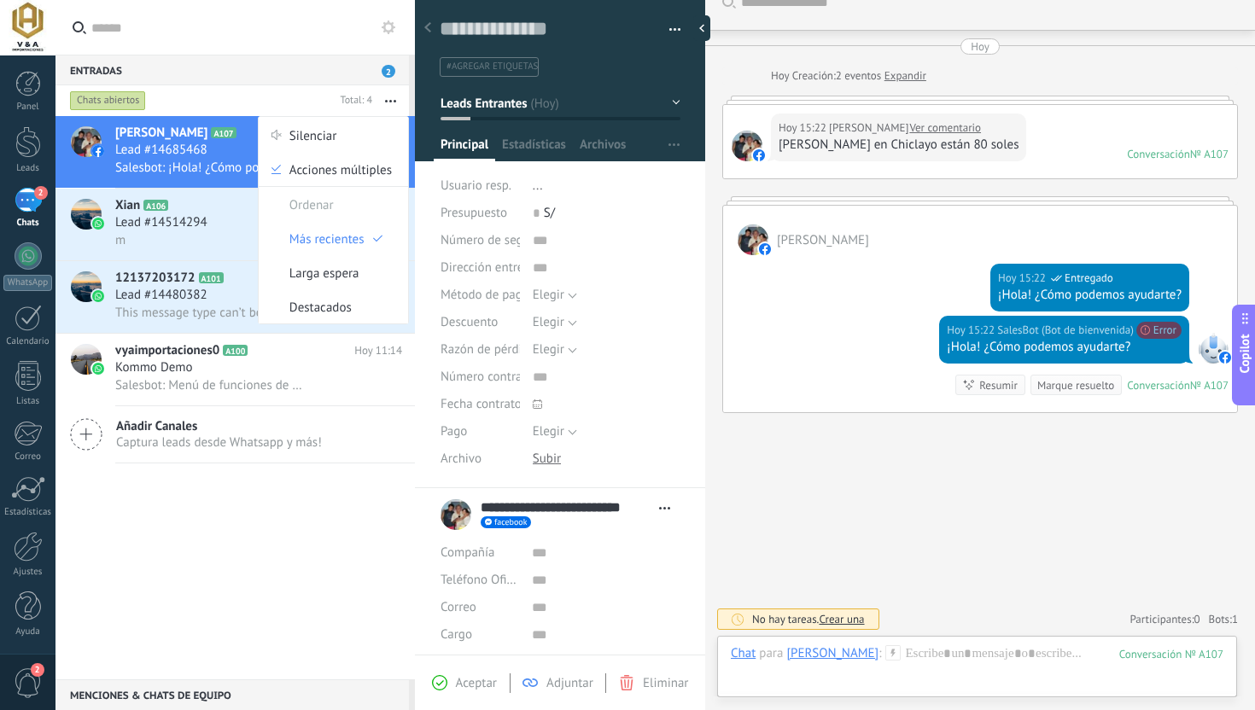
click at [385, 102] on button "button" at bounding box center [390, 100] width 37 height 31
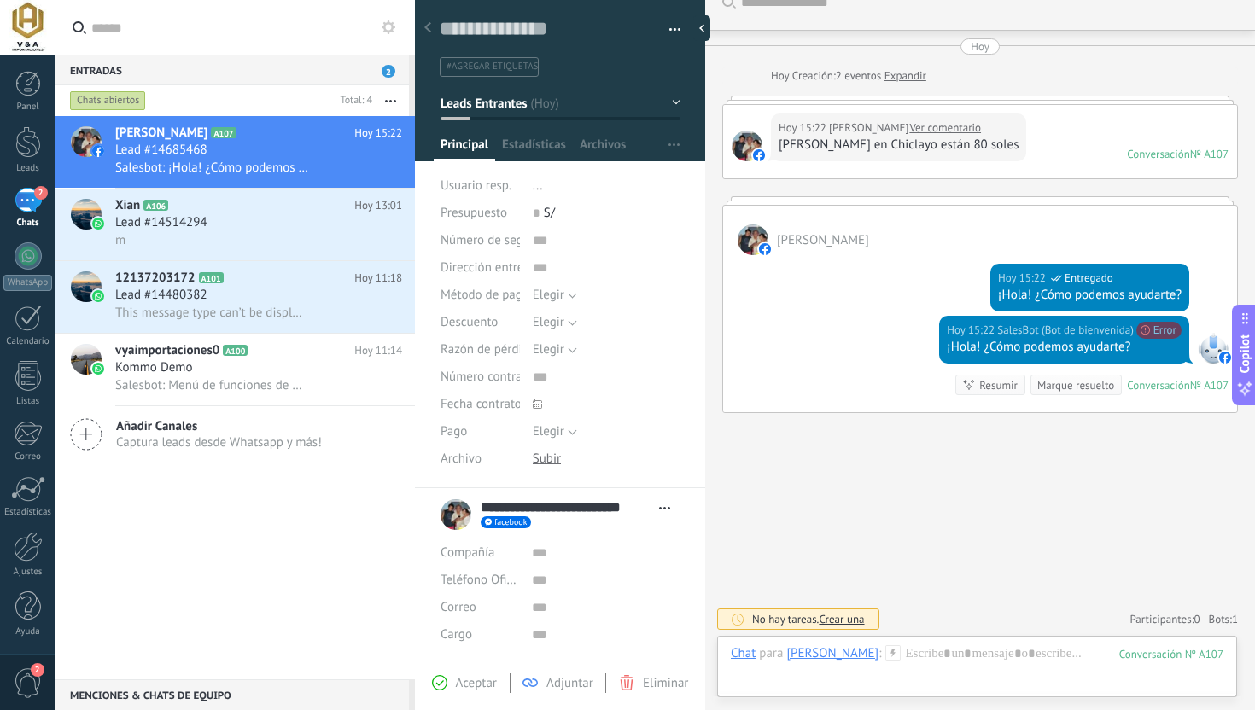
click at [875, 229] on div "[PERSON_NAME]" at bounding box center [980, 231] width 514 height 50
click at [869, 242] on span "[PERSON_NAME]" at bounding box center [823, 240] width 92 height 16
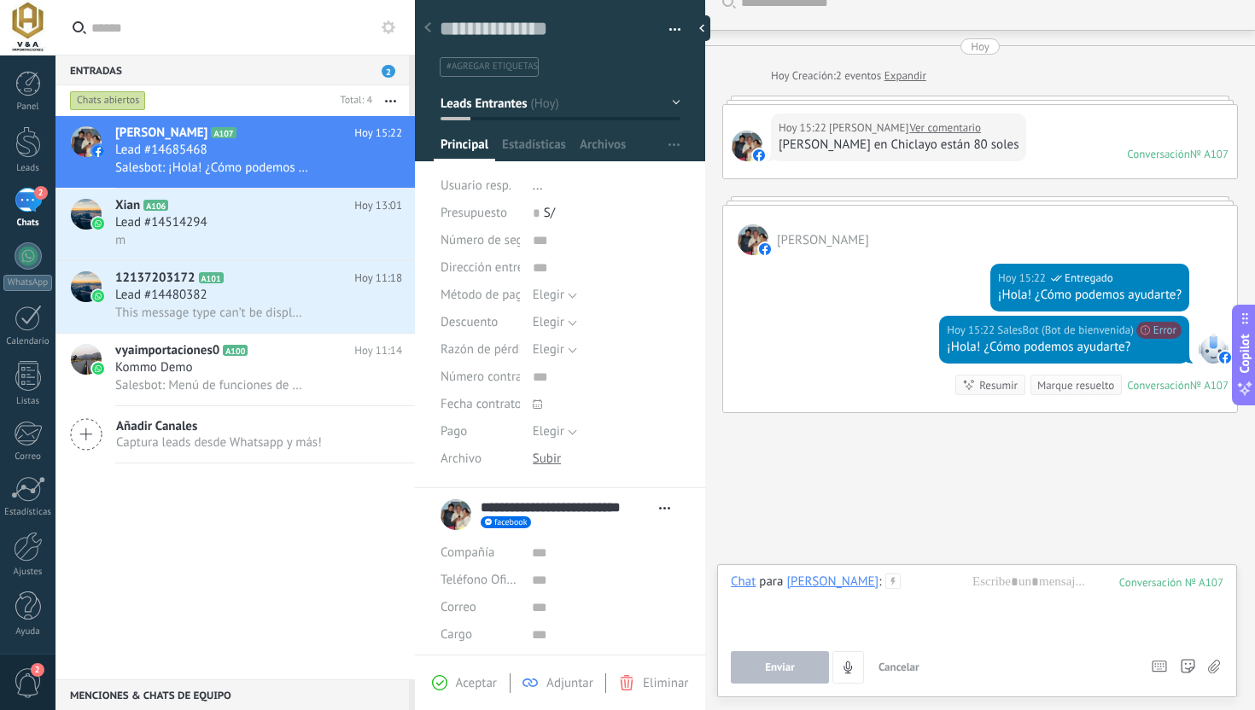
click at [869, 242] on span "[PERSON_NAME]" at bounding box center [823, 240] width 92 height 16
click at [35, 274] on link "WhatsApp" at bounding box center [27, 266] width 55 height 49
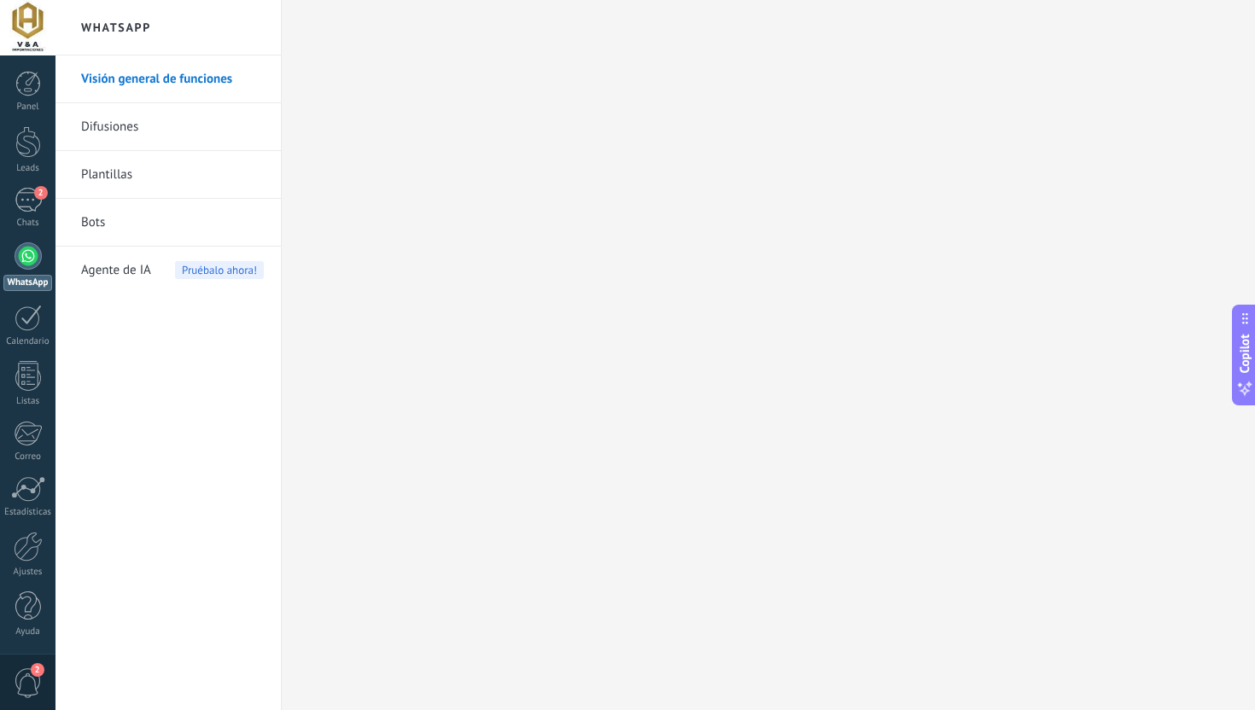
click at [126, 226] on link "Bots" at bounding box center [172, 223] width 183 height 48
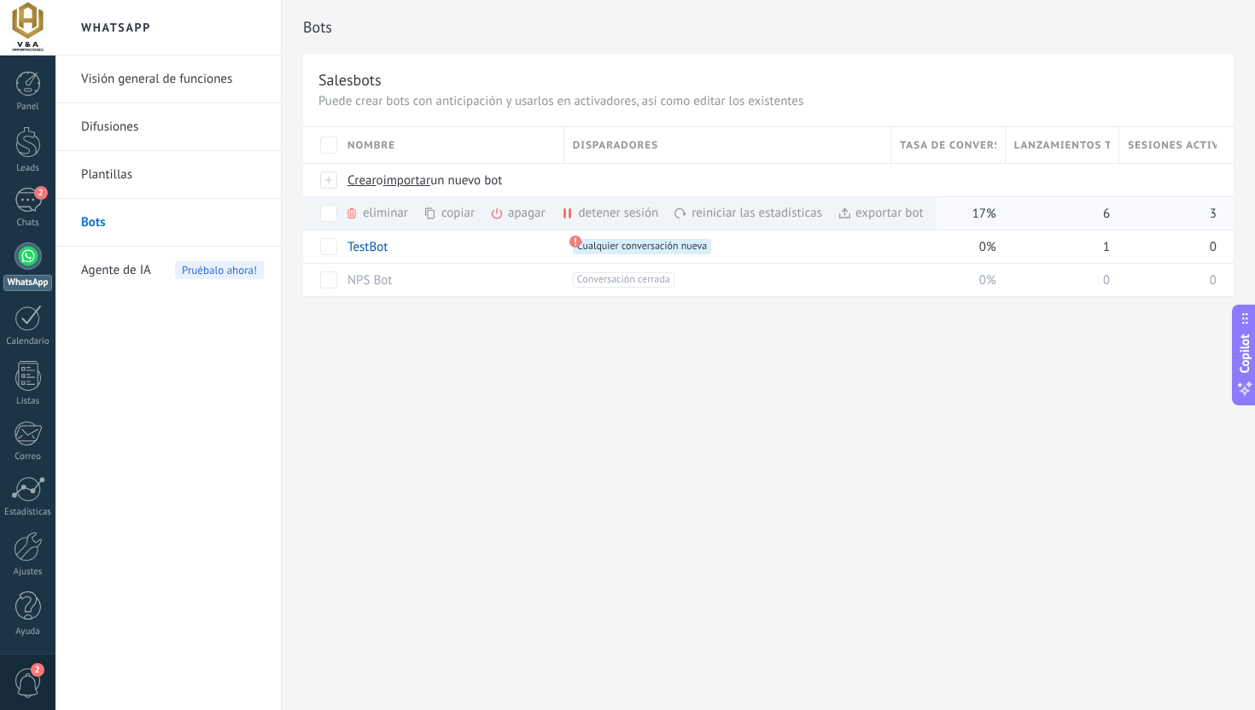
click at [507, 213] on div "apagar màs" at bounding box center [547, 212] width 114 height 33
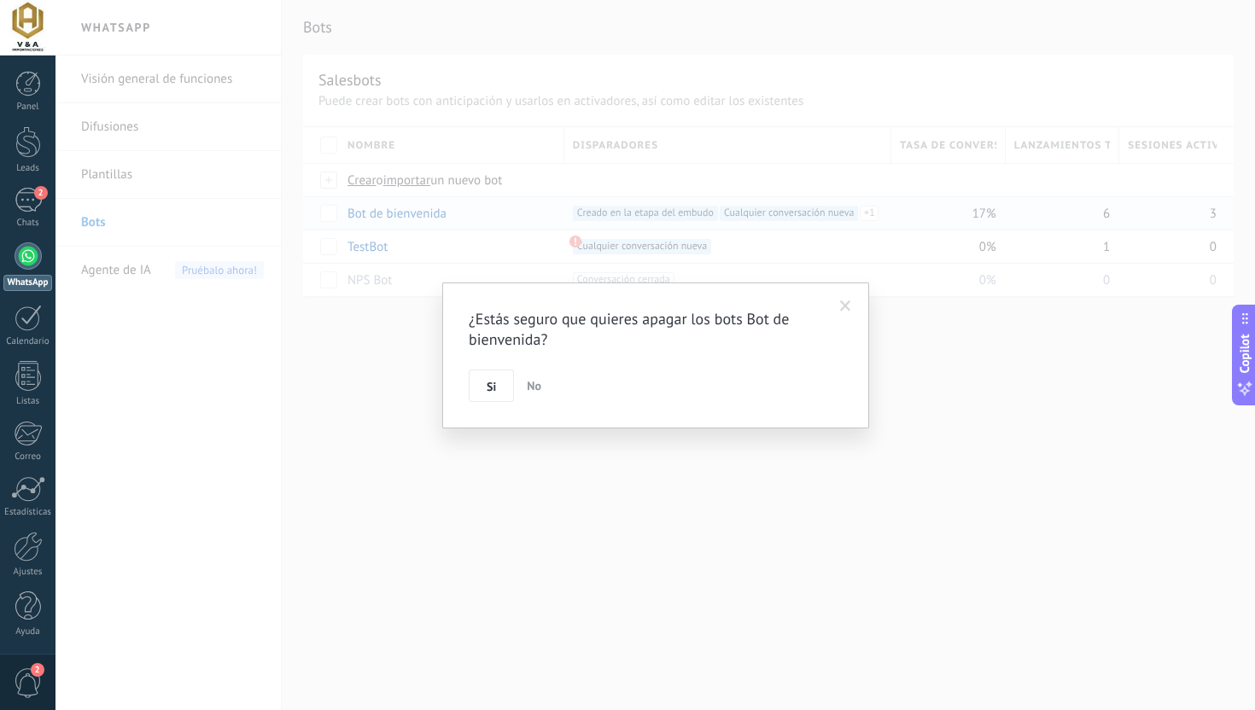
click at [486, 401] on div "¿Estás seguro que quieres apagar los bots Bot de bienvenida? Si No" at bounding box center [655, 355] width 427 height 146
click at [486, 375] on button "Si" at bounding box center [491, 386] width 45 height 32
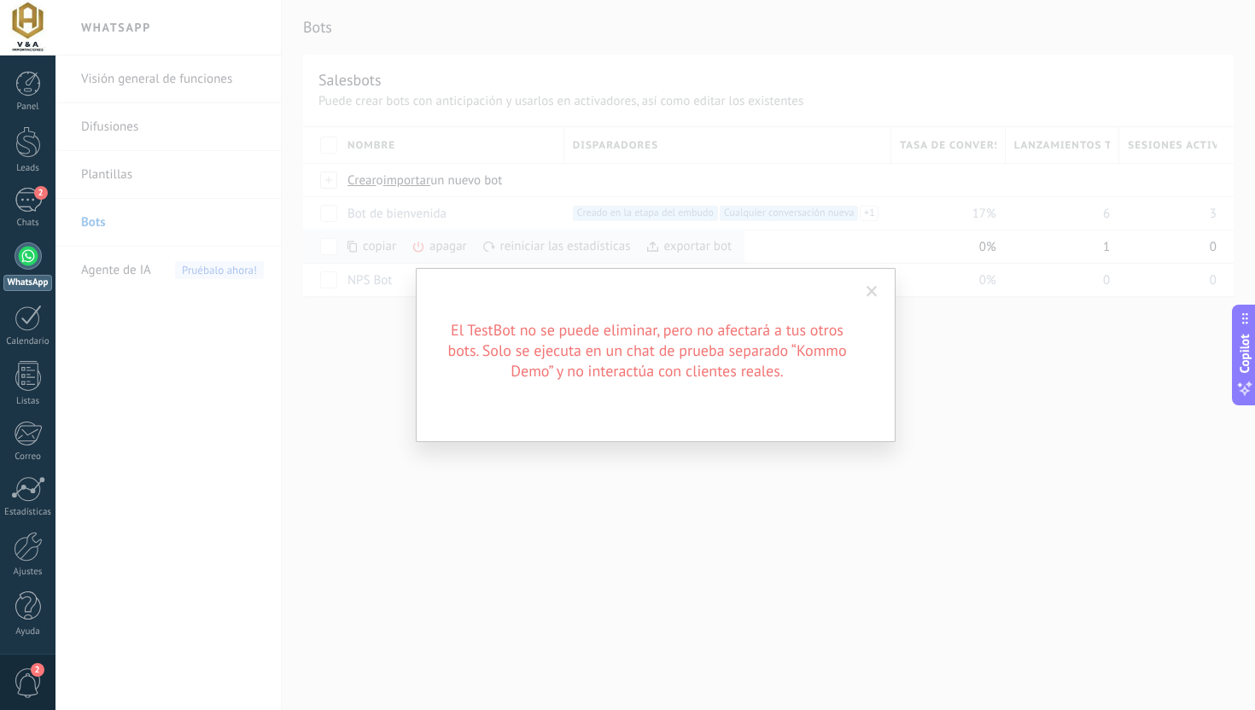
click at [875, 293] on span at bounding box center [871, 292] width 11 height 12
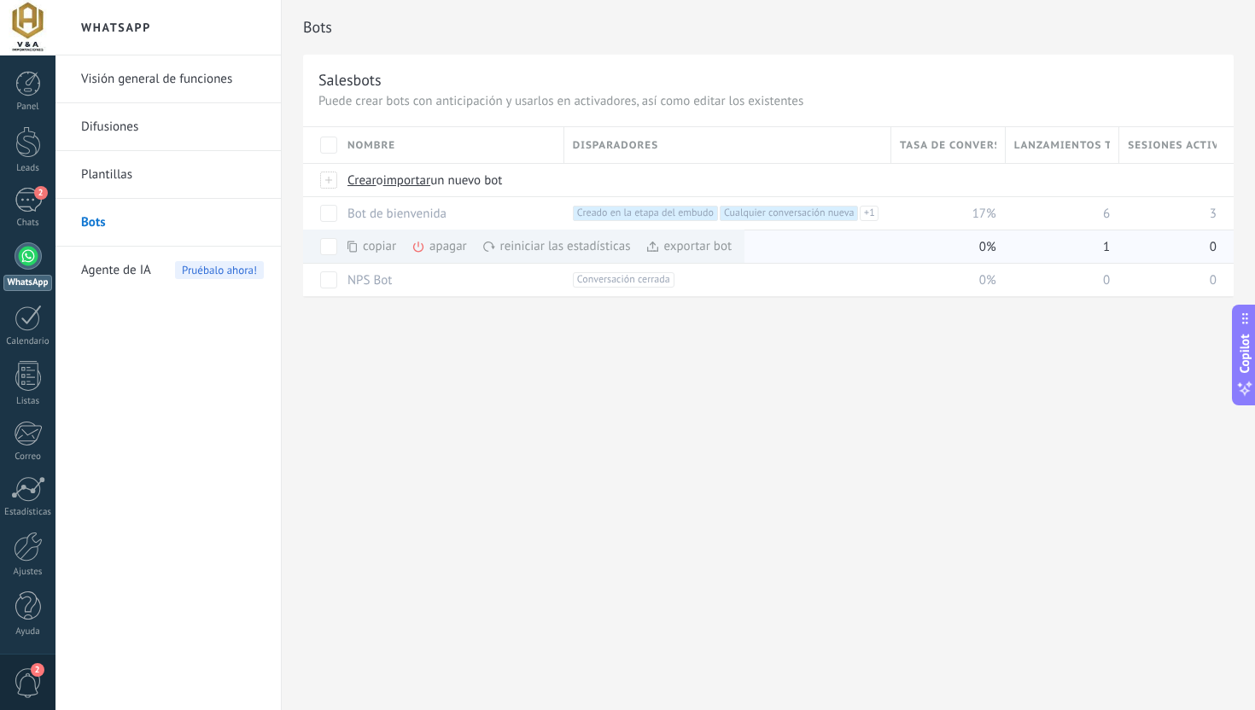
click at [455, 248] on div "apagar màs" at bounding box center [468, 246] width 114 height 33
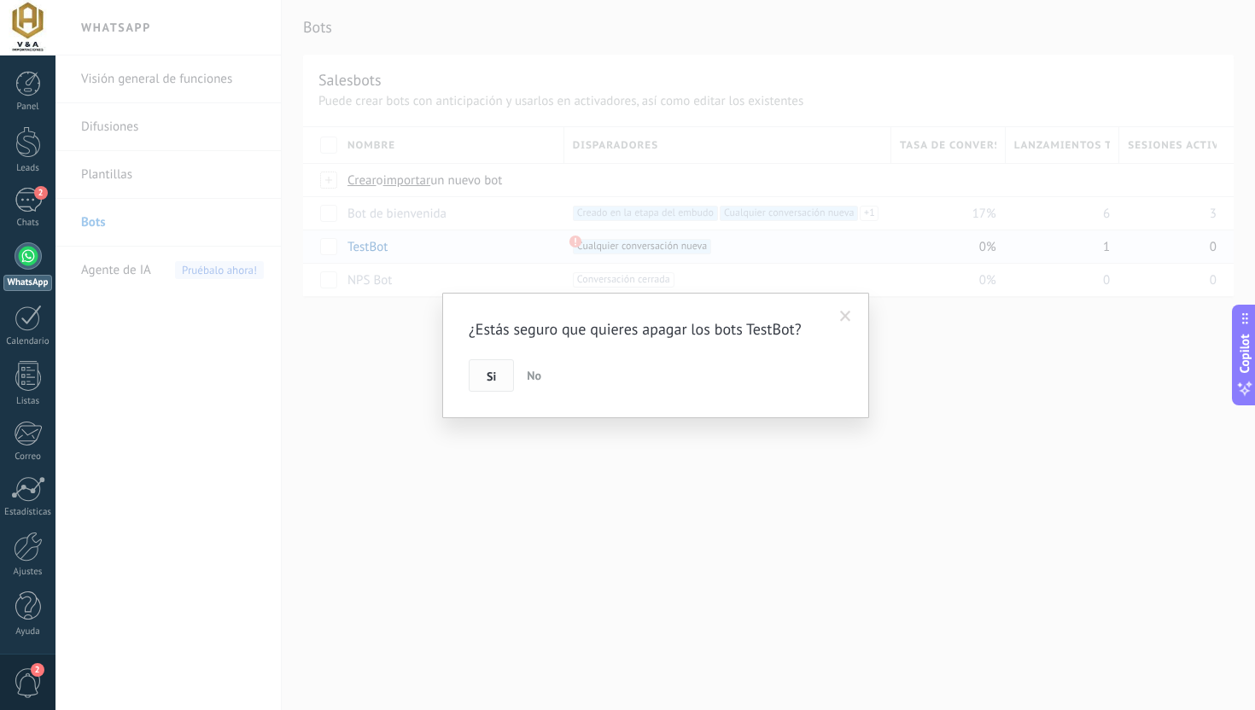
click at [476, 381] on button "Si" at bounding box center [491, 375] width 45 height 32
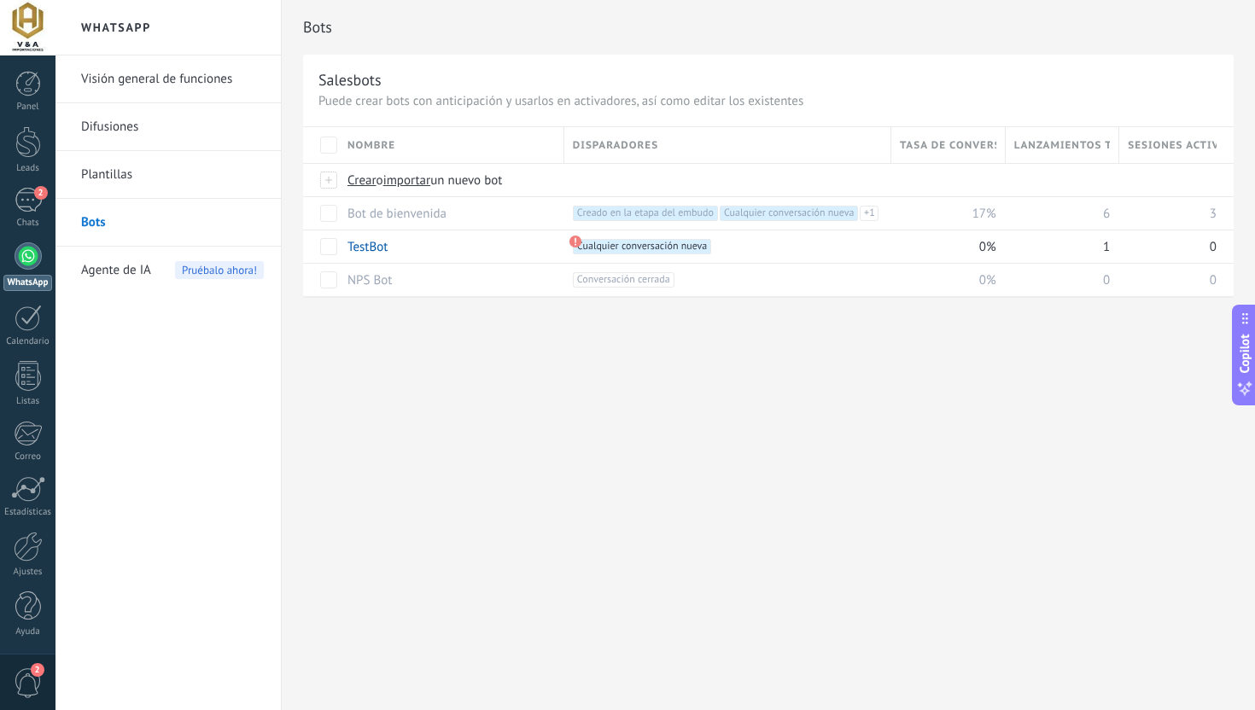
click at [110, 91] on link "Visión general de funciones" at bounding box center [172, 79] width 183 height 48
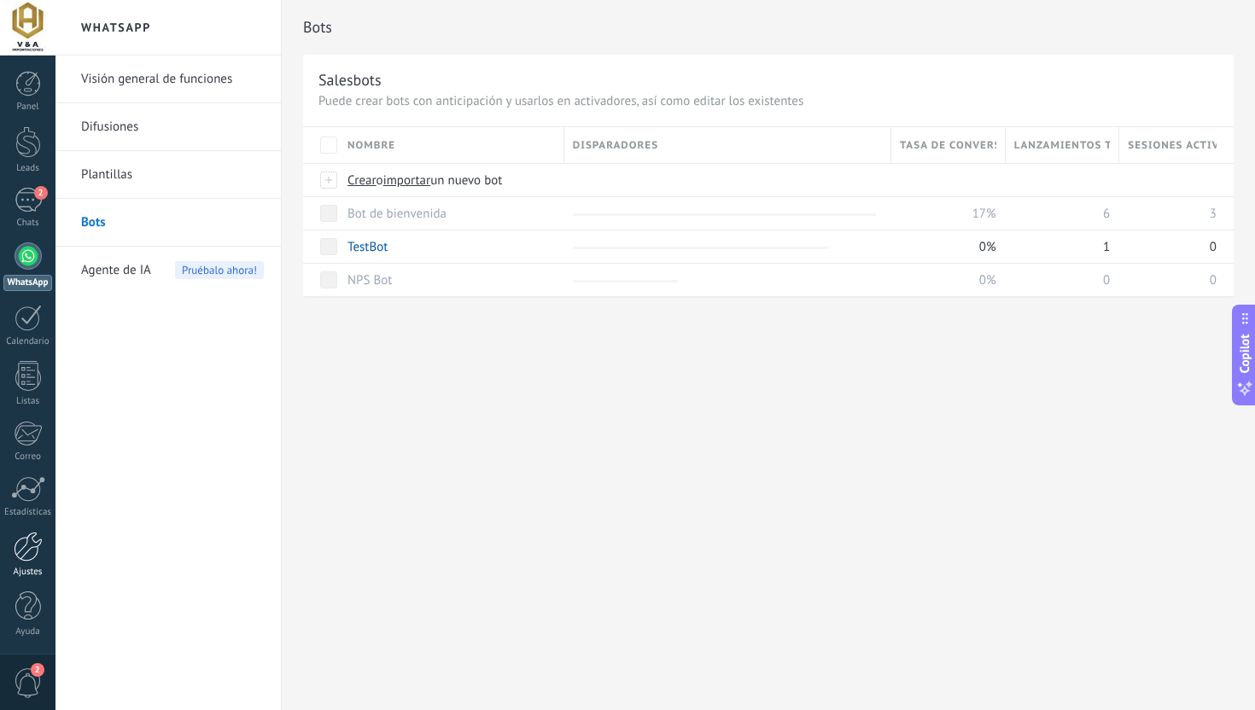
click at [26, 550] on div at bounding box center [28, 547] width 29 height 30
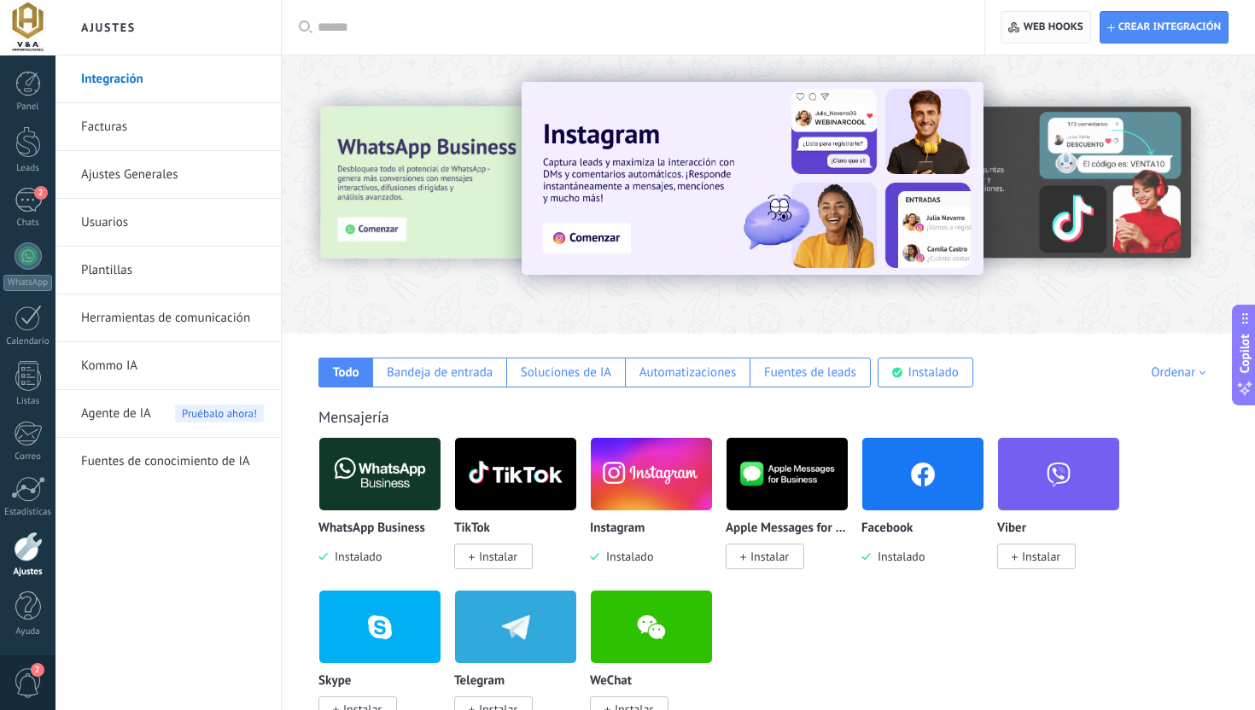
click at [1063, 33] on span "Web hooks 0" at bounding box center [1045, 27] width 74 height 31
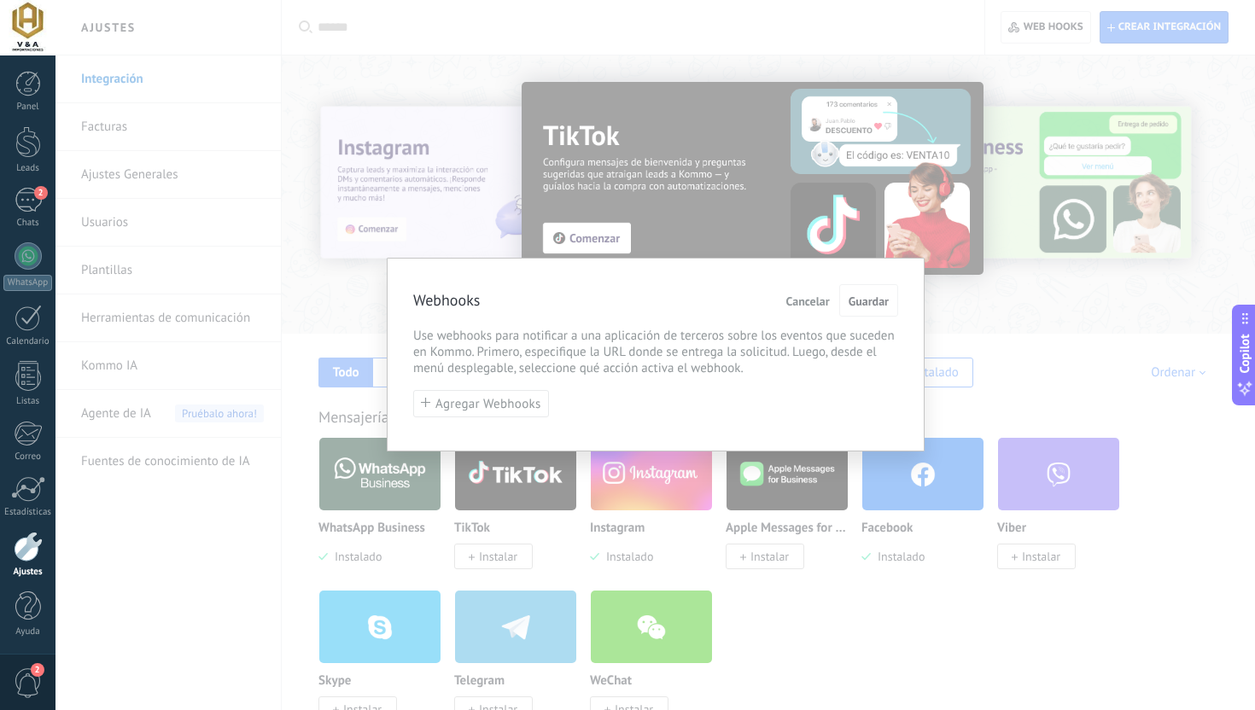
click at [990, 253] on div "Webhooks Cancelar Guardar Use webhooks para notificar a una aplicación de terce…" at bounding box center [654, 355] width 1199 height 710
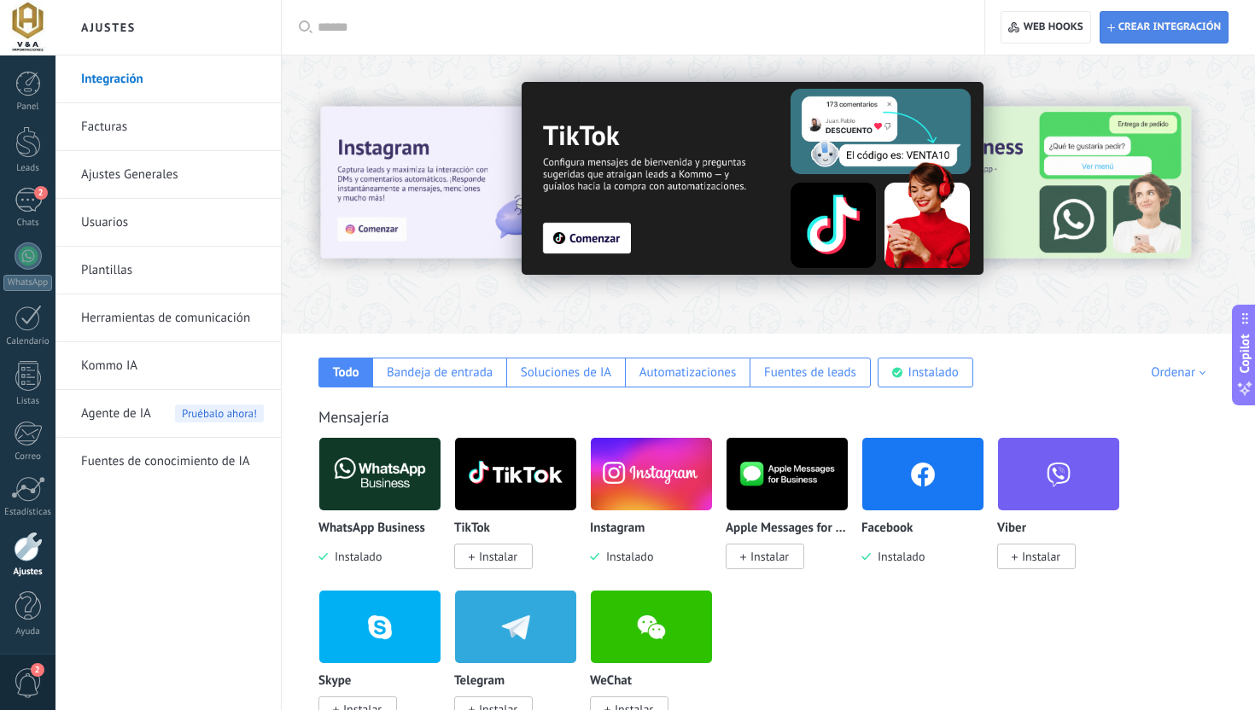
click at [1191, 16] on span "Crear integración" at bounding box center [1164, 27] width 114 height 31
type textarea "**********"
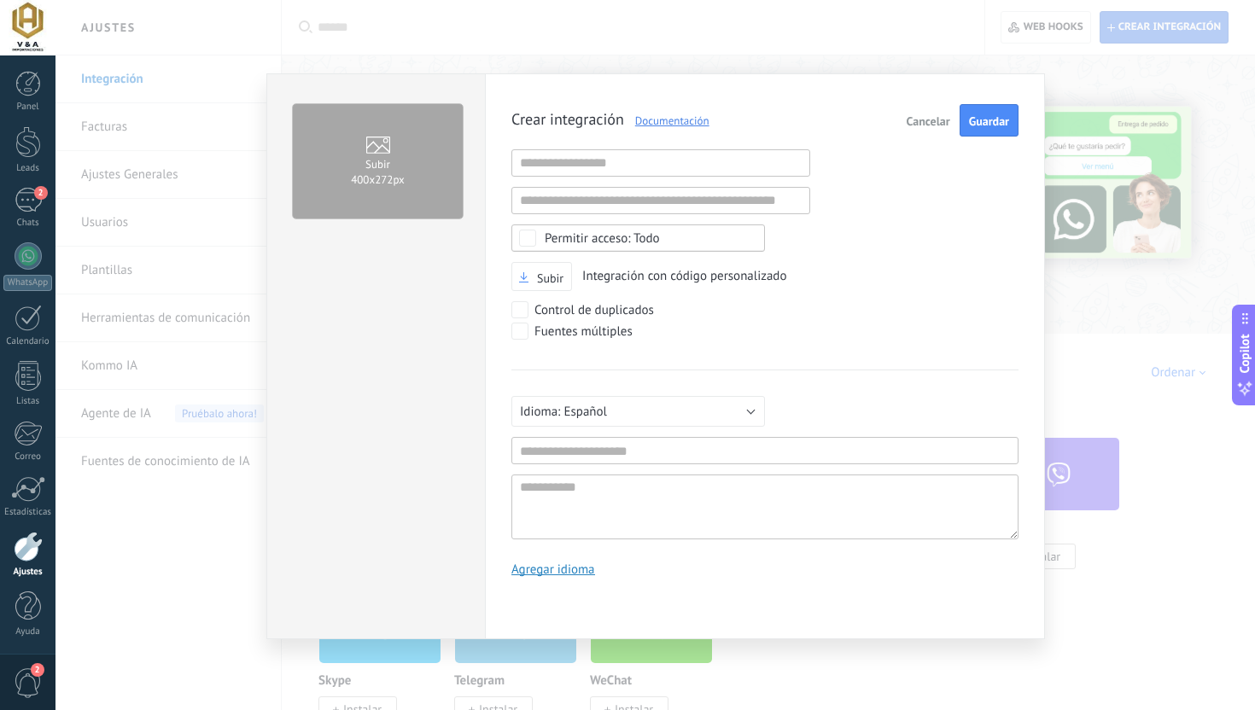
scroll to position [16, 0]
click at [1074, 184] on div "Subir 400х272px Crear integración Documentación Cancelar Guardar URL inválida U…" at bounding box center [654, 355] width 1199 height 710
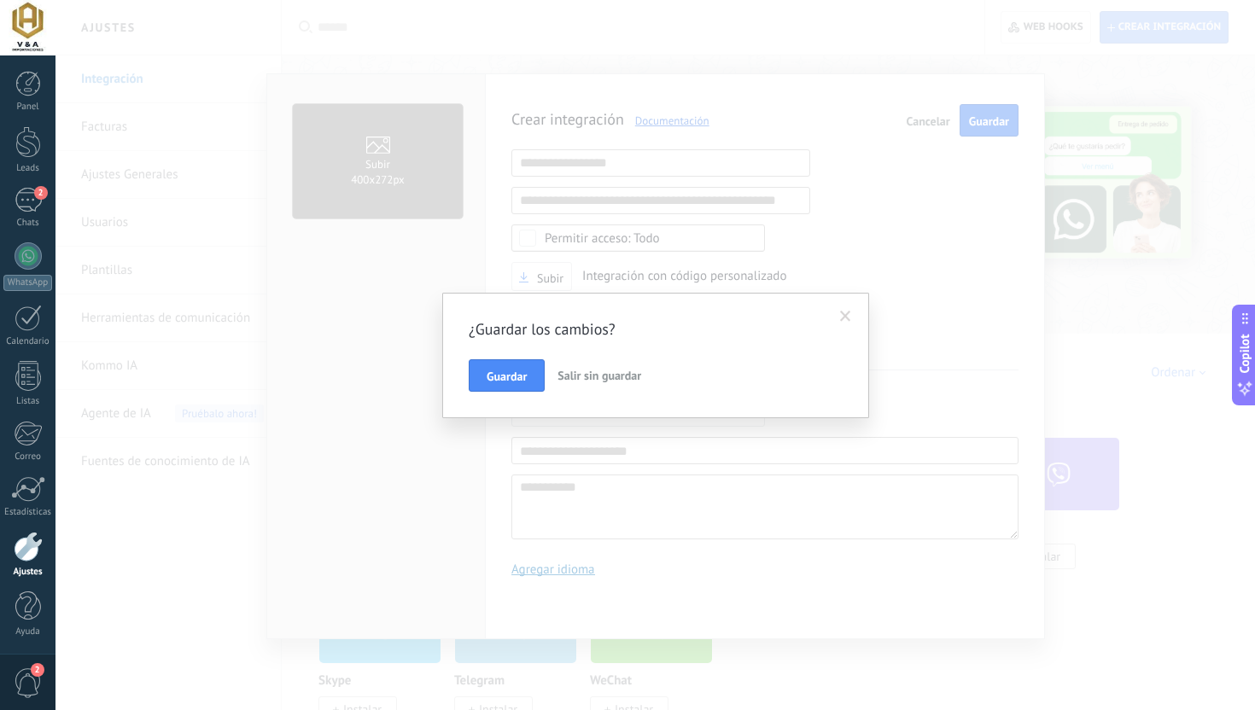
click at [581, 384] on button "Salir sin guardar" at bounding box center [598, 375] width 97 height 32
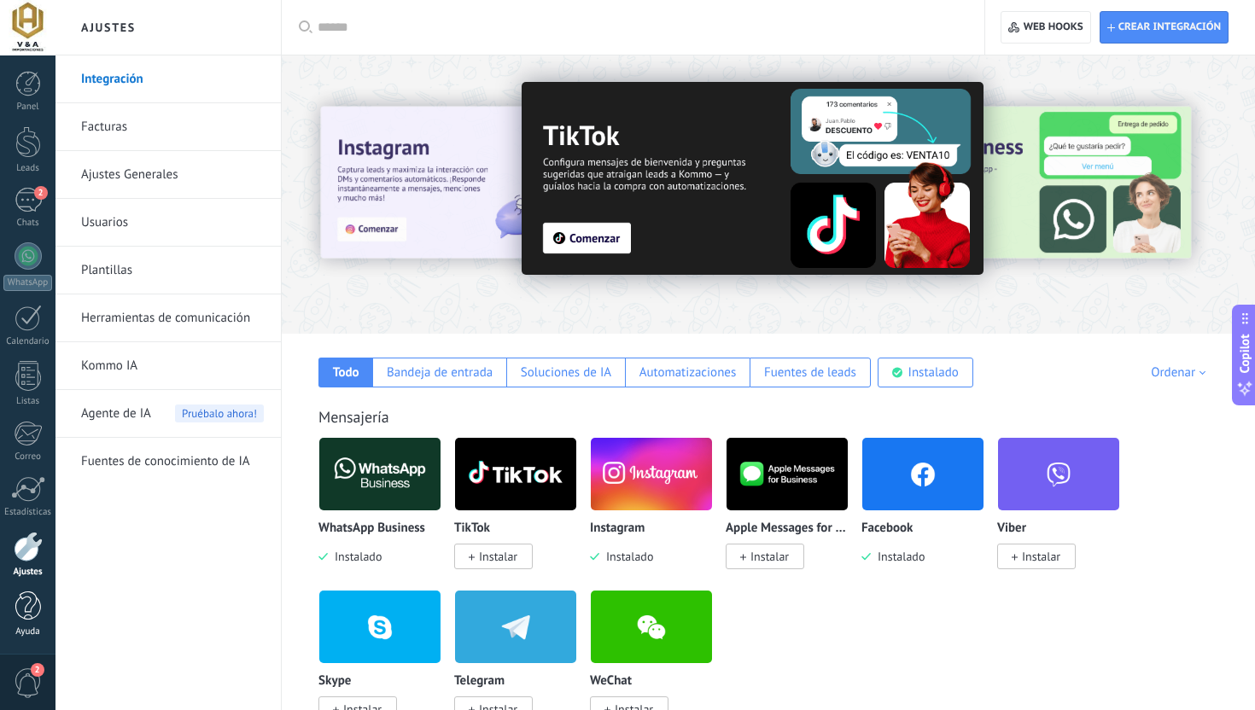
click at [21, 603] on div at bounding box center [28, 606] width 26 height 30
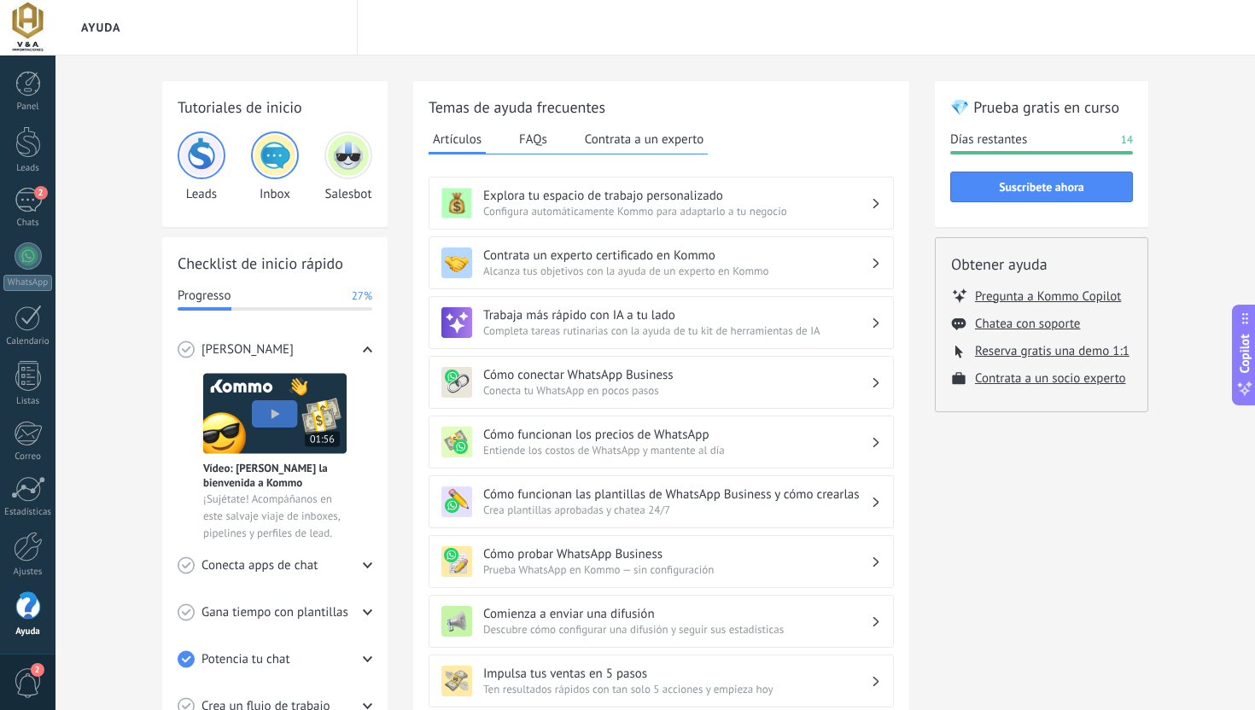
click at [26, 681] on span "2" at bounding box center [28, 683] width 29 height 30
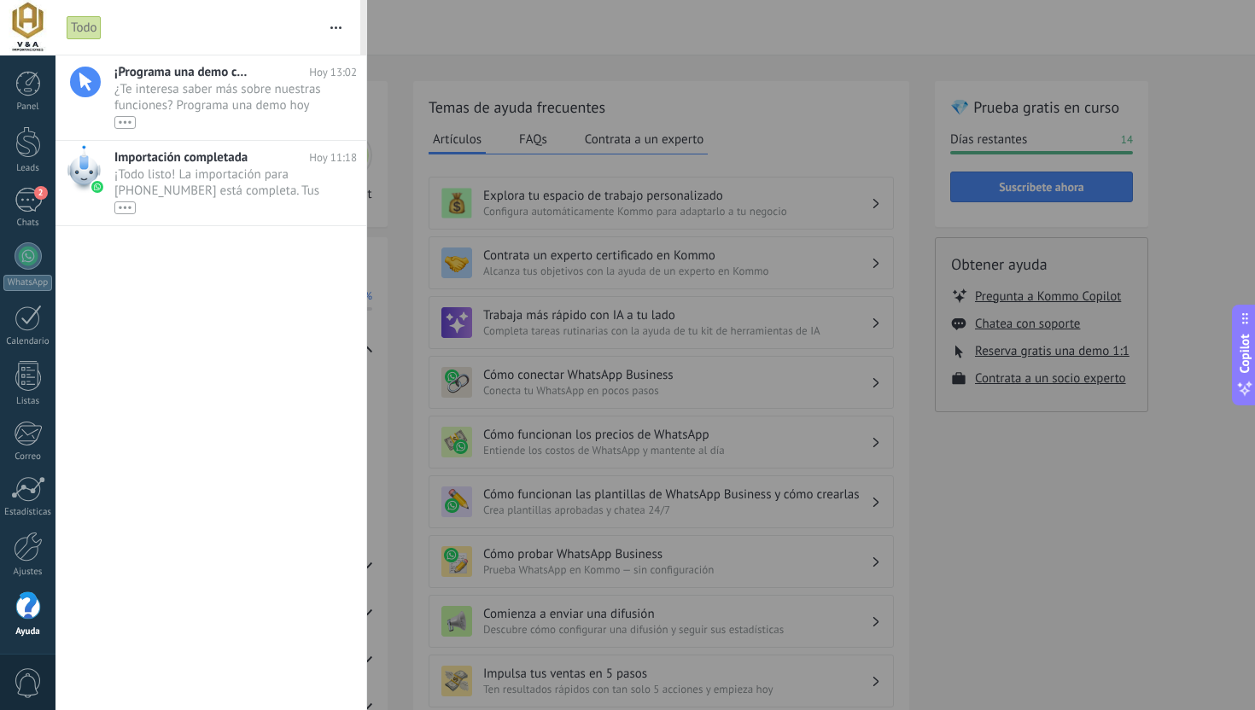
click at [422, 119] on div at bounding box center [627, 355] width 1255 height 710
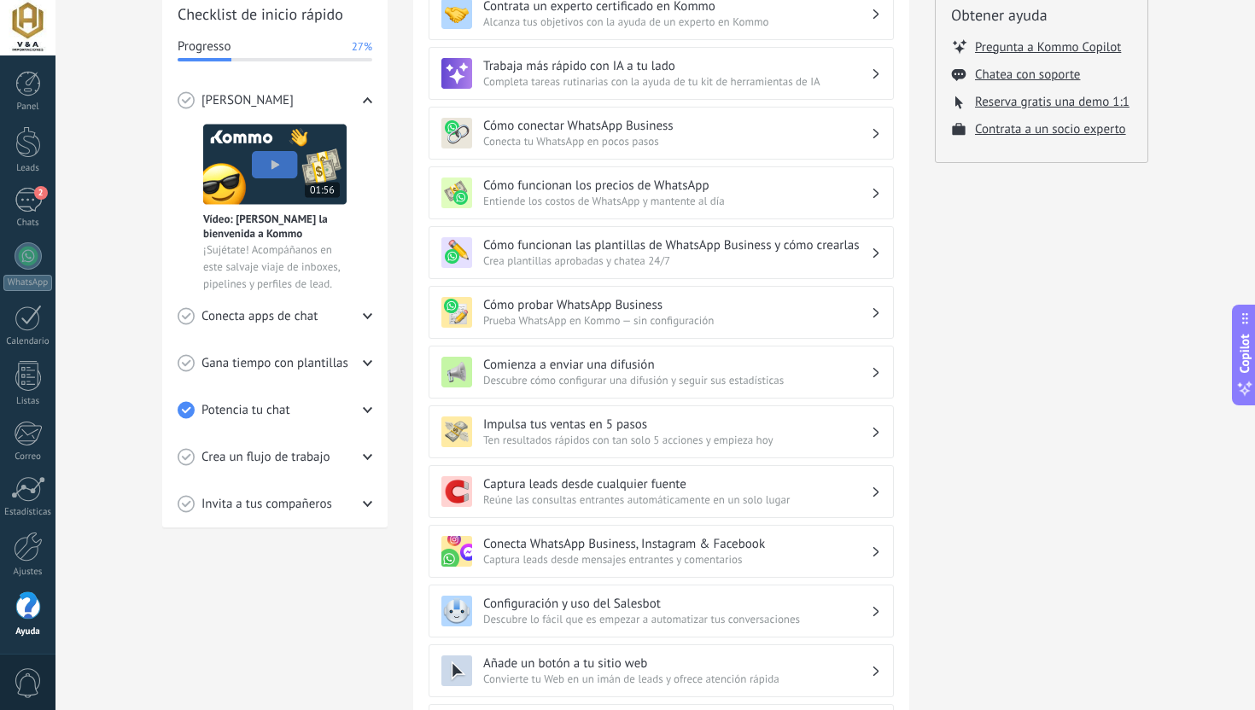
scroll to position [250, 0]
click at [371, 411] on icon at bounding box center [367, 409] width 9 height 9
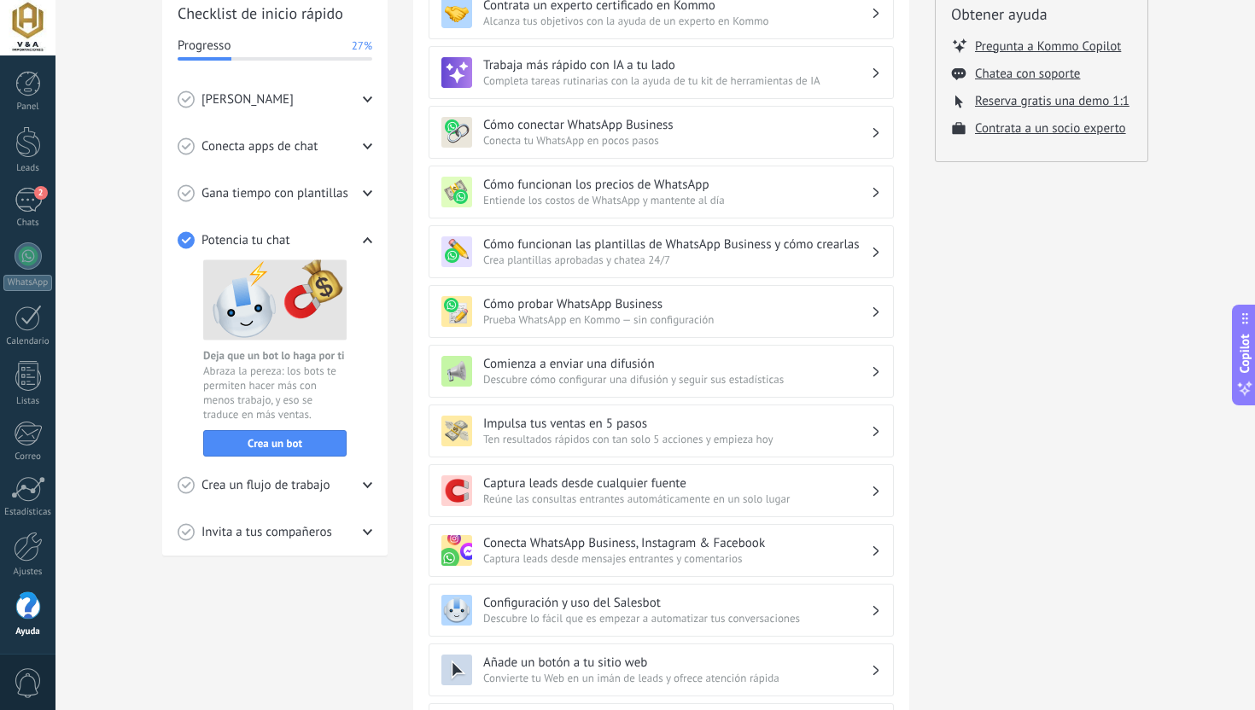
click at [945, 381] on div "💎 Prueba gratis en curso Días restantes 14 Suscríbete ahora Obtener ayuda Pregu…" at bounding box center [1041, 338] width 213 height 1015
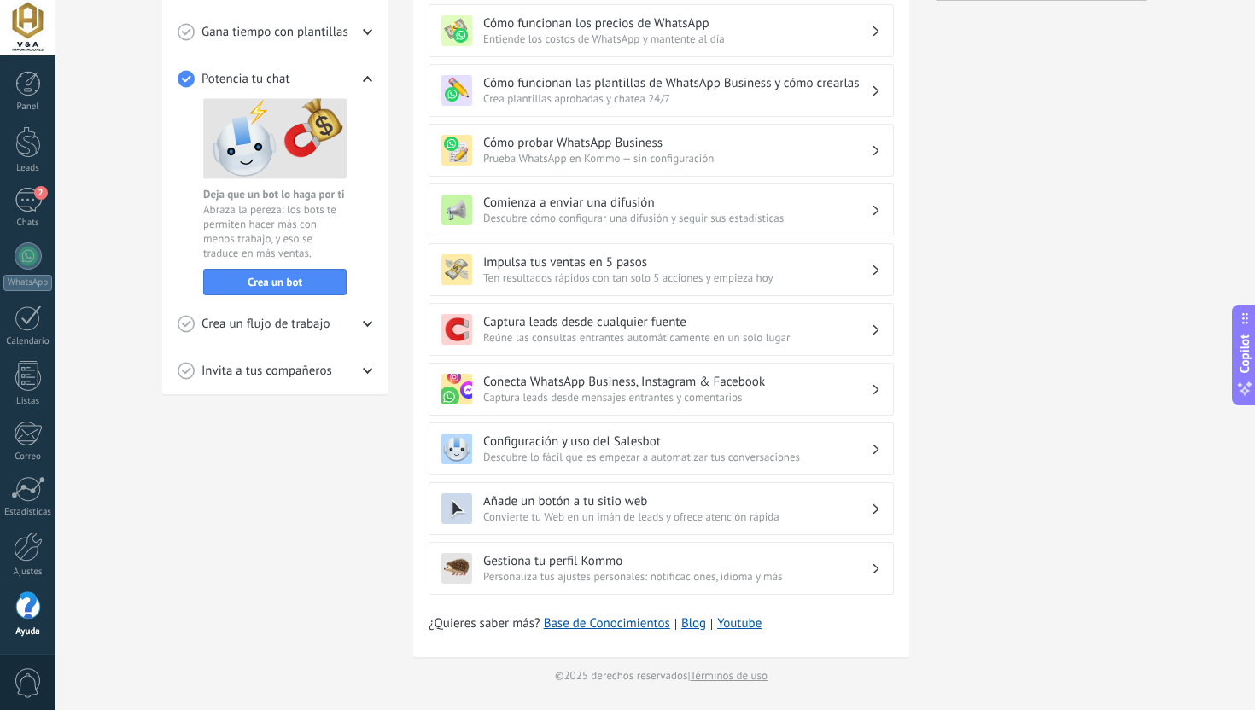
scroll to position [0, 0]
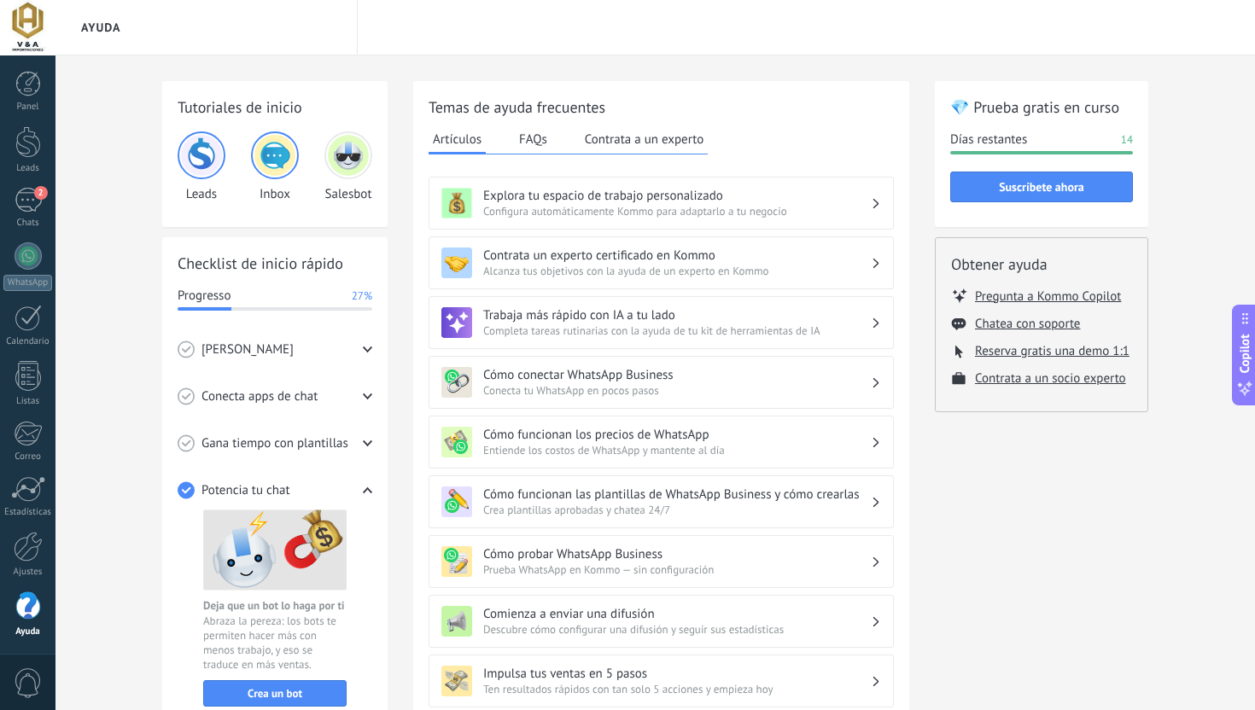
click at [492, 373] on h3 "Cómo conectar WhatsApp Business" at bounding box center [676, 375] width 387 height 16
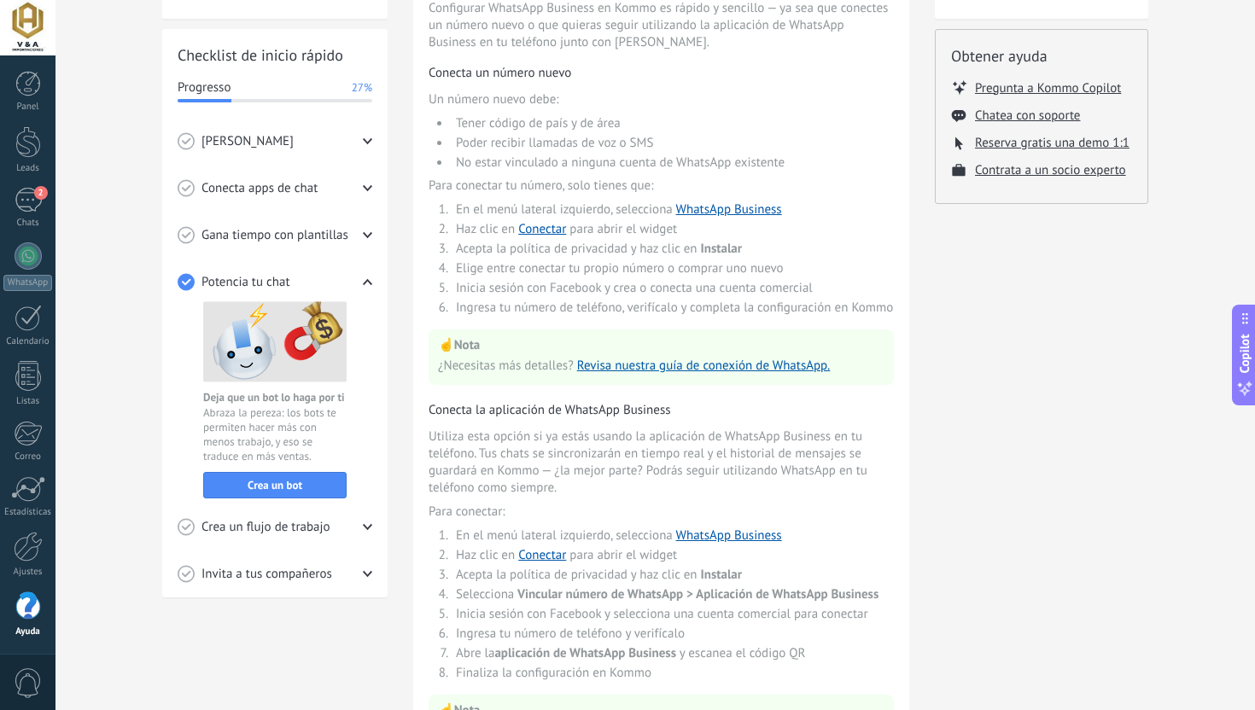
scroll to position [389, 0]
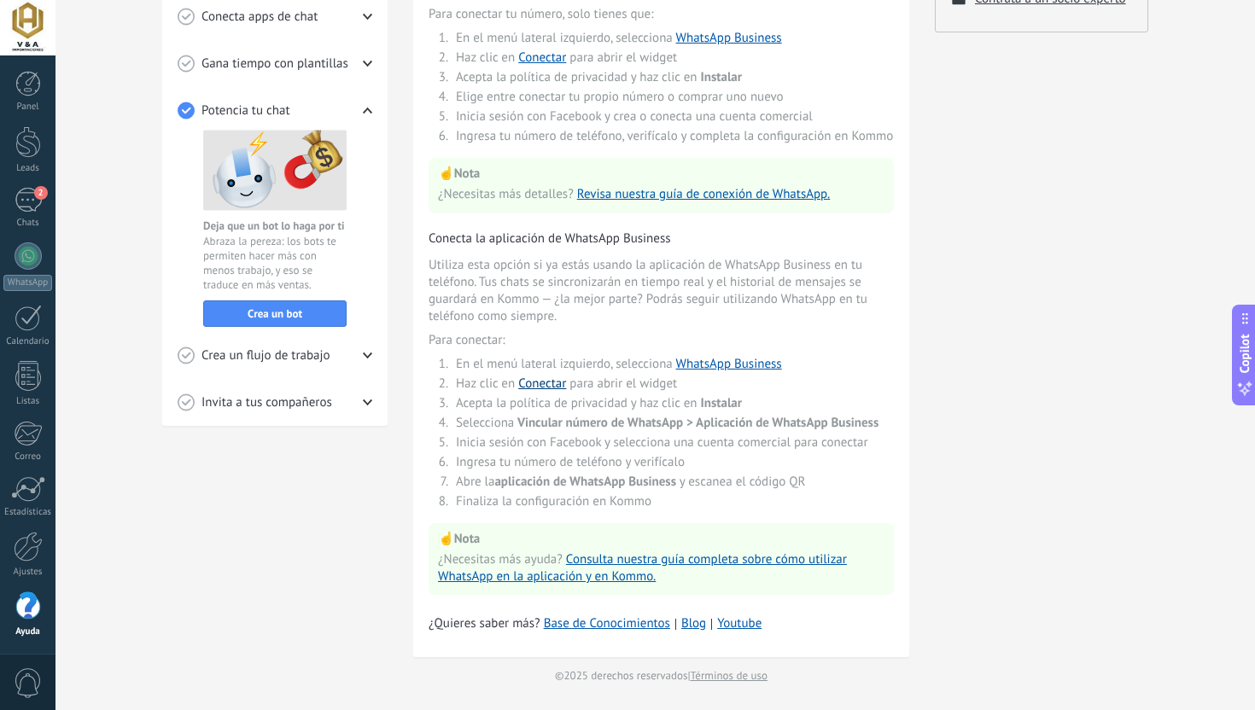
click at [550, 377] on link "Conectar" at bounding box center [542, 384] width 48 height 16
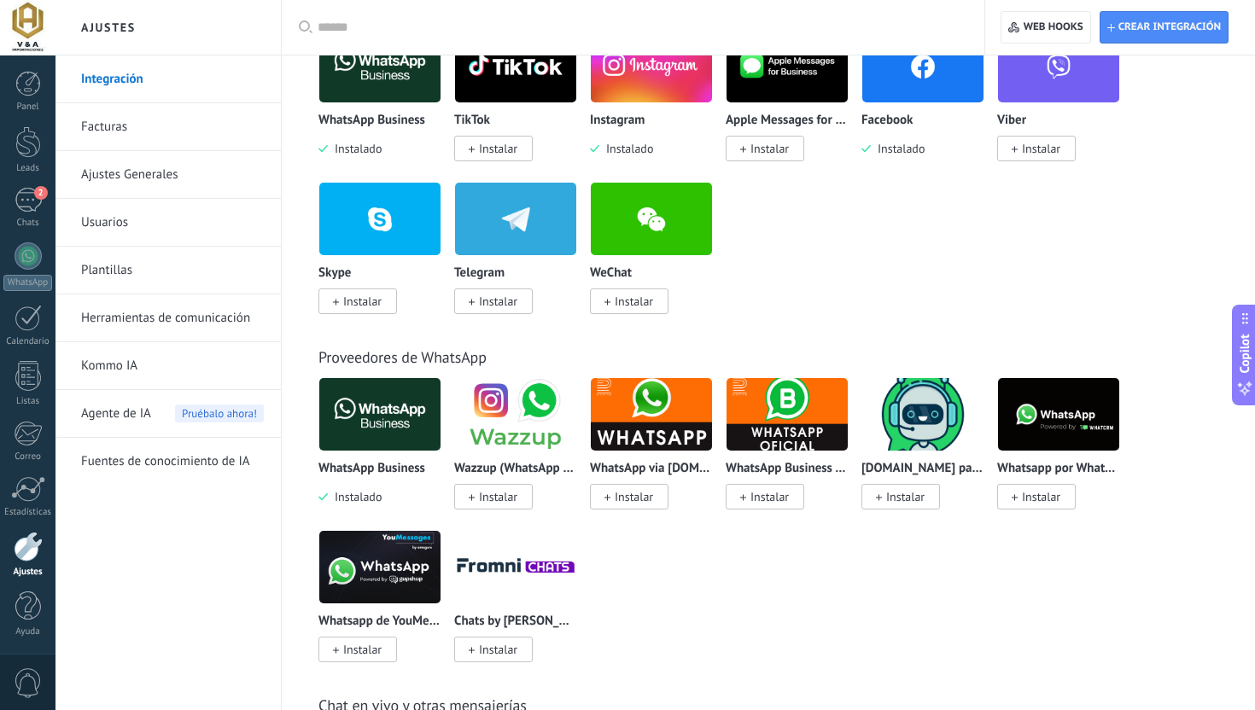
scroll to position [397, 0]
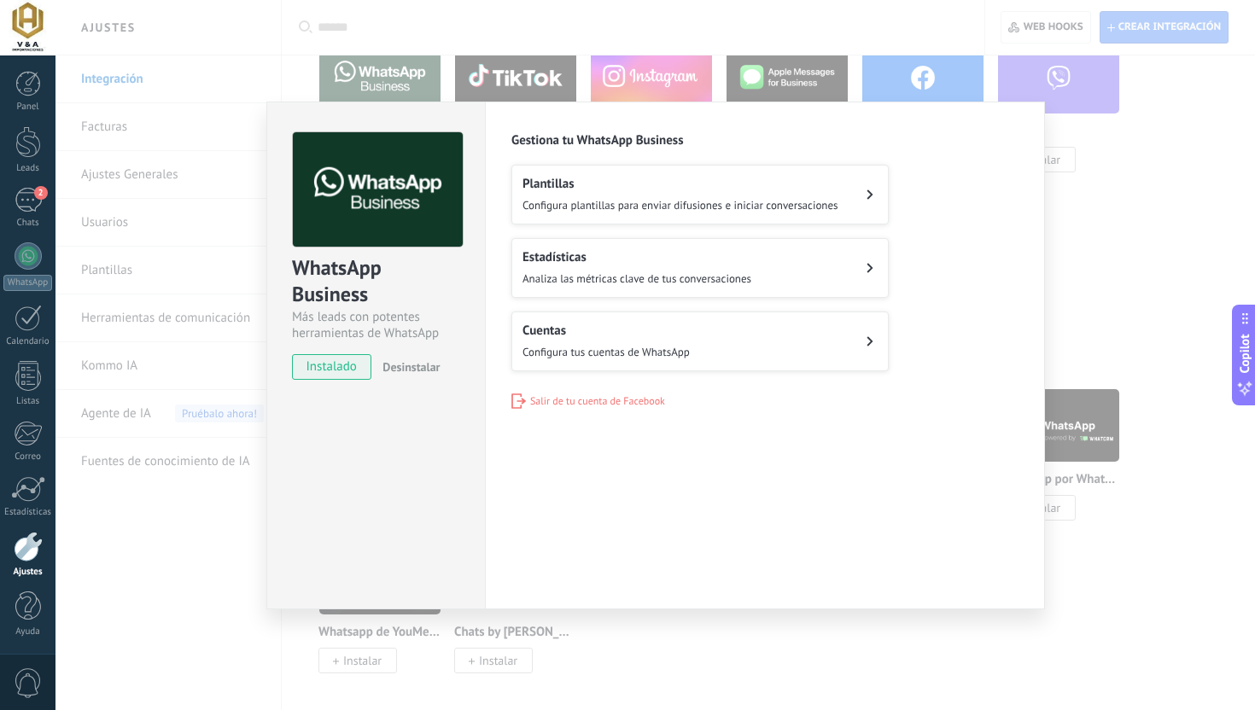
click at [1086, 114] on div "WhatsApp Business Más leads con potentes herramientas de WhatsApp instalado Des…" at bounding box center [654, 355] width 1199 height 710
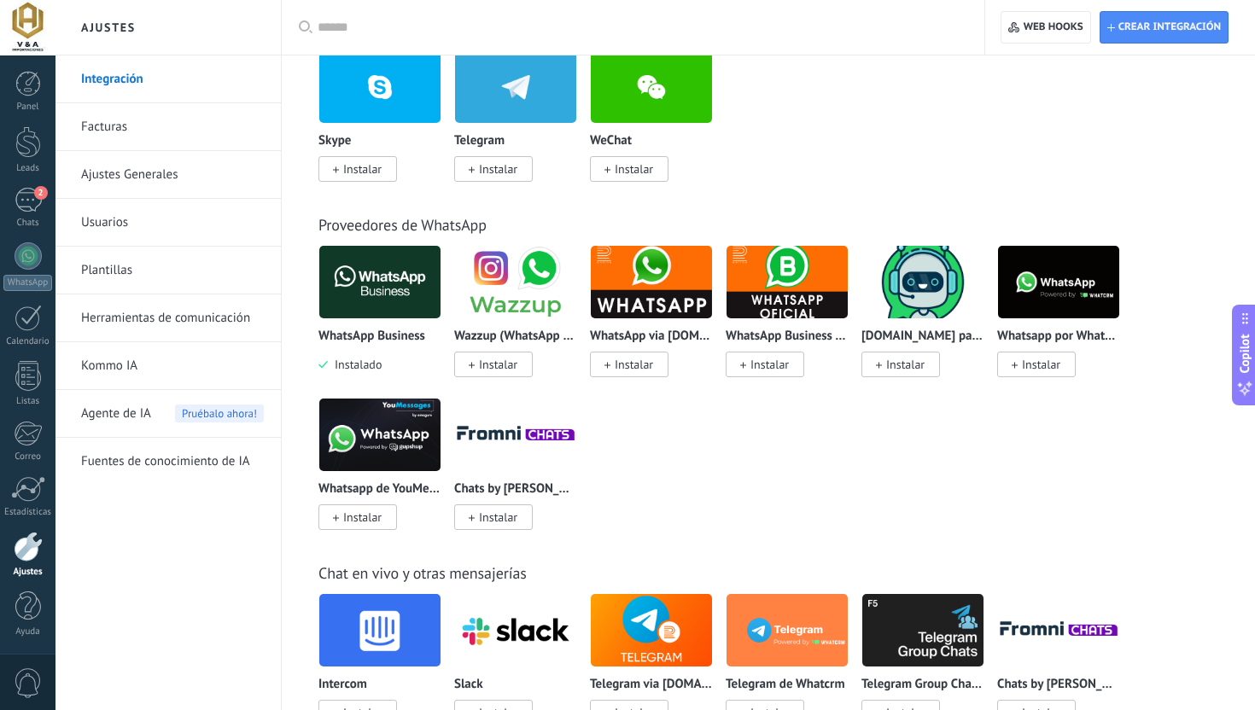
scroll to position [553, 0]
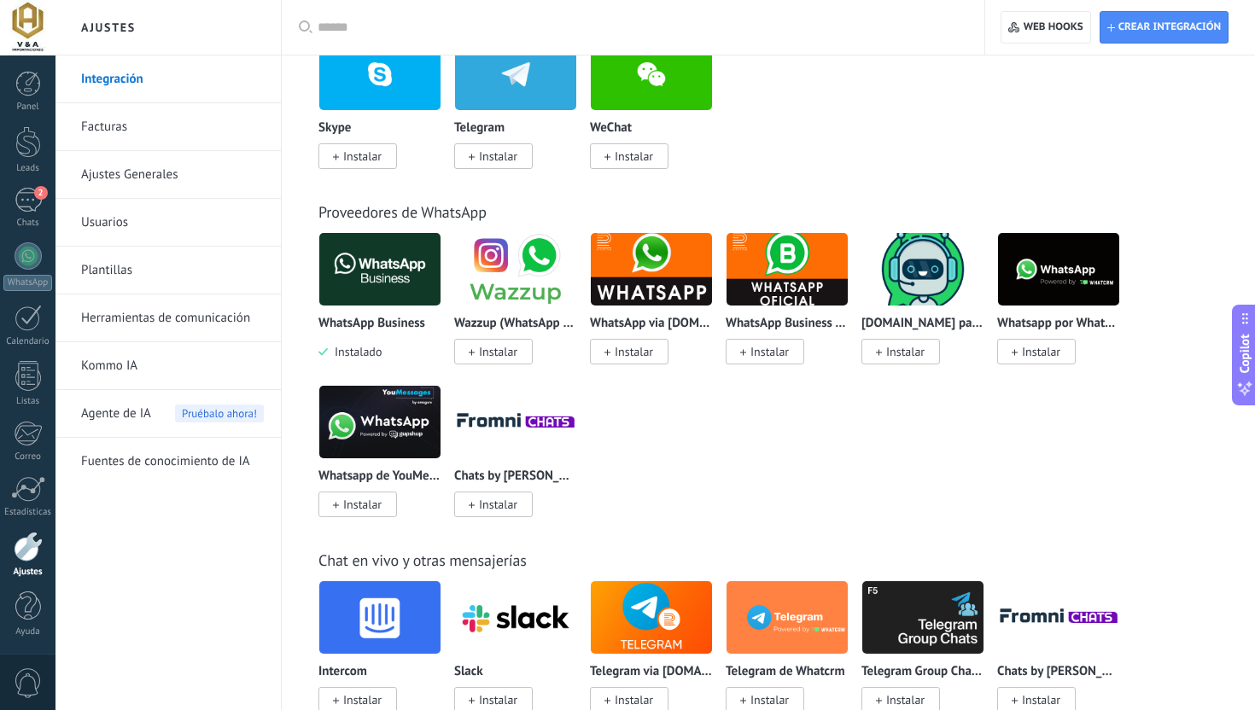
click at [128, 223] on link "Usuarios" at bounding box center [172, 223] width 183 height 48
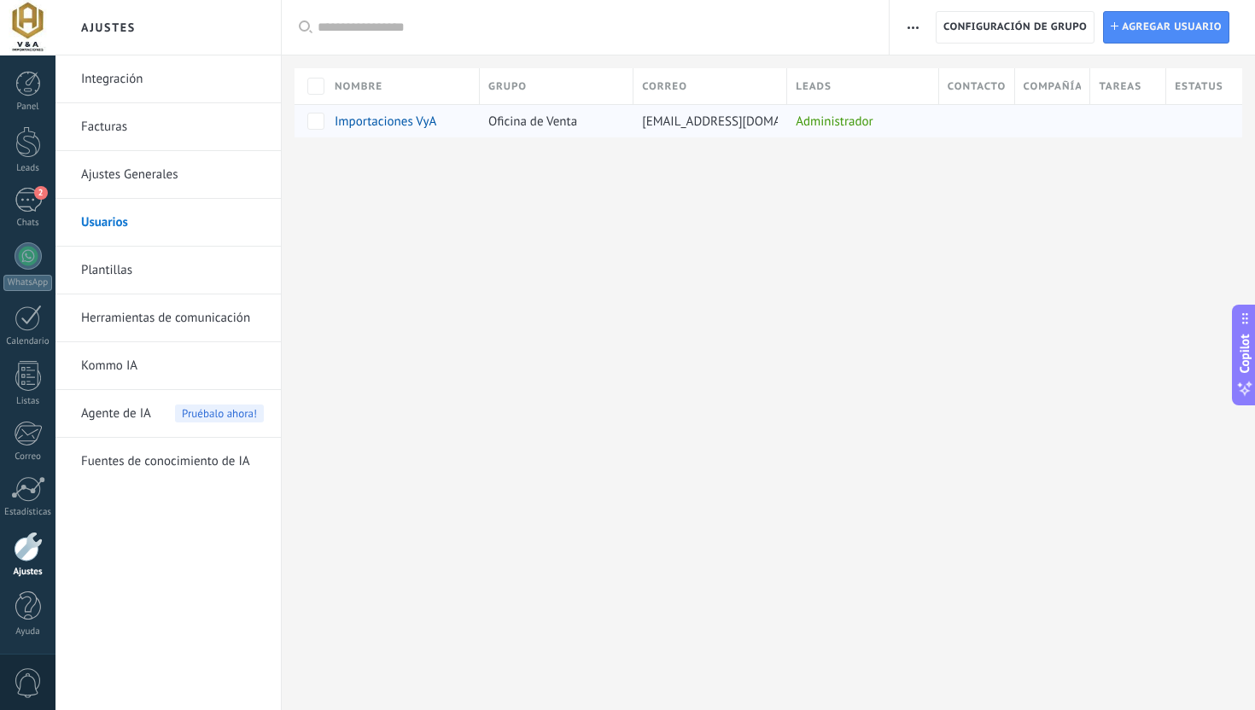
click at [495, 131] on div "Oficina de Venta" at bounding box center [552, 121] width 145 height 32
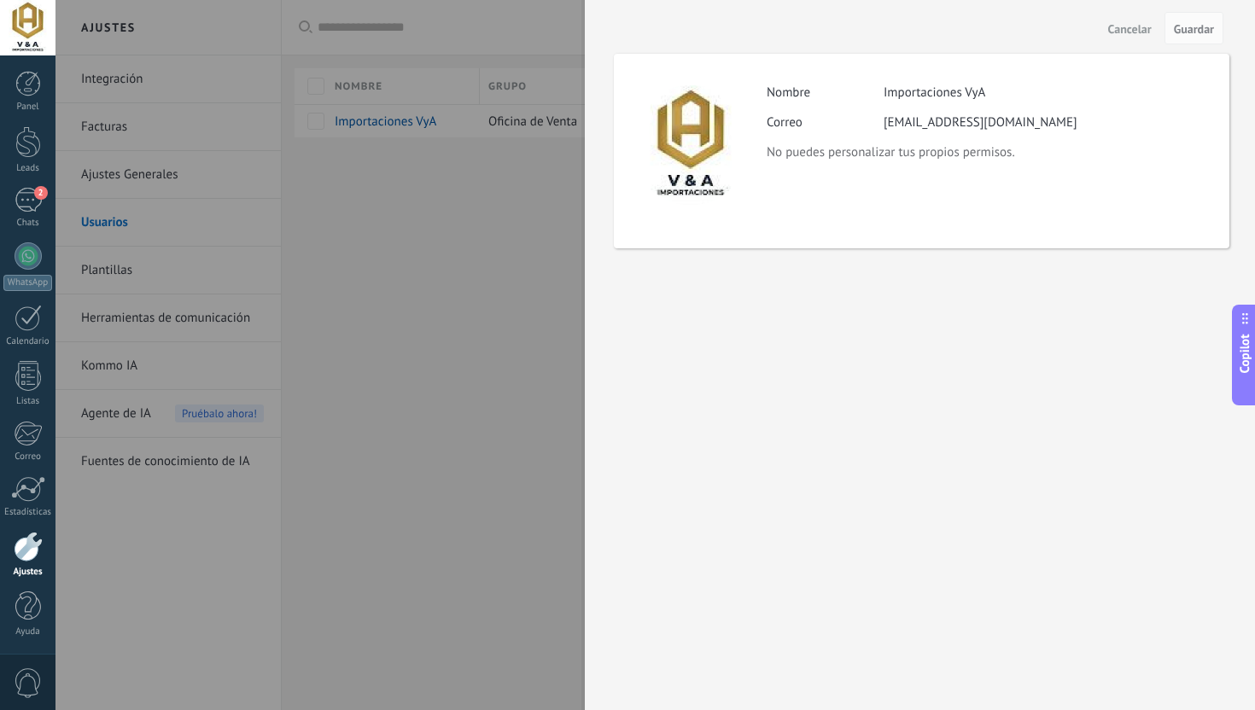
click at [553, 426] on div at bounding box center [627, 355] width 1255 height 710
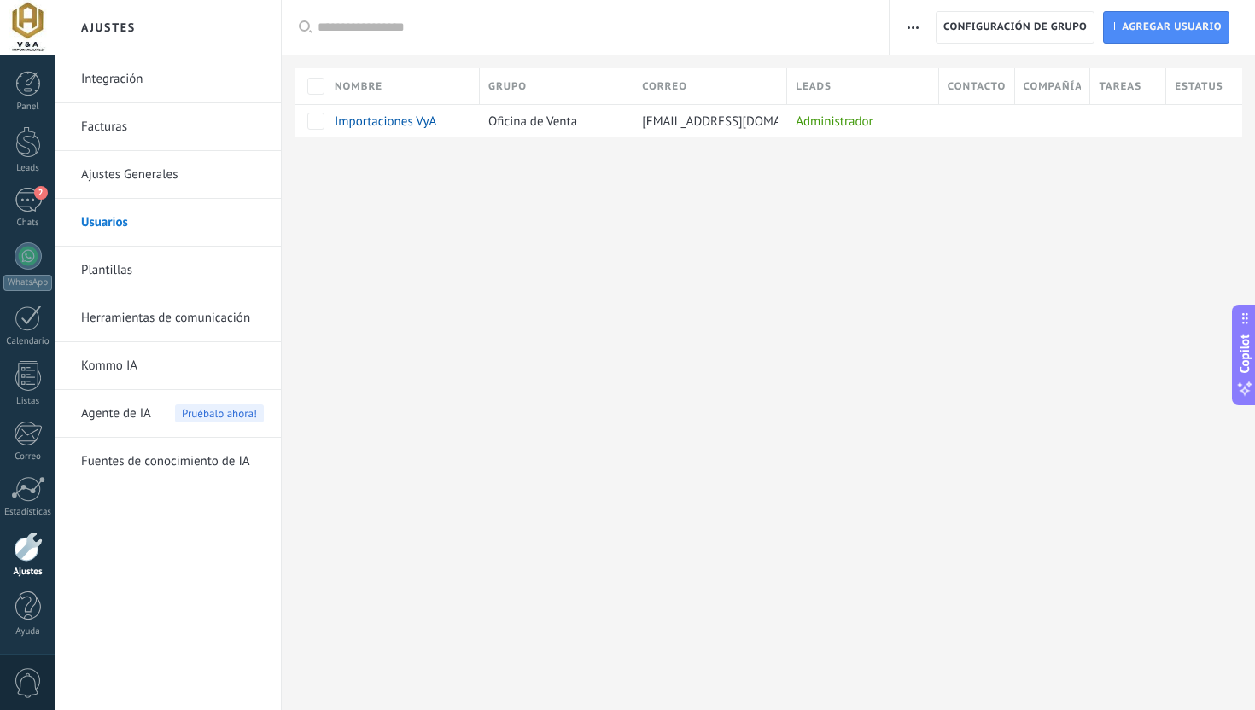
click at [139, 96] on link "Integración" at bounding box center [172, 79] width 183 height 48
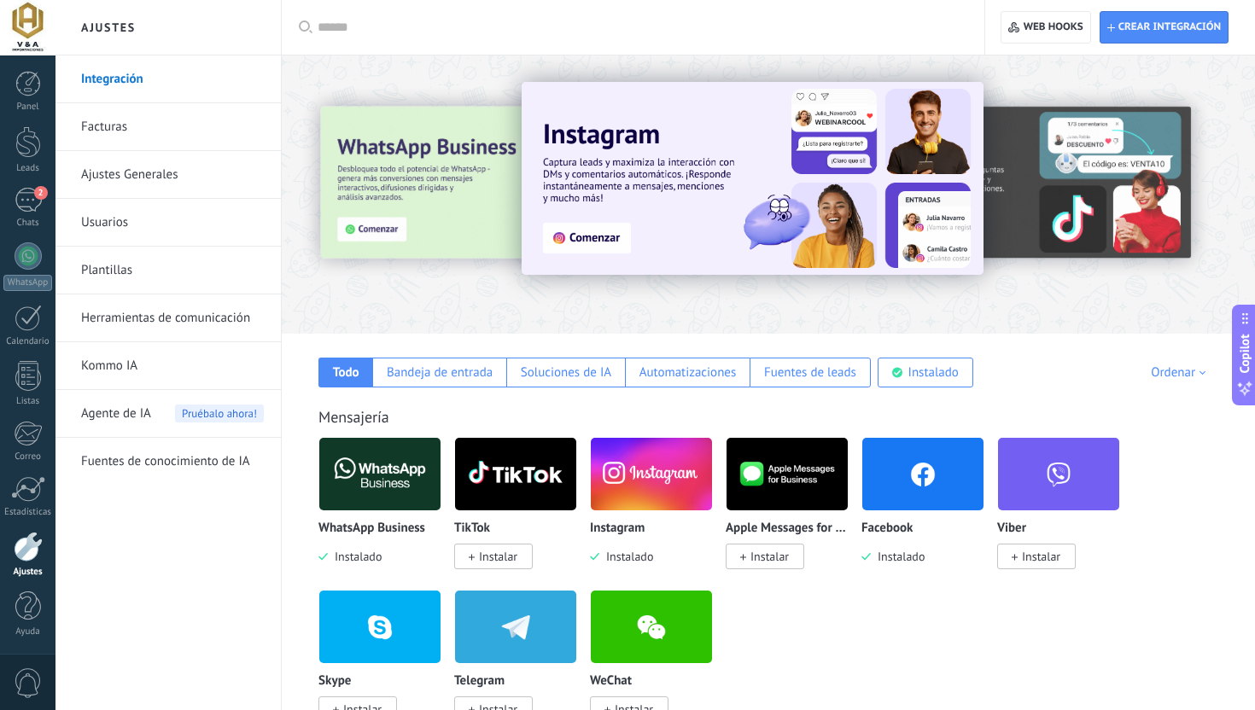
click at [130, 118] on link "Facturas" at bounding box center [172, 127] width 183 height 48
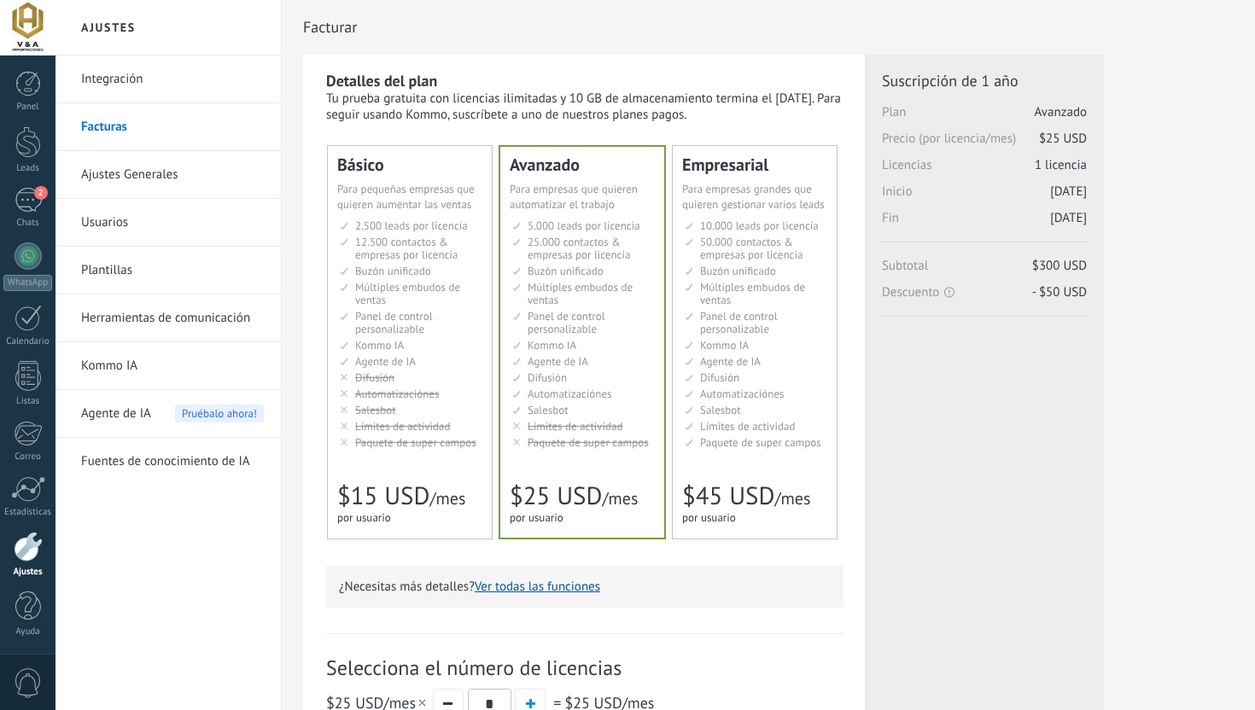
click at [135, 160] on link "Ajustes Generales" at bounding box center [172, 175] width 183 height 48
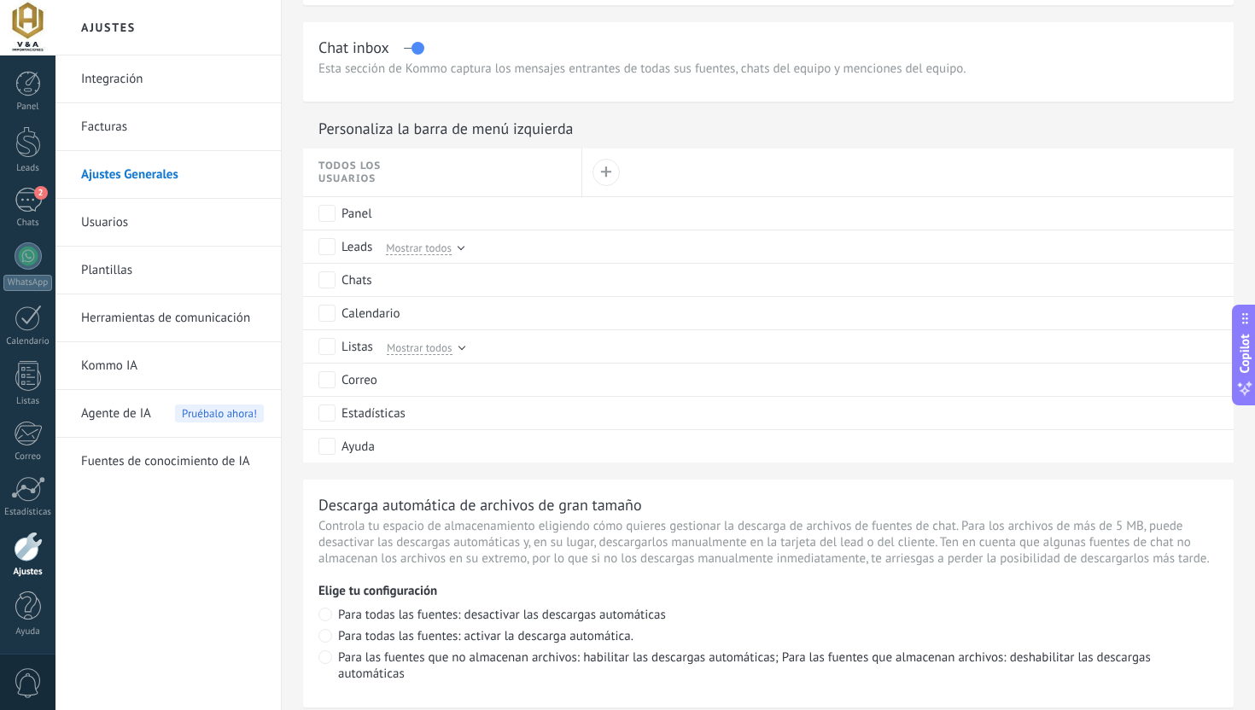
scroll to position [750, 0]
click at [463, 248] on div at bounding box center [460, 245] width 7 height 7
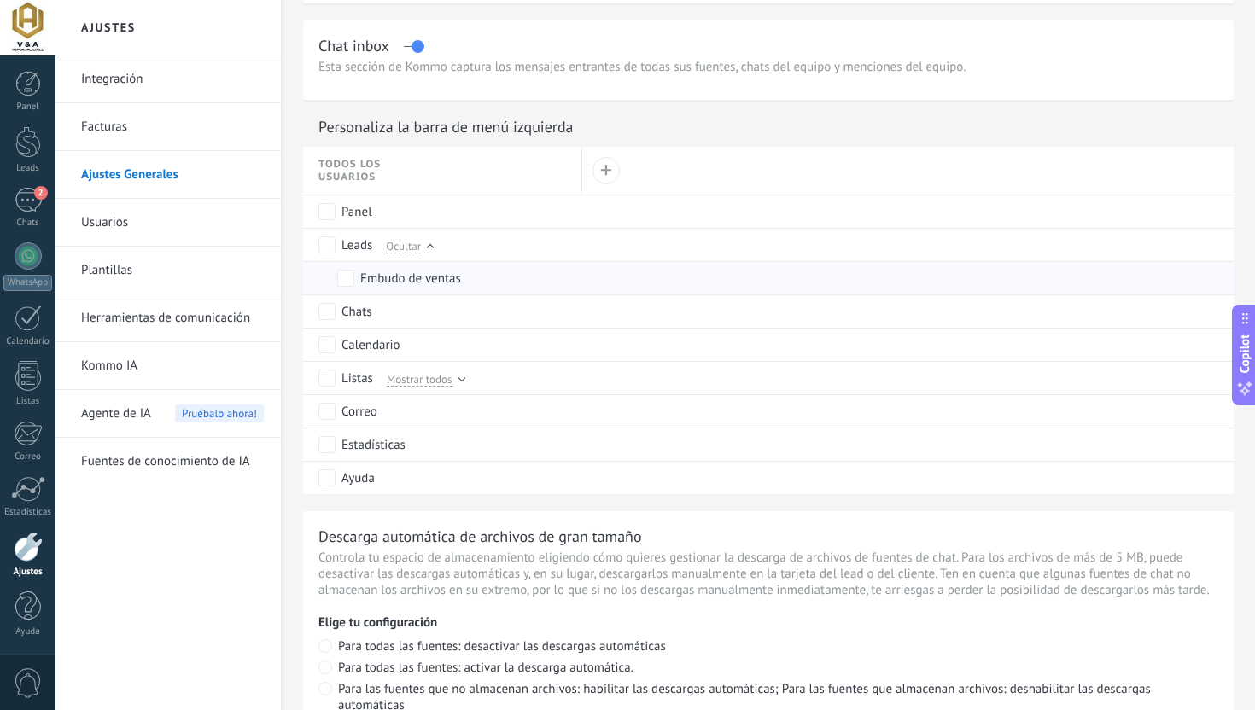
click at [363, 288] on div "Embudo de ventas" at bounding box center [410, 279] width 101 height 17
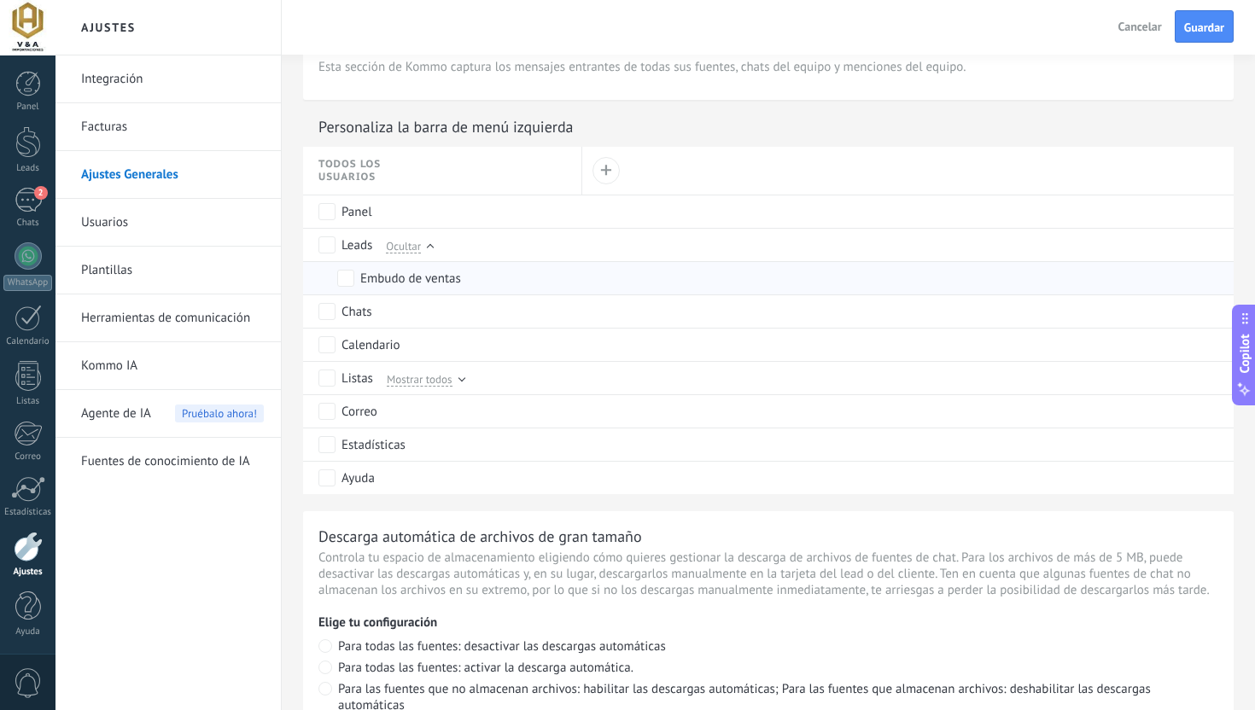
scroll to position [0, 0]
click at [441, 283] on div "Embudo de ventas" at bounding box center [410, 279] width 101 height 17
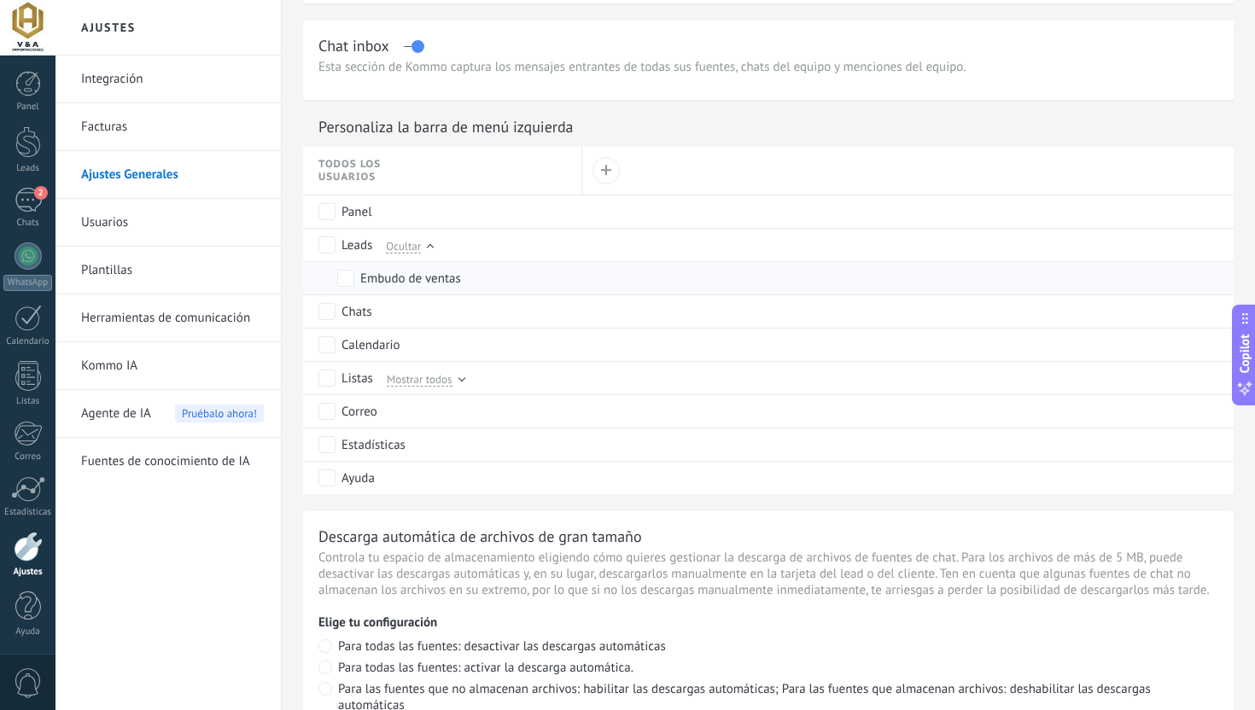
click at [441, 283] on div "Embudo de ventas" at bounding box center [410, 279] width 101 height 17
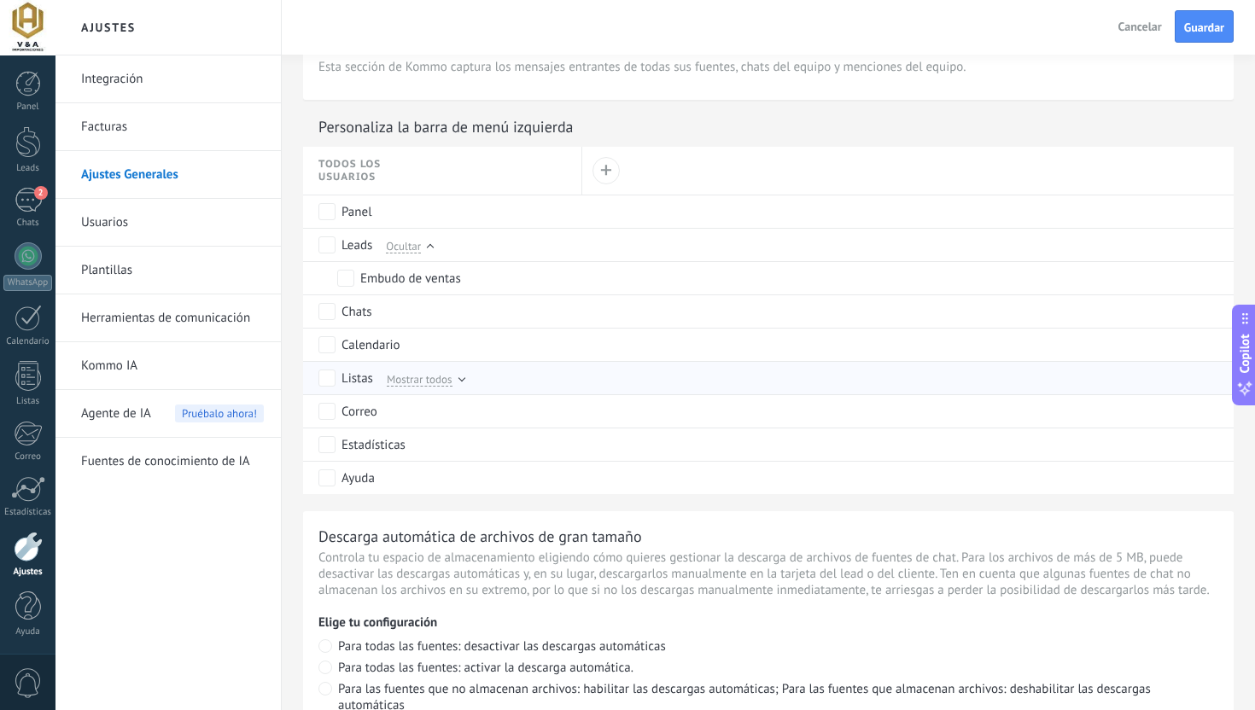
click at [433, 380] on span "Mostrar todos" at bounding box center [420, 378] width 66 height 15
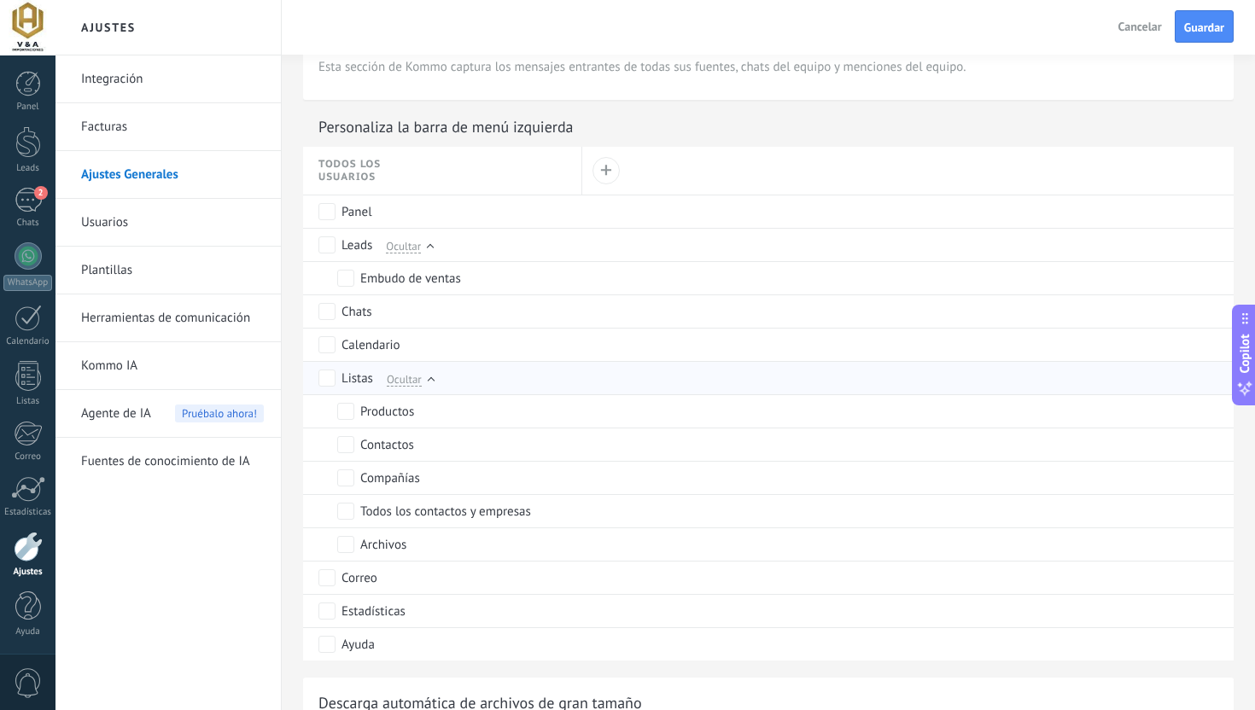
click at [433, 379] on div "Ocultar" at bounding box center [406, 377] width 55 height 15
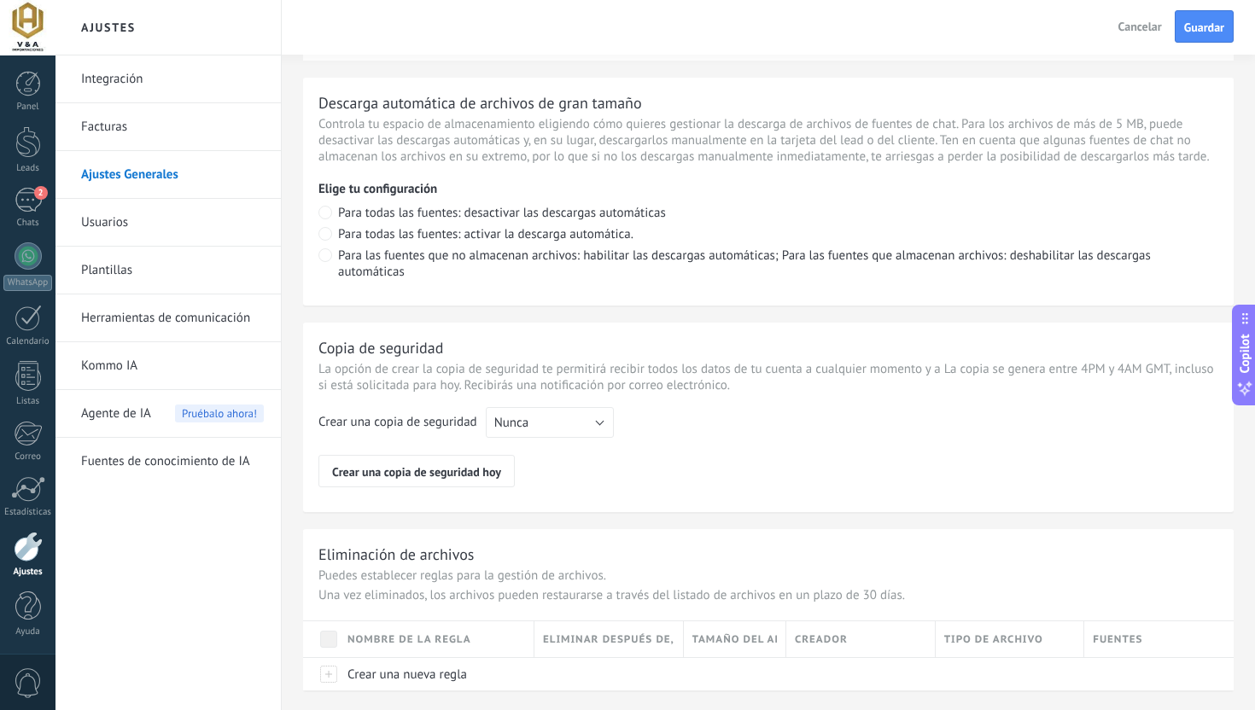
scroll to position [1179, 0]
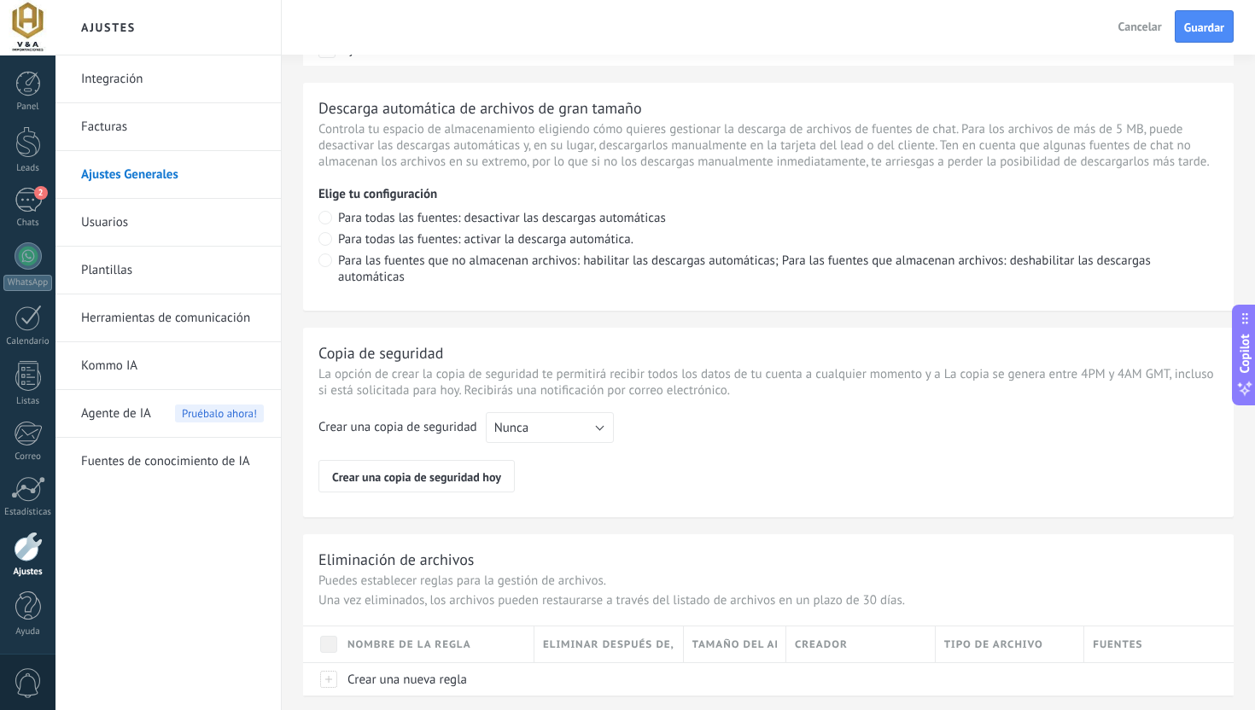
click at [197, 211] on link "Usuarios" at bounding box center [172, 223] width 183 height 48
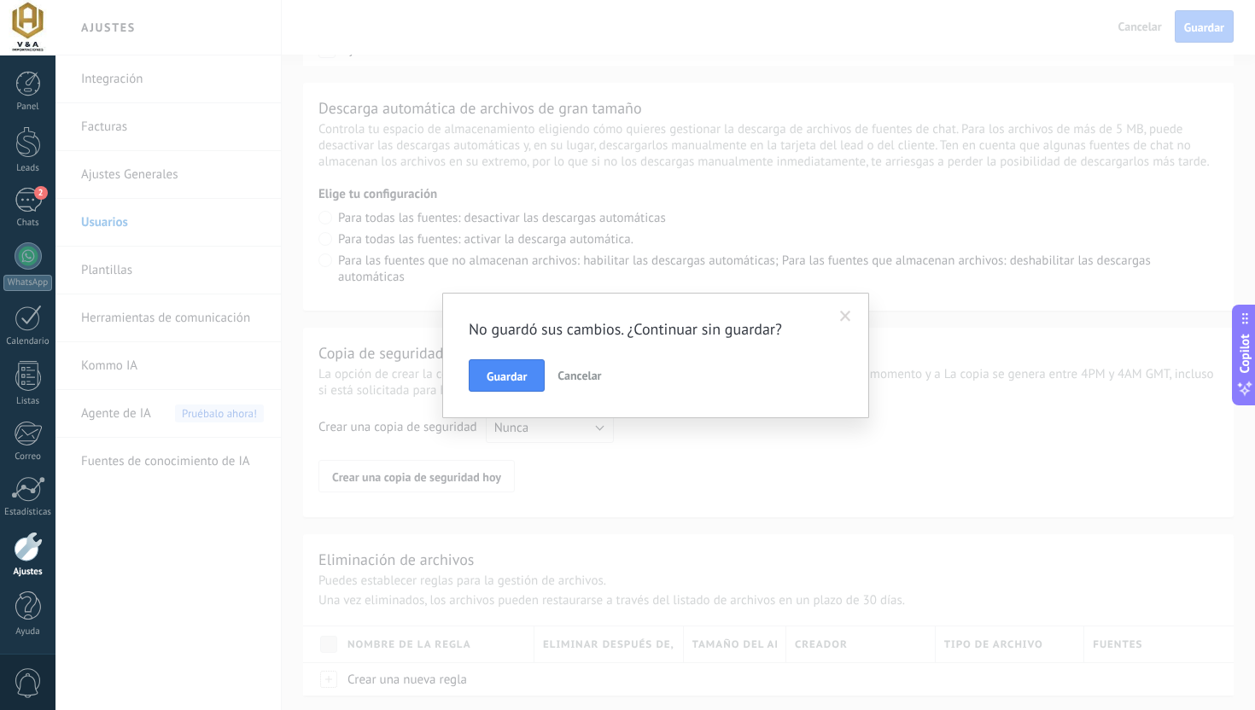
click at [589, 374] on span "Cancelar" at bounding box center [579, 375] width 44 height 15
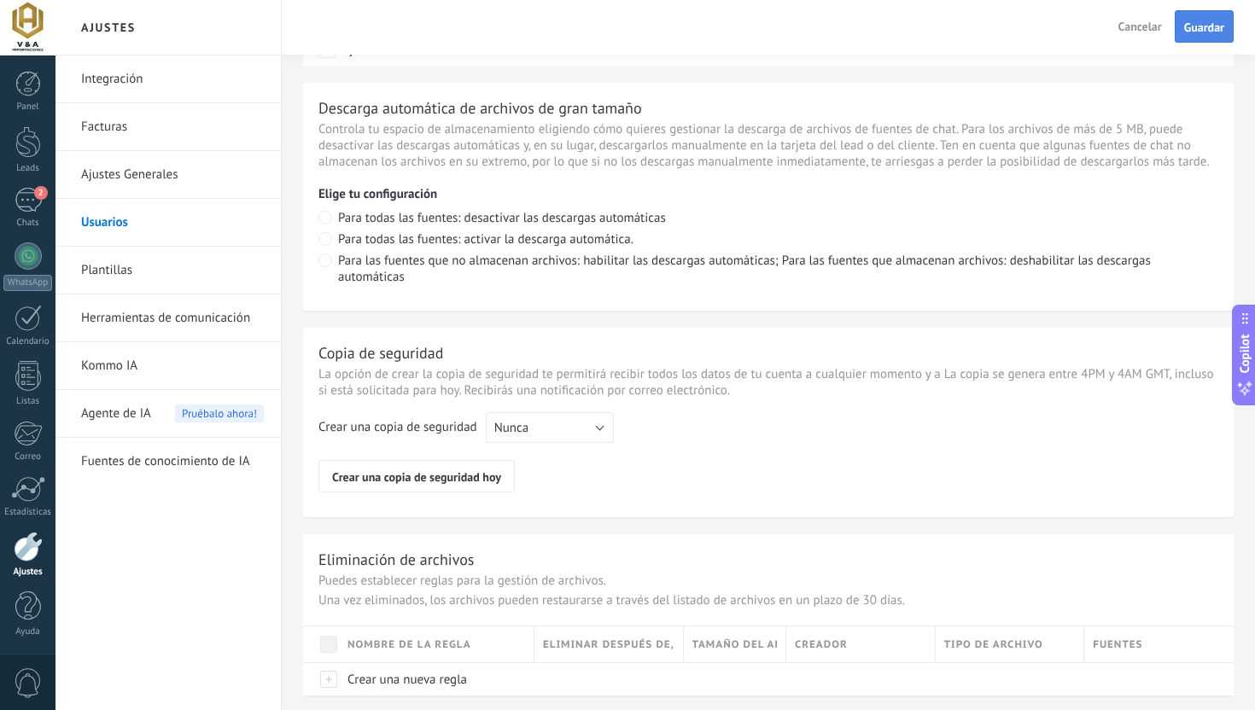
click at [1195, 21] on span "Guardar" at bounding box center [1204, 27] width 40 height 12
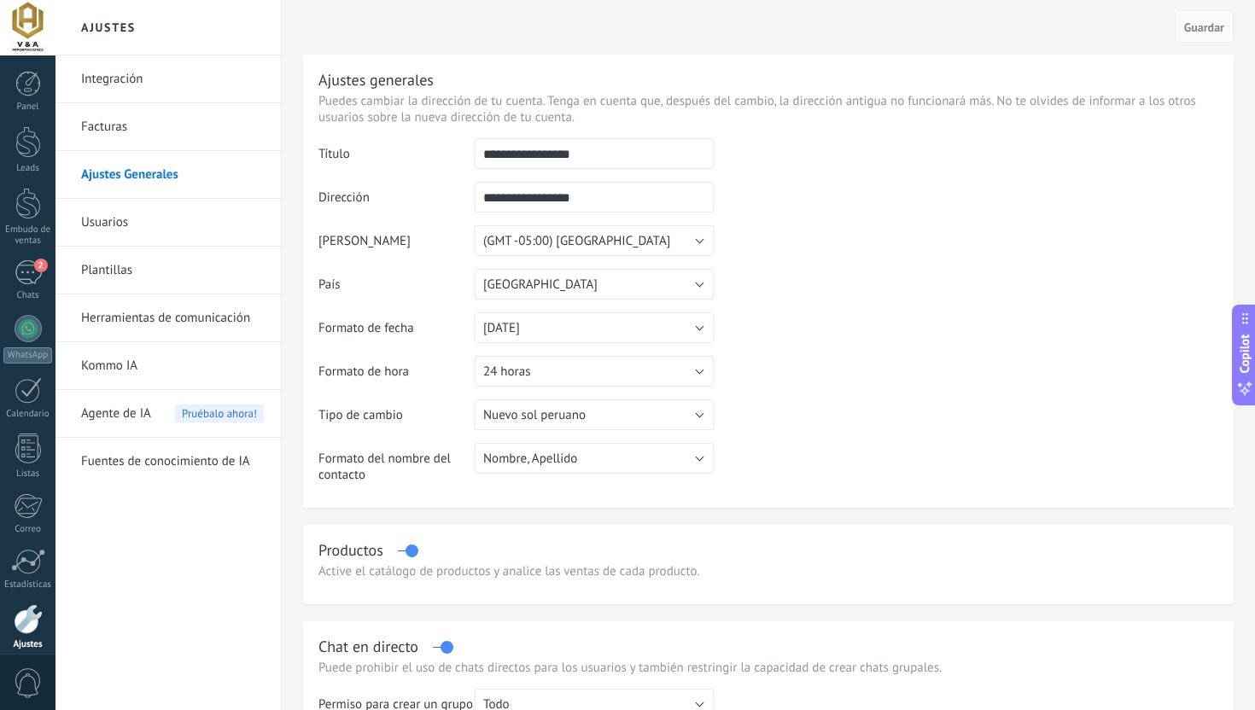
click at [216, 329] on link "Herramientas de comunicación" at bounding box center [172, 318] width 183 height 48
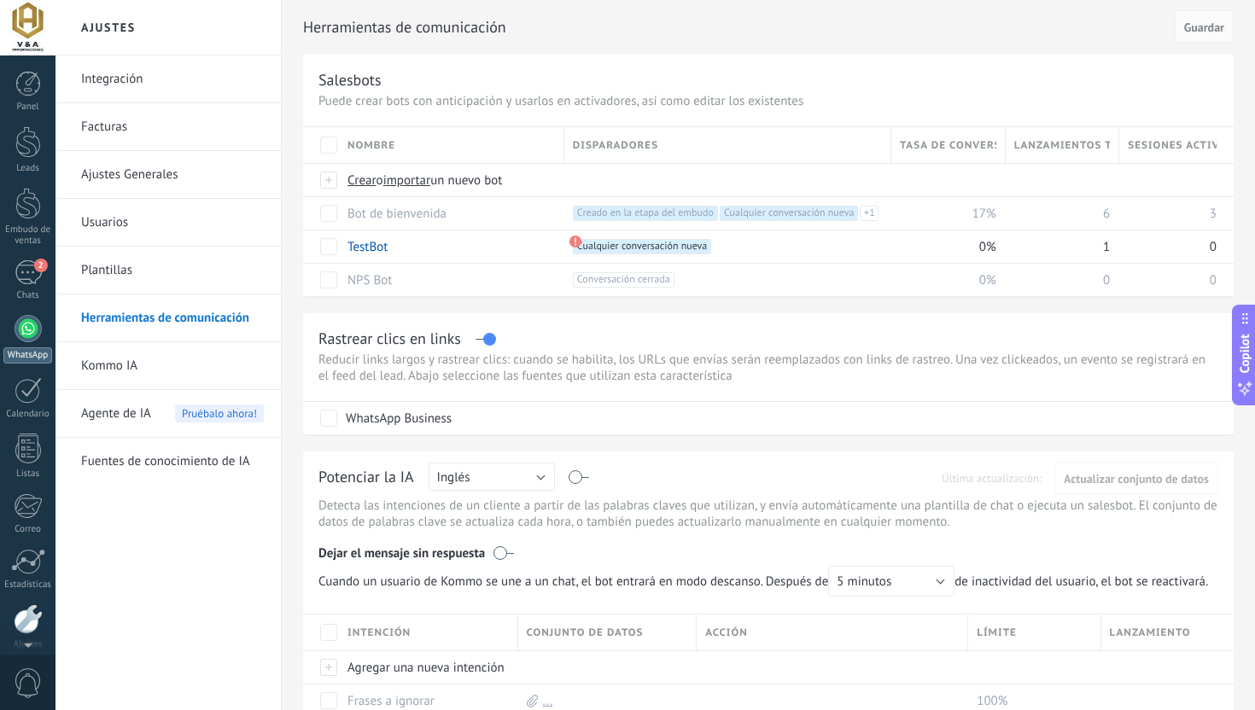
scroll to position [73, 0]
click at [29, 270] on link "WhatsApp" at bounding box center [27, 266] width 55 height 49
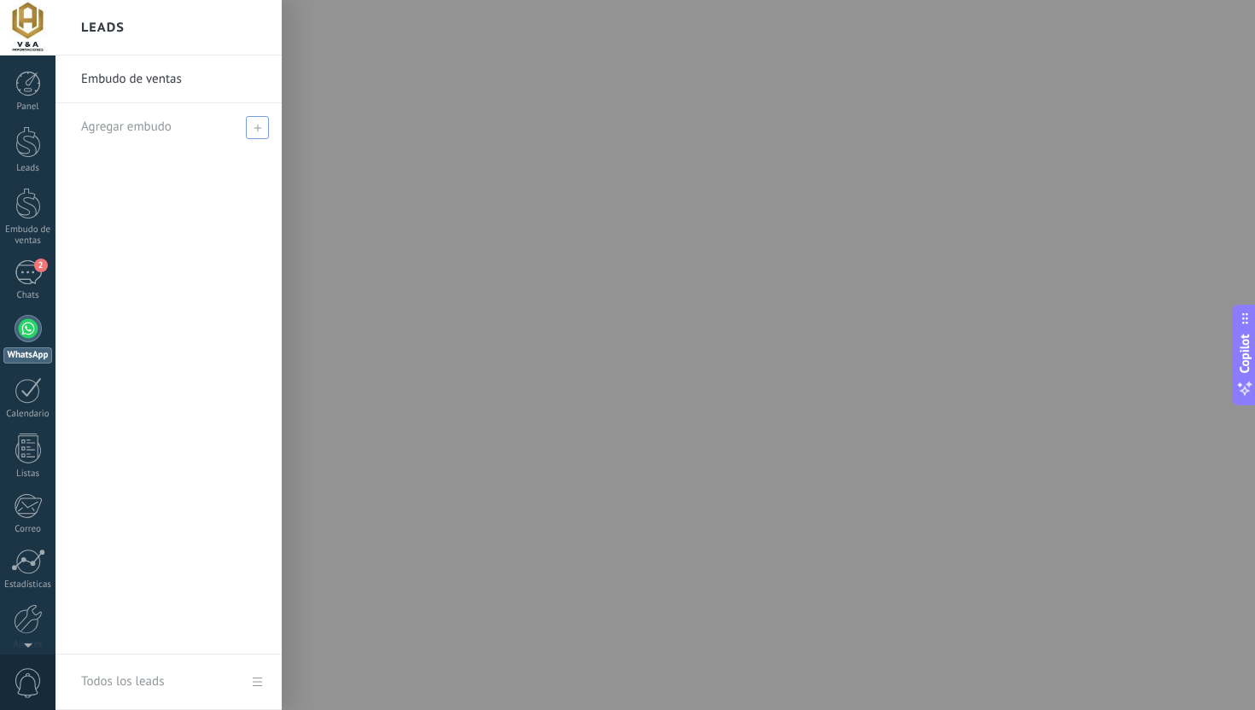
click at [259, 133] on span at bounding box center [257, 127] width 23 height 23
click at [211, 132] on input "text" at bounding box center [161, 127] width 160 height 27
type input "*"
type input "********"
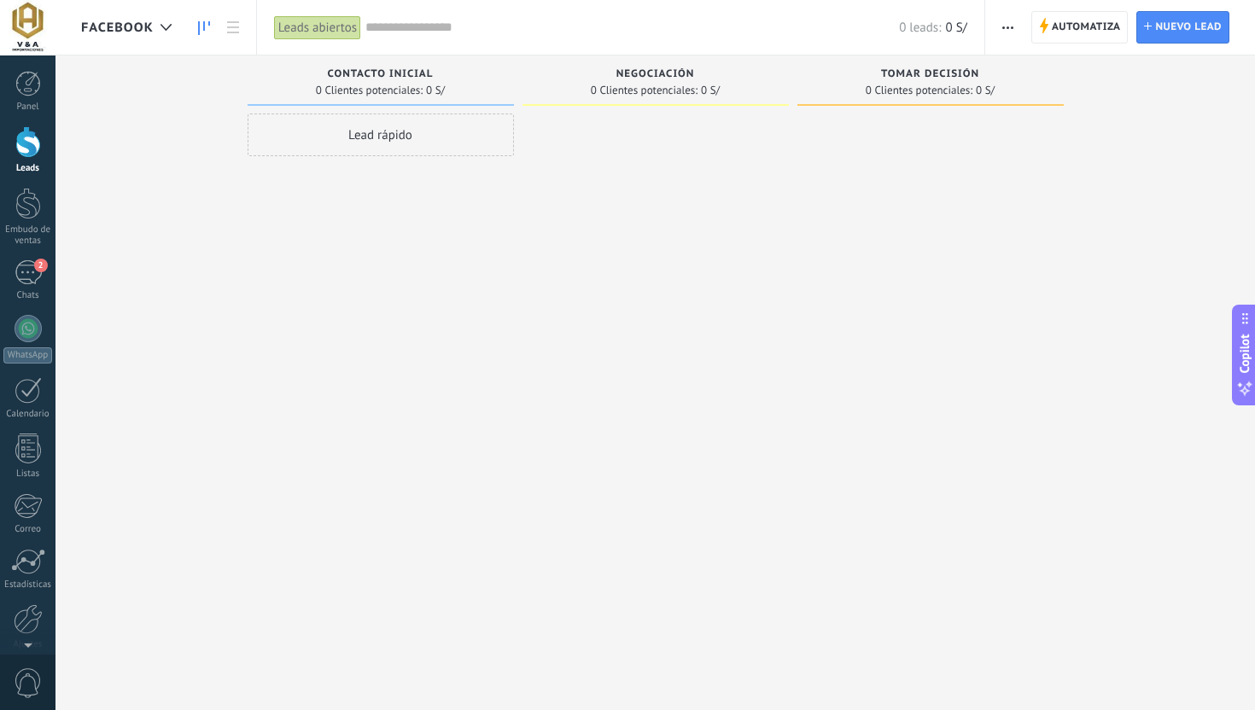
click at [416, 125] on div "Lead rápido" at bounding box center [381, 135] width 266 height 43
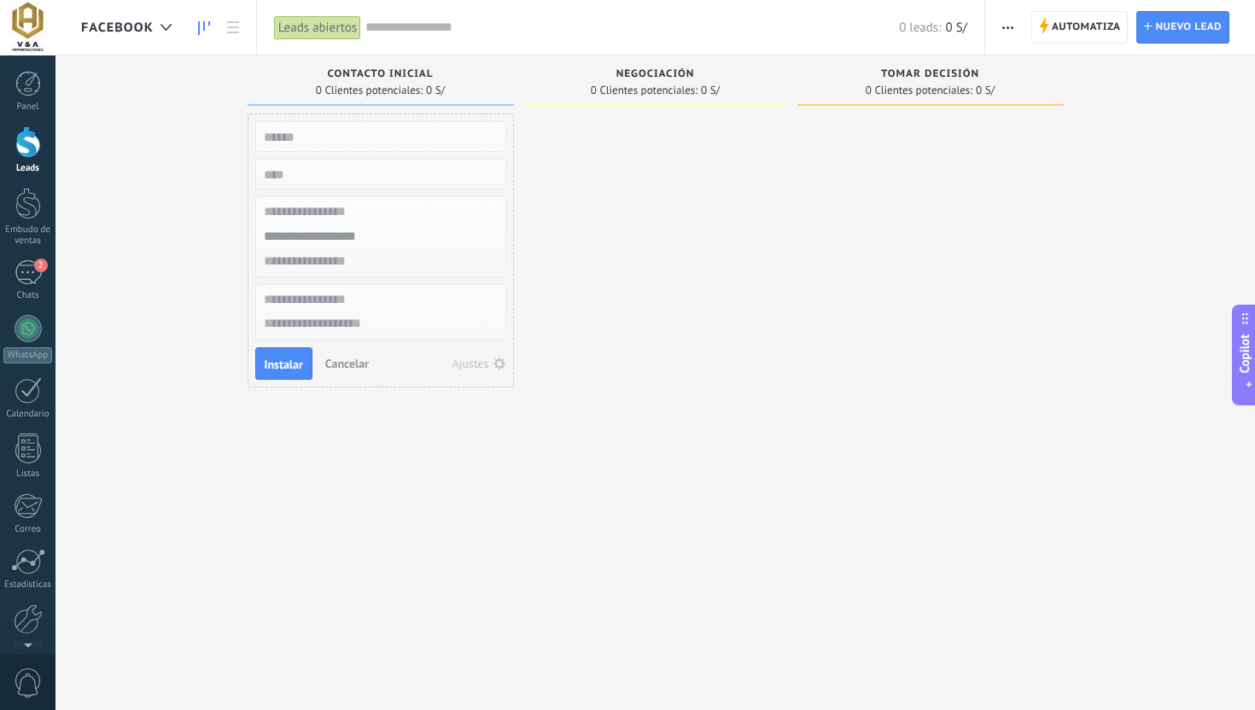
click at [183, 214] on div "Leads Entrantes Solicitudes: [PHONE_NUMBER] Contacto inicial 0 Clientes potenci…" at bounding box center [667, 327] width 1173 height 545
click at [323, 15] on div "Leads abiertos" at bounding box center [317, 27] width 87 height 25
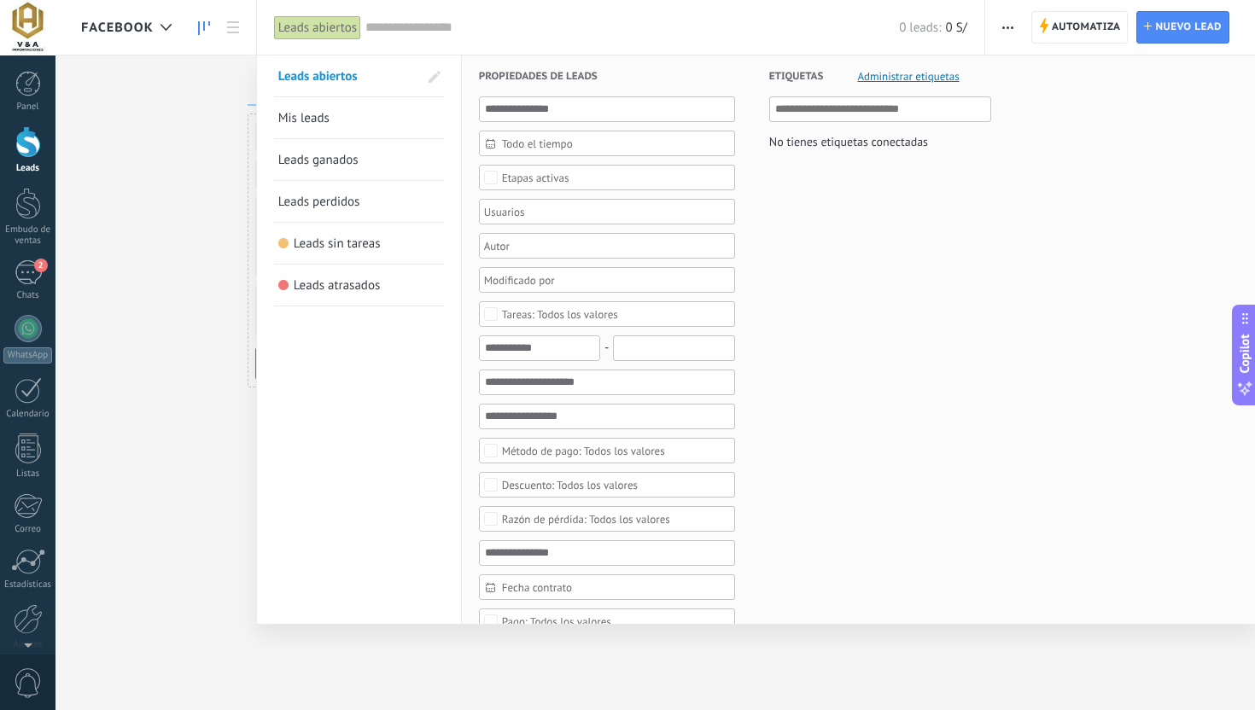
click at [1164, 36] on div at bounding box center [627, 355] width 1255 height 710
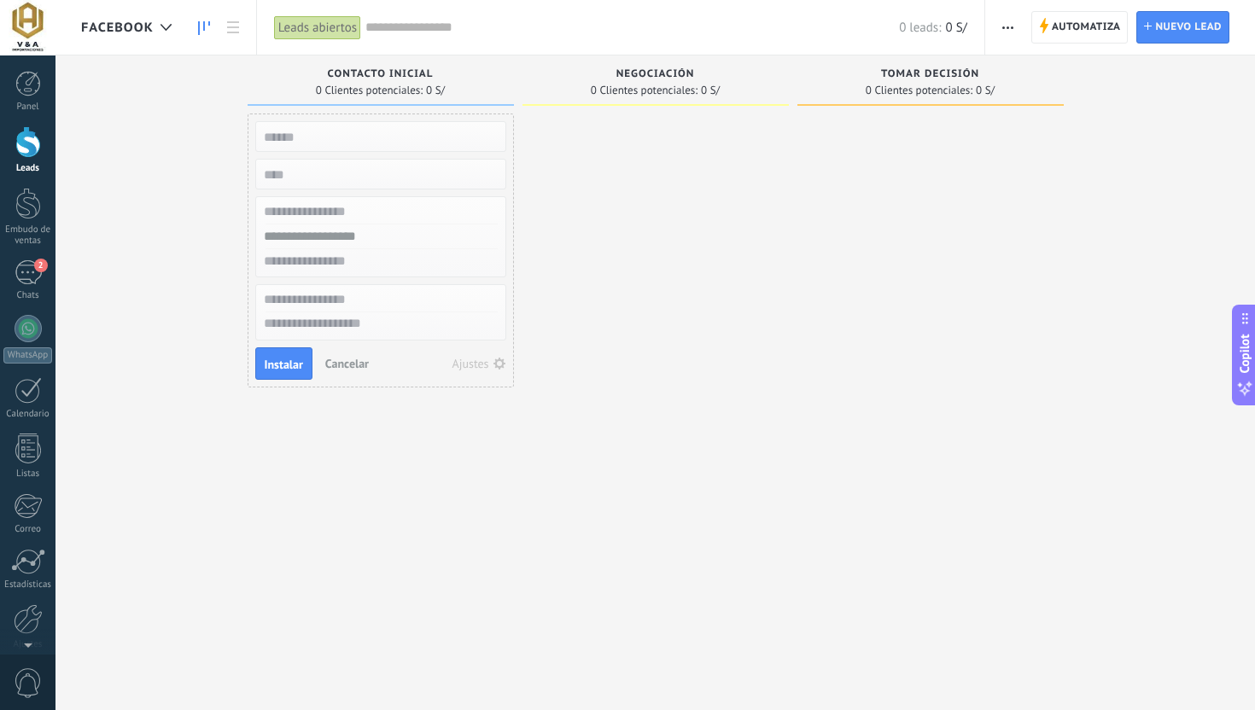
click at [1164, 36] on span "Nuevo lead" at bounding box center [1188, 27] width 67 height 31
click at [173, 36] on div at bounding box center [166, 27] width 28 height 33
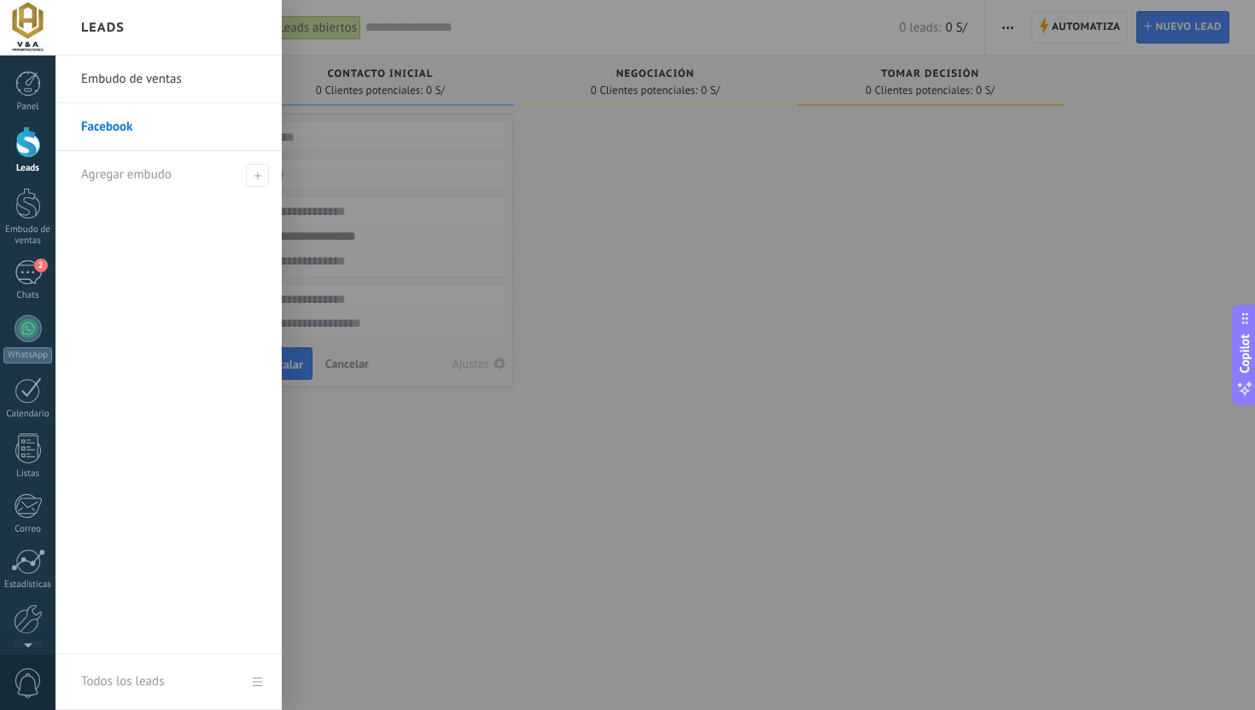
click at [170, 79] on link "Embudo de ventas" at bounding box center [172, 79] width 183 height 48
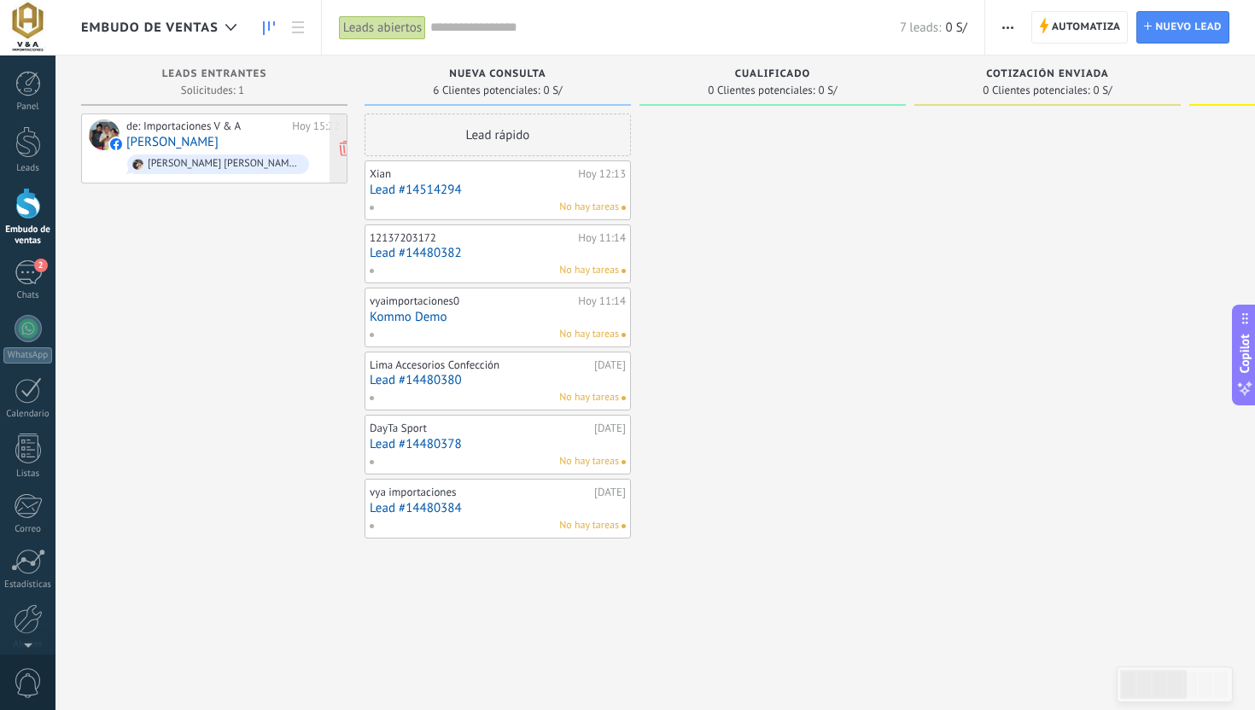
click at [218, 138] on link "[PERSON_NAME]" at bounding box center [172, 142] width 92 height 15
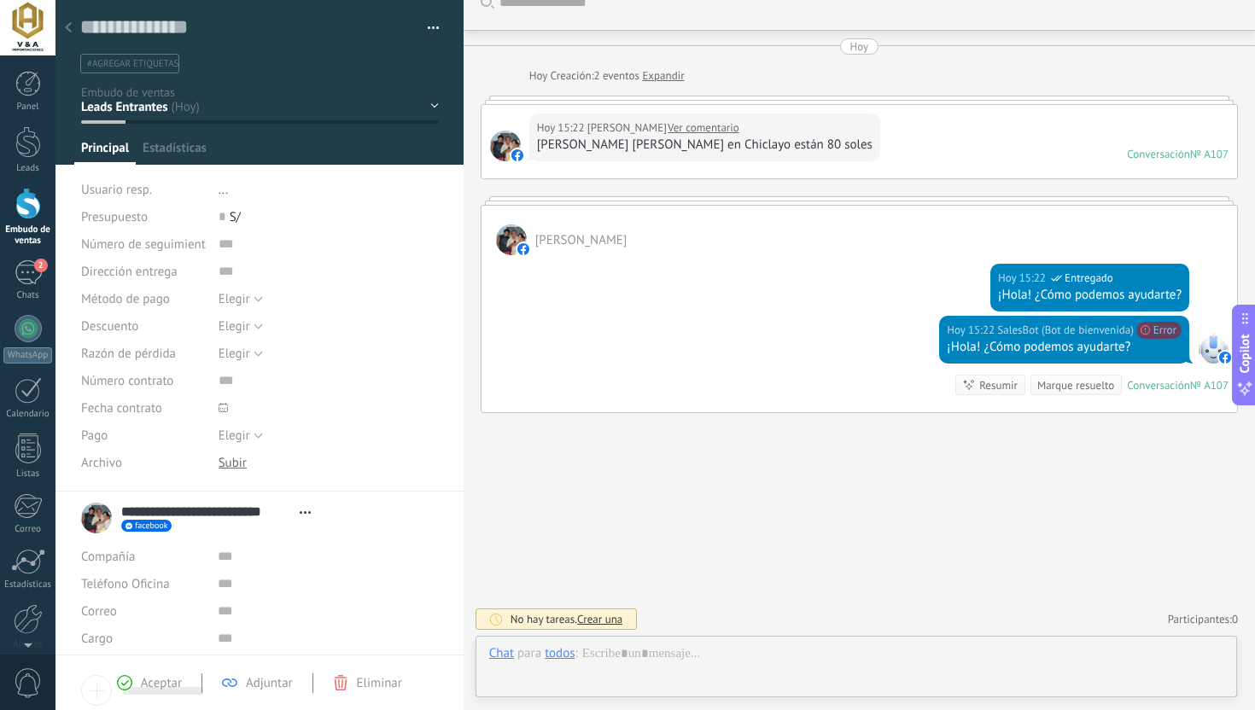
scroll to position [26, 0]
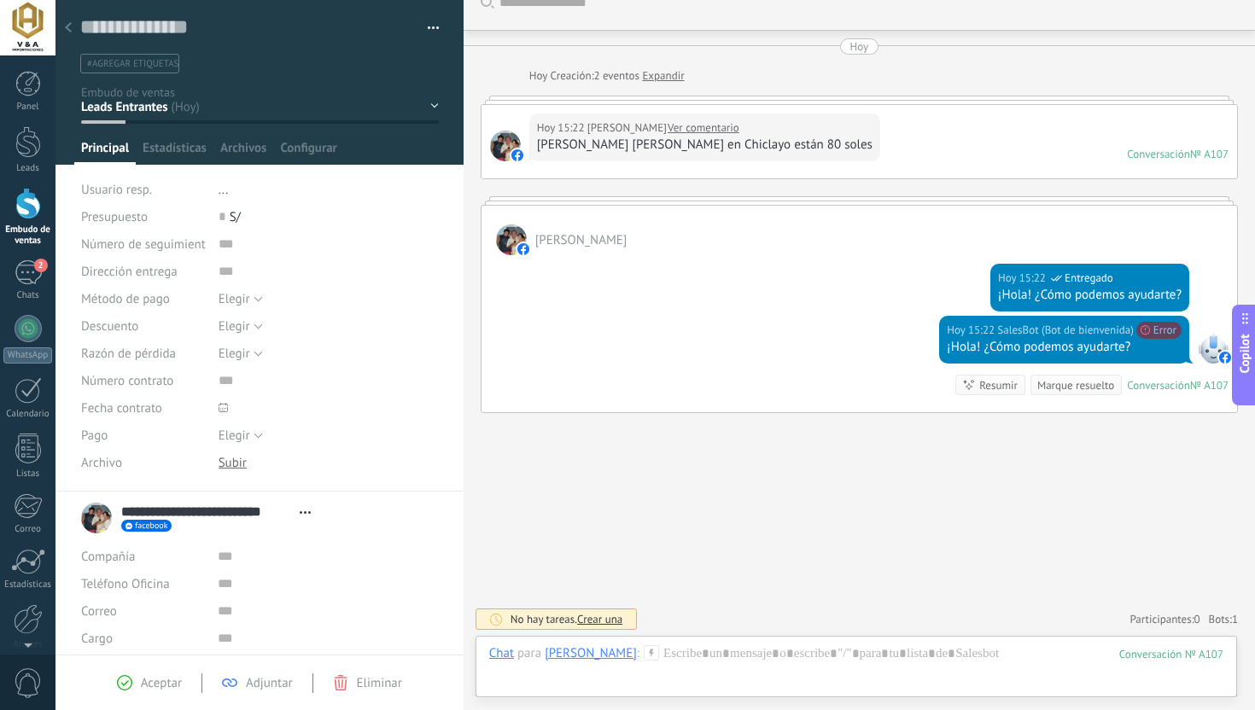
click at [65, 35] on div at bounding box center [68, 28] width 24 height 33
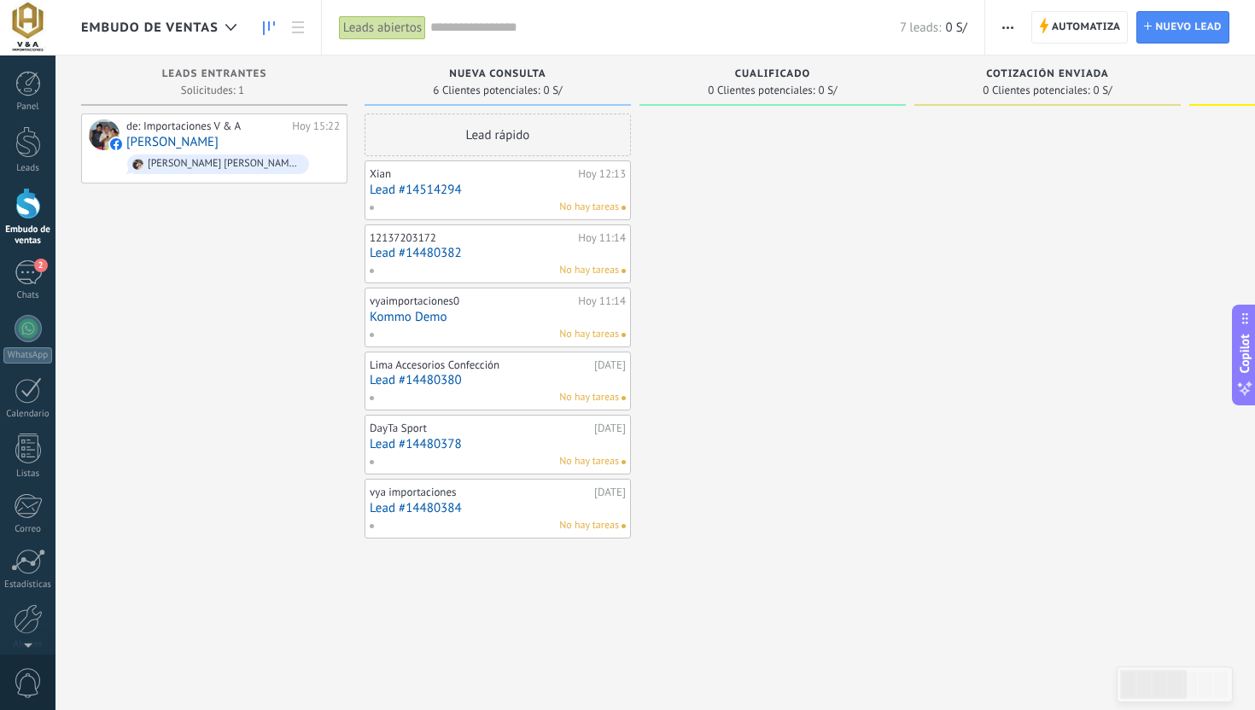
click at [1061, 45] on div "Automatiza Nueva difusión Editar embudo Editar el diseño de la tarjeta Importar…" at bounding box center [1120, 27] width 270 height 55
click at [1061, 41] on span "Automatiza" at bounding box center [1085, 27] width 69 height 31
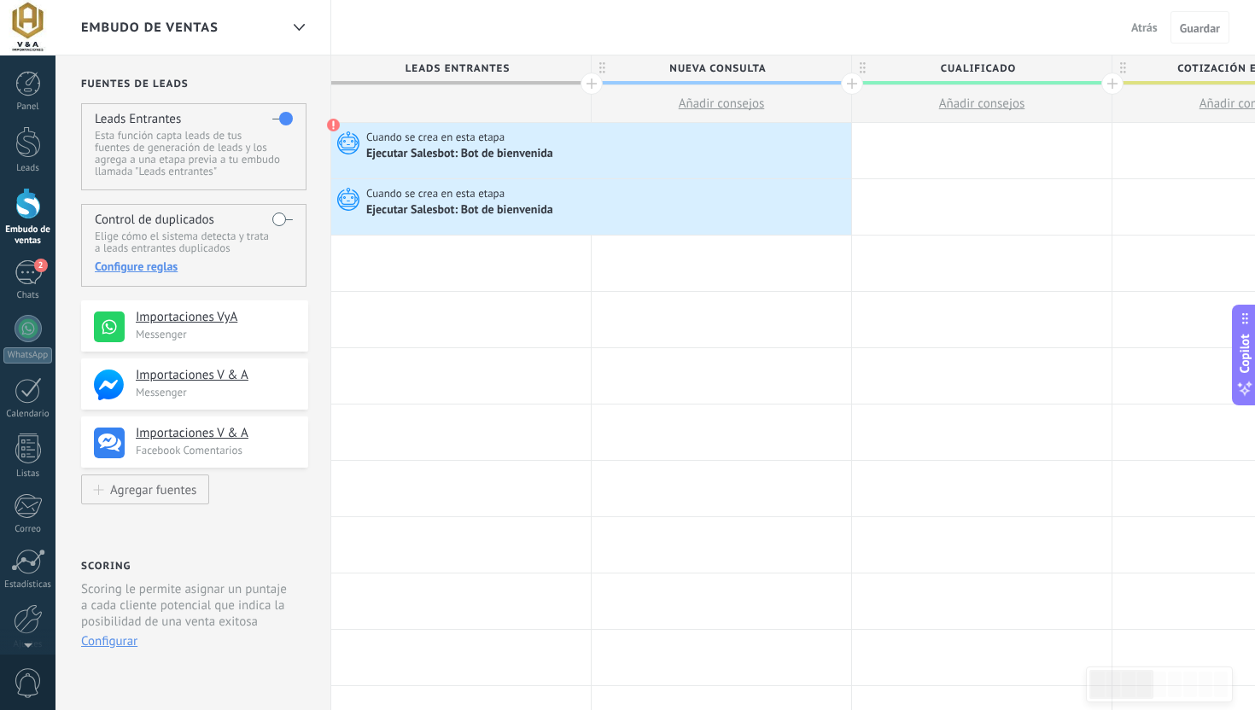
click at [277, 224] on label at bounding box center [282, 219] width 20 height 27
click at [143, 497] on div "Agregar fuentes" at bounding box center [153, 489] width 86 height 15
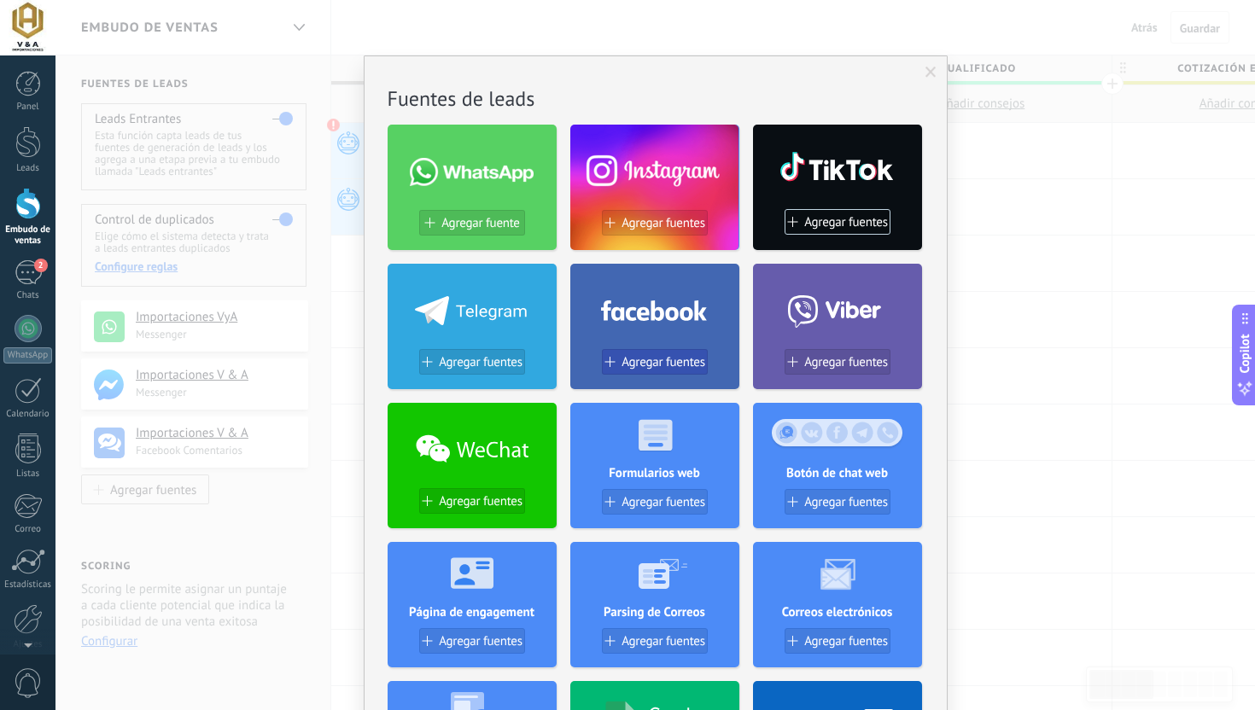
click at [678, 356] on span "Agregar fuentes" at bounding box center [663, 362] width 84 height 15
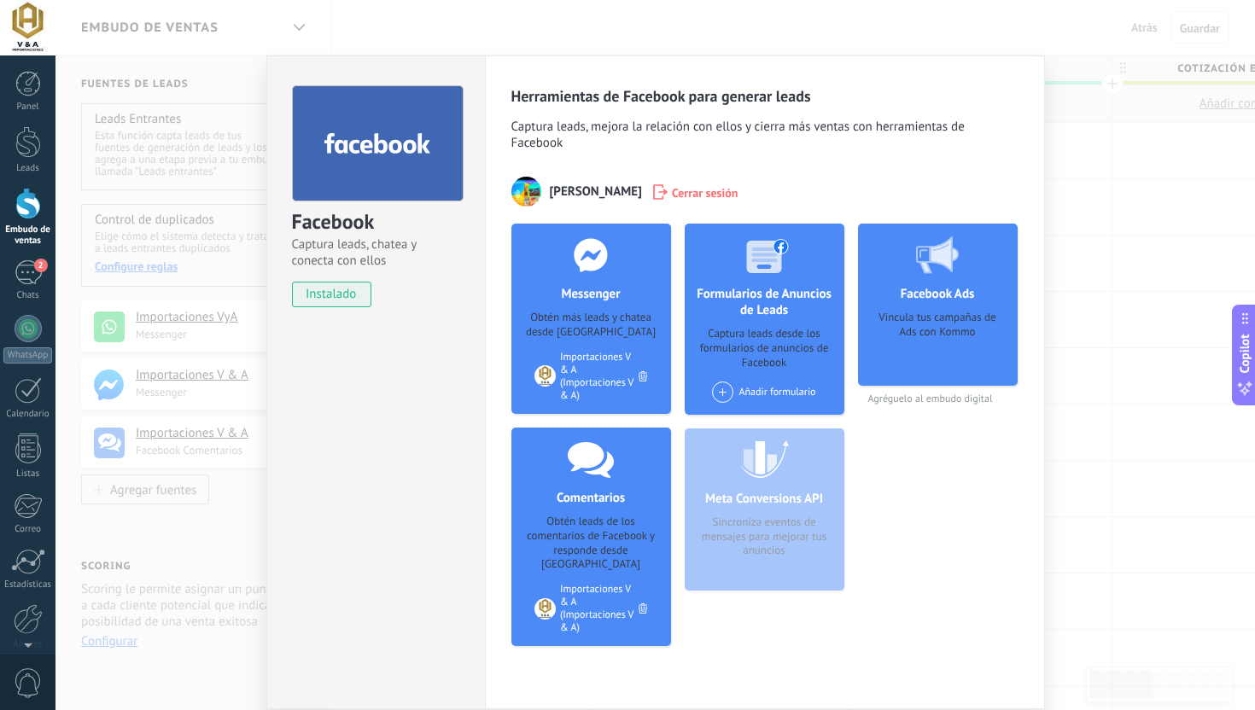
click at [911, 411] on div "Facebook Ads Vincula tus campañas de Ads con Kommo Agréguelo al embudo digital" at bounding box center [938, 442] width 160 height 436
click at [910, 405] on span "Agréguelo al embudo digital" at bounding box center [938, 399] width 160 height 13
click at [621, 554] on div "Obtén leads de los comentarios de Facebook y responde desde [GEOGRAPHIC_DATA]" at bounding box center [591, 544] width 132 height 58
click at [588, 487] on div at bounding box center [590, 459] width 169 height 62
click at [942, 277] on div at bounding box center [937, 255] width 169 height 62
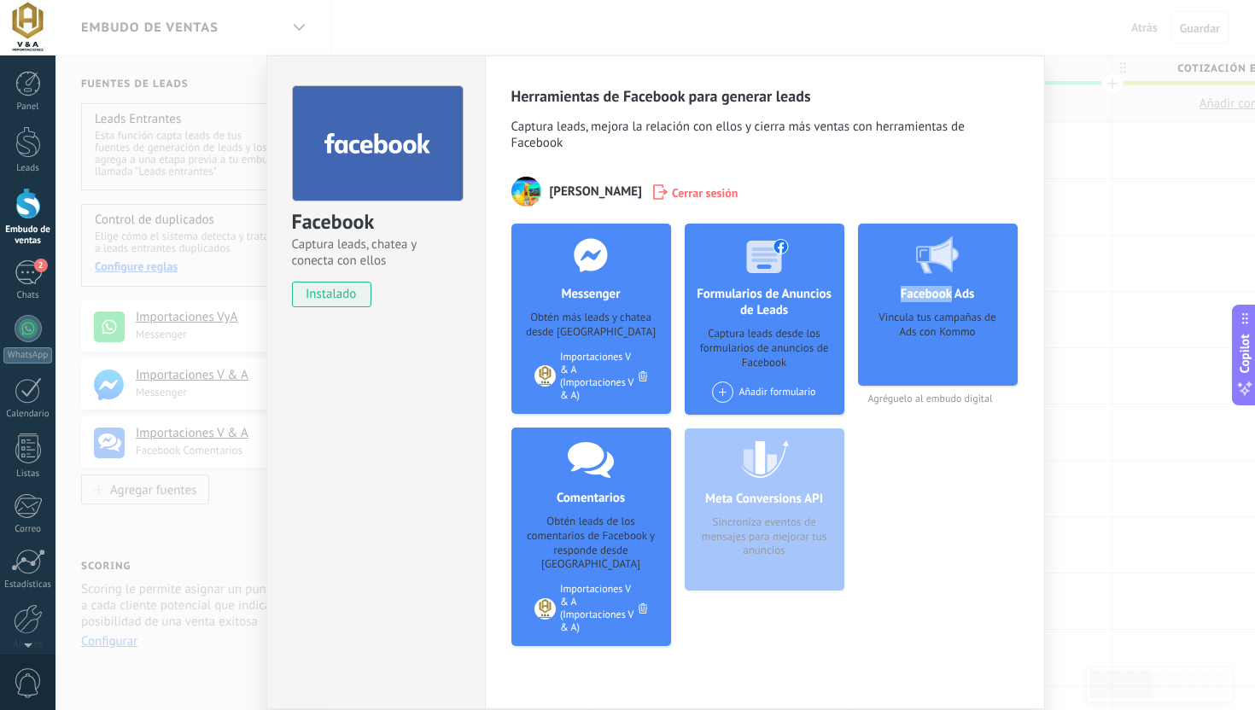
click at [942, 277] on div at bounding box center [937, 255] width 169 height 62
click at [946, 402] on span "Agréguelo al embudo digital" at bounding box center [938, 399] width 160 height 13
copy div "Agréguelo al embudo digital más"
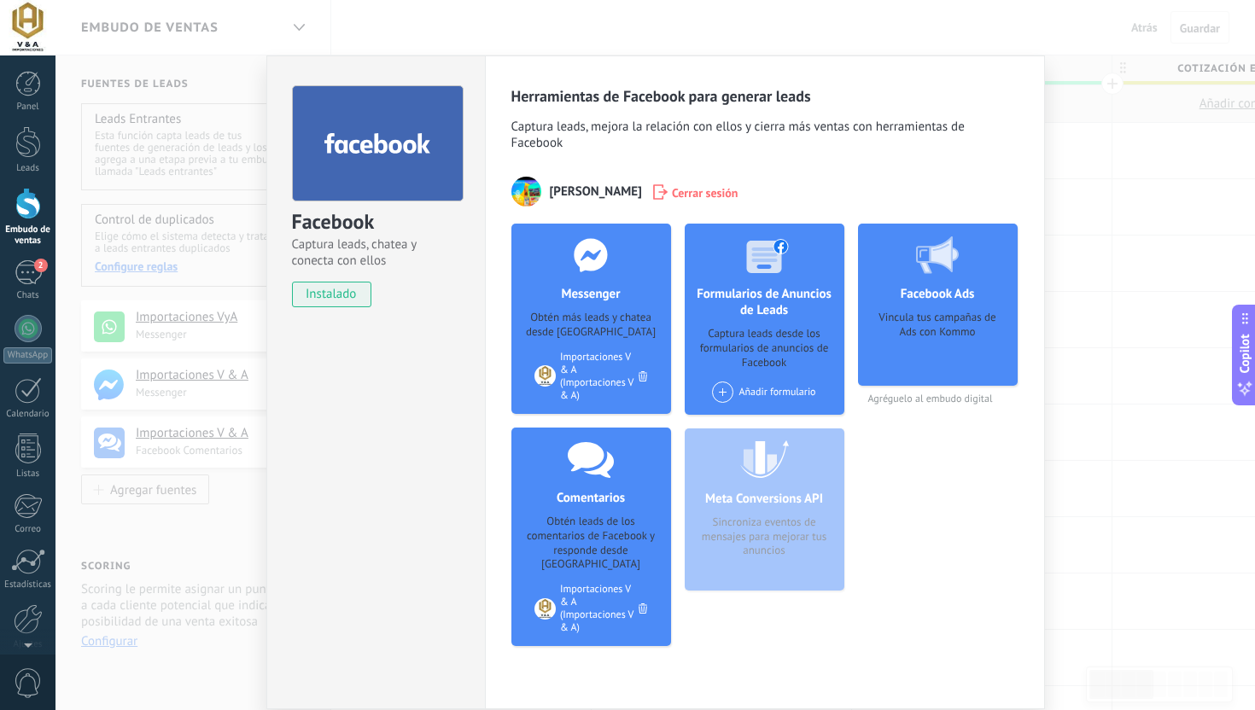
click at [1052, 121] on div "Facebook Captura leads, chatea y conecta con ellos instalado Desinstalar Herram…" at bounding box center [654, 355] width 1199 height 710
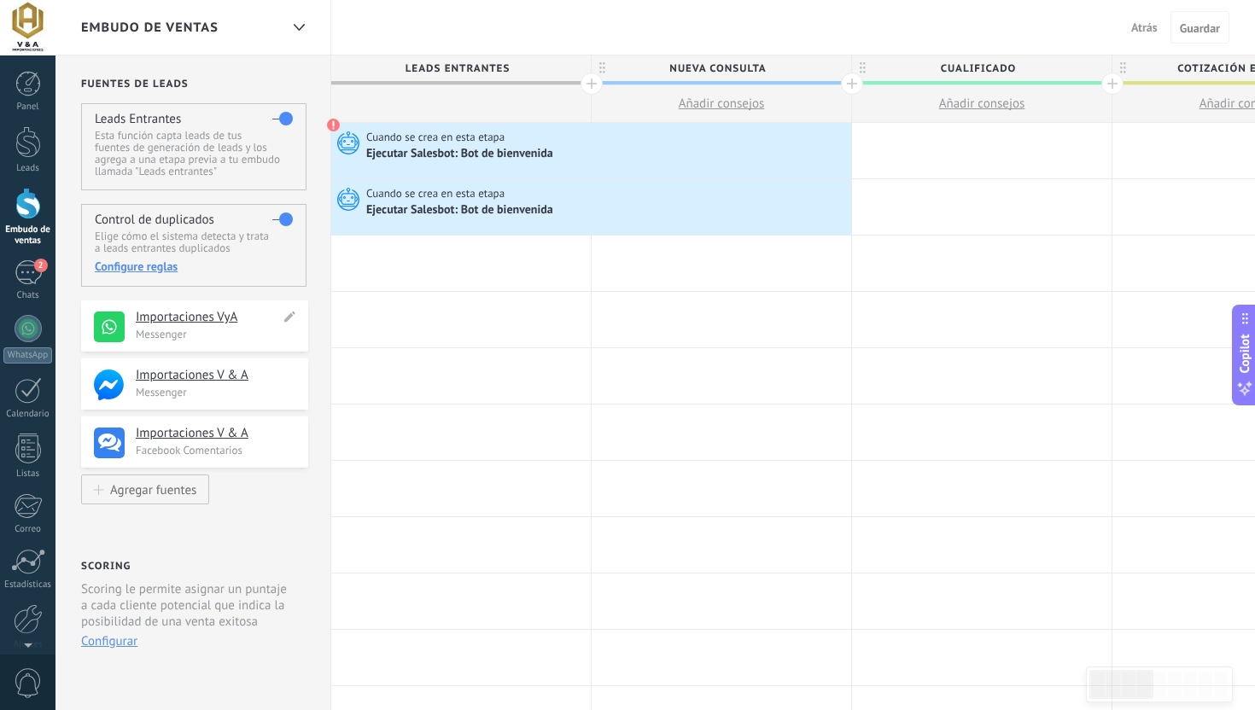
click at [181, 323] on h4 "Importaciones VyA" at bounding box center [208, 317] width 144 height 17
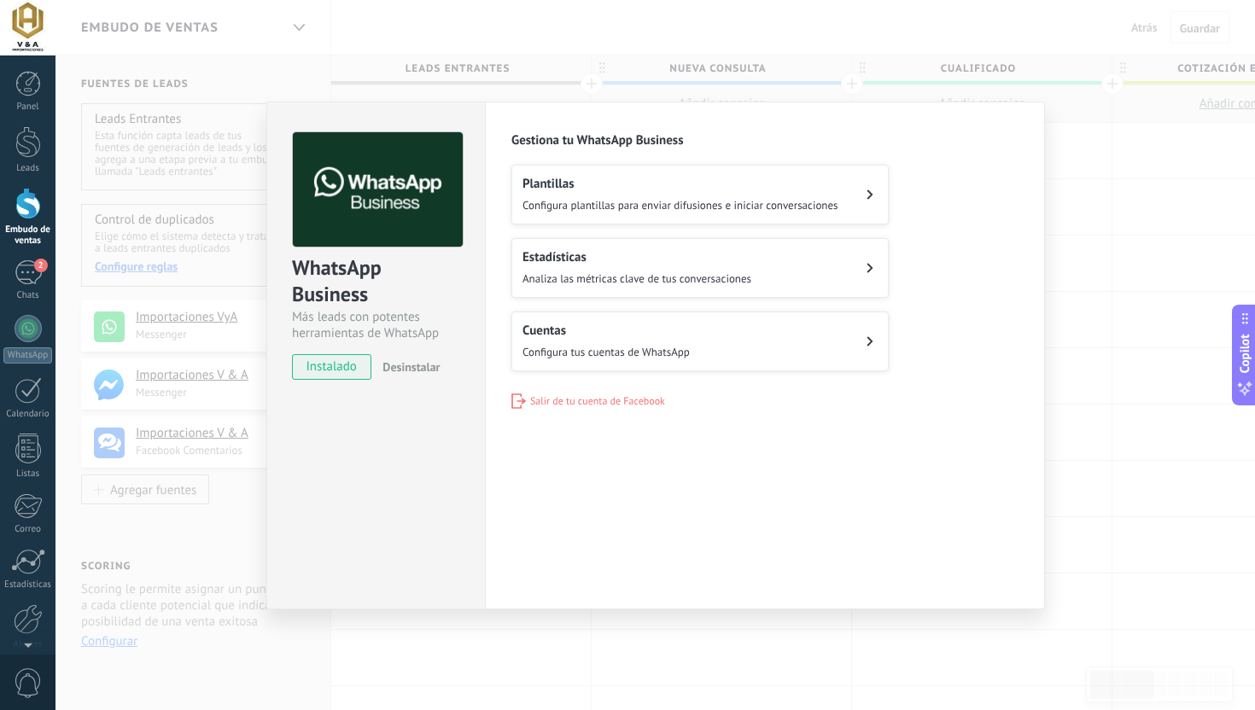
click at [685, 328] on h2 "Cuentas" at bounding box center [605, 331] width 167 height 16
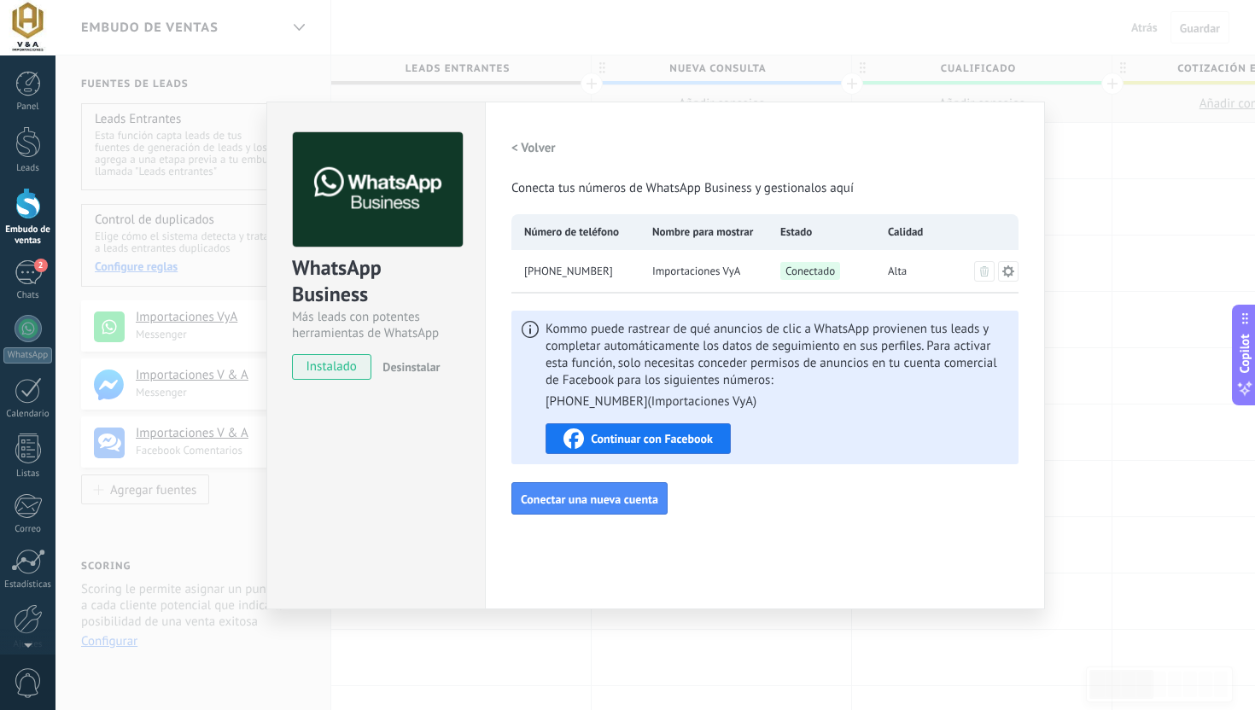
click at [1011, 270] on icon at bounding box center [1008, 271] width 12 height 12
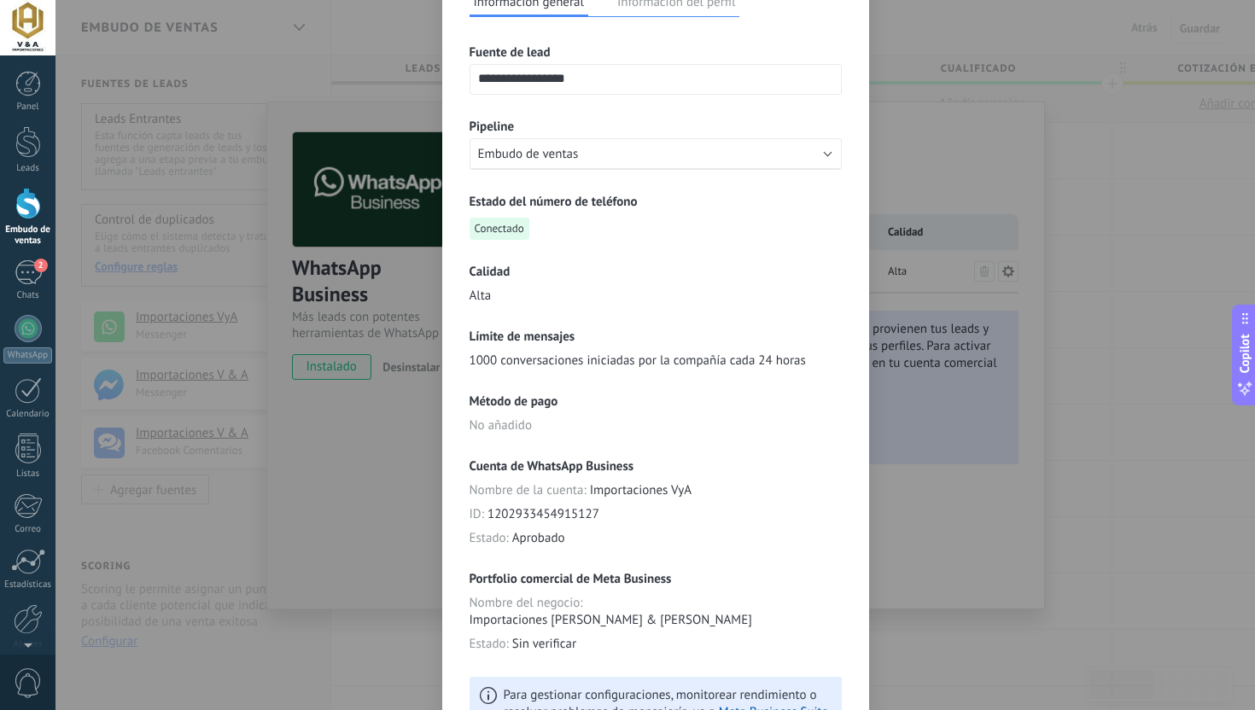
scroll to position [252, 0]
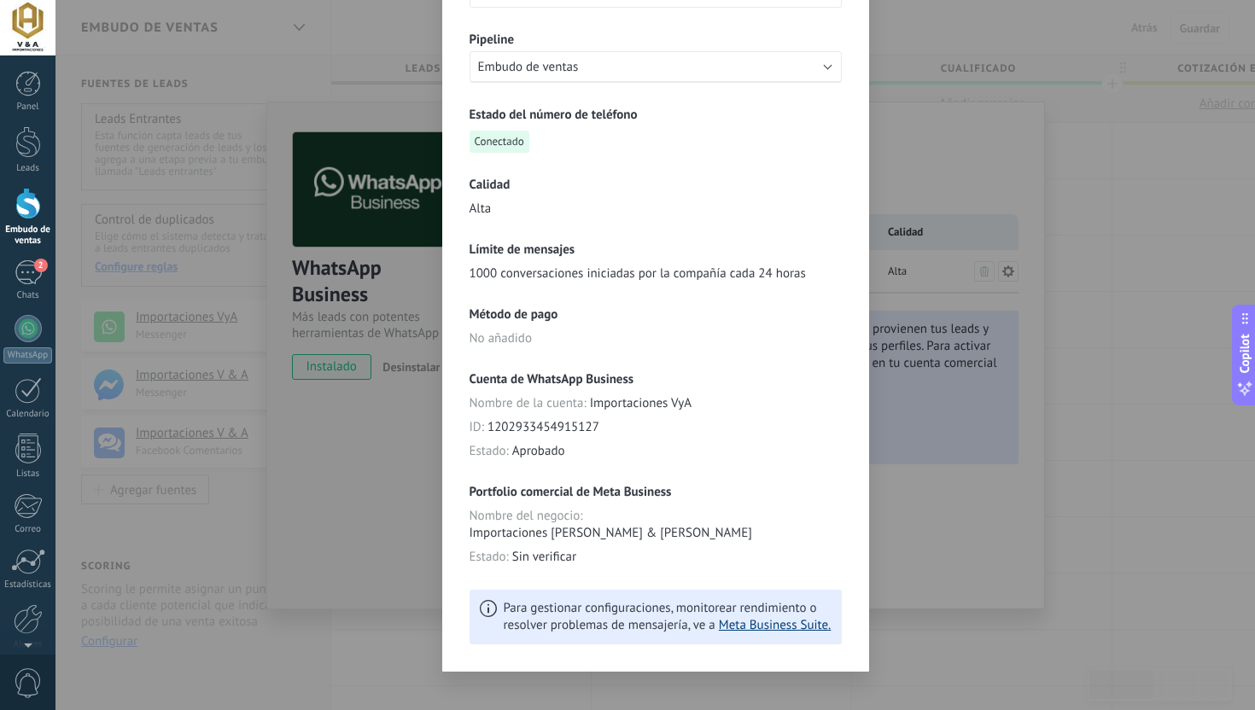
click at [728, 617] on link "Meta Business Suite." at bounding box center [775, 625] width 112 height 16
click at [956, 233] on div "**********" at bounding box center [654, 355] width 1199 height 710
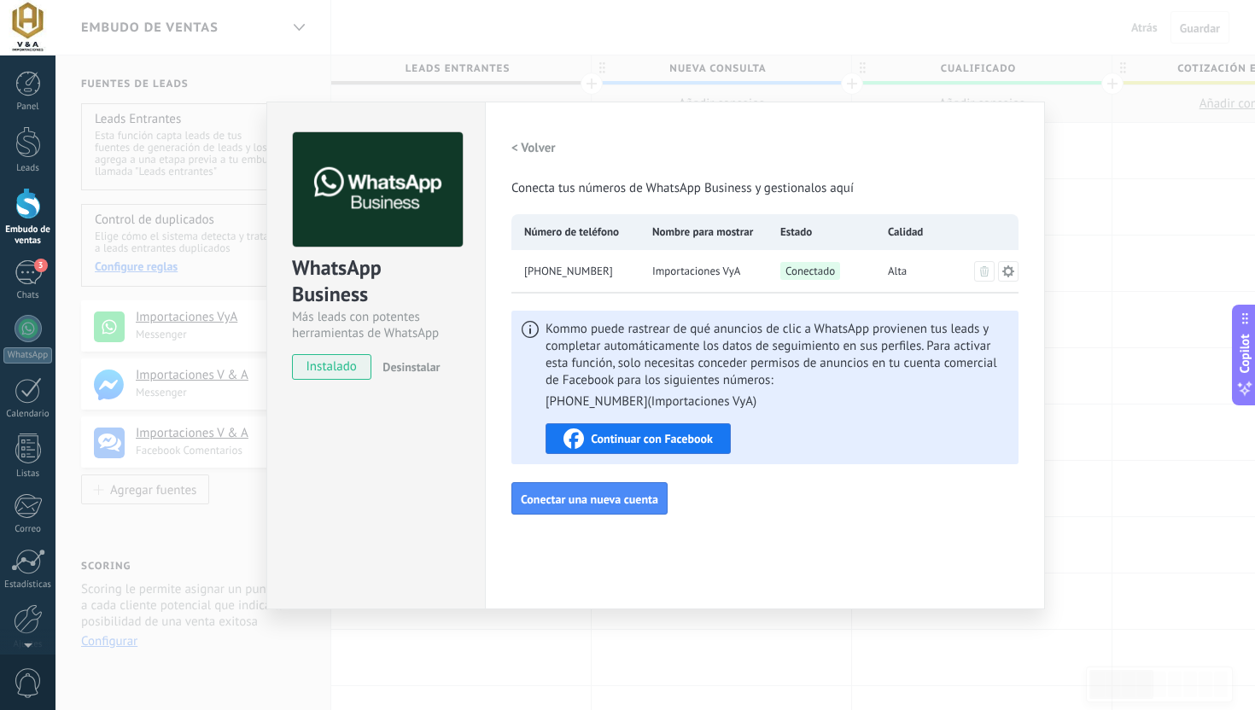
scroll to position [0, 0]
click at [430, 641] on div "WhatsApp Business Más leads con potentes herramientas de WhatsApp instalado Des…" at bounding box center [654, 355] width 1199 height 710
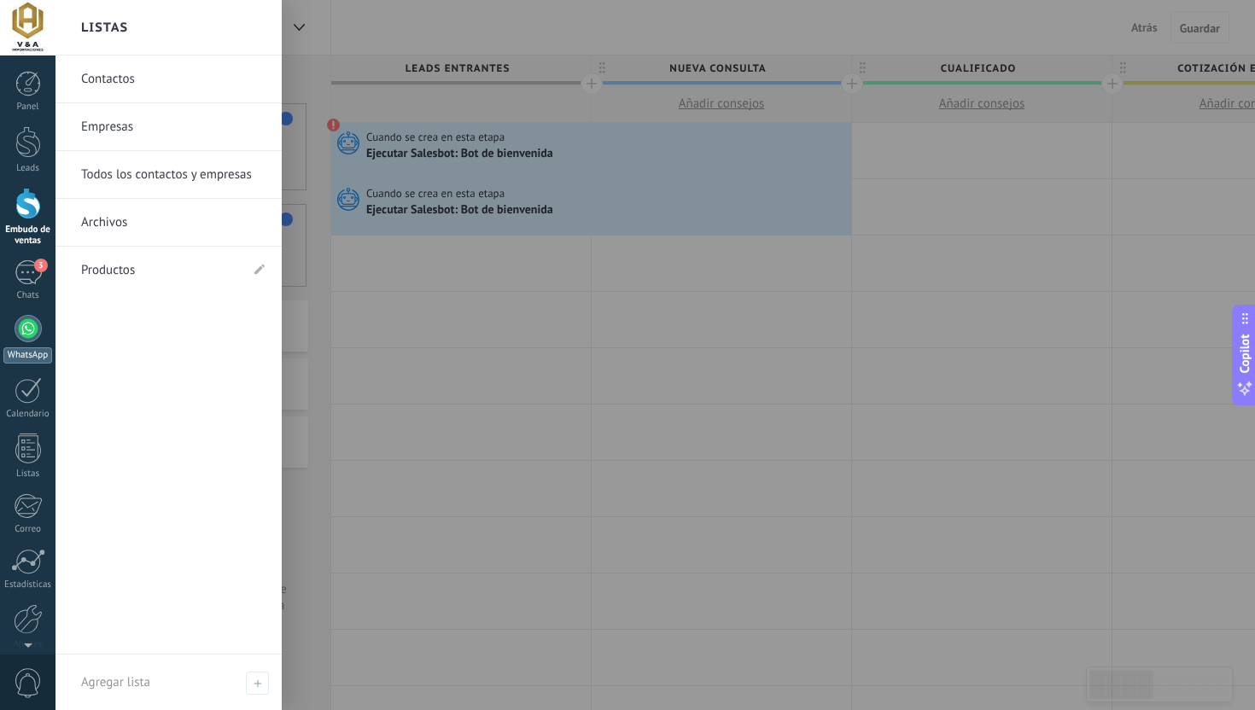
click at [32, 341] on div at bounding box center [28, 328] width 27 height 27
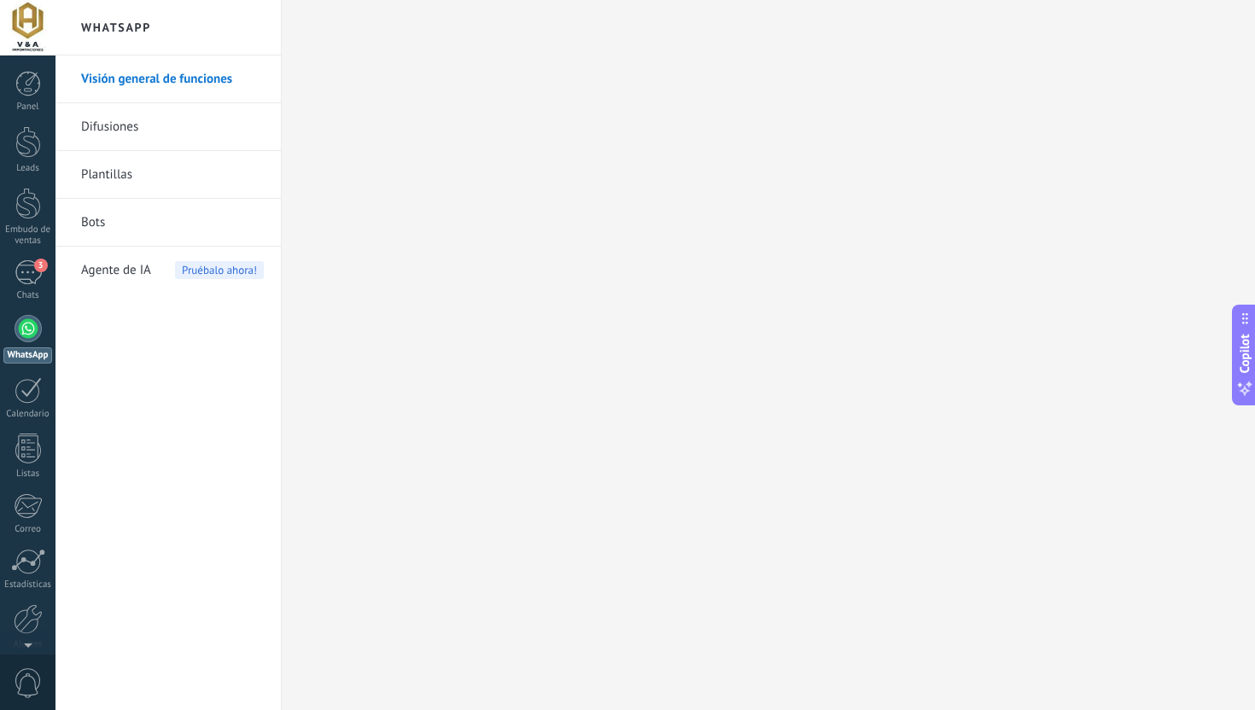
click at [26, 361] on div "WhatsApp" at bounding box center [27, 355] width 49 height 16
click at [162, 228] on link "Bots" at bounding box center [172, 223] width 183 height 48
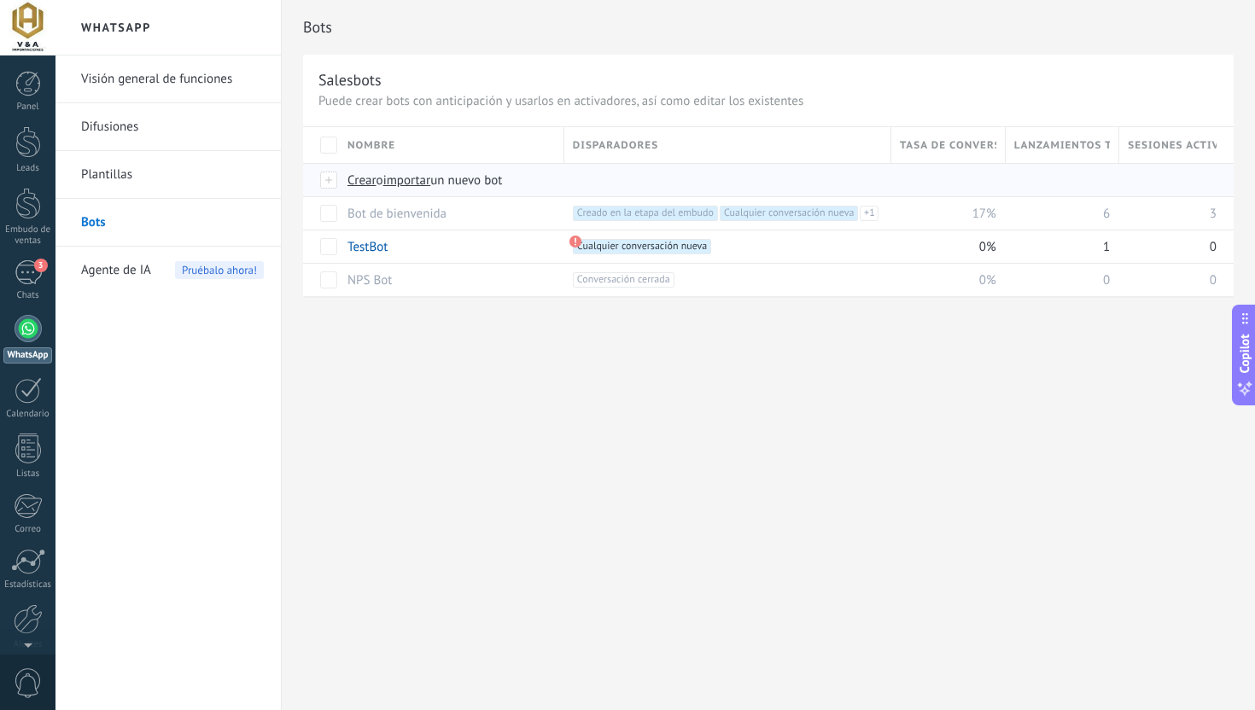
click at [363, 178] on span "Crear" at bounding box center [361, 180] width 29 height 16
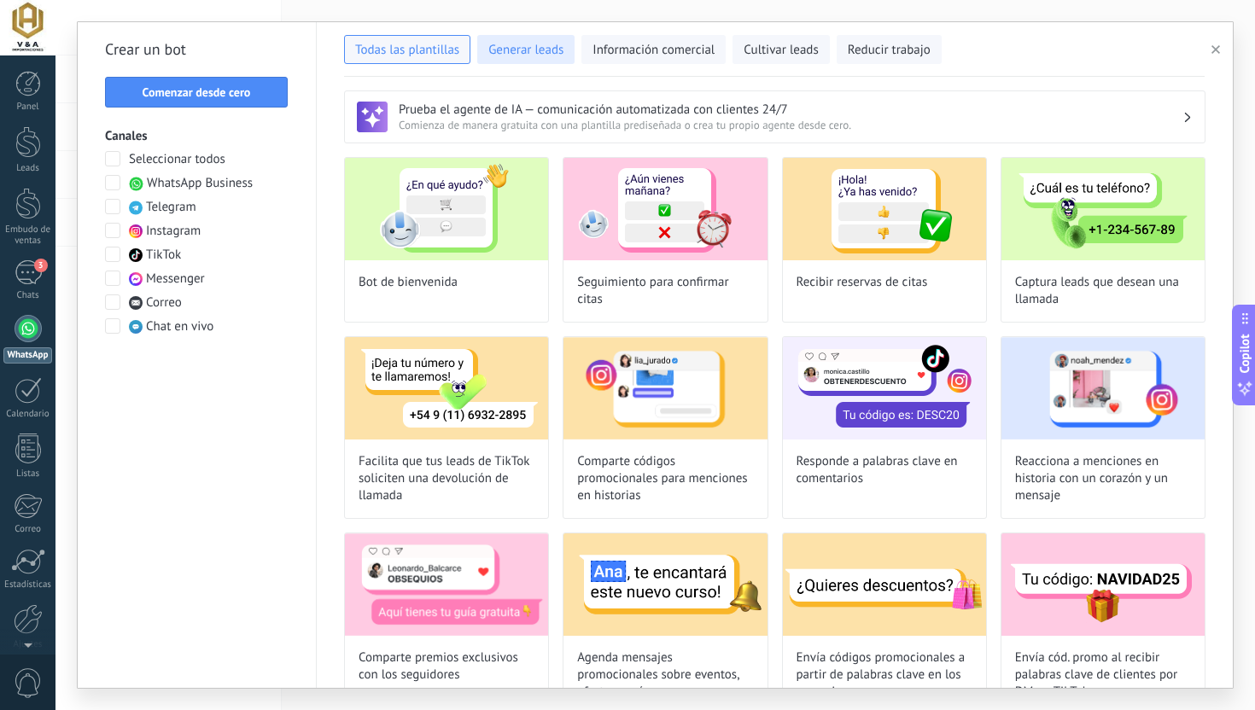
click at [516, 46] on span "Generar leads" at bounding box center [525, 50] width 75 height 17
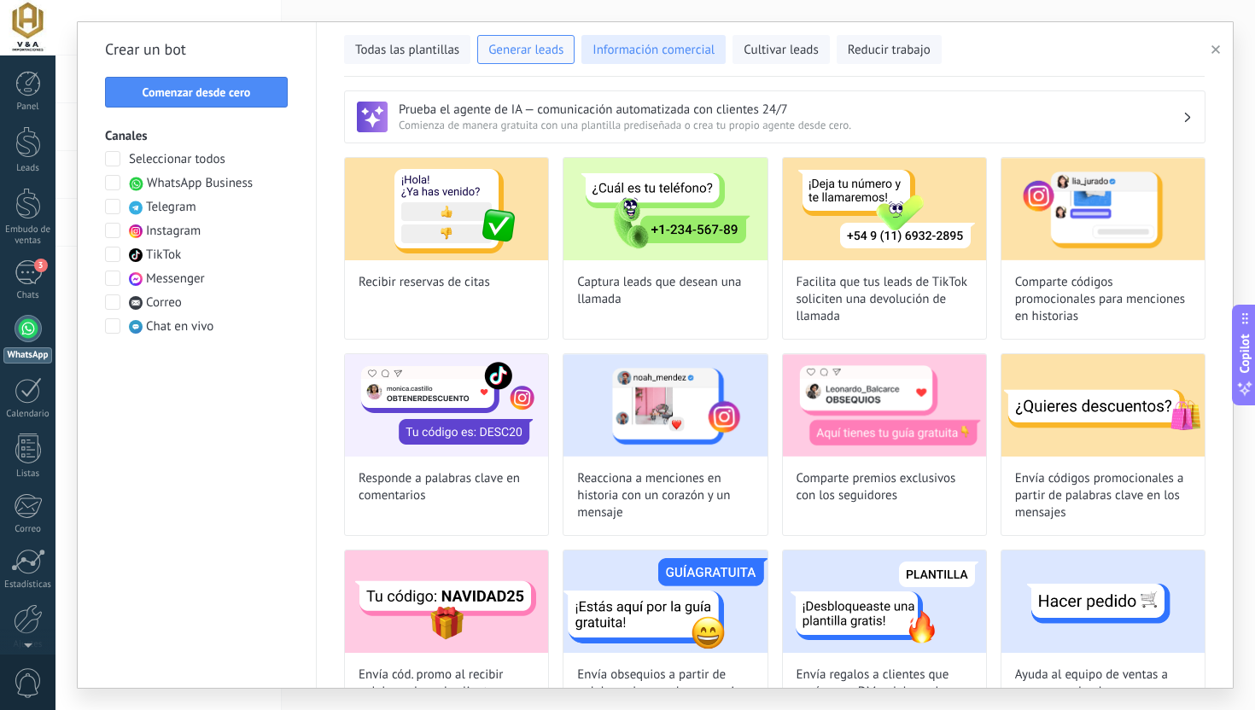
click at [648, 51] on span "Información comercial" at bounding box center [653, 50] width 122 height 17
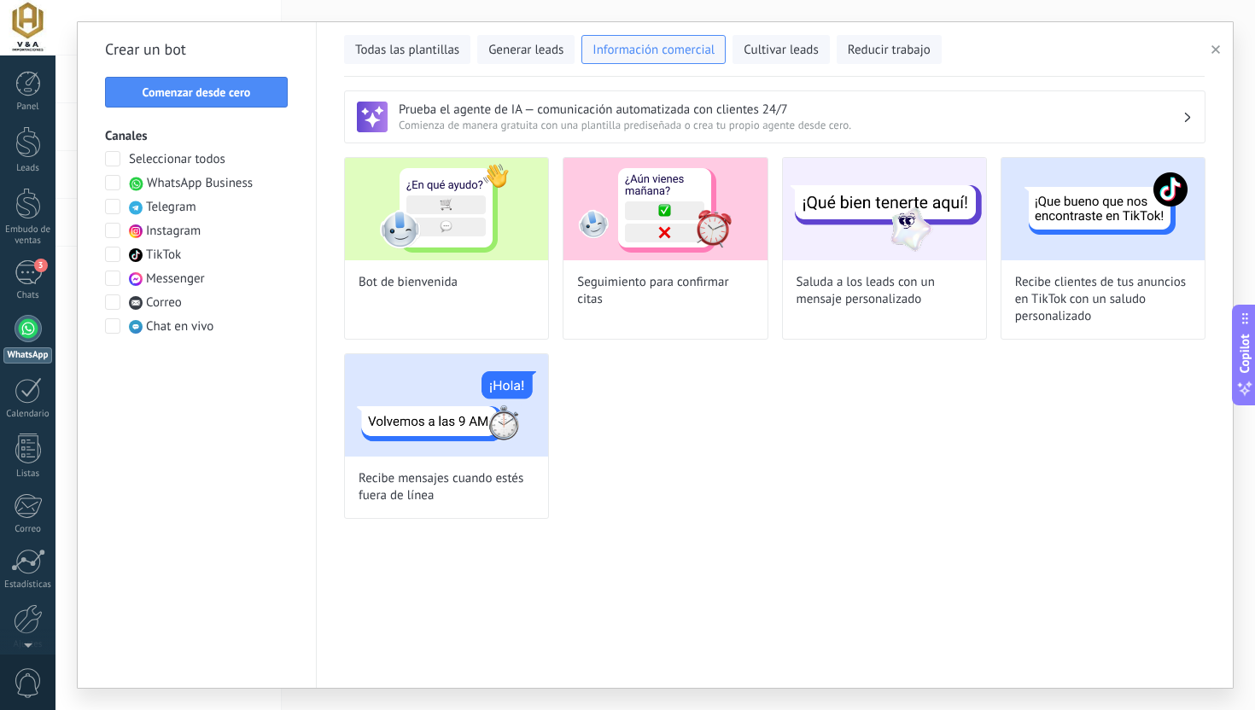
click at [116, 329] on span at bounding box center [112, 325] width 15 height 15
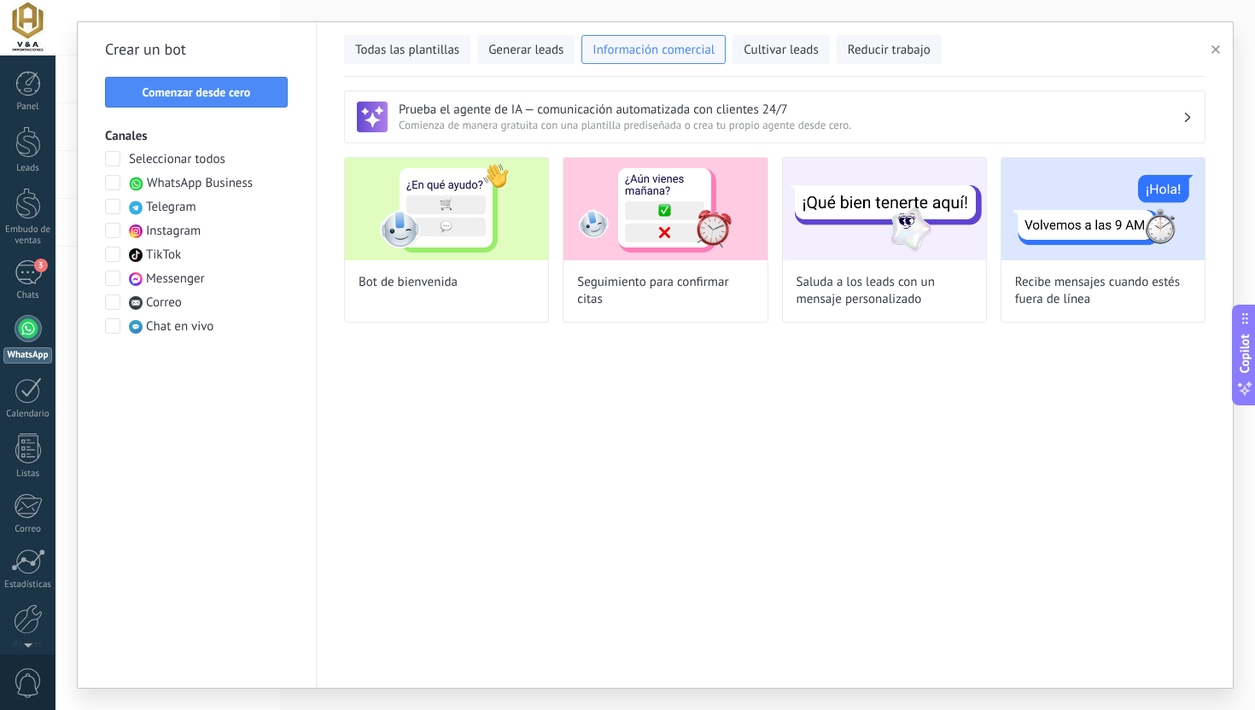
click at [109, 332] on span at bounding box center [112, 325] width 15 height 15
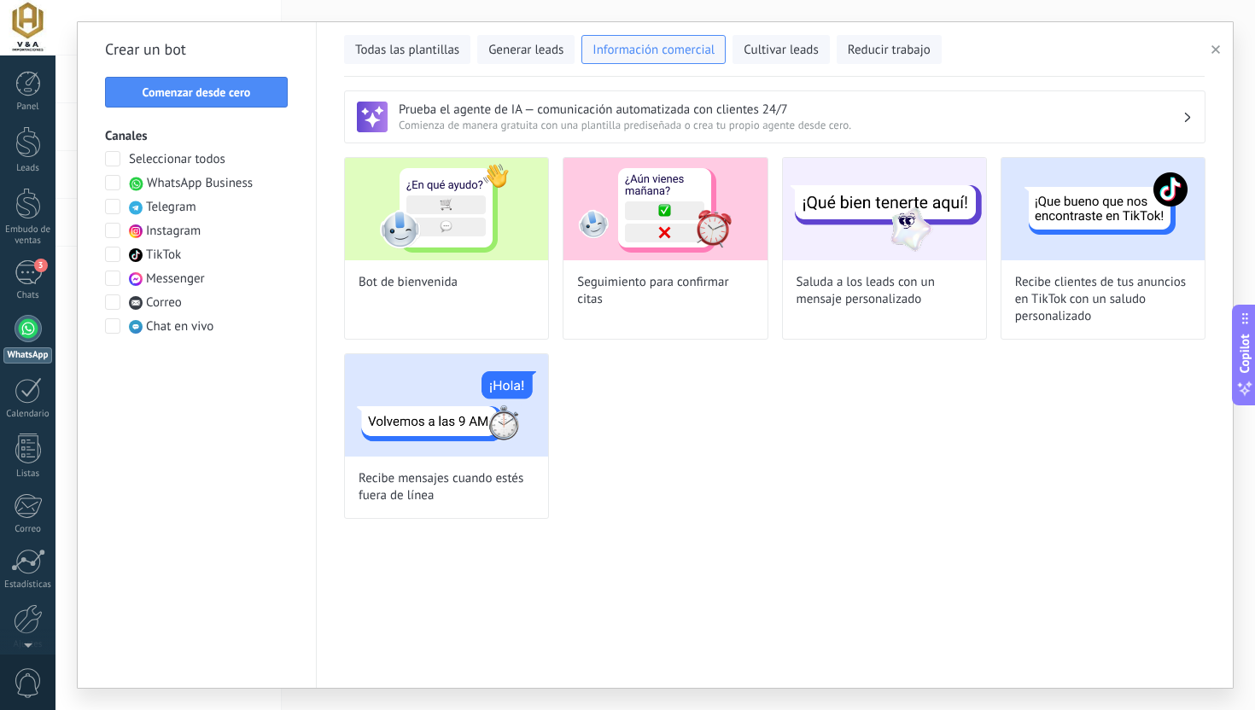
click at [109, 278] on span at bounding box center [112, 278] width 15 height 15
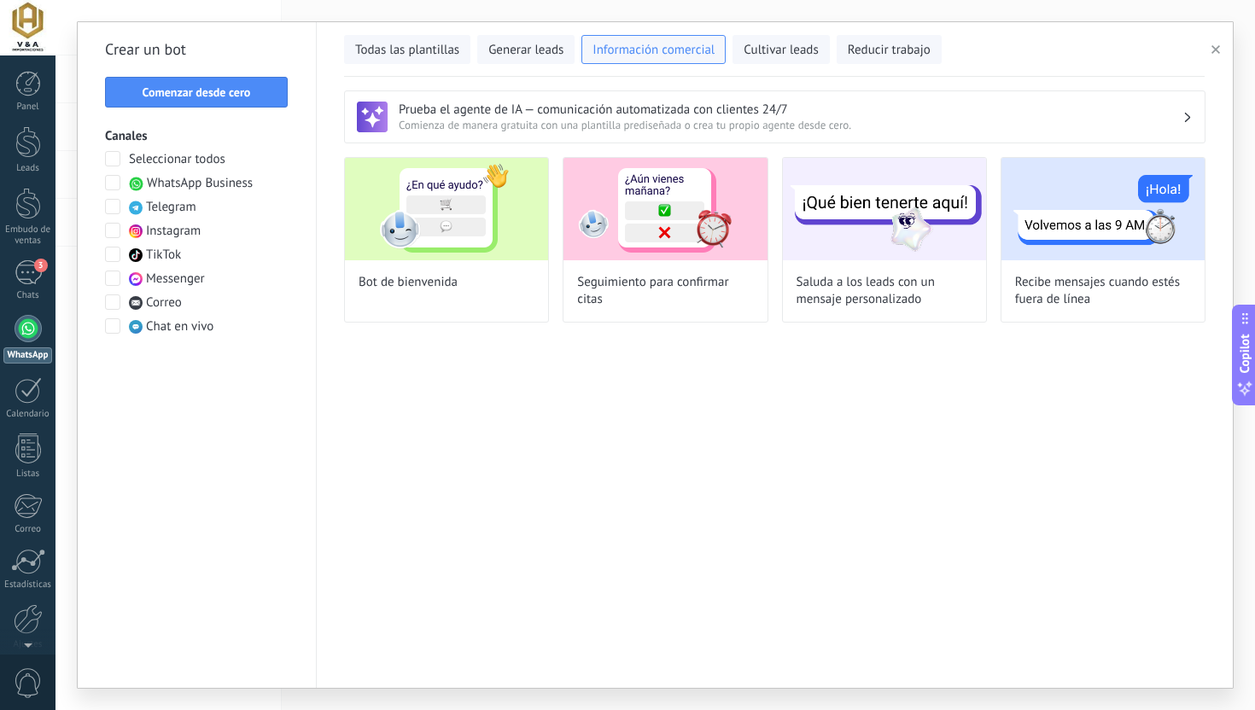
click at [109, 278] on span at bounding box center [112, 278] width 15 height 15
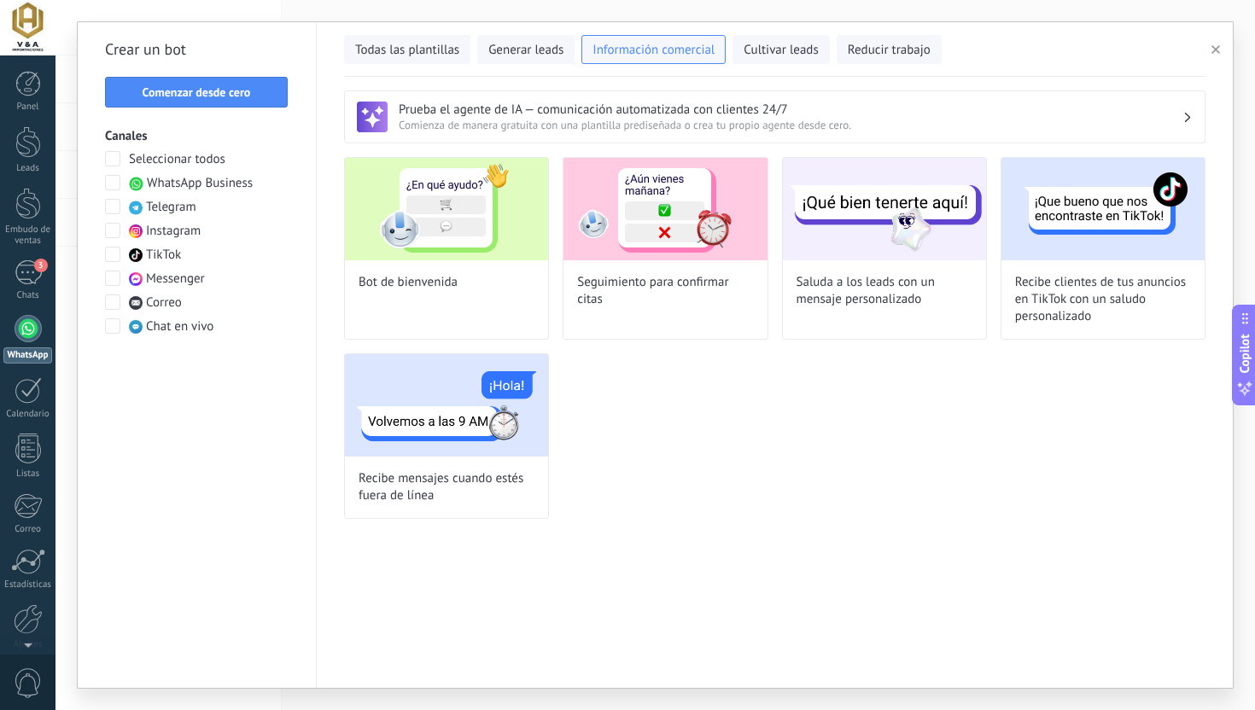
click at [116, 235] on span at bounding box center [112, 230] width 15 height 15
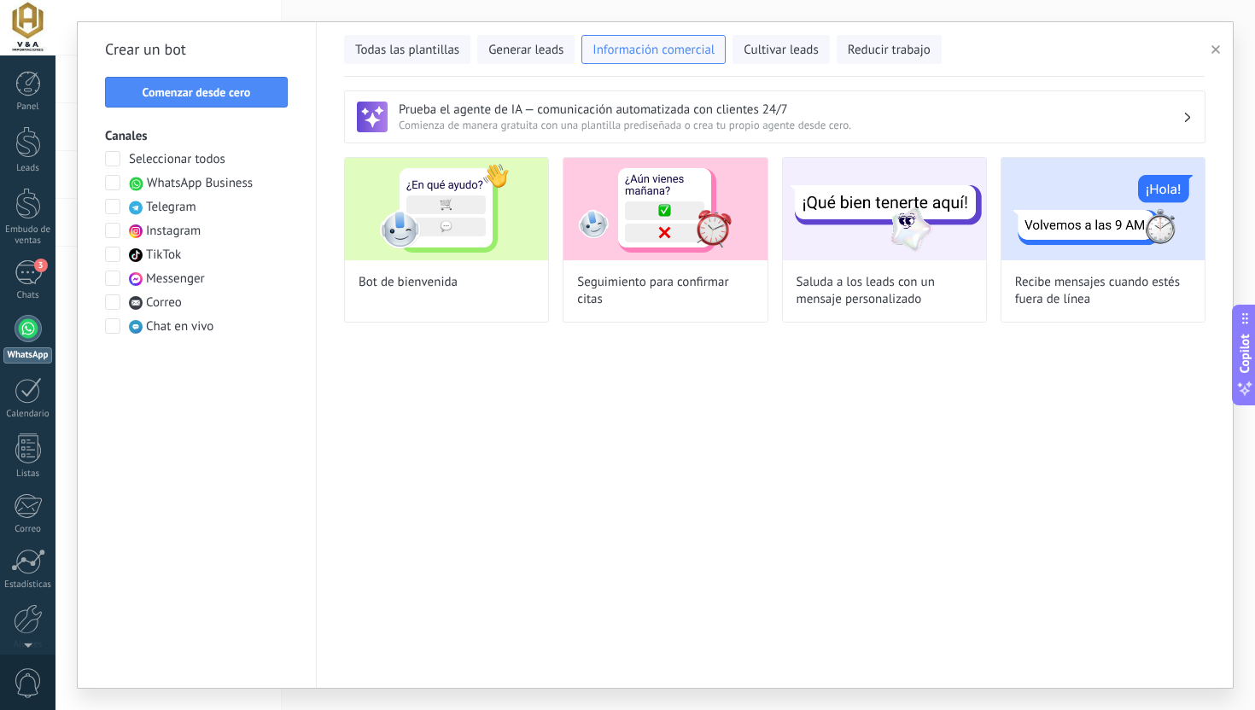
click at [116, 235] on span at bounding box center [112, 230] width 15 height 15
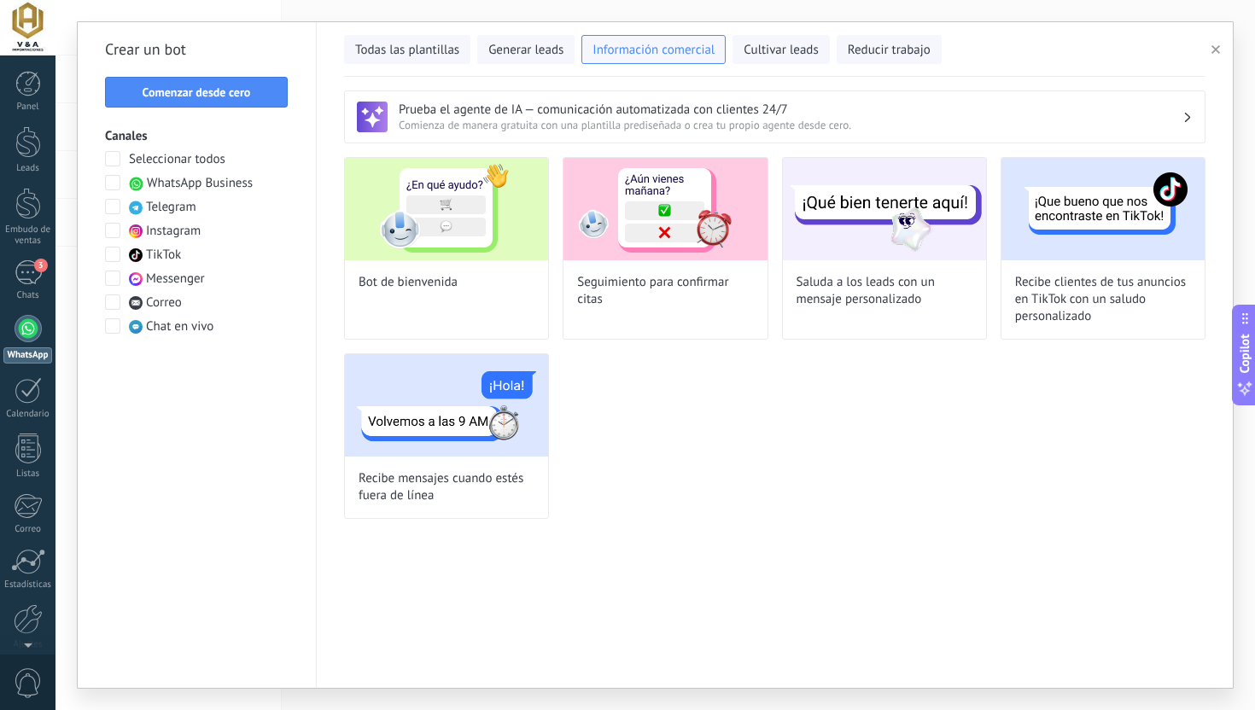
click at [116, 235] on span at bounding box center [112, 230] width 15 height 15
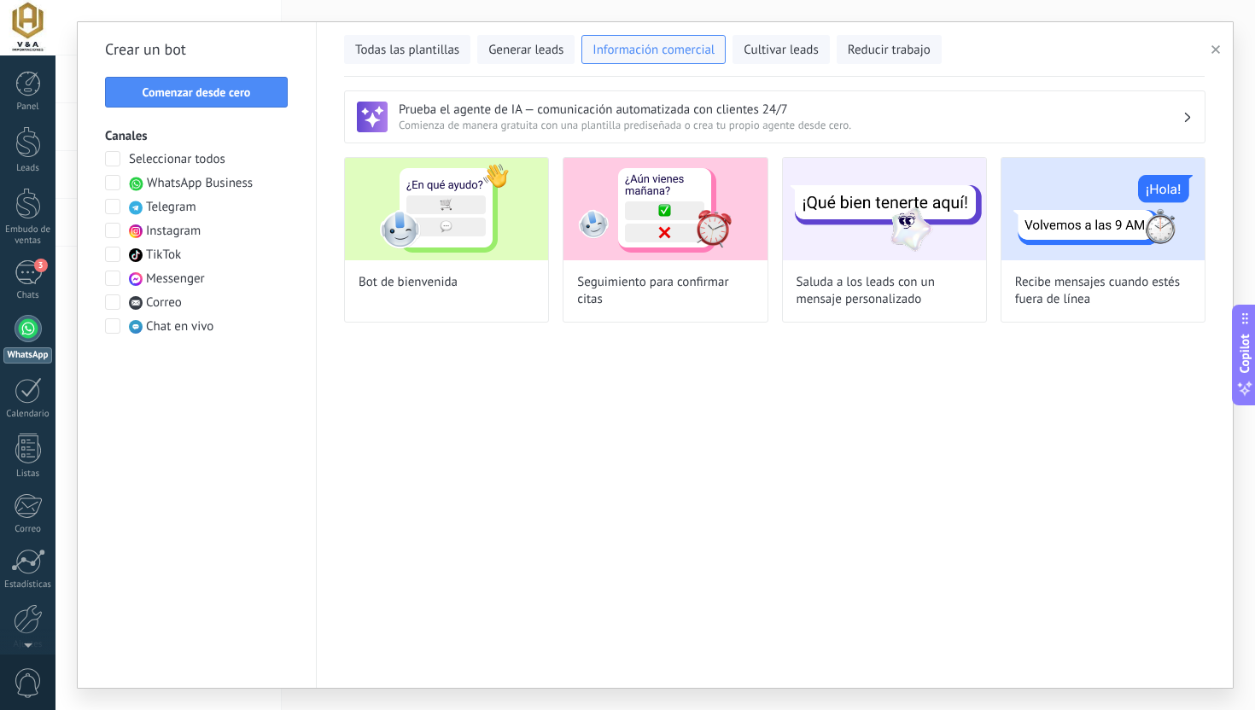
click at [116, 235] on span at bounding box center [112, 230] width 15 height 15
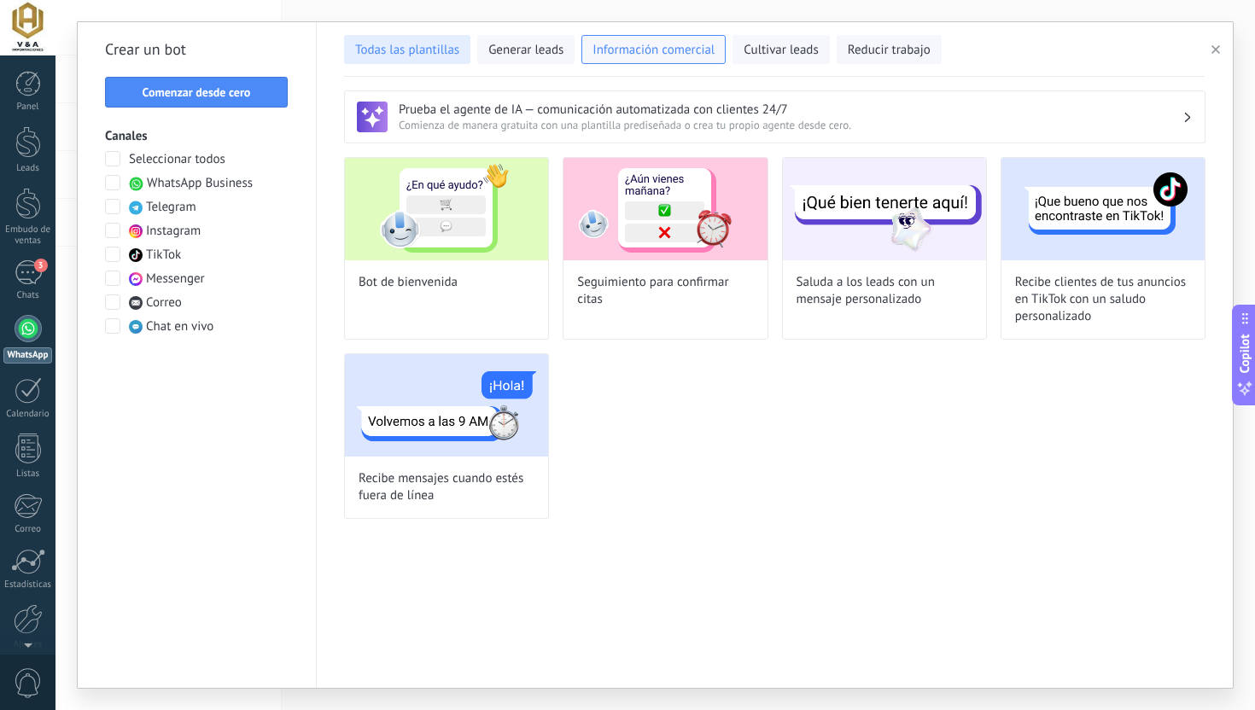
click at [399, 61] on button "Todas las plantillas" at bounding box center [407, 49] width 126 height 29
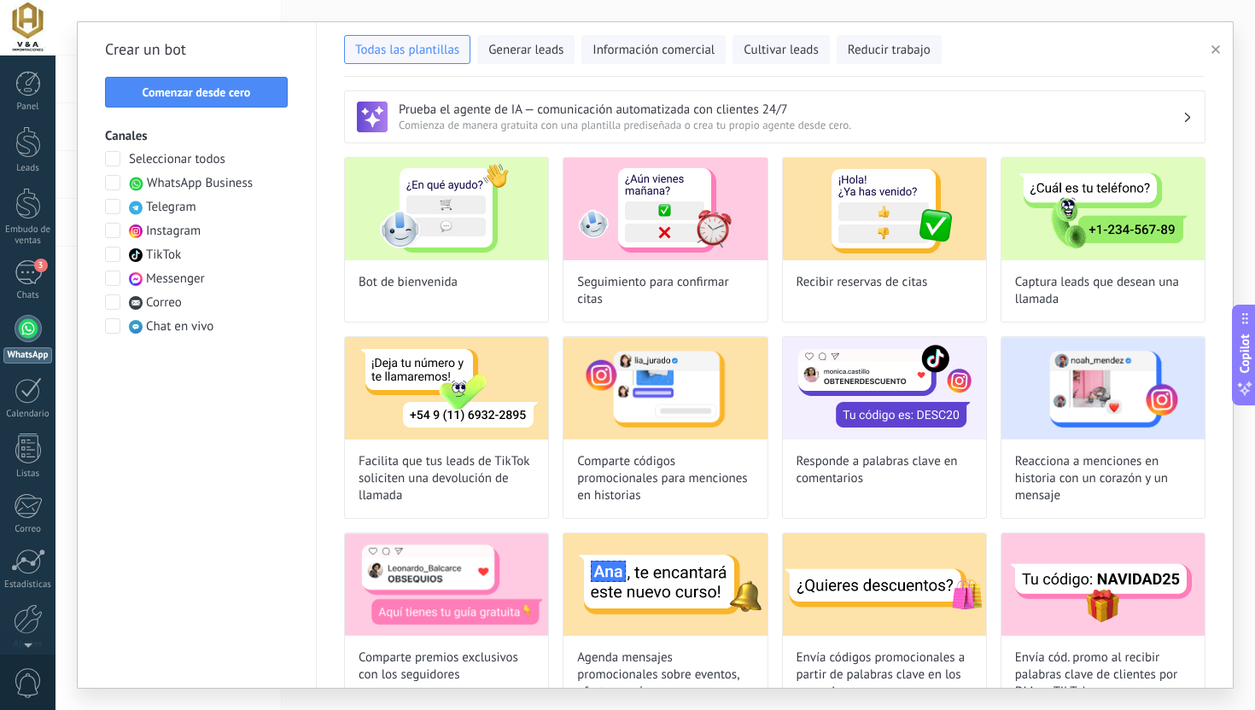
click at [114, 155] on span at bounding box center [112, 158] width 15 height 15
click at [114, 190] on div at bounding box center [113, 183] width 17 height 17
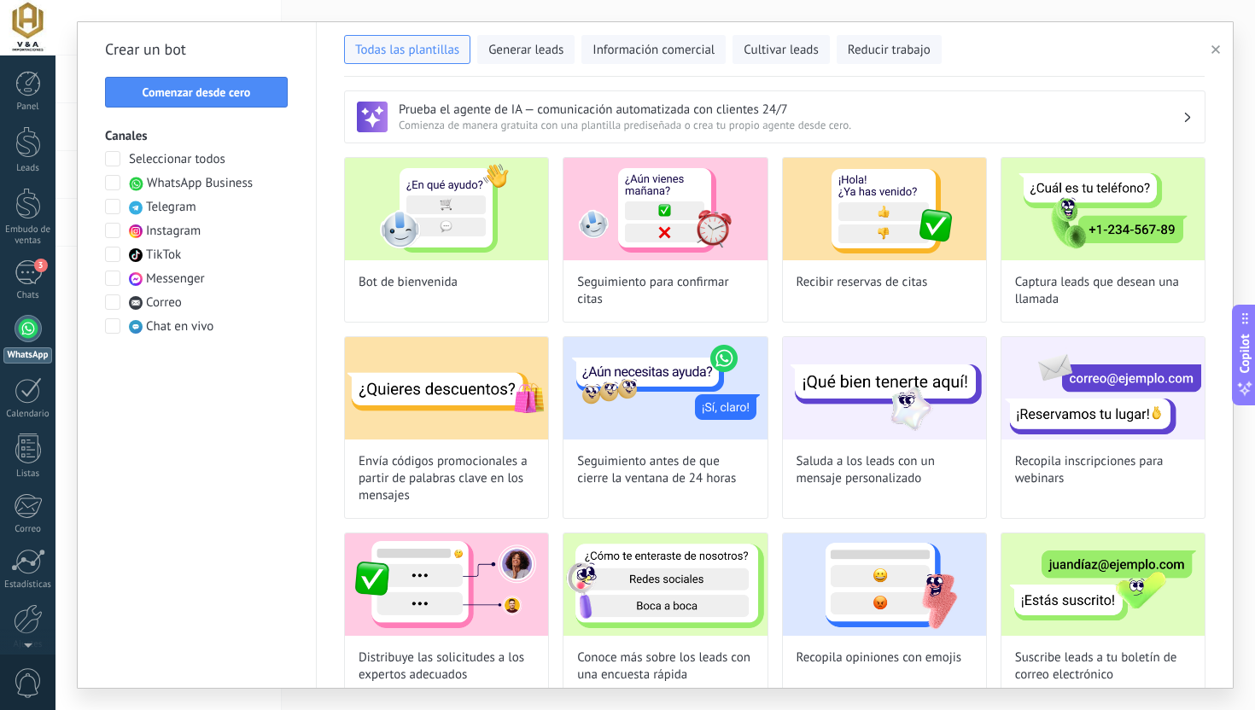
click at [118, 180] on span at bounding box center [112, 182] width 15 height 15
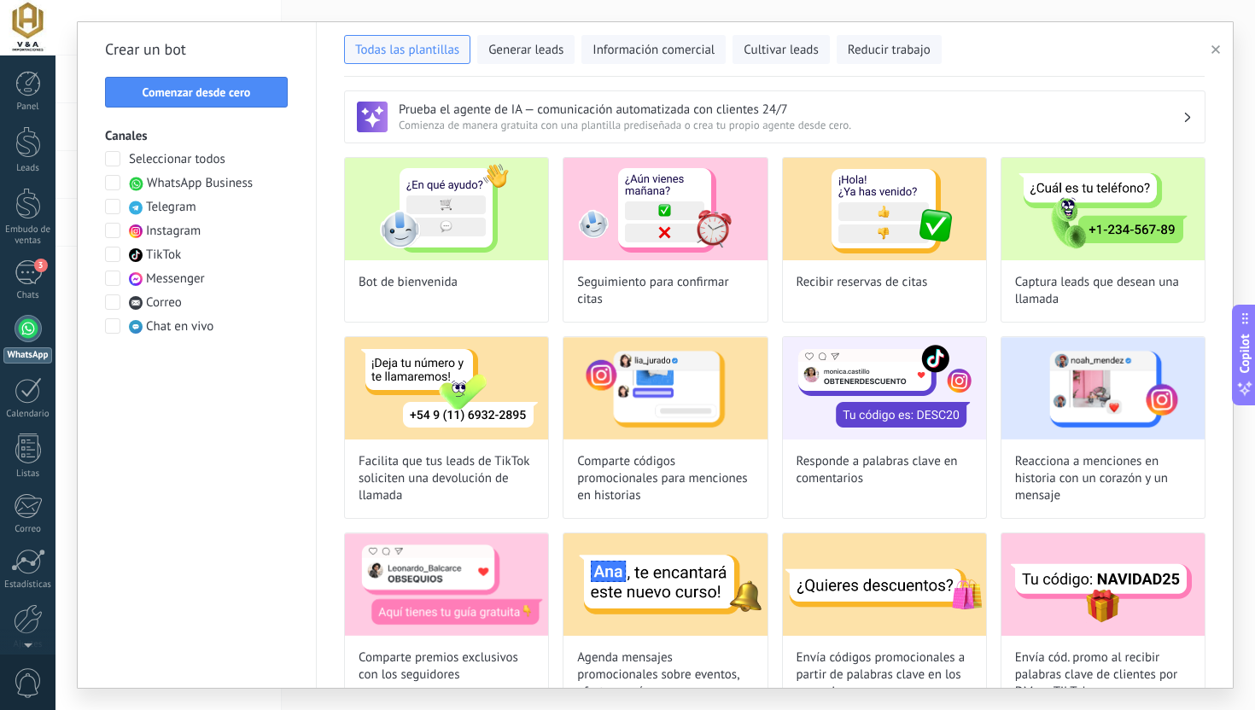
click at [188, 190] on span "WhatsApp Business" at bounding box center [200, 183] width 106 height 17
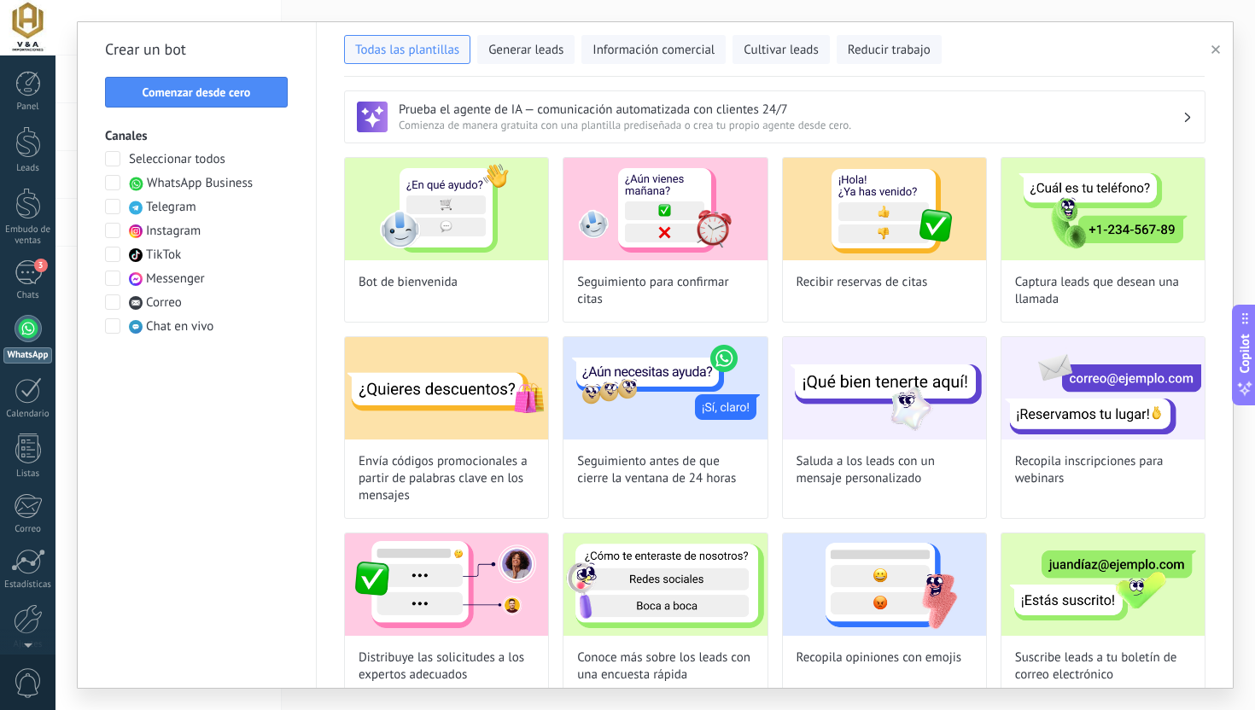
click at [188, 190] on span "WhatsApp Business" at bounding box center [200, 183] width 106 height 17
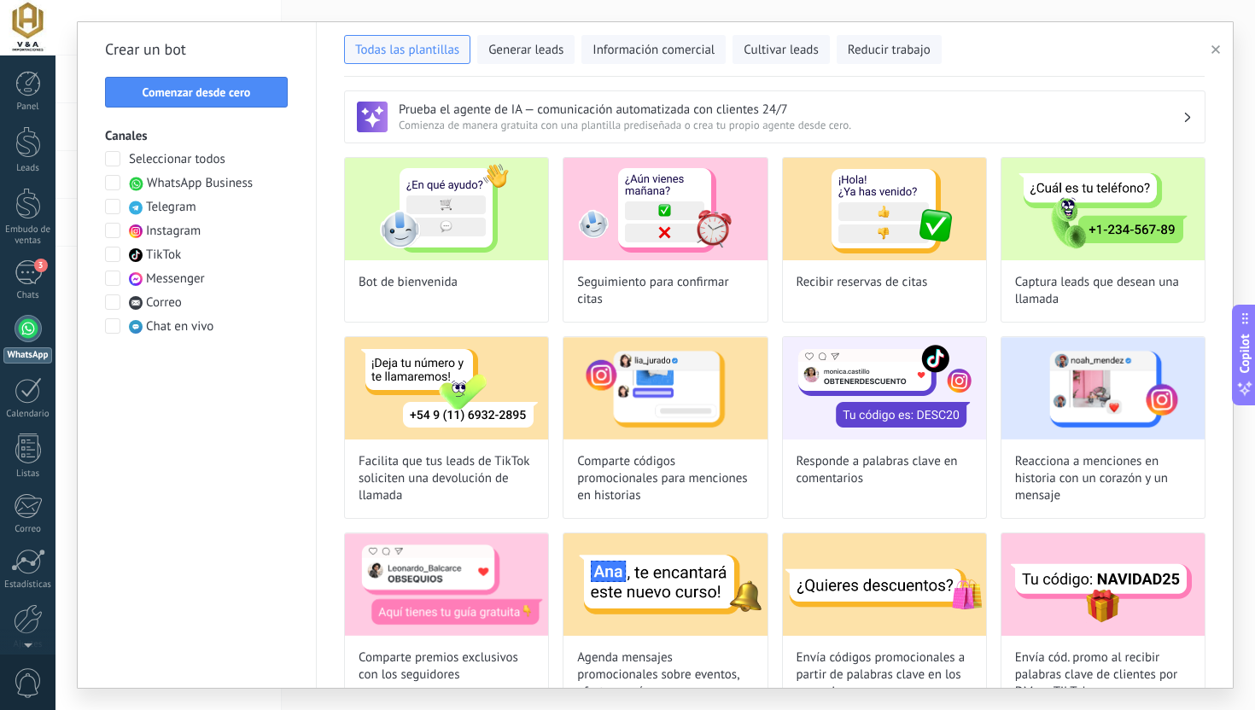
click at [172, 183] on span "WhatsApp Business" at bounding box center [200, 183] width 106 height 17
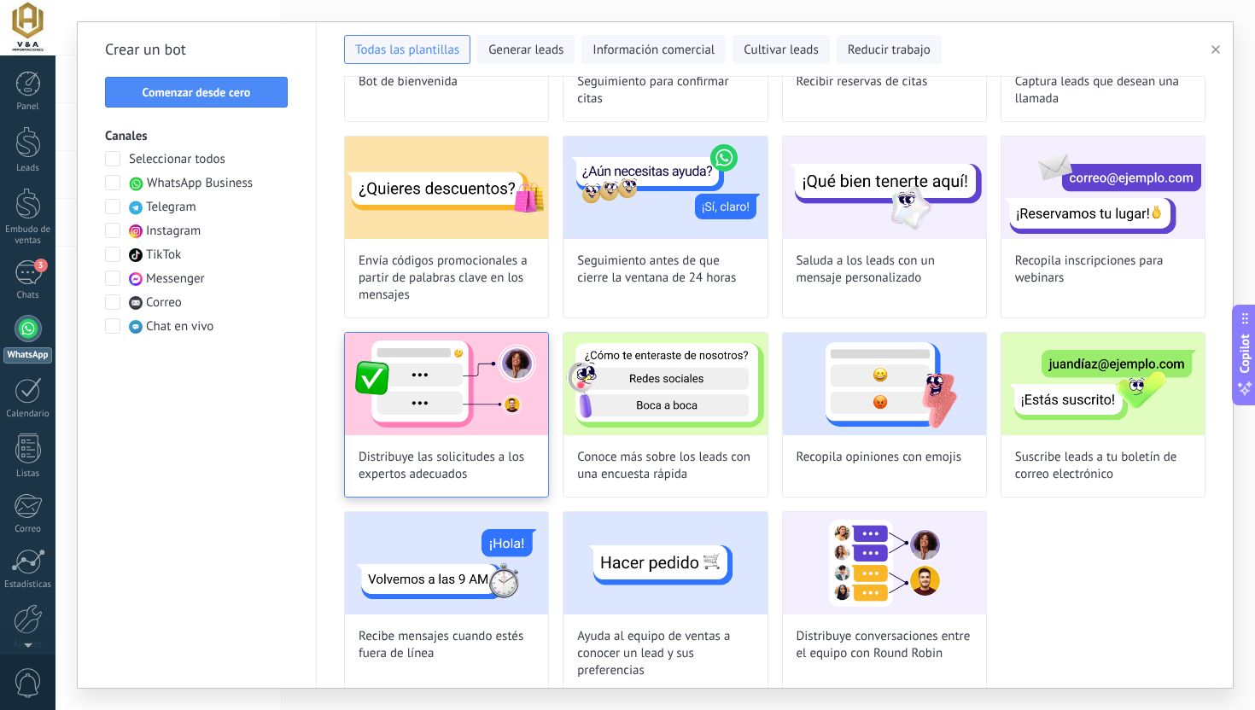
scroll to position [220, 0]
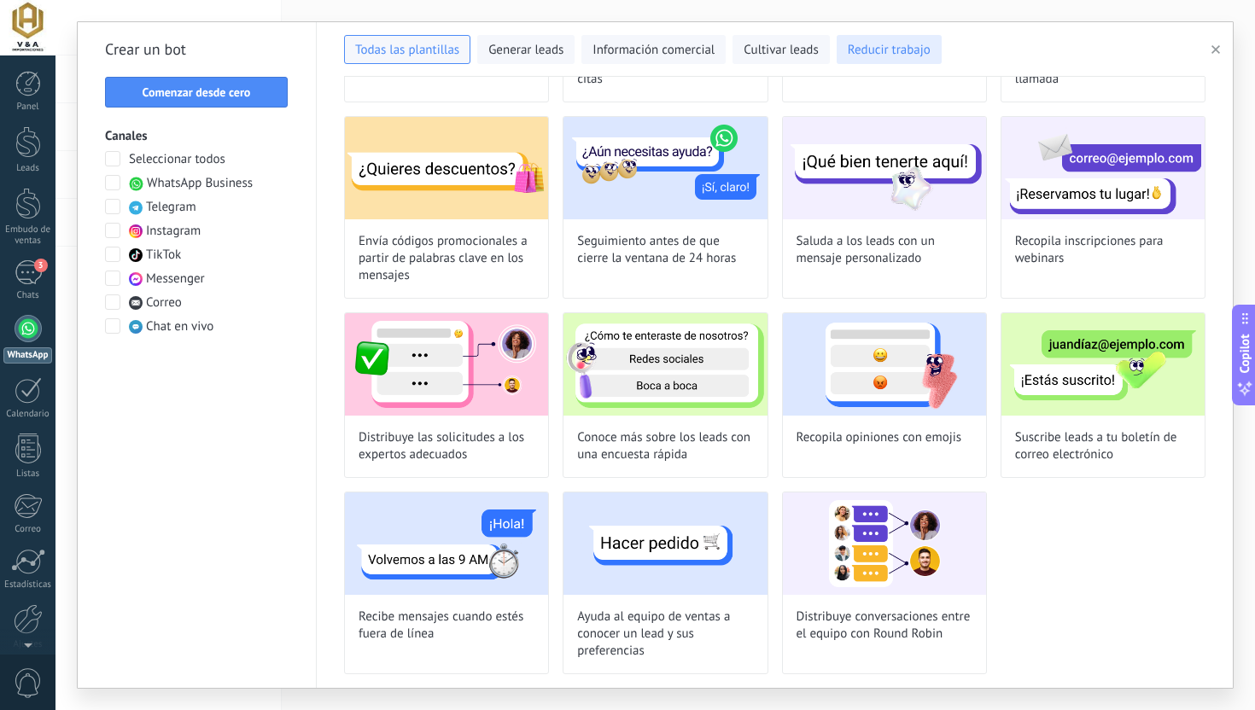
click at [857, 51] on span "Reducir trabajo" at bounding box center [888, 50] width 83 height 17
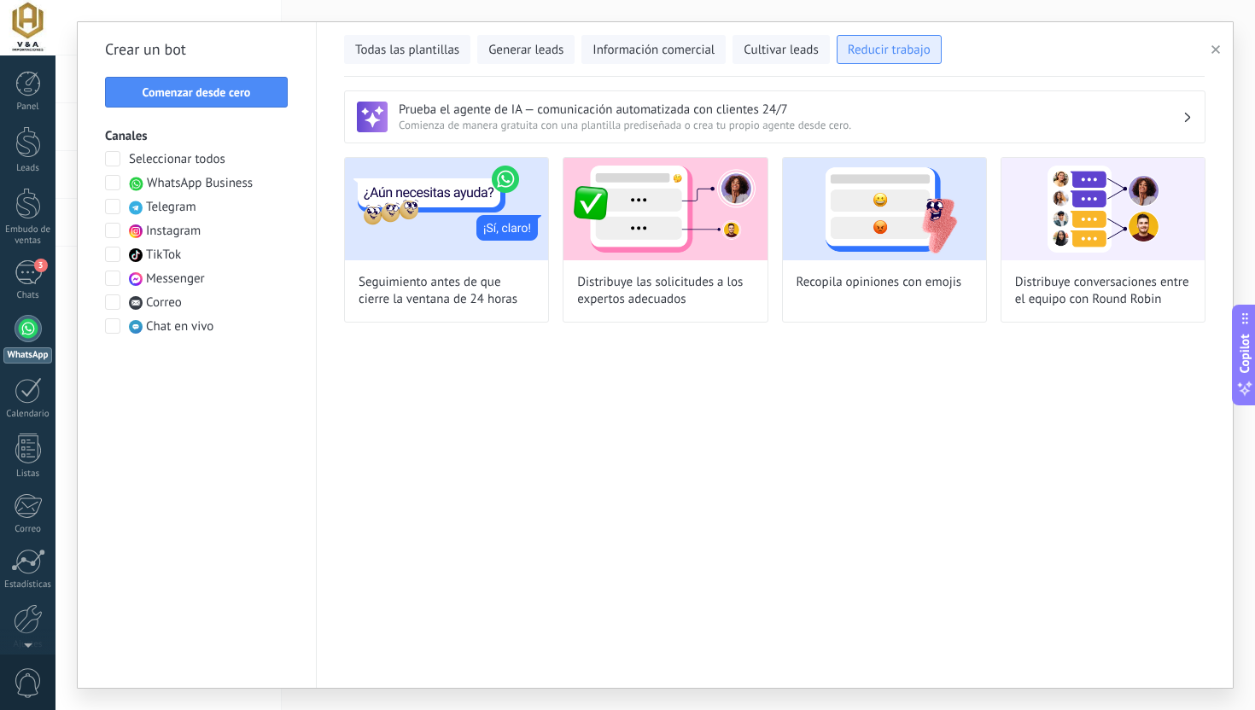
scroll to position [0, 0]
click at [1226, 39] on button "button" at bounding box center [1218, 49] width 28 height 20
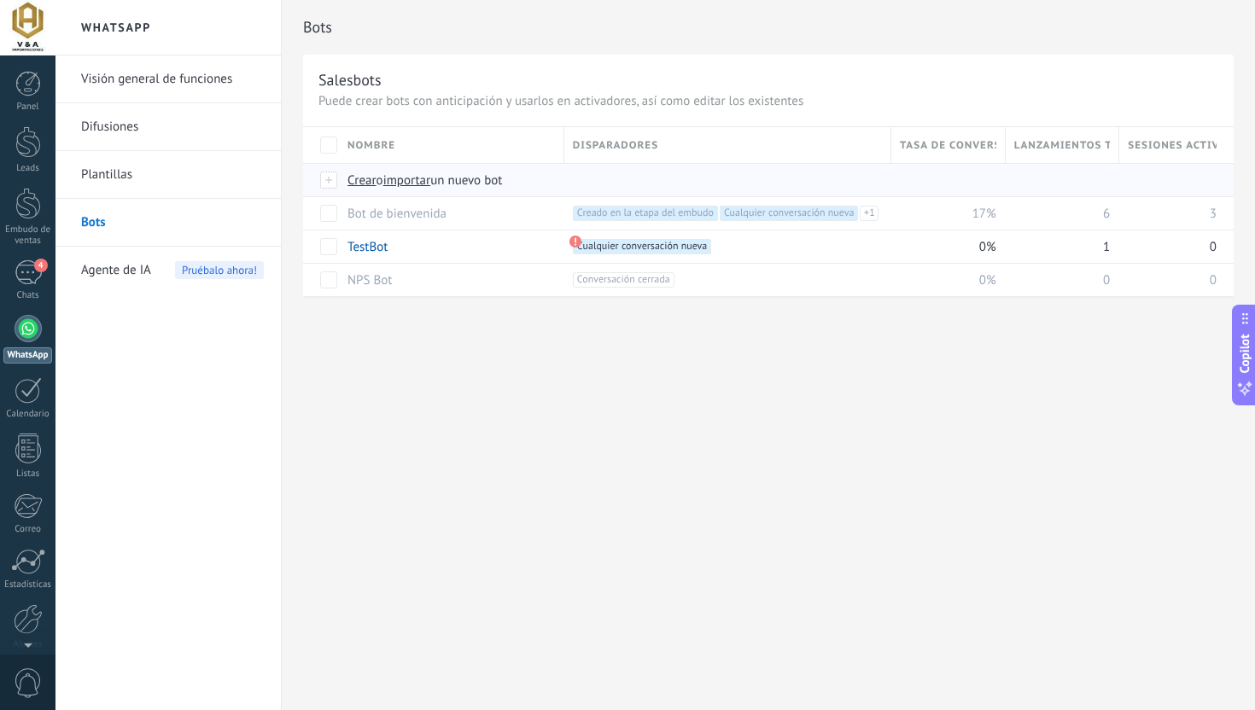
click at [369, 178] on span "Crear" at bounding box center [361, 180] width 29 height 16
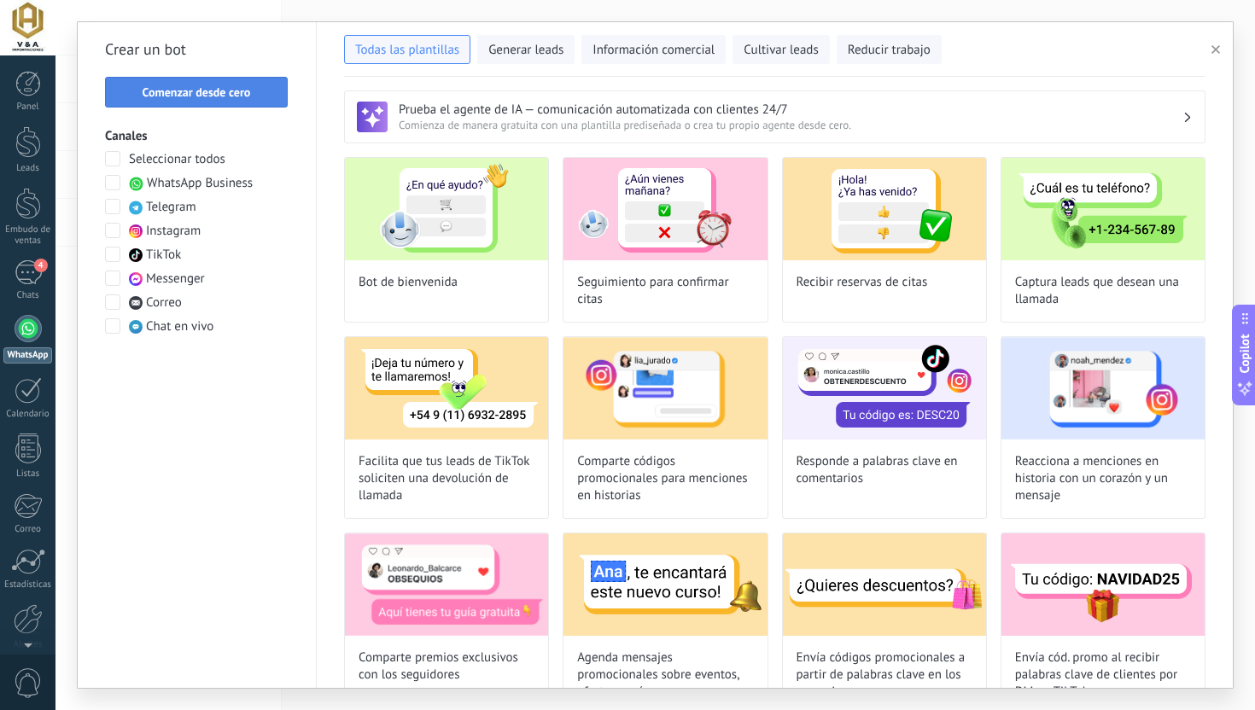
click at [207, 102] on button "Comenzar desde cero" at bounding box center [196, 92] width 183 height 31
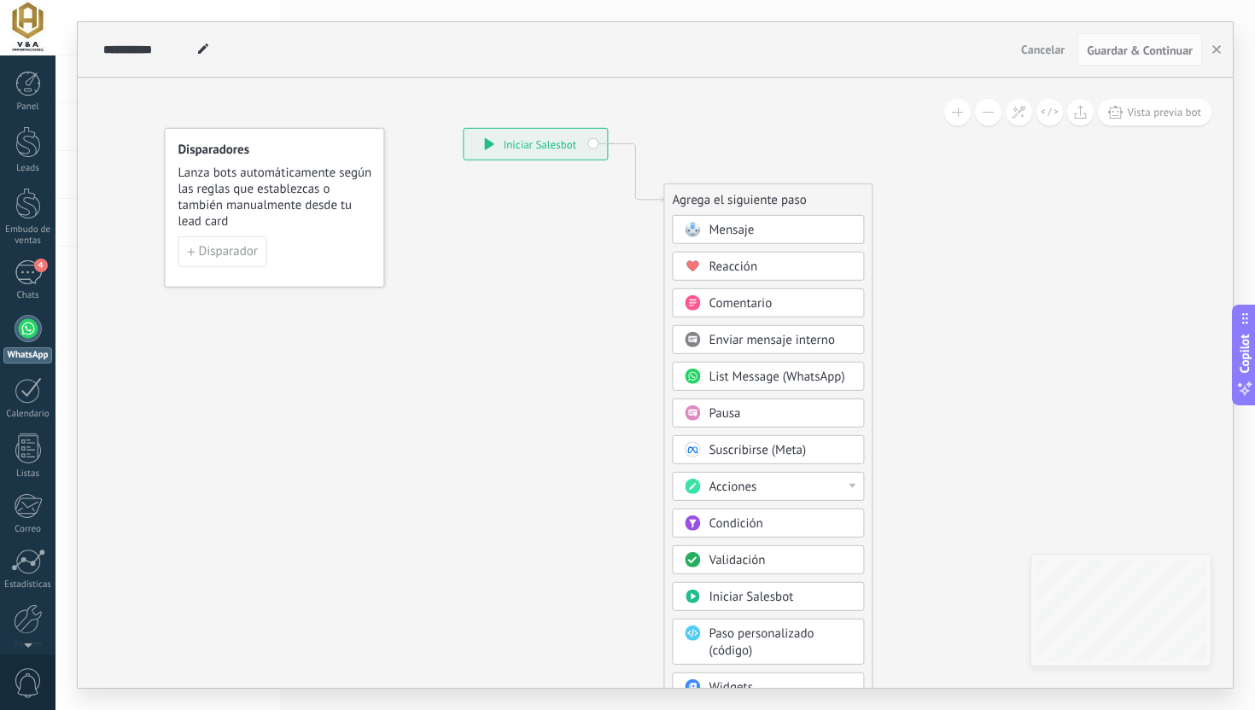
click at [759, 488] on div "Acciones" at bounding box center [779, 487] width 143 height 17
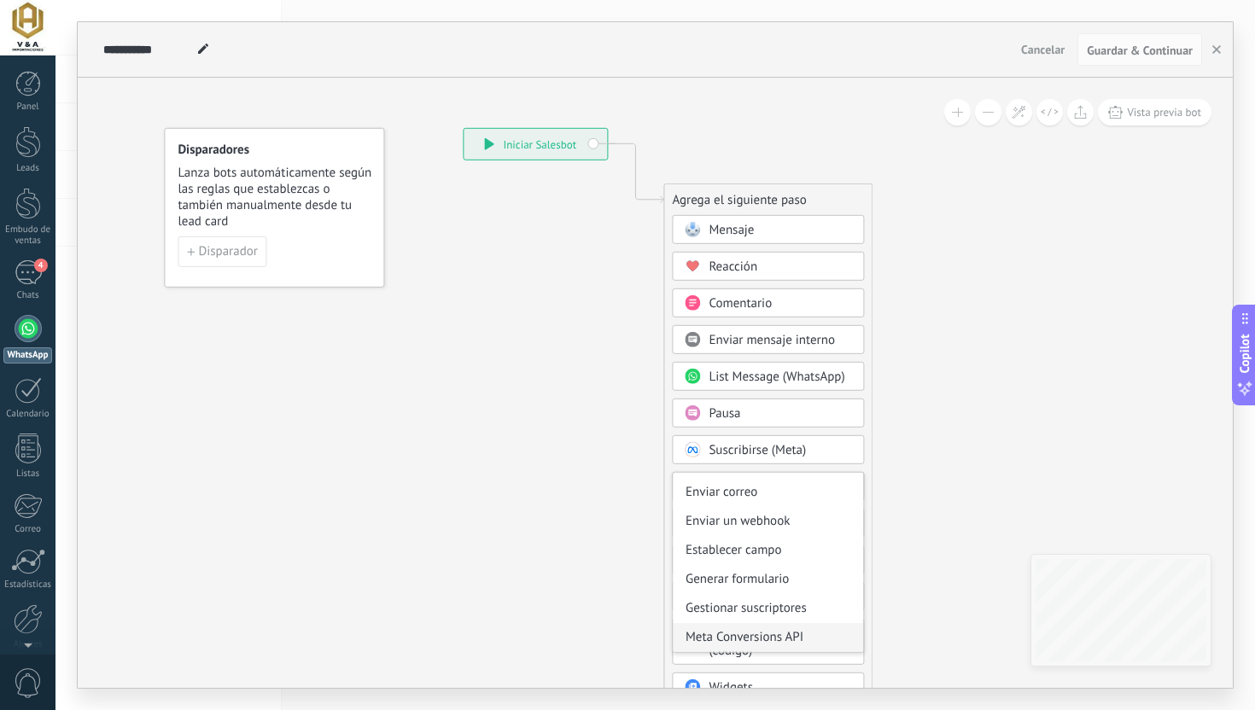
click at [781, 644] on div "Meta Conversions API" at bounding box center [768, 637] width 190 height 29
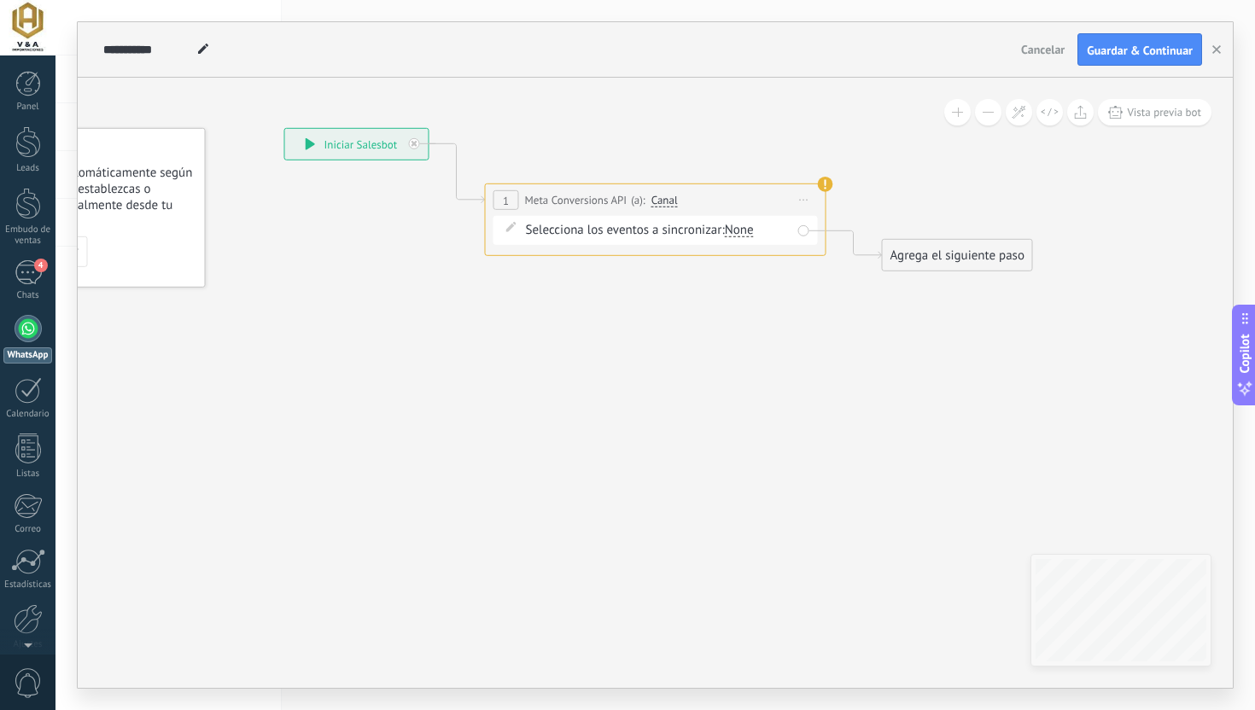
click at [748, 230] on div "None" at bounding box center [739, 231] width 29 height 14
click at [670, 349] on icon at bounding box center [629, 200] width 1544 height 998
click at [667, 198] on span "Canal" at bounding box center [664, 201] width 26 height 14
click at [667, 198] on button "Canal" at bounding box center [749, 200] width 213 height 31
click at [667, 198] on span "Canal" at bounding box center [735, 200] width 207 height 15
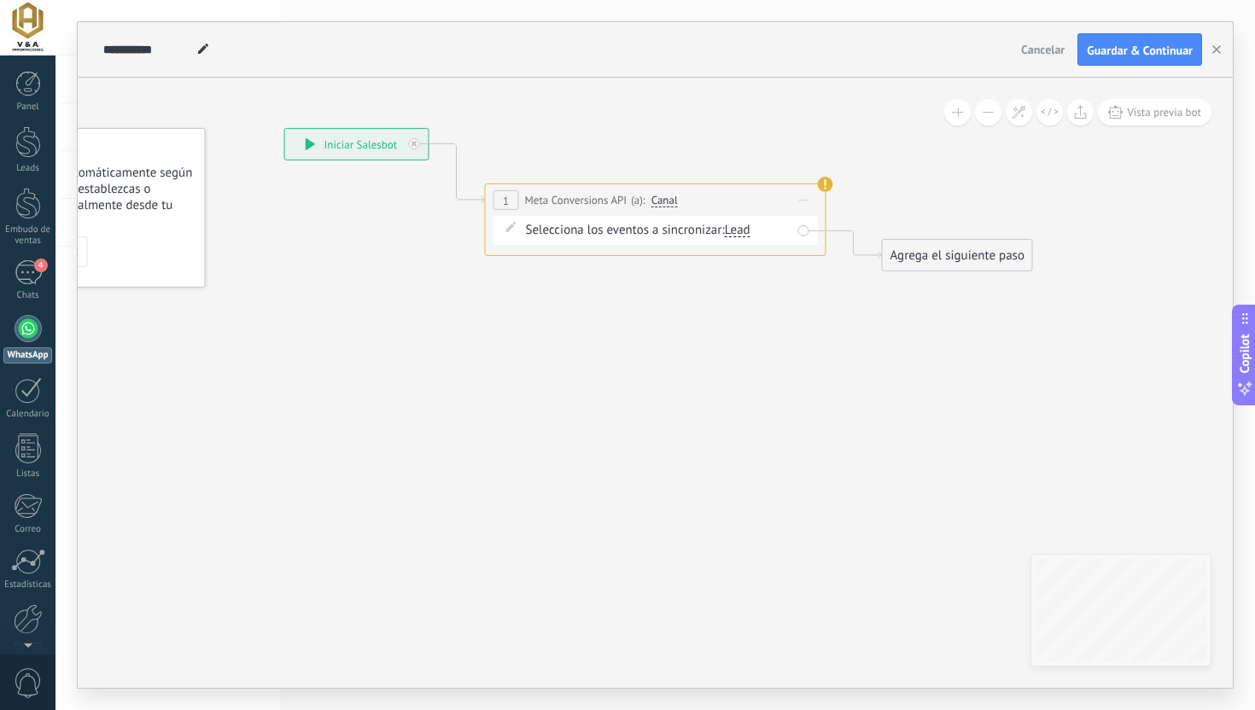
click at [667, 198] on span "Canal" at bounding box center [664, 201] width 26 height 14
click at [667, 198] on button "Canal" at bounding box center [749, 200] width 213 height 31
click at [667, 198] on span "Canal" at bounding box center [735, 200] width 207 height 15
click at [412, 145] on icon at bounding box center [414, 144] width 6 height 6
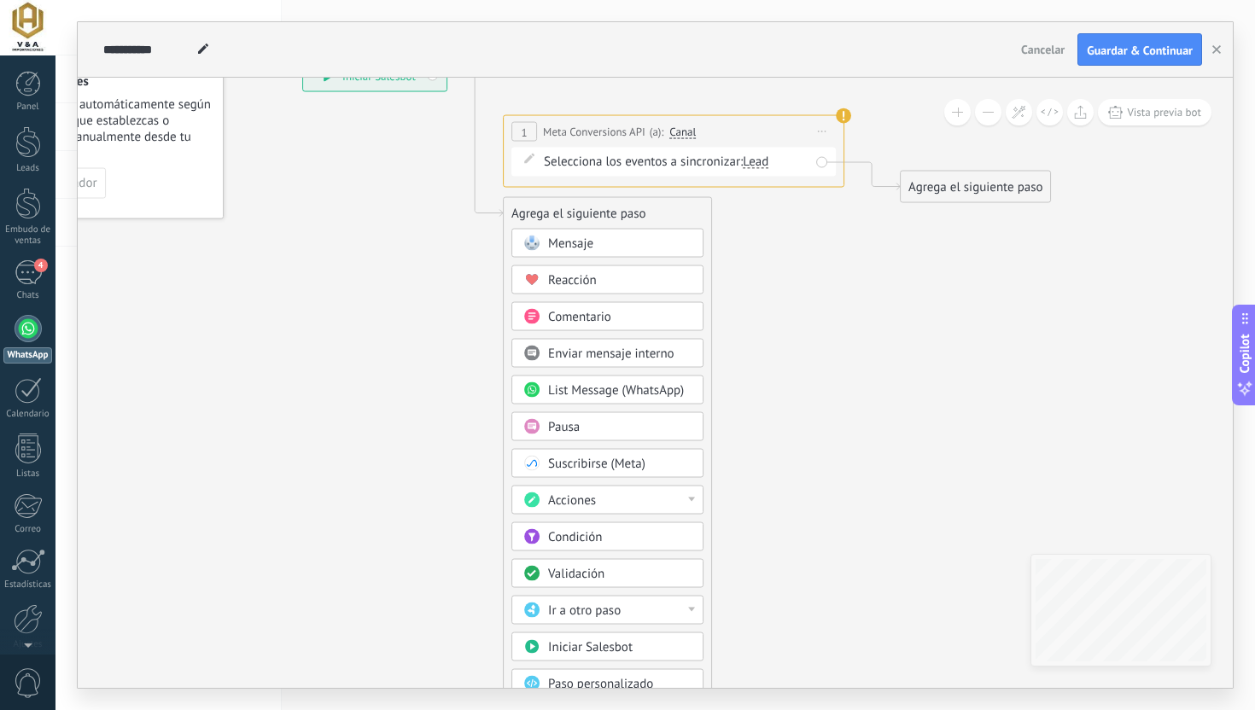
click at [651, 463] on div "Suscribirse (Meta)" at bounding box center [619, 464] width 143 height 17
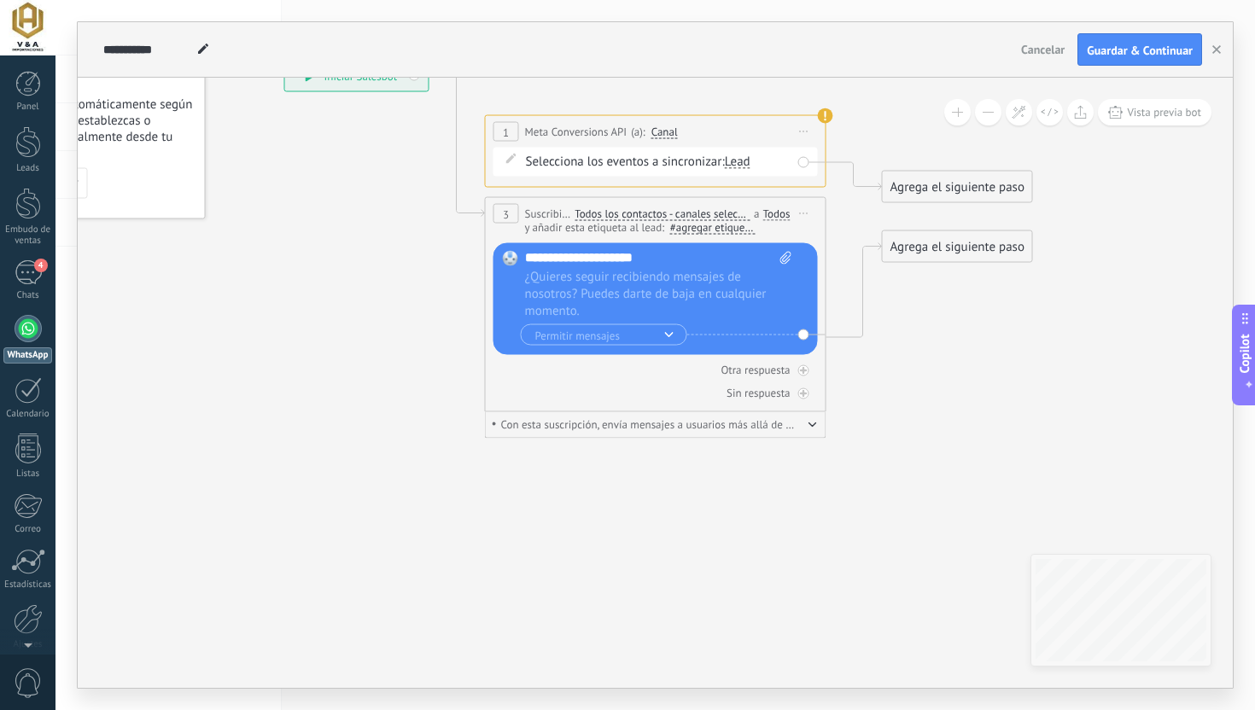
click at [655, 215] on span "Todos los contactos - canales seleccionados" at bounding box center [661, 214] width 175 height 14
click at [655, 215] on button "Todos los contactos - canales seleccionados" at bounding box center [672, 213] width 213 height 31
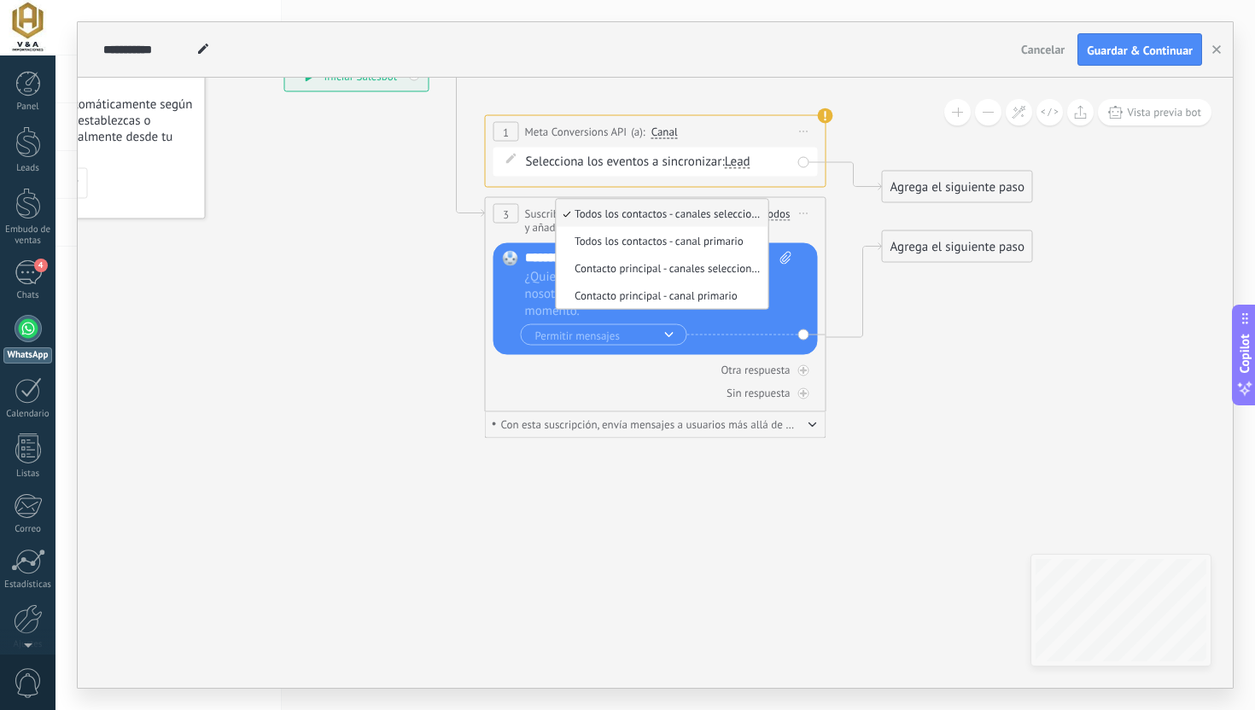
click at [655, 215] on span "Todos los contactos - canales seleccionados" at bounding box center [659, 213] width 207 height 15
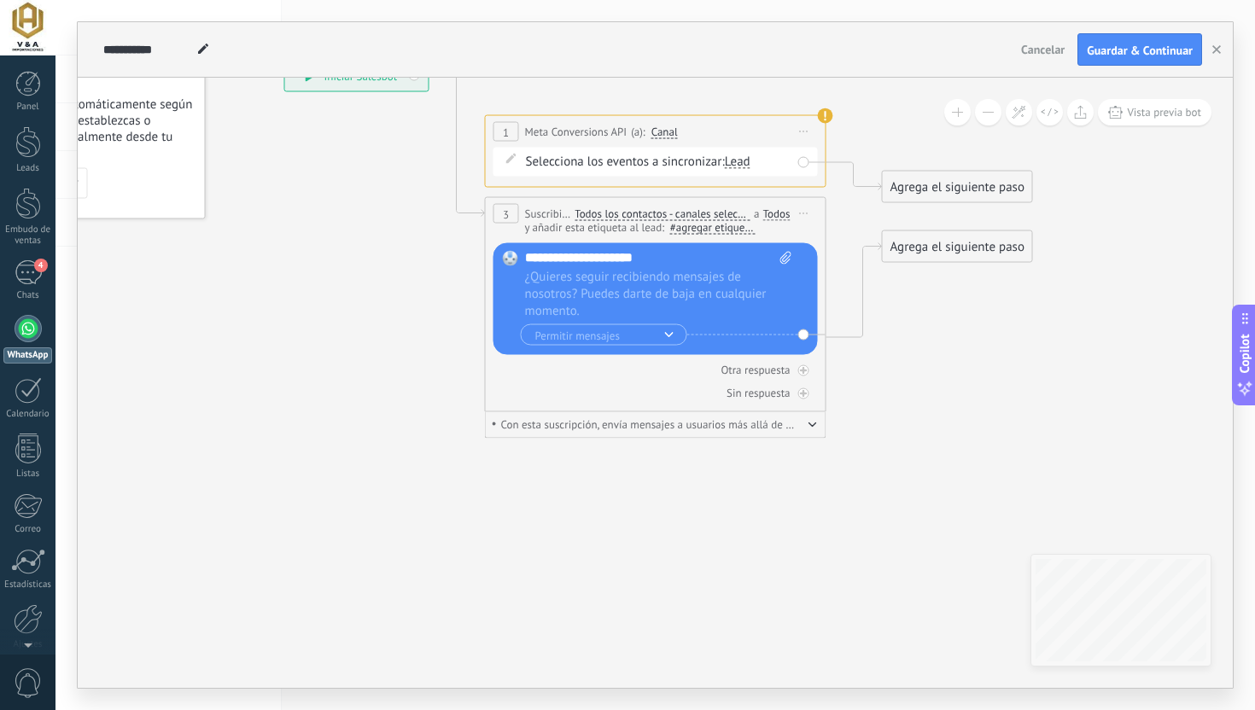
click at [777, 219] on div "Todos" at bounding box center [776, 214] width 27 height 14
click at [852, 335] on icon at bounding box center [853, 290] width 55 height 94
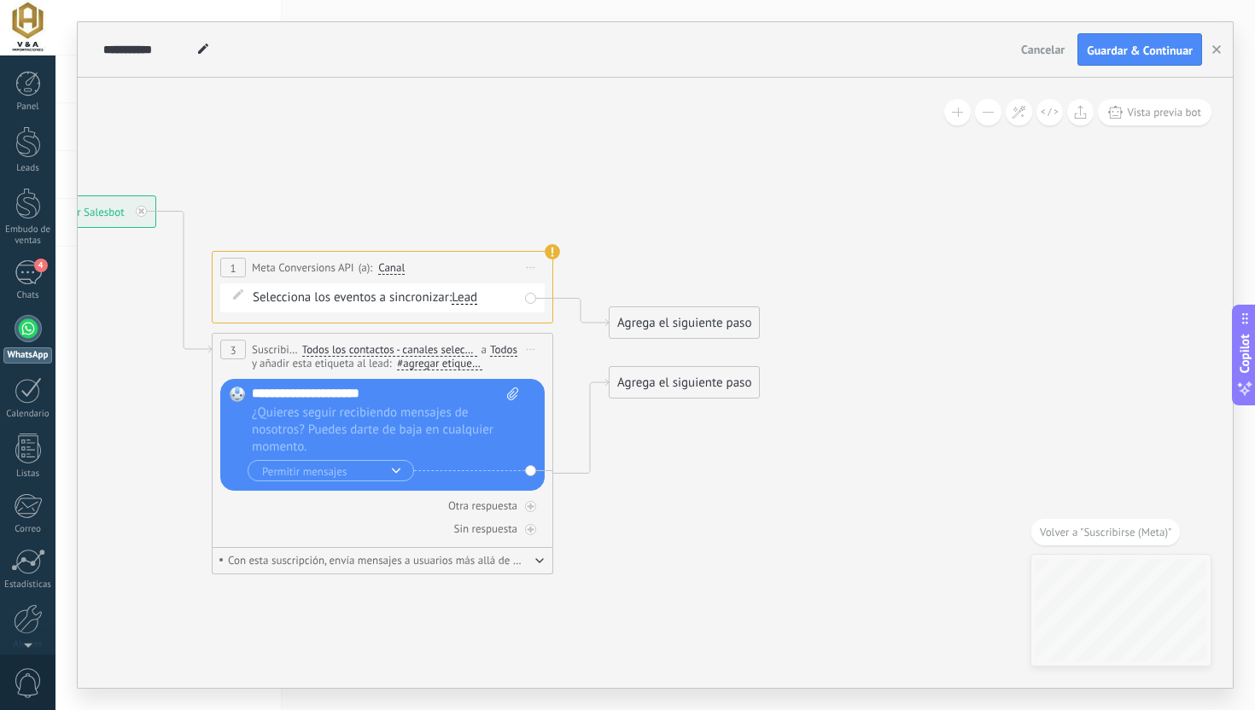
click at [457, 370] on li "#agregar etiquetas" at bounding box center [439, 364] width 85 height 14
click at [465, 368] on input "text" at bounding box center [441, 364] width 85 height 12
click at [507, 347] on div "Todos" at bounding box center [503, 350] width 27 height 14
click at [604, 418] on icon at bounding box center [356, 350] width 1544 height 1163
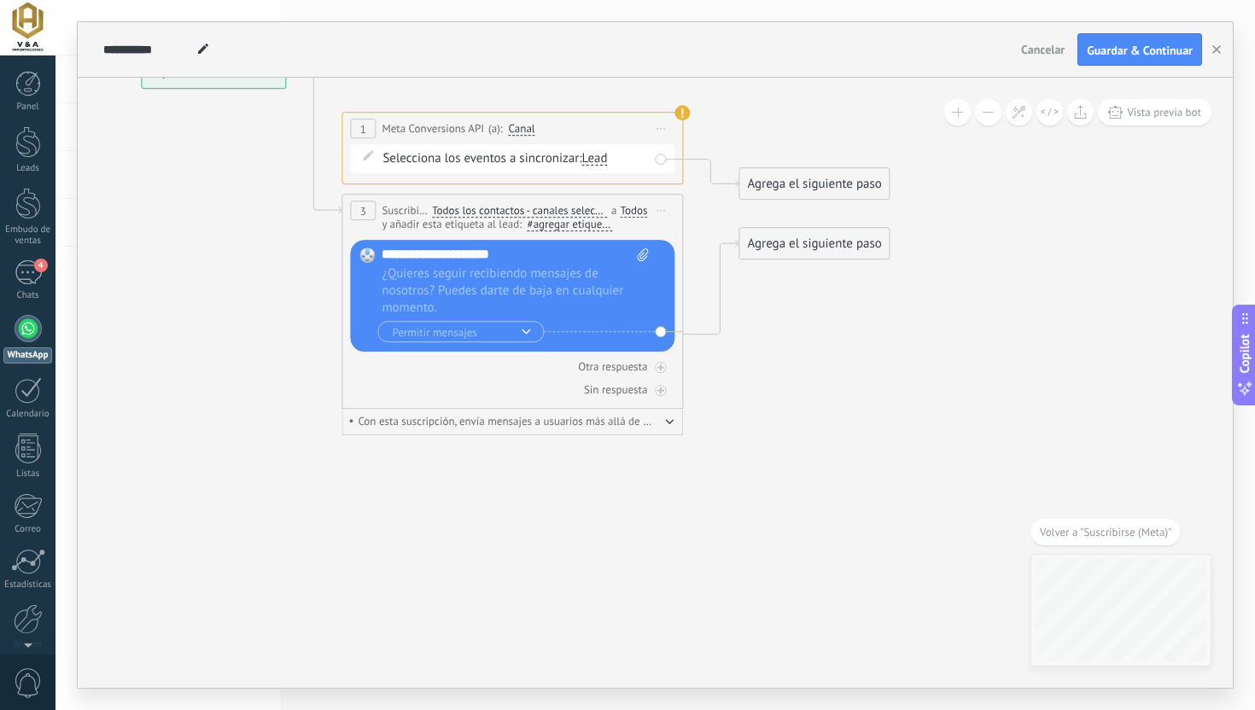
click at [522, 337] on button "Permitir mensajes" at bounding box center [460, 331] width 166 height 21
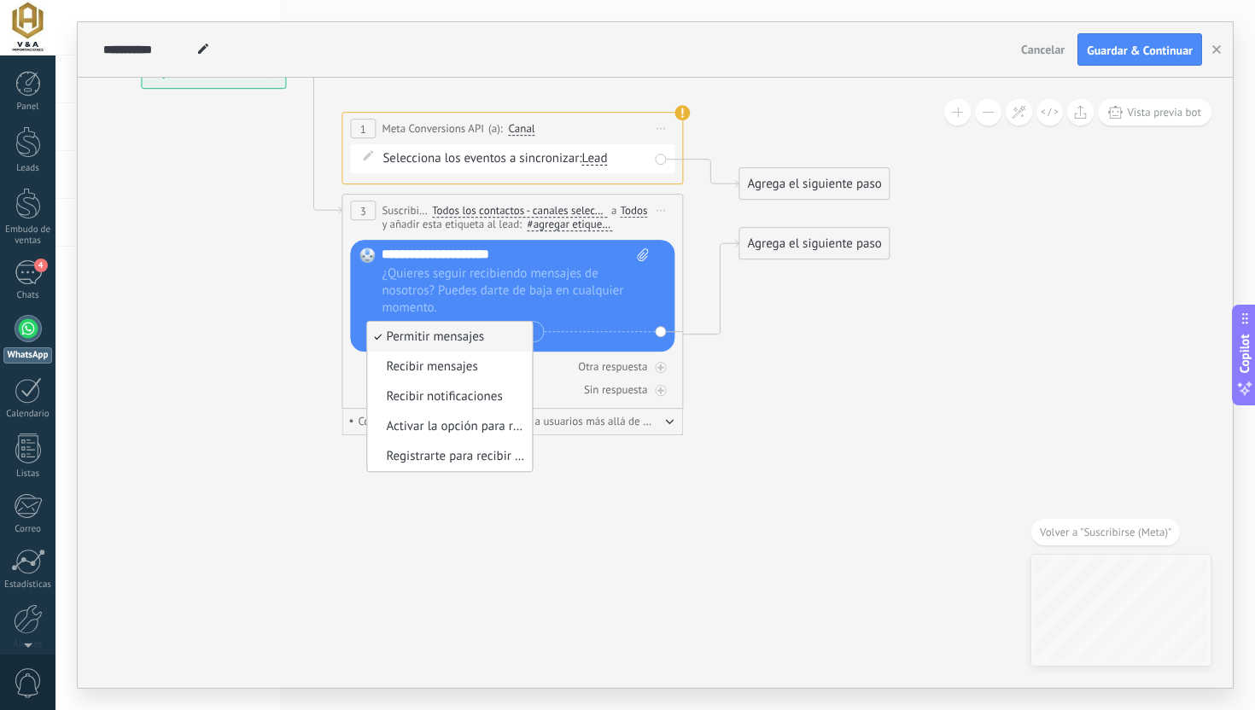
click at [523, 338] on span "Permitir mensajes" at bounding box center [447, 337] width 160 height 17
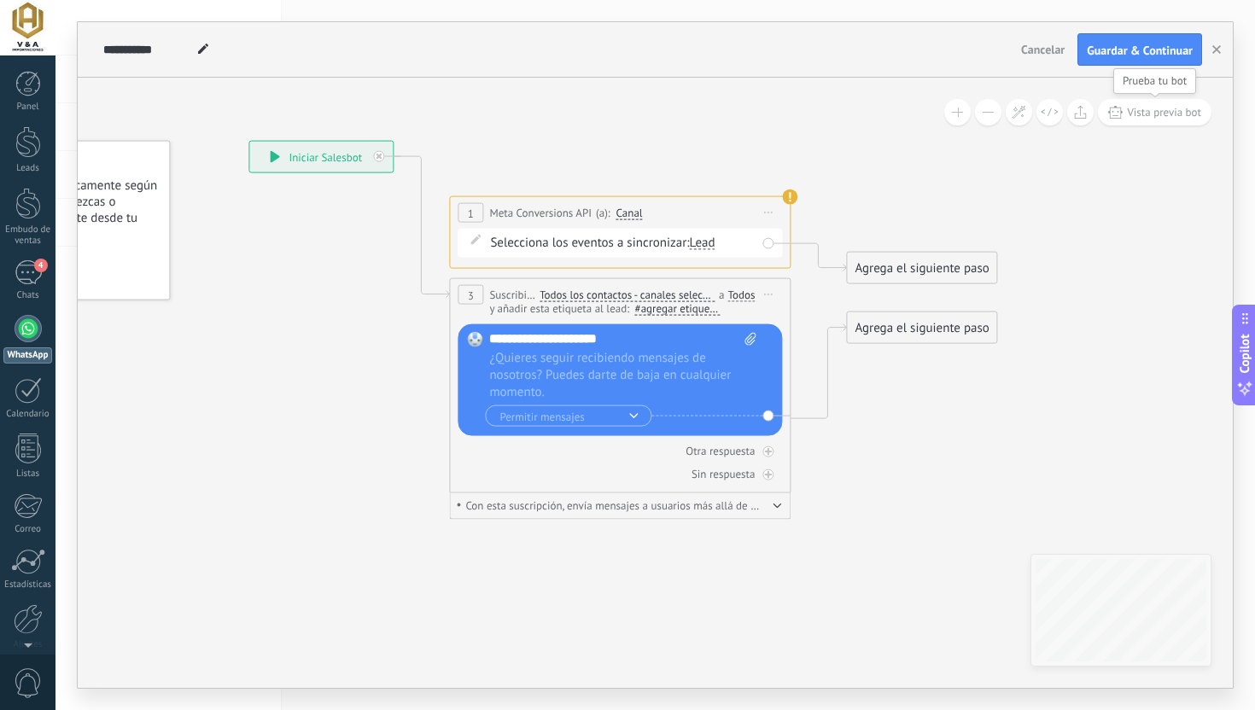
click at [1142, 112] on span "Vista previa bot" at bounding box center [1164, 112] width 74 height 15
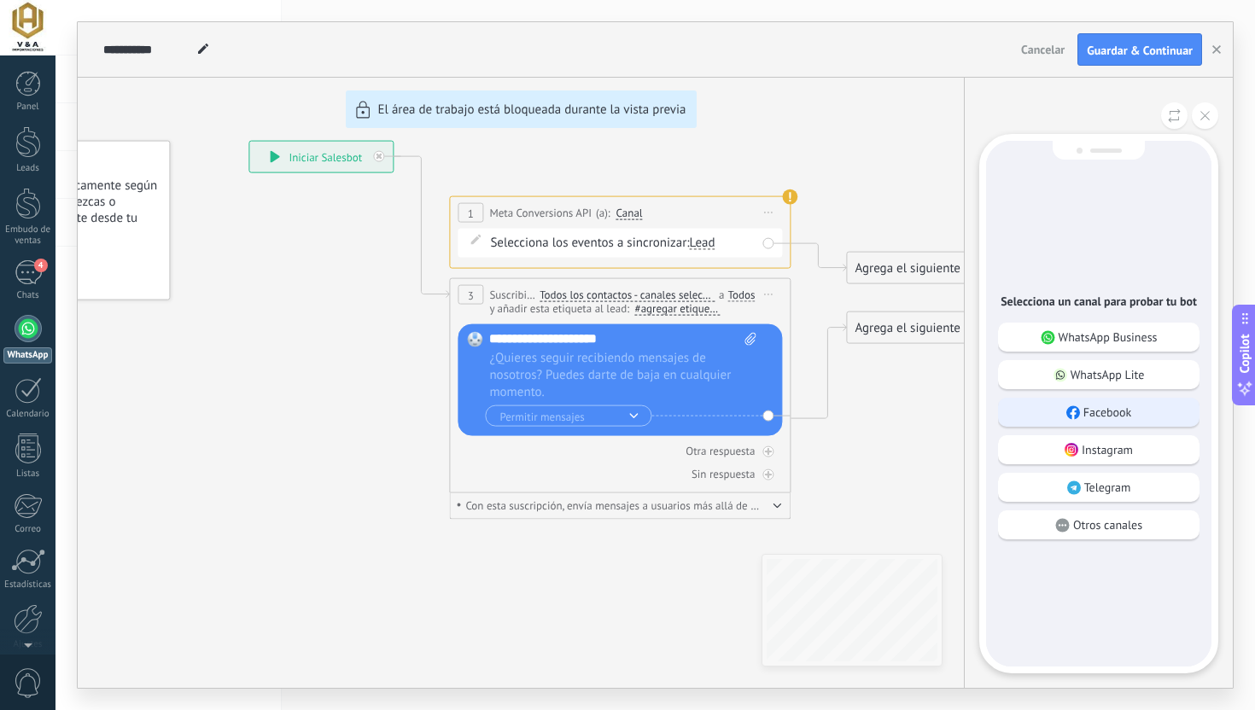
click at [1095, 416] on p "Facebook" at bounding box center [1107, 412] width 49 height 15
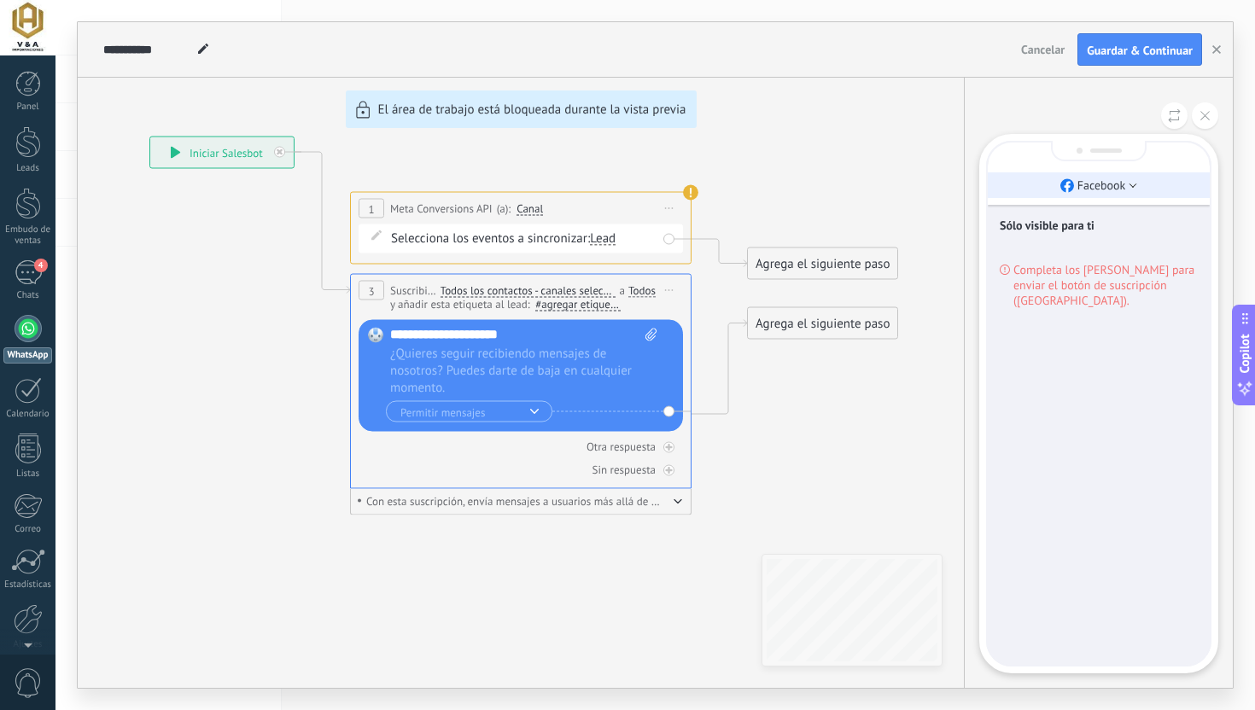
click at [1100, 197] on li "Facebook" at bounding box center [1098, 185] width 222 height 26
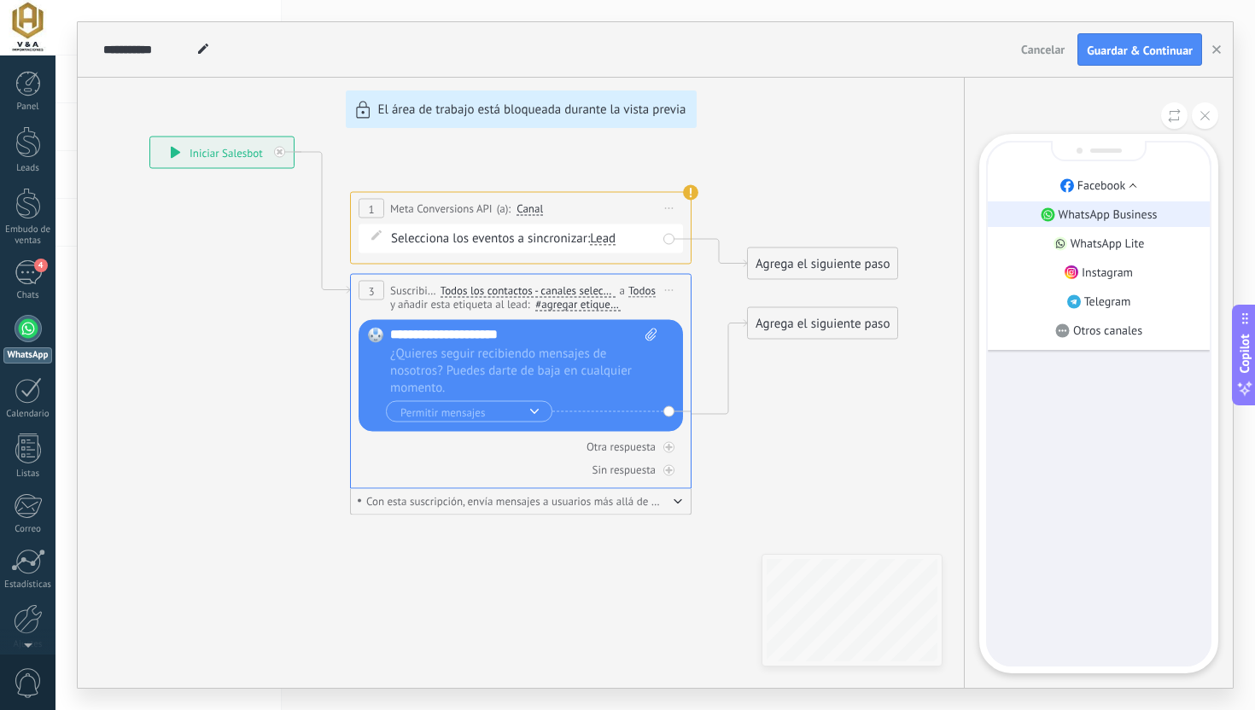
click at [1104, 212] on p "WhatsApp Business" at bounding box center [1107, 214] width 99 height 15
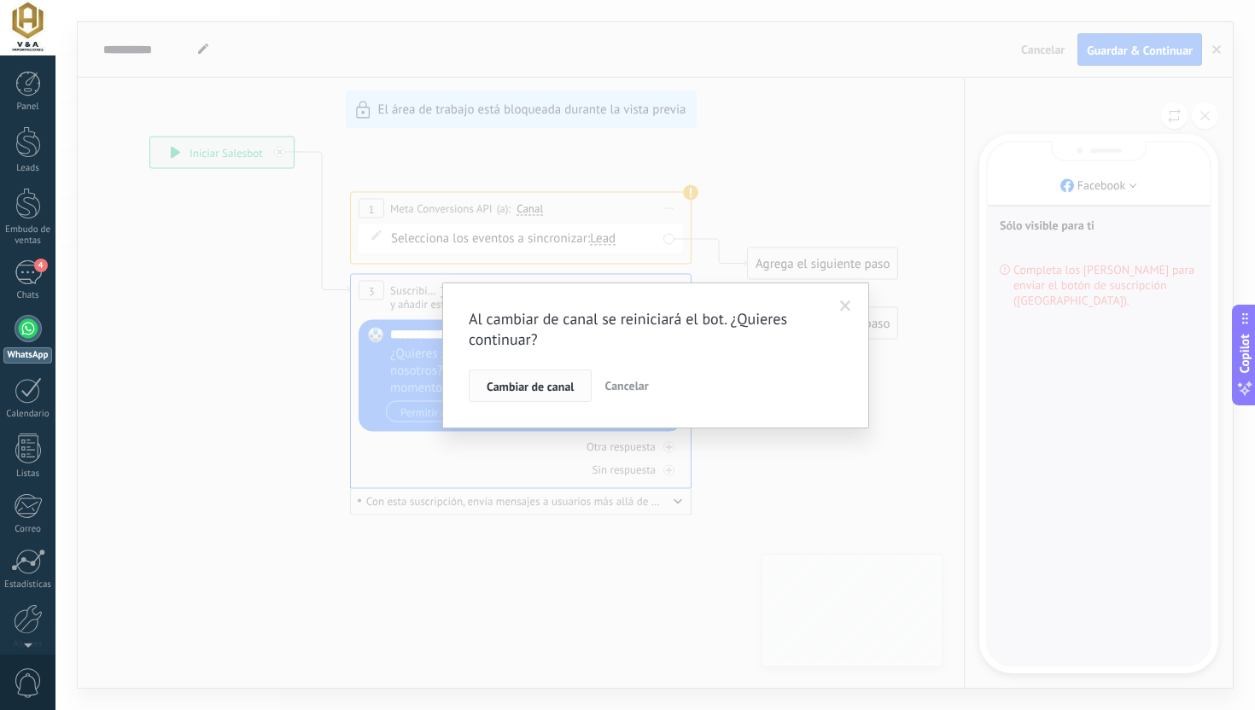
click at [582, 380] on button "Cambiar de canal" at bounding box center [530, 386] width 123 height 32
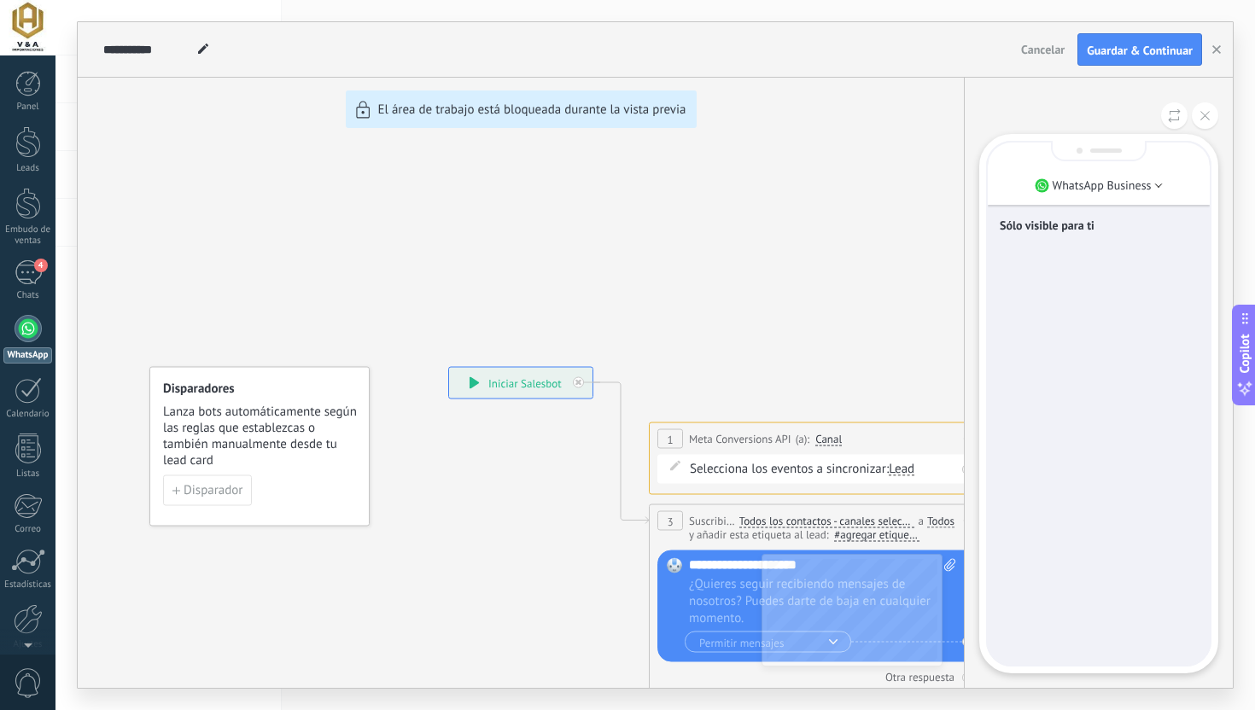
drag, startPoint x: 745, startPoint y: 323, endPoint x: 623, endPoint y: 315, distance: 122.3
click at [623, 315] on div "**********" at bounding box center [655, 355] width 1155 height 666
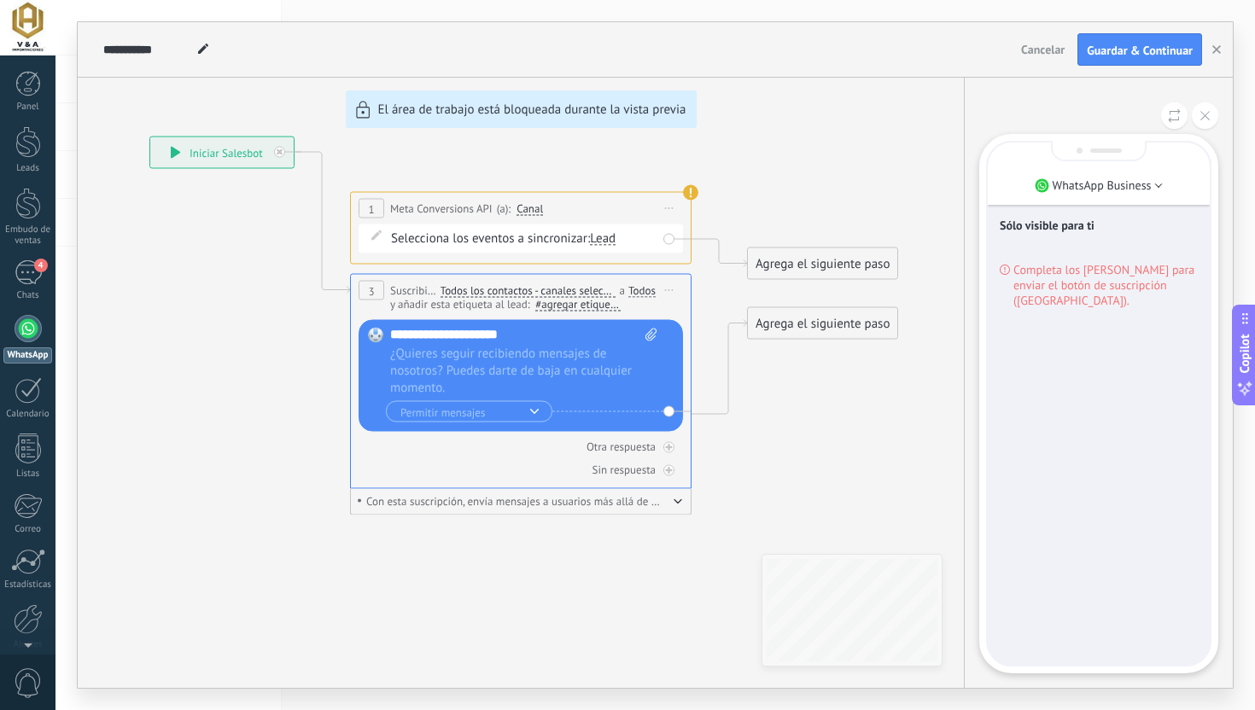
click at [1213, 112] on button at bounding box center [1204, 115] width 26 height 26
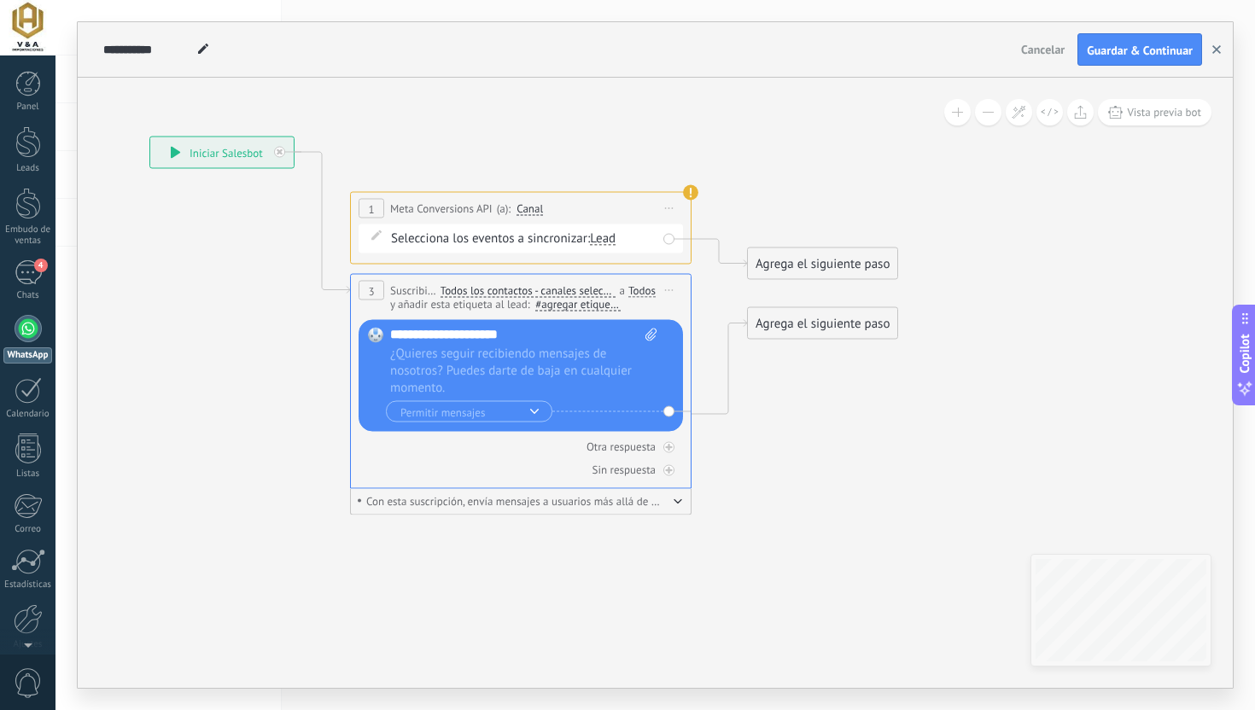
click at [1218, 51] on icon "button" at bounding box center [1216, 49] width 9 height 9
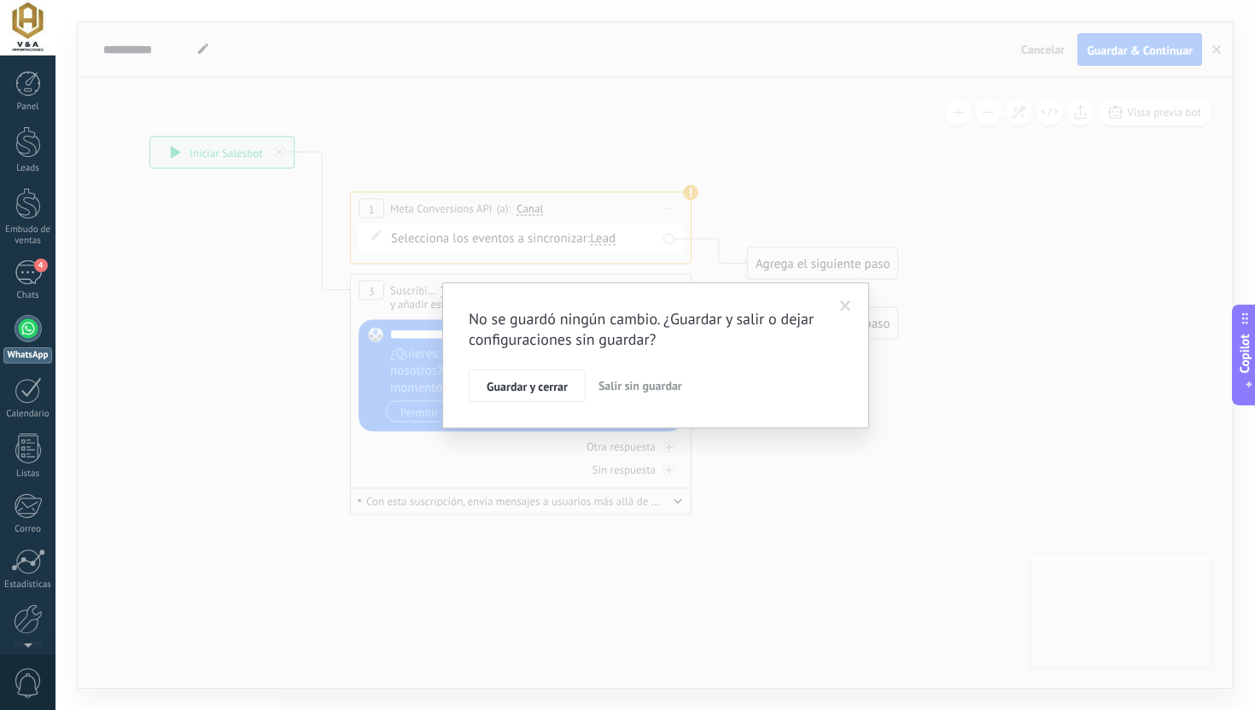
click at [853, 307] on span at bounding box center [845, 306] width 28 height 29
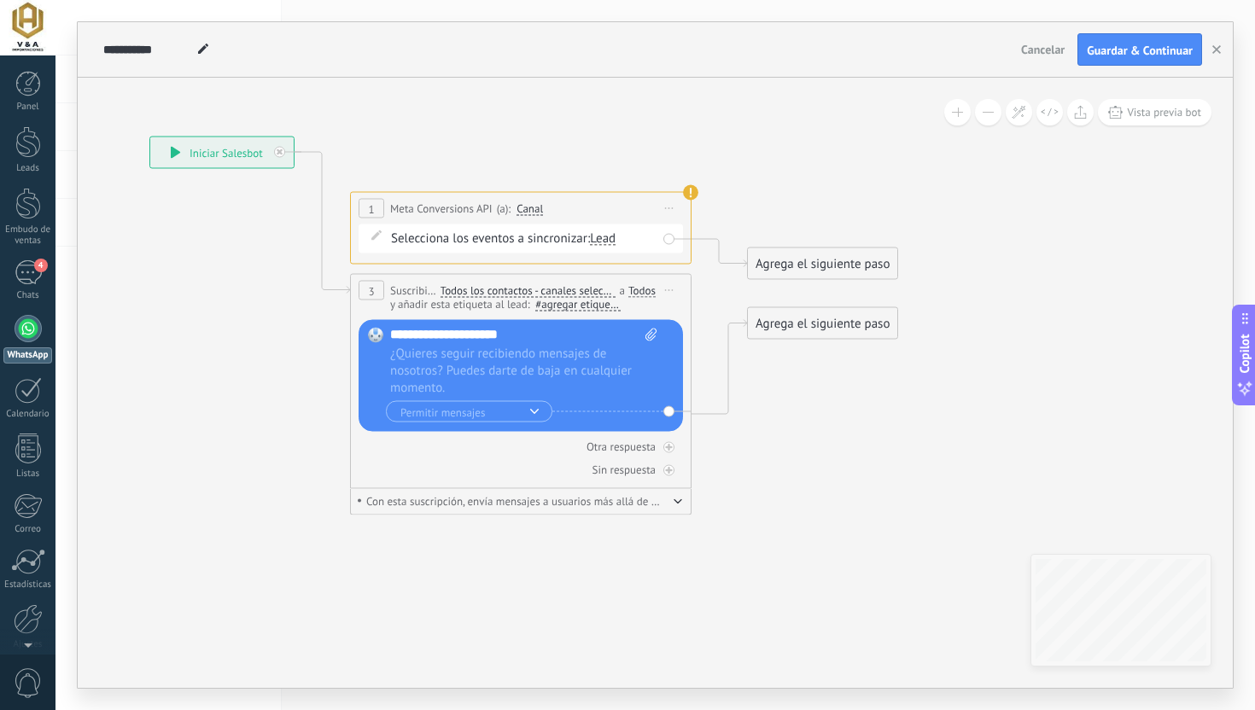
click at [673, 278] on span "Iniciar vista previa aquí Cambiar nombre Duplicar [GEOGRAPHIC_DATA]" at bounding box center [668, 290] width 27 height 25
click at [691, 399] on div "Borrar" at bounding box center [746, 401] width 169 height 29
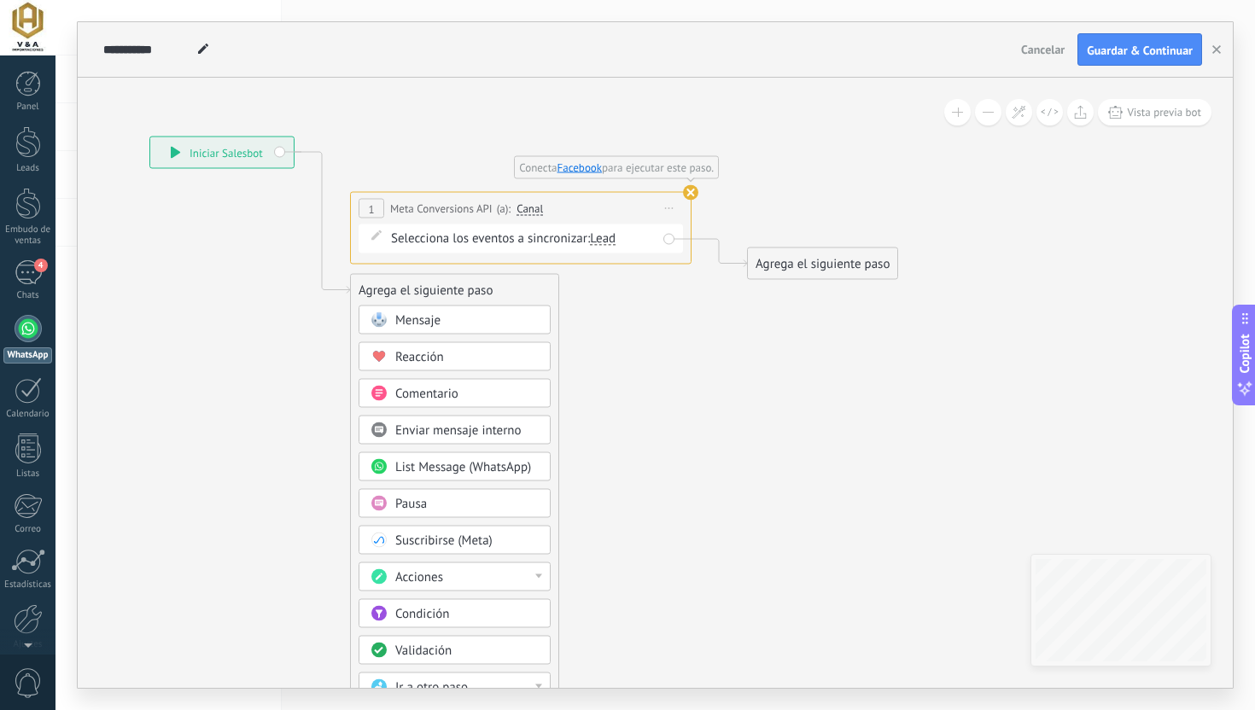
click at [686, 194] on use at bounding box center [690, 192] width 15 height 15
click at [669, 206] on span "Iniciar vista previa aquí Cambiar nombre Duplicar [GEOGRAPHIC_DATA]" at bounding box center [668, 208] width 27 height 25
click at [676, 302] on div "Borrar" at bounding box center [746, 291] width 169 height 29
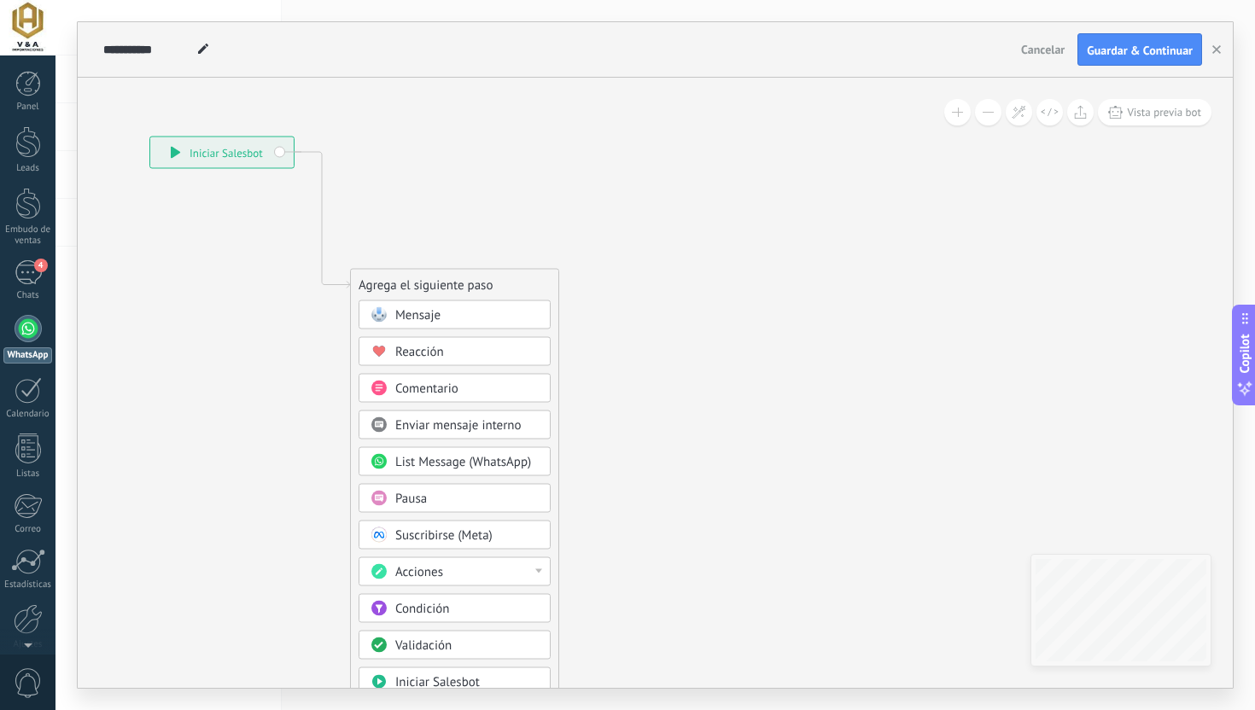
drag, startPoint x: 528, startPoint y: 281, endPoint x: 558, endPoint y: 178, distance: 107.5
click at [558, 271] on div "Agrega el siguiente paso" at bounding box center [454, 285] width 207 height 28
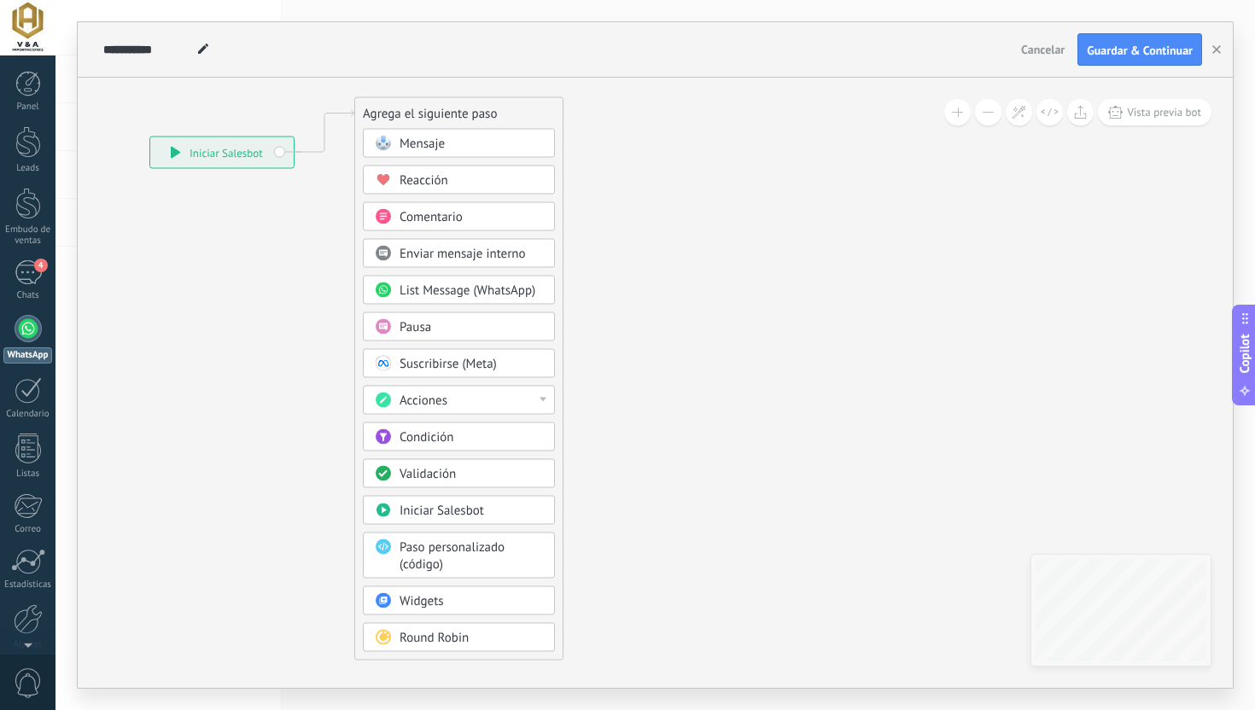
drag, startPoint x: 558, startPoint y: 178, endPoint x: 533, endPoint y: 106, distance: 75.8
click at [533, 105] on div "Agrega el siguiente paso" at bounding box center [458, 114] width 207 height 28
click at [459, 431] on div "Condición" at bounding box center [470, 437] width 143 height 17
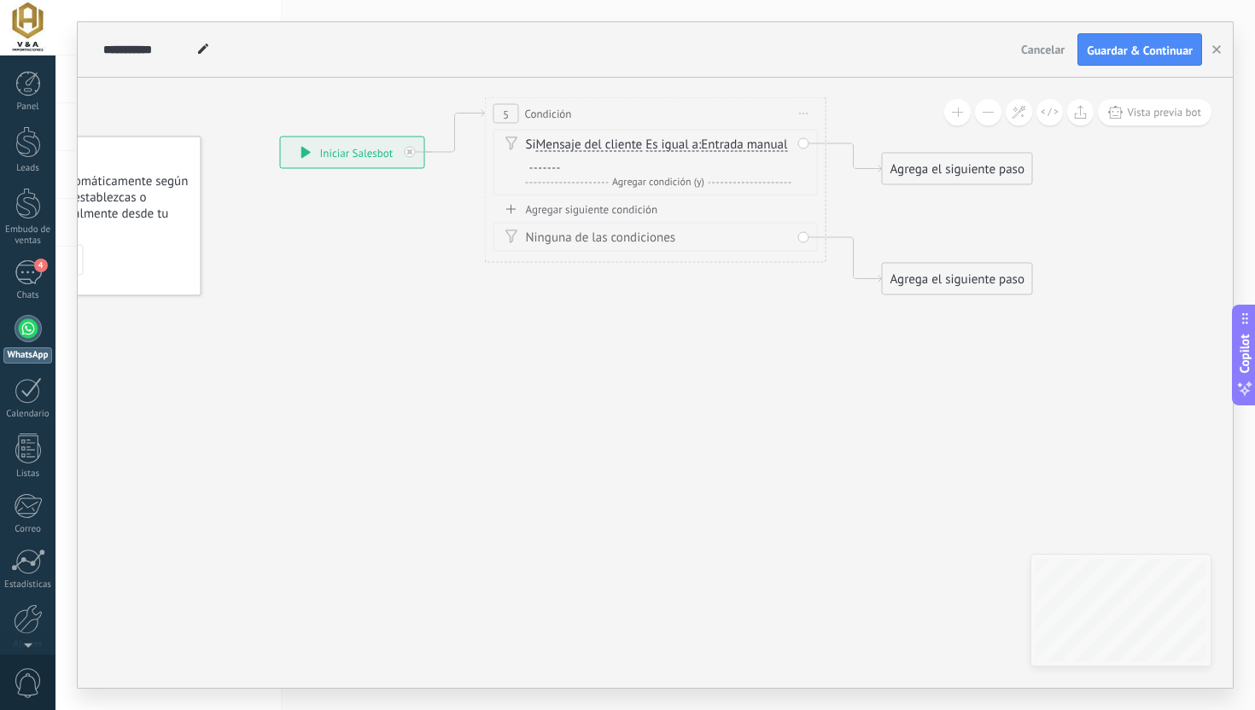
click at [611, 140] on span "Mensaje del cliente" at bounding box center [589, 145] width 107 height 14
click at [611, 140] on button "Mensaje del cliente" at bounding box center [633, 145] width 213 height 31
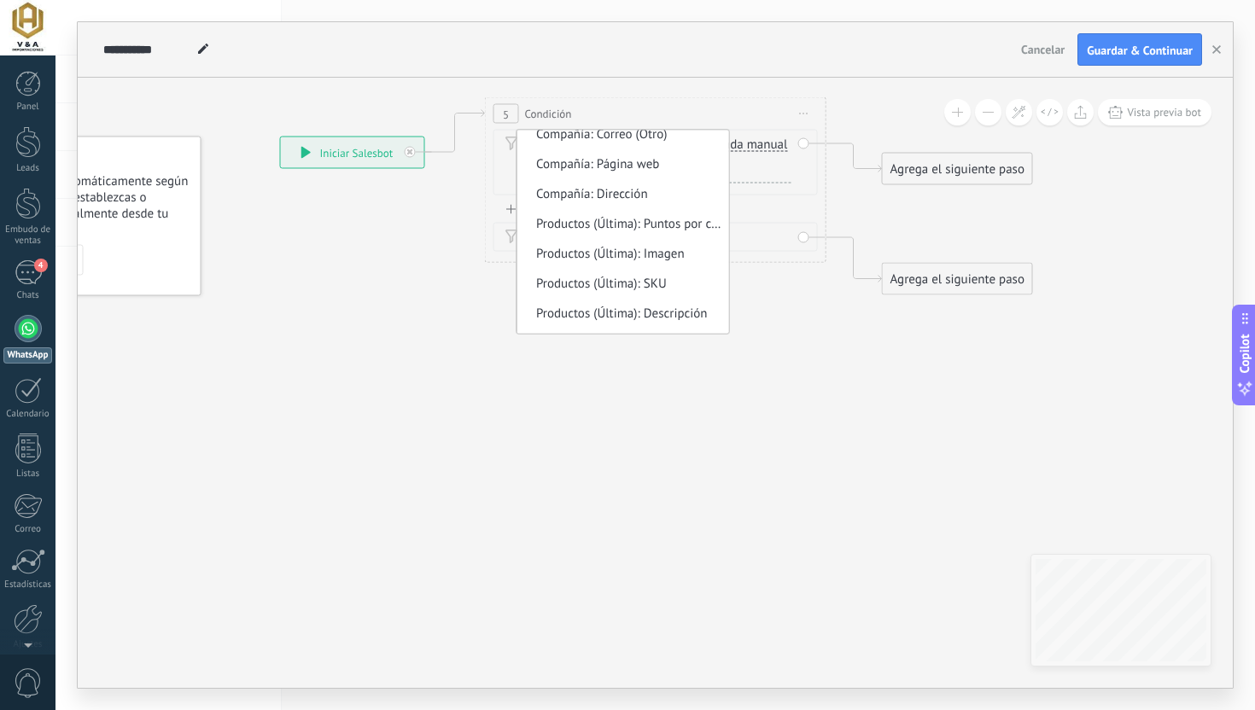
scroll to position [1451, 0]
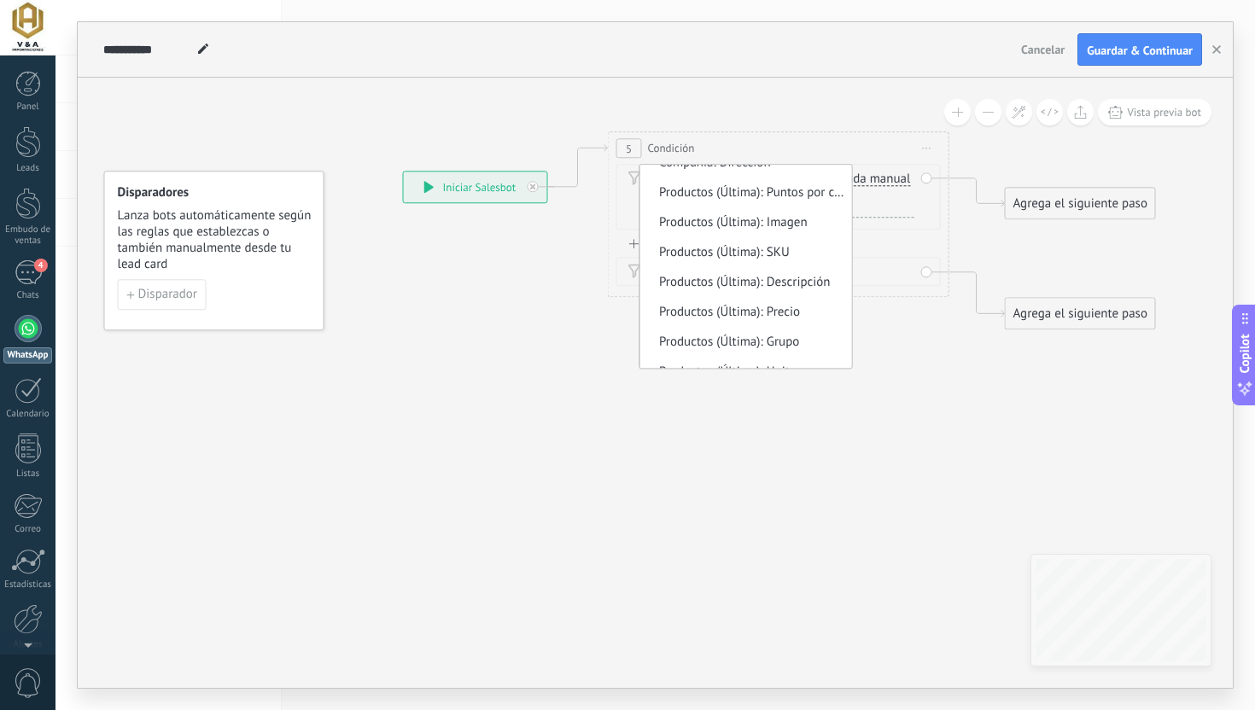
click at [491, 199] on div "**********" at bounding box center [475, 187] width 143 height 31
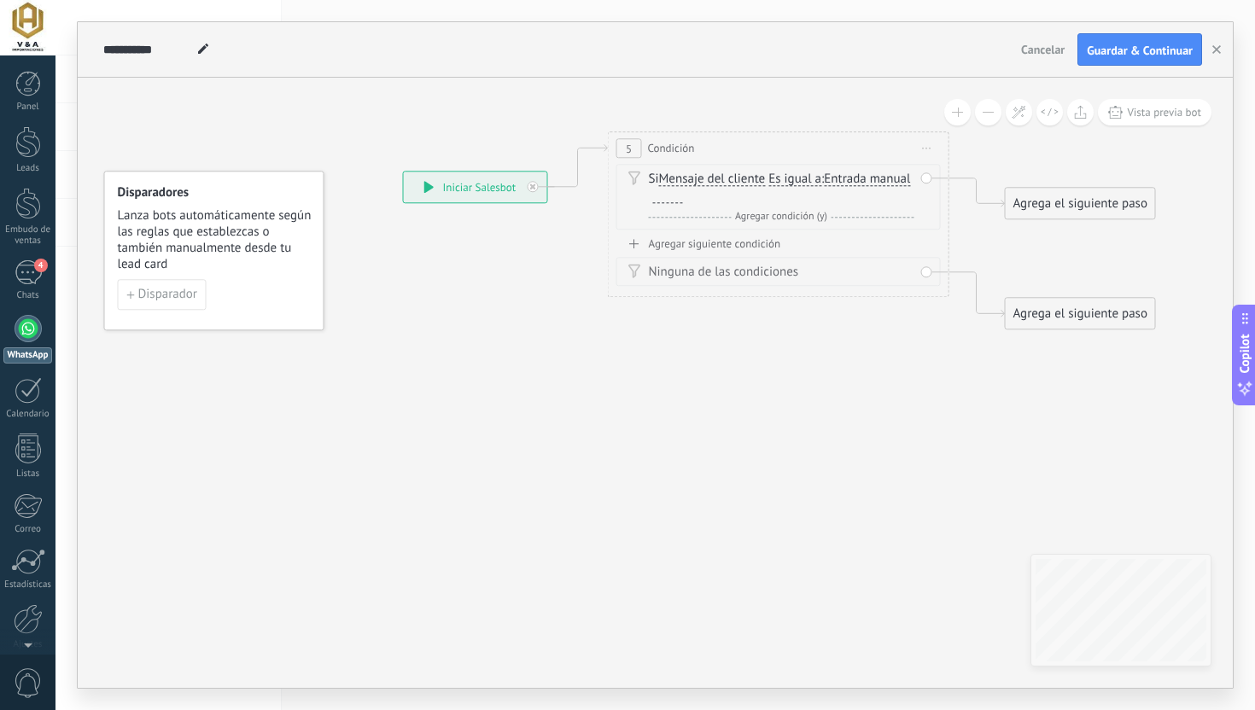
click at [491, 199] on div "**********" at bounding box center [475, 187] width 143 height 31
click at [467, 189] on div "**********" at bounding box center [475, 187] width 143 height 31
click at [429, 186] on icon at bounding box center [428, 187] width 9 height 12
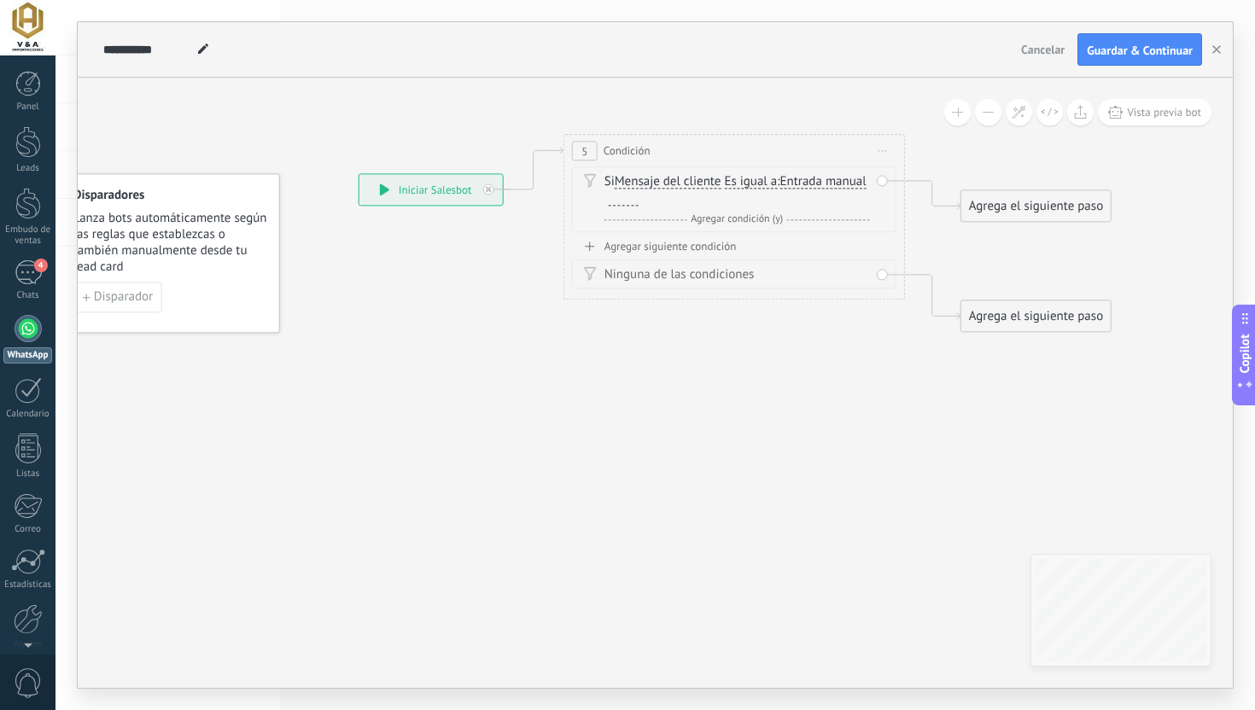
drag, startPoint x: 570, startPoint y: 236, endPoint x: 417, endPoint y: 252, distance: 153.6
click at [417, 253] on icon at bounding box center [706, 233] width 1548 height 1052
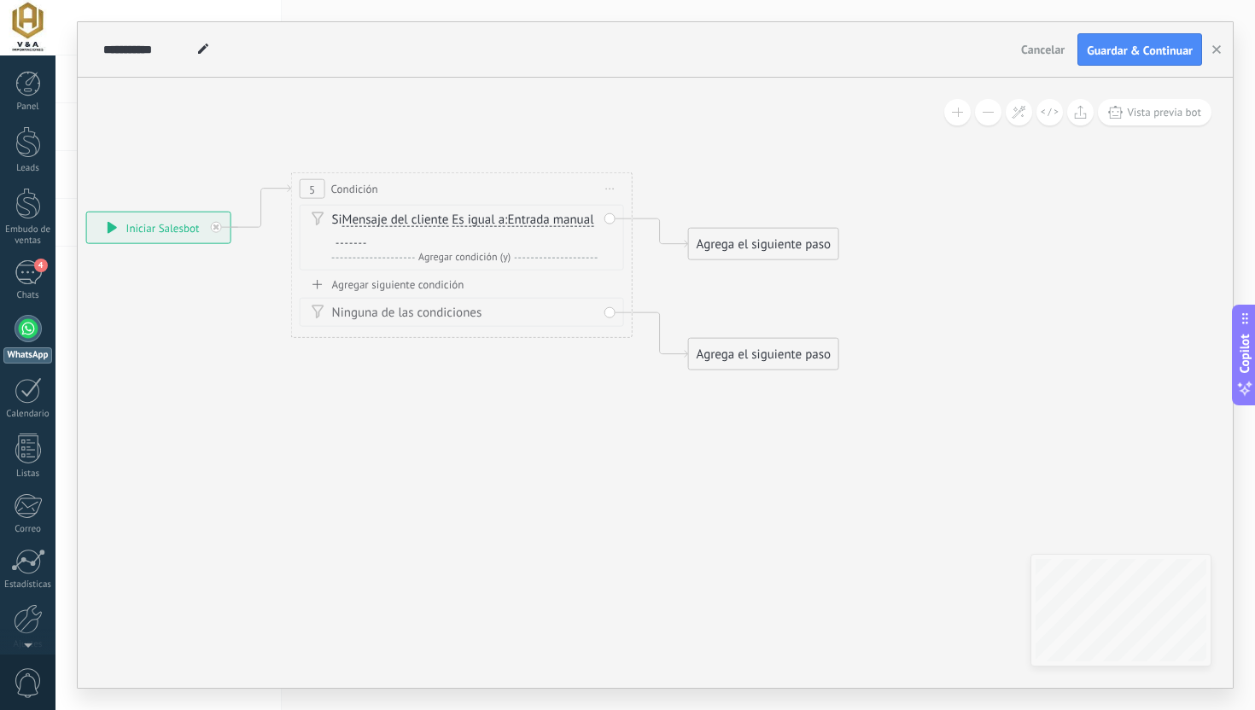
drag, startPoint x: 365, startPoint y: 257, endPoint x: 203, endPoint y: 280, distance: 163.8
click at [203, 280] on icon at bounding box center [433, 272] width 1548 height 1052
click at [410, 217] on span "Mensaje del cliente" at bounding box center [395, 220] width 107 height 14
click at [410, 217] on button "Mensaje del cliente" at bounding box center [440, 220] width 213 height 31
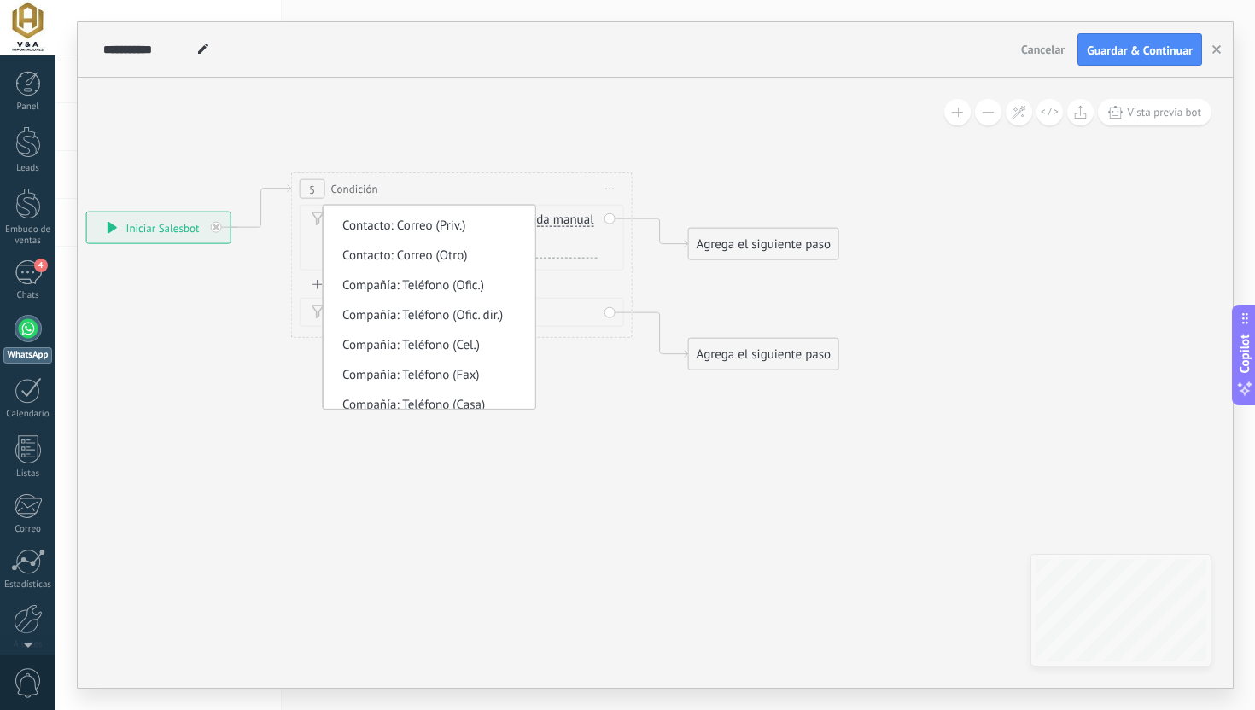
scroll to position [1559, 0]
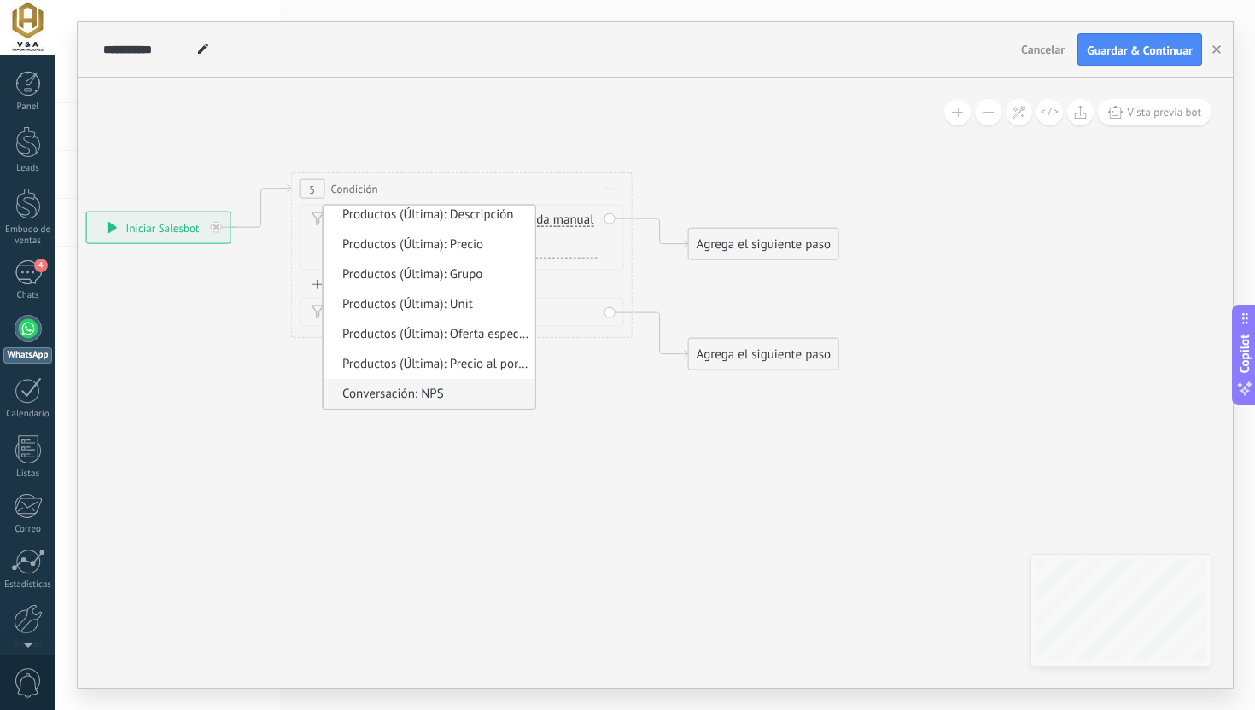
click at [435, 397] on span "Conversación: NPS" at bounding box center [426, 394] width 207 height 17
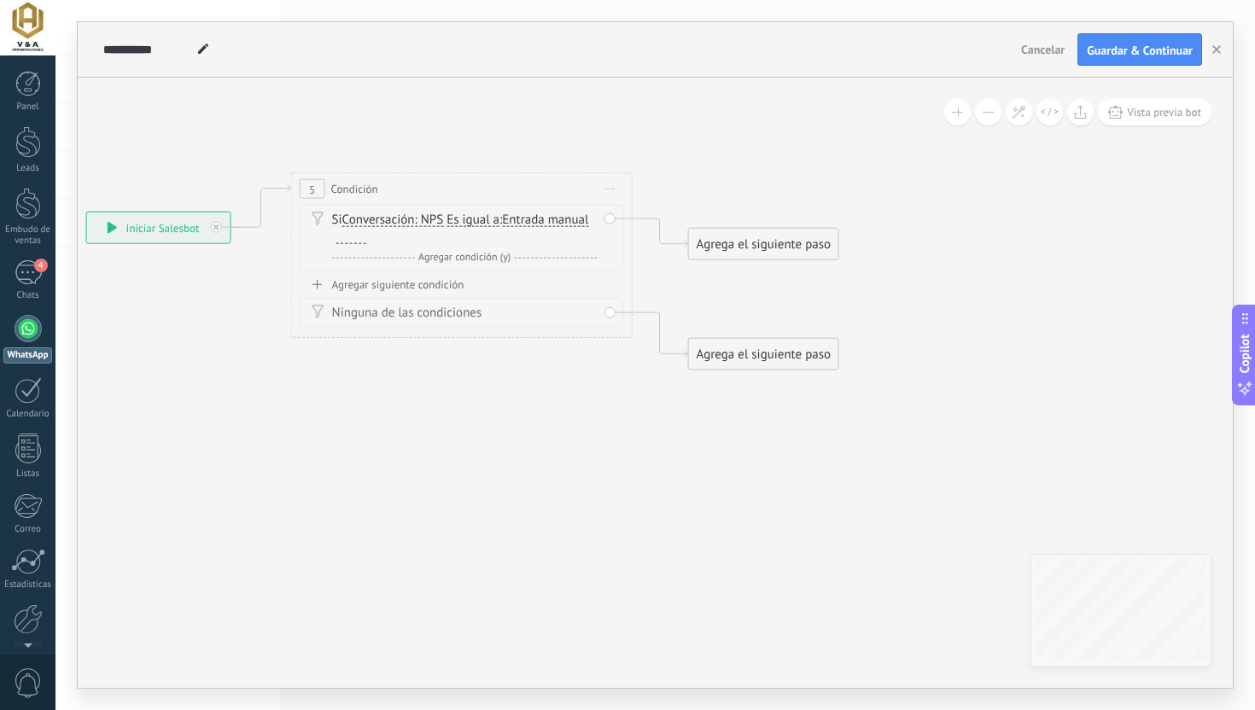
click at [480, 218] on span "Es igual a" at bounding box center [472, 220] width 53 height 14
click at [480, 218] on button "Es igual a" at bounding box center [544, 220] width 213 height 31
click at [472, 282] on span "Contiene" at bounding box center [531, 280] width 207 height 17
click at [528, 225] on span "Entrada manual" at bounding box center [541, 220] width 86 height 14
click at [528, 225] on button "Entrada manual" at bounding box center [595, 220] width 213 height 31
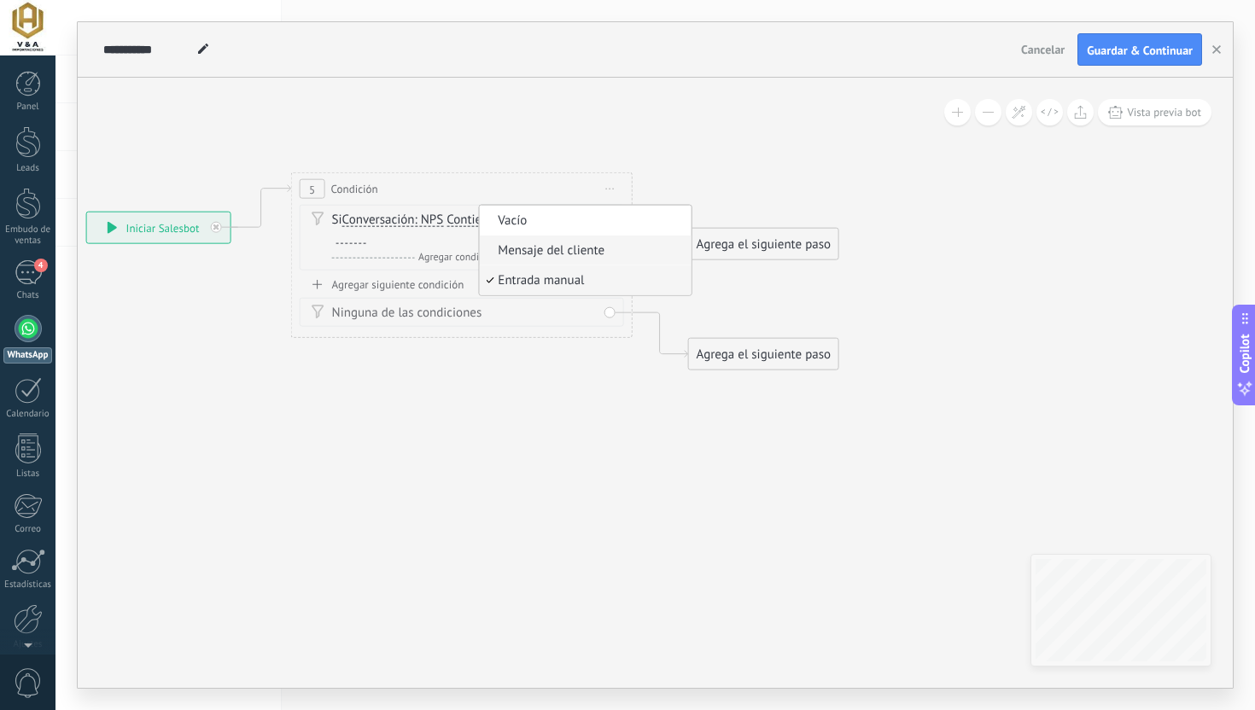
click at [516, 251] on span "Mensaje del cliente" at bounding box center [582, 250] width 207 height 17
click at [486, 140] on icon at bounding box center [433, 272] width 1548 height 1052
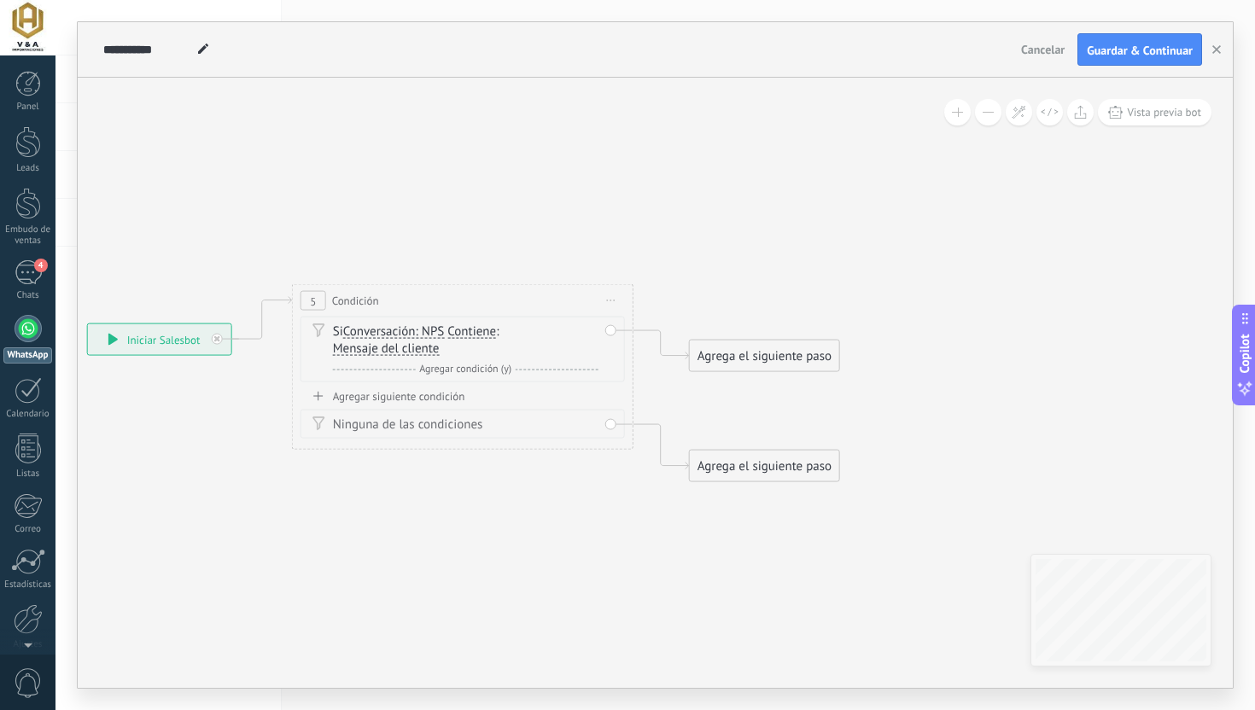
drag, startPoint x: 486, startPoint y: 140, endPoint x: 484, endPoint y: 248, distance: 108.4
click at [486, 249] on icon at bounding box center [434, 383] width 1548 height 1052
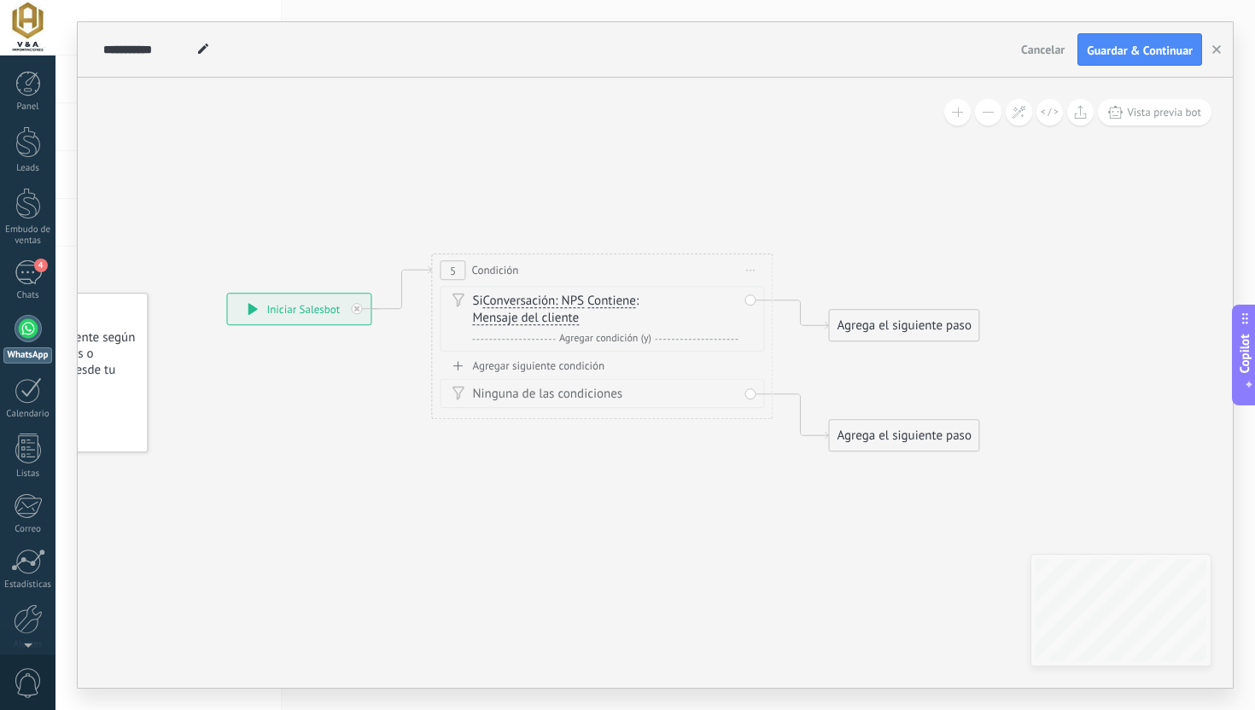
drag, startPoint x: 359, startPoint y: 195, endPoint x: 501, endPoint y: 166, distance: 144.6
click at [501, 166] on icon at bounding box center [573, 353] width 1548 height 1052
click at [535, 297] on span "Conversación: NPS" at bounding box center [535, 301] width 102 height 14
click at [535, 297] on button "Conversación: NPS" at bounding box center [581, 300] width 213 height 31
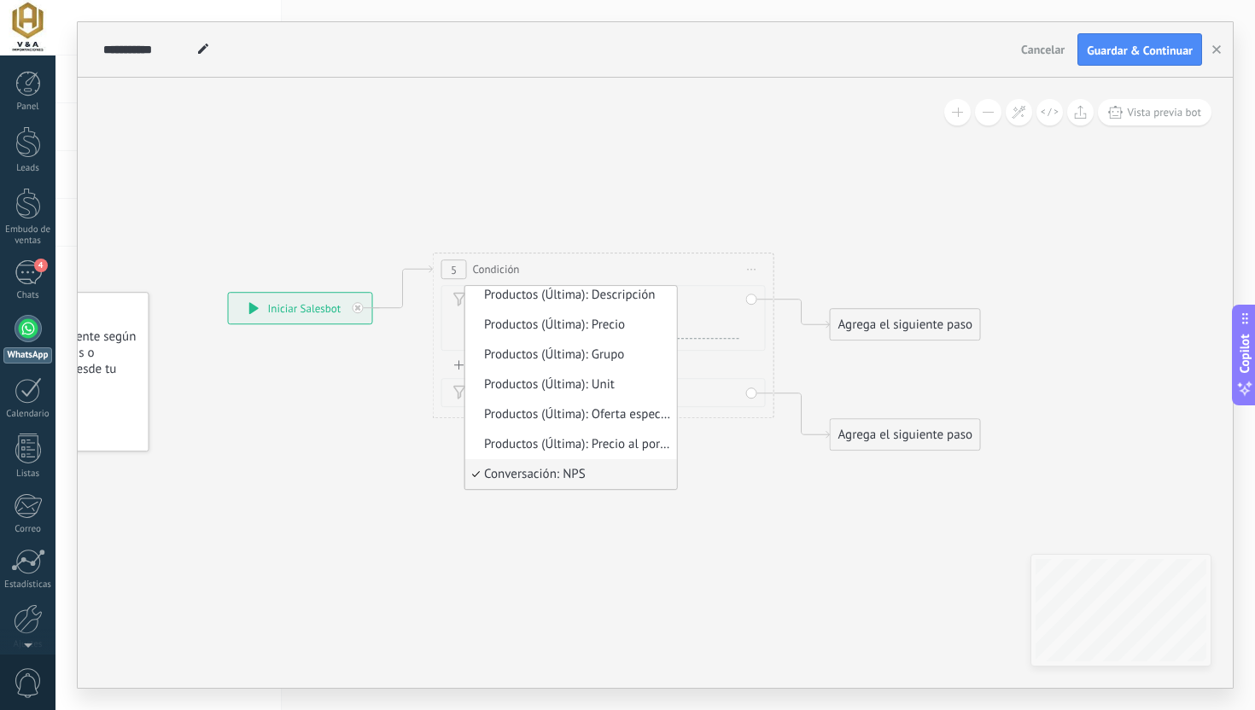
click at [377, 343] on icon at bounding box center [575, 352] width 1548 height 1052
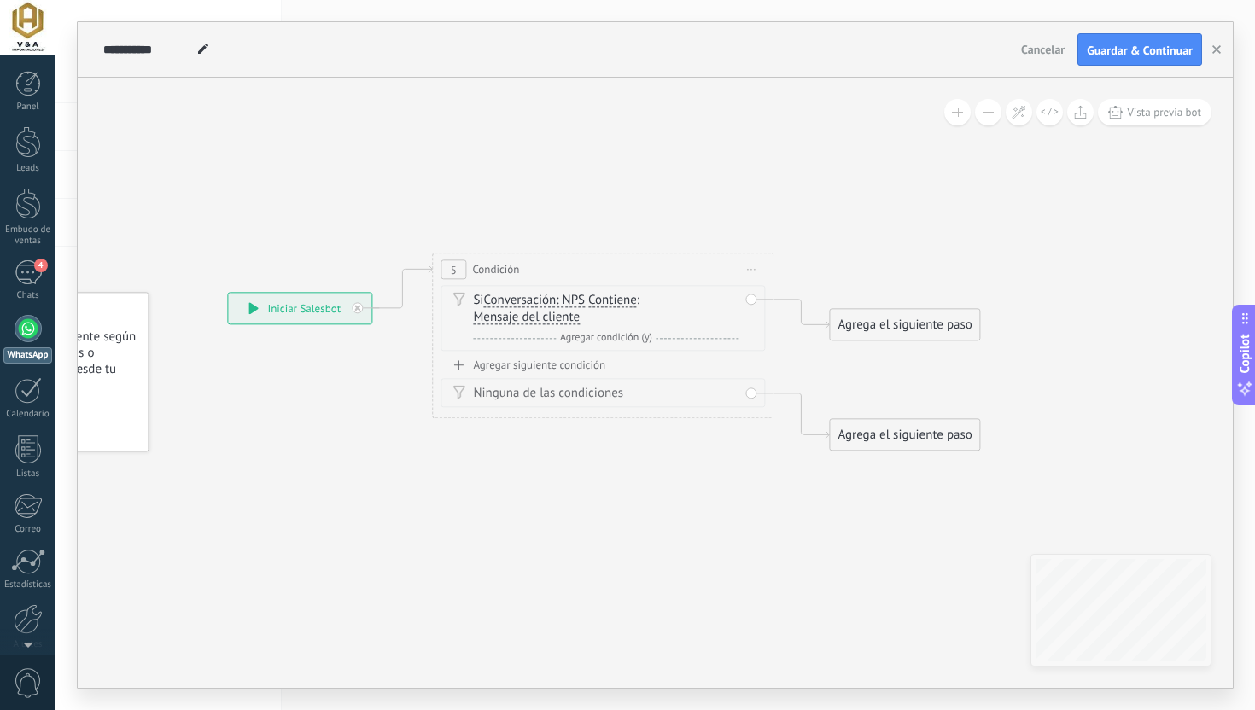
click at [760, 268] on span "Iniciar vista previa aquí Cambiar nombre Duplicar [GEOGRAPHIC_DATA]" at bounding box center [750, 269] width 27 height 25
click at [764, 372] on div "Borrar" at bounding box center [828, 380] width 169 height 29
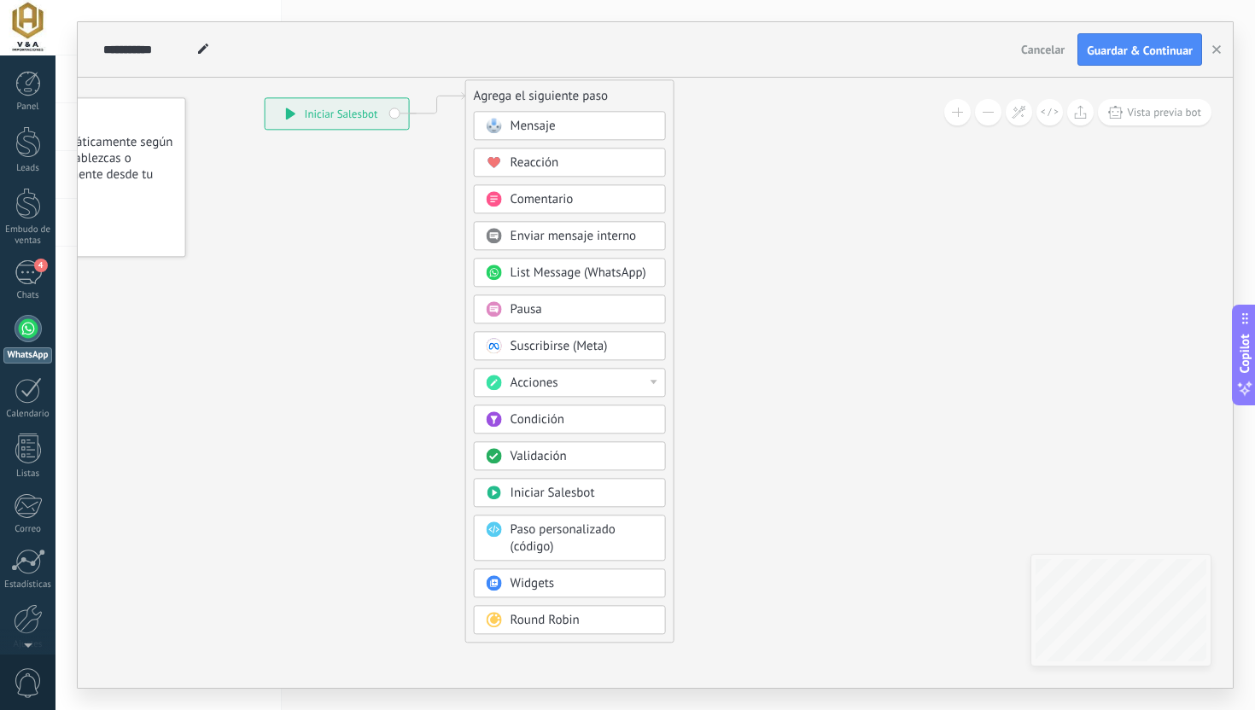
drag, startPoint x: 588, startPoint y: 173, endPoint x: 589, endPoint y: 101, distance: 72.5
click at [589, 101] on div "Agrega el siguiente paso" at bounding box center [569, 96] width 207 height 28
click at [527, 595] on body ".abecls-1,.abecls-2{fill-rule:evenodd}.abecls-2{fill:#fff} .abhcls-1{fill:none}…" at bounding box center [627, 355] width 1255 height 710
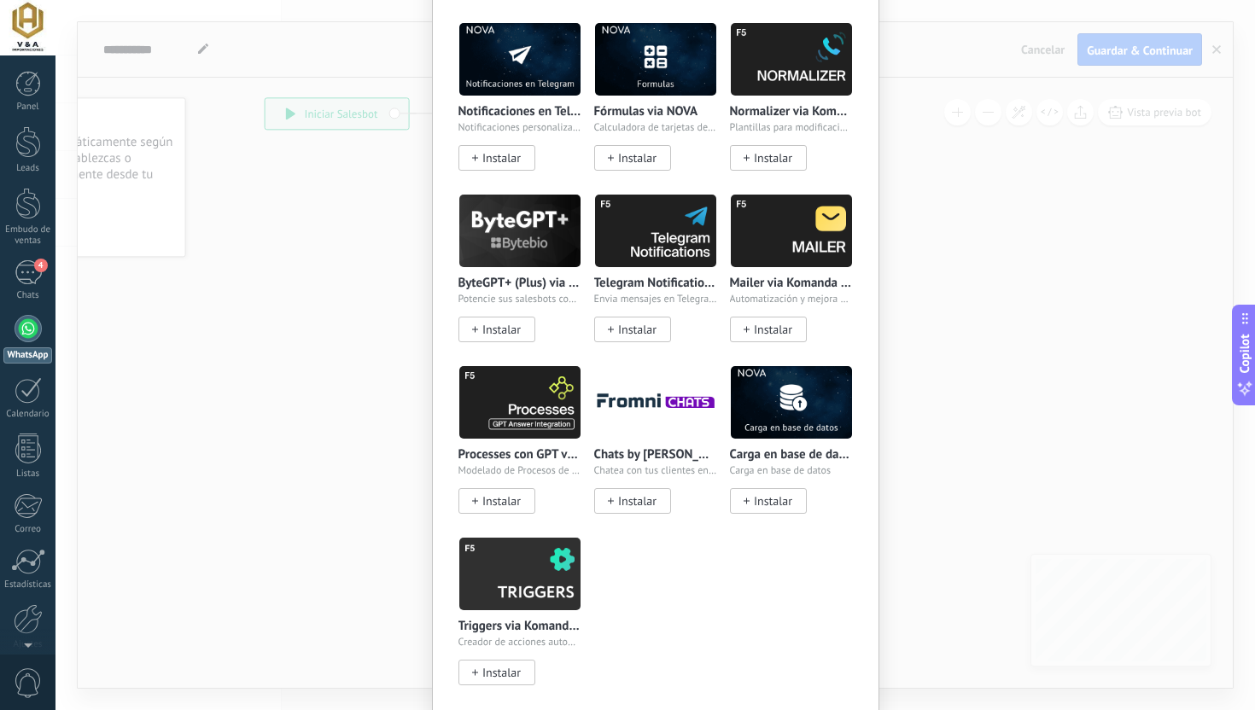
scroll to position [1711, 0]
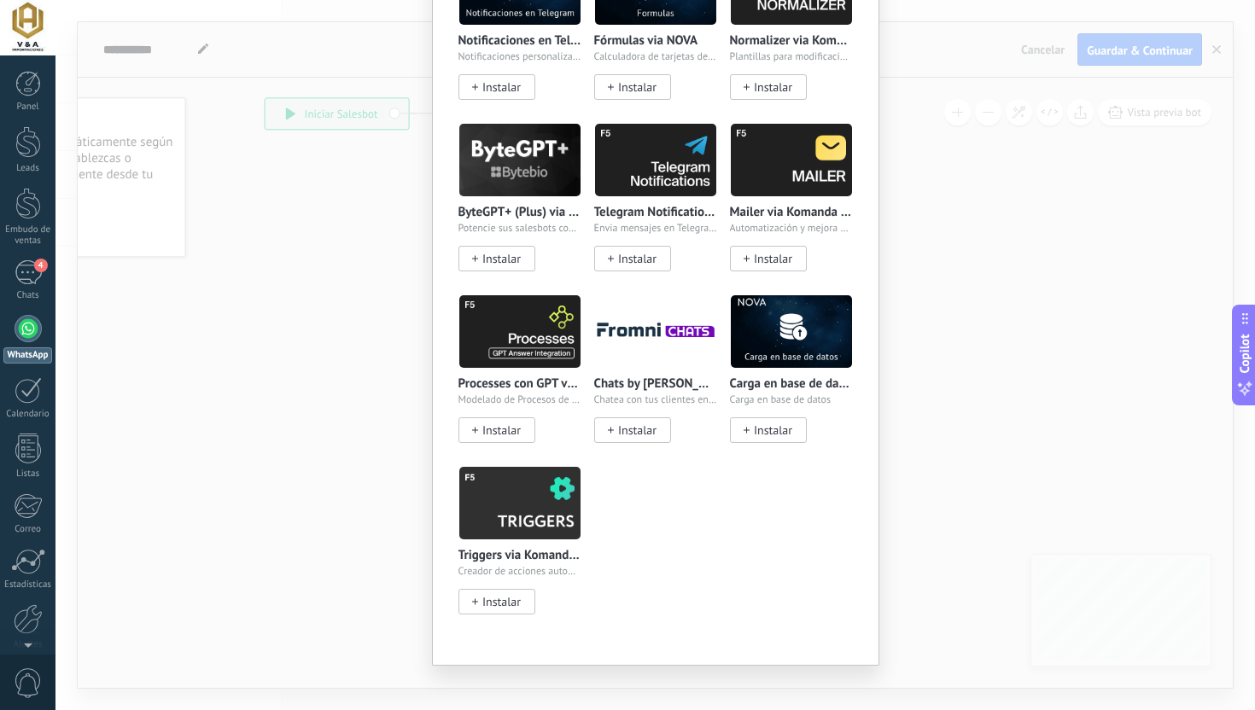
click at [326, 527] on div "Widgets Wazzup (WhatsApp & Instagram) Conectamos WhatsApp, Telegram e Instagram…" at bounding box center [654, 355] width 1199 height 710
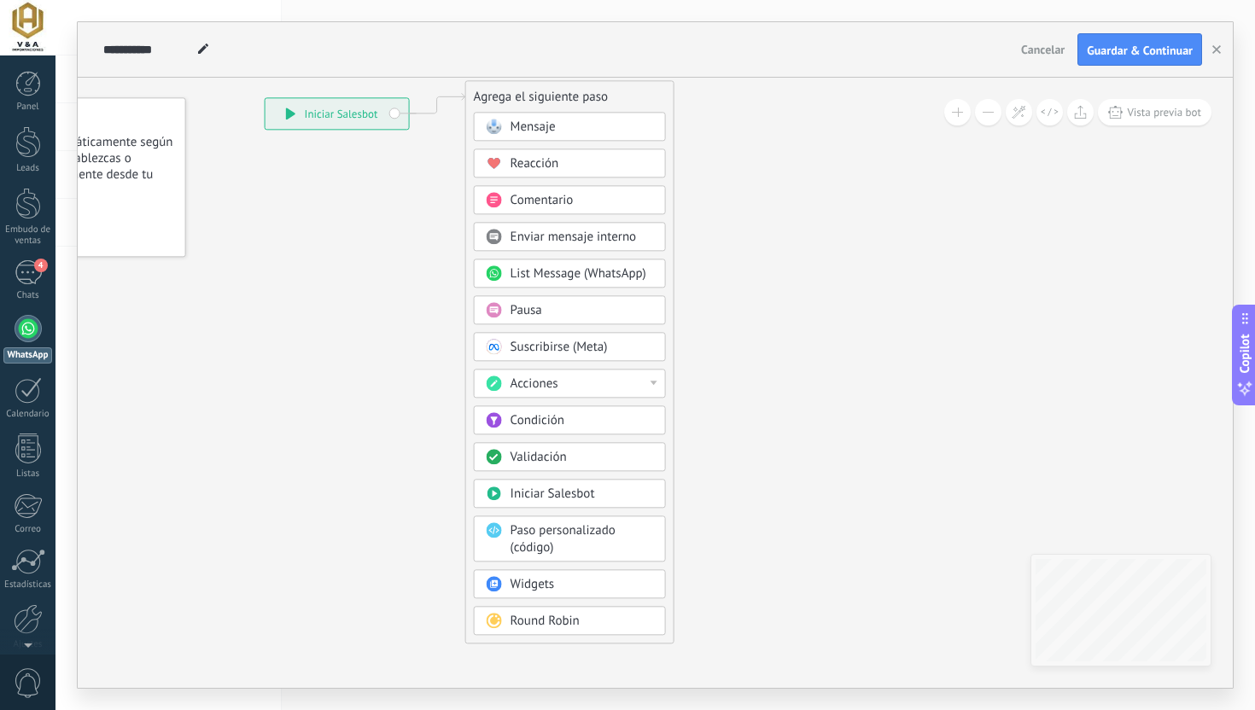
scroll to position [0, 0]
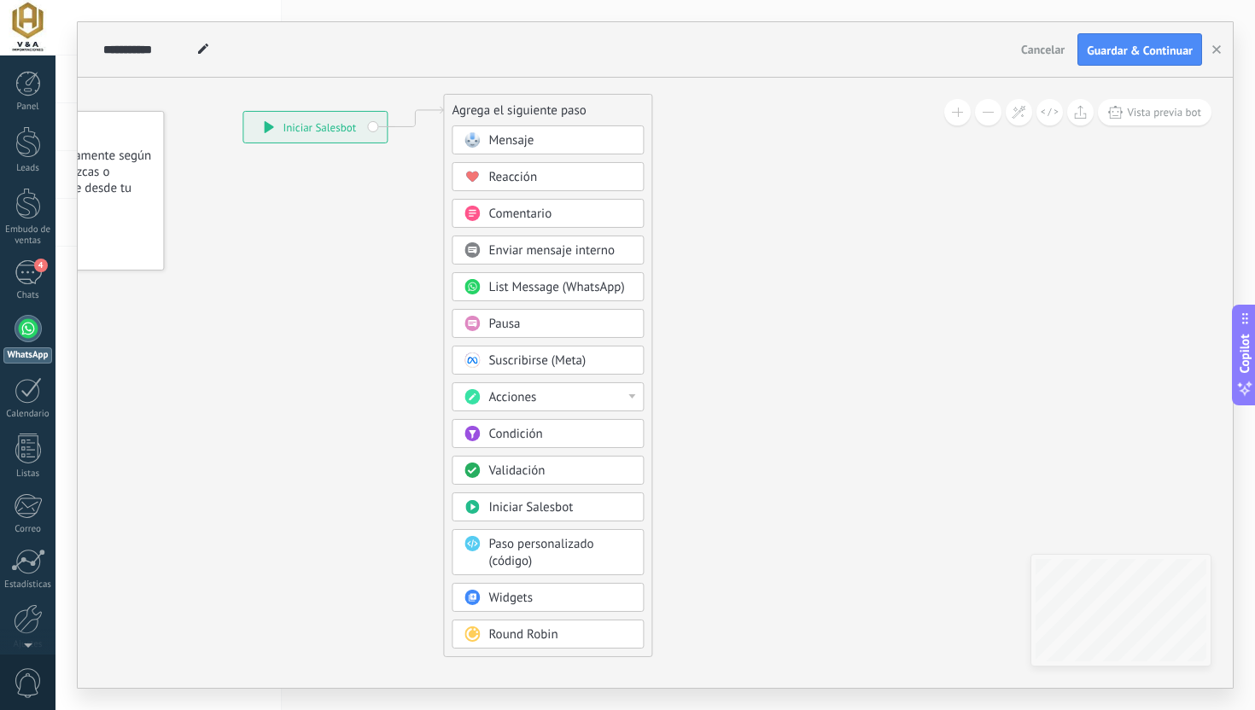
click at [532, 396] on span "Acciones" at bounding box center [512, 397] width 48 height 16
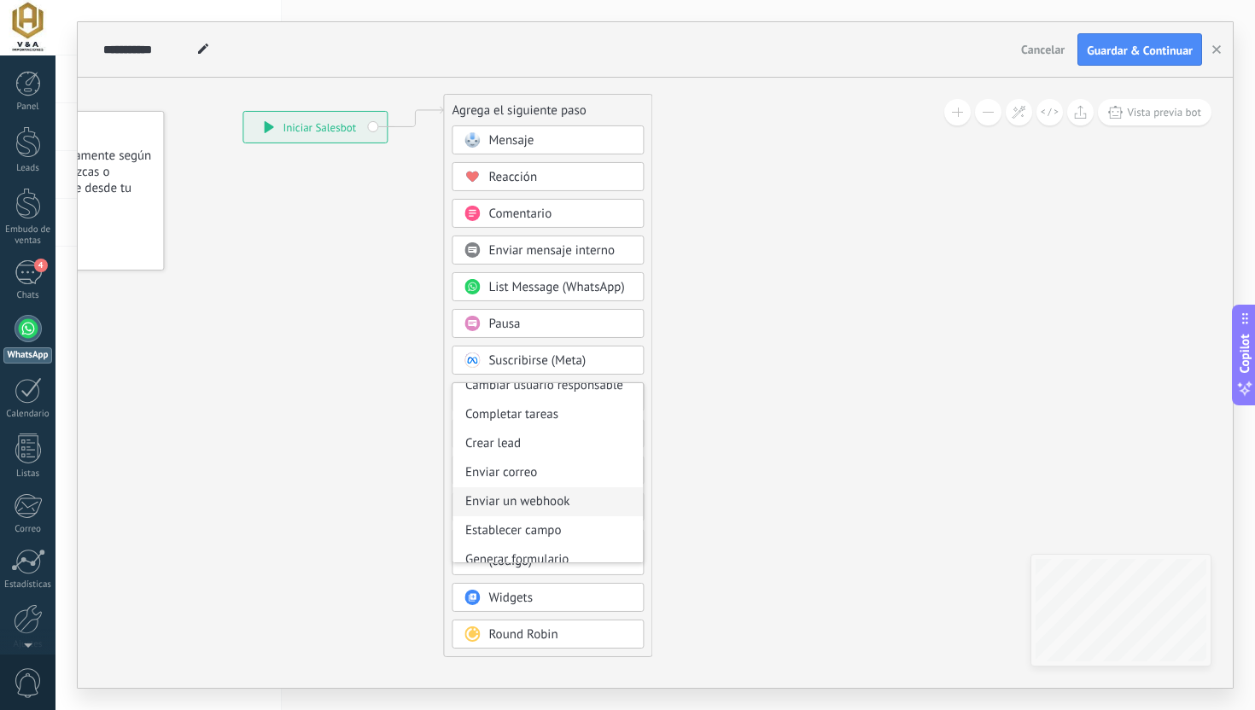
scroll to position [155, 0]
click at [543, 533] on div "Establecer campo" at bounding box center [547, 532] width 190 height 29
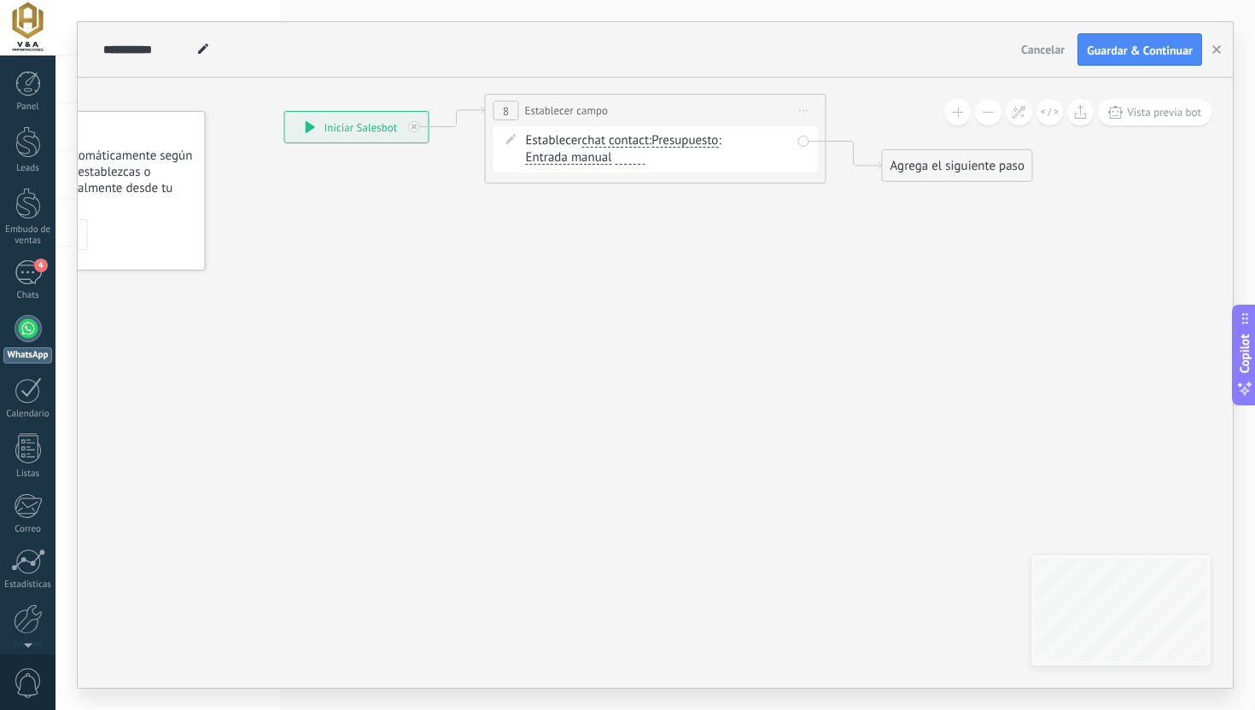
click at [618, 150] on div "Establecer chat contact chat contact all contacts main contact lead empresa con…" at bounding box center [658, 149] width 265 height 34
click at [617, 149] on span "chat contact chat contact all contacts main contact lead empresa conversation c…" at bounding box center [614, 140] width 67 height 16
click at [614, 141] on span "chat contact" at bounding box center [614, 141] width 67 height 14
click at [614, 141] on button "chat contact" at bounding box center [679, 140] width 213 height 31
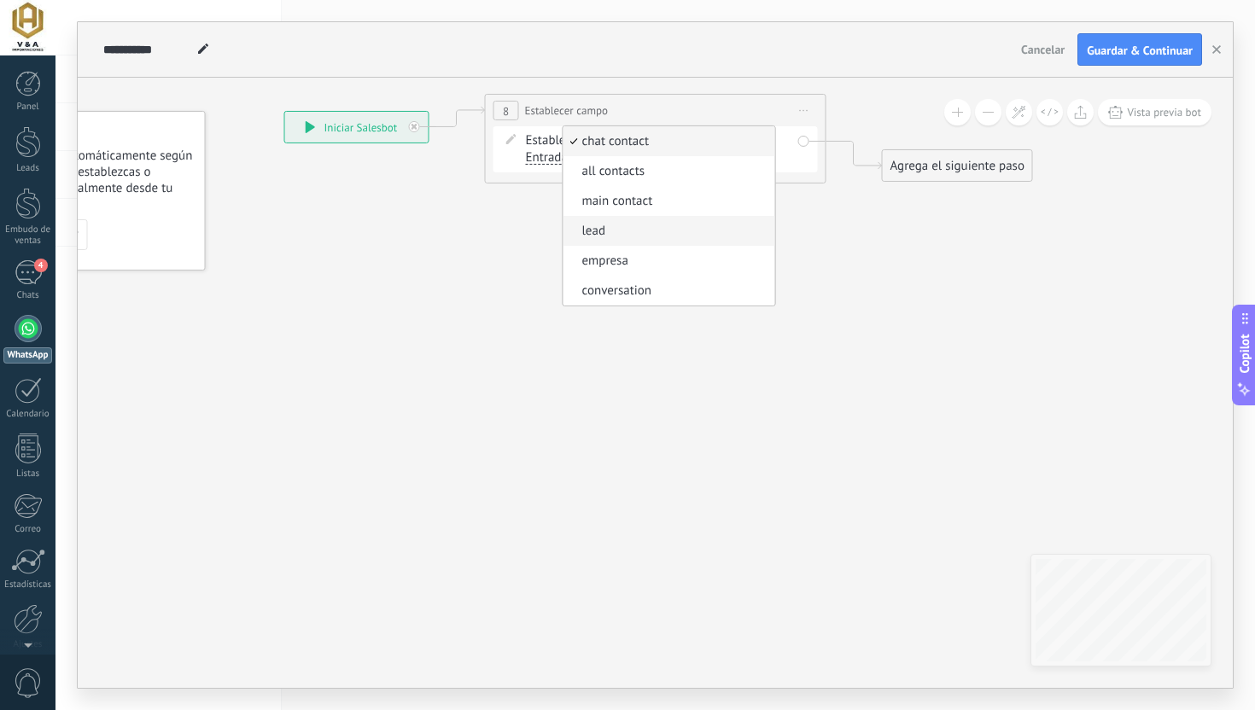
click at [630, 242] on li "lead" at bounding box center [668, 231] width 212 height 30
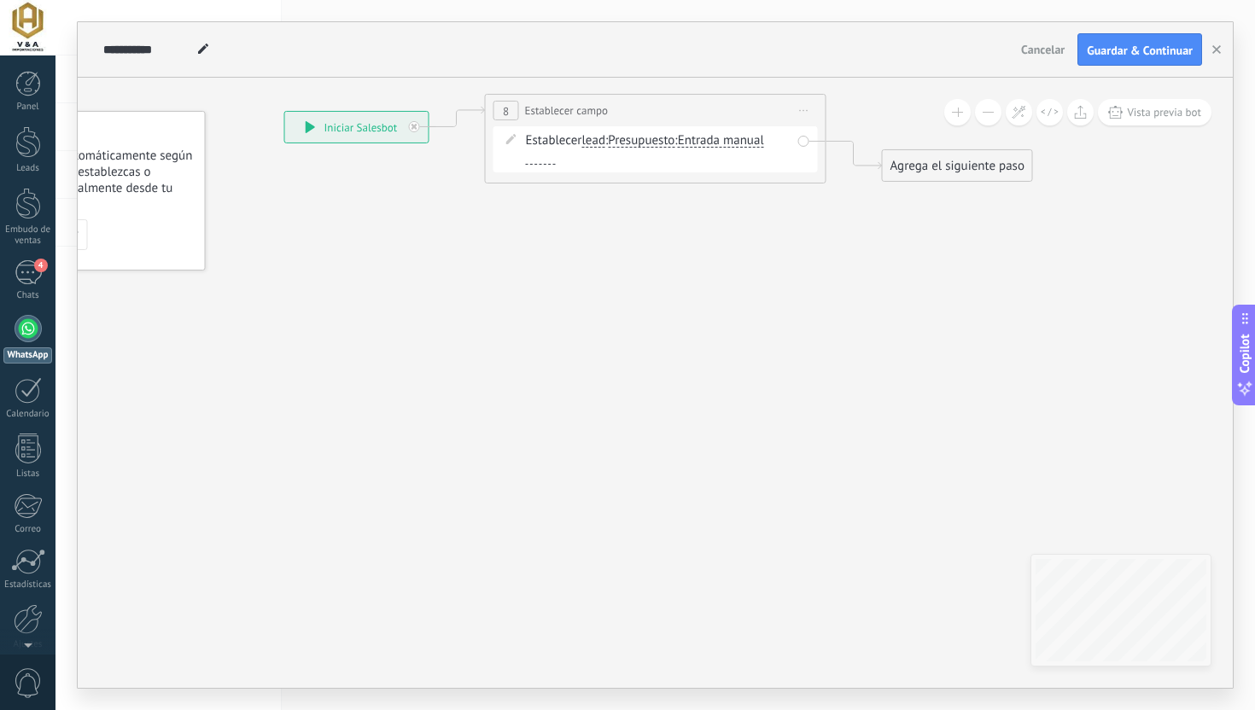
click at [691, 143] on span "Entrada manual" at bounding box center [721, 141] width 86 height 14
click at [691, 143] on button "Entrada manual" at bounding box center [775, 140] width 213 height 31
click at [655, 135] on span "Presupuesto" at bounding box center [641, 141] width 67 height 14
click at [655, 135] on button "Presupuesto" at bounding box center [705, 140] width 213 height 31
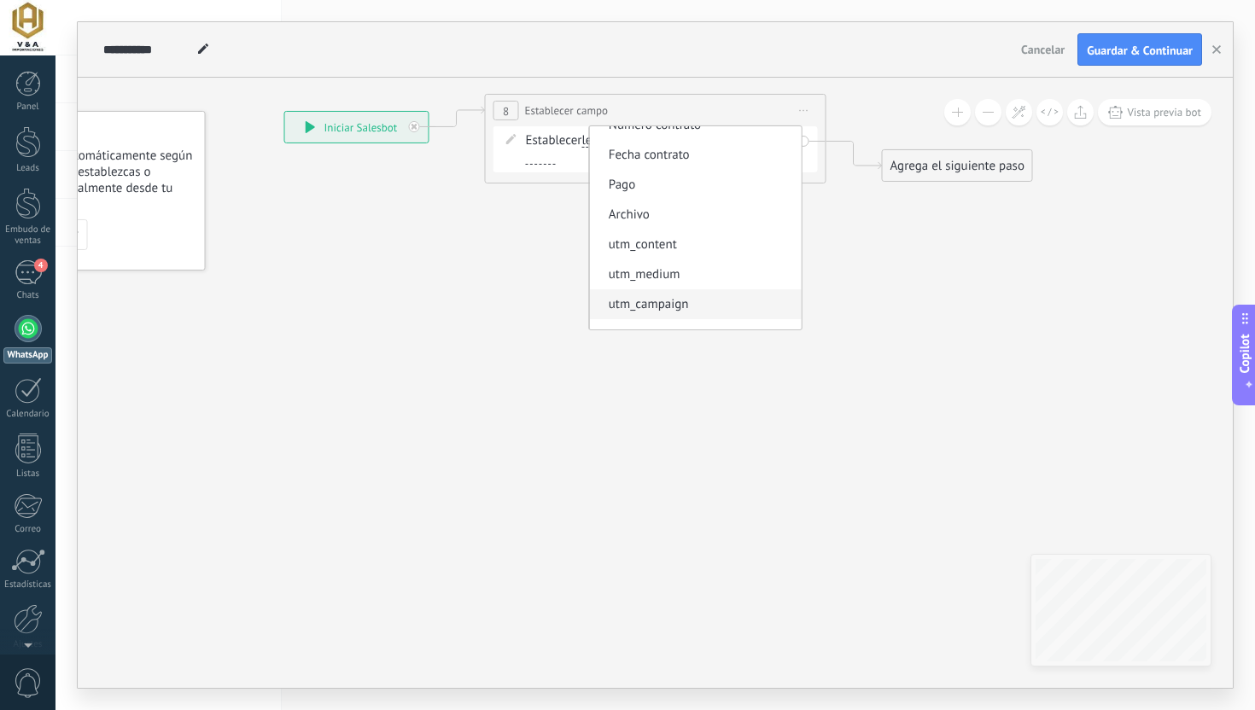
scroll to position [300, 0]
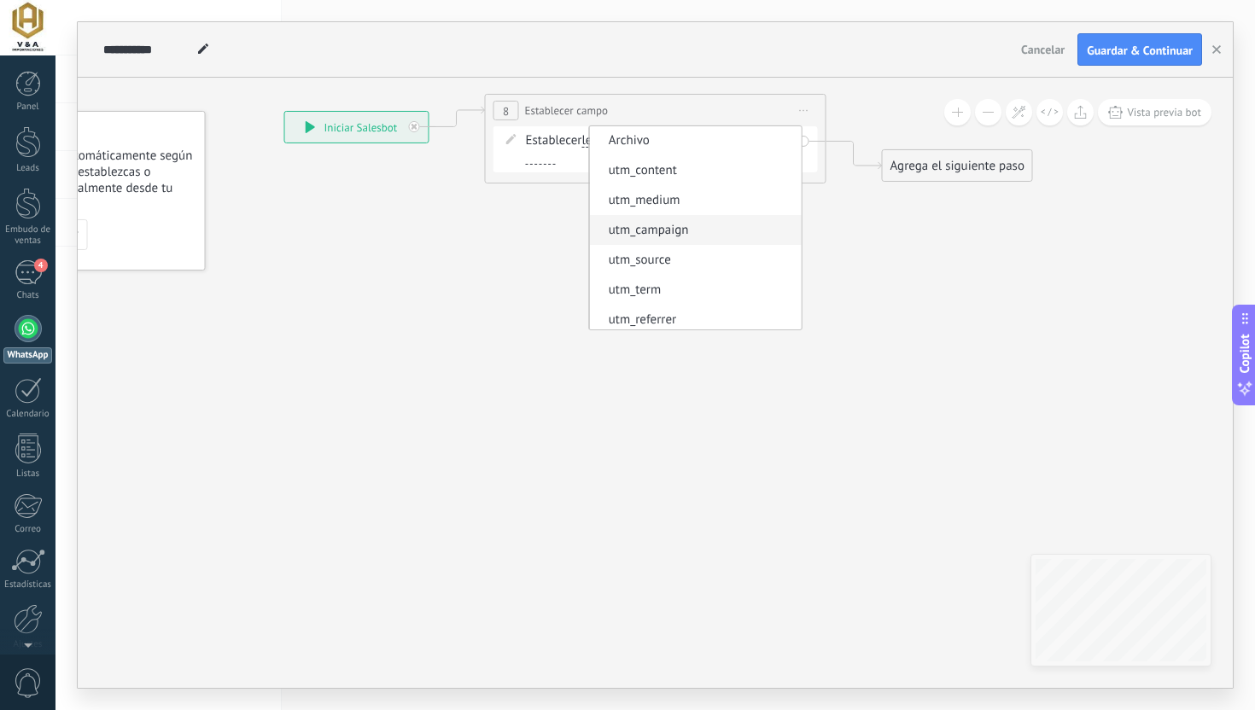
click at [687, 234] on span "utm_campaign" at bounding box center [692, 230] width 207 height 17
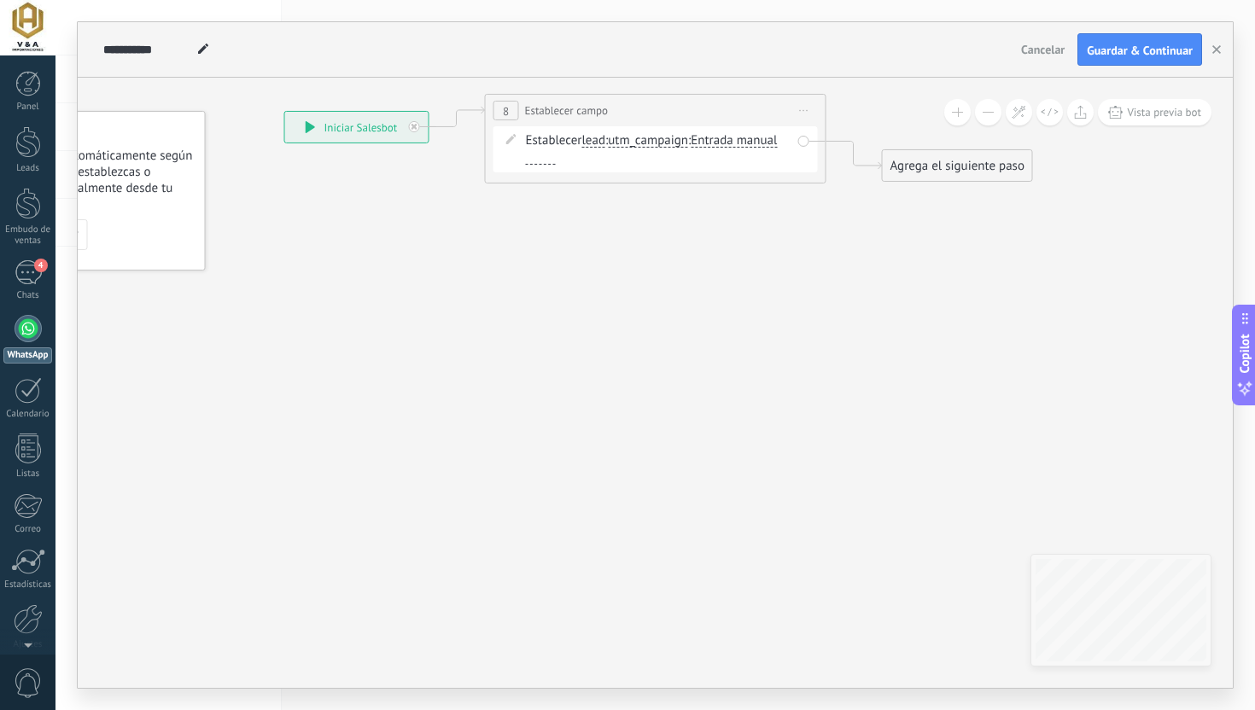
click at [742, 137] on span "Entrada manual" at bounding box center [733, 141] width 86 height 14
click at [742, 137] on button "Entrada manual" at bounding box center [788, 140] width 213 height 31
click at [751, 166] on span "Mensaje del cliente" at bounding box center [775, 171] width 207 height 17
click at [923, 162] on div "Agrega el siguiente paso" at bounding box center [956, 166] width 149 height 28
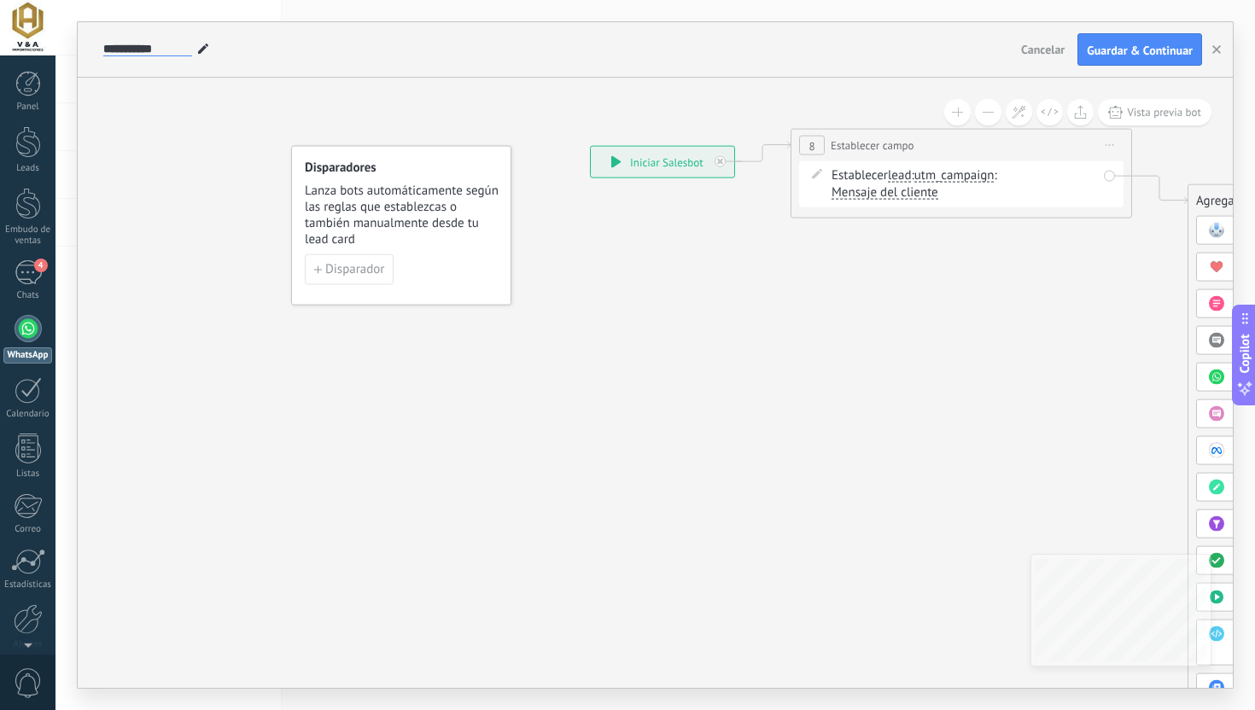
click at [167, 46] on input "**********" at bounding box center [147, 50] width 89 height 14
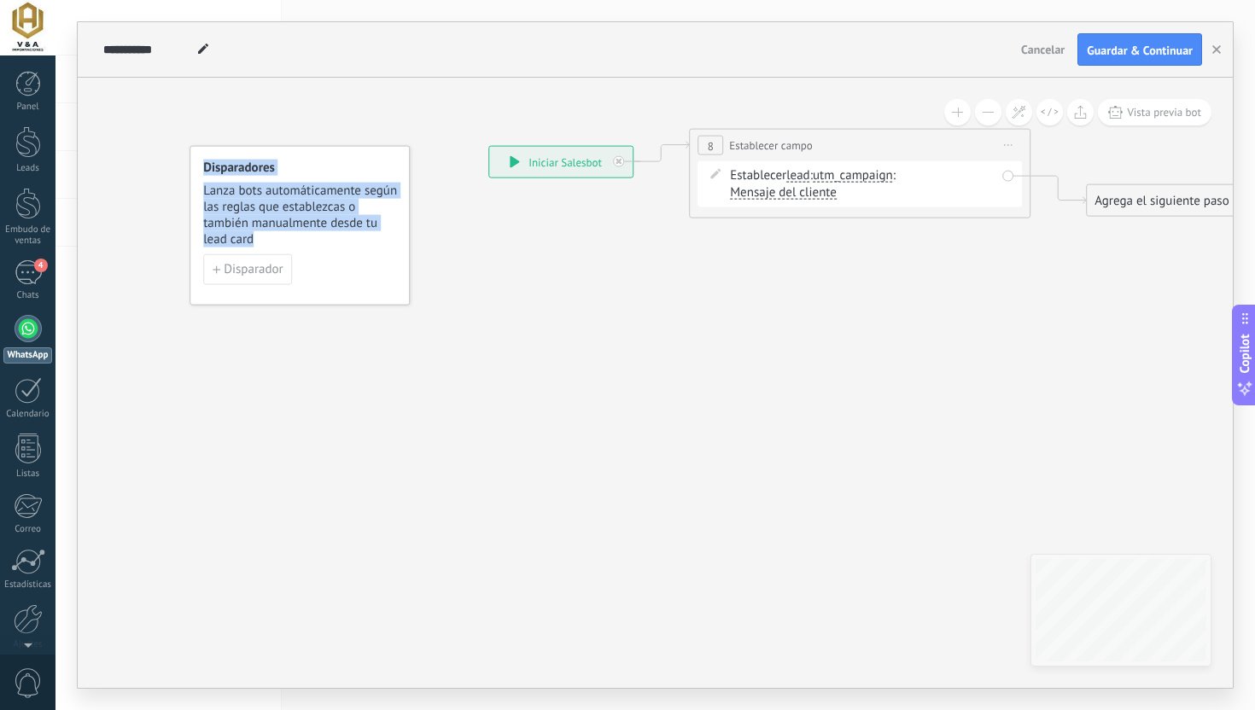
drag, startPoint x: 527, startPoint y: 234, endPoint x: 345, endPoint y: 235, distance: 182.6
click at [345, 235] on icon at bounding box center [833, 173] width 1544 height 943
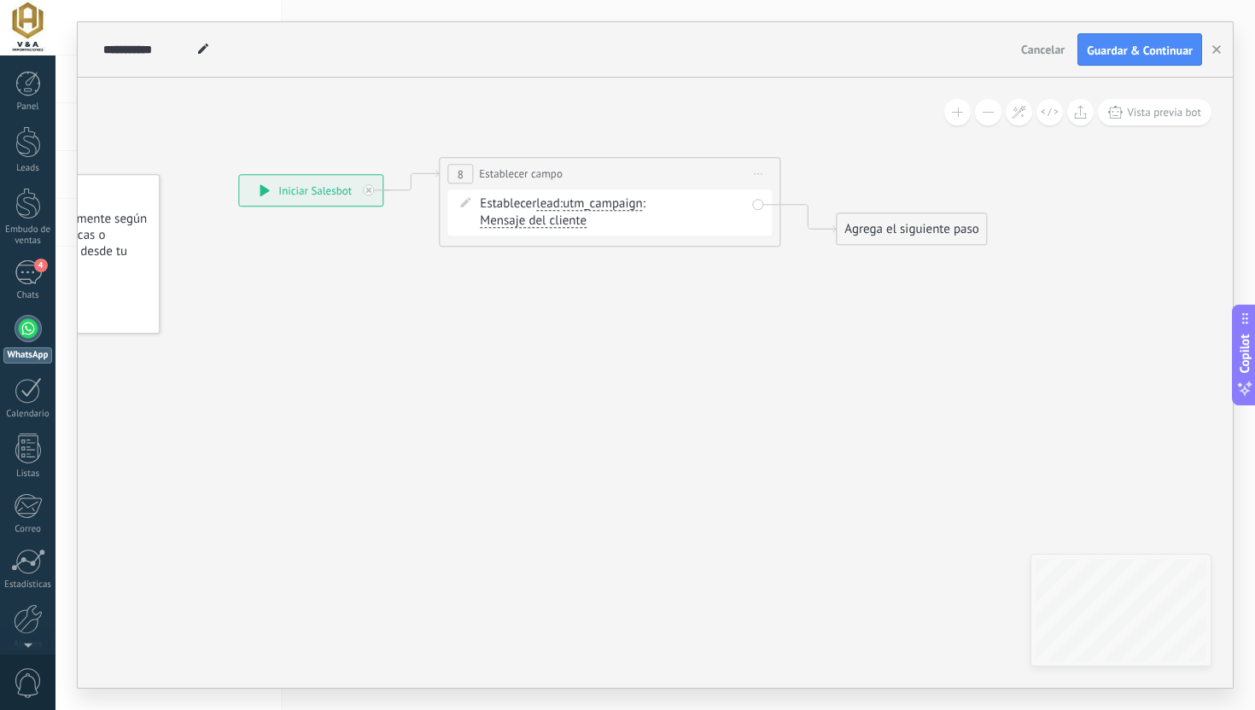
drag, startPoint x: 594, startPoint y: 215, endPoint x: 199, endPoint y: 304, distance: 405.0
click at [199, 304] on icon at bounding box center [583, 201] width 1544 height 943
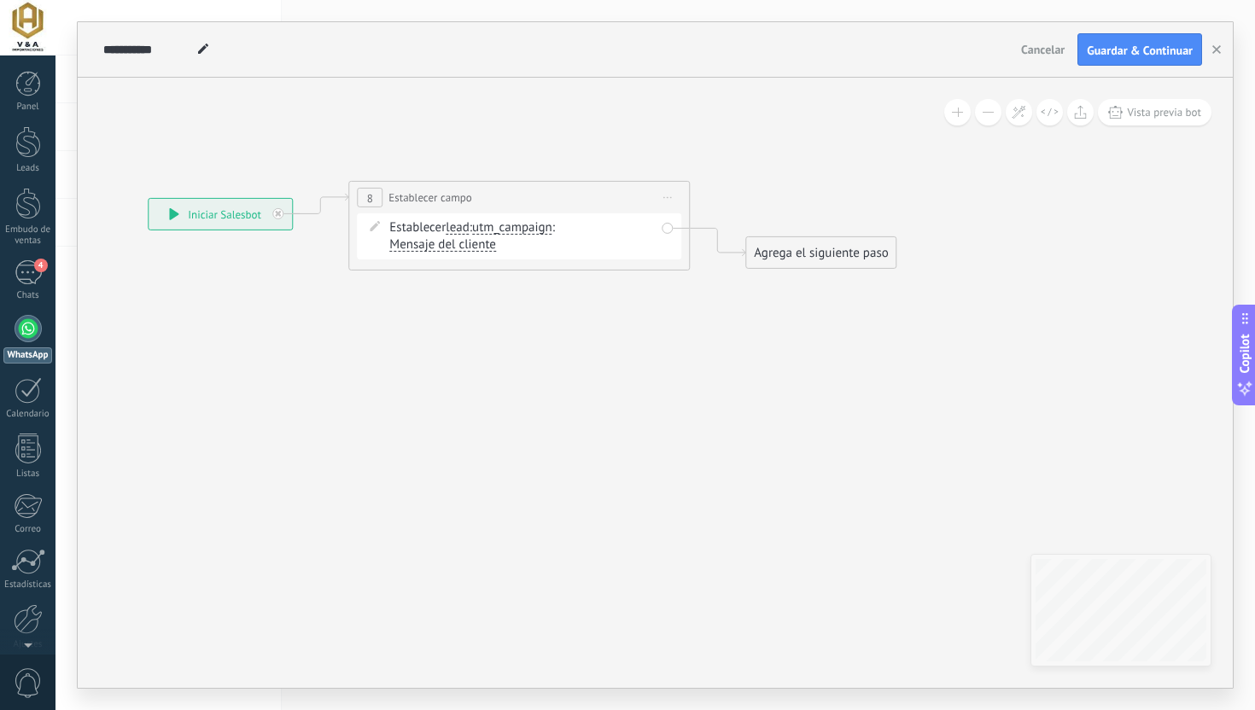
drag, startPoint x: 574, startPoint y: 209, endPoint x: 710, endPoint y: 171, distance: 141.0
click at [710, 172] on icon at bounding box center [493, 225] width 1544 height 943
click at [518, 224] on span "utm_campaign" at bounding box center [513, 227] width 80 height 14
click at [518, 224] on button "utm_campaign" at bounding box center [570, 227] width 213 height 31
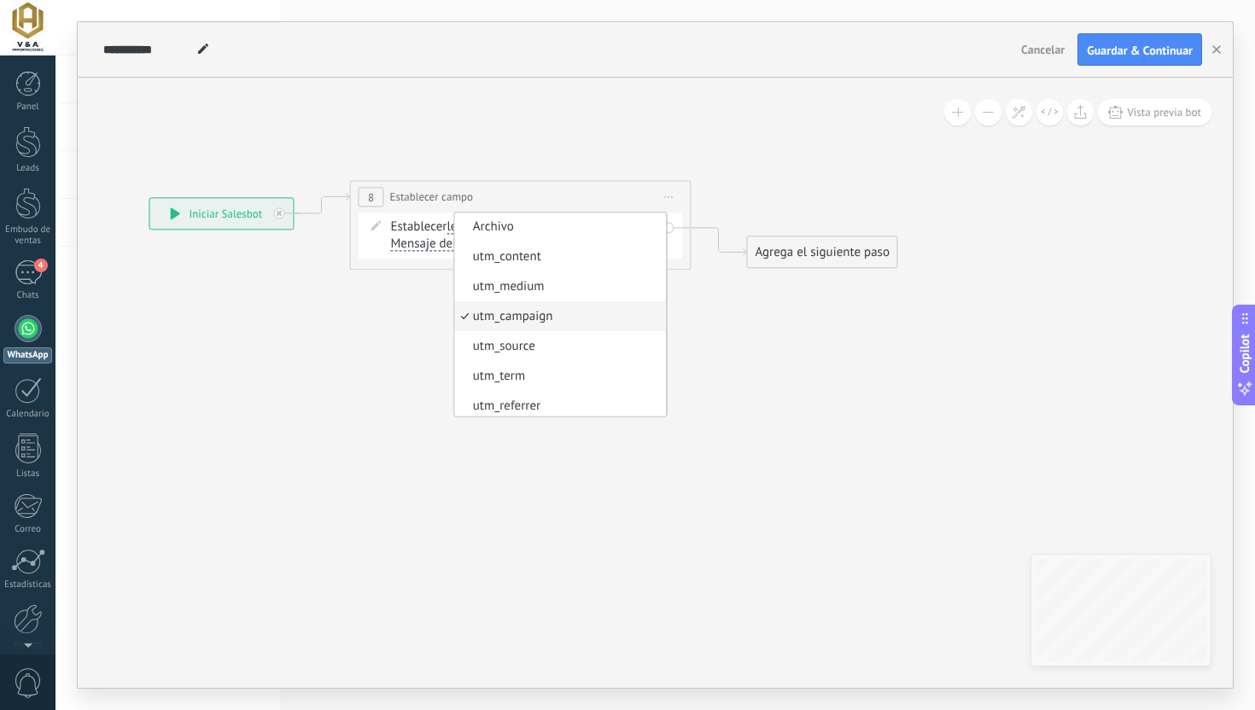
scroll to position [304, 0]
click at [528, 350] on span "utm_source" at bounding box center [557, 342] width 207 height 17
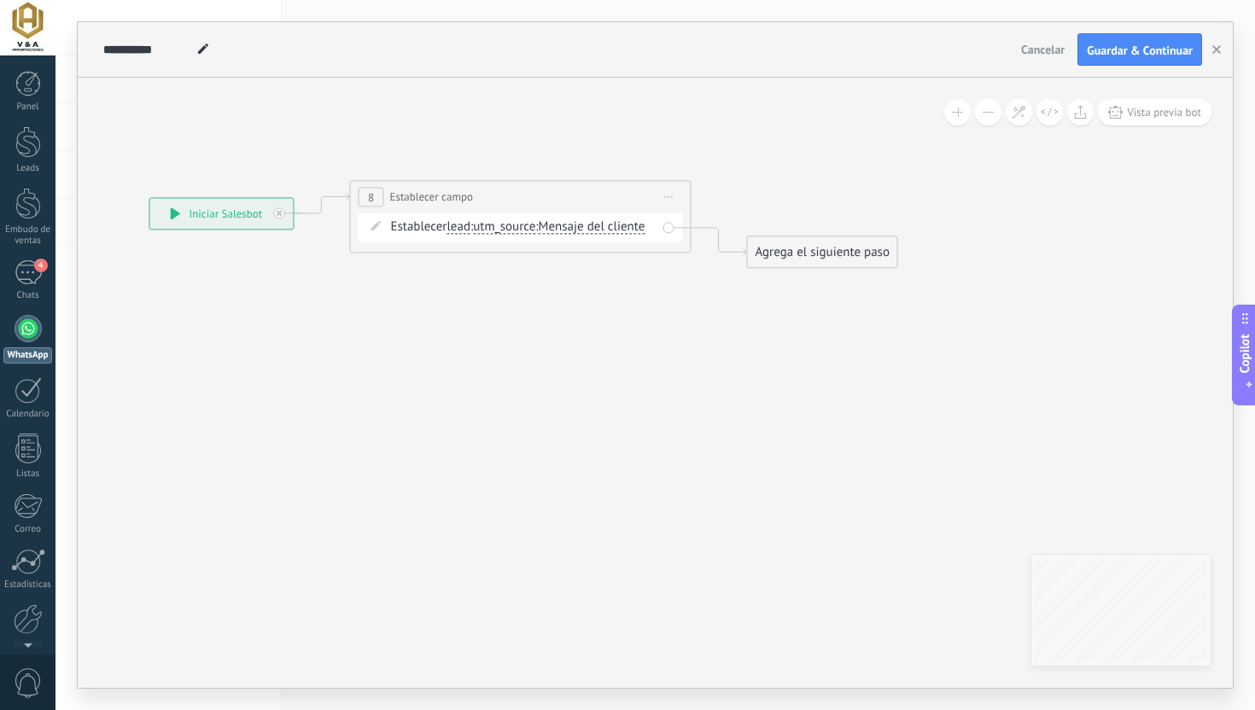
click at [608, 220] on span "Mensaje del cliente" at bounding box center [592, 227] width 107 height 14
click at [608, 220] on button "Mensaje del cliente" at bounding box center [636, 227] width 213 height 31
click at [598, 257] on span "Mensaje del cliente" at bounding box center [623, 257] width 207 height 17
click at [667, 196] on icon at bounding box center [668, 197] width 9 height 2
click at [606, 246] on div "**********" at bounding box center [519, 216] width 341 height 73
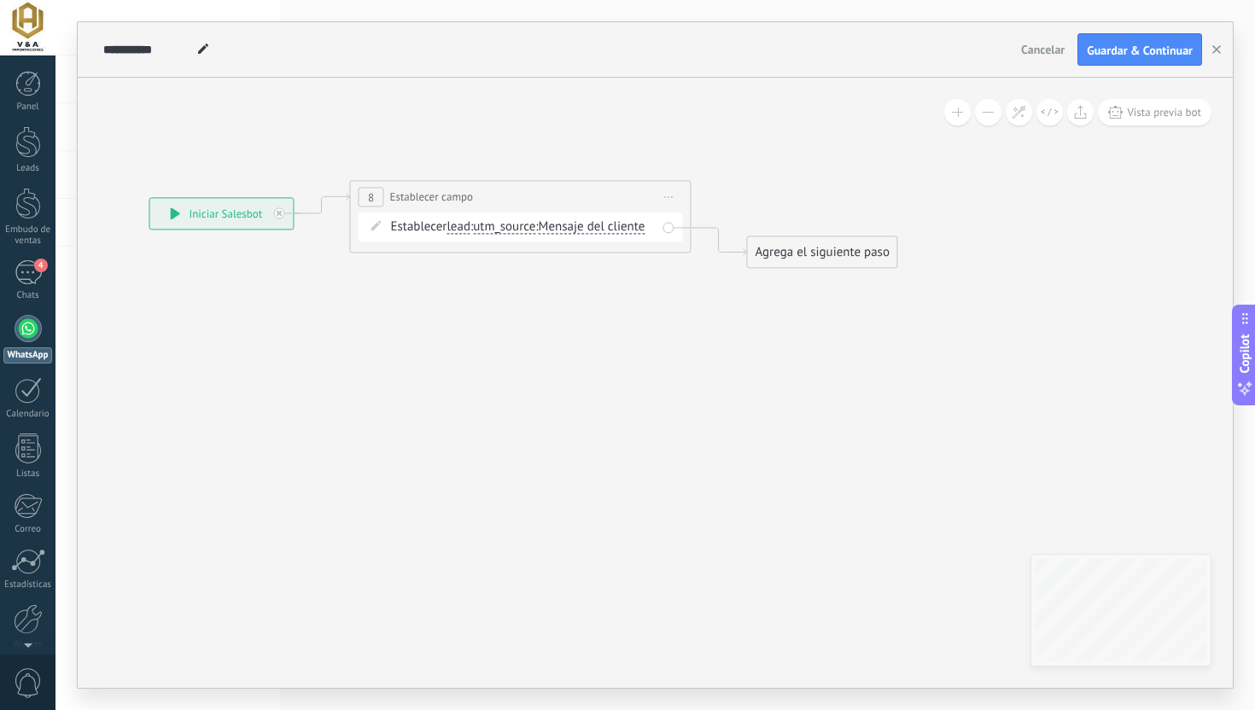
click at [602, 233] on span "Mensaje del cliente" at bounding box center [592, 227] width 107 height 14
click at [602, 233] on button "Mensaje del cliente" at bounding box center [636, 227] width 213 height 31
click at [594, 279] on span "Entrada manual" at bounding box center [623, 287] width 207 height 17
click at [406, 247] on div at bounding box center [405, 243] width 30 height 13
click at [797, 247] on div "Agrega el siguiente paso" at bounding box center [821, 252] width 149 height 28
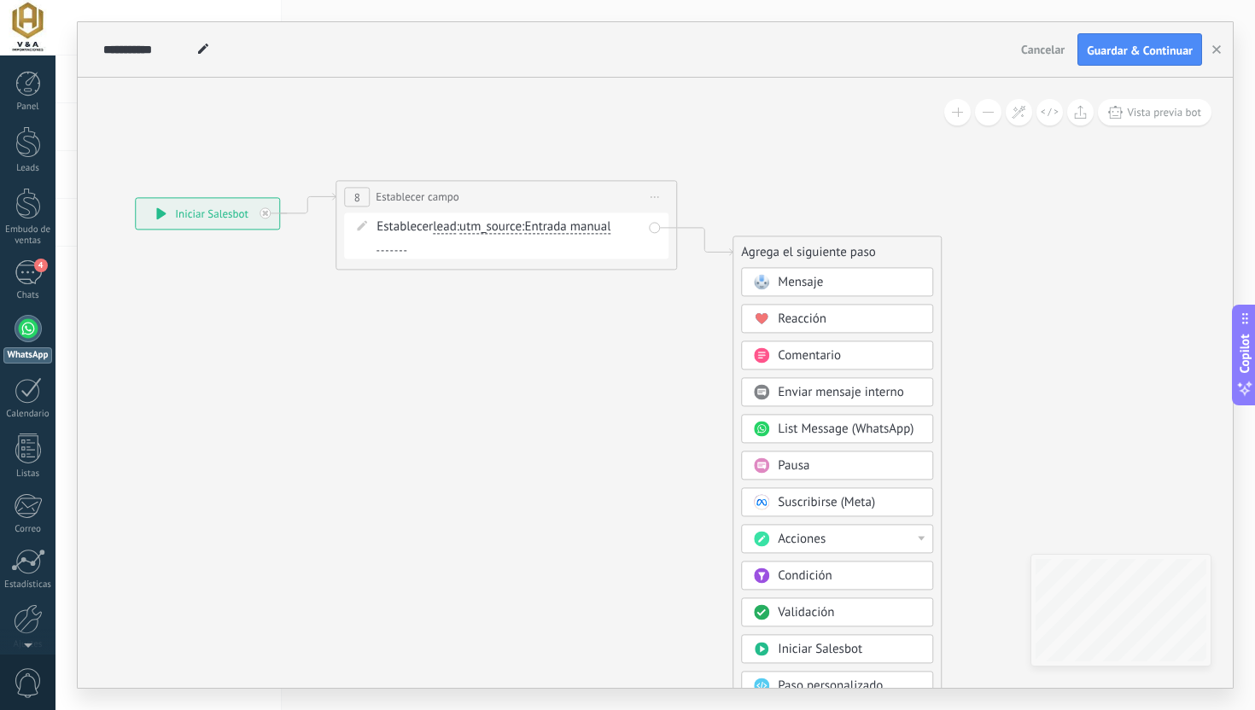
drag, startPoint x: 707, startPoint y: 361, endPoint x: 561, endPoint y: 356, distance: 146.0
click at [561, 356] on icon at bounding box center [480, 224] width 1544 height 943
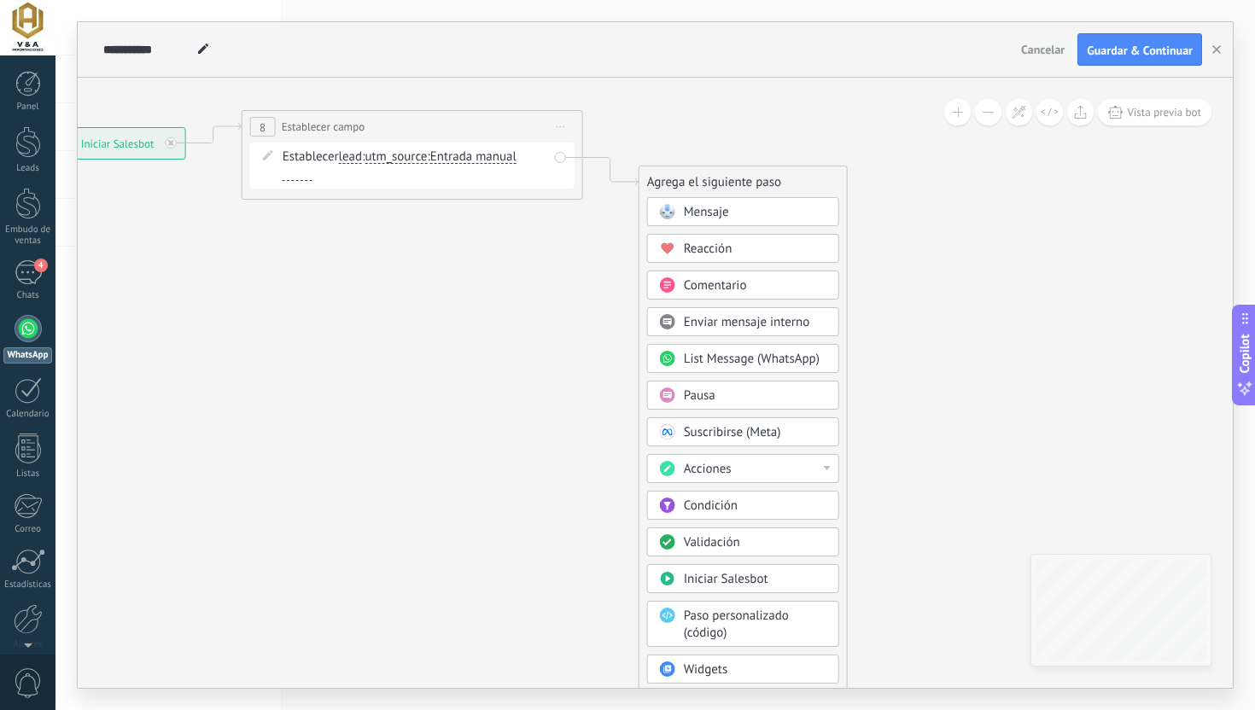
click at [722, 513] on span "Condición" at bounding box center [711, 506] width 54 height 16
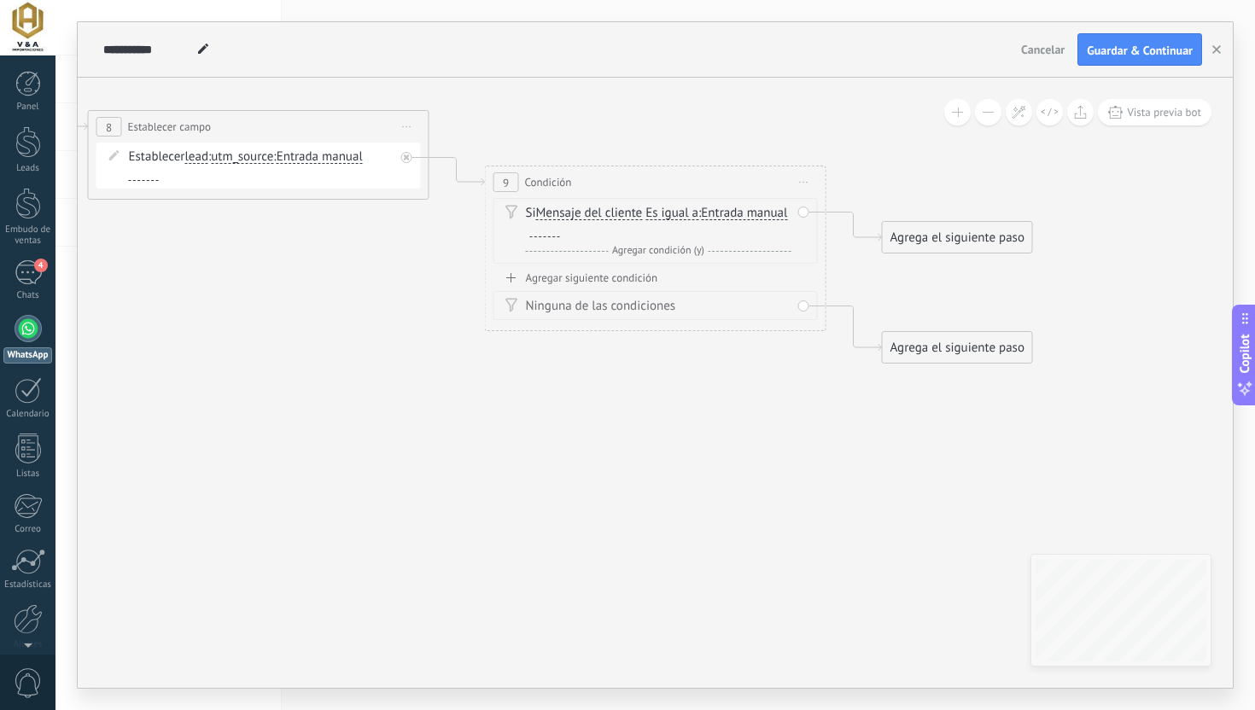
click at [619, 212] on span "Mensaje del cliente" at bounding box center [589, 214] width 107 height 14
click at [619, 212] on button "Mensaje del cliente" at bounding box center [633, 213] width 213 height 31
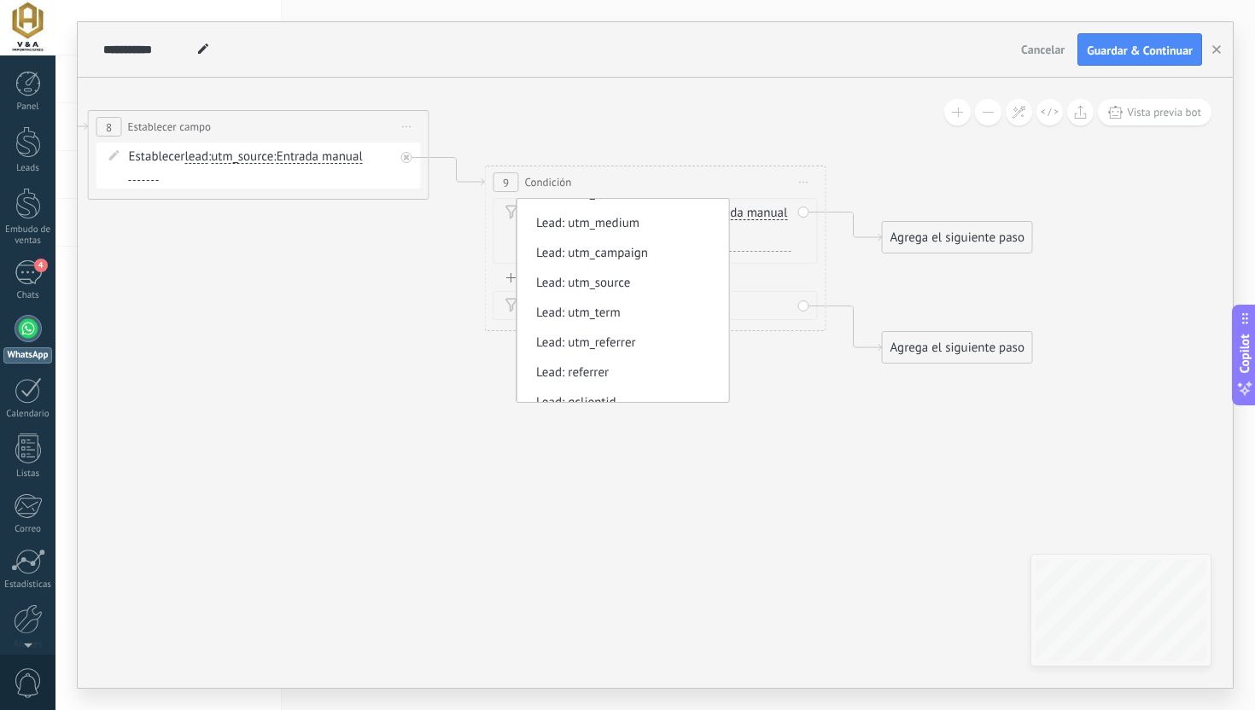
scroll to position [556, 0]
click at [634, 294] on span "Lead: utm_source" at bounding box center [620, 285] width 207 height 17
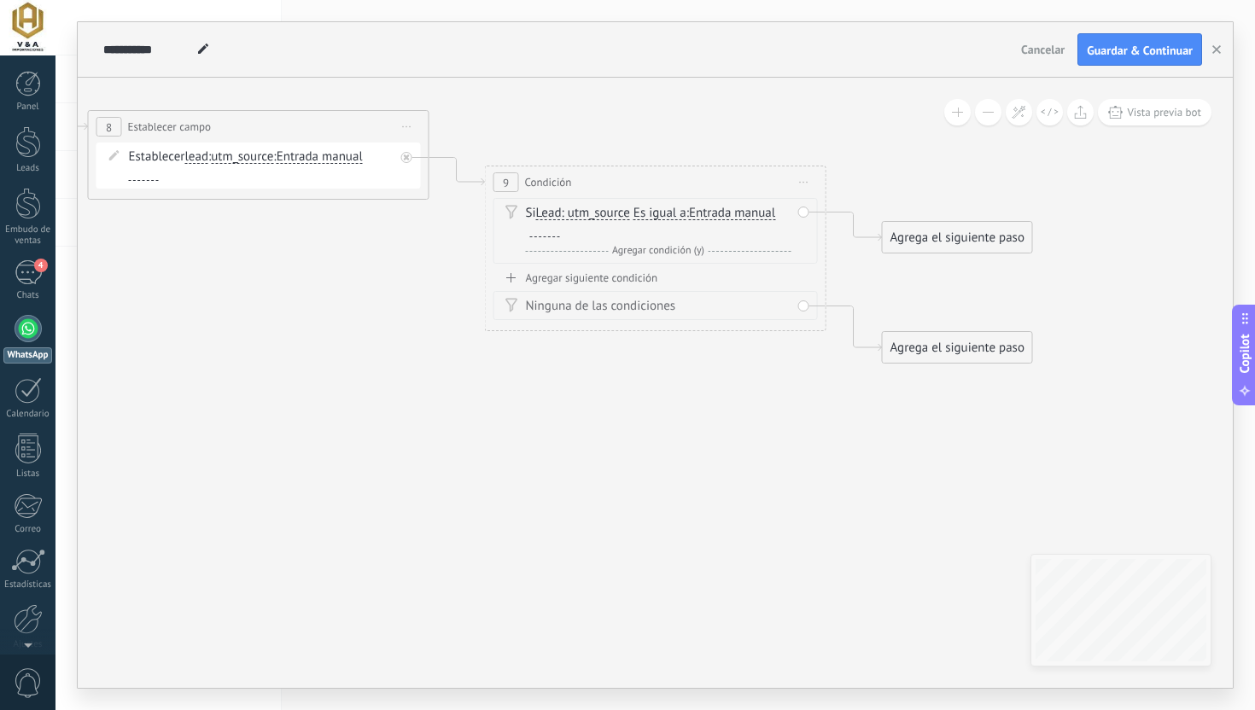
click at [678, 214] on span "Es igual a" at bounding box center [659, 214] width 53 height 14
click at [678, 214] on button "Es igual a" at bounding box center [731, 213] width 213 height 31
click at [666, 275] on span "Contiene" at bounding box center [717, 273] width 207 height 17
click at [711, 220] on span "Entrada manual Vacío Mensaje del cliente Entrada manual Lead: utm_content Lead:…" at bounding box center [727, 213] width 86 height 16
click at [711, 213] on span "Entrada manual" at bounding box center [727, 214] width 86 height 14
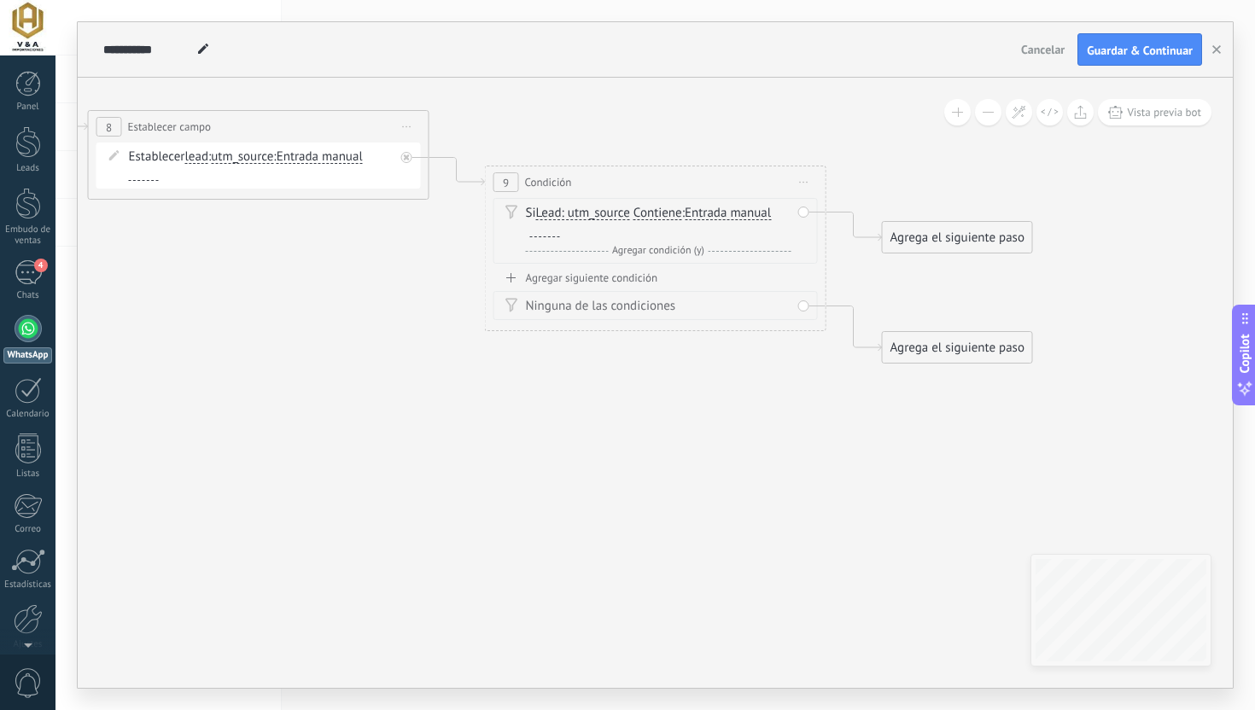
click at [711, 213] on button "Entrada manual" at bounding box center [782, 213] width 213 height 31
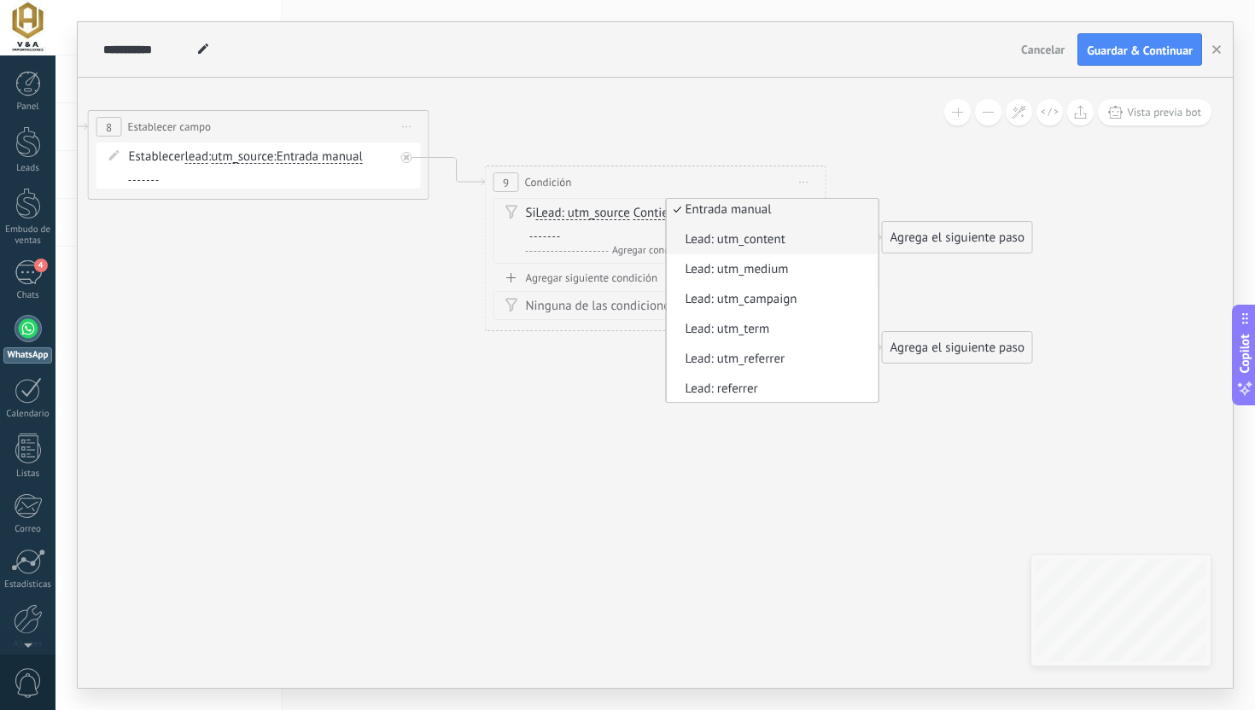
scroll to position [155, 0]
click at [657, 194] on div "9 Condición ********* Iniciar vista previa aquí Cambiar nombre Duplicar [GEOGRA…" at bounding box center [656, 182] width 340 height 32
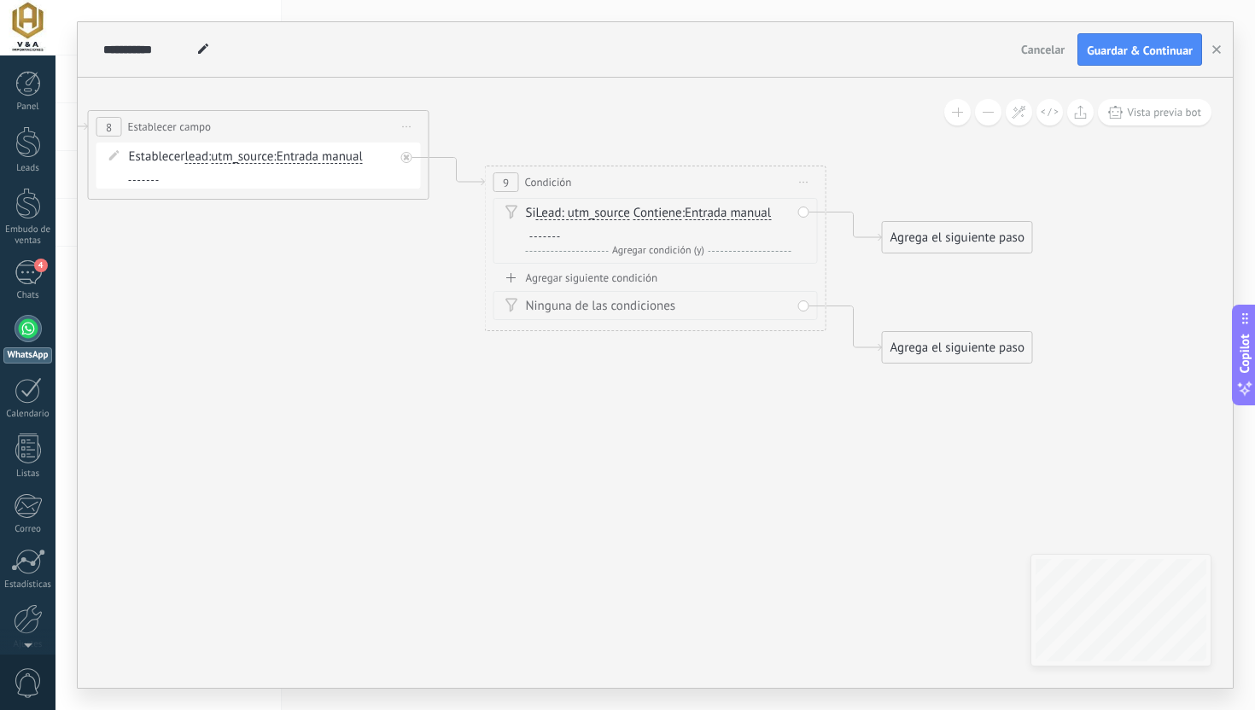
click at [663, 209] on span "Contiene" at bounding box center [657, 214] width 49 height 14
click at [663, 209] on button "Contiene" at bounding box center [731, 213] width 213 height 31
click at [666, 219] on span "Es igual a" at bounding box center [717, 214] width 207 height 17
click at [719, 214] on span "Entrada manual" at bounding box center [732, 214] width 86 height 14
click at [719, 214] on button "Entrada manual" at bounding box center [786, 213] width 213 height 31
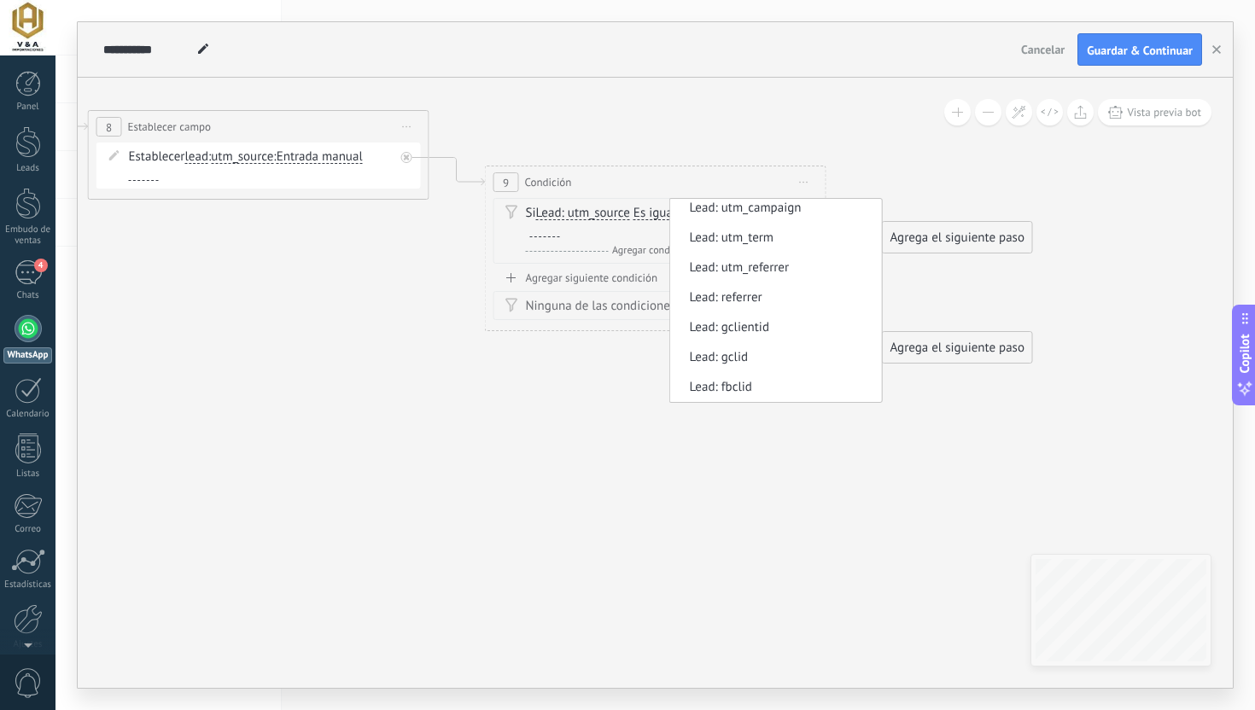
click at [577, 213] on span "Lead: utm_source" at bounding box center [583, 214] width 94 height 14
click at [577, 213] on button "Lead: utm_source" at bounding box center [633, 213] width 213 height 31
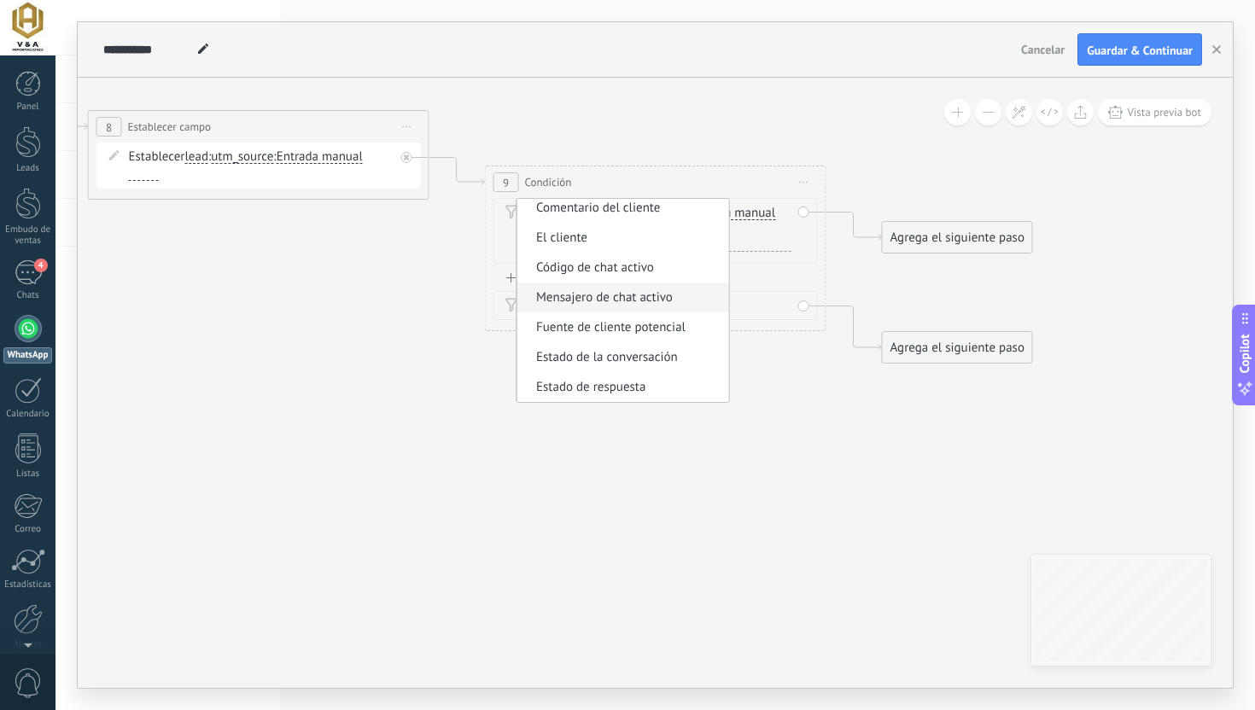
scroll to position [40, 0]
click at [558, 358] on span "Estado de la conversación" at bounding box center [620, 353] width 207 height 17
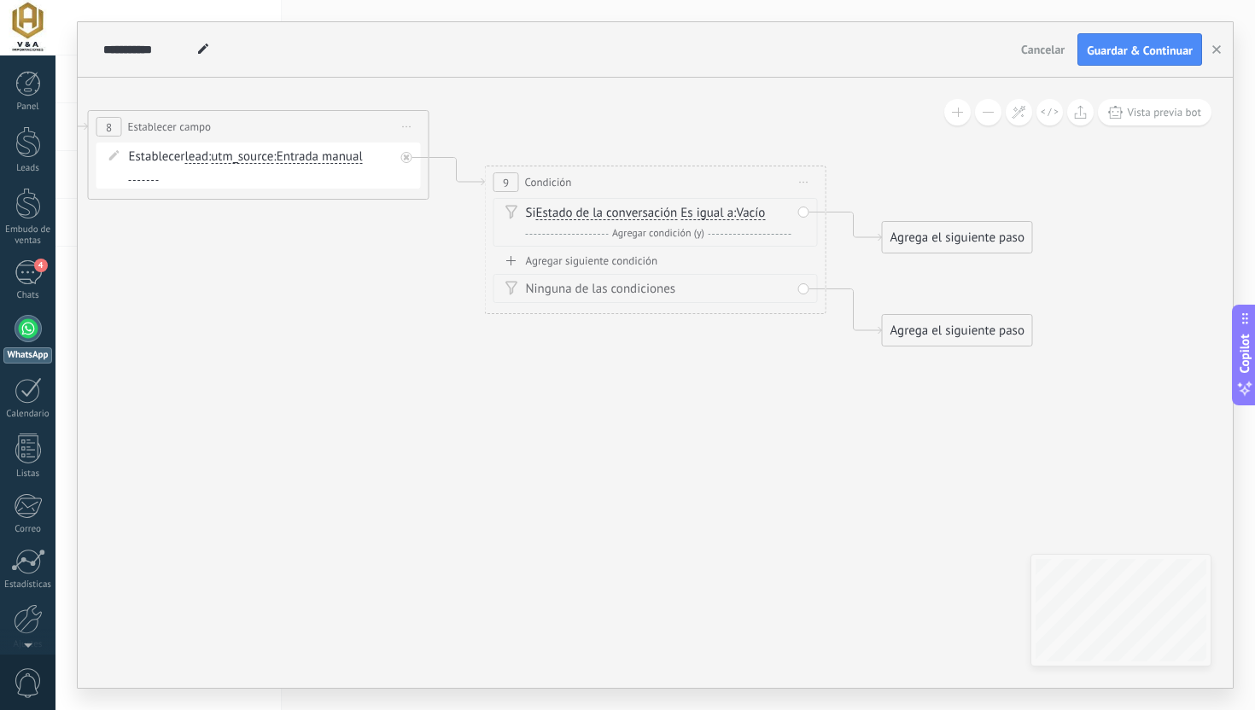
click at [756, 211] on span "Vacío" at bounding box center [750, 214] width 29 height 14
click at [756, 211] on button "Vacío" at bounding box center [833, 213] width 213 height 31
click at [756, 211] on span "Vacío" at bounding box center [820, 214] width 207 height 17
click at [328, 149] on span "Entrada manual ... Mensaje del cliente Entrada manual Entrada manual ... Mensaj…" at bounding box center [320, 157] width 86 height 16
click at [328, 154] on span "Entrada manual" at bounding box center [320, 157] width 86 height 14
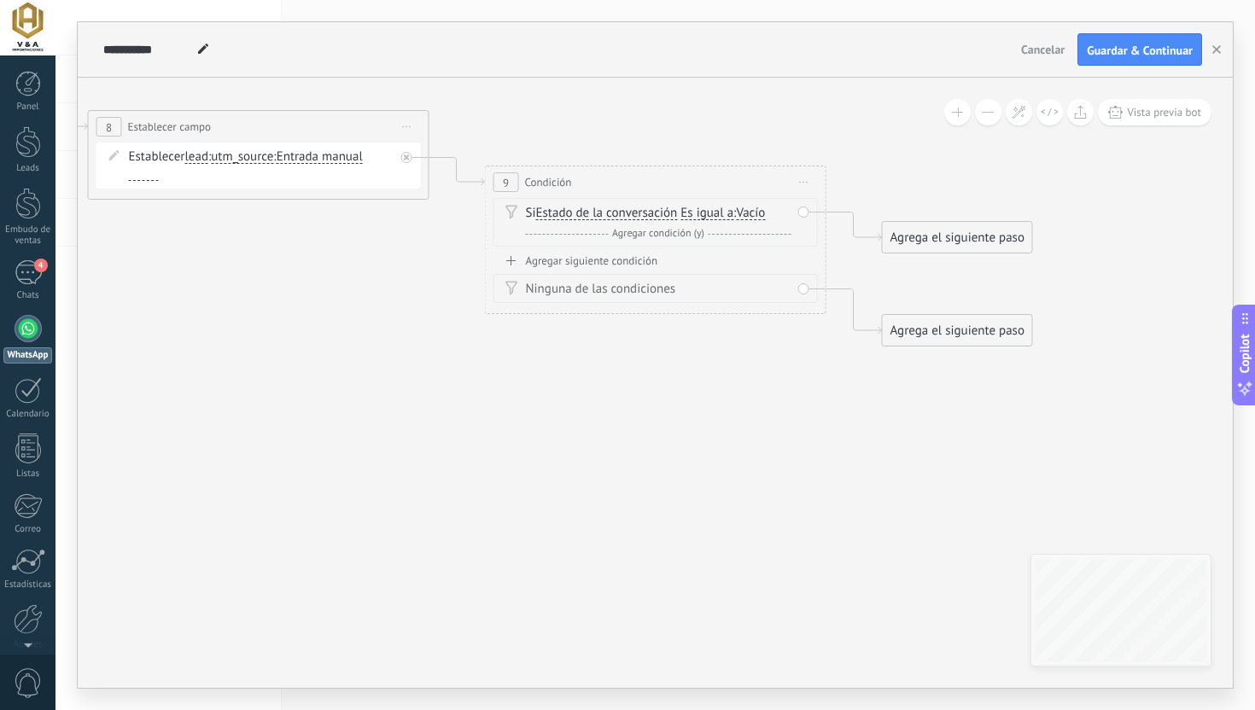
click at [328, 154] on button "Entrada manual" at bounding box center [374, 157] width 213 height 31
click at [259, 152] on span "utm_source" at bounding box center [242, 157] width 62 height 14
click at [259, 152] on button "utm_source" at bounding box center [308, 157] width 213 height 31
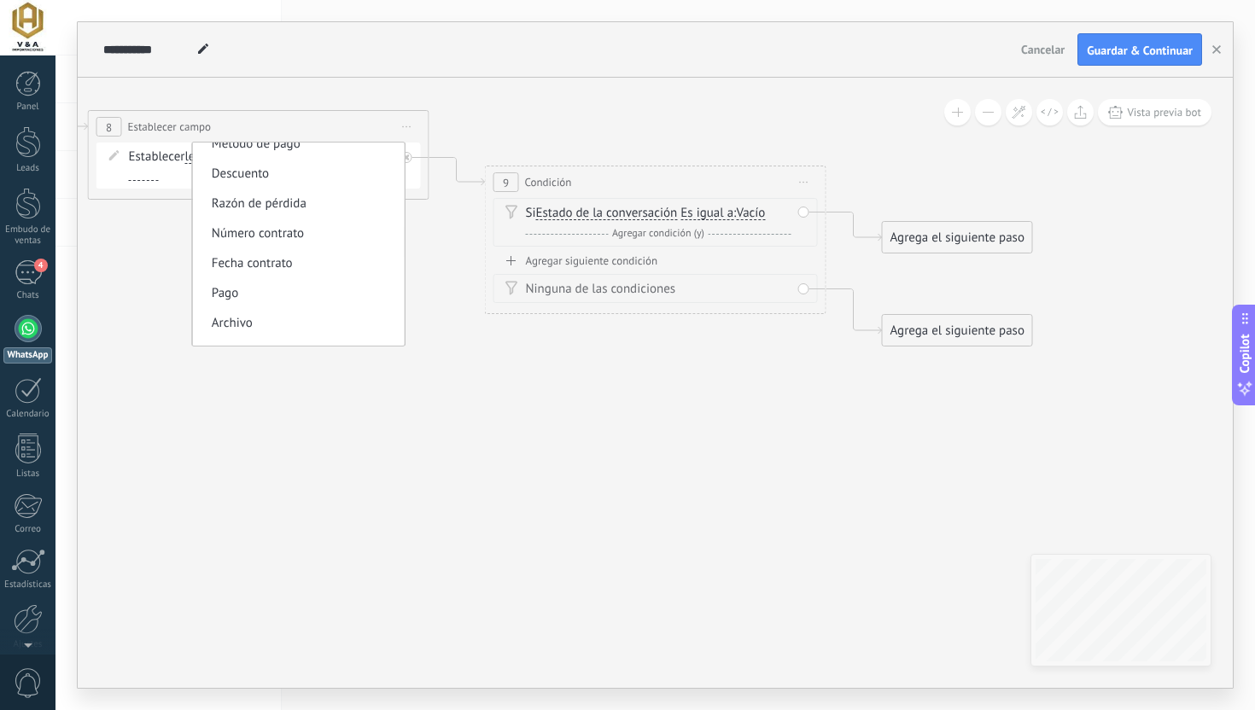
scroll to position [0, 0]
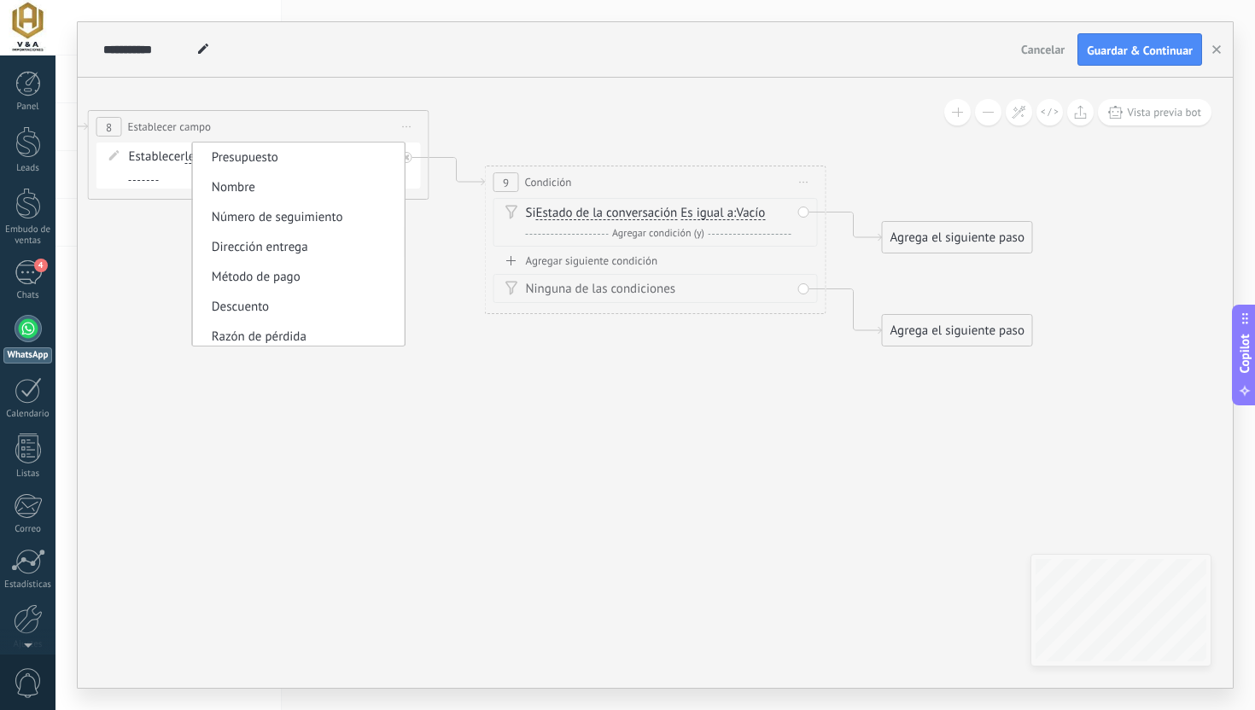
click at [128, 275] on icon at bounding box center [431, 237] width 1941 height 1108
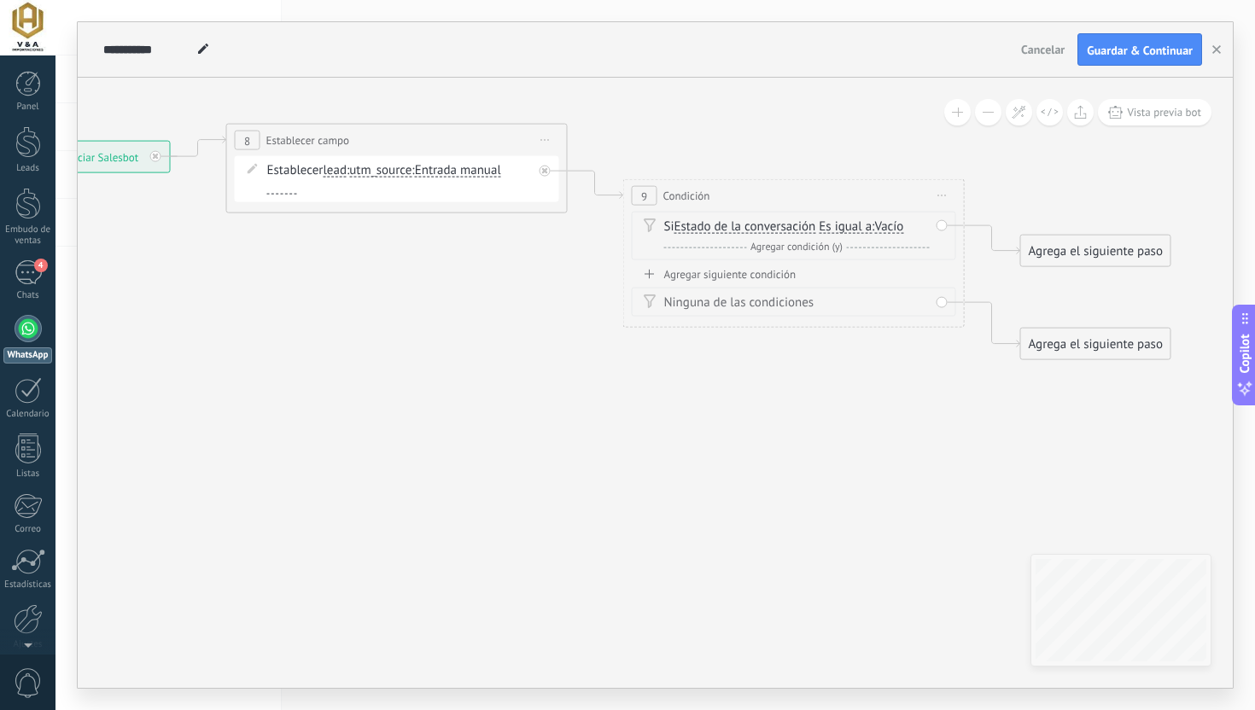
click at [943, 196] on span "Iniciar vista previa aquí Cambiar nombre Duplicar [GEOGRAPHIC_DATA]" at bounding box center [942, 195] width 27 height 25
click at [954, 301] on icon at bounding box center [953, 306] width 10 height 10
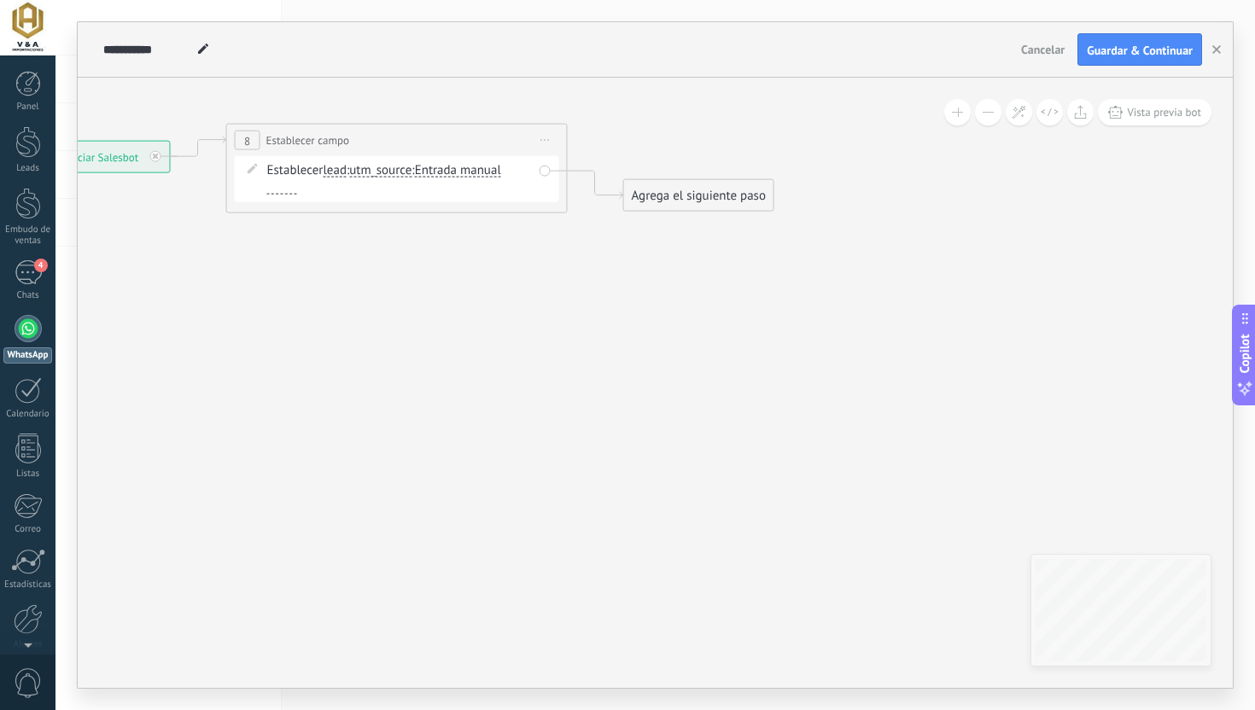
click at [539, 143] on span "Iniciar vista previa aquí Cambiar nombre Duplicar [GEOGRAPHIC_DATA]" at bounding box center [545, 140] width 27 height 25
click at [563, 240] on div "Borrar" at bounding box center [623, 251] width 169 height 29
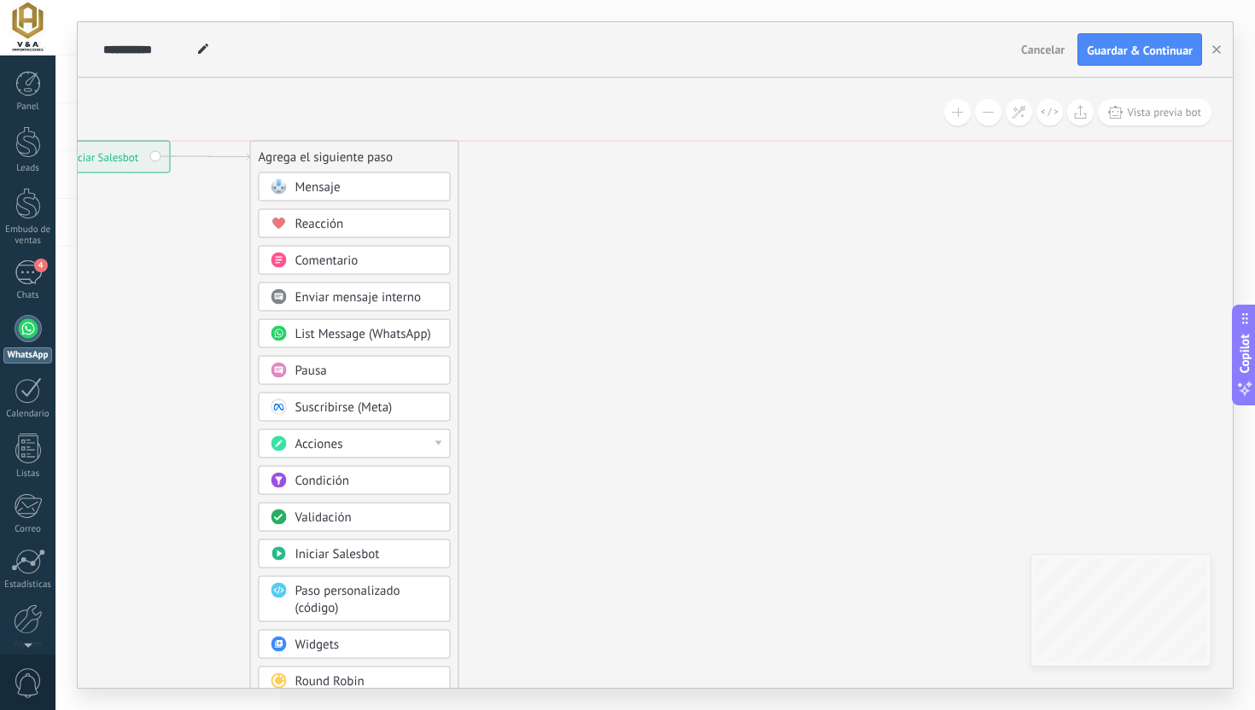
drag, startPoint x: 384, startPoint y: 219, endPoint x: 409, endPoint y: 160, distance: 64.7
click at [408, 160] on div "Agrega el siguiente paso" at bounding box center [354, 157] width 207 height 28
click at [538, 166] on icon at bounding box center [184, 423] width 1171 height 1418
click at [415, 114] on icon at bounding box center [184, 423] width 1171 height 1418
click at [678, 181] on icon at bounding box center [184, 423] width 1171 height 1418
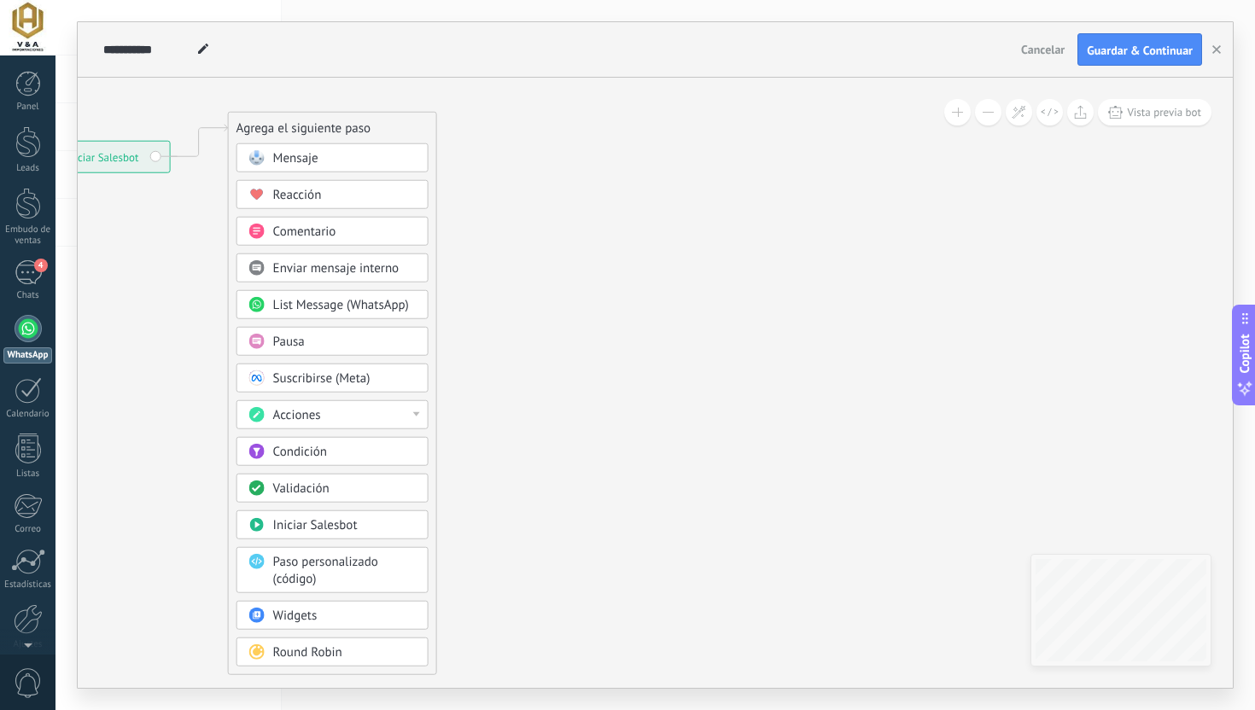
drag, startPoint x: 420, startPoint y: 159, endPoint x: 399, endPoint y: 130, distance: 36.0
click at [399, 130] on div "Agrega el siguiente paso" at bounding box center [332, 128] width 207 height 28
click at [577, 189] on icon at bounding box center [173, 394] width 1149 height 1418
click at [330, 446] on div "Condición" at bounding box center [345, 451] width 143 height 17
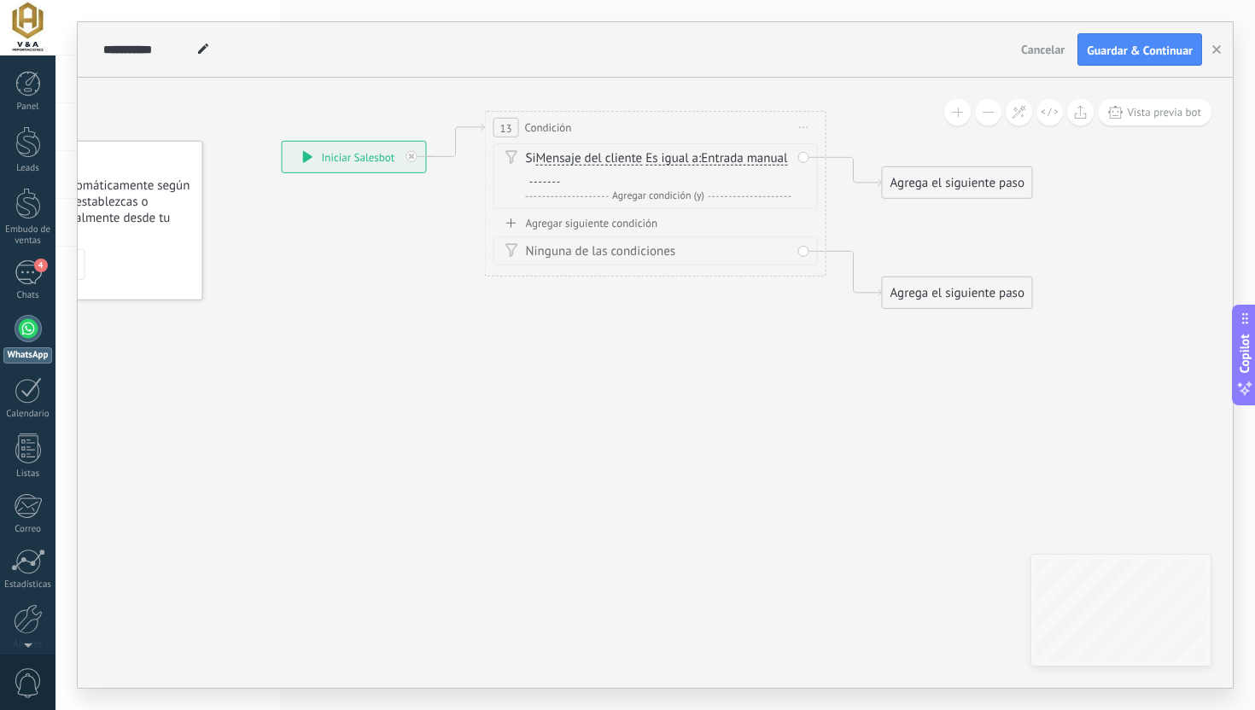
click at [574, 158] on span "Mensaje del cliente" at bounding box center [589, 159] width 107 height 14
click at [574, 158] on button "Mensaje del cliente" at bounding box center [633, 158] width 213 height 31
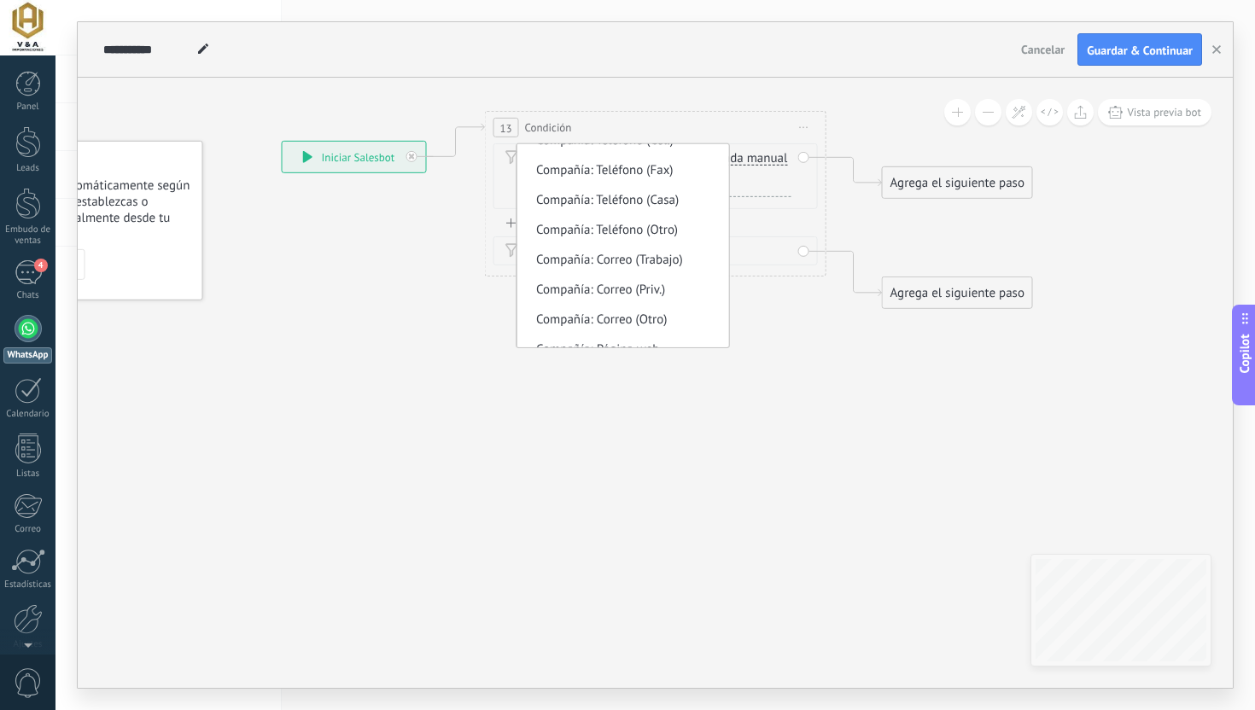
scroll to position [1230, 0]
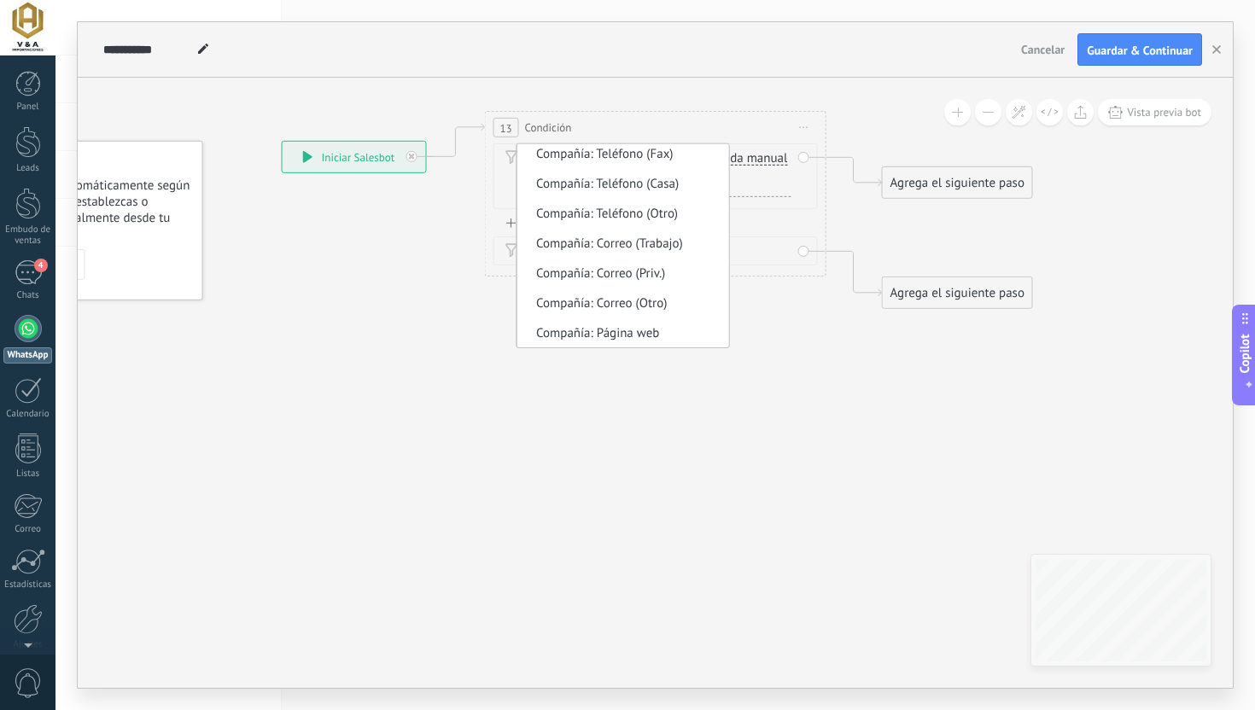
click at [407, 338] on icon at bounding box center [628, 210] width 1546 height 1052
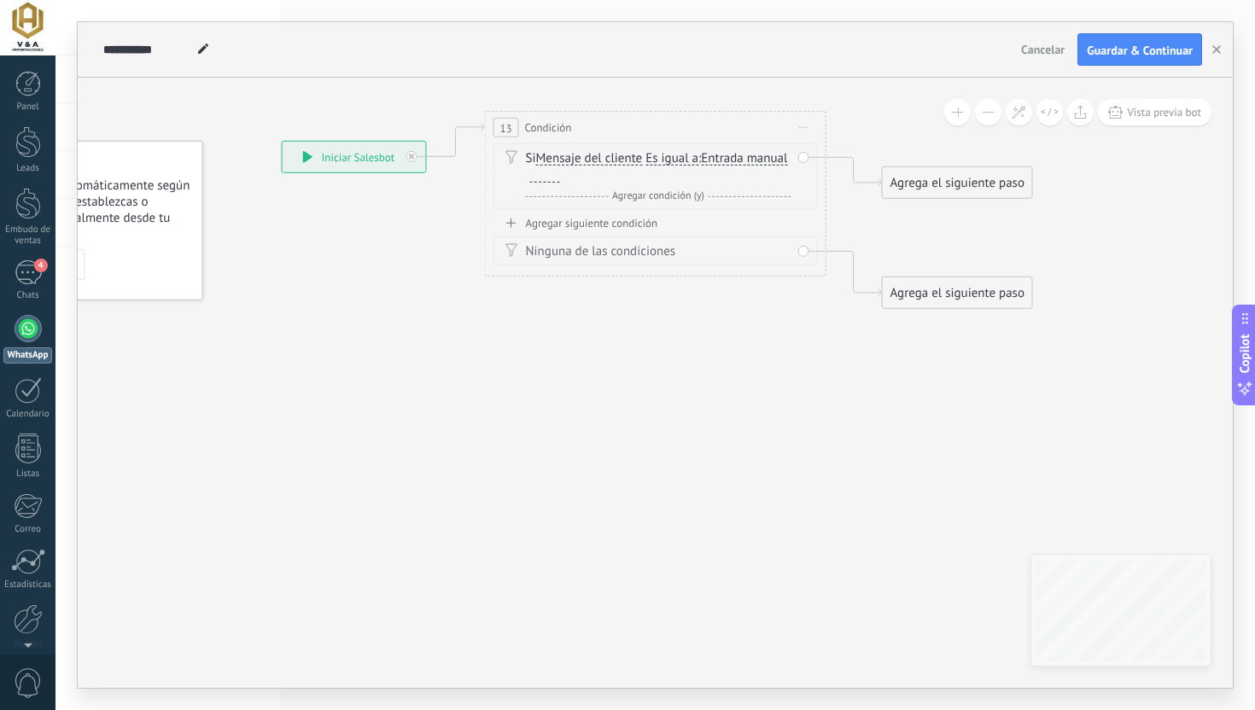
click at [801, 119] on span "Iniciar vista previa aquí Cambiar nombre Duplicar [GEOGRAPHIC_DATA]" at bounding box center [803, 127] width 27 height 25
click at [771, 96] on icon at bounding box center [628, 210] width 1546 height 1052
click at [701, 166] on span "Entrada manual" at bounding box center [744, 159] width 86 height 14
click at [692, 174] on button "Entrada manual" at bounding box center [798, 158] width 213 height 31
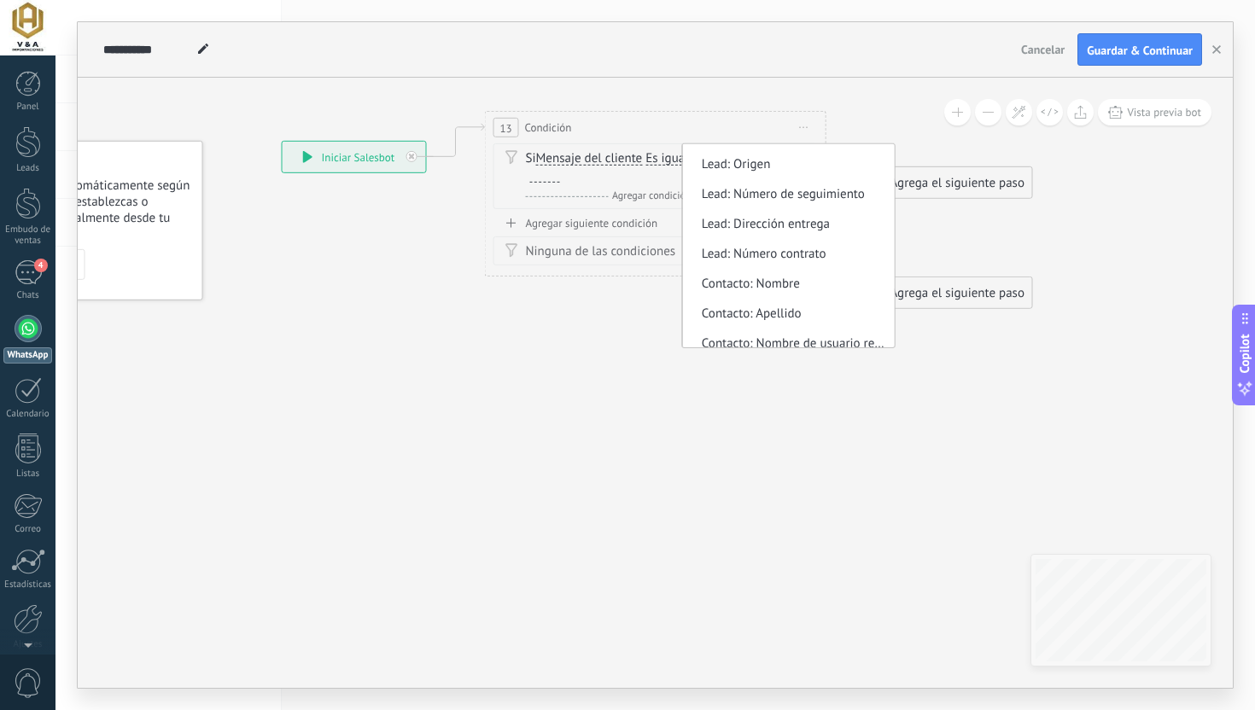
scroll to position [0, 0]
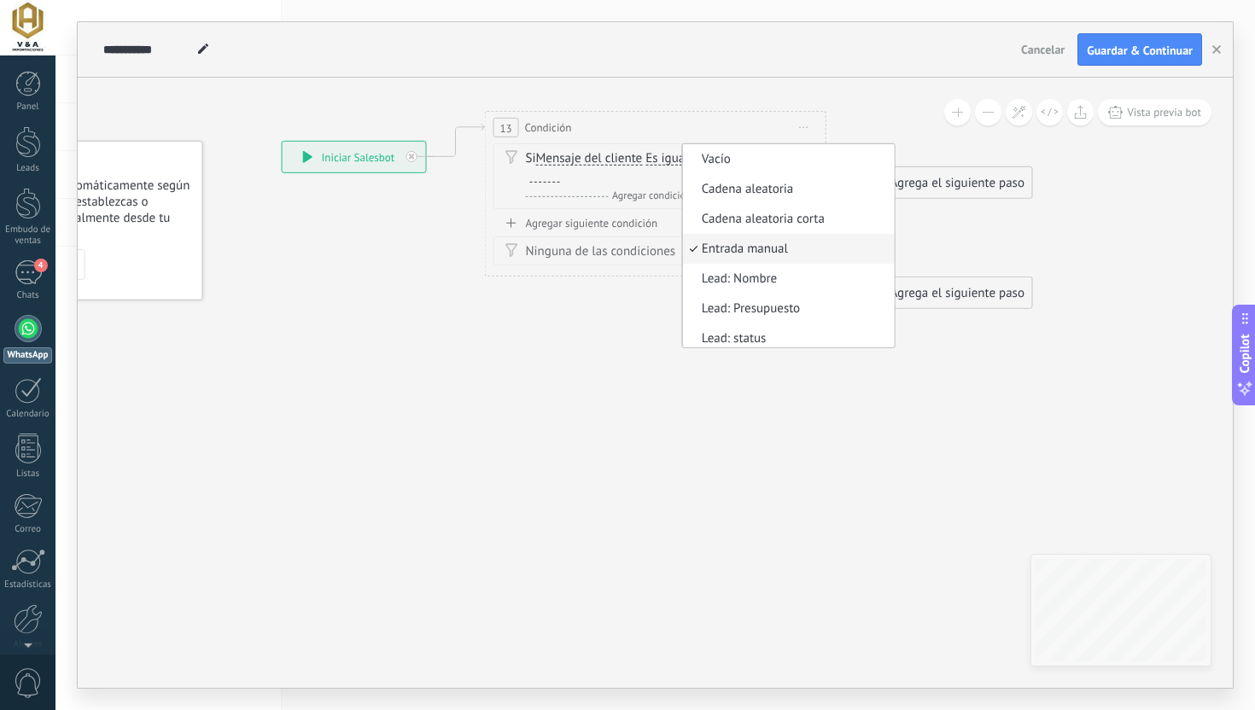
click at [740, 107] on icon at bounding box center [628, 210] width 1546 height 1052
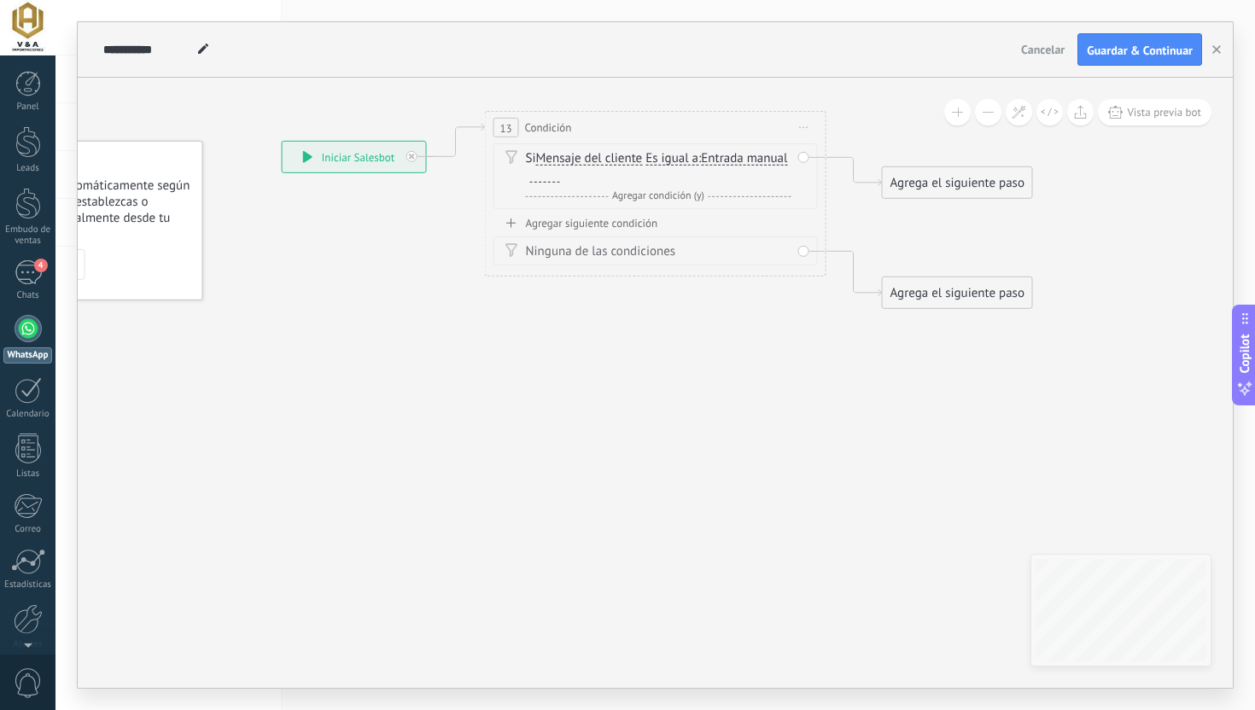
click at [801, 132] on span "Iniciar vista previa aquí Cambiar nombre Duplicar [GEOGRAPHIC_DATA]" at bounding box center [803, 127] width 27 height 25
click at [836, 248] on div "Borrar" at bounding box center [881, 238] width 169 height 29
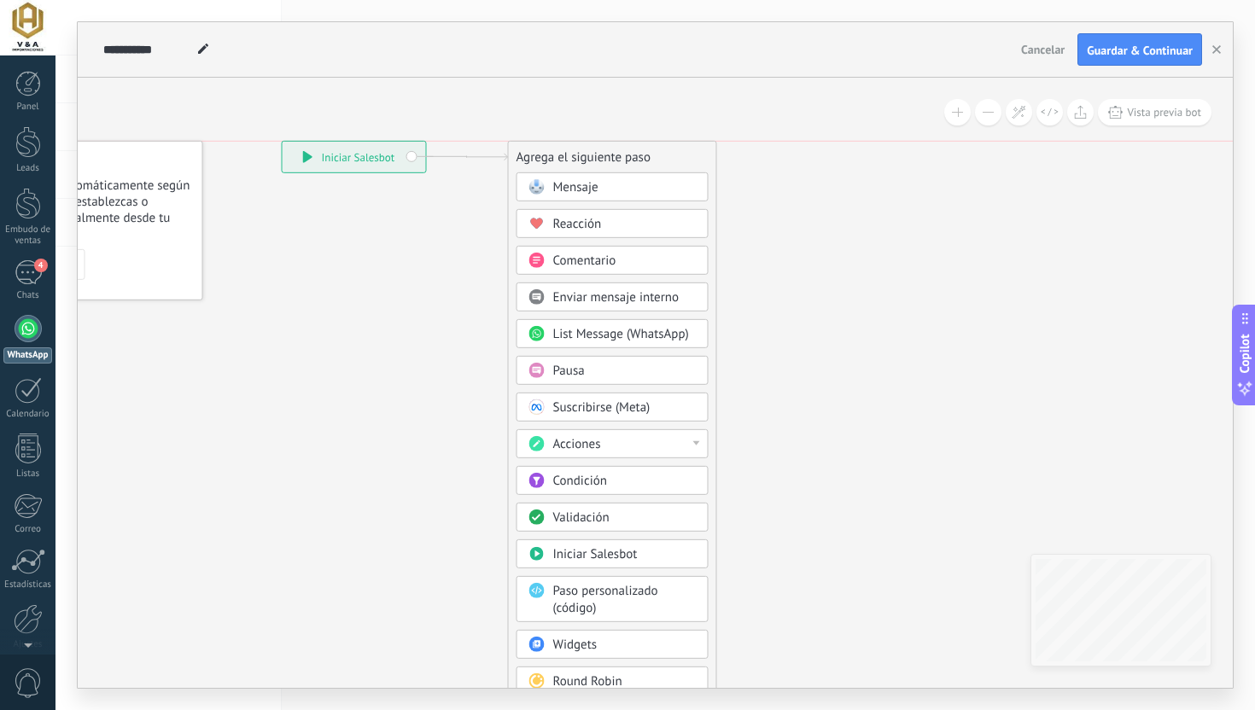
drag, startPoint x: 627, startPoint y: 218, endPoint x: 654, endPoint y: 160, distance: 63.8
click at [654, 160] on div "Agrega el siguiente paso" at bounding box center [612, 157] width 207 height 28
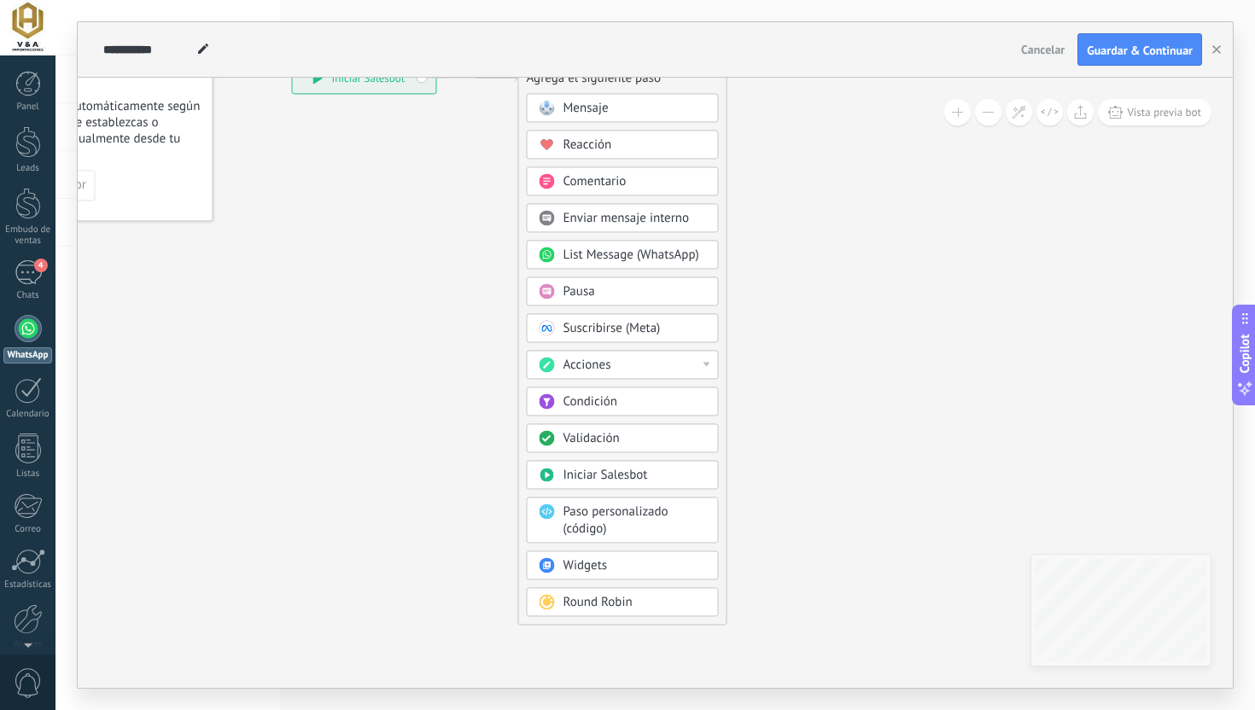
click at [591, 437] on span "Validación" at bounding box center [591, 438] width 56 height 16
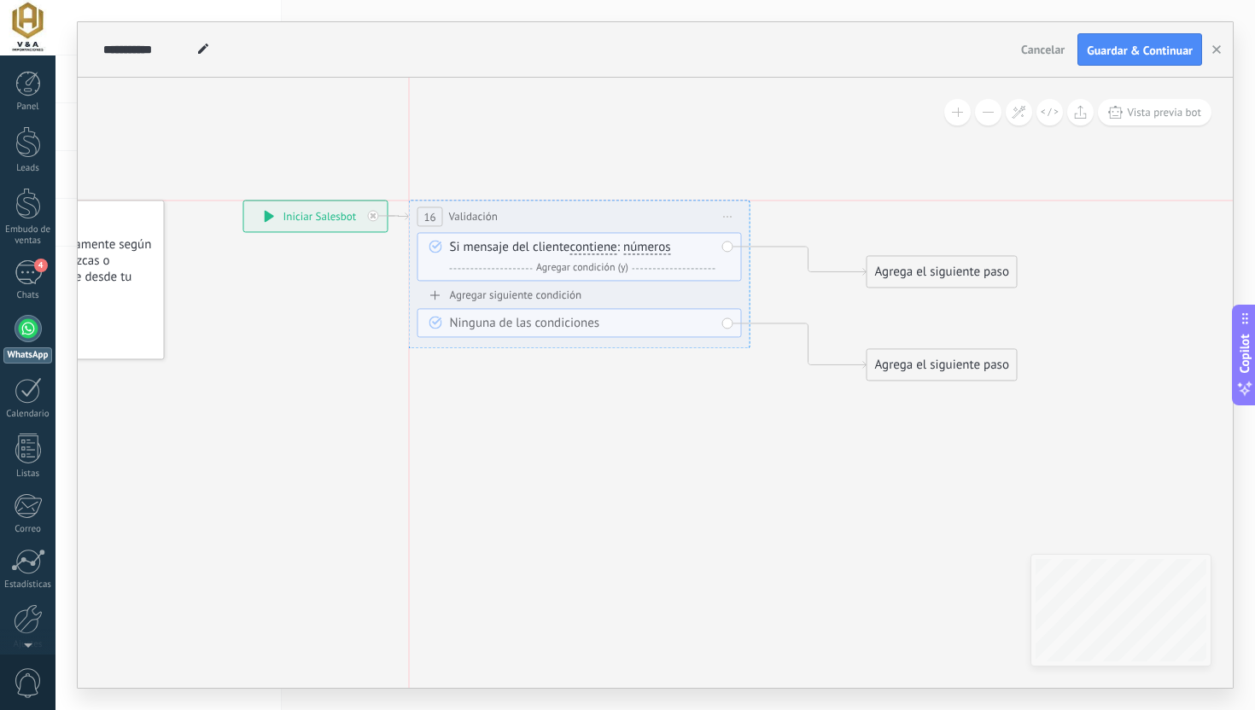
drag, startPoint x: 692, startPoint y: 208, endPoint x: 634, endPoint y: 207, distance: 58.0
click at [634, 207] on div "**********" at bounding box center [580, 217] width 340 height 32
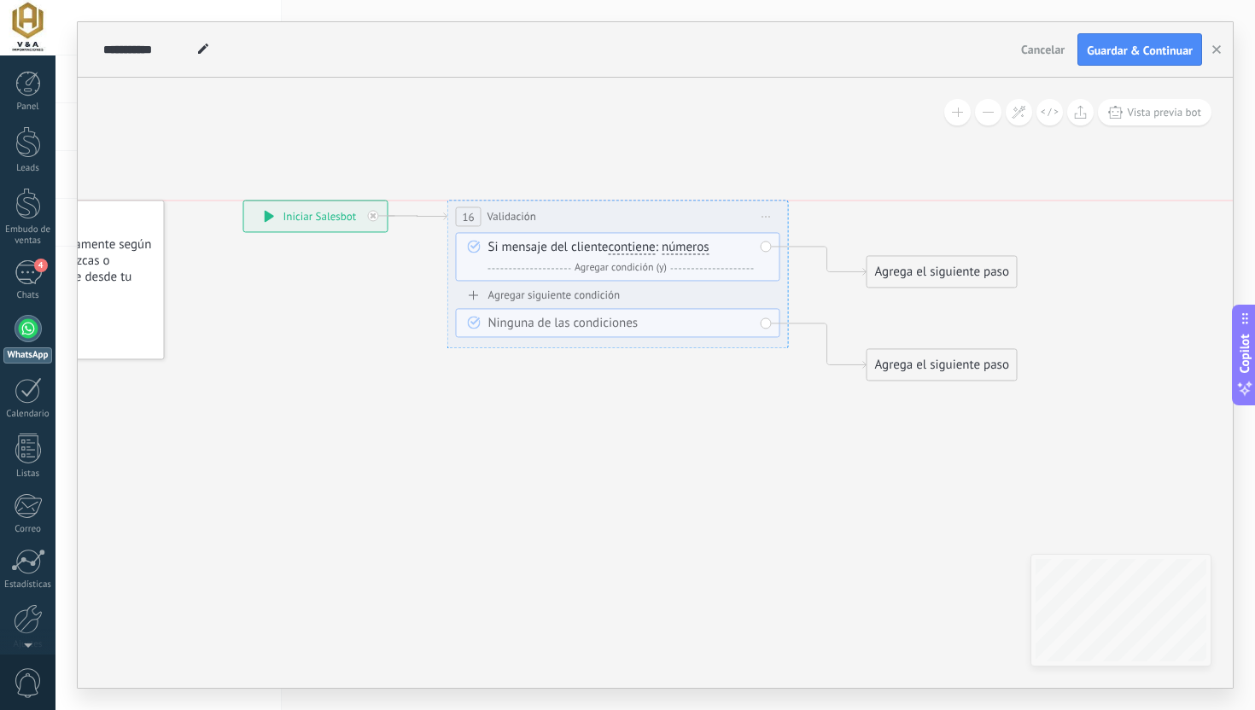
drag, startPoint x: 634, startPoint y: 207, endPoint x: 673, endPoint y: 204, distance: 39.4
click at [673, 206] on div "**********" at bounding box center [618, 217] width 340 height 32
click at [686, 246] on span "números" at bounding box center [685, 248] width 48 height 14
click at [686, 246] on button "números" at bounding box center [759, 247] width 213 height 31
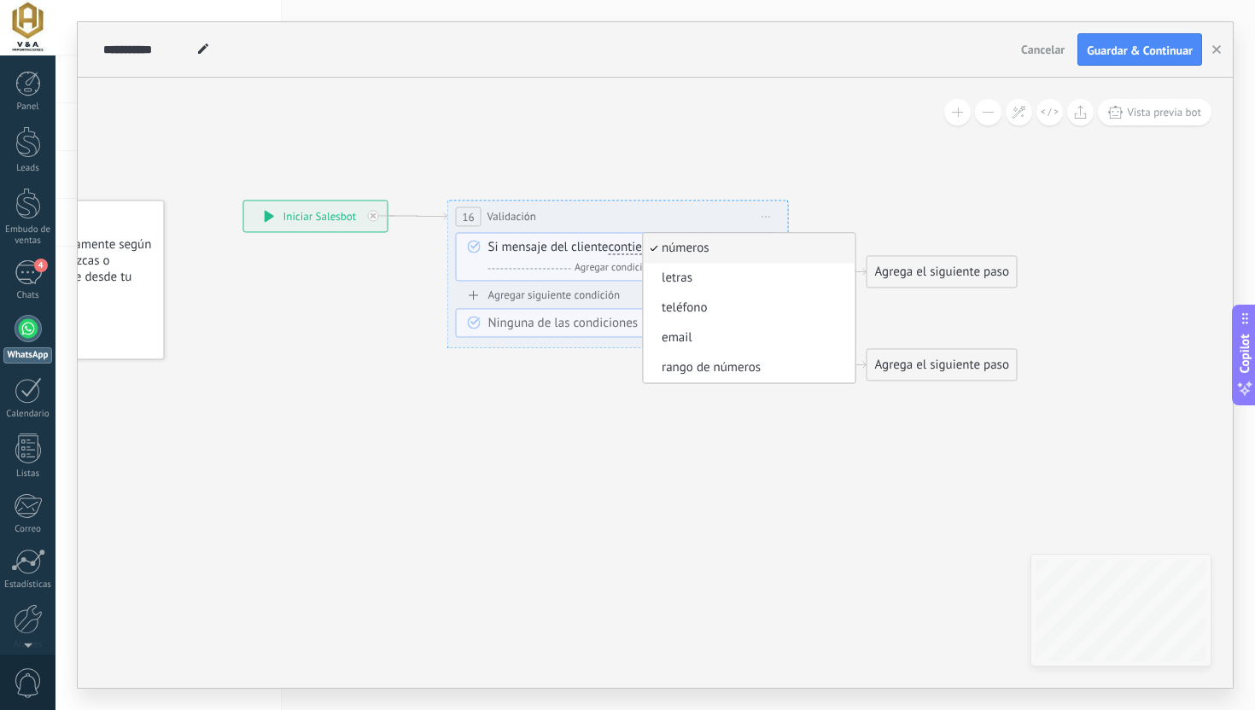
click at [636, 248] on span "contiene" at bounding box center [632, 248] width 47 height 14
click at [636, 248] on button "contiene" at bounding box center [706, 247] width 213 height 31
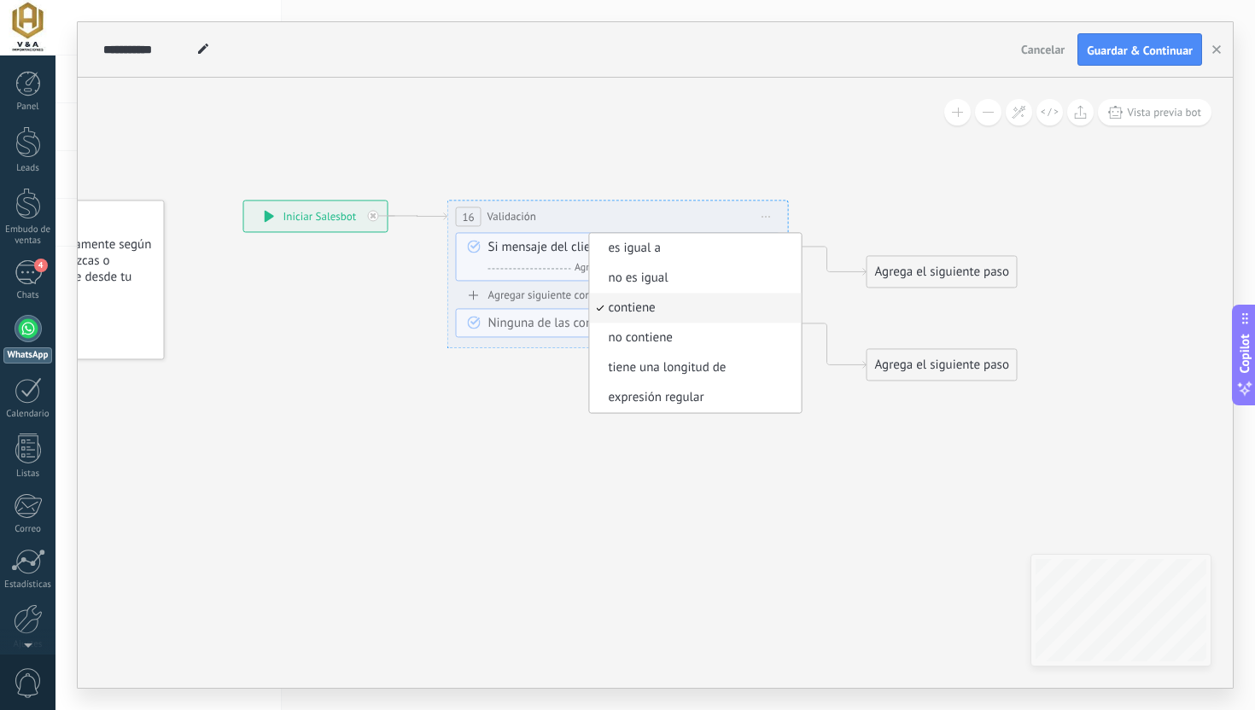
click at [734, 137] on icon at bounding box center [601, 290] width 1569 height 1035
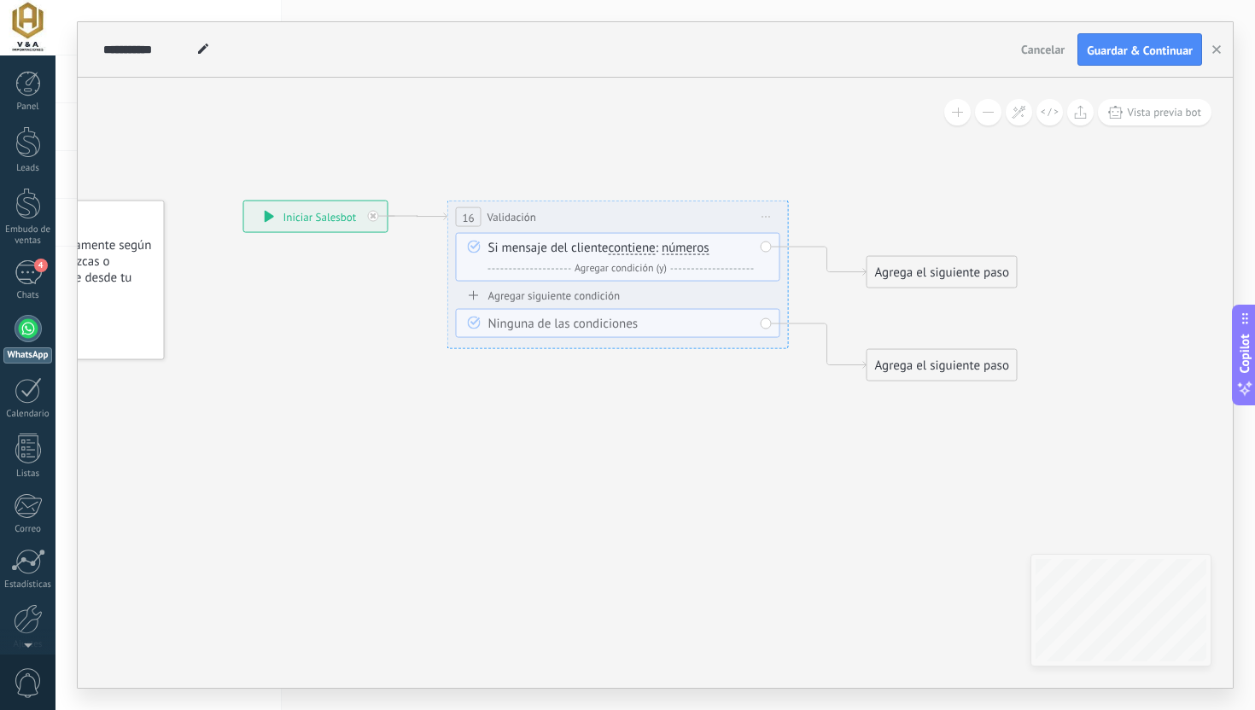
click at [699, 240] on span "números números letras teléfono email rango de números números números letras t…" at bounding box center [683, 248] width 51 height 16
click at [696, 246] on span "números" at bounding box center [685, 249] width 48 height 14
click at [696, 246] on button "números" at bounding box center [759, 248] width 213 height 31
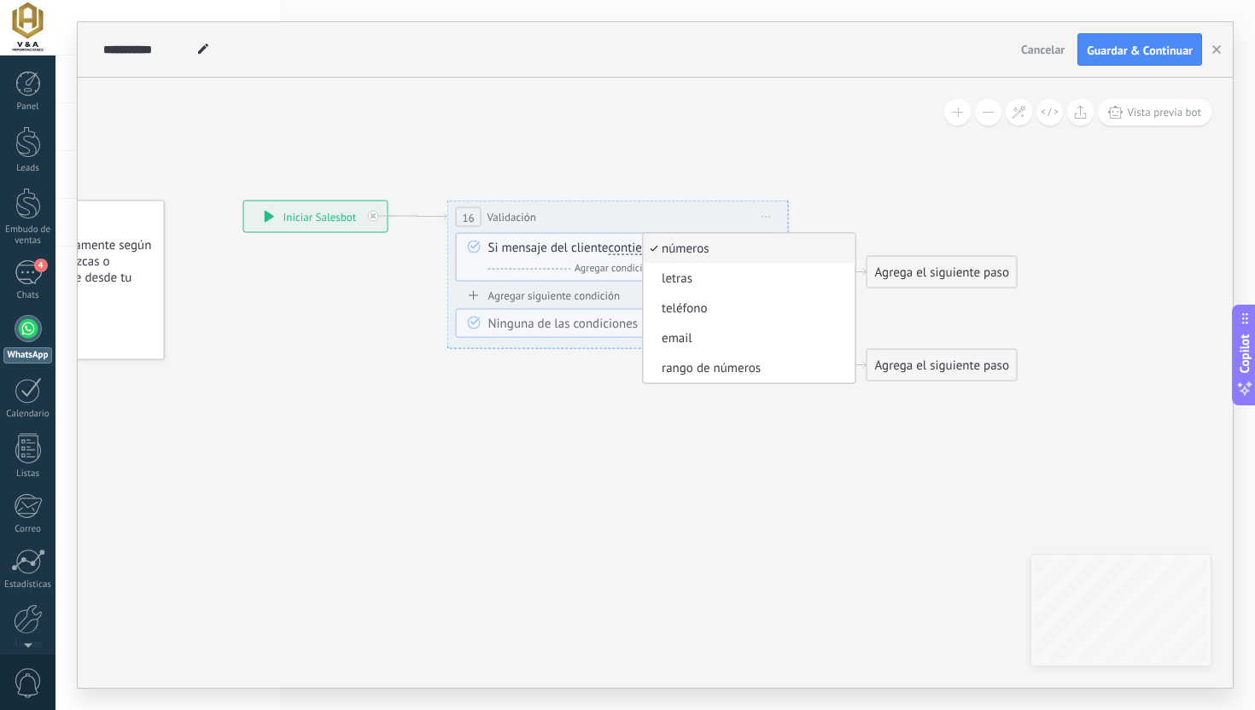
click at [602, 416] on icon at bounding box center [601, 291] width 1569 height 1035
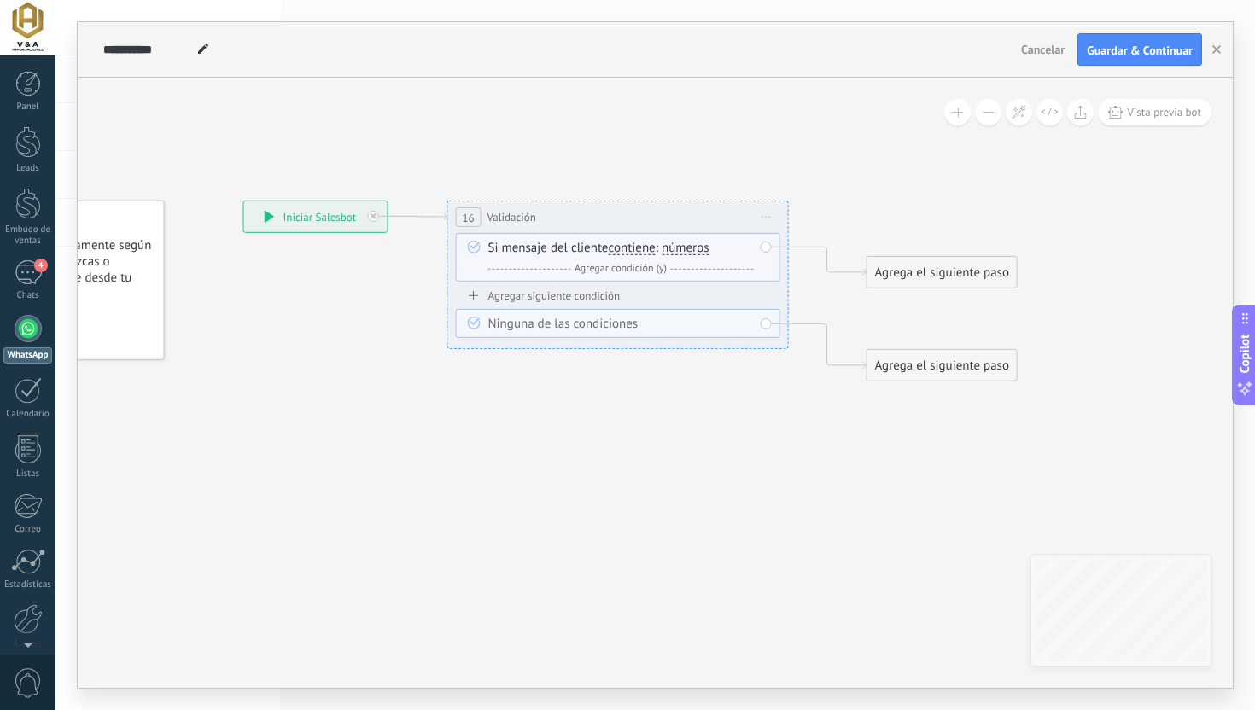
click at [762, 223] on span "Iniciar vista previa aquí Cambiar nombre Duplicar [GEOGRAPHIC_DATA]" at bounding box center [766, 217] width 27 height 25
click at [761, 336] on div "Borrar" at bounding box center [844, 328] width 169 height 29
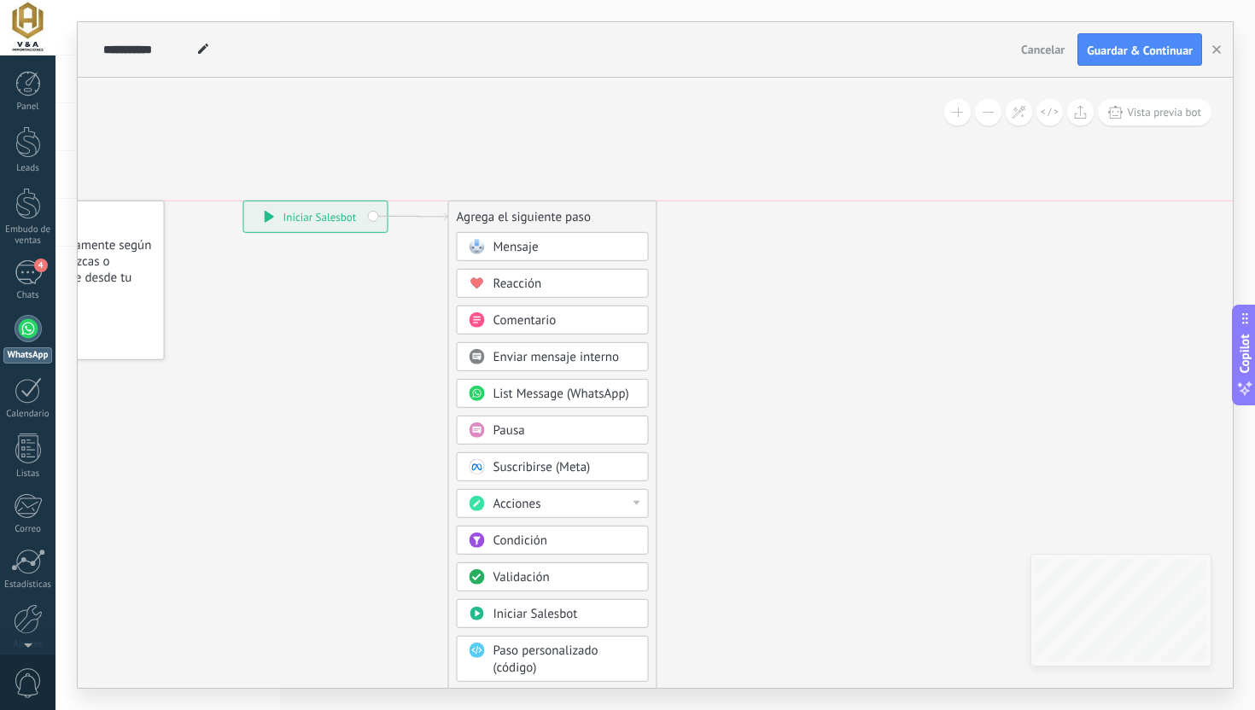
drag, startPoint x: 523, startPoint y: 269, endPoint x: 528, endPoint y: 216, distance: 53.2
click at [528, 216] on div "Agrega el siguiente paso" at bounding box center [552, 217] width 207 height 28
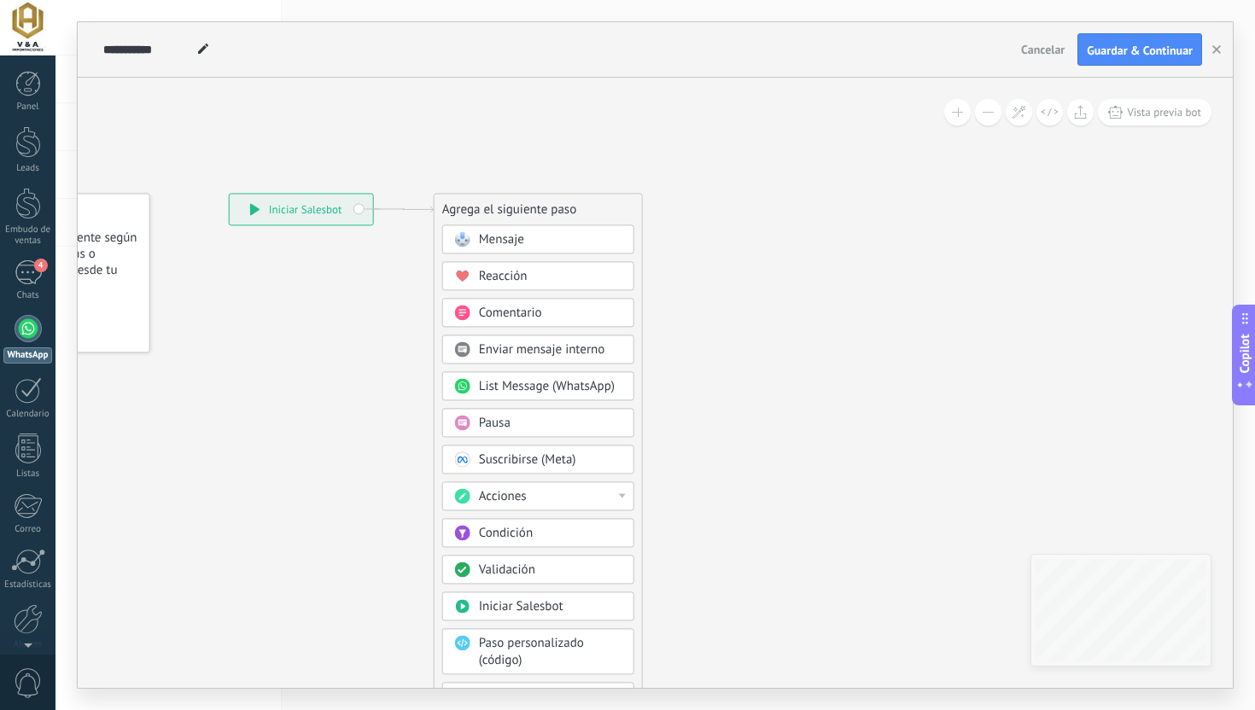
click at [551, 426] on div "Pausa" at bounding box center [550, 423] width 143 height 17
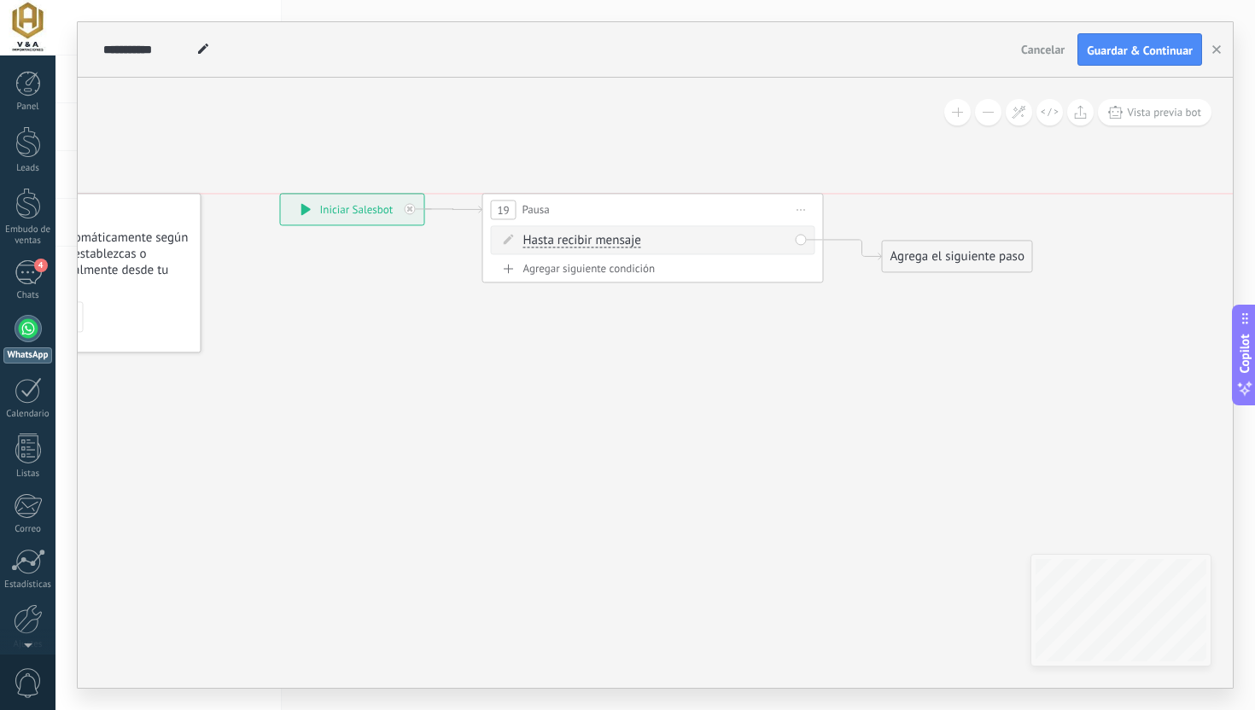
click at [750, 207] on div "19 Pausa ***** Iniciar vista previa aquí Cambiar nombre Duplicar [GEOGRAPHIC_DA…" at bounding box center [653, 210] width 340 height 32
drag, startPoint x: 750, startPoint y: 207, endPoint x: 736, endPoint y: 204, distance: 14.7
click at [736, 204] on div "19 Pausa ***** Iniciar vista previa aquí Cambiar nombre Duplicar [GEOGRAPHIC_DA…" at bounding box center [628, 210] width 340 height 32
click at [796, 201] on span "Iniciar vista previa aquí Cambiar nombre Duplicar [GEOGRAPHIC_DATA]" at bounding box center [785, 209] width 27 height 25
click at [812, 311] on div "Borrar" at bounding box center [863, 320] width 169 height 29
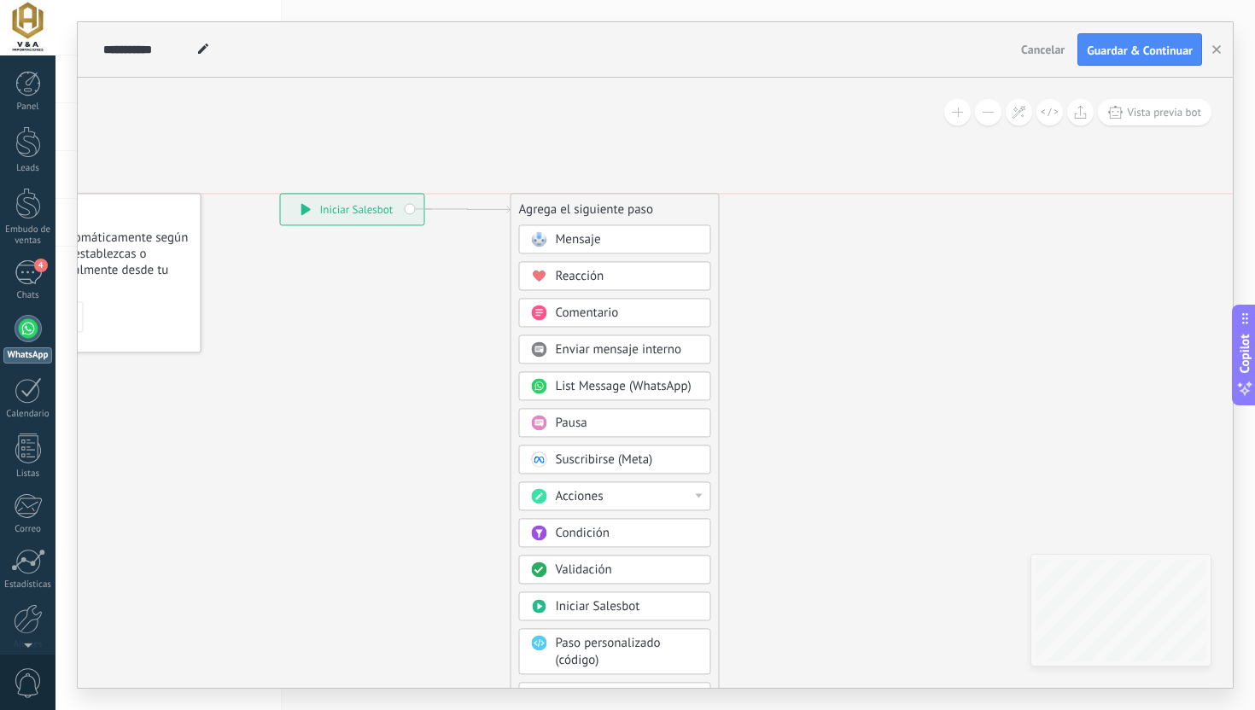
drag, startPoint x: 562, startPoint y: 271, endPoint x: 592, endPoint y: 208, distance: 69.5
click at [592, 208] on div "Agrega el siguiente paso" at bounding box center [614, 209] width 207 height 28
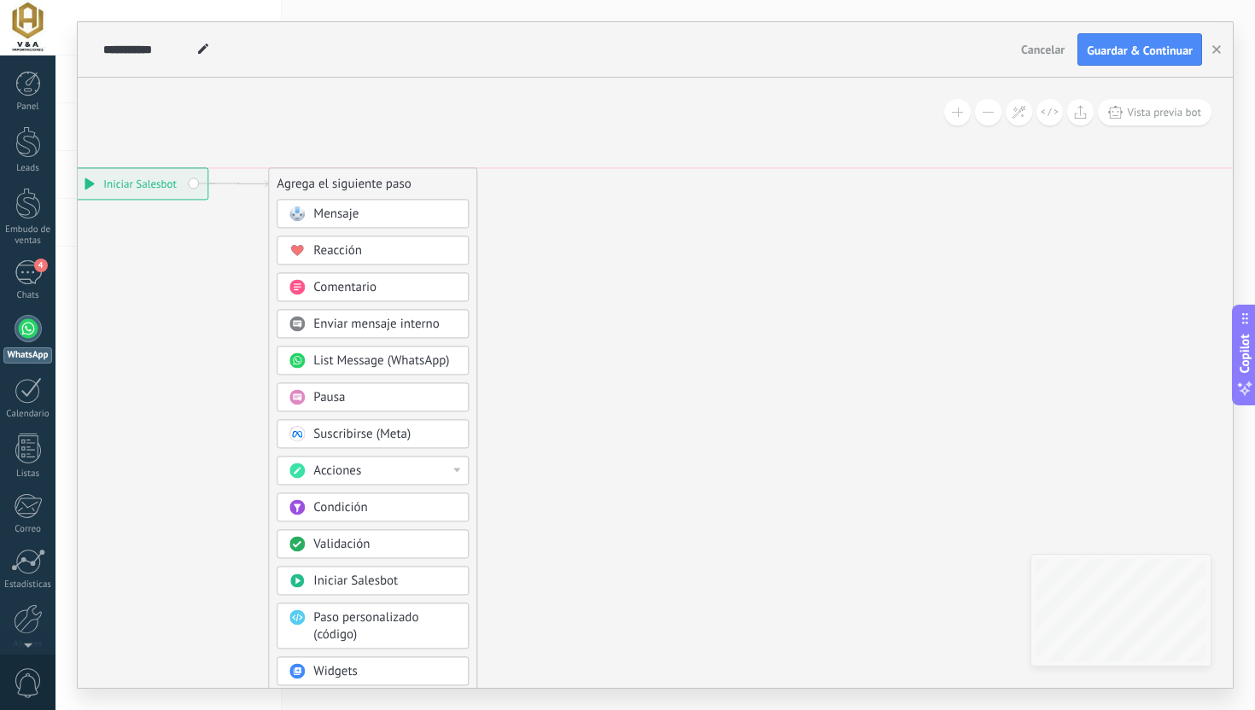
drag, startPoint x: 386, startPoint y: 184, endPoint x: 350, endPoint y: 183, distance: 35.9
click at [350, 183] on div "Agrega el siguiente paso" at bounding box center [372, 184] width 207 height 28
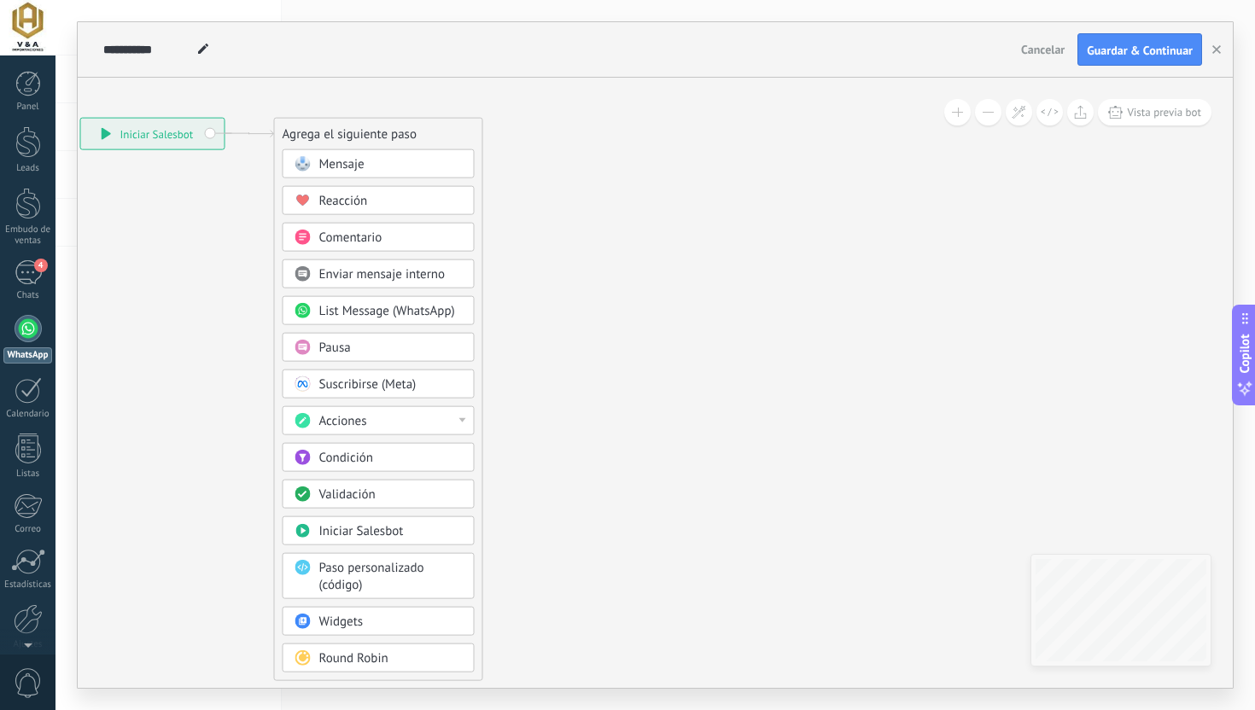
click at [366, 326] on div "Mensaje Mensaje Mensaje Reacción Comentario Enviar mensaje interno" at bounding box center [378, 414] width 192 height 531
click at [366, 313] on span "List Message (WhatsApp)" at bounding box center [387, 311] width 136 height 16
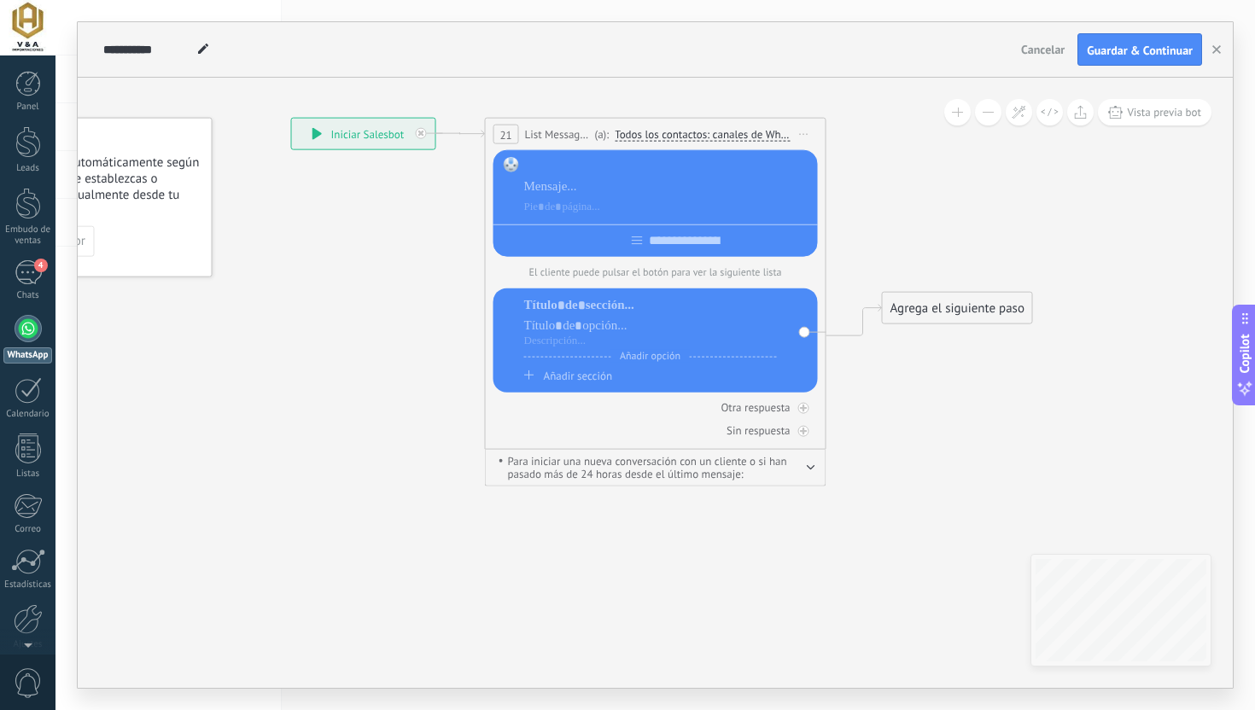
click at [594, 172] on div at bounding box center [668, 166] width 288 height 17
click at [625, 248] on div at bounding box center [655, 237] width 324 height 26
click at [481, 223] on icon at bounding box center [632, 285] width 1537 height 1189
click at [584, 195] on div at bounding box center [667, 186] width 288 height 17
click at [573, 208] on div at bounding box center [667, 207] width 288 height 17
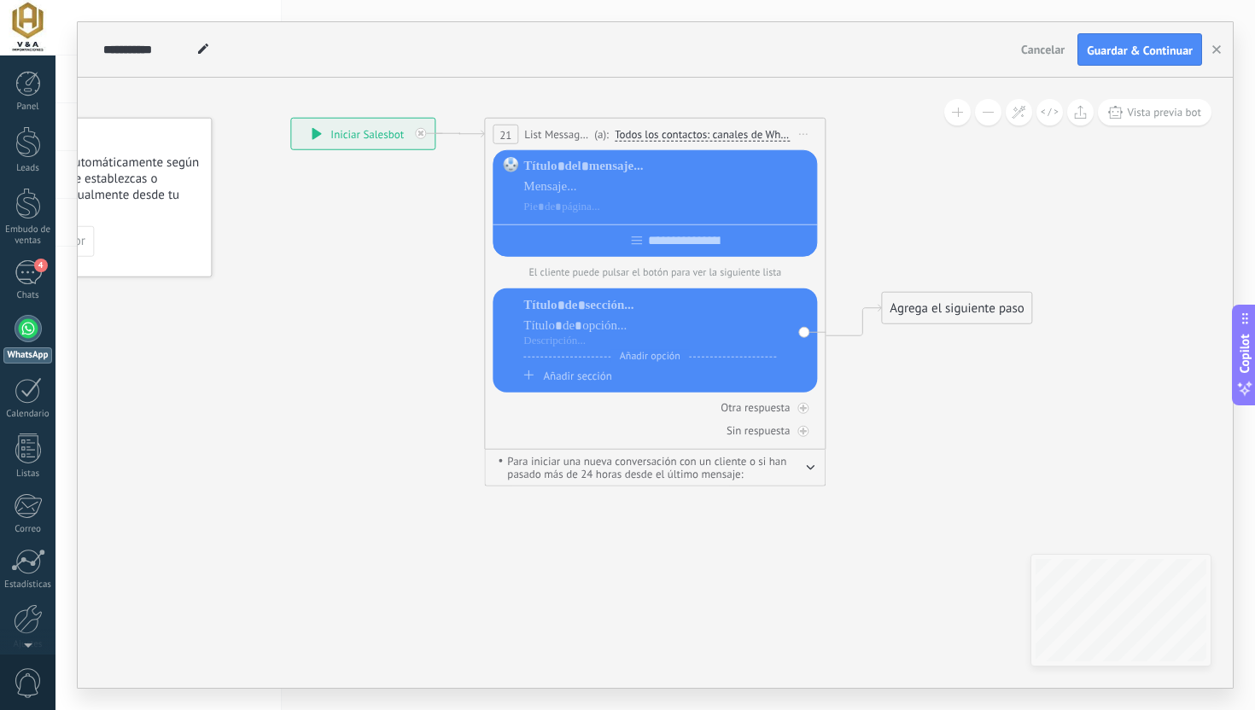
click at [422, 216] on icon at bounding box center [631, 285] width 1537 height 1189
click at [812, 132] on span "Iniciar vista previa aquí Cambiar nombre Duplicar [GEOGRAPHIC_DATA]" at bounding box center [802, 134] width 27 height 25
click at [818, 236] on div "Borrar" at bounding box center [880, 245] width 169 height 29
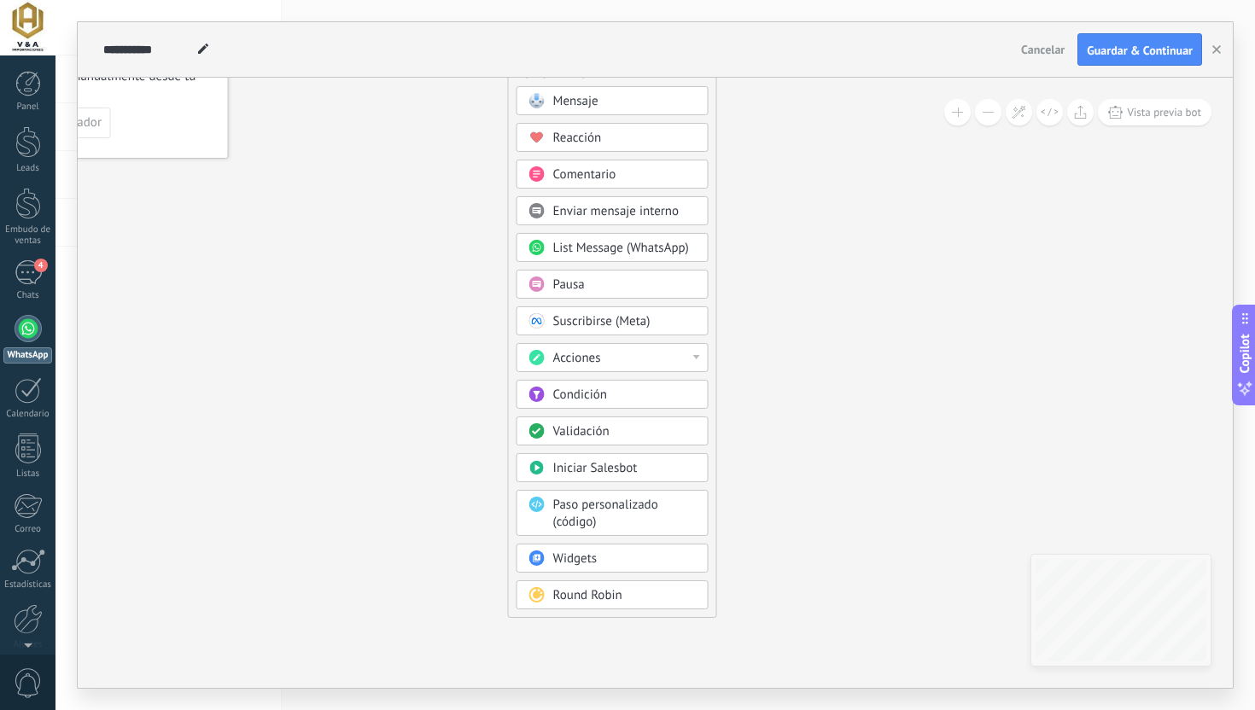
click at [596, 362] on span "Acciones" at bounding box center [577, 358] width 48 height 16
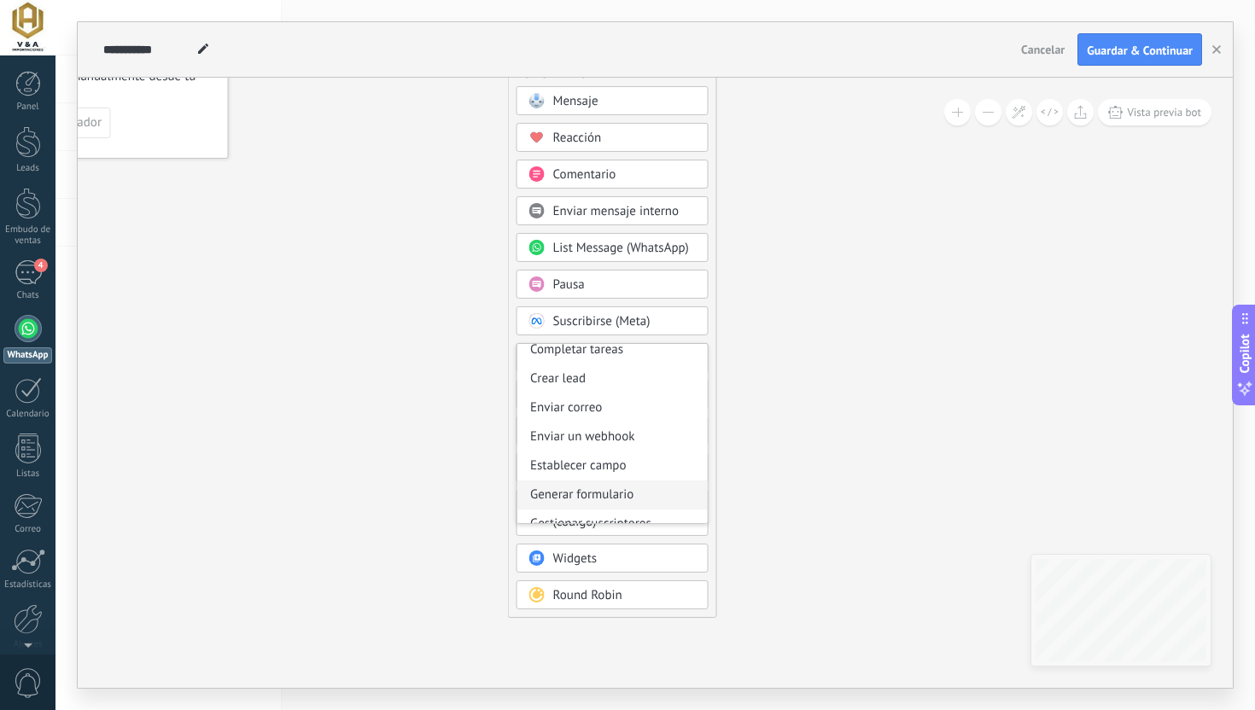
scroll to position [182, 0]
click at [596, 468] on div "Establecer campo" at bounding box center [612, 466] width 190 height 29
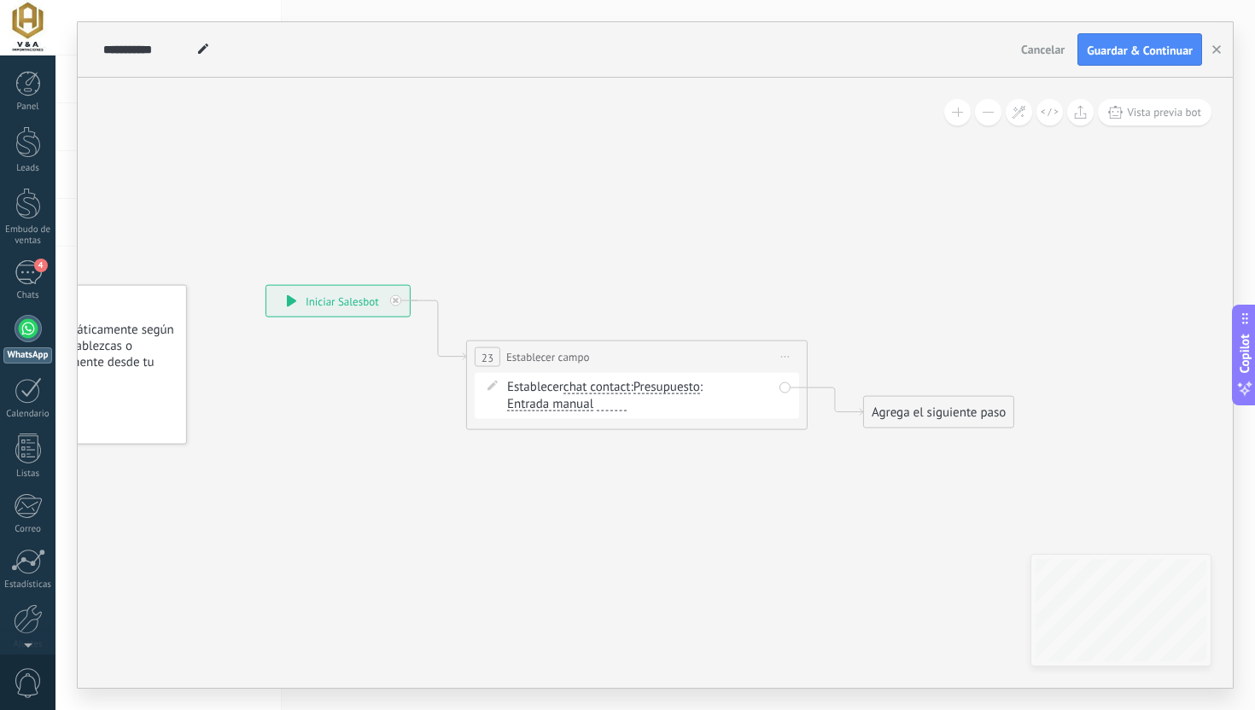
click at [593, 387] on span "chat contact" at bounding box center [596, 388] width 67 height 14
click at [593, 387] on button "chat contact" at bounding box center [661, 387] width 213 height 31
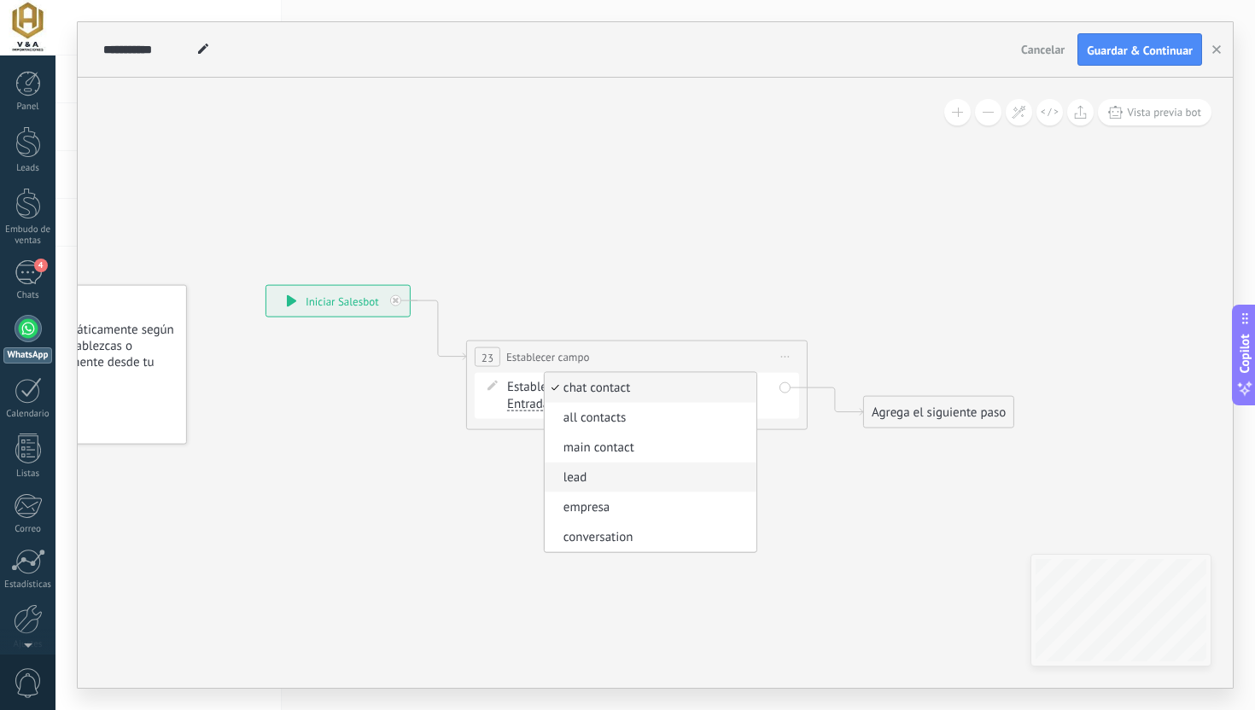
click at [597, 478] on span "lead" at bounding box center [648, 477] width 207 height 17
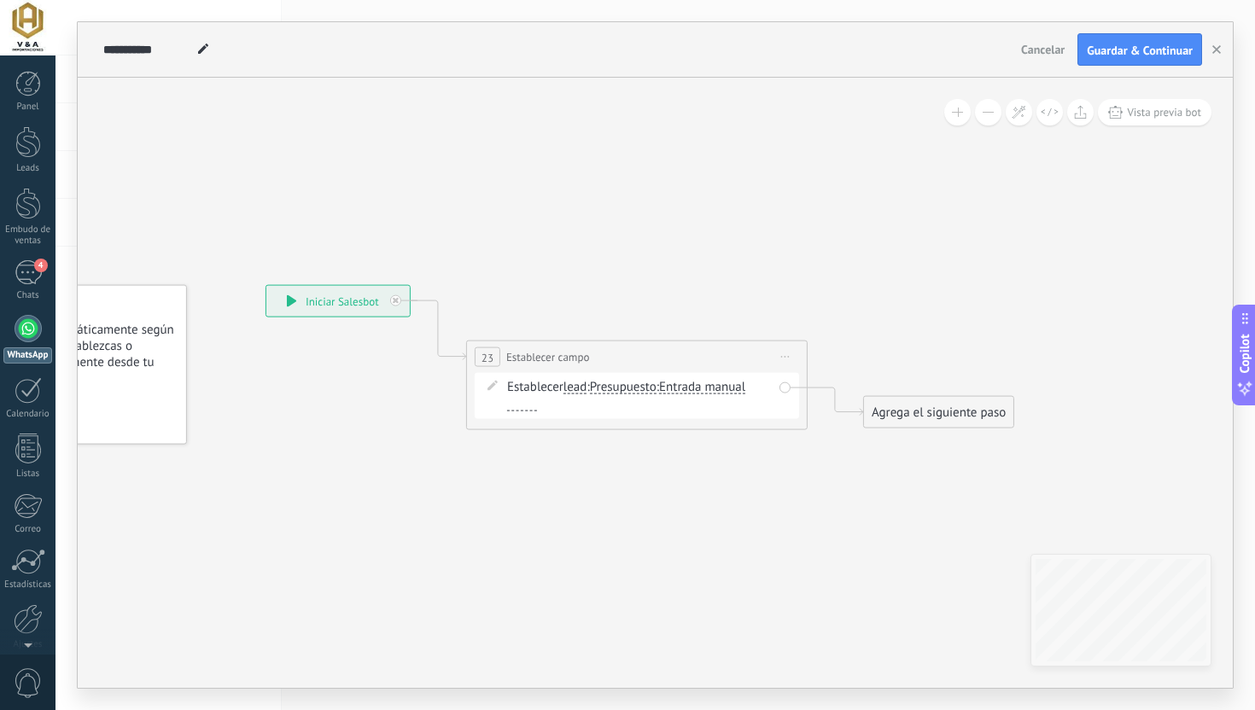
click at [642, 387] on span "Presupuesto" at bounding box center [623, 388] width 67 height 14
click at [642, 387] on button "Presupuesto" at bounding box center [687, 387] width 213 height 31
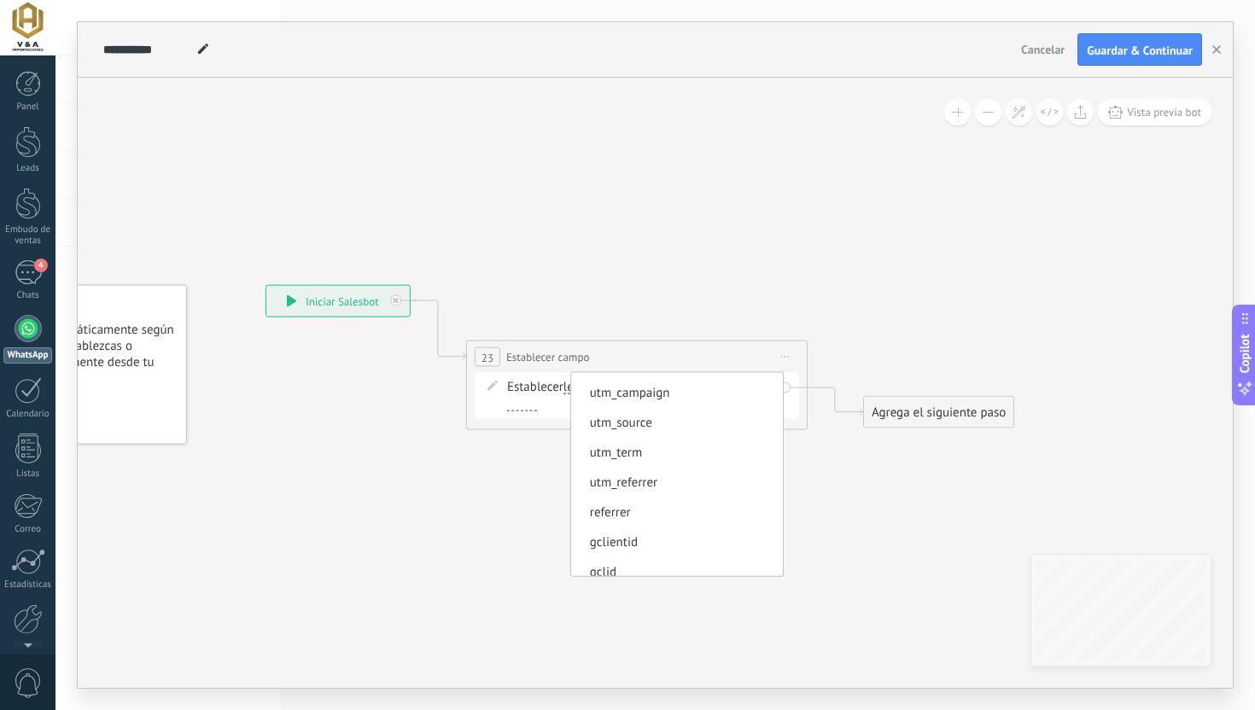
scroll to position [382, 0]
click at [639, 430] on span "utm_source" at bounding box center [674, 424] width 207 height 17
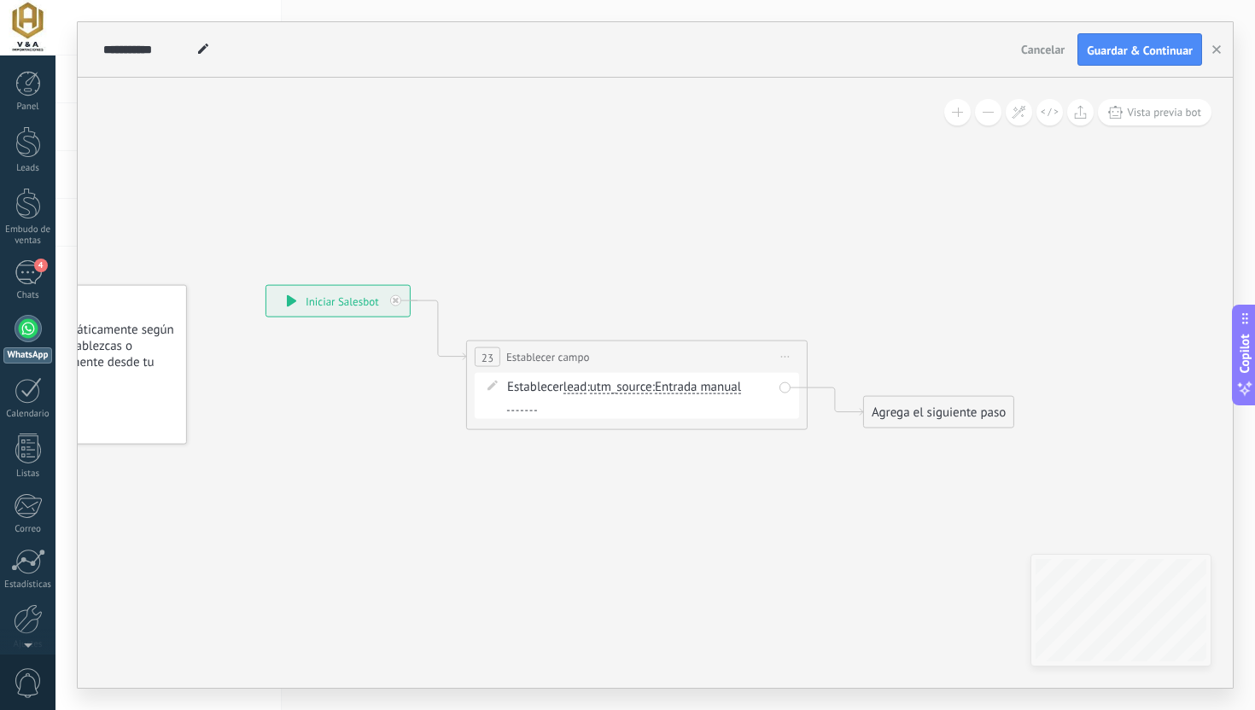
click at [720, 389] on span "Entrada manual" at bounding box center [698, 388] width 86 height 14
click at [720, 389] on button "Entrada manual" at bounding box center [752, 387] width 213 height 31
click at [720, 421] on span "Mensaje del cliente" at bounding box center [739, 418] width 207 height 17
click at [920, 414] on div "Agrega el siguiente paso" at bounding box center [938, 413] width 149 height 28
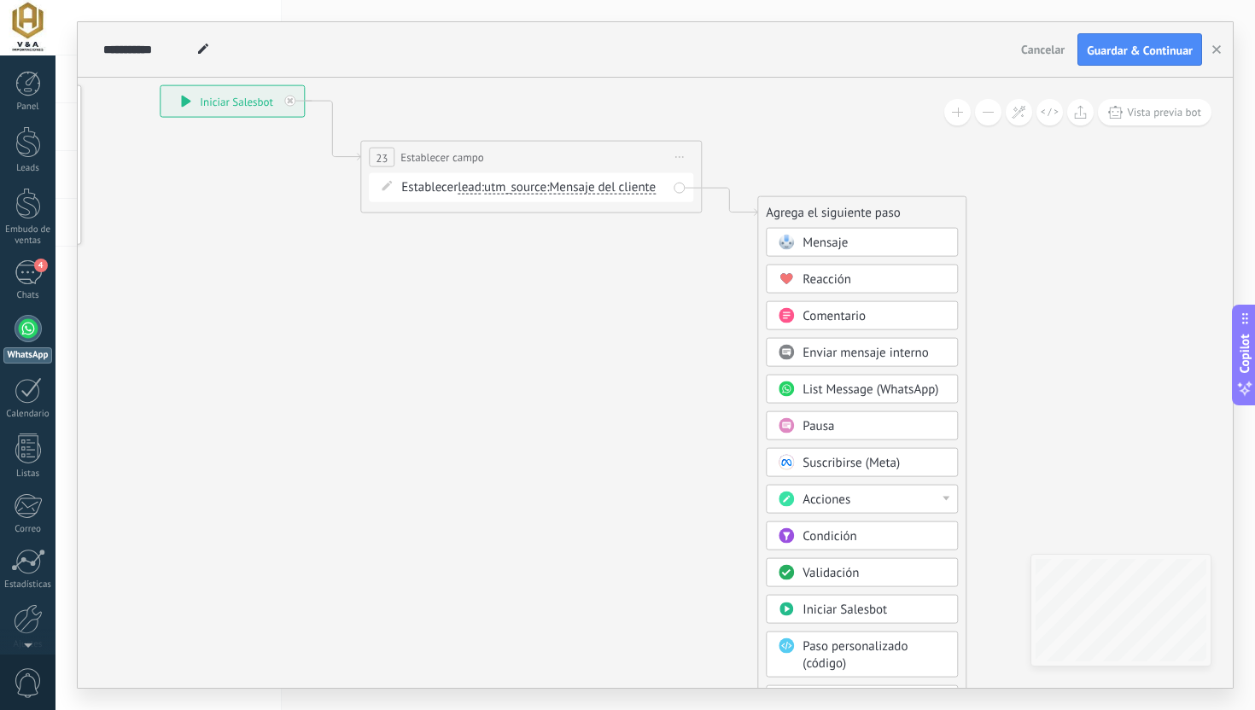
click at [875, 538] on div "Condición" at bounding box center [873, 536] width 143 height 17
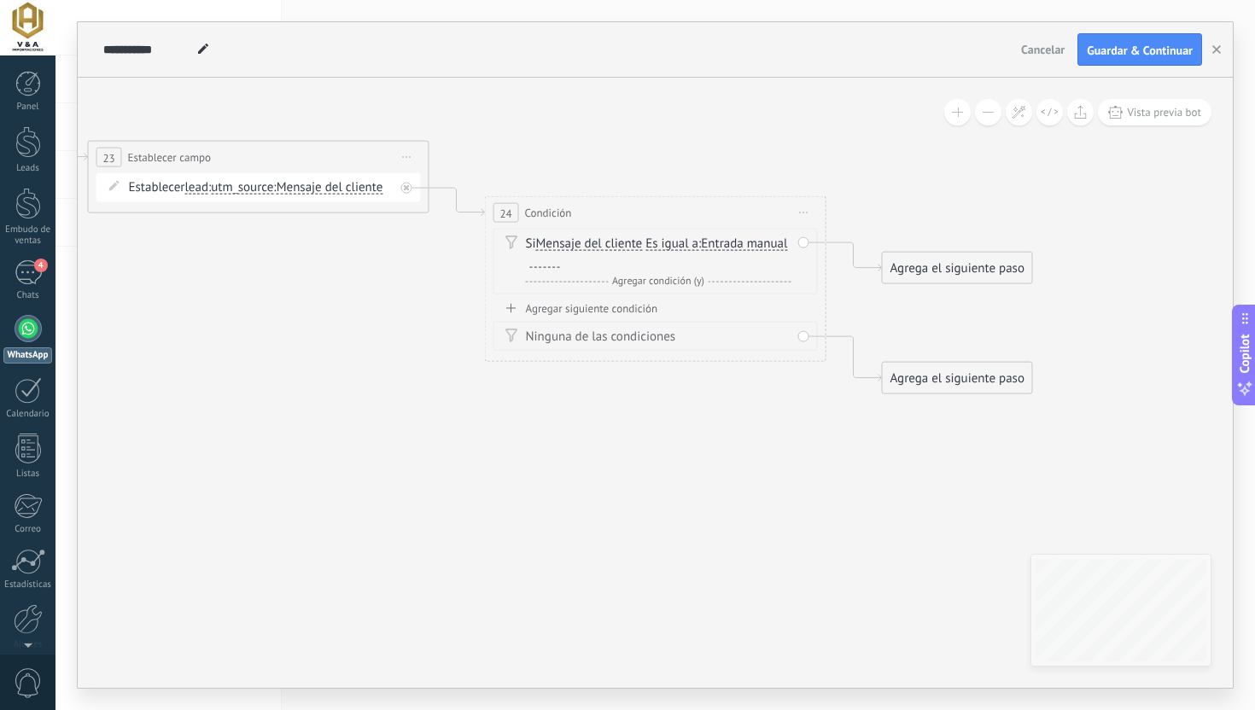
click at [624, 242] on span "Mensaje del cliente" at bounding box center [589, 244] width 107 height 14
click at [624, 242] on button "Mensaje del cliente" at bounding box center [633, 244] width 213 height 31
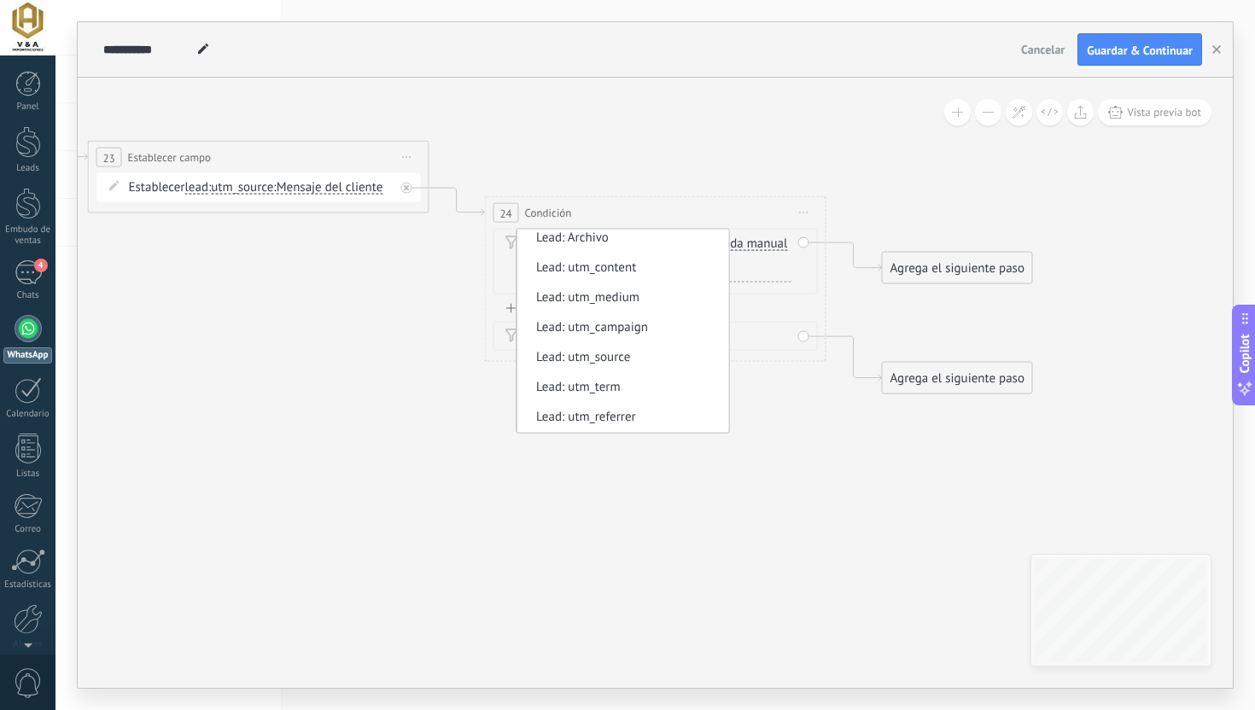
scroll to position [0, 0]
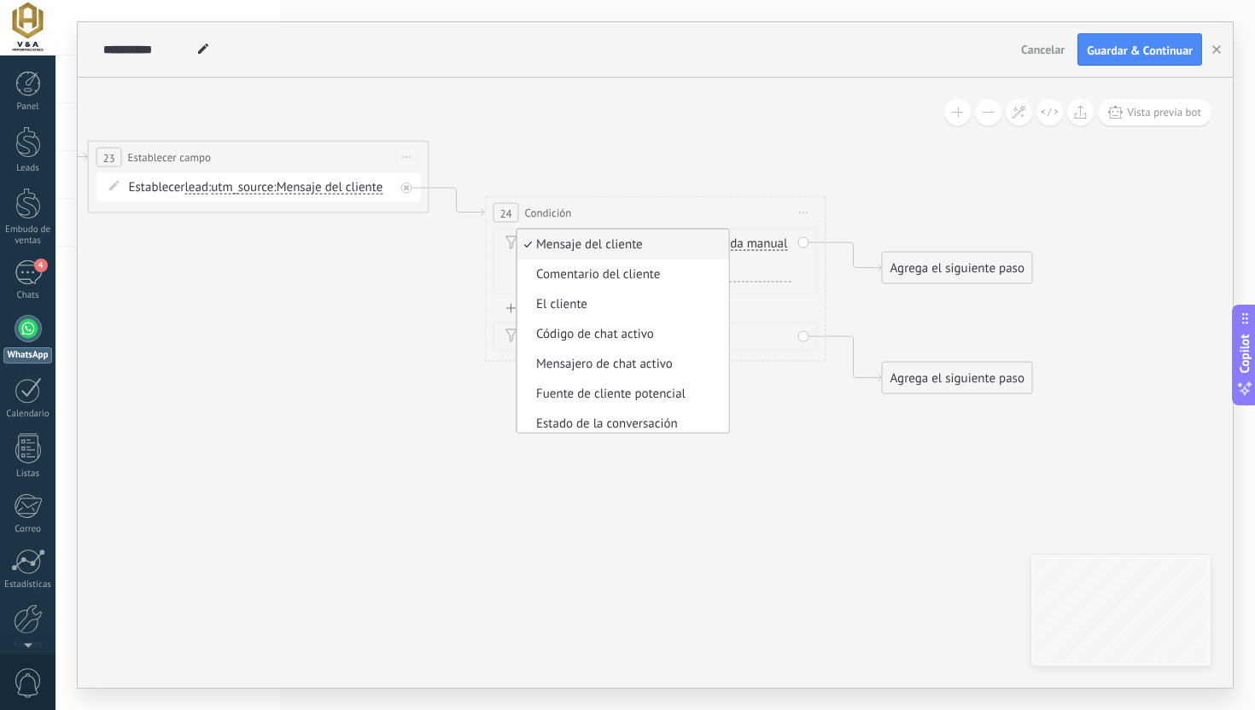
click at [635, 126] on icon at bounding box center [431, 240] width 1941 height 1163
